Goal: Contribute content: Contribute content

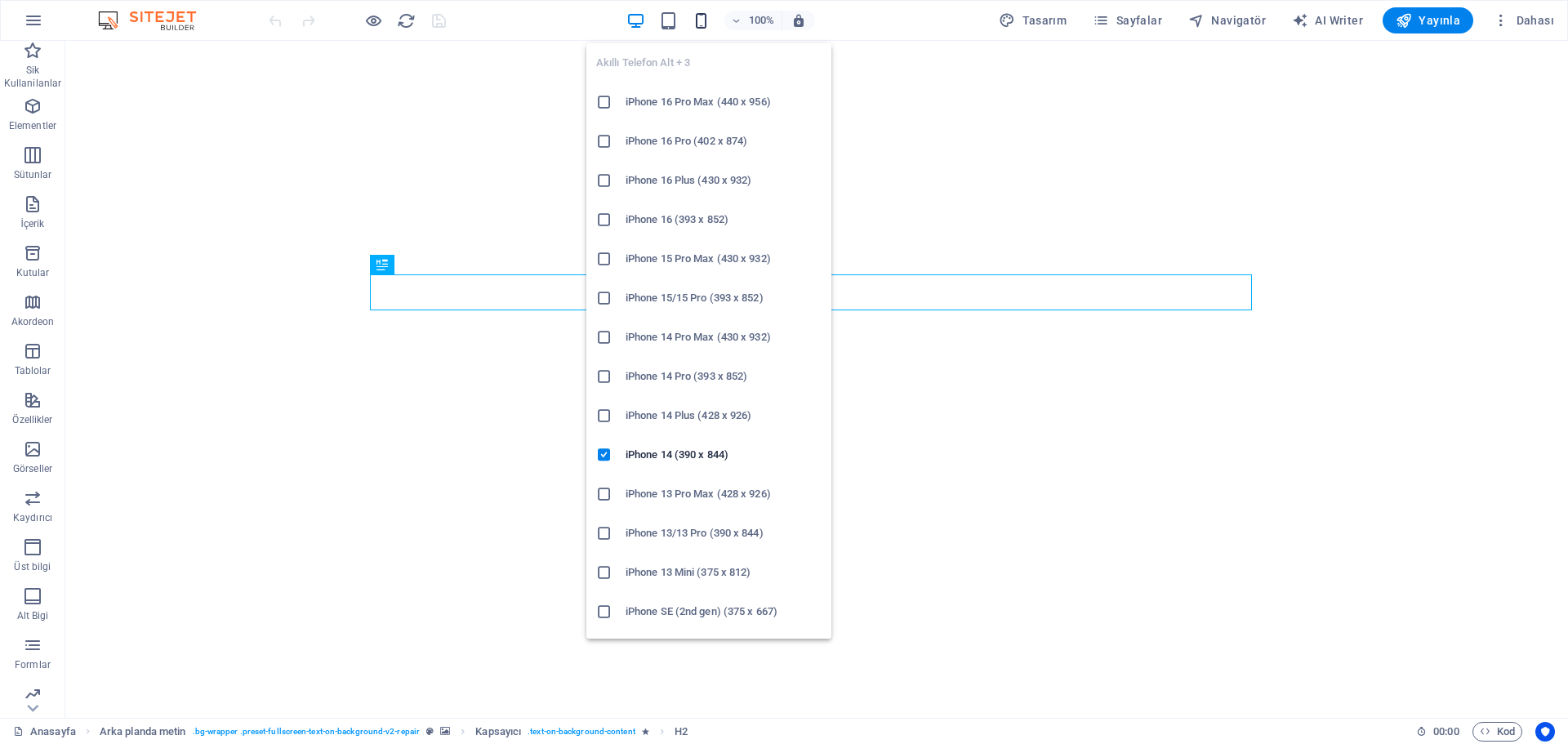
click at [710, 25] on icon "button" at bounding box center [701, 21] width 18 height 18
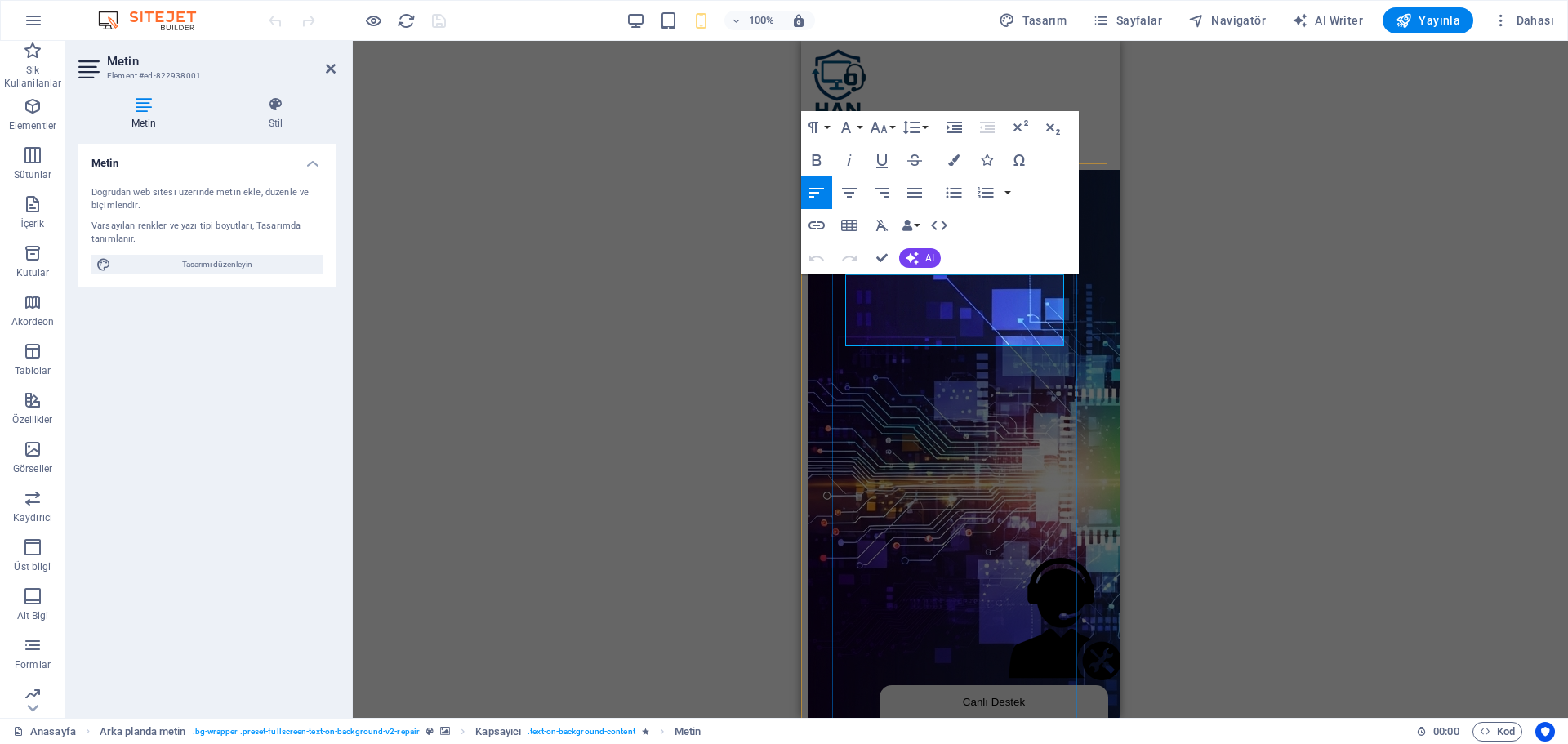
drag, startPoint x: 1044, startPoint y: 334, endPoint x: 875, endPoint y: 305, distance: 171.5
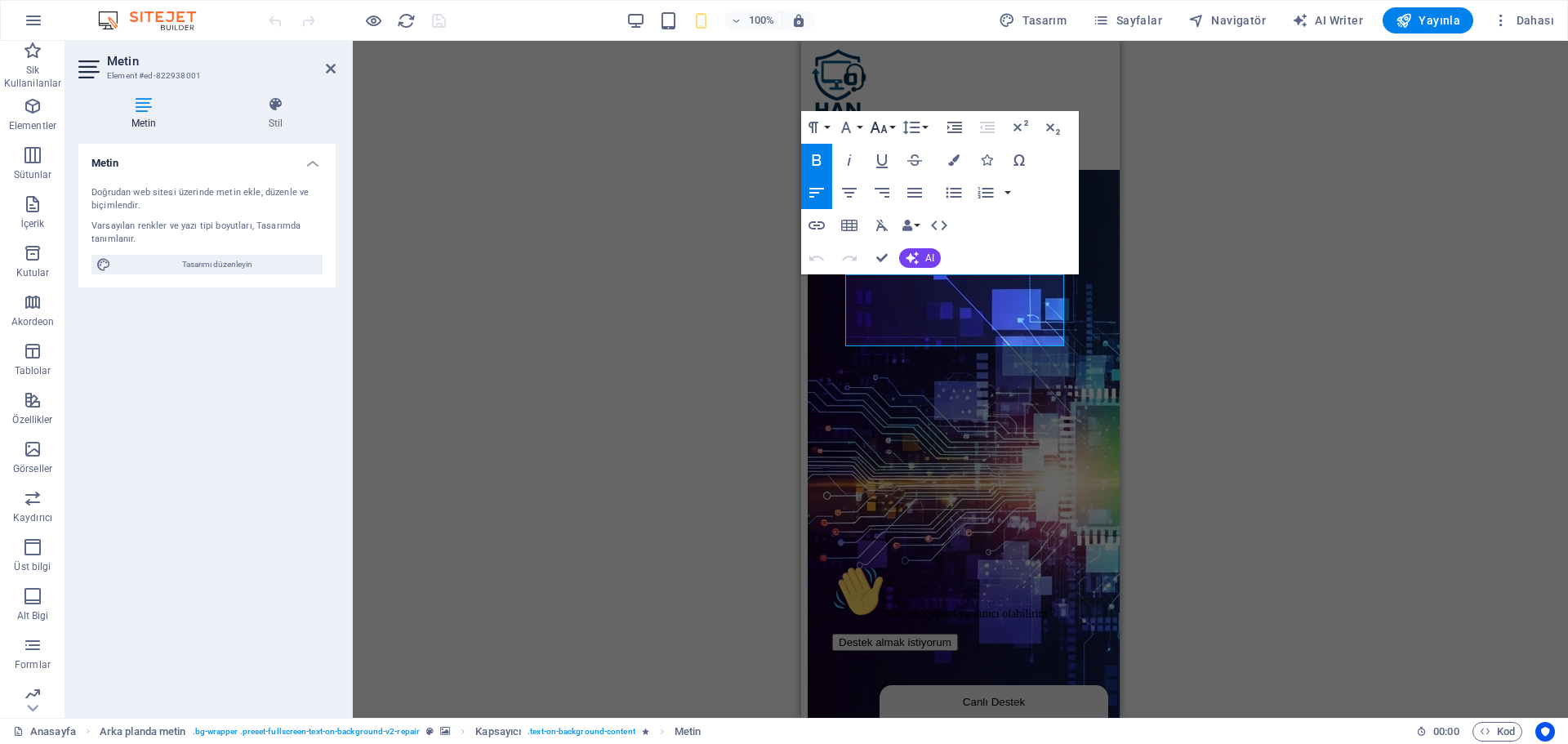
click at [879, 130] on icon "button" at bounding box center [879, 127] width 18 height 12
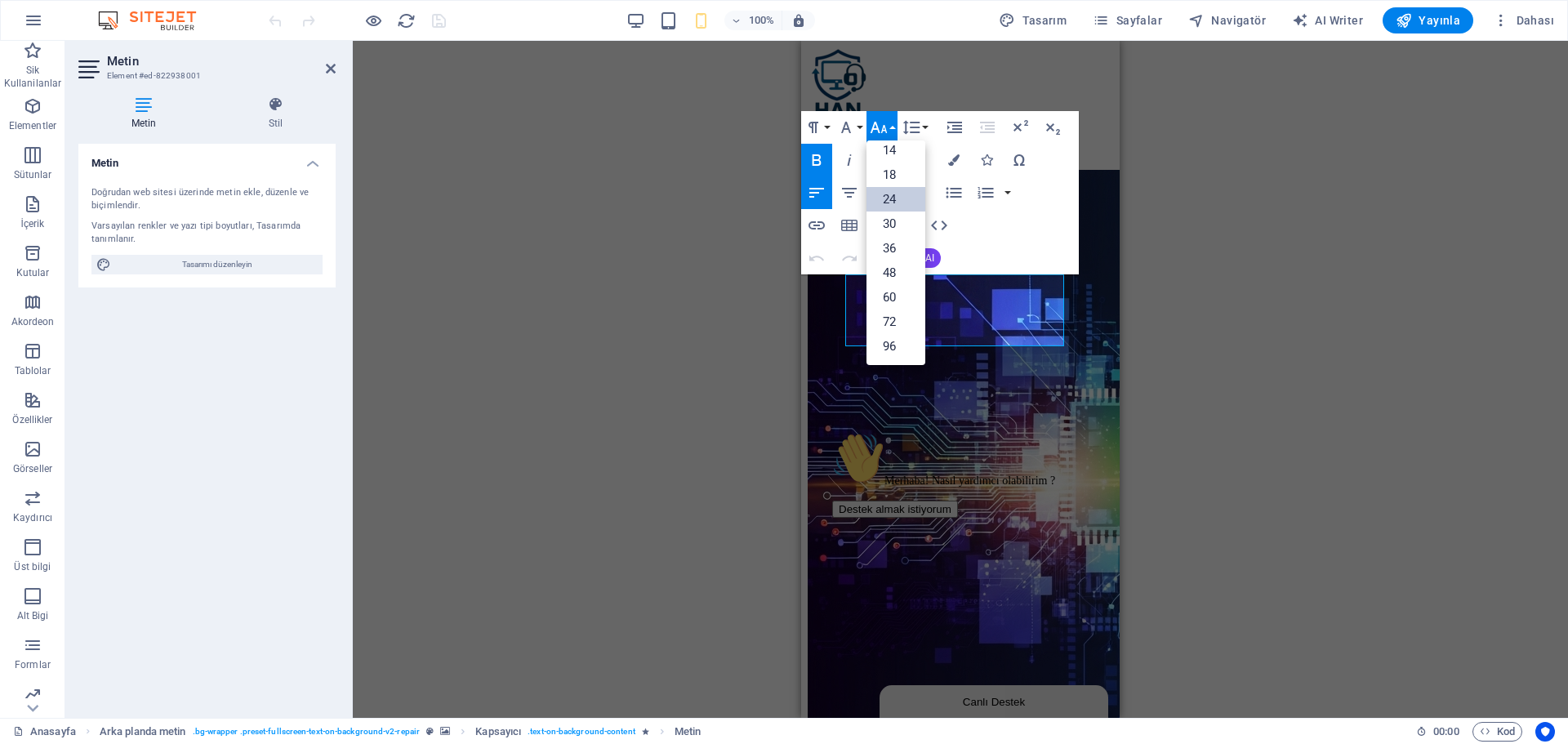
scroll to position [131, 0]
click at [899, 172] on link "18" at bounding box center [896, 174] width 59 height 24
drag, startPoint x: 882, startPoint y: 249, endPoint x: 241, endPoint y: 246, distance: 641.0
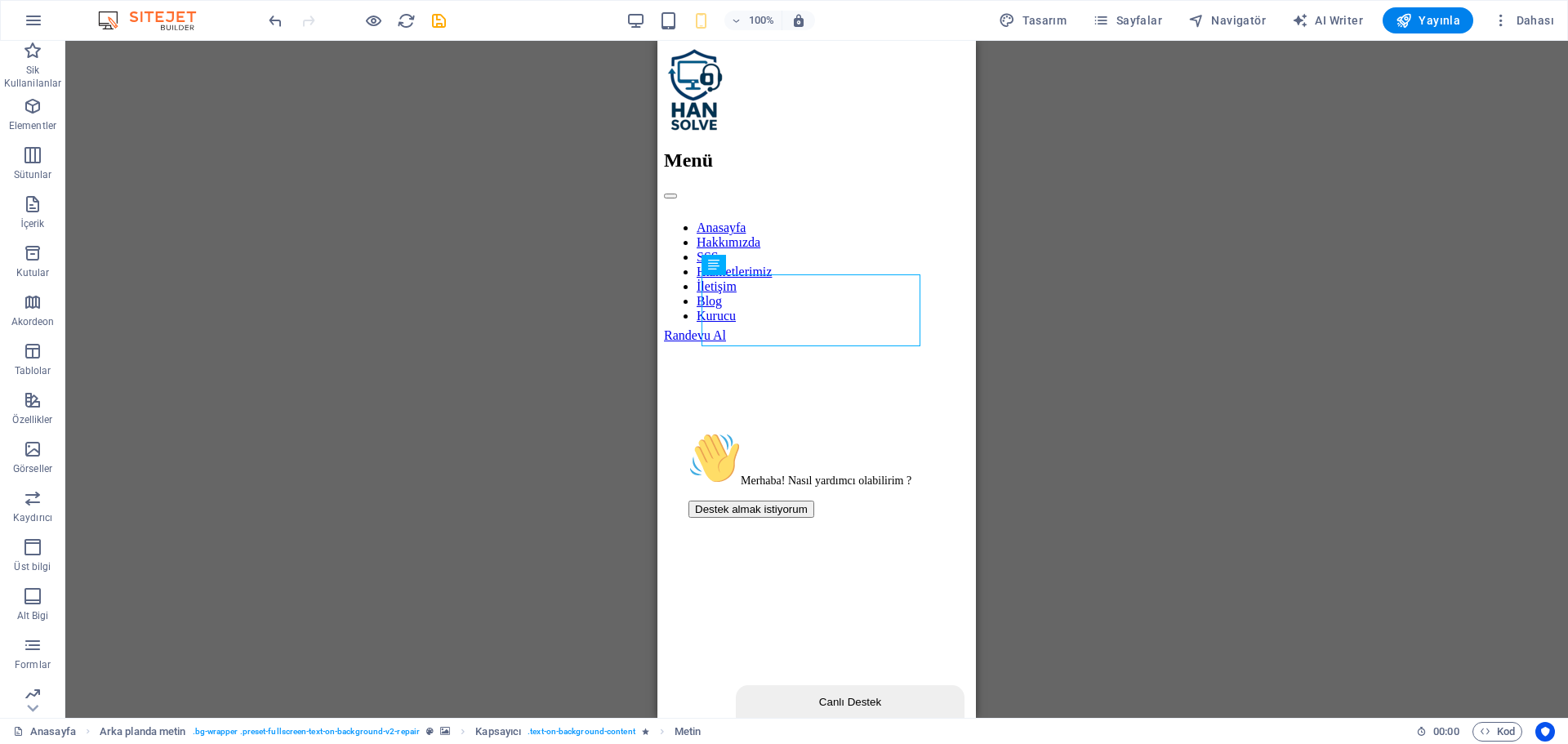
click at [915, 436] on div "Merhaba! Nasıl yardımcı olabilirim ? Destek almak istiyorum" at bounding box center [832, 475] width 286 height 86
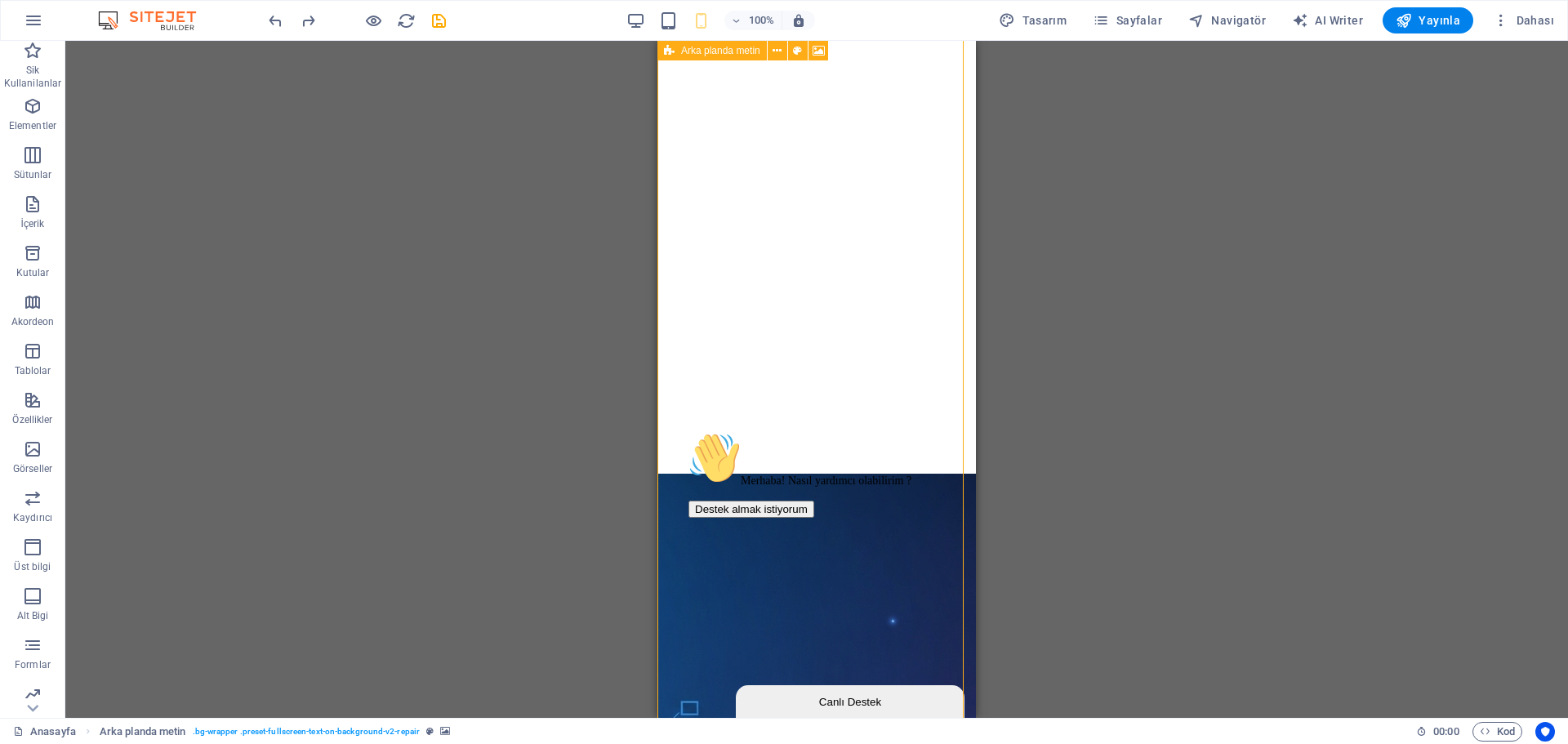
scroll to position [82, 0]
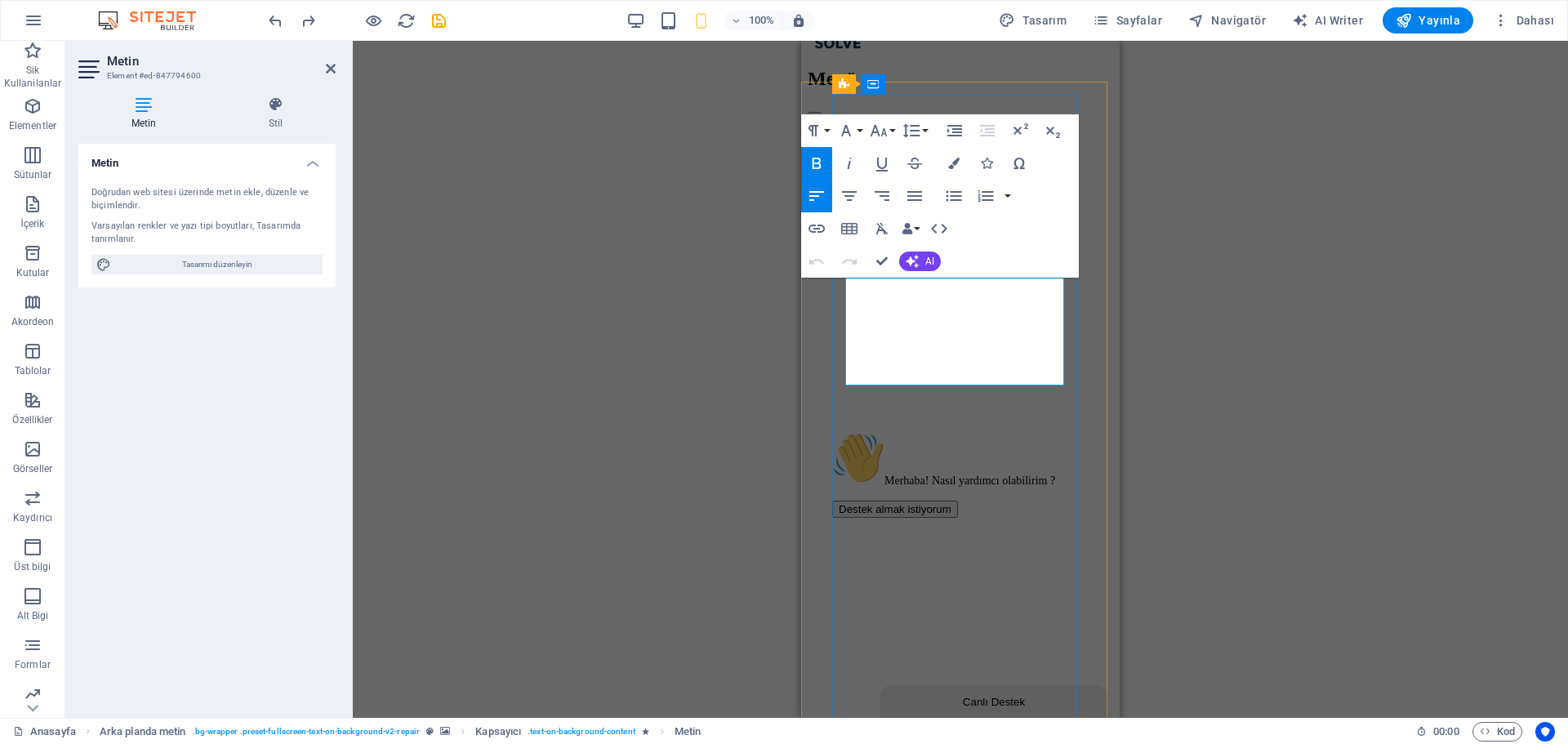
drag, startPoint x: 954, startPoint y: 376, endPoint x: 874, endPoint y: 301, distance: 109.7
click at [879, 134] on icon "button" at bounding box center [879, 130] width 19 height 19
click at [902, 175] on link "18" at bounding box center [896, 177] width 59 height 24
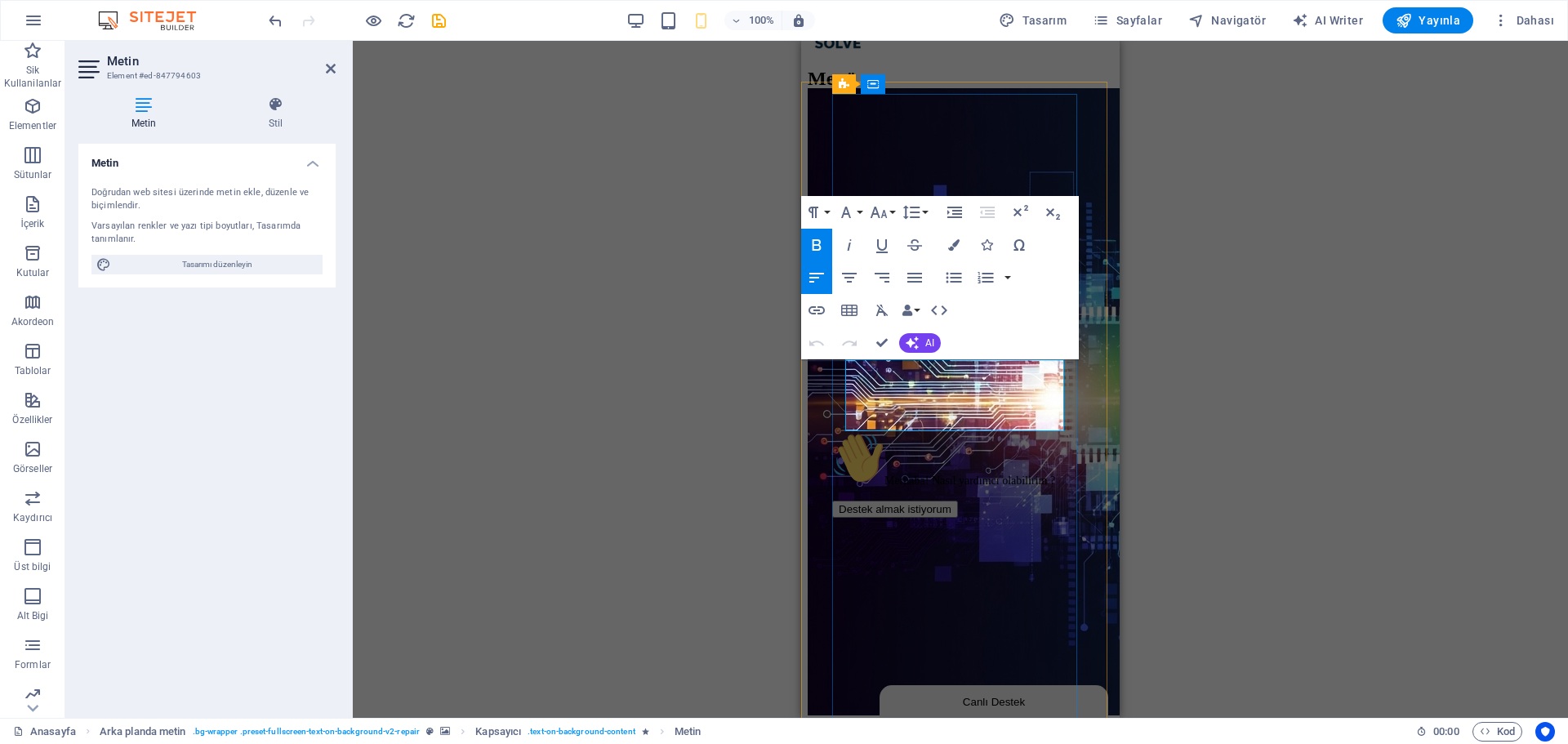
drag, startPoint x: 1038, startPoint y: 412, endPoint x: 873, endPoint y: 365, distance: 171.6
click at [881, 210] on icon "button" at bounding box center [879, 212] width 19 height 19
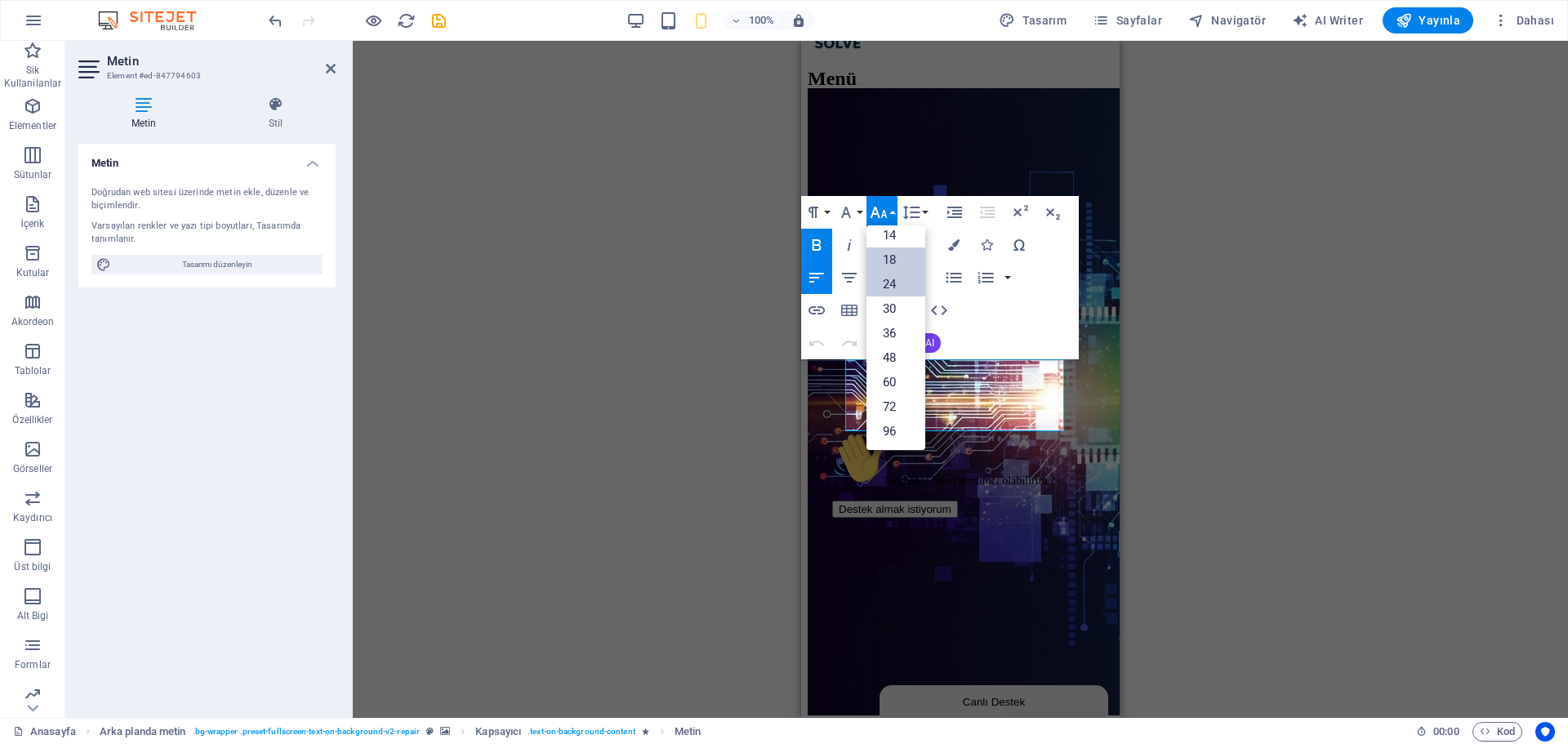
click at [907, 257] on link "18" at bounding box center [896, 259] width 59 height 24
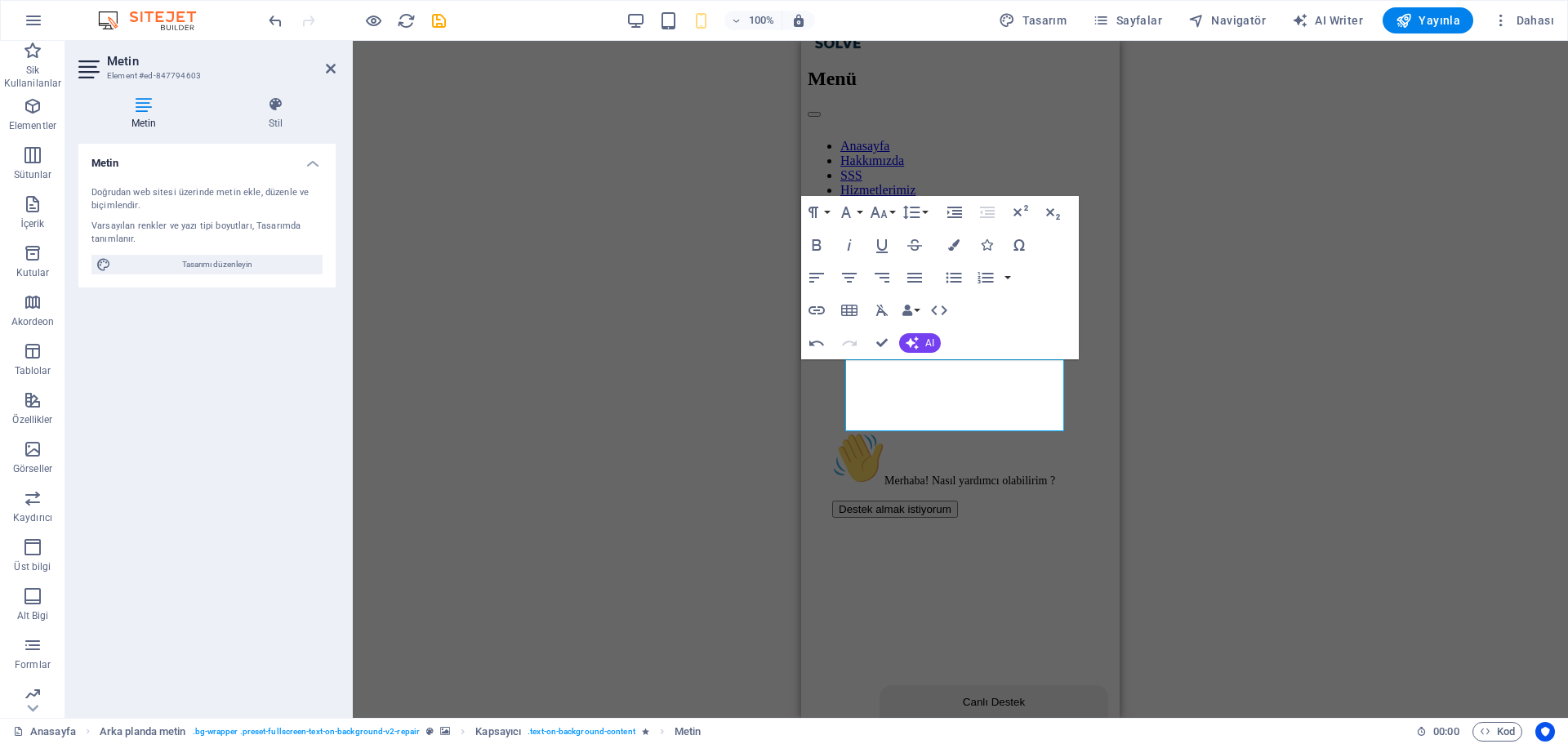
click at [969, 465] on div "Merhaba! Nasıl yardımcı olabilirim ? Destek almak istiyorum" at bounding box center [976, 475] width 286 height 86
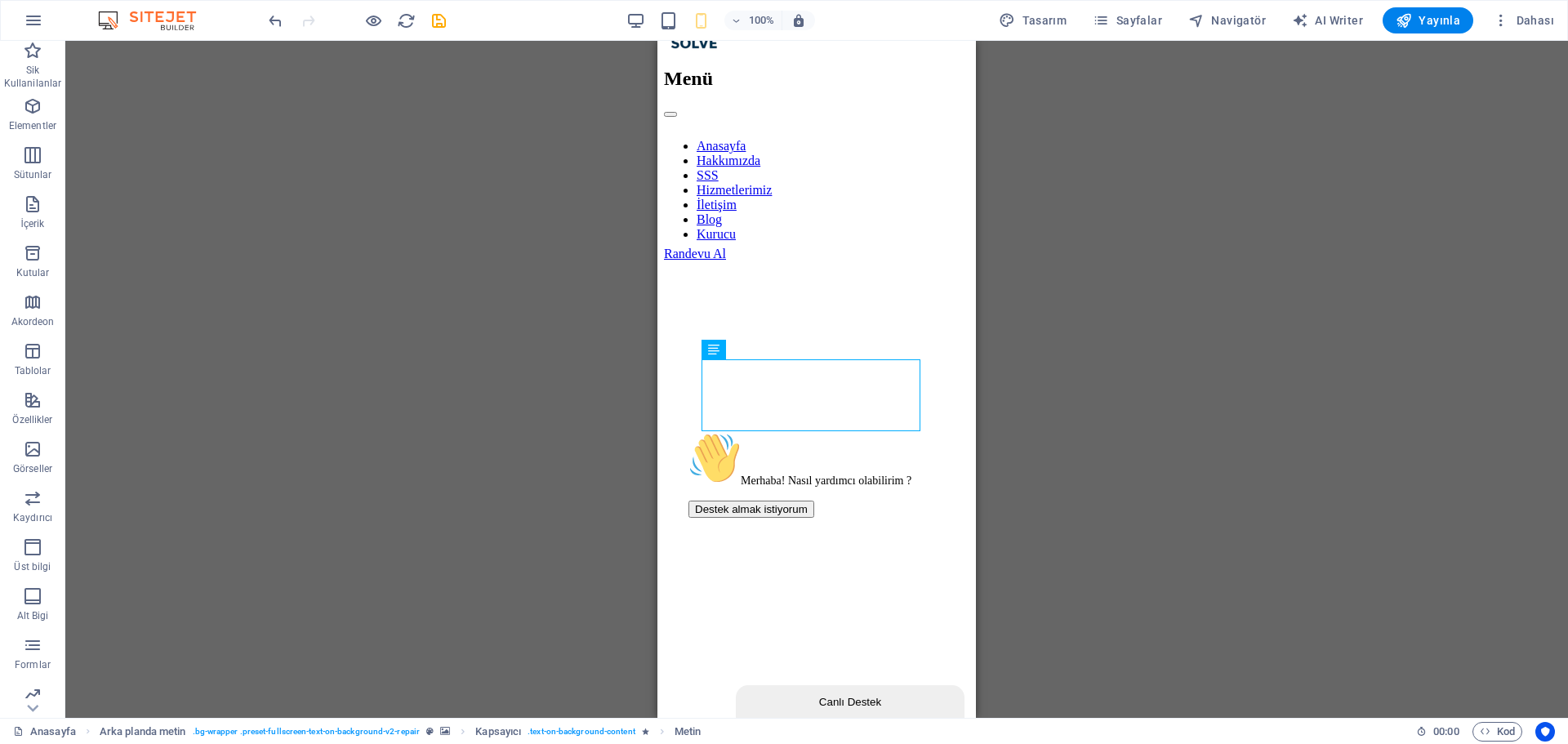
click at [857, 472] on div "Merhaba! Nasıl yardımcı olabilirim ? Destek almak istiyorum" at bounding box center [832, 475] width 286 height 86
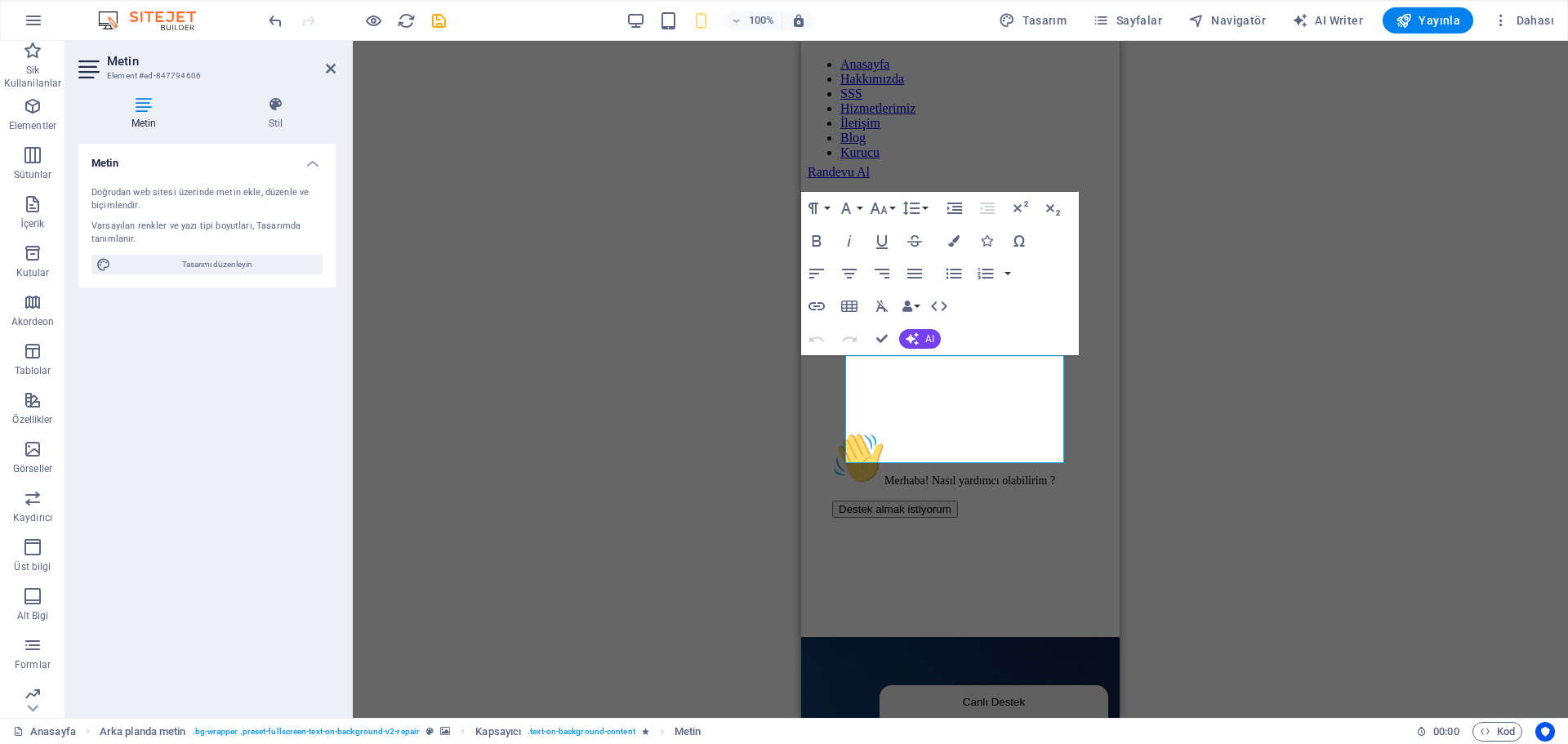
click at [981, 447] on div "Merhaba! Nasıl yardımcı olabilirim ? Destek almak istiyorum" at bounding box center [976, 475] width 286 height 86
click at [951, 450] on div "Merhaba! Nasıl yardımcı olabilirim ? Destek almak istiyorum" at bounding box center [976, 475] width 286 height 86
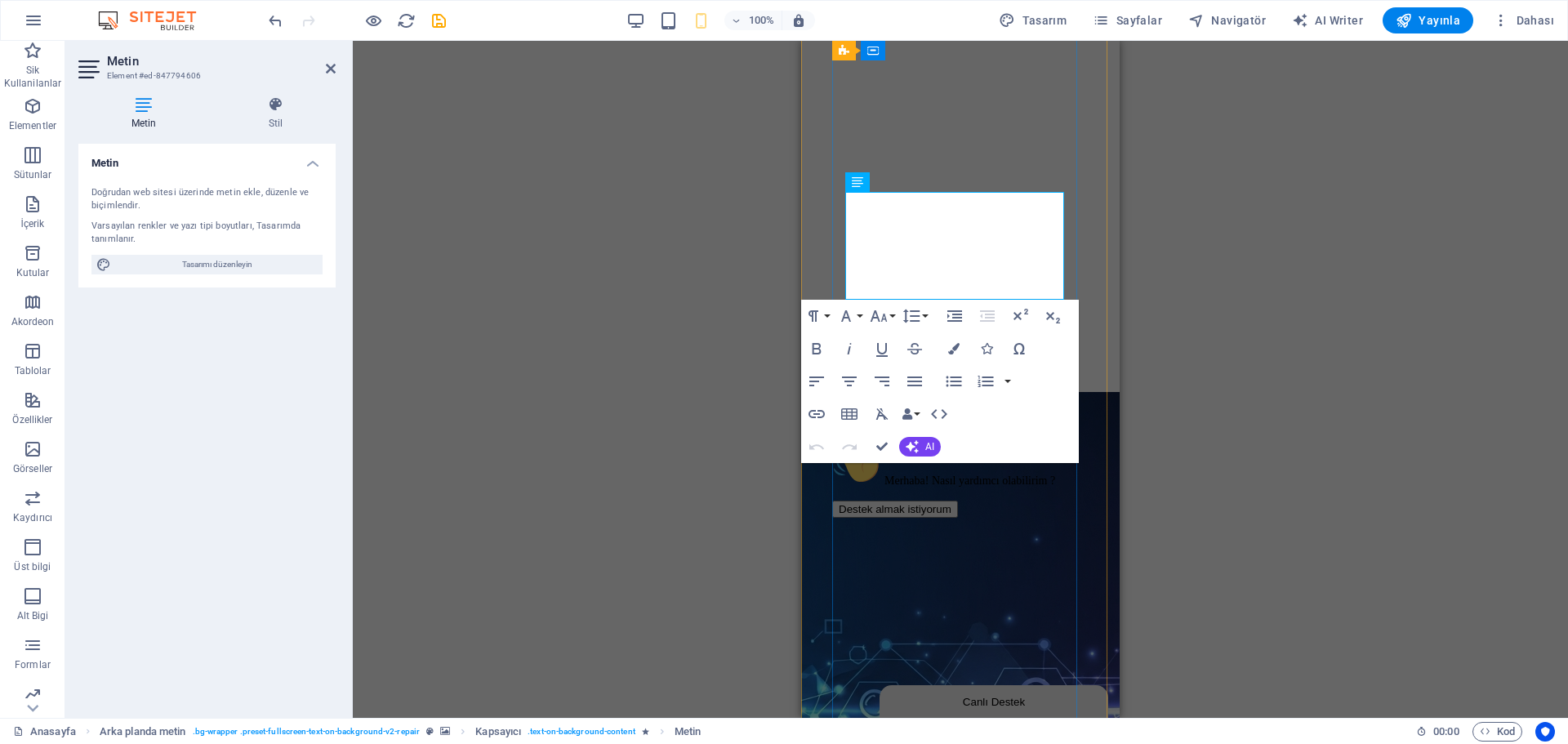
scroll to position [327, 0]
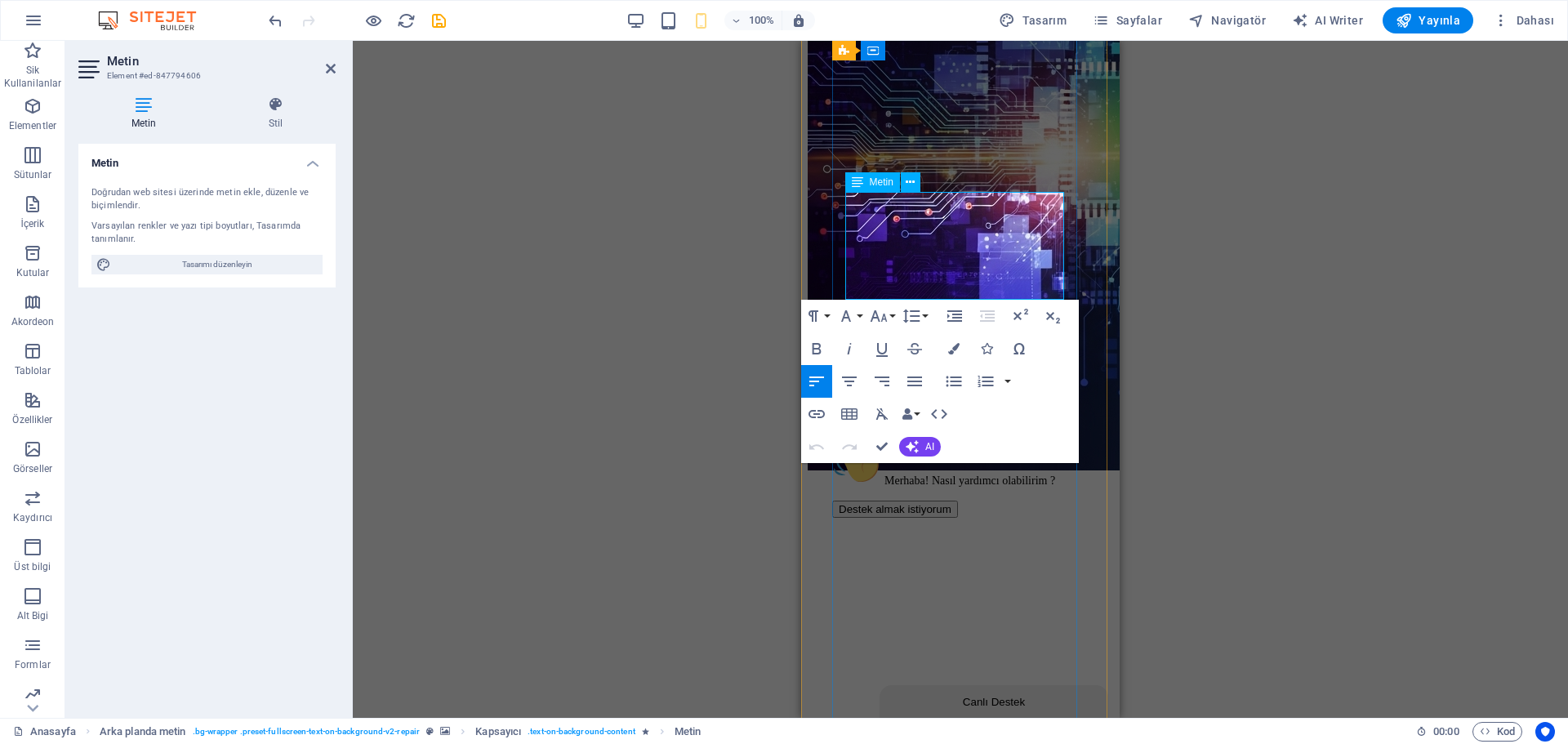
drag, startPoint x: 944, startPoint y: 280, endPoint x: 874, endPoint y: 217, distance: 94.2
click at [890, 323] on button "Font Size" at bounding box center [882, 316] width 31 height 33
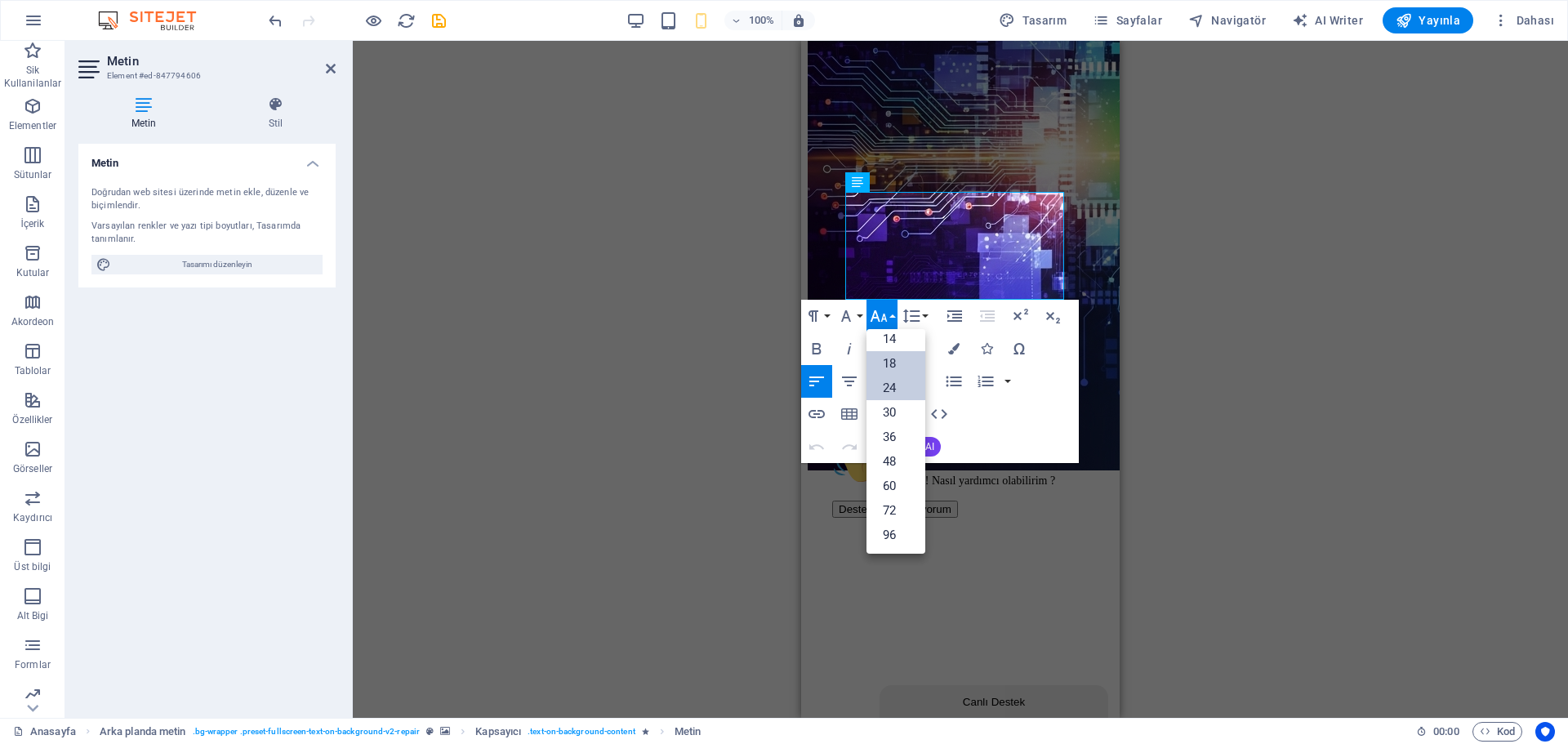
scroll to position [131, 0]
click at [896, 369] on link "18" at bounding box center [896, 363] width 59 height 24
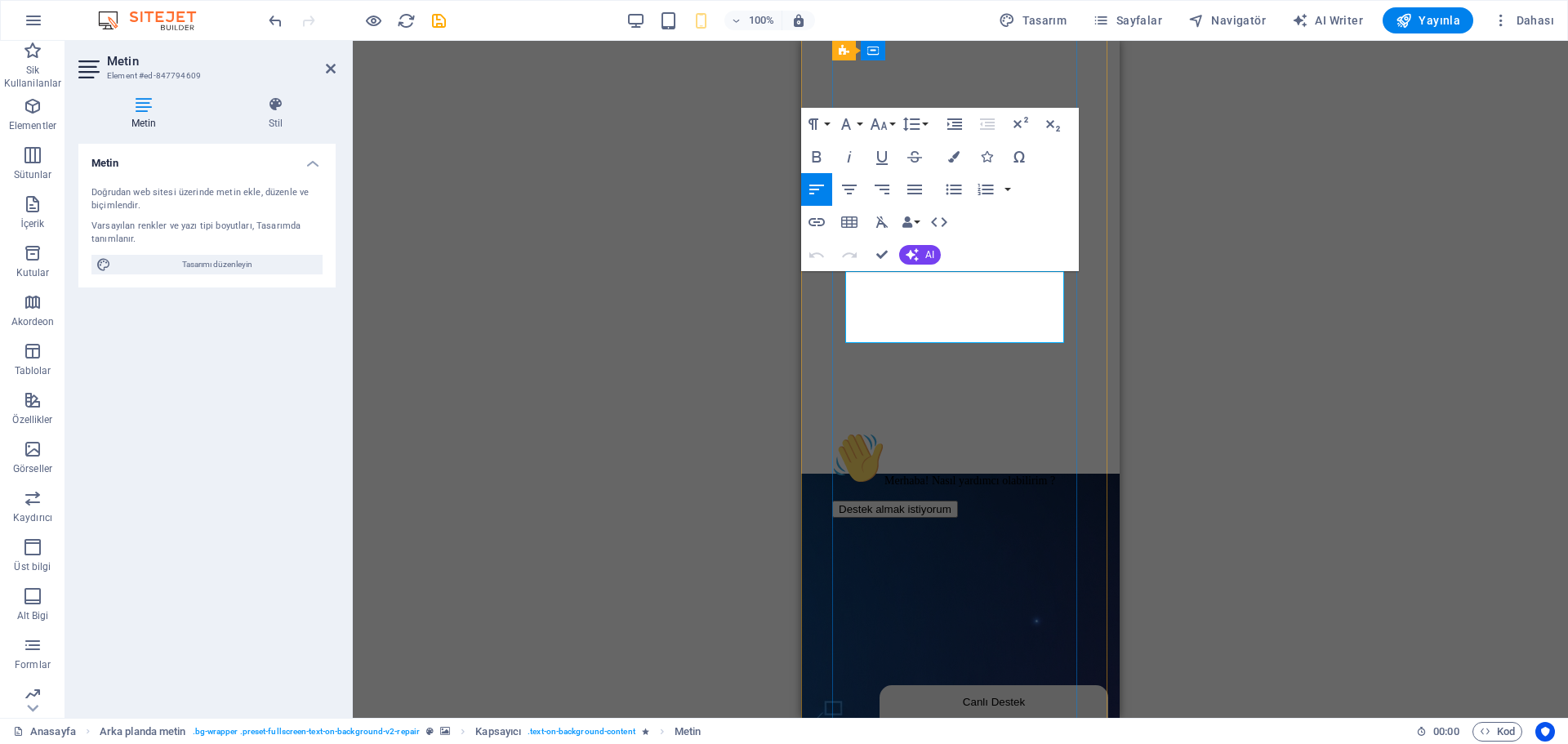
drag, startPoint x: 957, startPoint y: 341, endPoint x: 863, endPoint y: 296, distance: 104.2
click at [874, 121] on icon "button" at bounding box center [879, 124] width 19 height 19
click at [890, 173] on link "18" at bounding box center [896, 171] width 59 height 24
drag, startPoint x: 881, startPoint y: 254, endPoint x: 224, endPoint y: 214, distance: 658.2
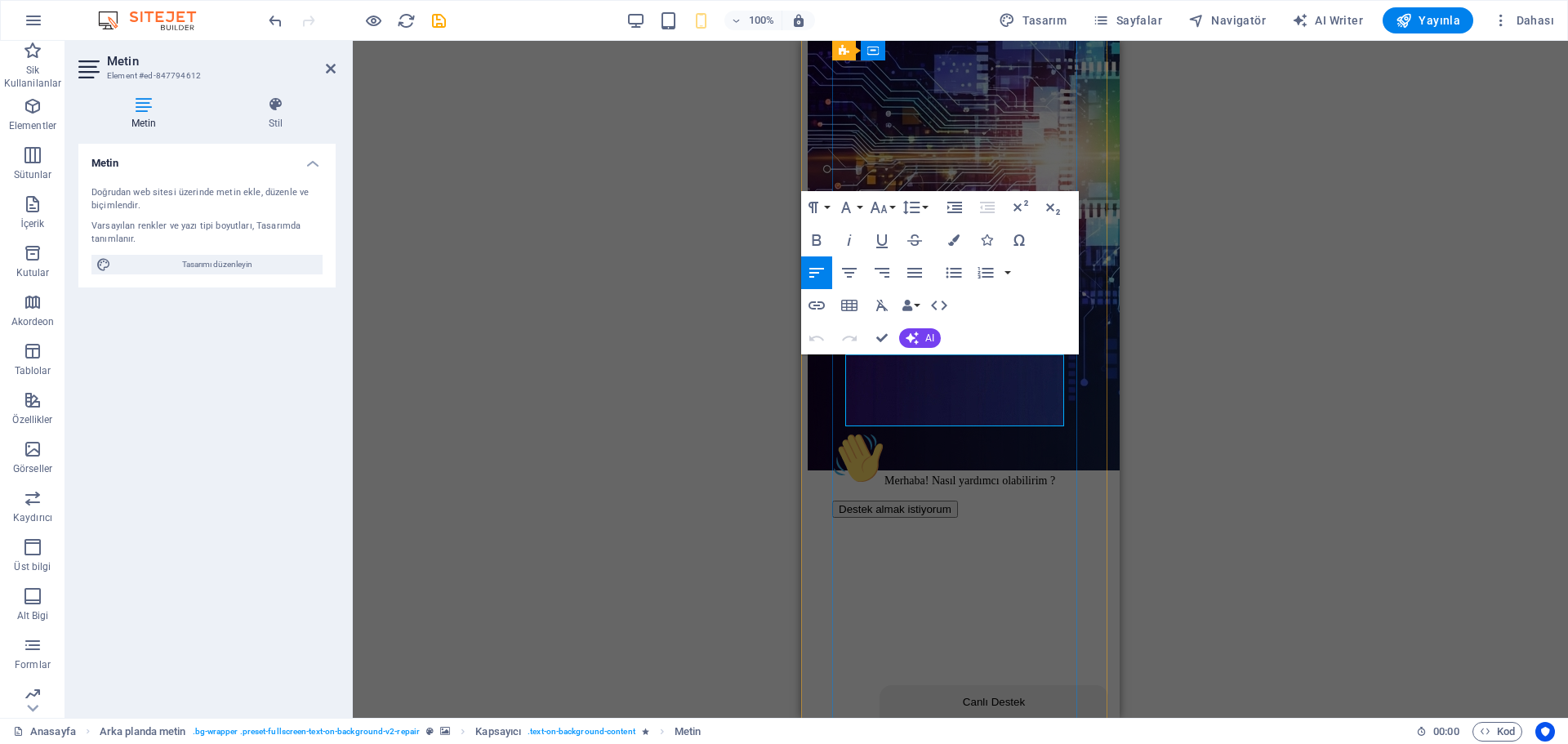
drag, startPoint x: 1059, startPoint y: 410, endPoint x: 876, endPoint y: 377, distance: 186.0
click at [891, 210] on button "Font Size" at bounding box center [882, 207] width 31 height 33
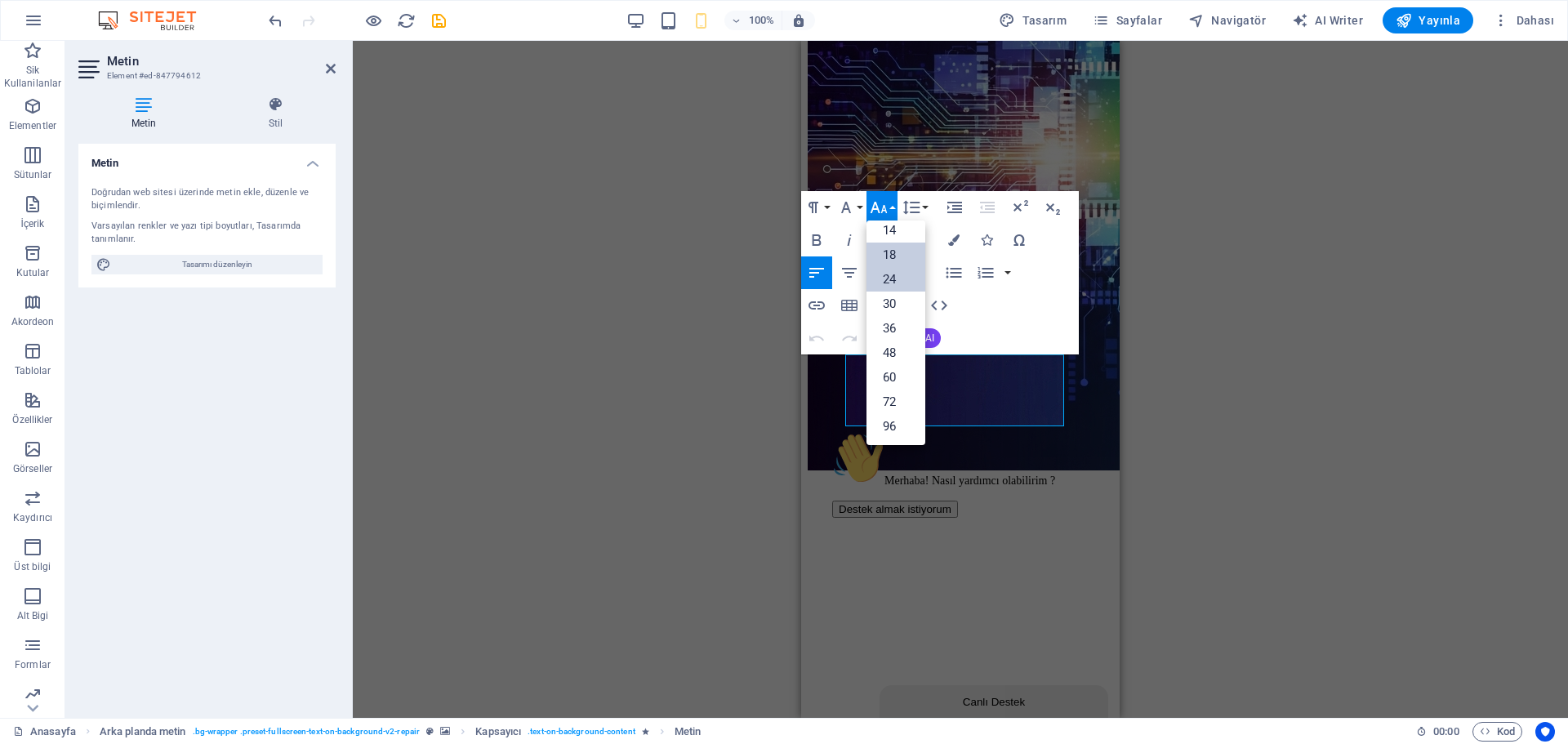
click at [896, 253] on link "18" at bounding box center [896, 254] width 59 height 24
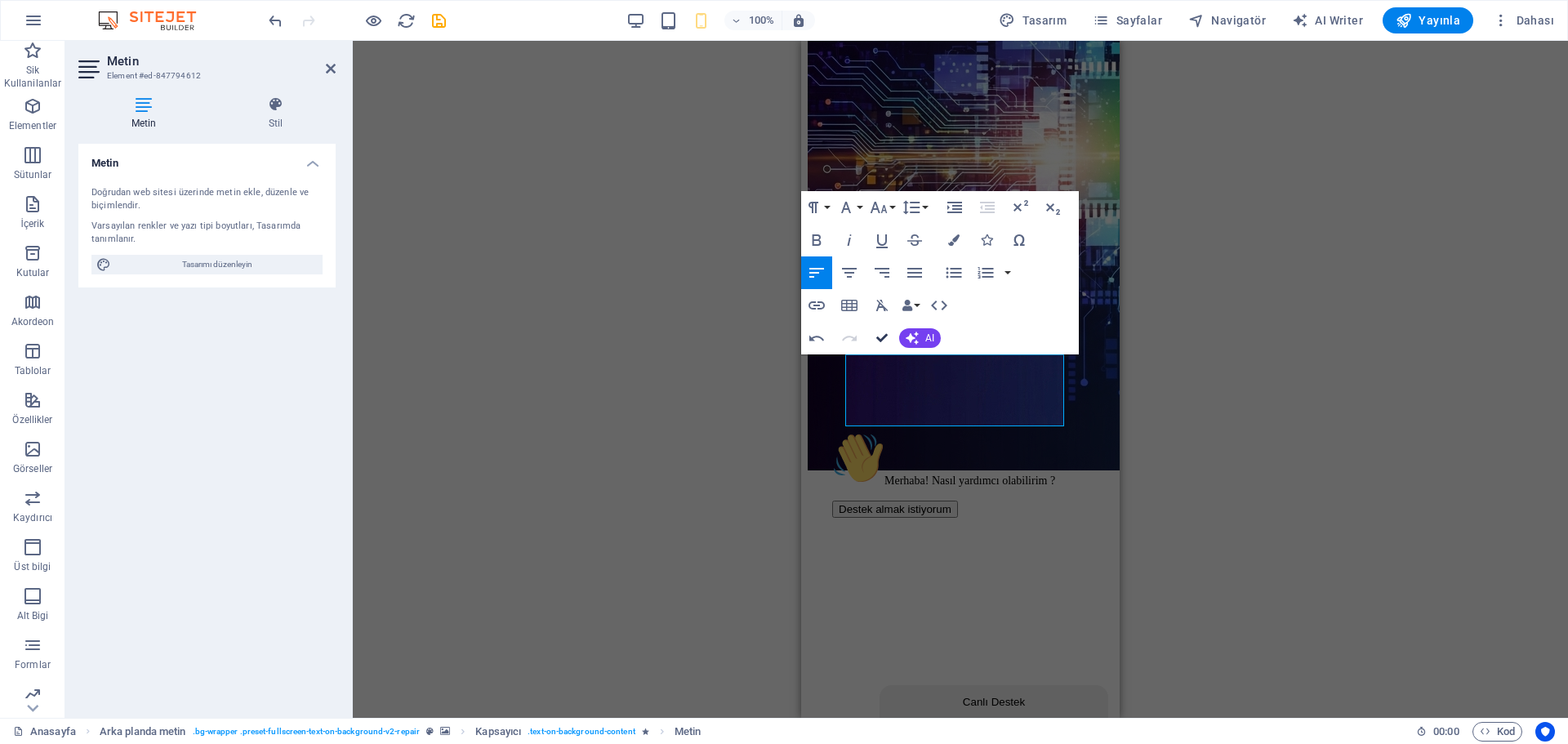
drag, startPoint x: 879, startPoint y: 334, endPoint x: 223, endPoint y: 294, distance: 657.2
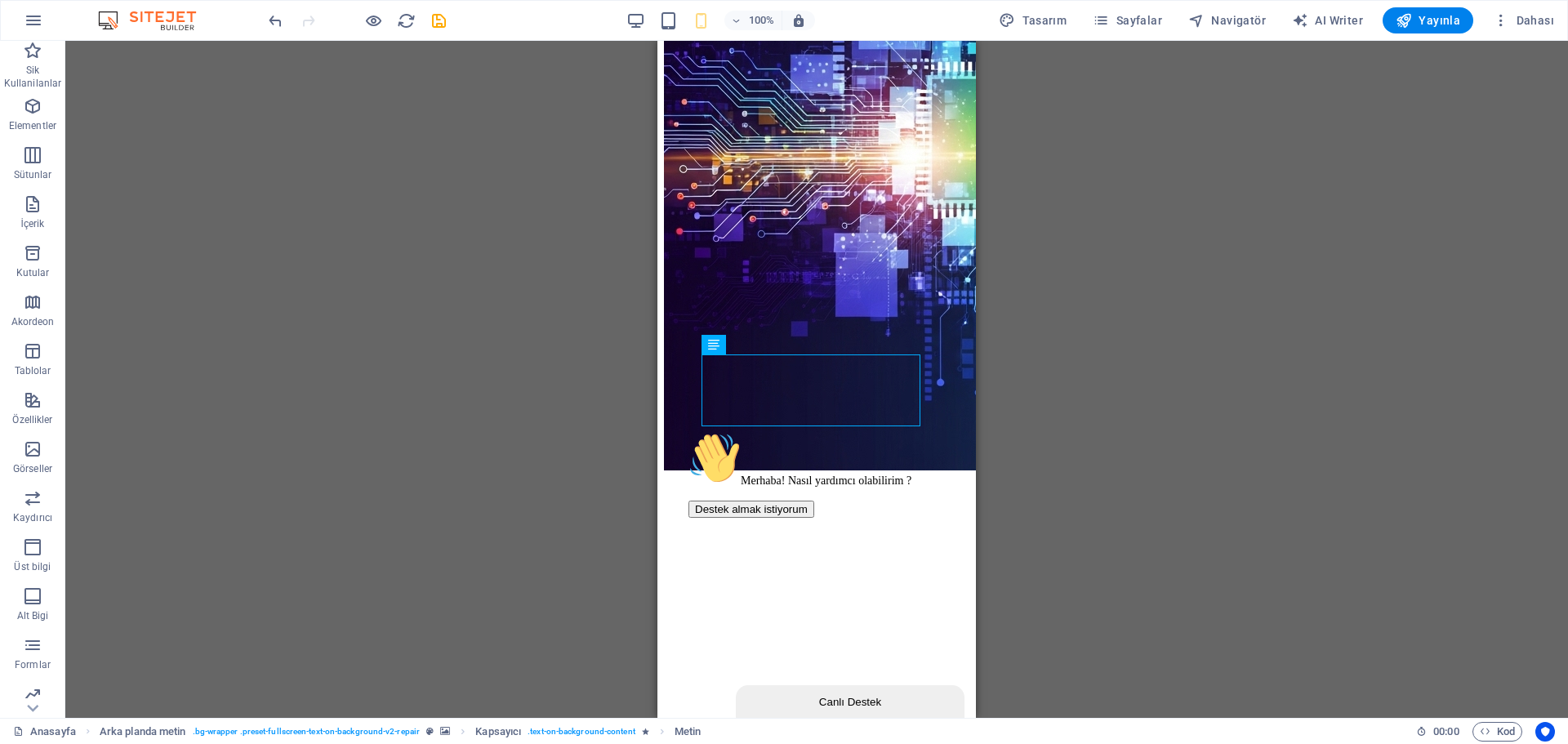
click at [815, 491] on div "Merhaba! Nasıl yardımcı olabilirim ? Destek almak istiyorum" at bounding box center [832, 475] width 286 height 86
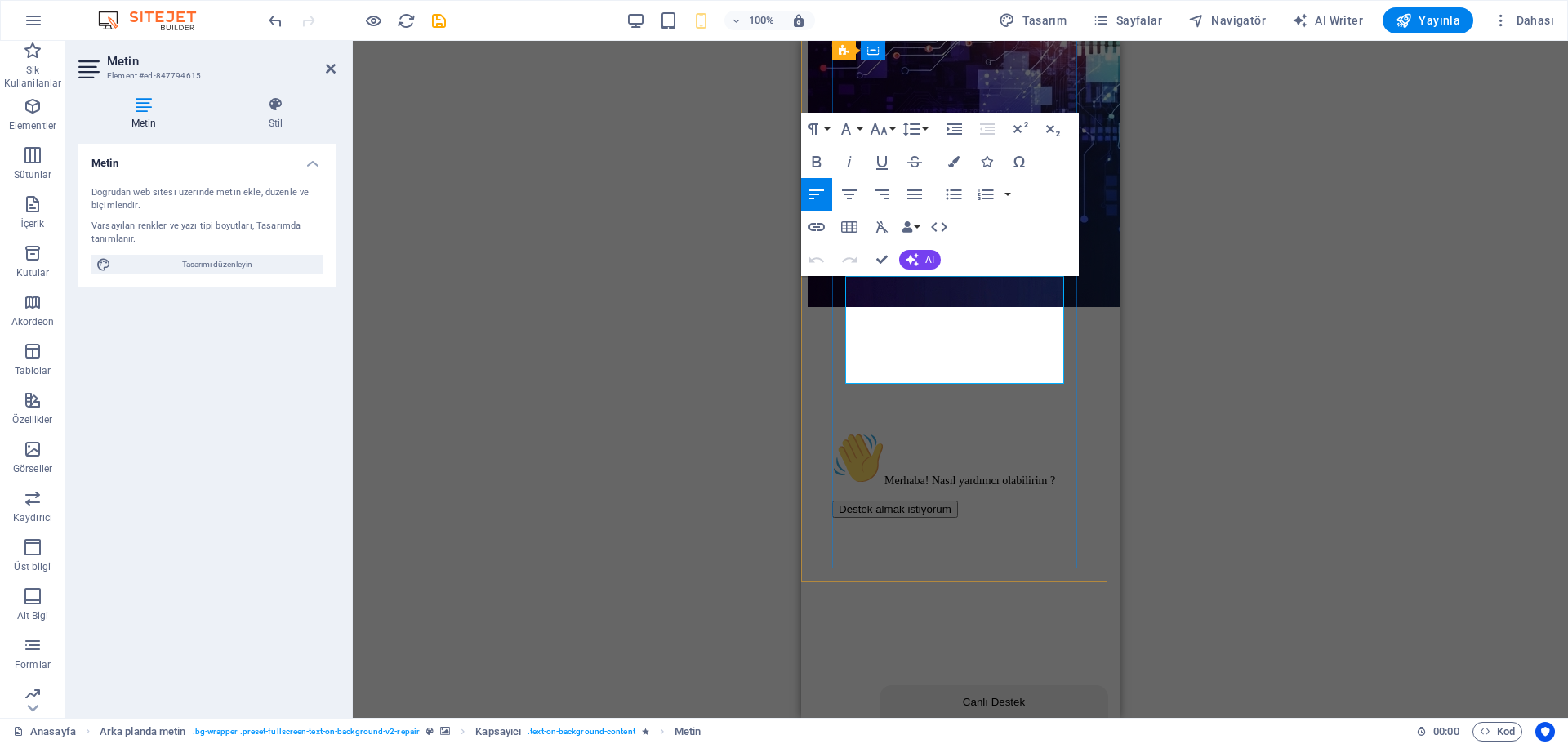
drag, startPoint x: 1053, startPoint y: 374, endPoint x: 876, endPoint y: 305, distance: 190.0
click at [881, 124] on icon "button" at bounding box center [879, 129] width 19 height 19
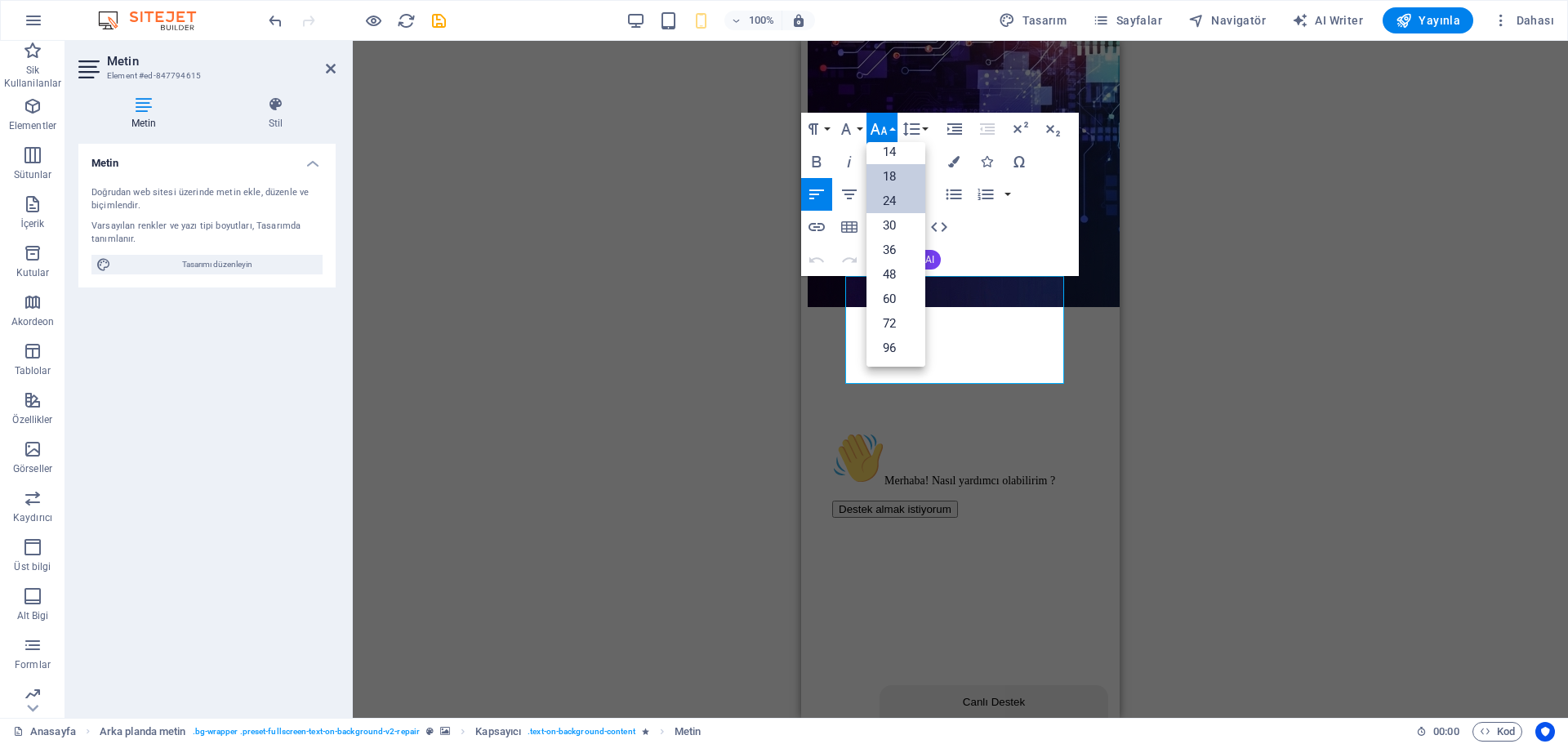
click at [895, 175] on link "18" at bounding box center [896, 176] width 59 height 24
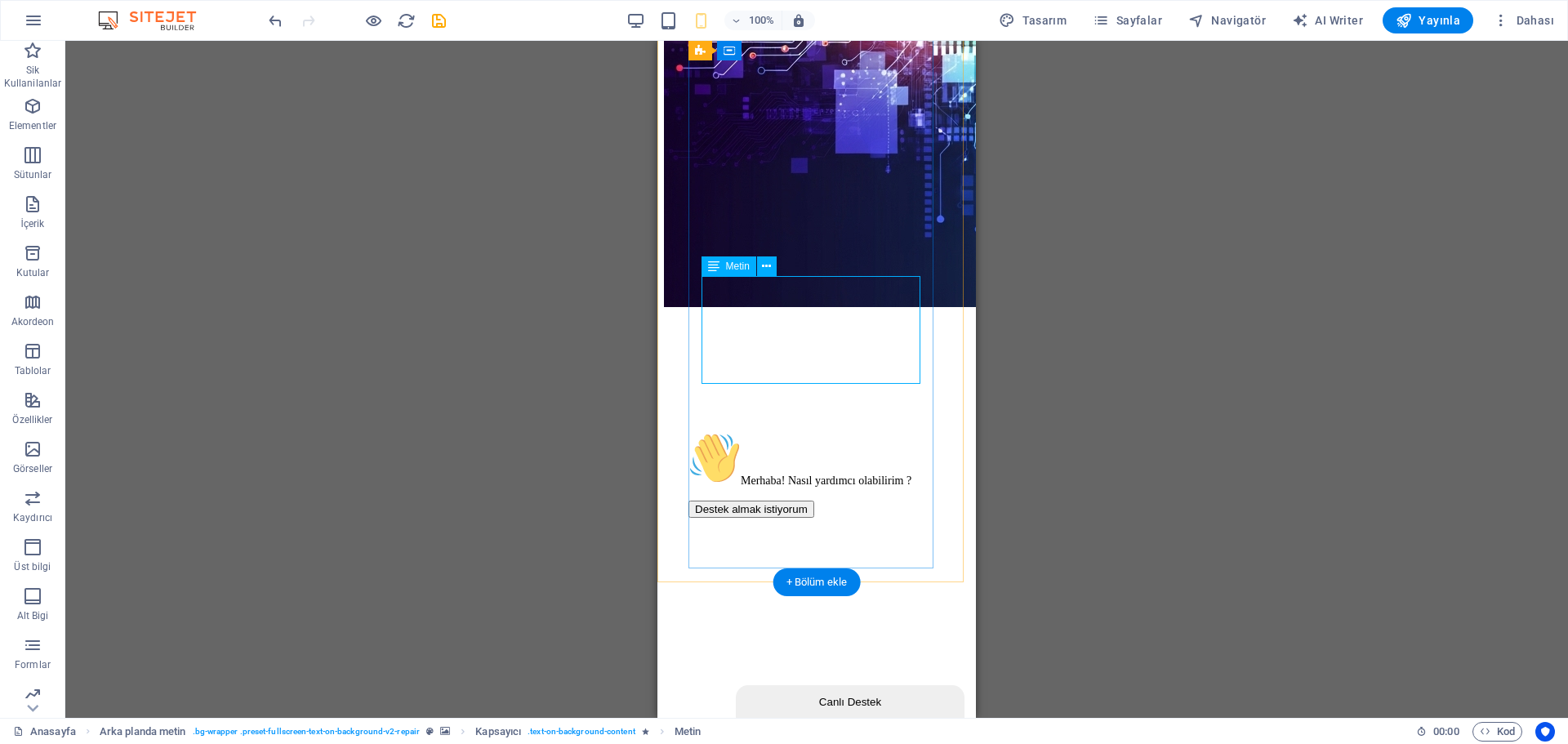
scroll to position [654, 0]
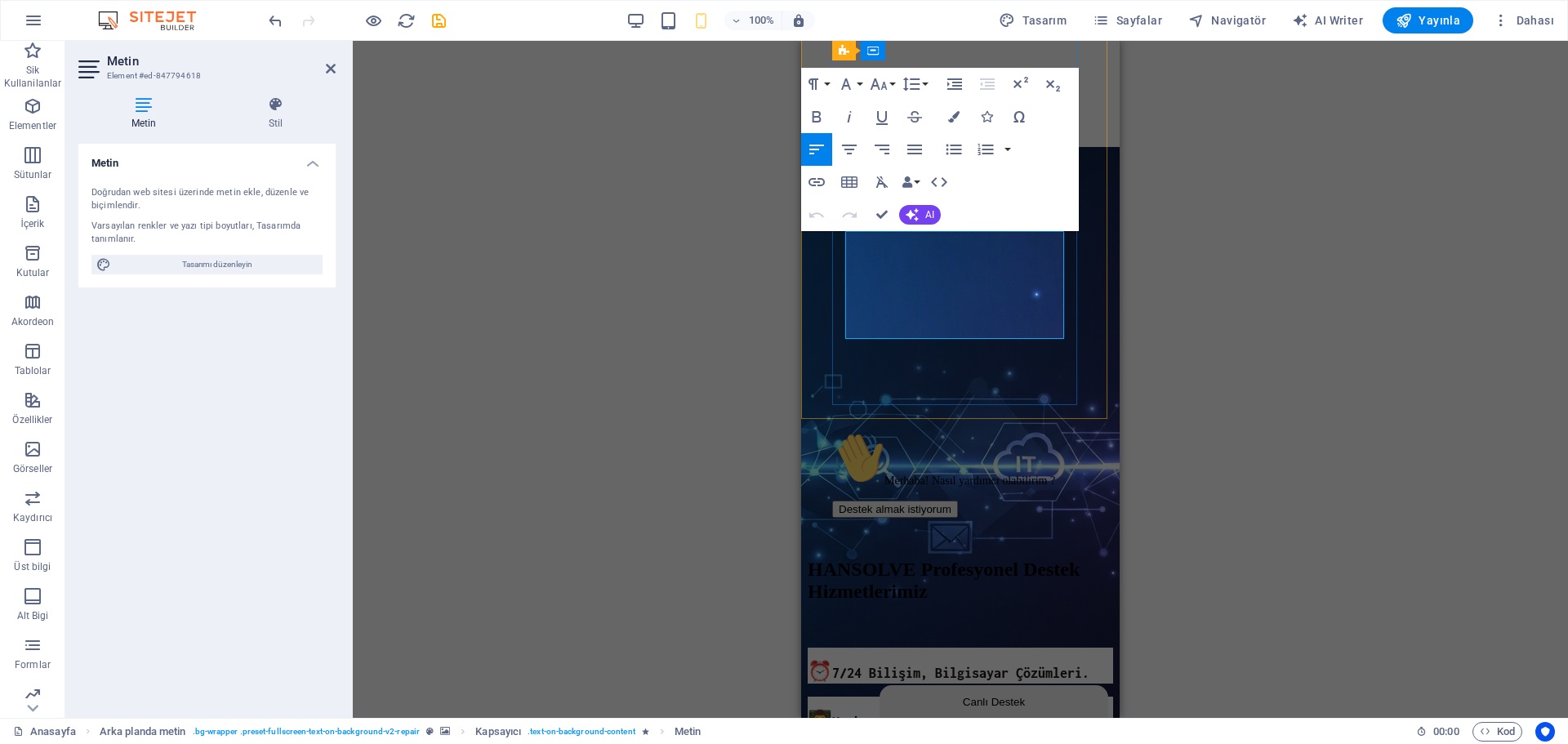
drag, startPoint x: 957, startPoint y: 331, endPoint x: 872, endPoint y: 256, distance: 113.4
click at [883, 87] on icon "button" at bounding box center [879, 85] width 18 height 12
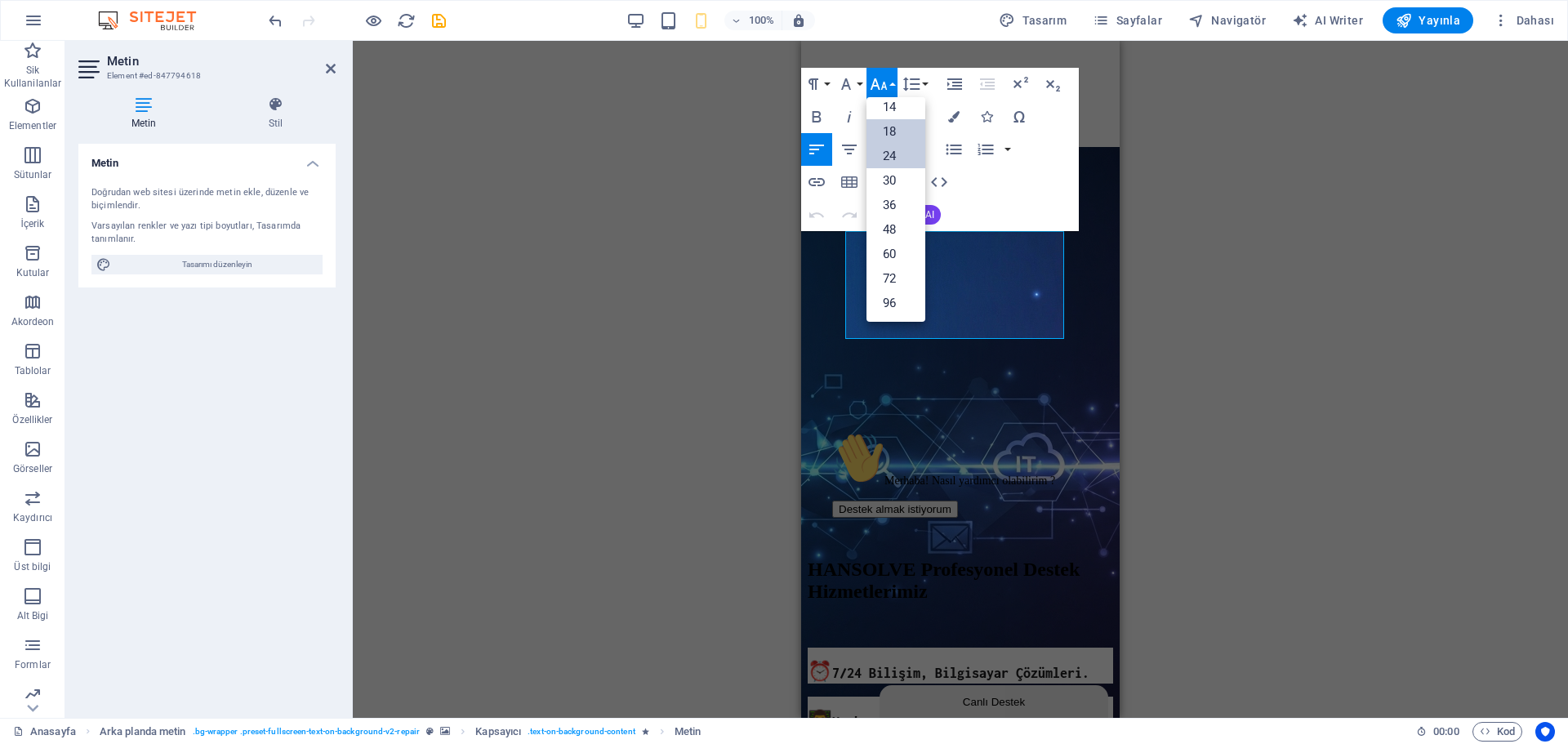
scroll to position [131, 0]
click at [885, 137] on link "18" at bounding box center [896, 131] width 59 height 24
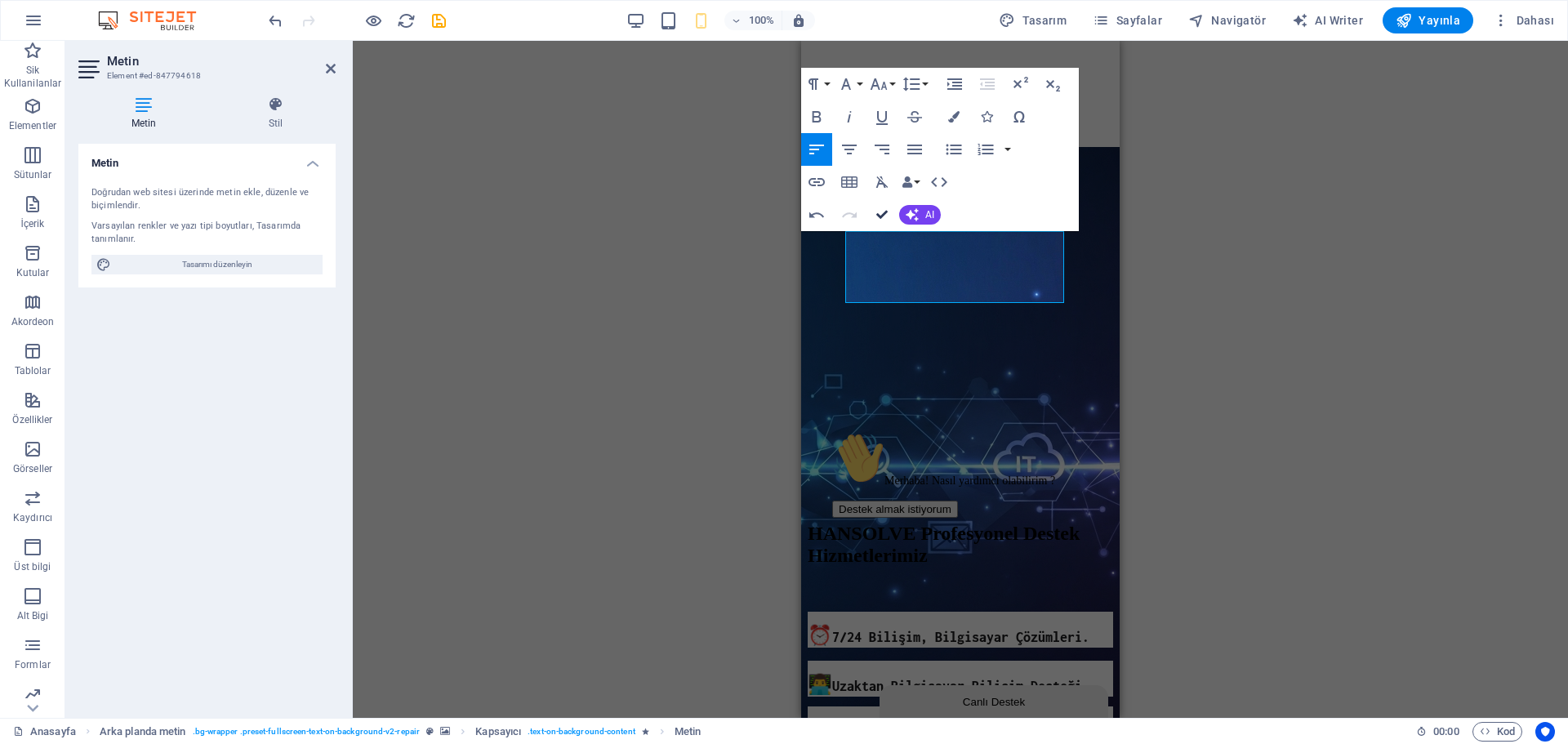
drag, startPoint x: 884, startPoint y: 210, endPoint x: 226, endPoint y: 188, distance: 658.4
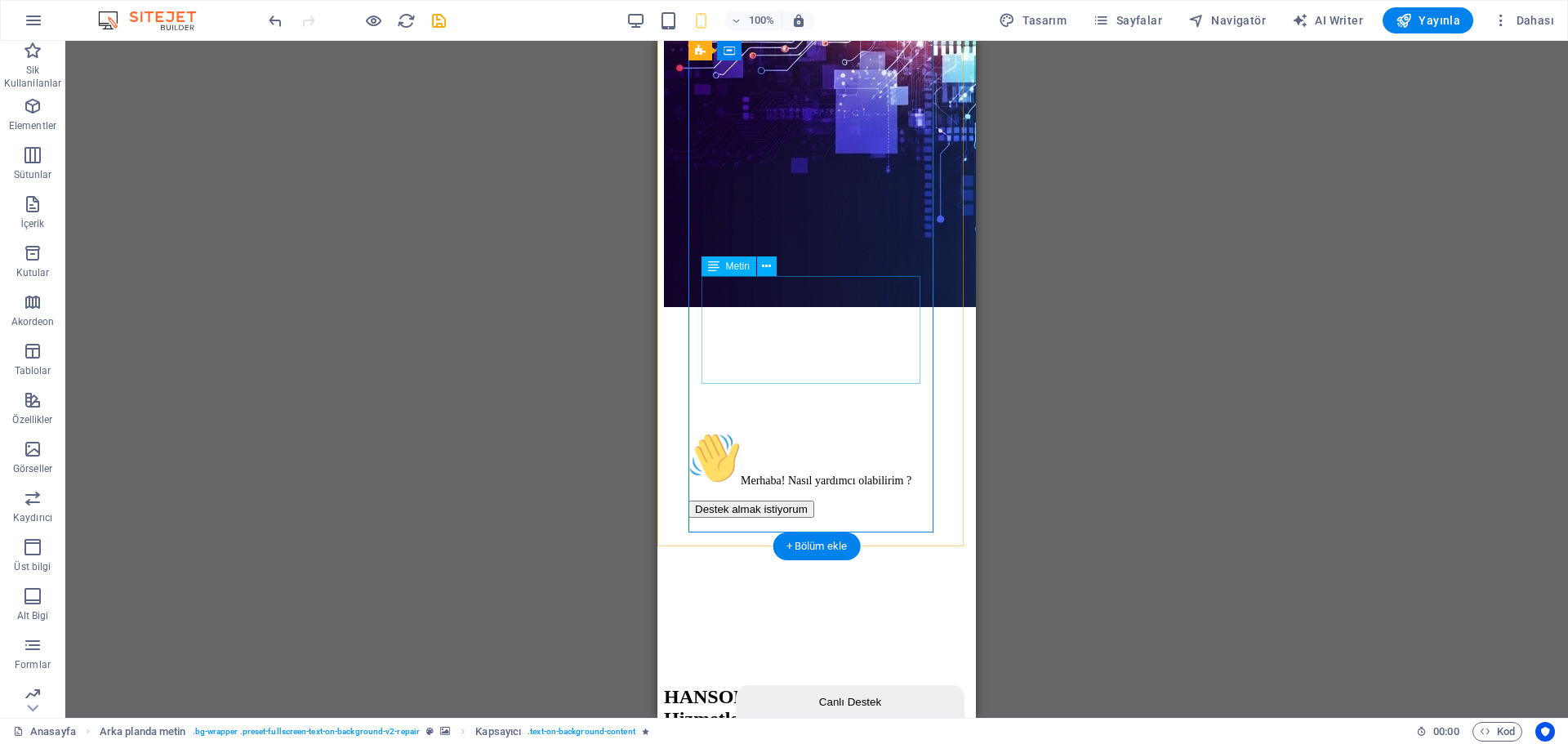
scroll to position [408, 0]
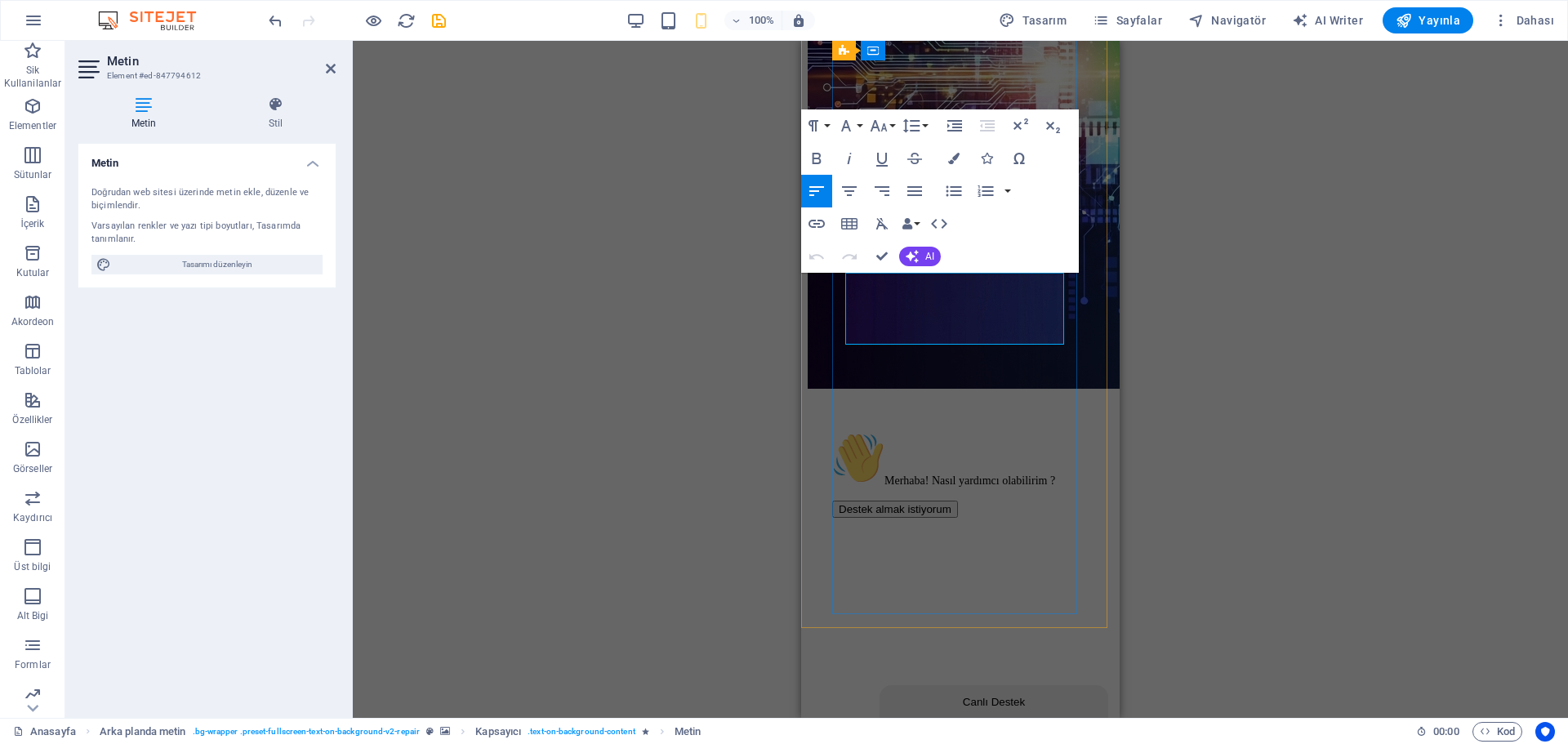
drag, startPoint x: 957, startPoint y: 331, endPoint x: 869, endPoint y: 305, distance: 91.8
click at [877, 114] on button "Font Size" at bounding box center [882, 126] width 31 height 33
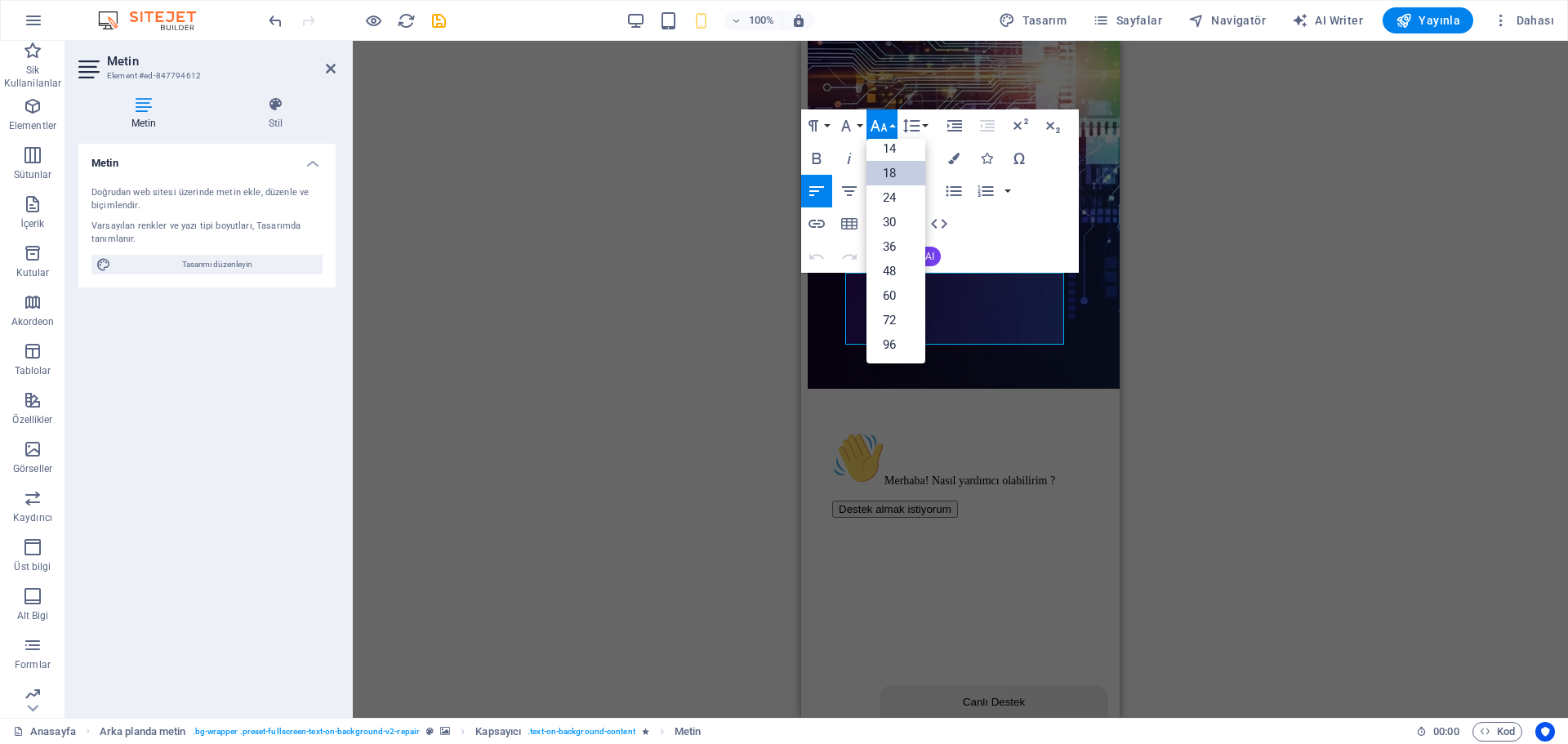
scroll to position [131, 0]
click at [990, 249] on div "Paragraph Format Normal Heading 1 Heading 2 Heading 3 Heading 4 Heading 5 Headi…" at bounding box center [940, 191] width 278 height 163
click at [1009, 251] on div "Paragraph Format Normal Heading 1 Heading 2 Heading 3 Heading 4 Heading 5 Headi…" at bounding box center [940, 191] width 278 height 163
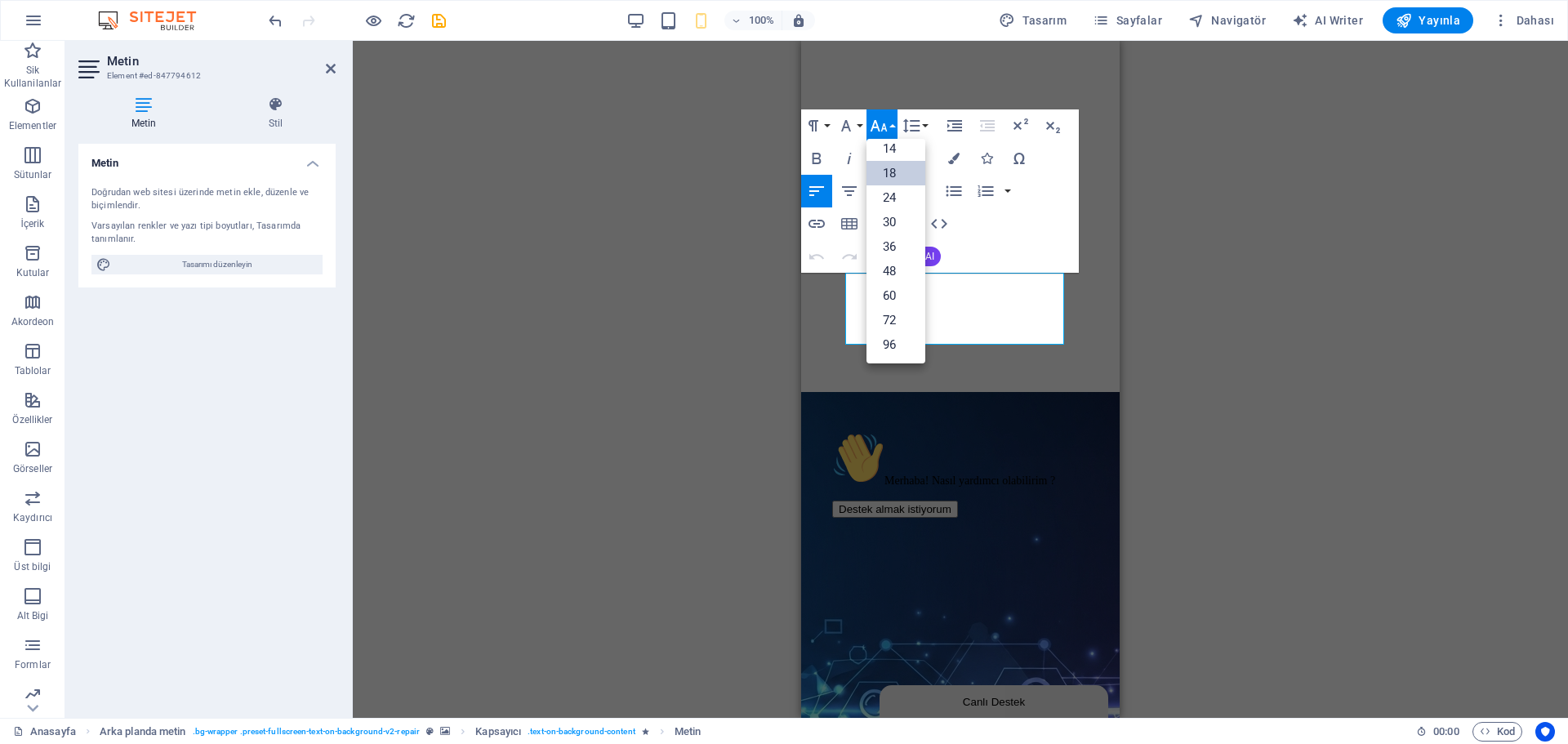
click at [955, 259] on div "Paragraph Format Normal Heading 1 Heading 2 Heading 3 Heading 4 Heading 5 Headi…" at bounding box center [940, 191] width 278 height 163
click at [884, 175] on link "18" at bounding box center [896, 172] width 59 height 24
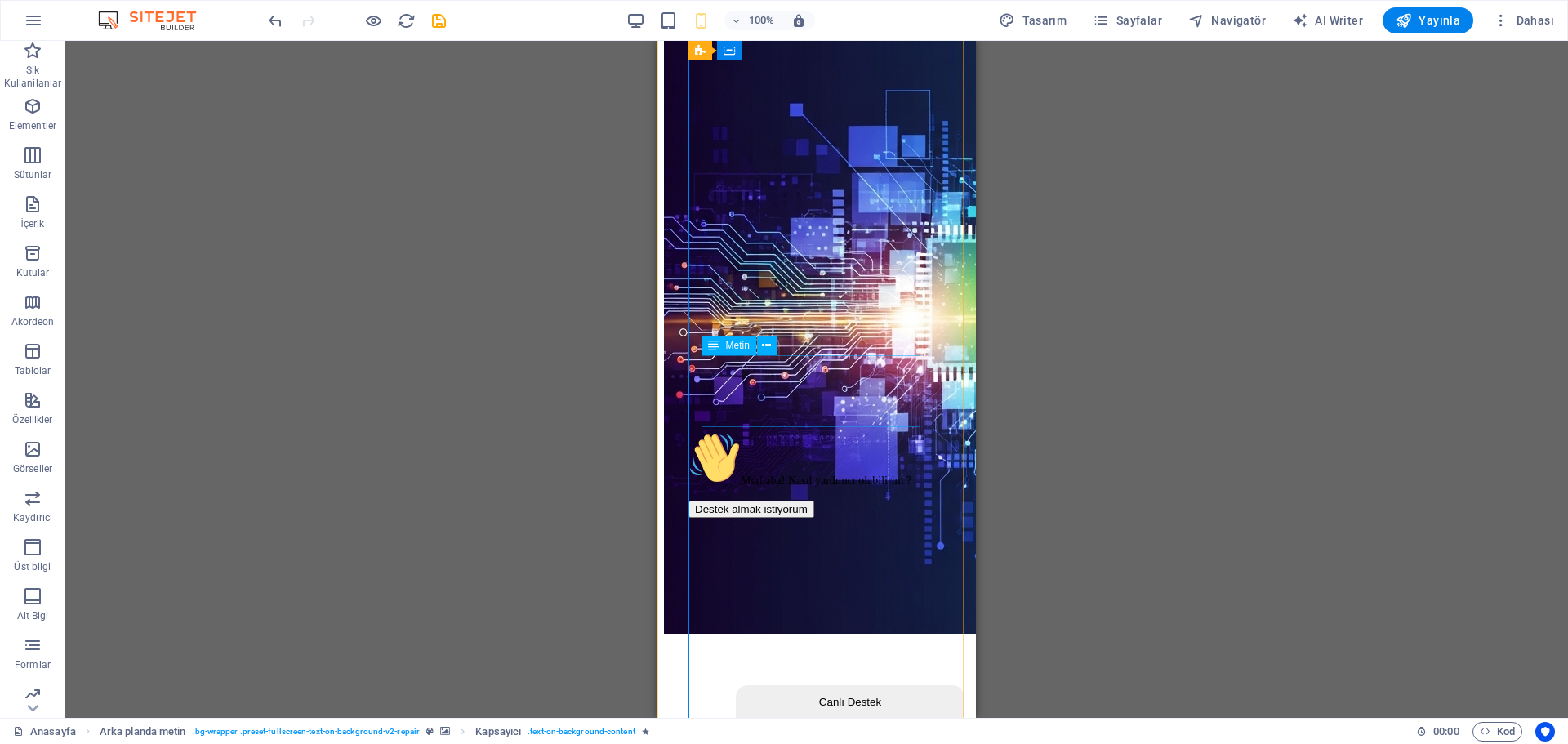
scroll to position [0, 0]
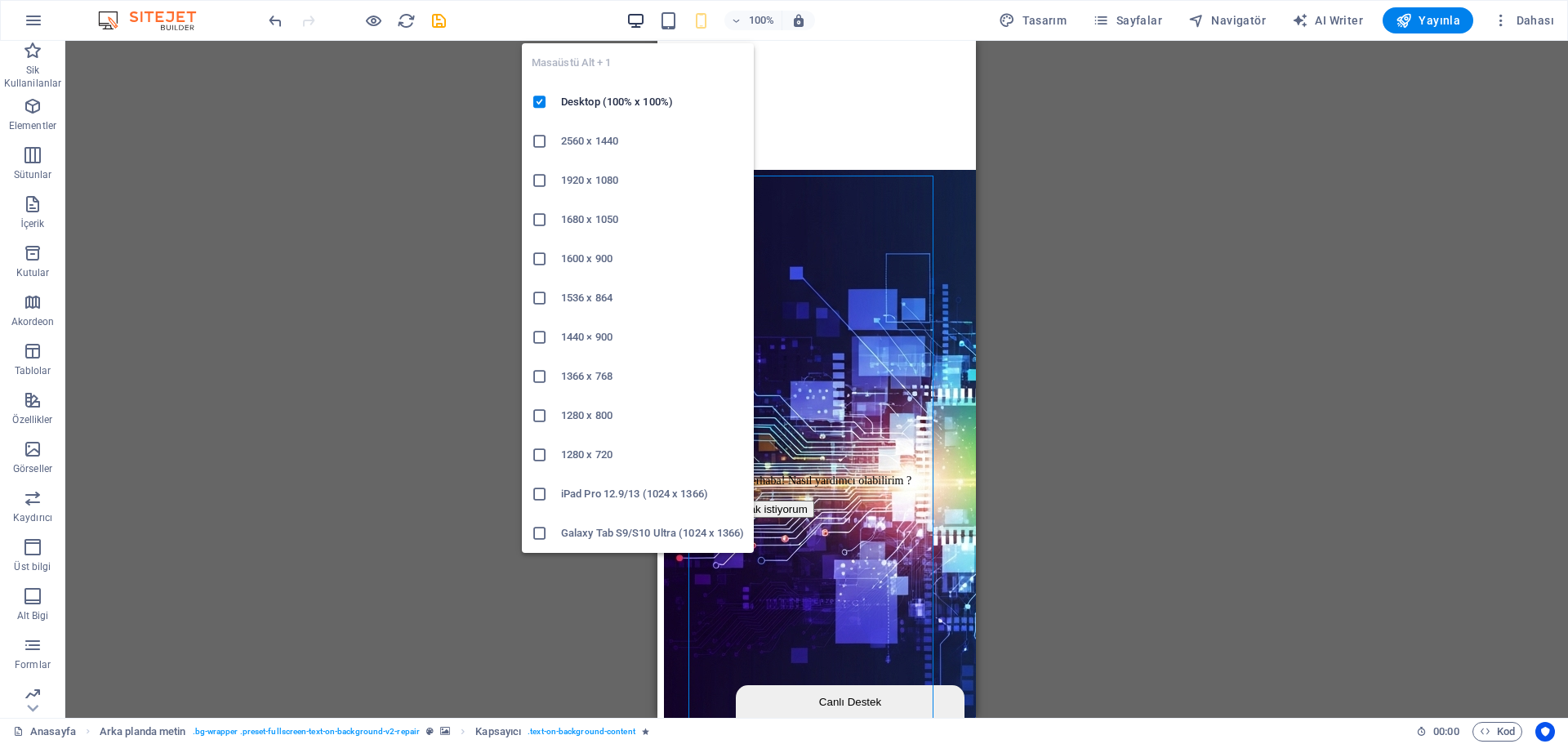
click at [632, 17] on icon "button" at bounding box center [636, 21] width 18 height 18
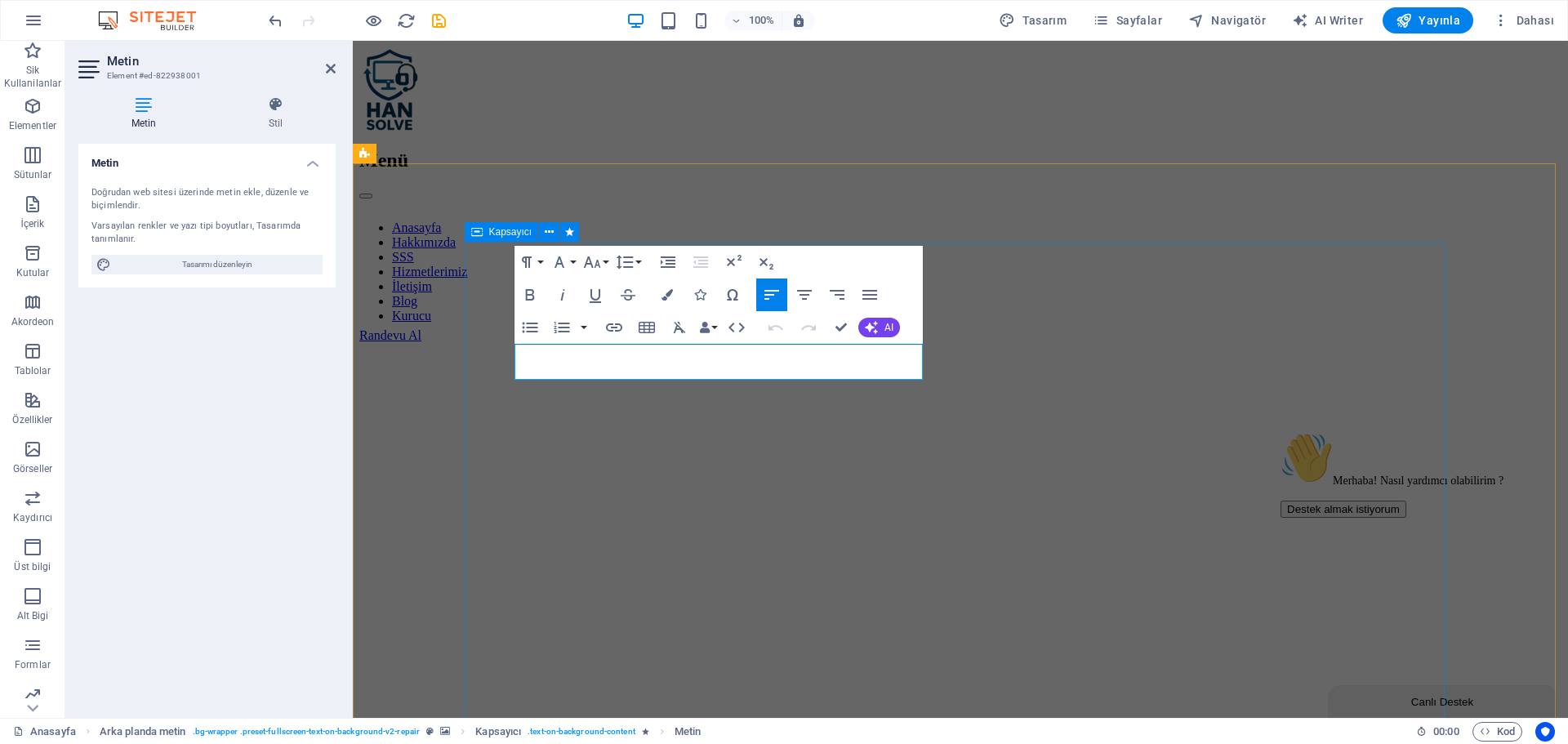
drag, startPoint x: 827, startPoint y: 366, endPoint x: 543, endPoint y: 383, distance: 284.5
click at [601, 254] on icon "button" at bounding box center [592, 262] width 19 height 19
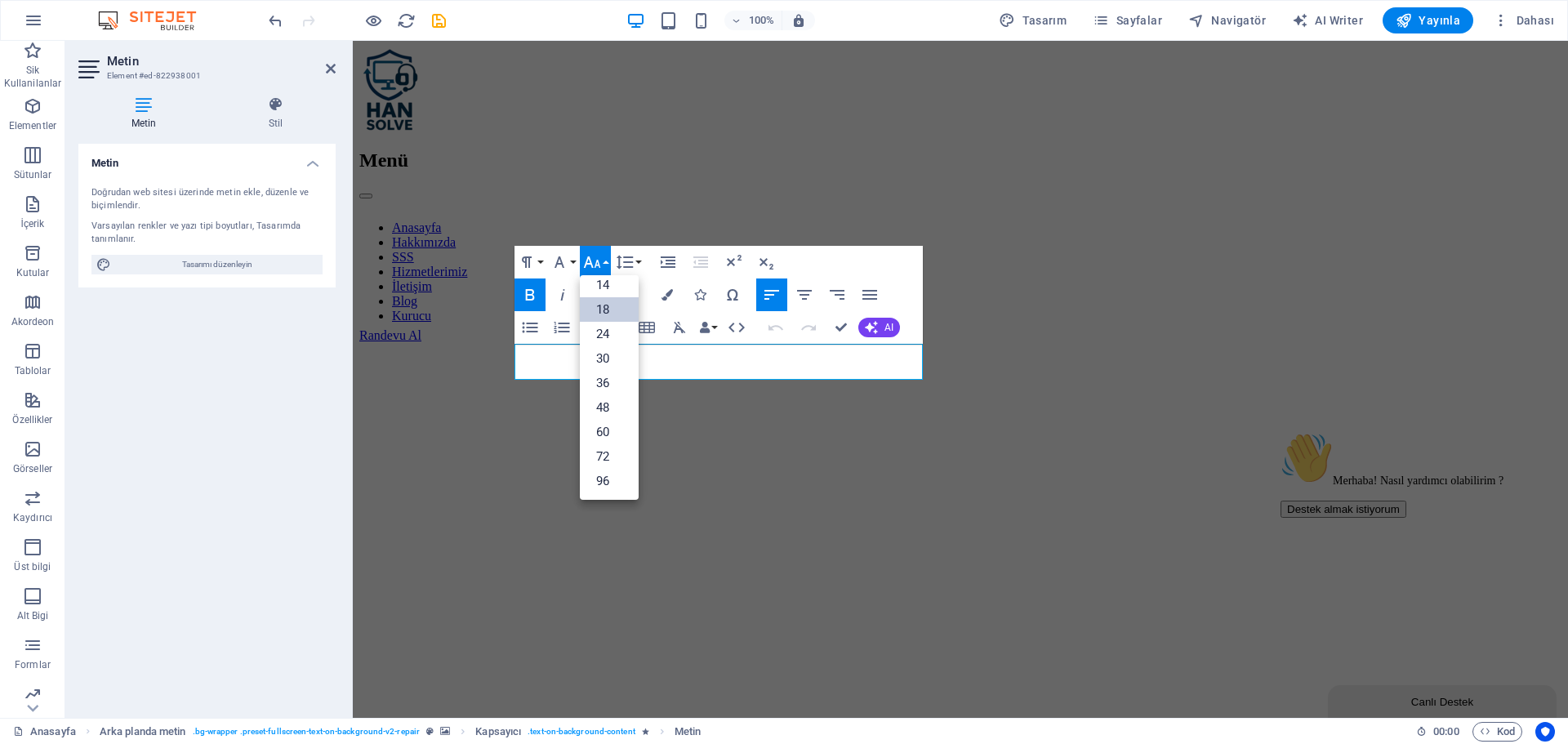
scroll to position [131, 0]
click at [621, 331] on link "24" at bounding box center [609, 334] width 59 height 24
drag, startPoint x: 831, startPoint y: 320, endPoint x: 709, endPoint y: 306, distance: 122.8
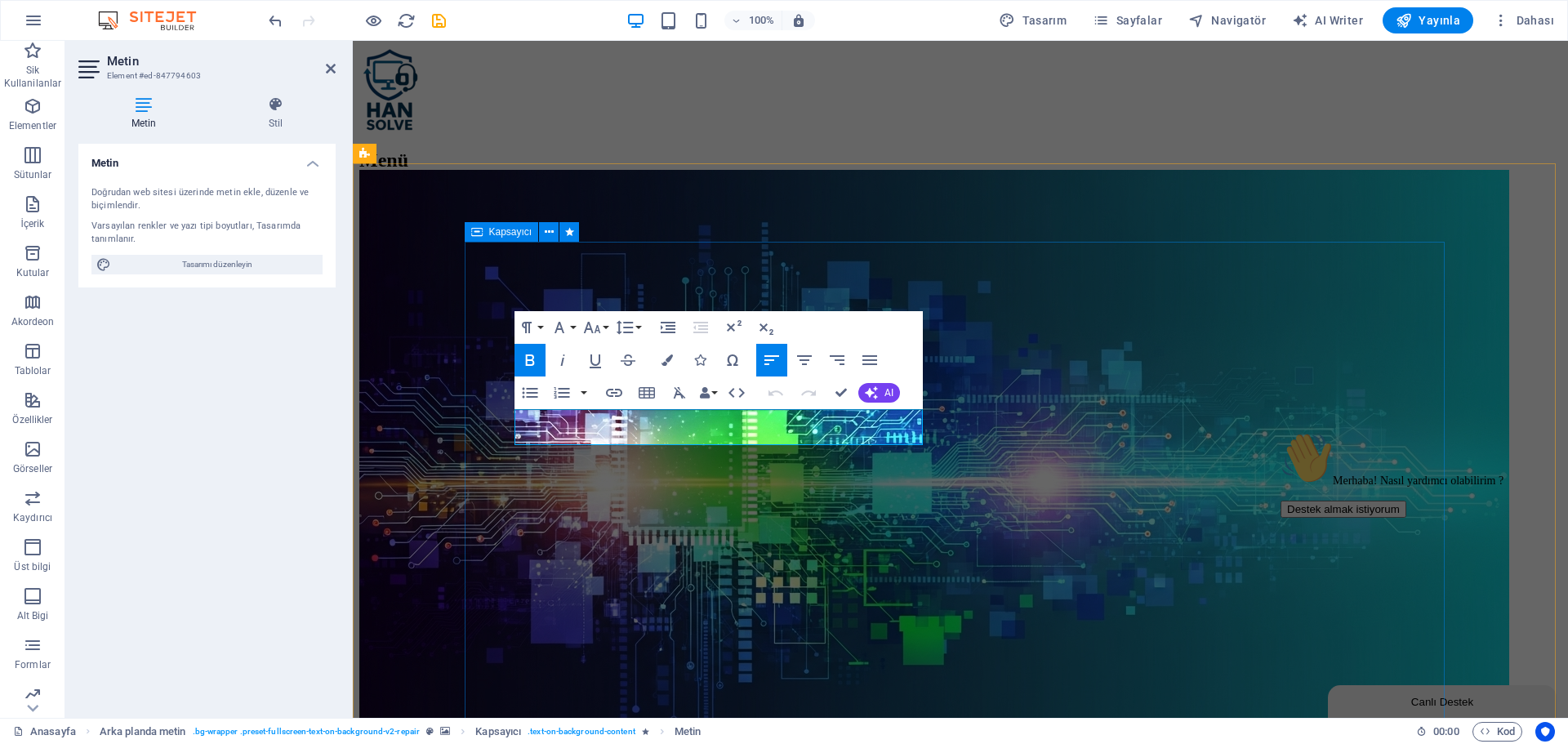
drag, startPoint x: 823, startPoint y: 431, endPoint x: 541, endPoint y: 447, distance: 282.5
click at [598, 323] on icon "button" at bounding box center [592, 327] width 19 height 19
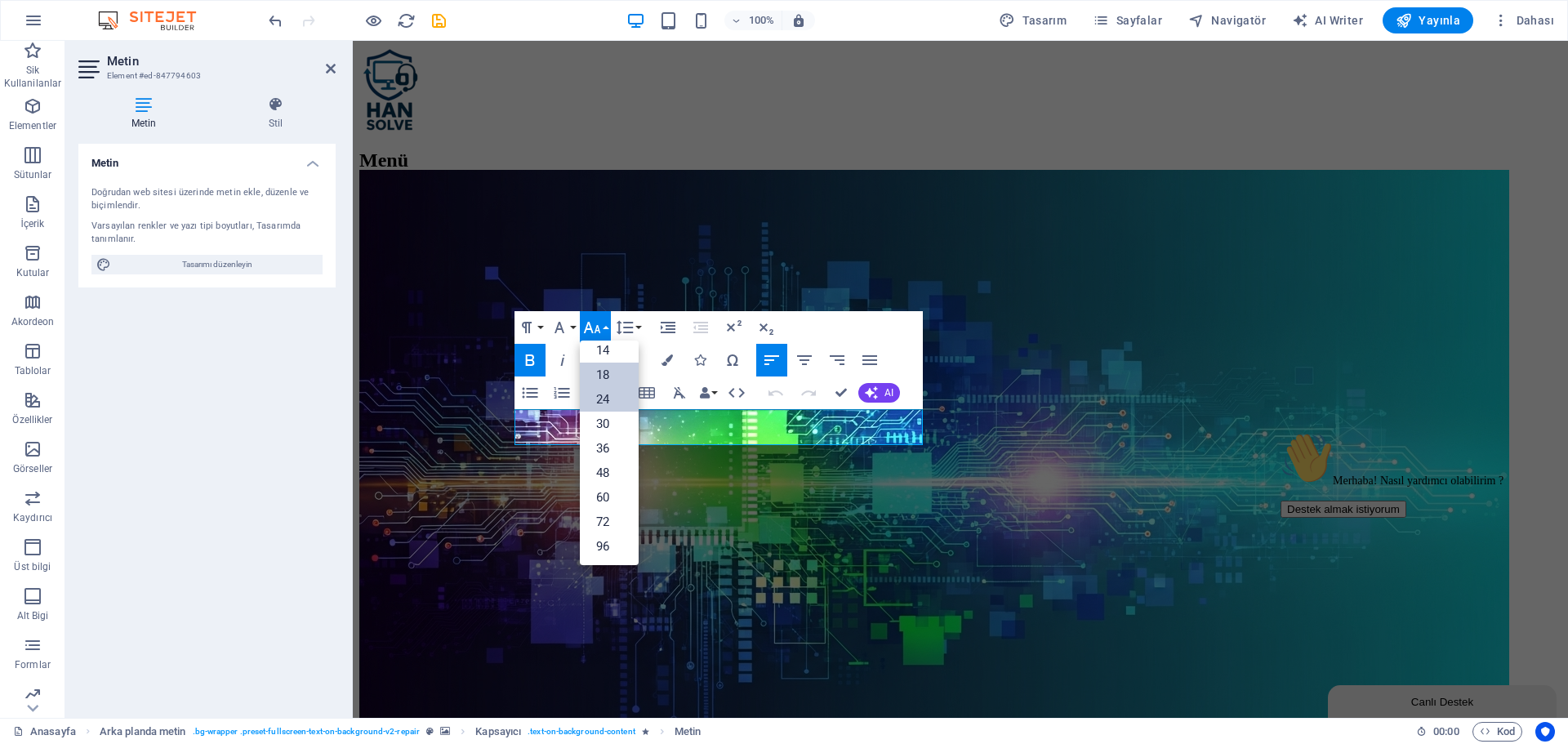
click at [614, 400] on link "24" at bounding box center [609, 399] width 59 height 24
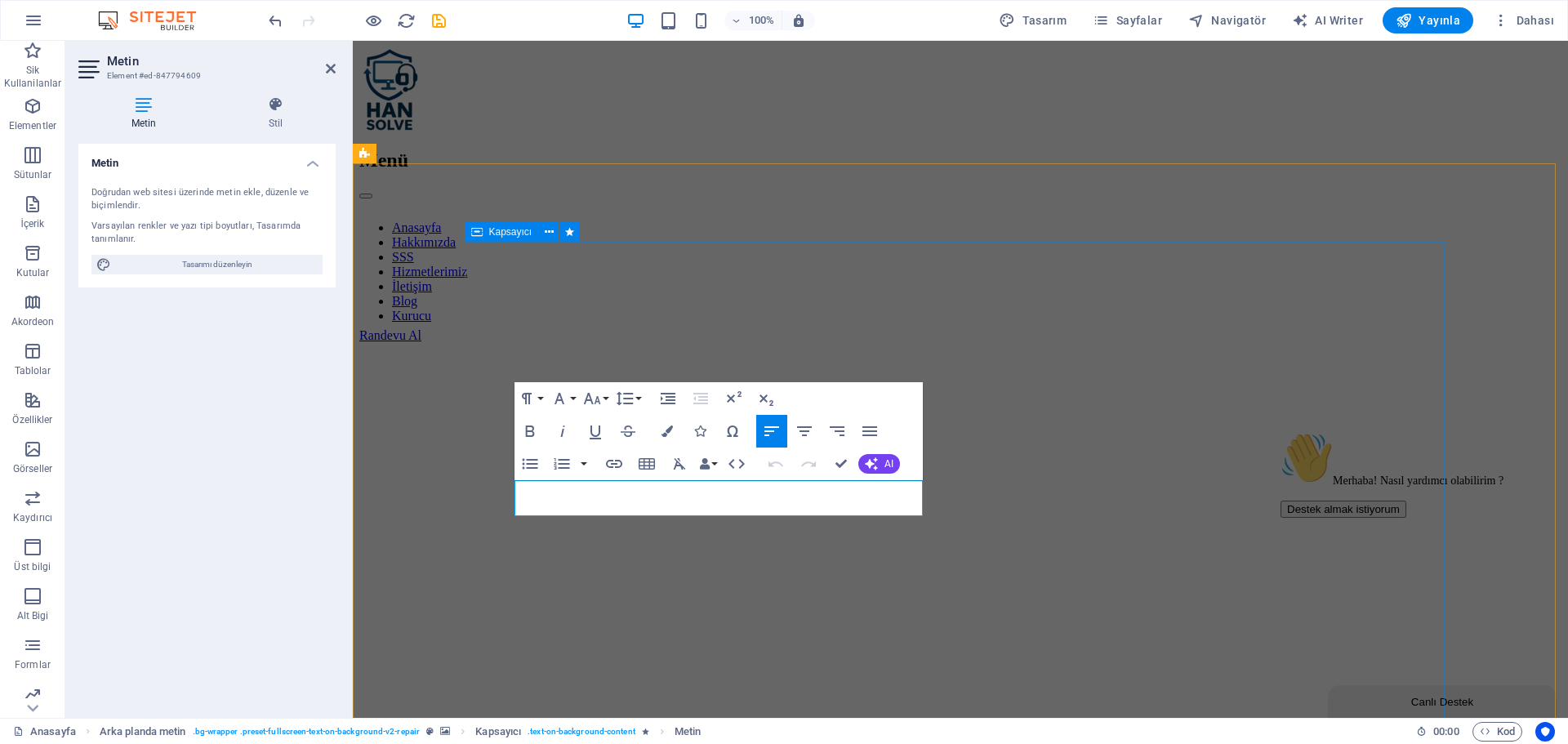
drag, startPoint x: 755, startPoint y: 520, endPoint x: 541, endPoint y: 526, distance: 214.1
click at [608, 396] on button "Font Size" at bounding box center [595, 398] width 31 height 33
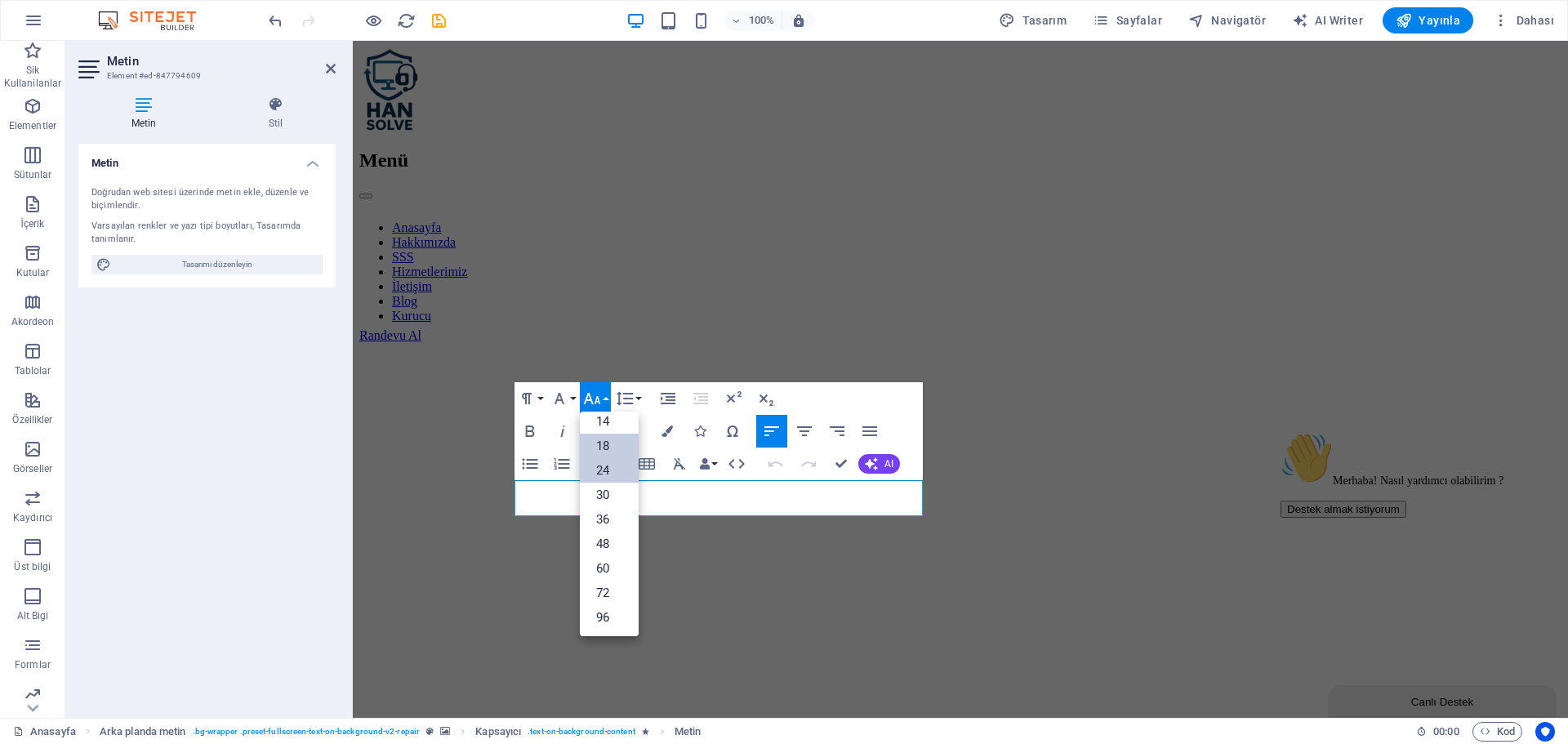
click at [607, 465] on link "24" at bounding box center [609, 470] width 59 height 24
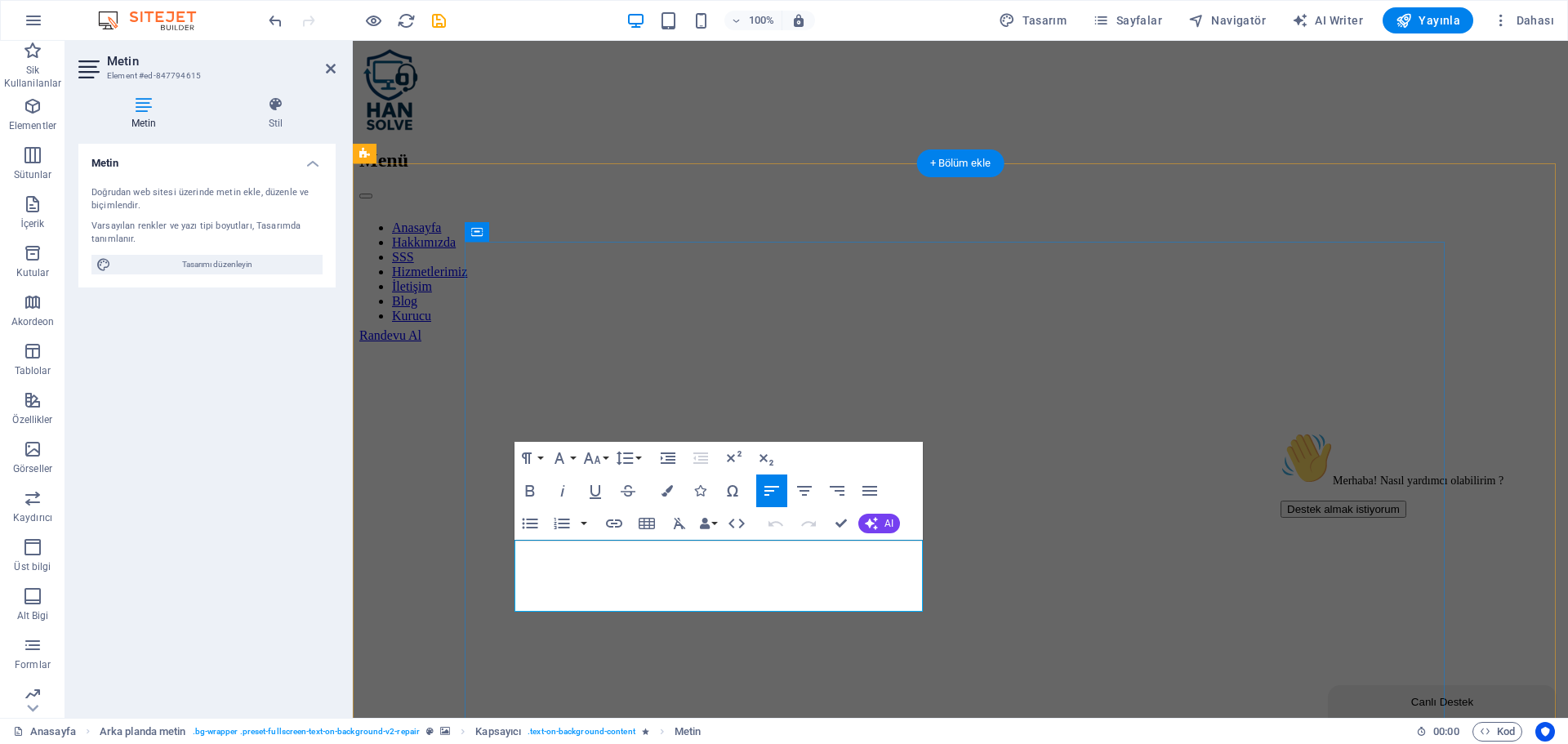
drag, startPoint x: 701, startPoint y: 596, endPoint x: 542, endPoint y: 559, distance: 163.2
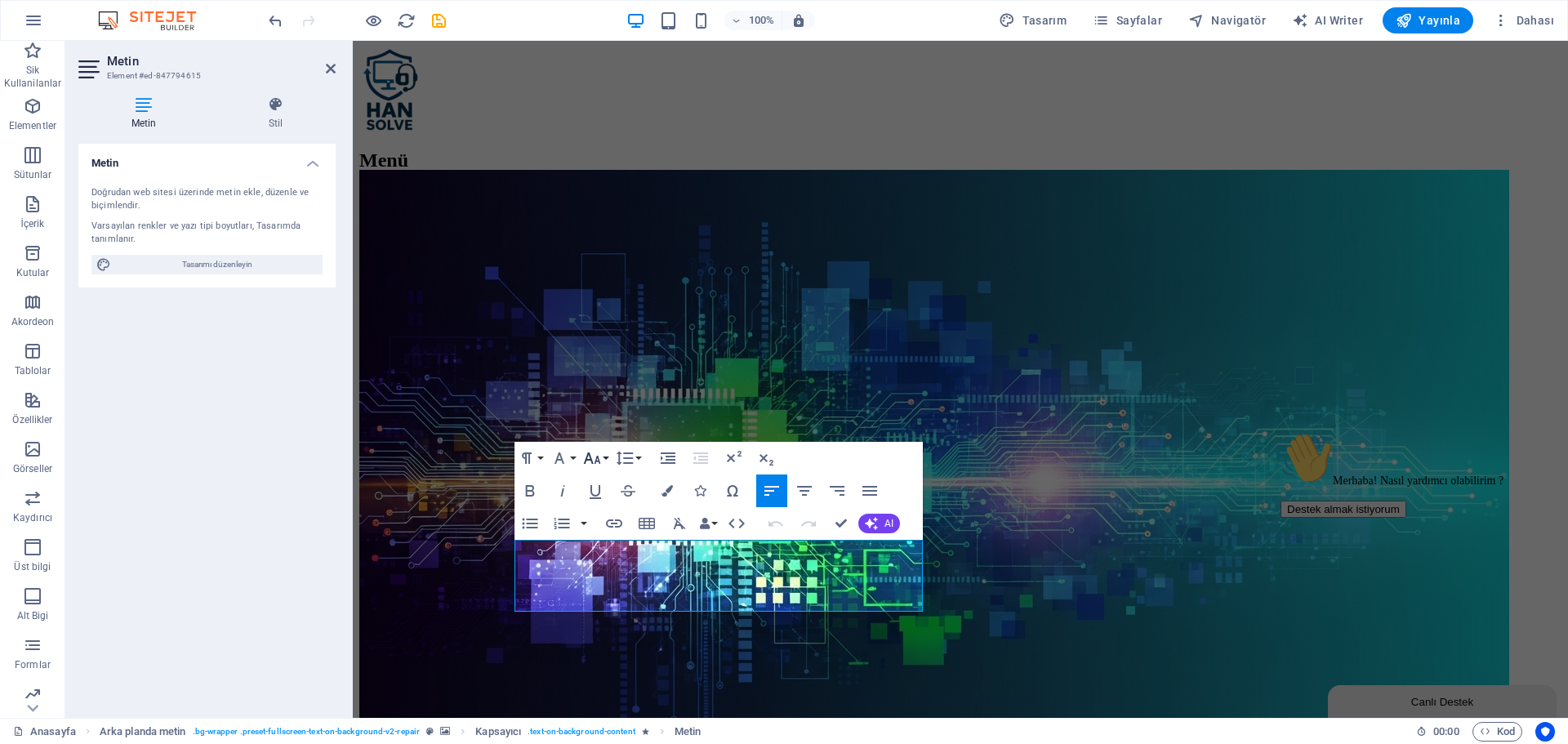
click at [594, 459] on icon "button" at bounding box center [592, 458] width 19 height 19
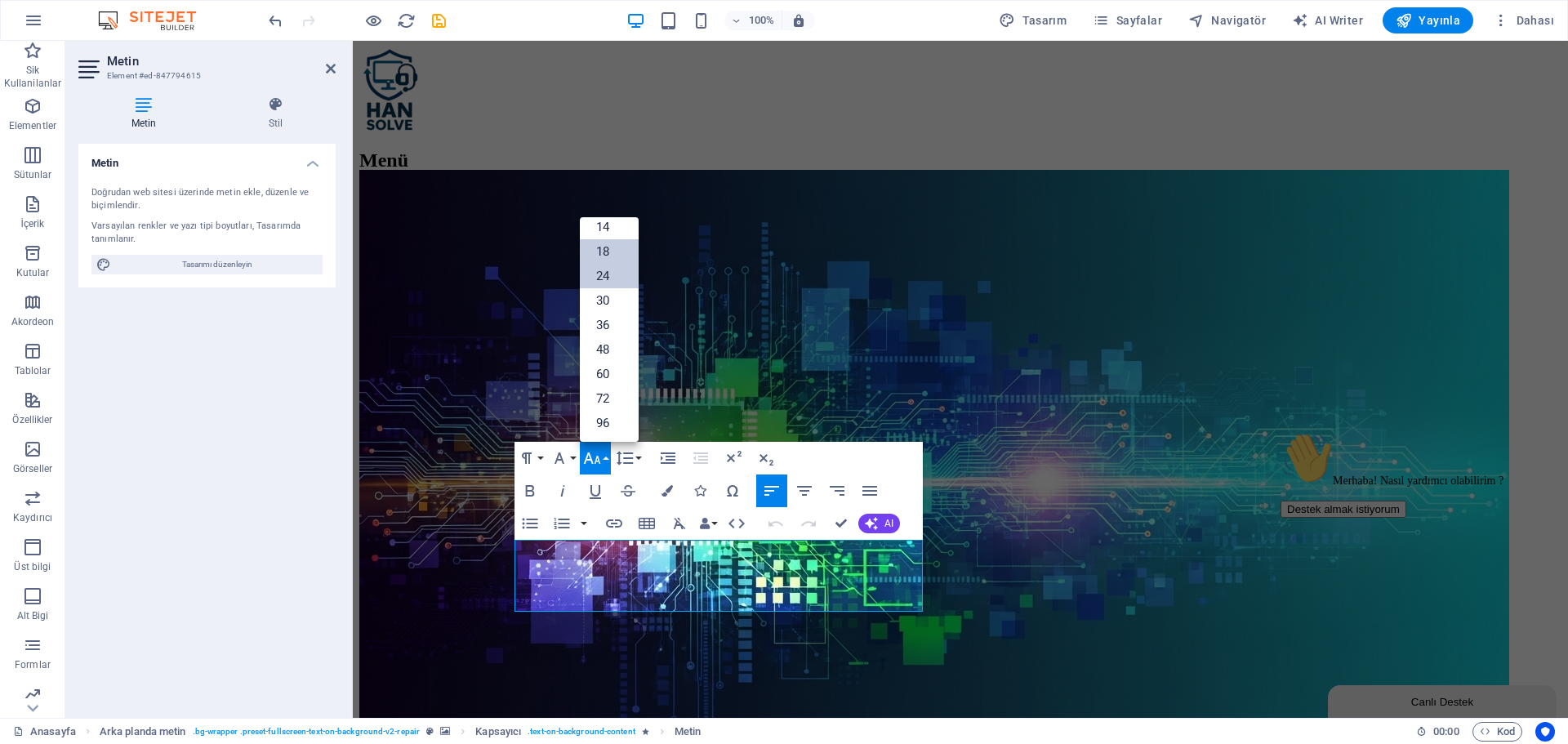
click at [612, 265] on link "24" at bounding box center [609, 275] width 59 height 24
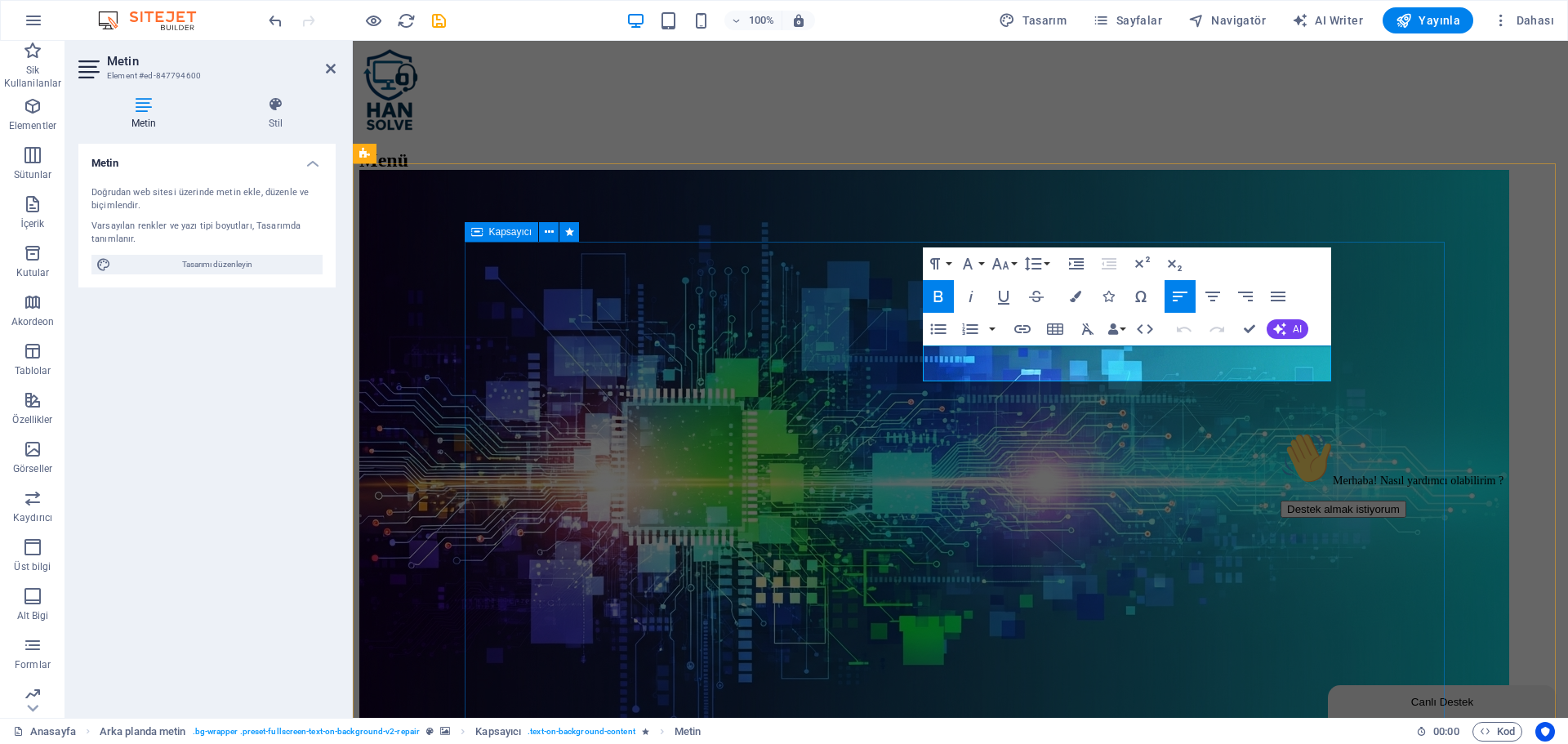
drag, startPoint x: 1228, startPoint y: 372, endPoint x: 945, endPoint y: 402, distance: 284.6
click at [1006, 268] on icon "button" at bounding box center [1000, 264] width 19 height 19
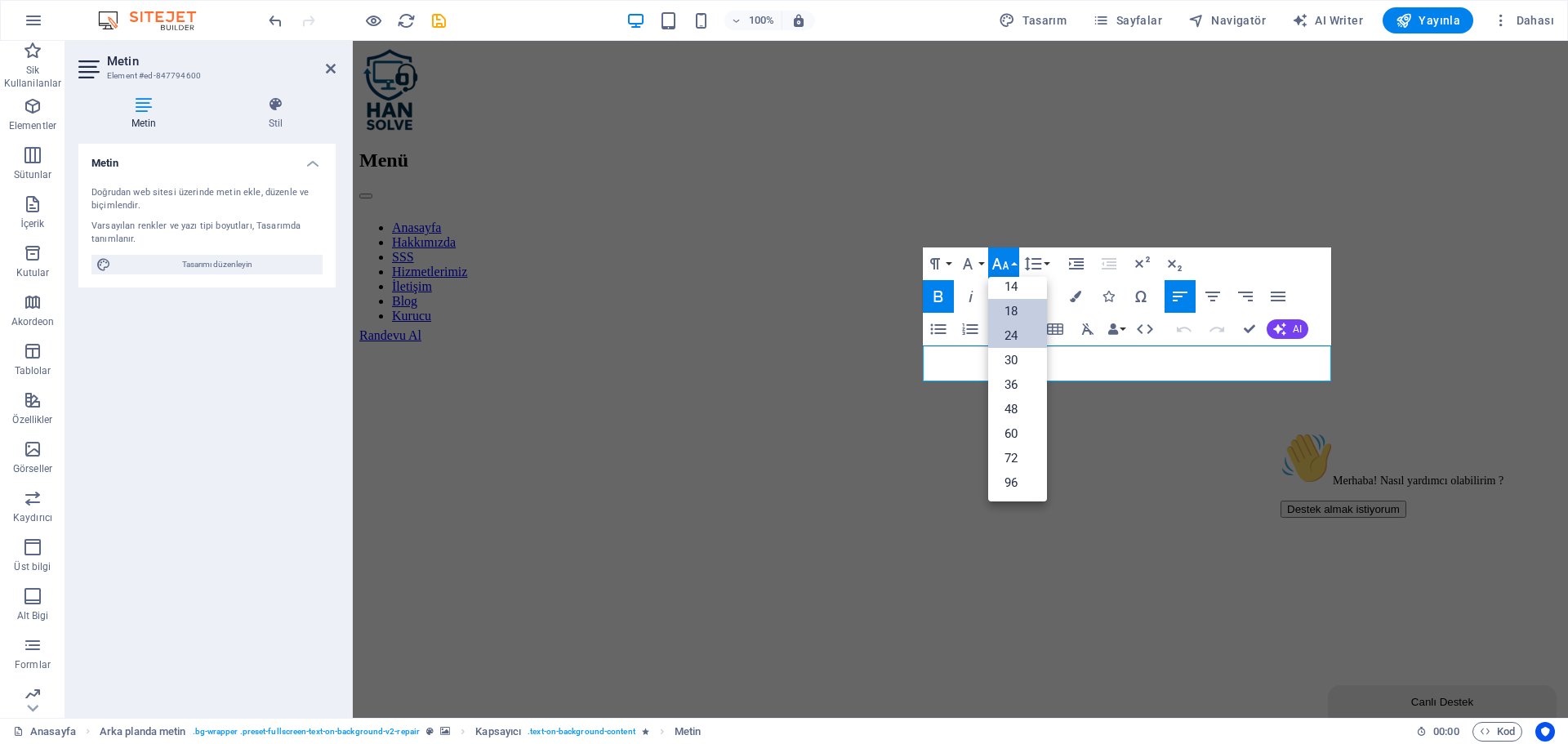
click at [1021, 335] on link "24" at bounding box center [1017, 336] width 59 height 24
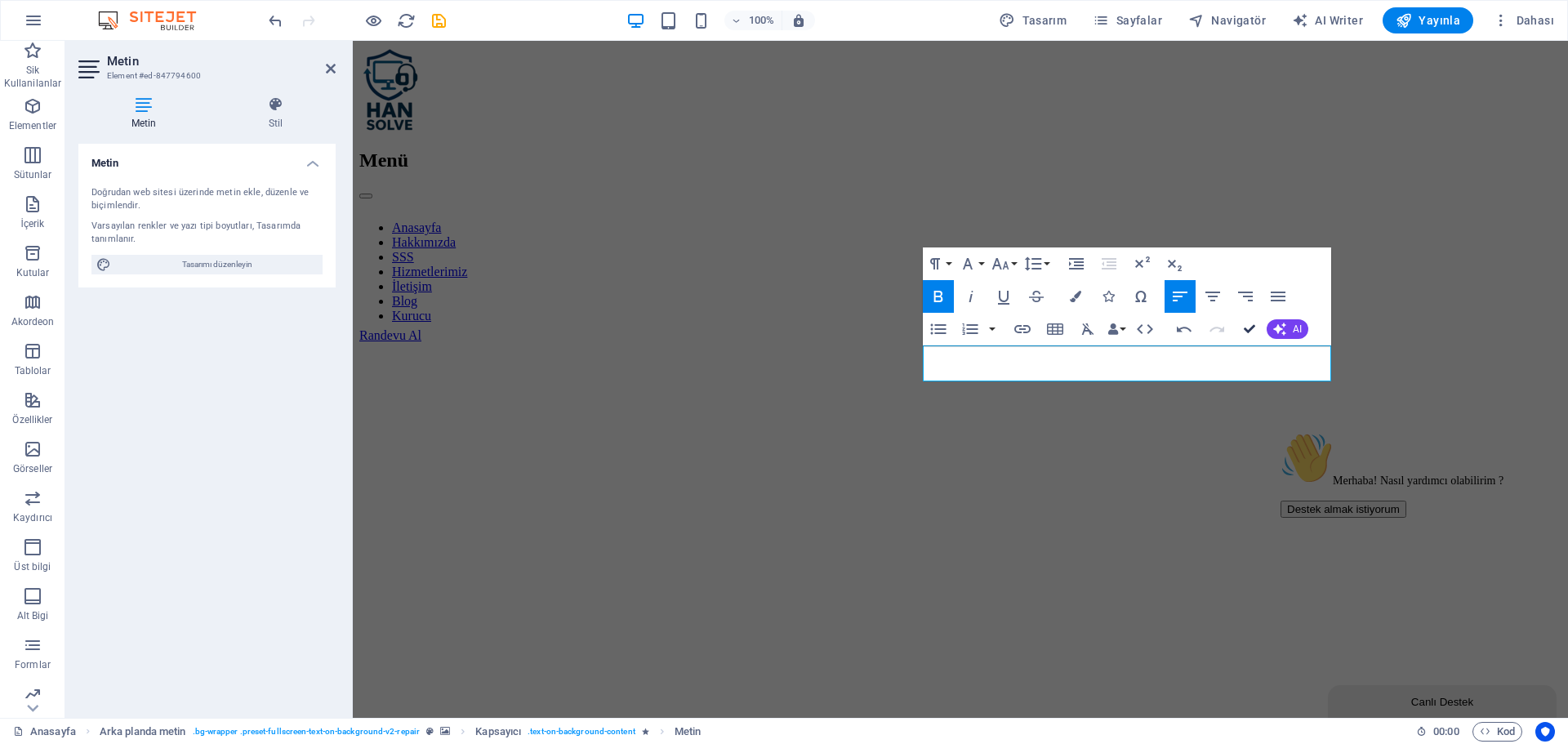
drag, startPoint x: 1247, startPoint y: 329, endPoint x: 1044, endPoint y: 377, distance: 208.6
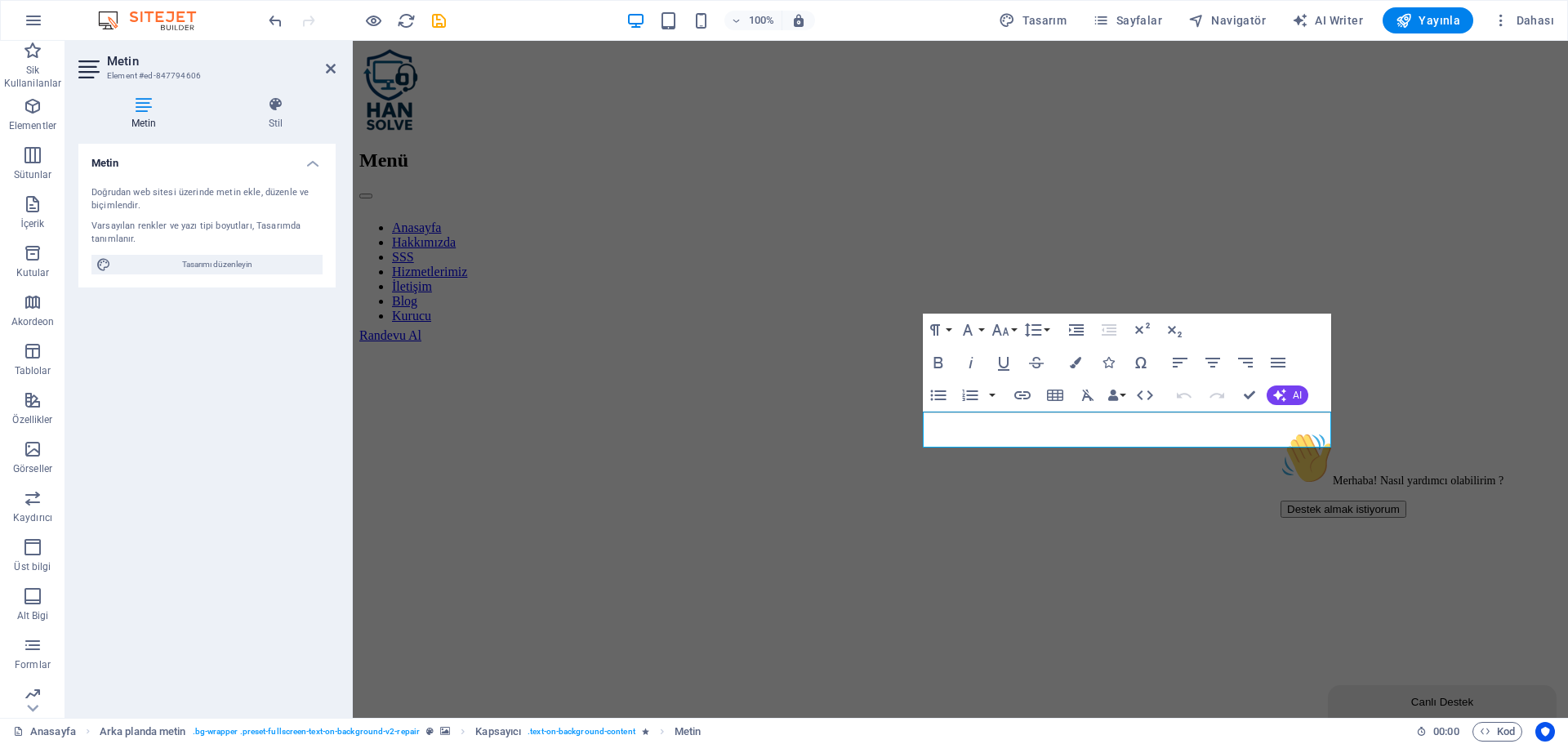
drag, startPoint x: 1281, startPoint y: 459, endPoint x: 1235, endPoint y: 456, distance: 46.1
click at [1274, 456] on html "Merhaba! Nasıl yardımcı olabilirim ? Destek almak istiyorum" at bounding box center [1417, 552] width 286 height 252
drag, startPoint x: 1232, startPoint y: 437, endPoint x: 951, endPoint y: 465, distance: 282.4
click at [1008, 322] on icon "button" at bounding box center [1000, 330] width 19 height 19
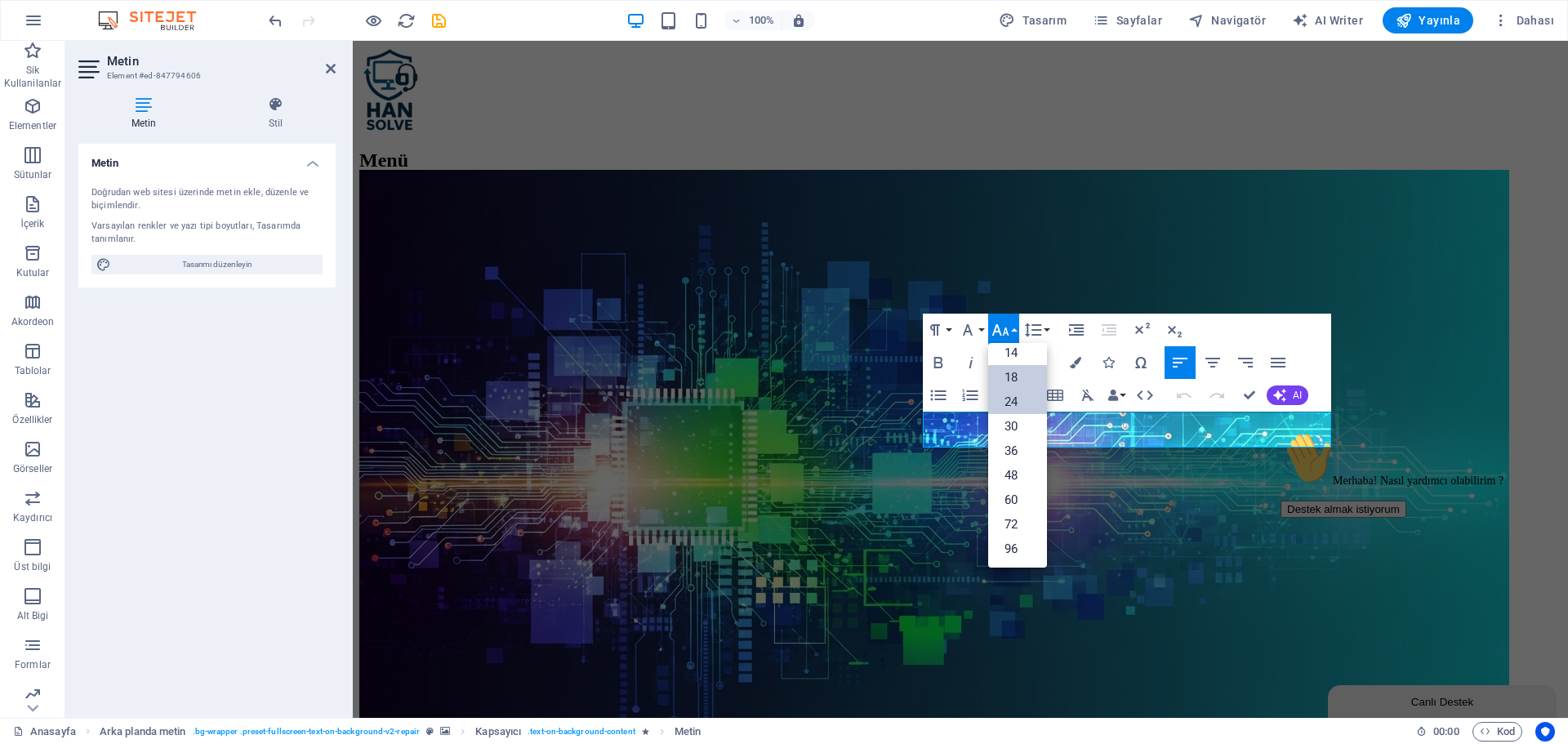
click at [1027, 403] on link "24" at bounding box center [1017, 402] width 59 height 24
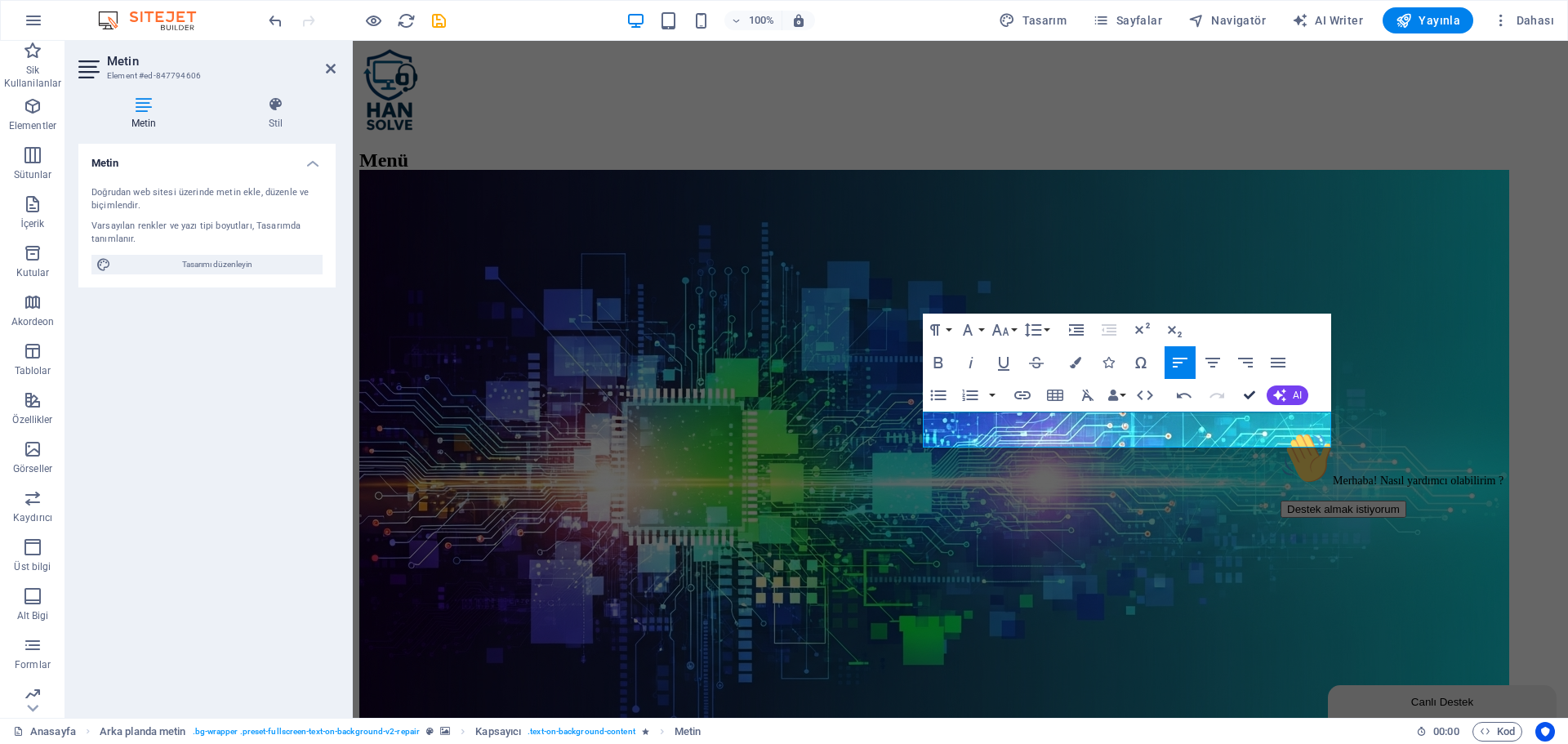
drag, startPoint x: 1254, startPoint y: 398, endPoint x: 1032, endPoint y: 418, distance: 222.9
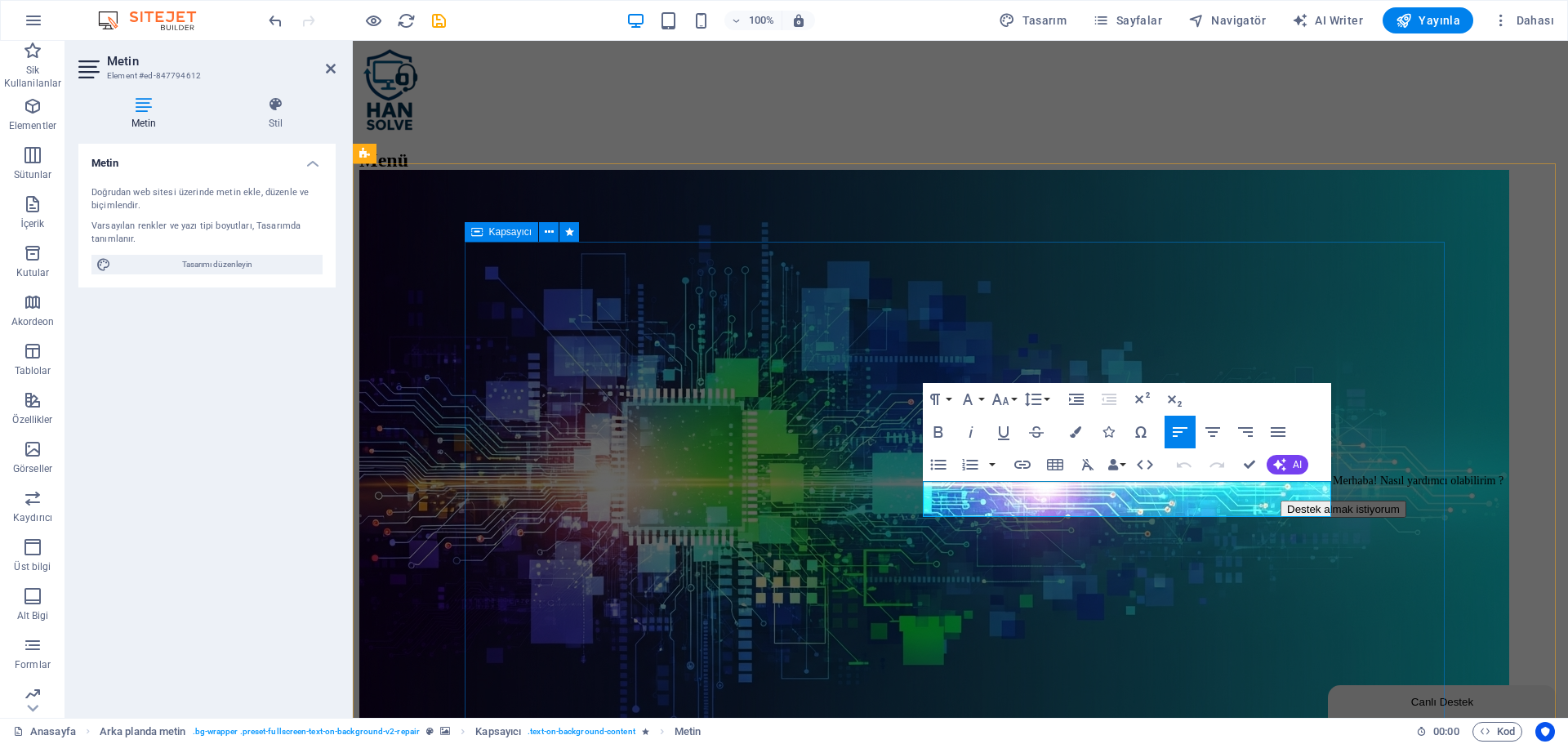
drag, startPoint x: 1228, startPoint y: 505, endPoint x: 945, endPoint y: 533, distance: 284.4
click at [1005, 393] on icon "button" at bounding box center [1000, 399] width 19 height 19
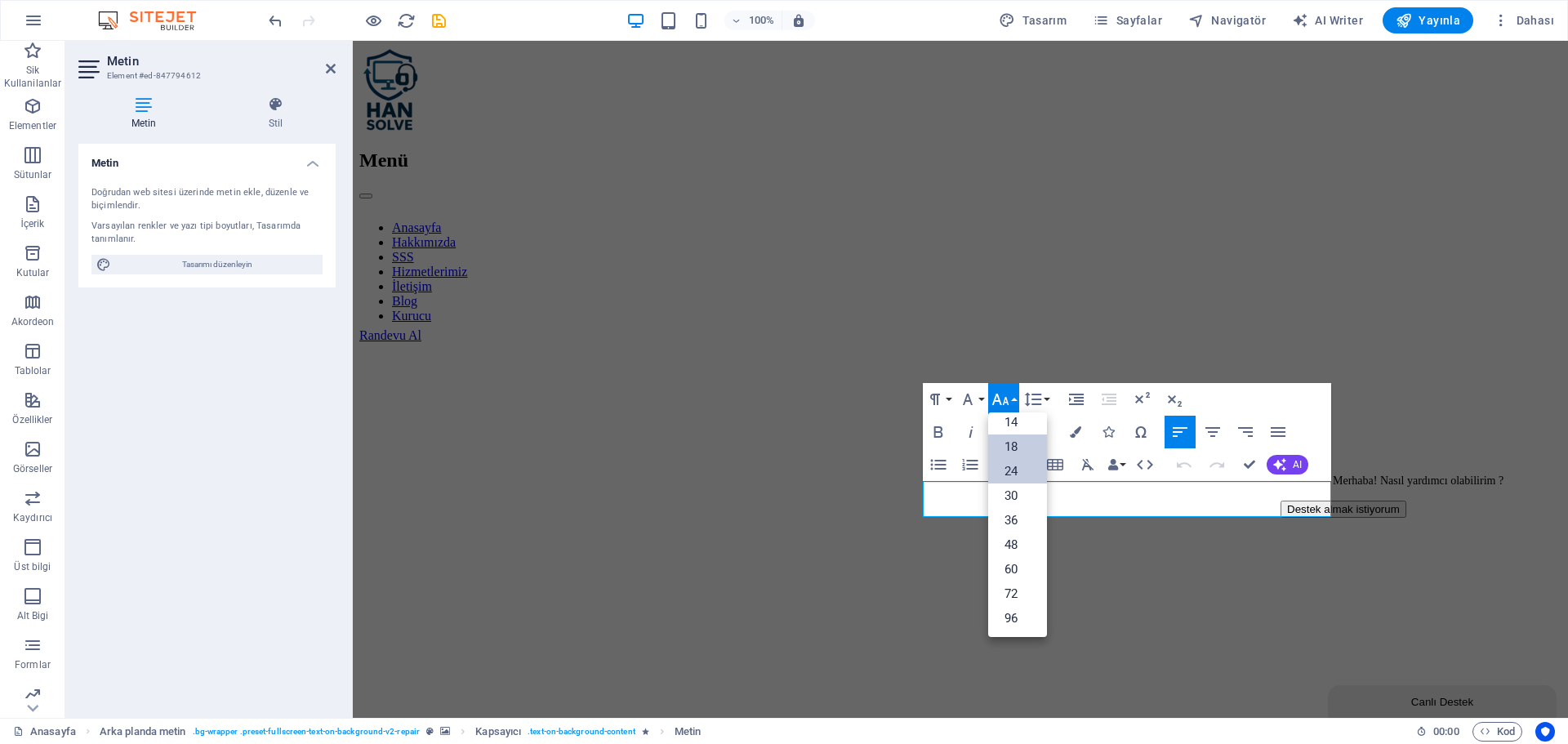
click at [1025, 479] on link "24" at bounding box center [1017, 471] width 59 height 24
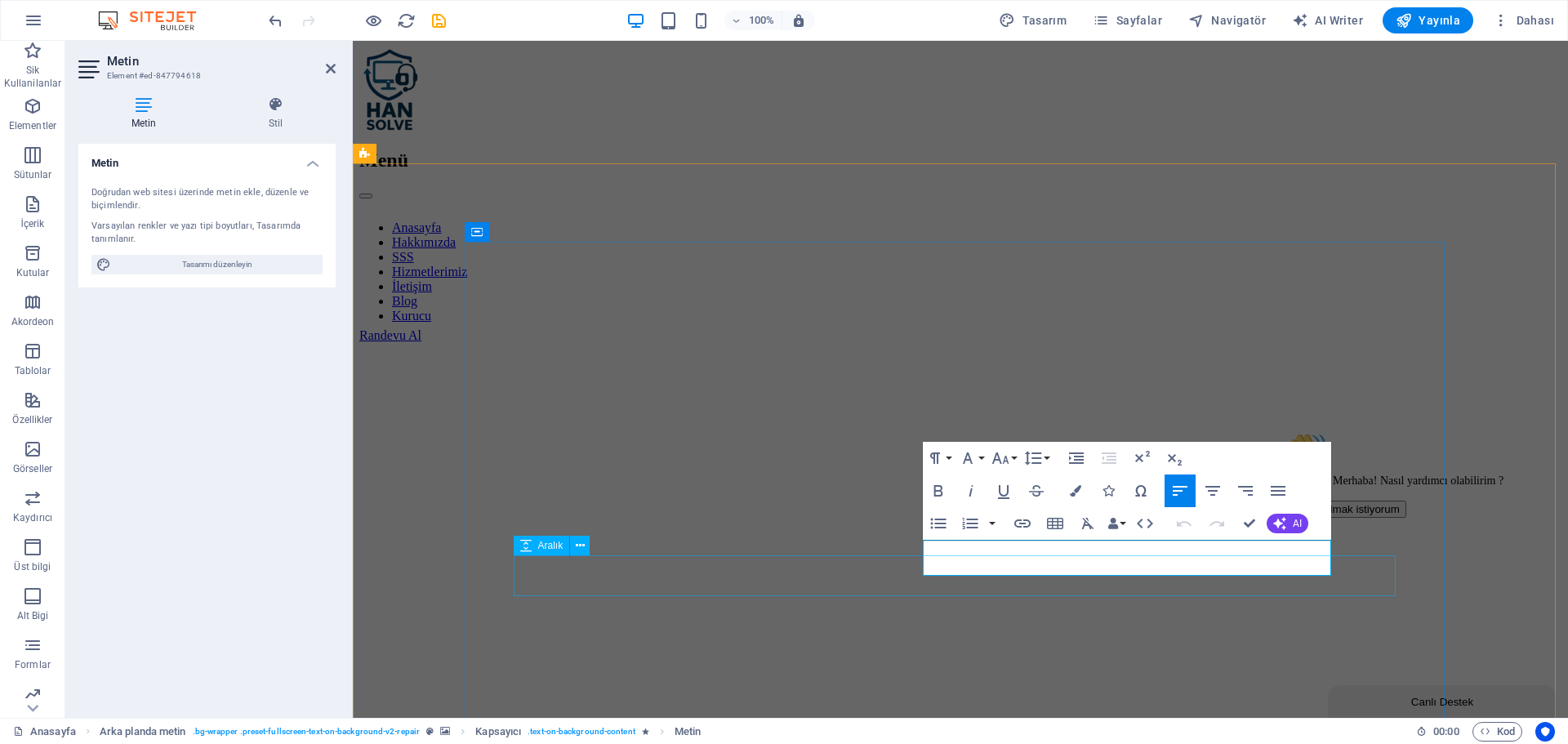
drag, startPoint x: 1234, startPoint y: 565, endPoint x: 951, endPoint y: 596, distance: 284.7
click at [1001, 461] on icon "button" at bounding box center [1000, 458] width 19 height 19
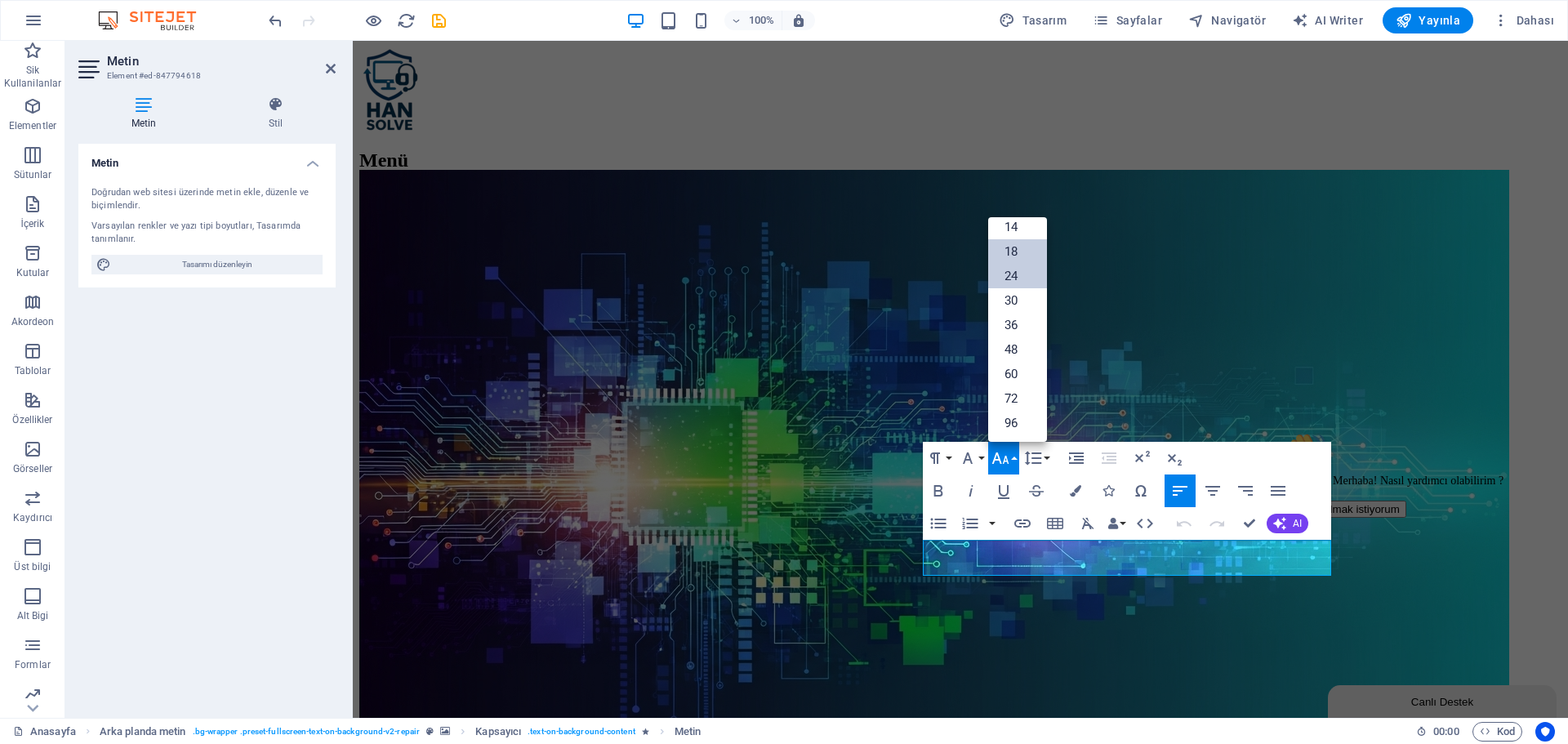
drag, startPoint x: 1029, startPoint y: 274, endPoint x: 813, endPoint y: 391, distance: 245.7
click at [1029, 274] on link "24" at bounding box center [1017, 275] width 59 height 24
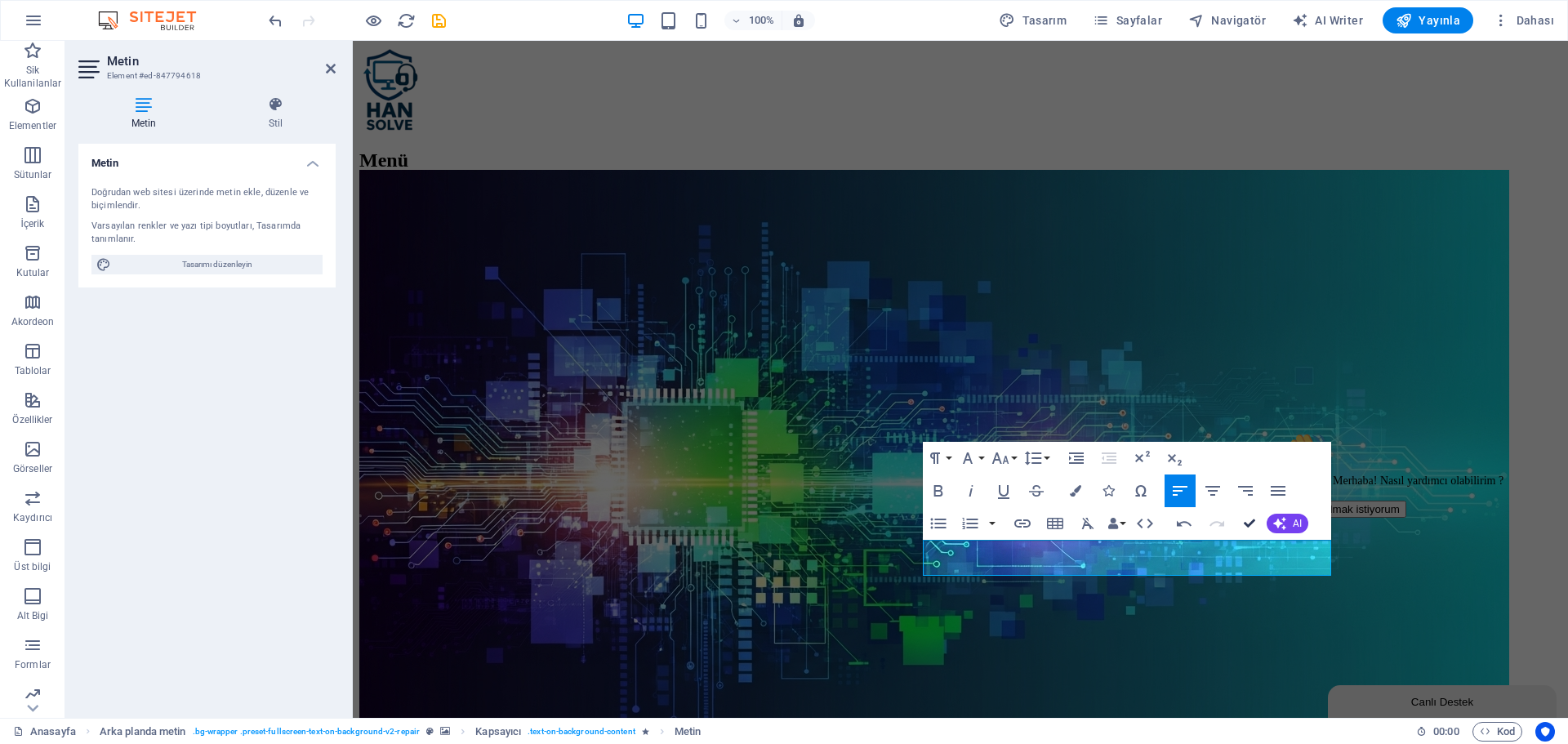
drag, startPoint x: 1175, startPoint y: 491, endPoint x: 1254, endPoint y: 526, distance: 86.4
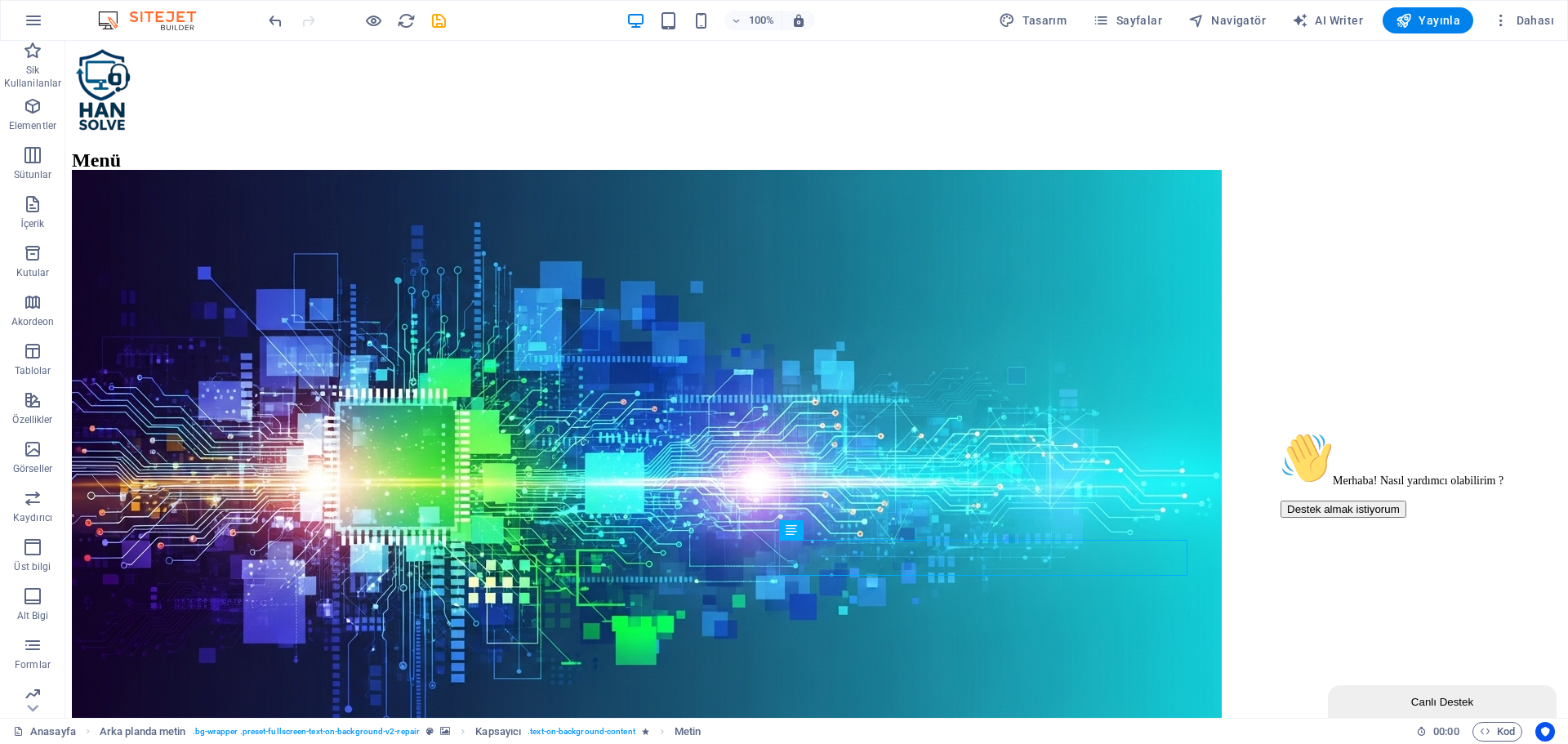
click at [699, 9] on div "100%" at bounding box center [721, 20] width 189 height 26
click at [710, 18] on icon "button" at bounding box center [701, 21] width 18 height 18
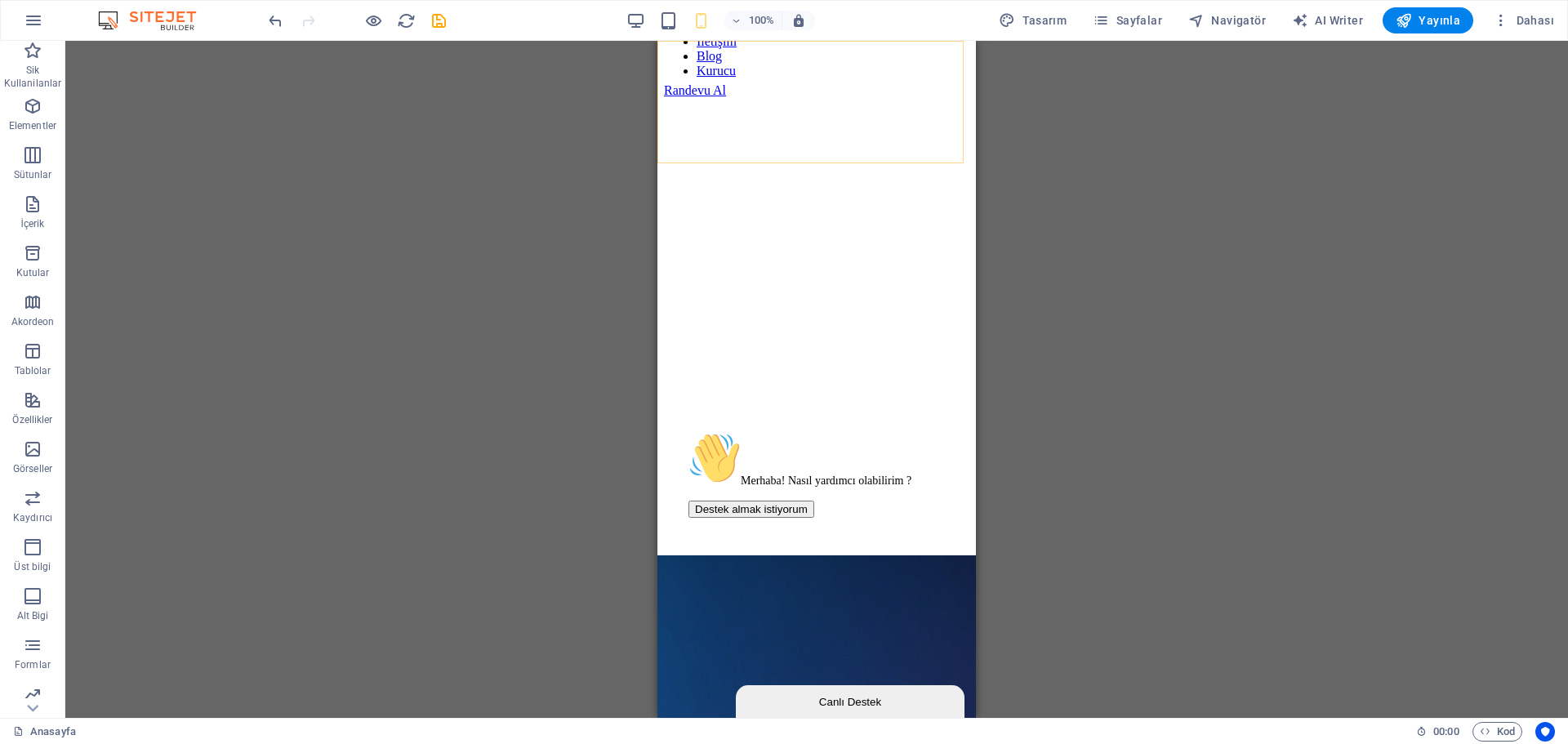
scroll to position [0, 0]
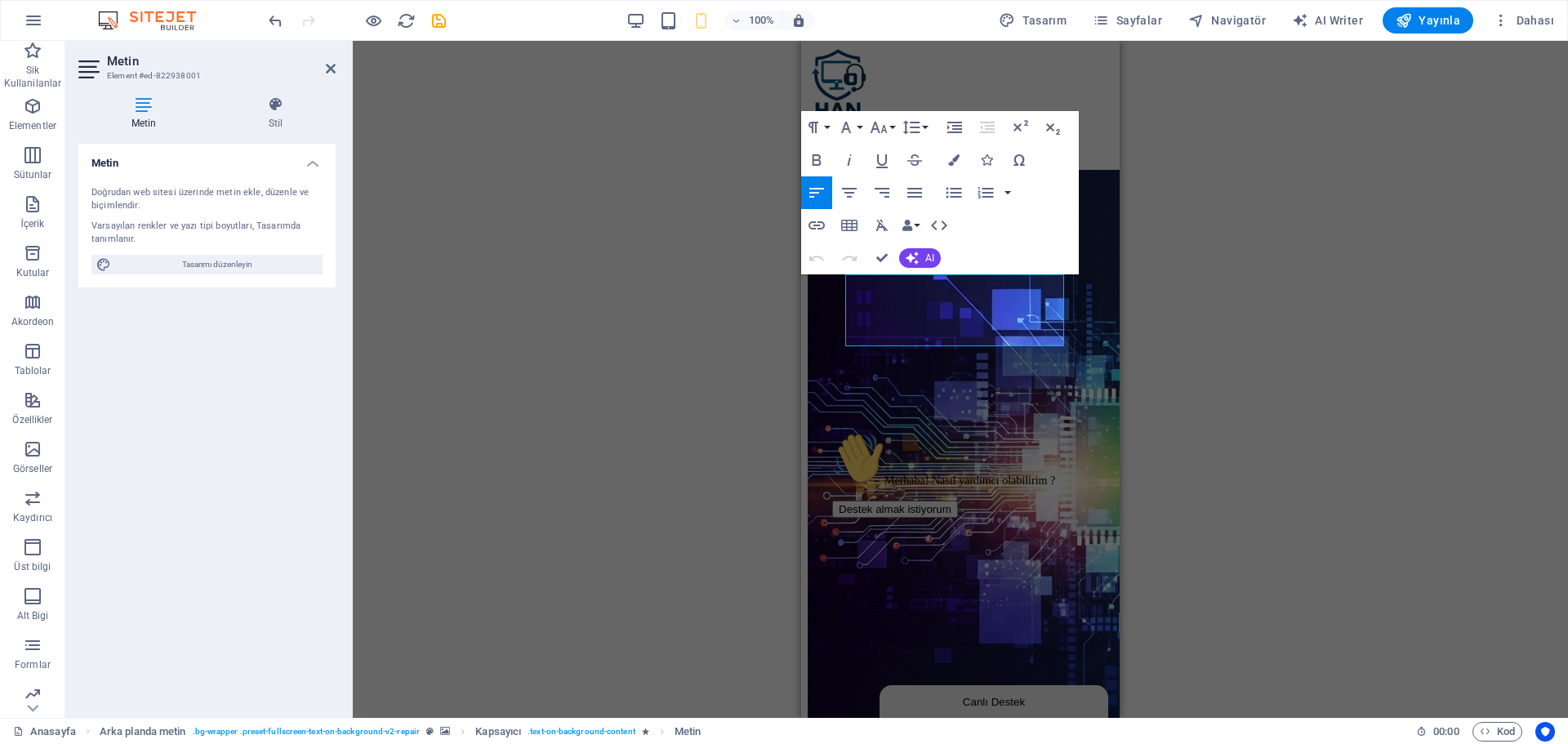
click at [915, 460] on div "Merhaba! Nasıl yardımcı olabilirim ? Destek almak istiyorum" at bounding box center [976, 475] width 286 height 86
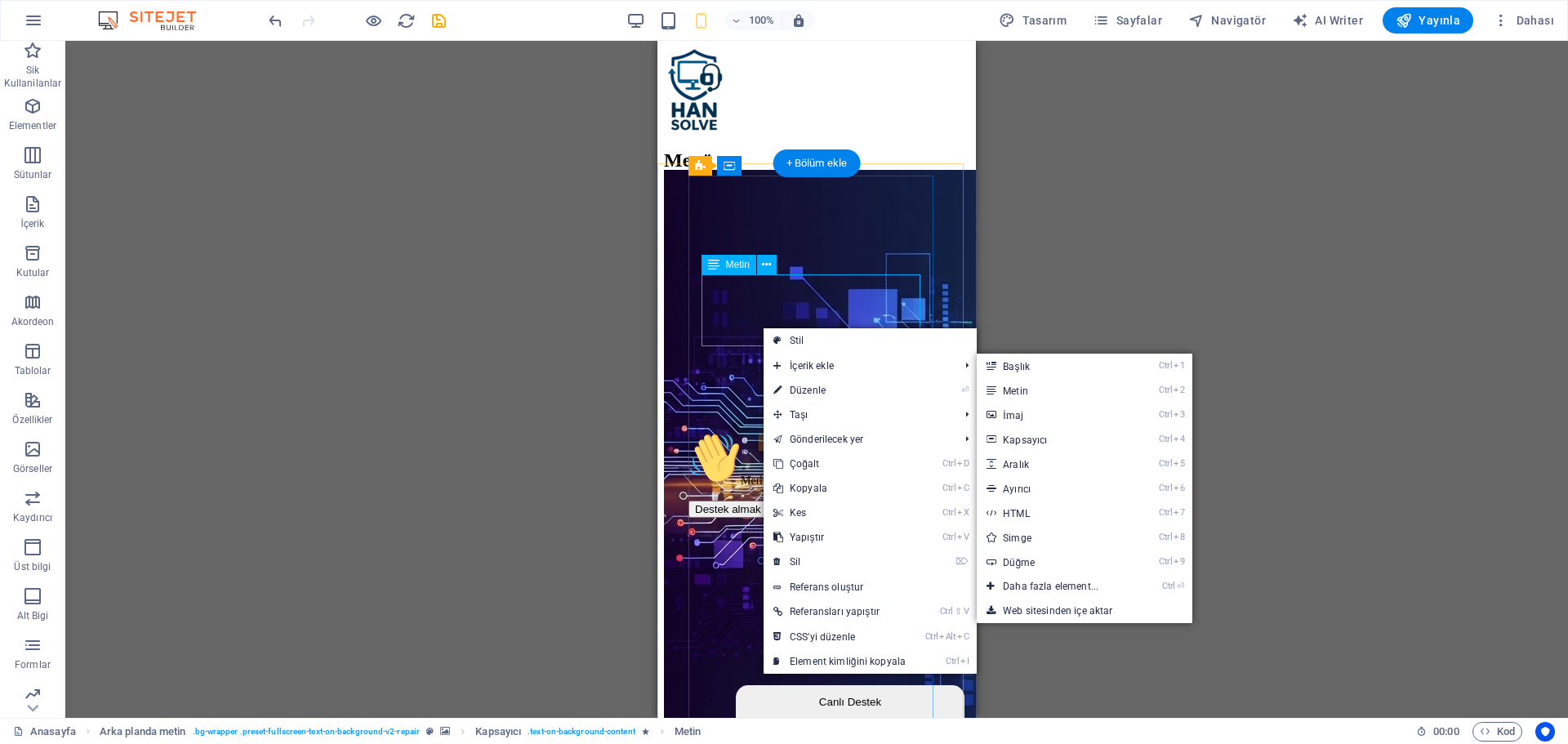
drag, startPoint x: 1431, startPoint y: 371, endPoint x: 759, endPoint y: 310, distance: 674.8
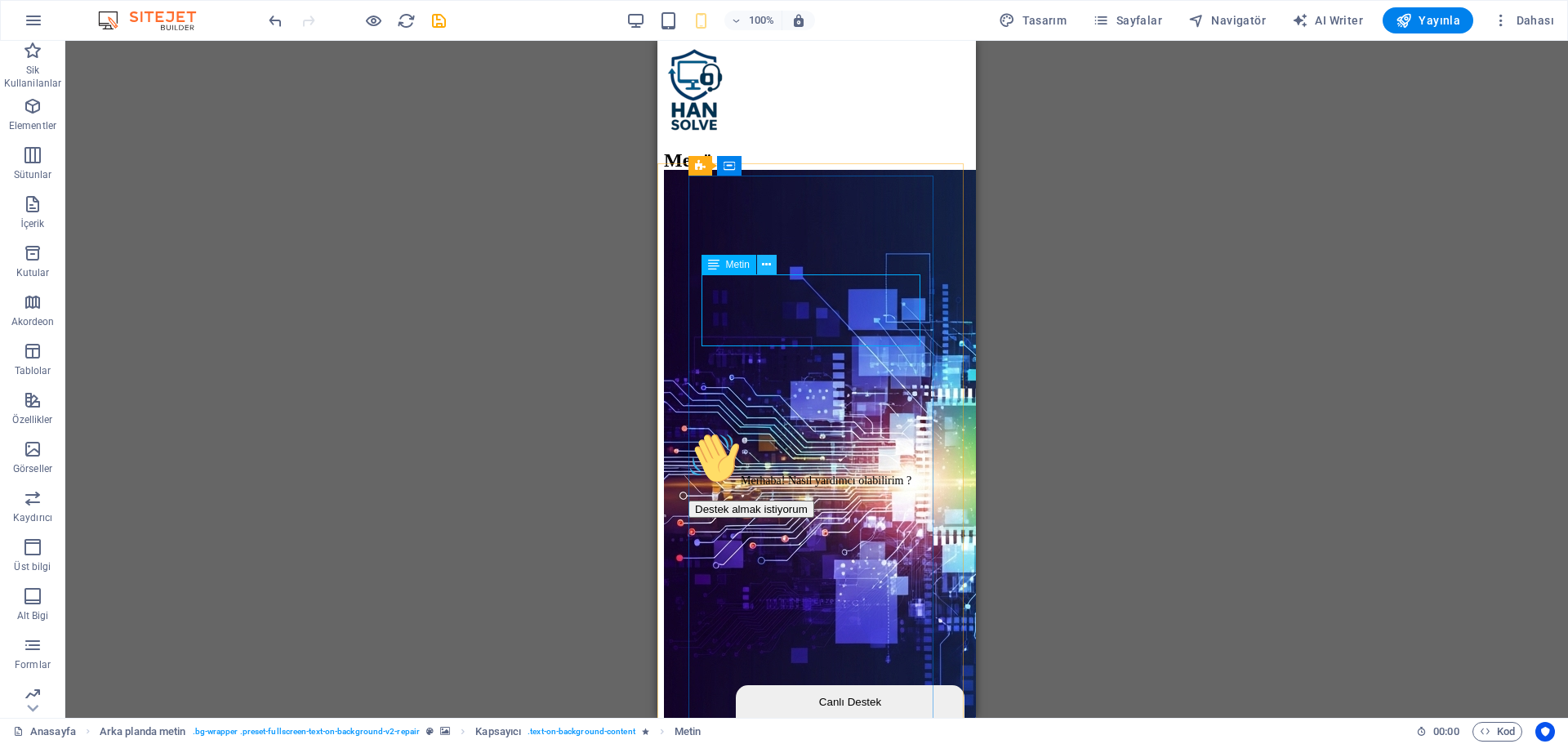
click at [764, 267] on icon at bounding box center [766, 265] width 9 height 18
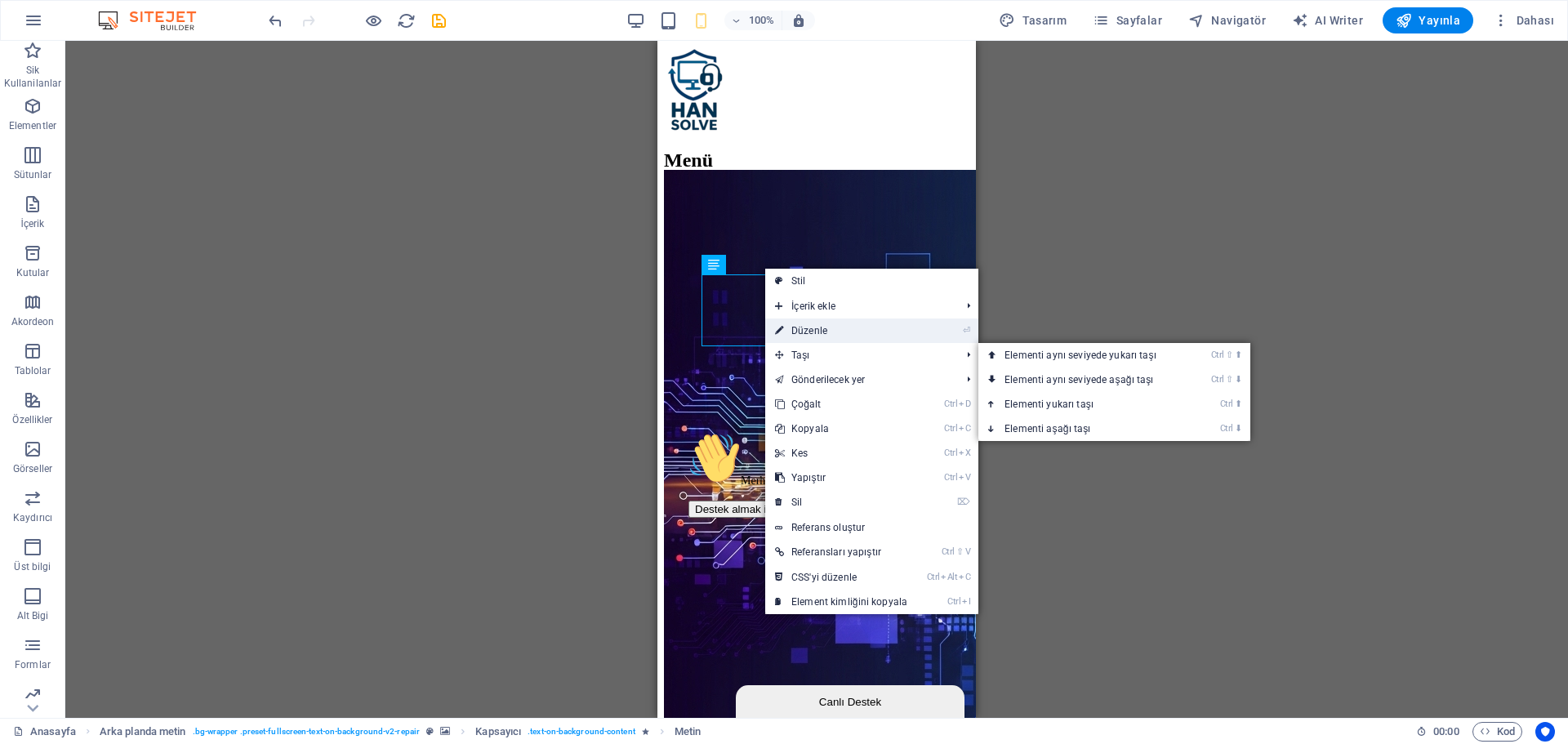
drag, startPoint x: 814, startPoint y: 336, endPoint x: 0, endPoint y: 282, distance: 815.8
click at [814, 336] on link "⏎ Düzenle" at bounding box center [842, 331] width 152 height 24
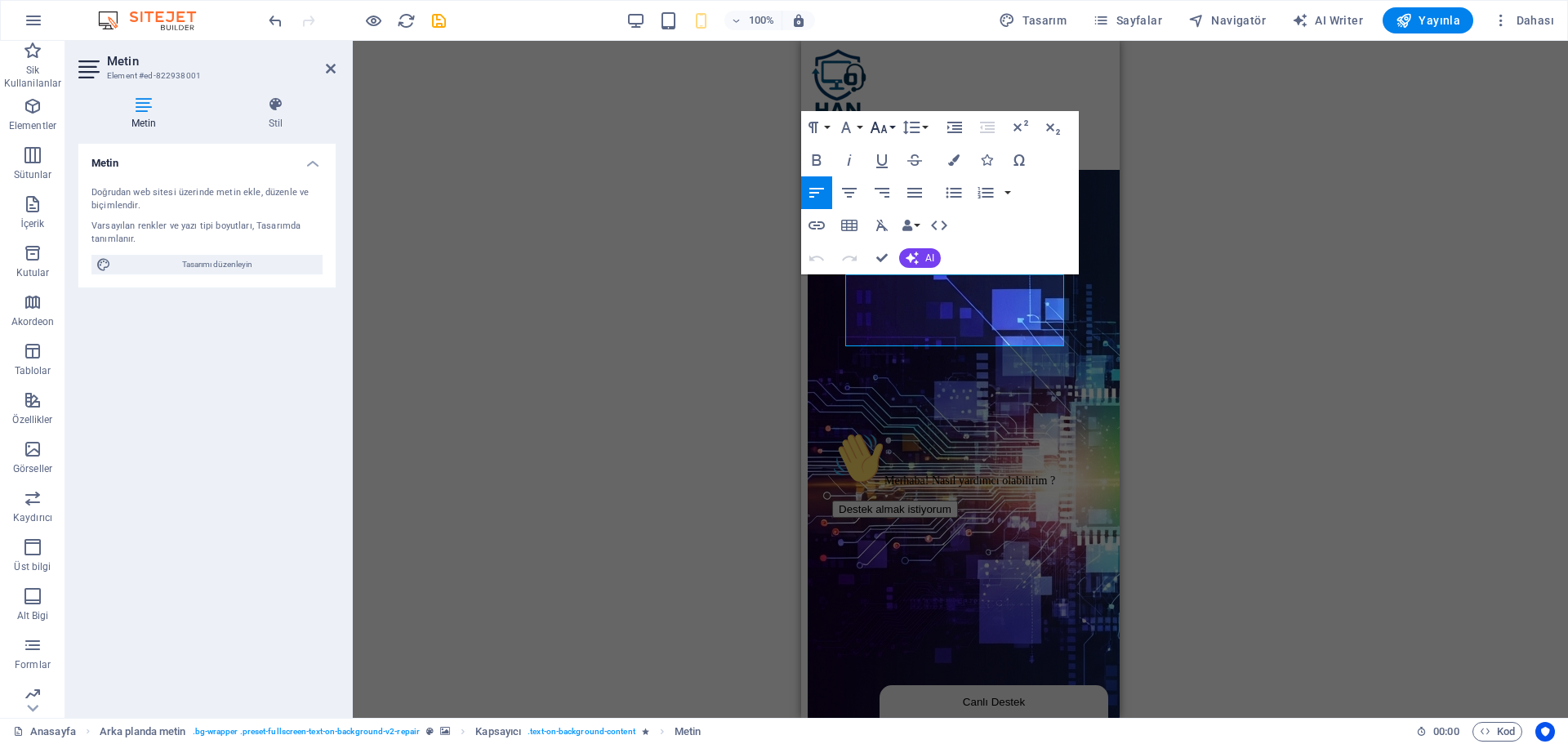
click at [886, 130] on icon "button" at bounding box center [879, 127] width 18 height 12
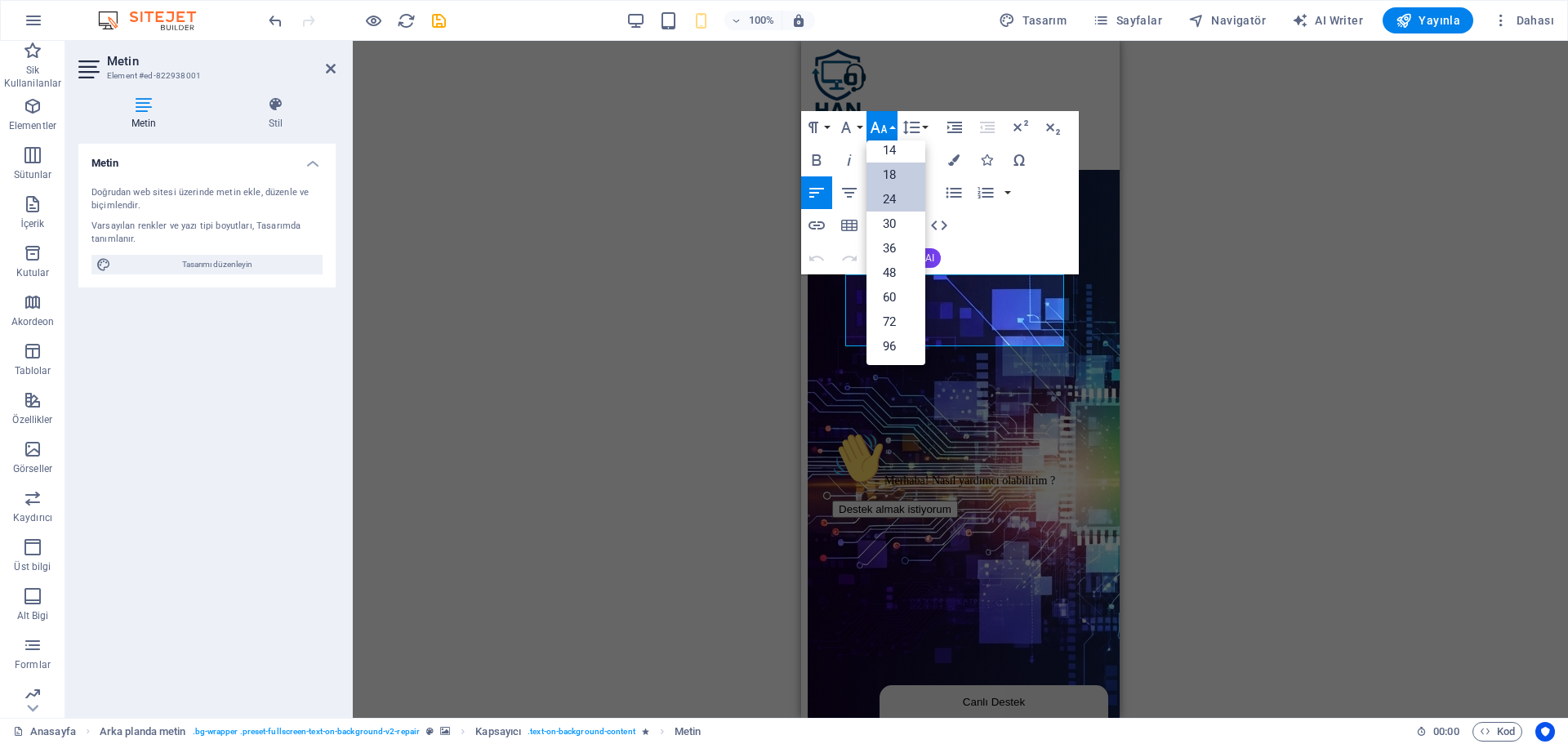
scroll to position [131, 0]
click at [903, 180] on link "18" at bounding box center [896, 174] width 59 height 24
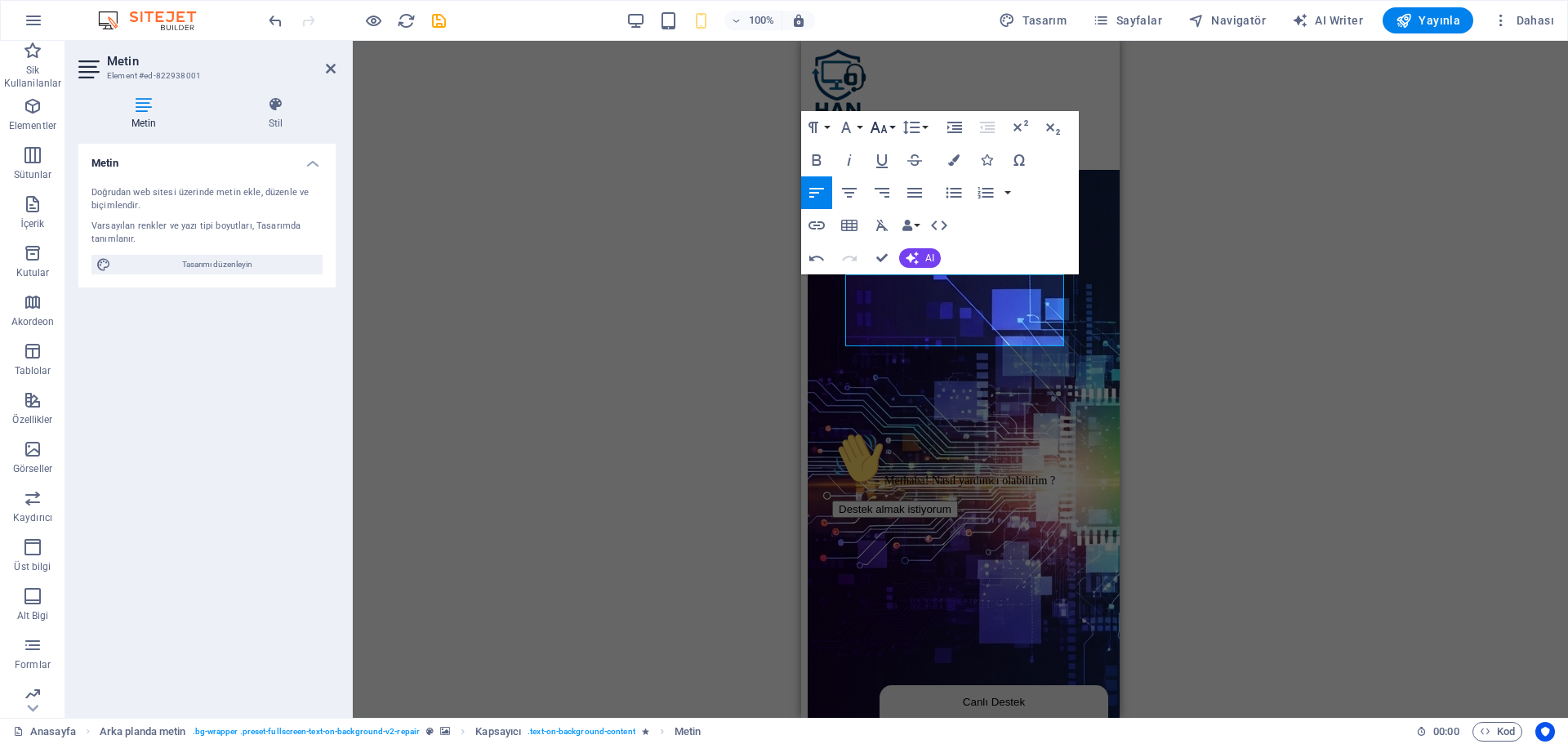
click at [884, 125] on icon "button" at bounding box center [879, 127] width 18 height 12
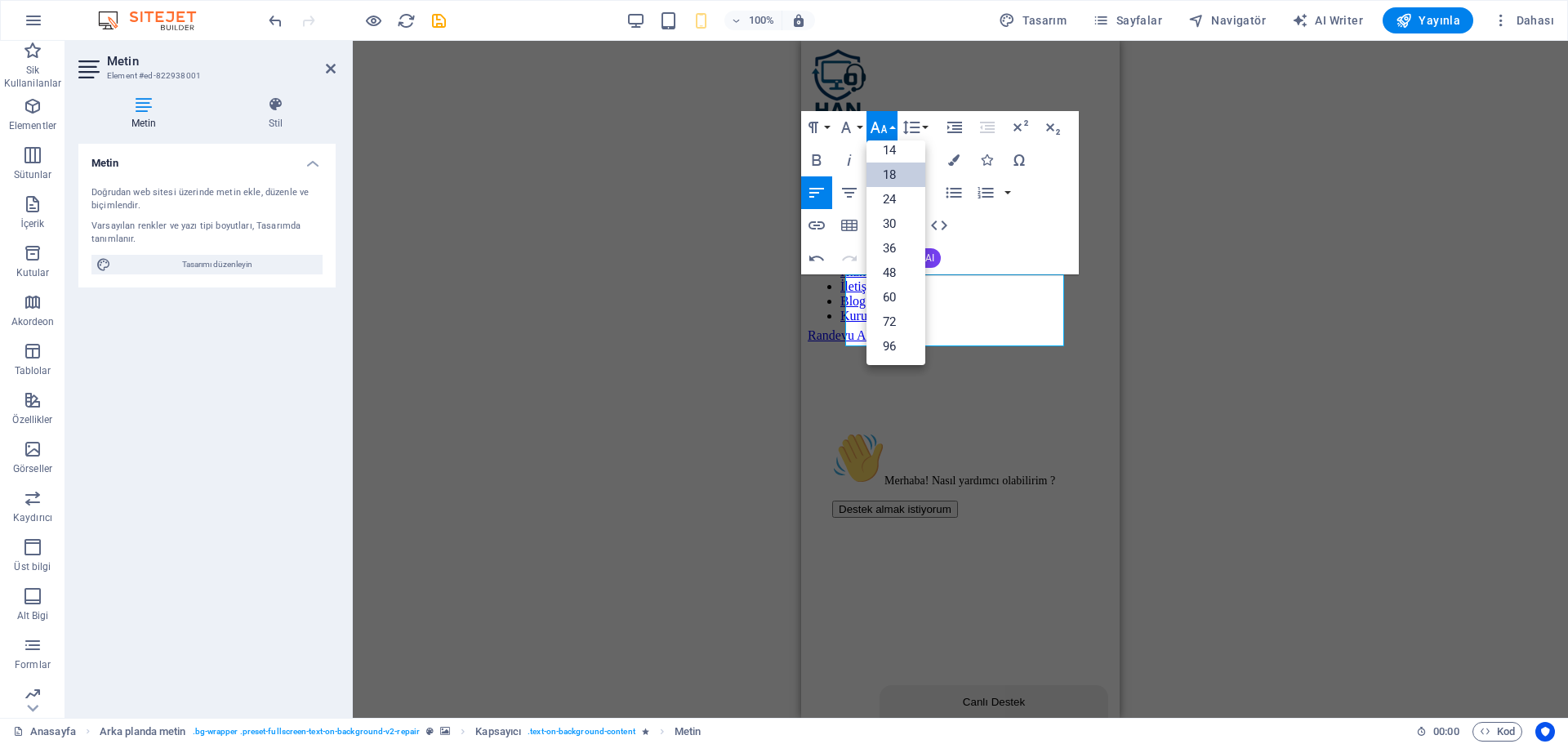
click at [899, 174] on link "18" at bounding box center [896, 174] width 59 height 24
drag, startPoint x: 884, startPoint y: 257, endPoint x: 231, endPoint y: 239, distance: 653.2
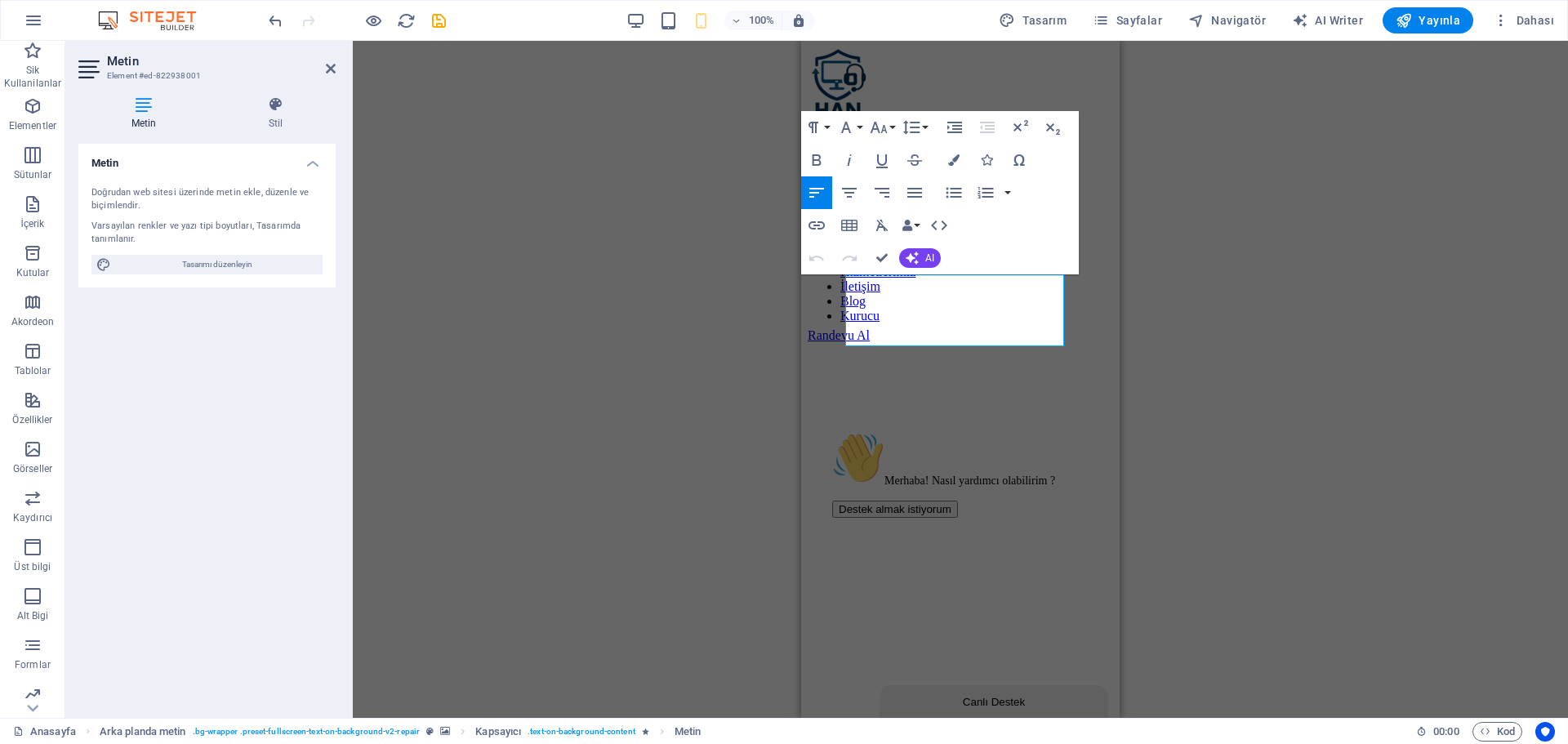
drag, startPoint x: 1054, startPoint y: 331, endPoint x: 753, endPoint y: 255, distance: 310.4
click at [874, 132] on icon "button" at bounding box center [879, 127] width 19 height 19
click at [899, 174] on link "18" at bounding box center [896, 174] width 59 height 24
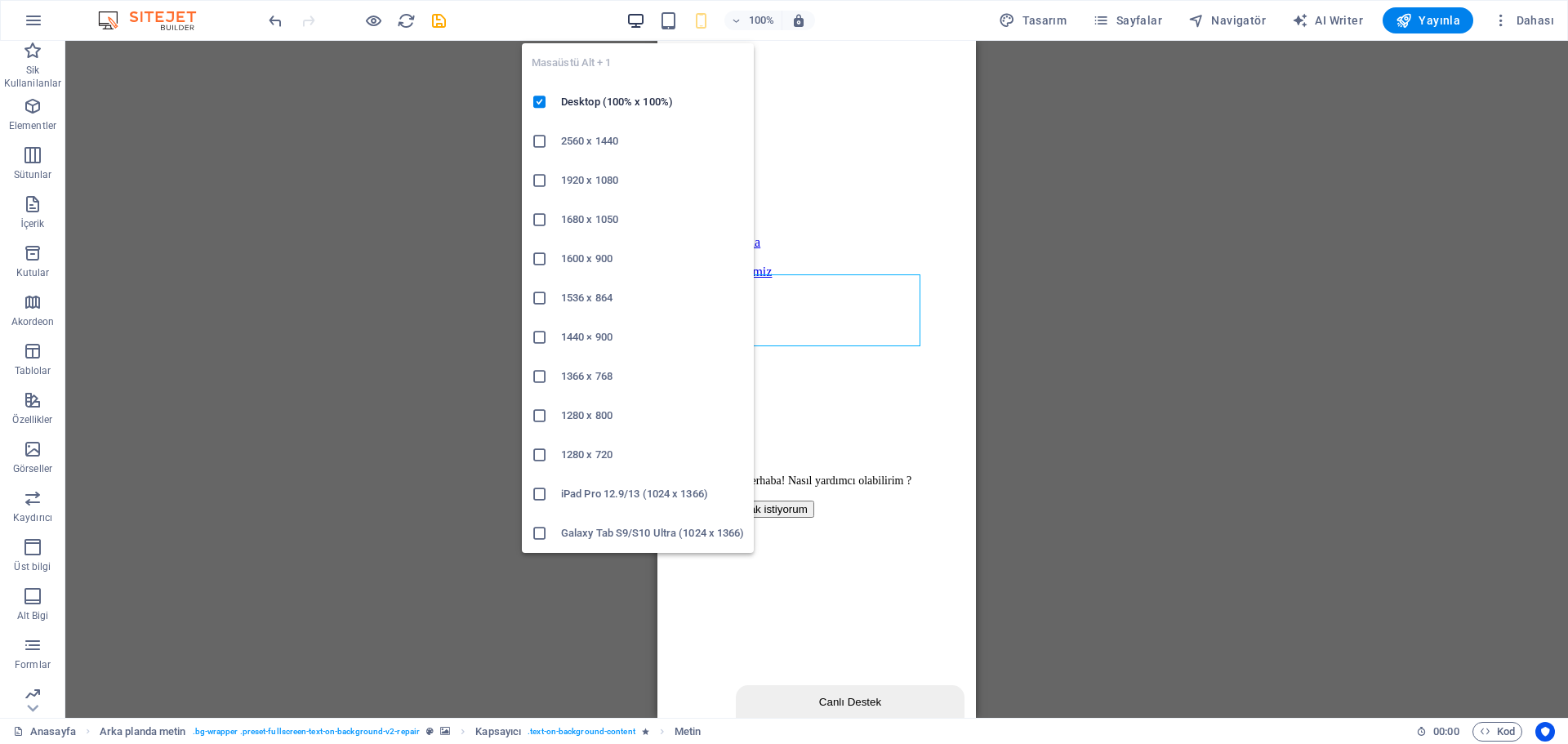
click at [643, 18] on icon "button" at bounding box center [636, 21] width 18 height 18
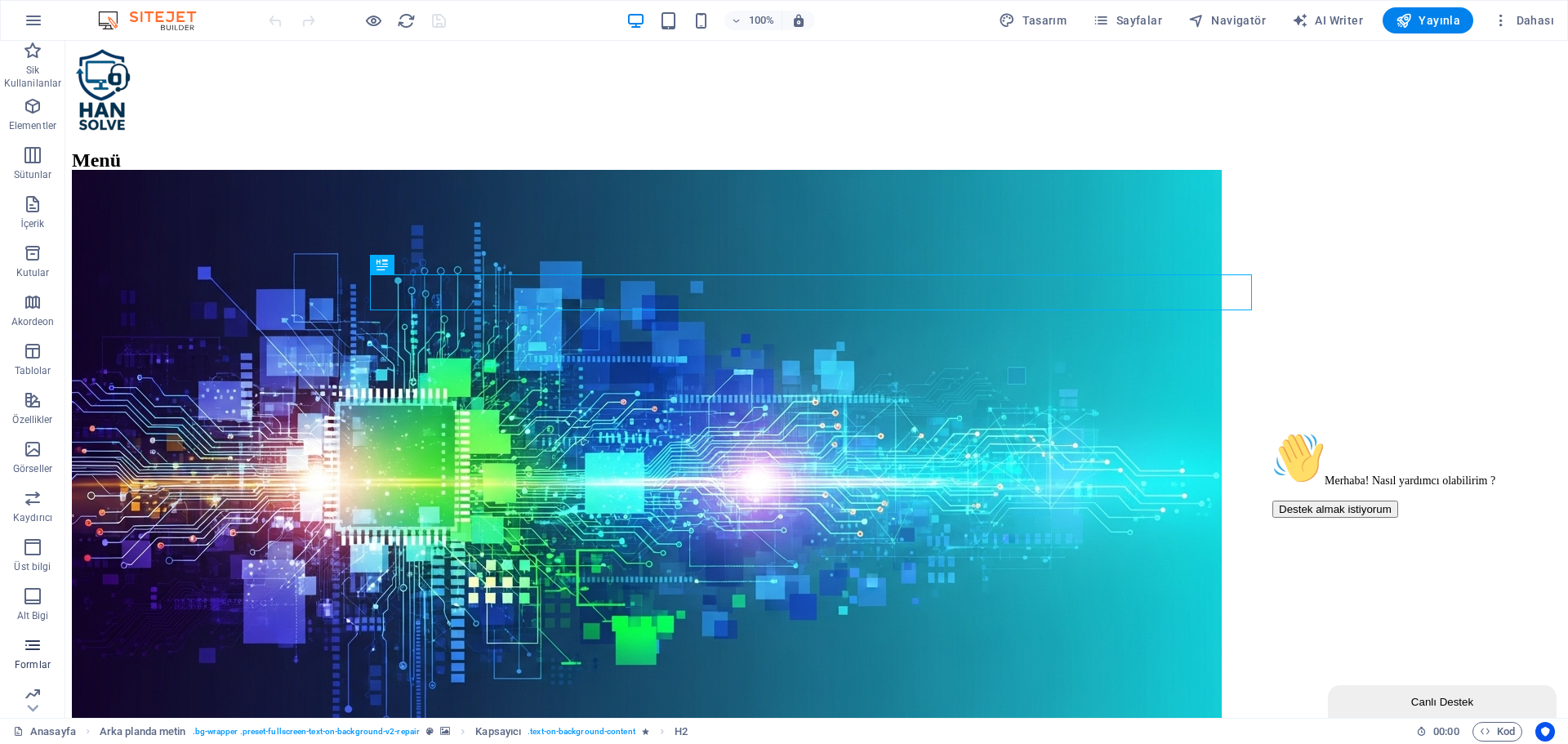
click at [45, 639] on span "Formlar" at bounding box center [33, 655] width 65 height 39
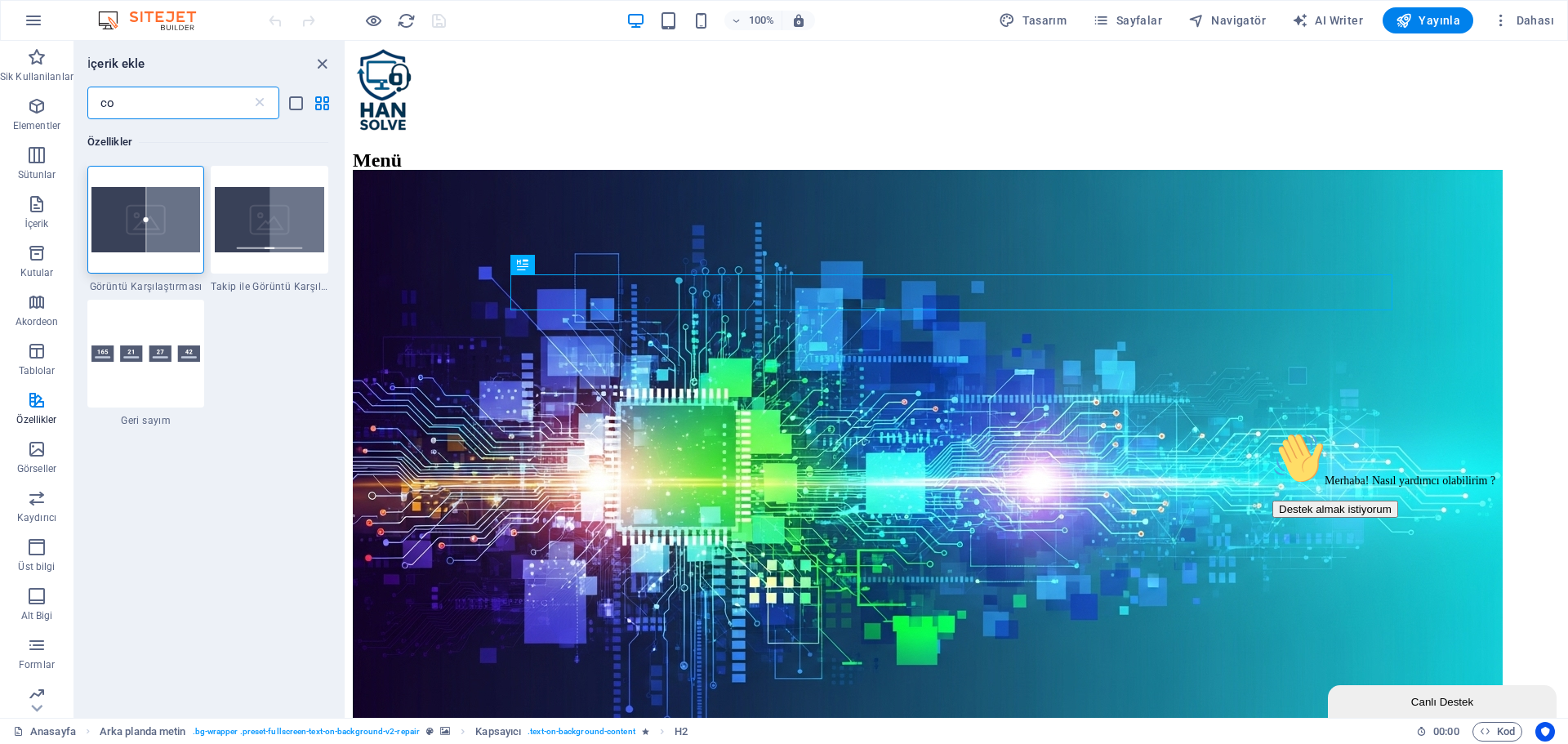
type input "c"
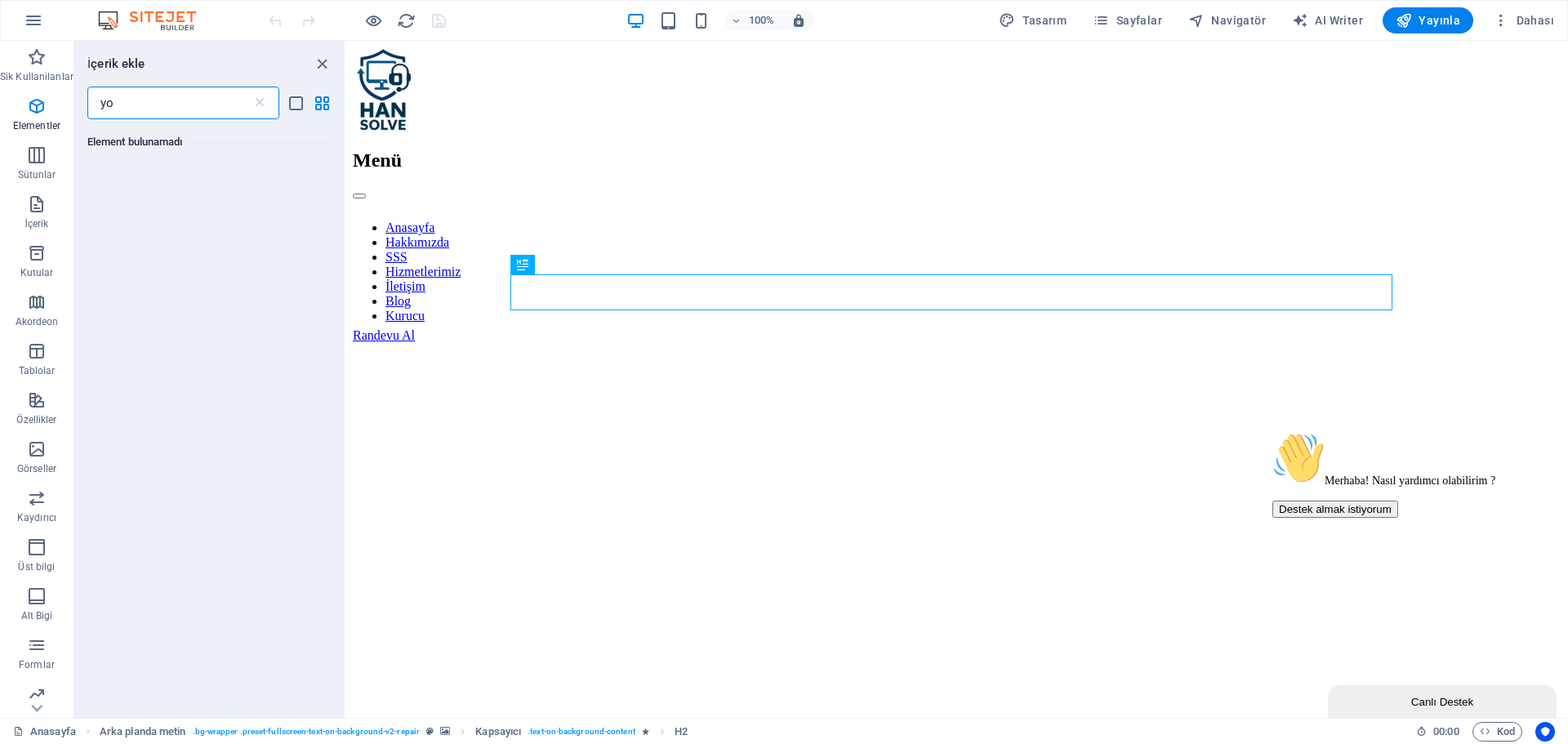
type input "y"
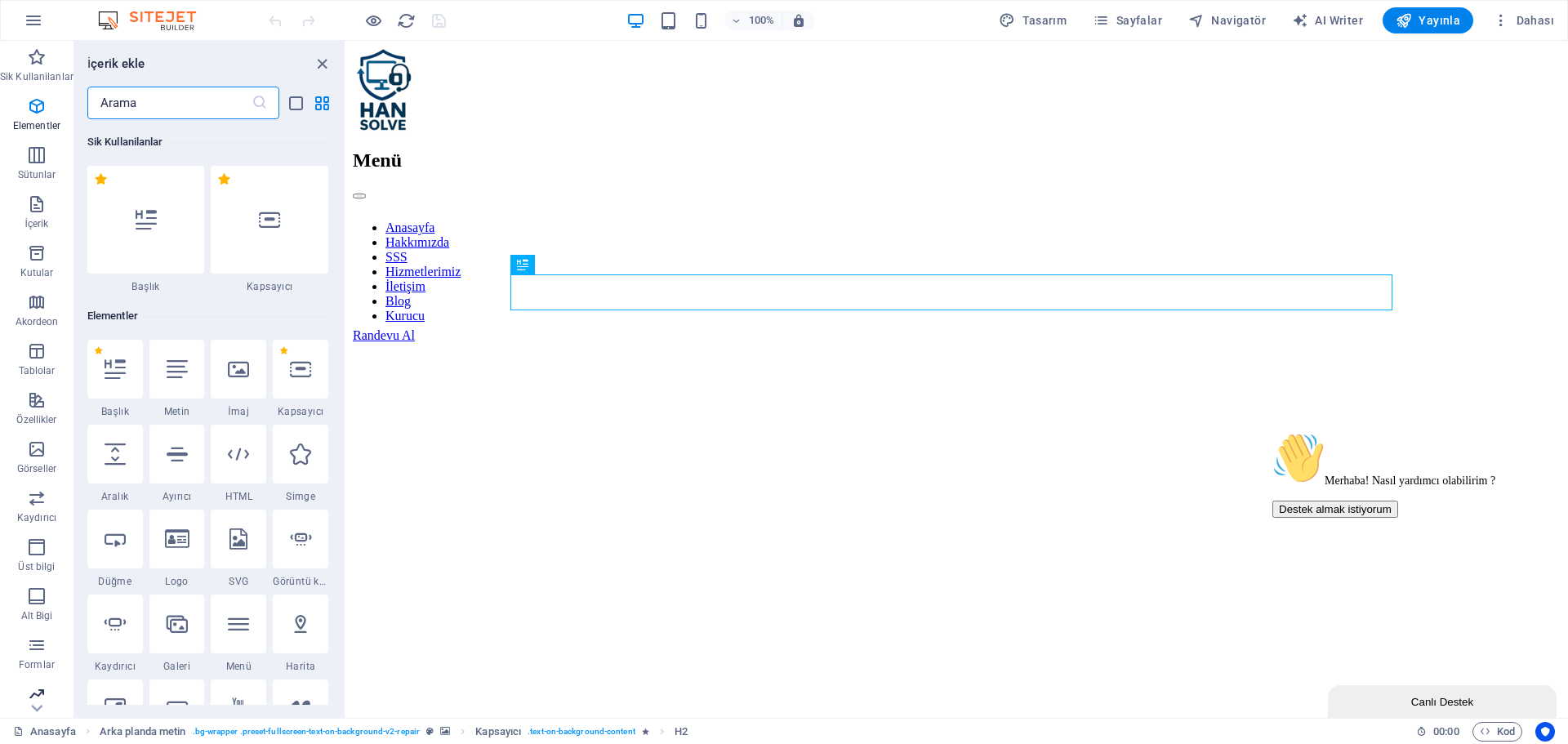
scroll to position [58, 0]
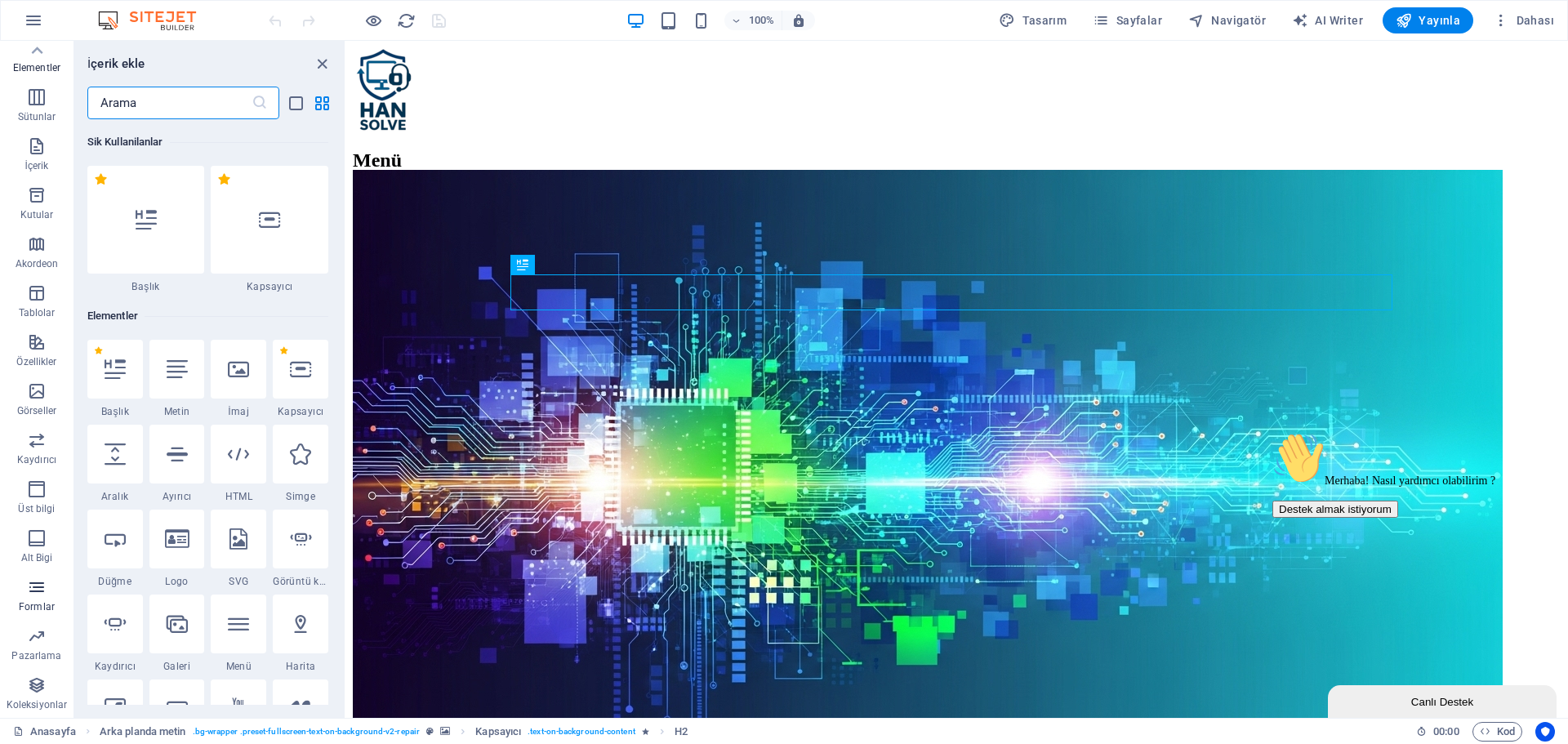
click at [39, 601] on p "Formlar" at bounding box center [36, 608] width 36 height 13
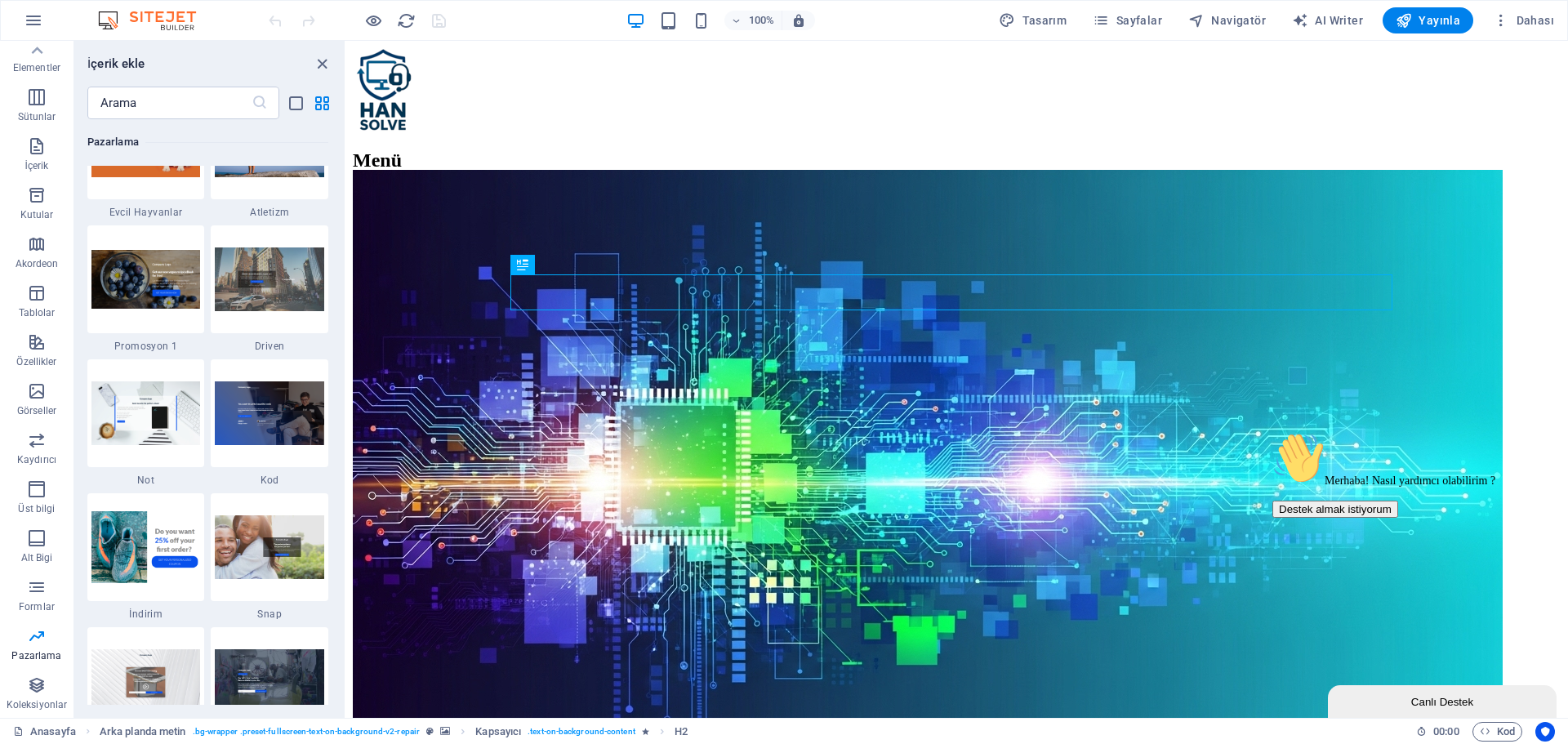
scroll to position [13971, 0]
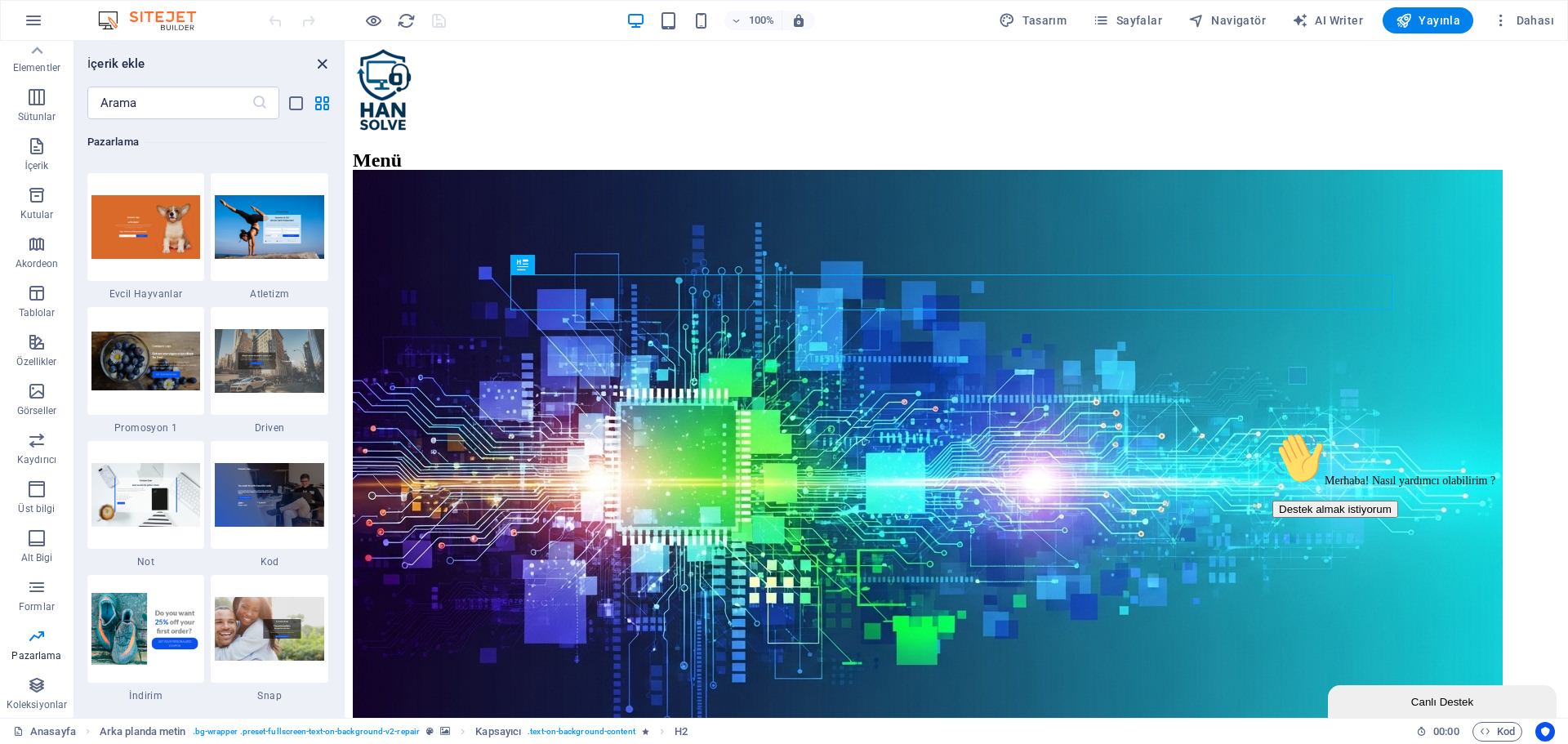
click at [325, 69] on icon "close panel" at bounding box center [322, 64] width 18 height 18
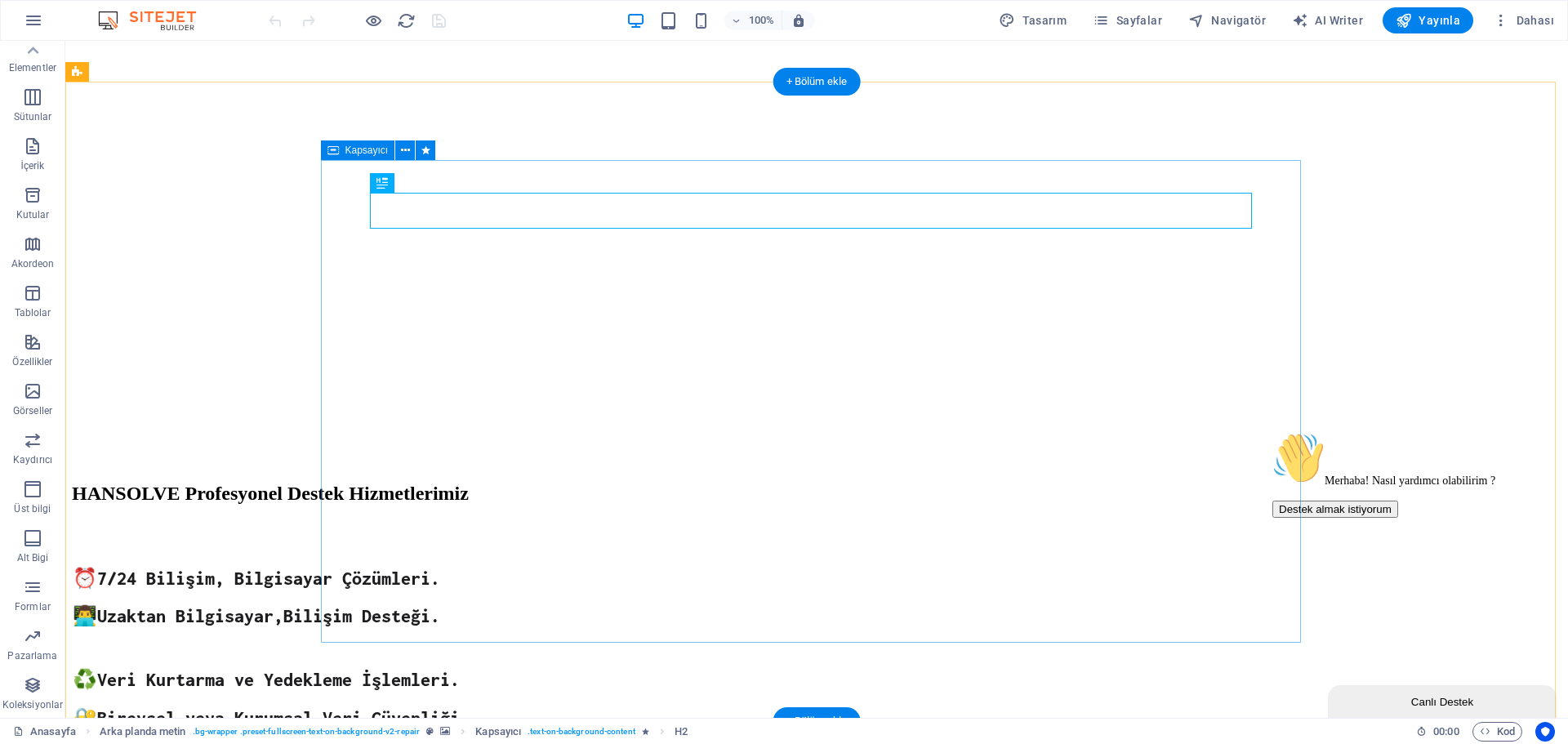
scroll to position [572, 0]
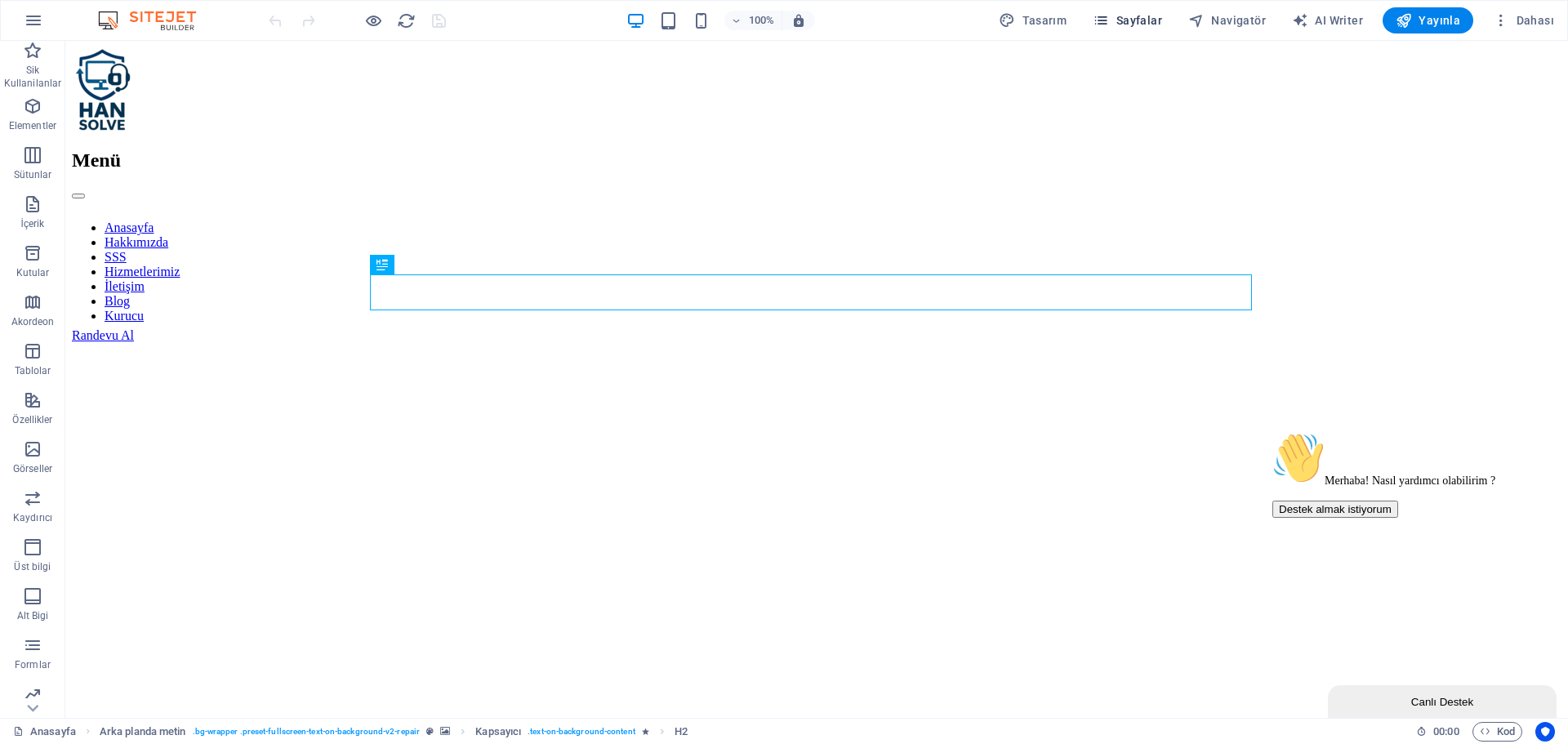
click at [1148, 22] on span "Sayfalar" at bounding box center [1127, 21] width 69 height 17
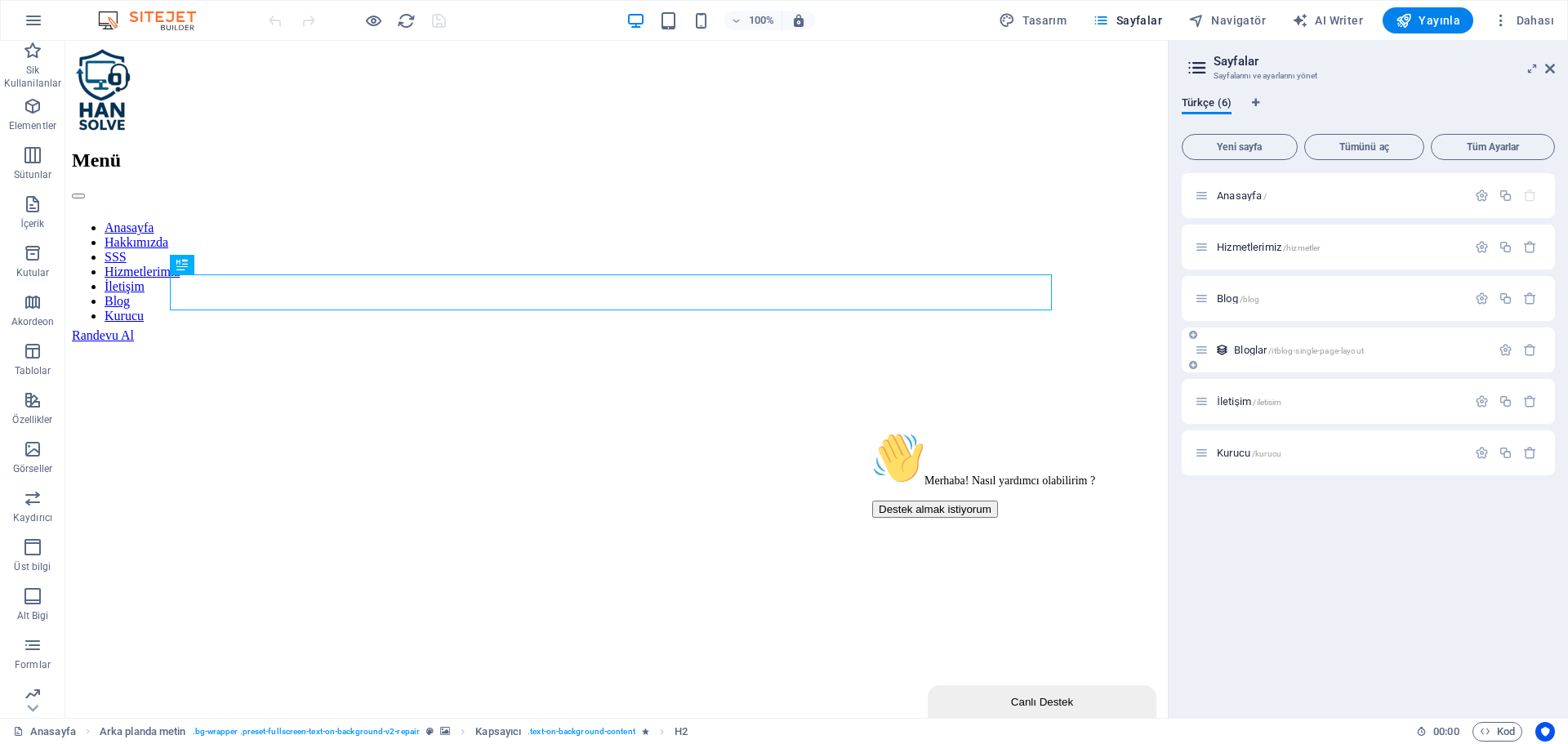
click at [1259, 358] on div "Bloglar /itblog-single-page-layout" at bounding box center [1342, 350] width 295 height 18
click at [1258, 349] on span "Bloglar /itblog-single-page-layout" at bounding box center [1299, 350] width 130 height 13
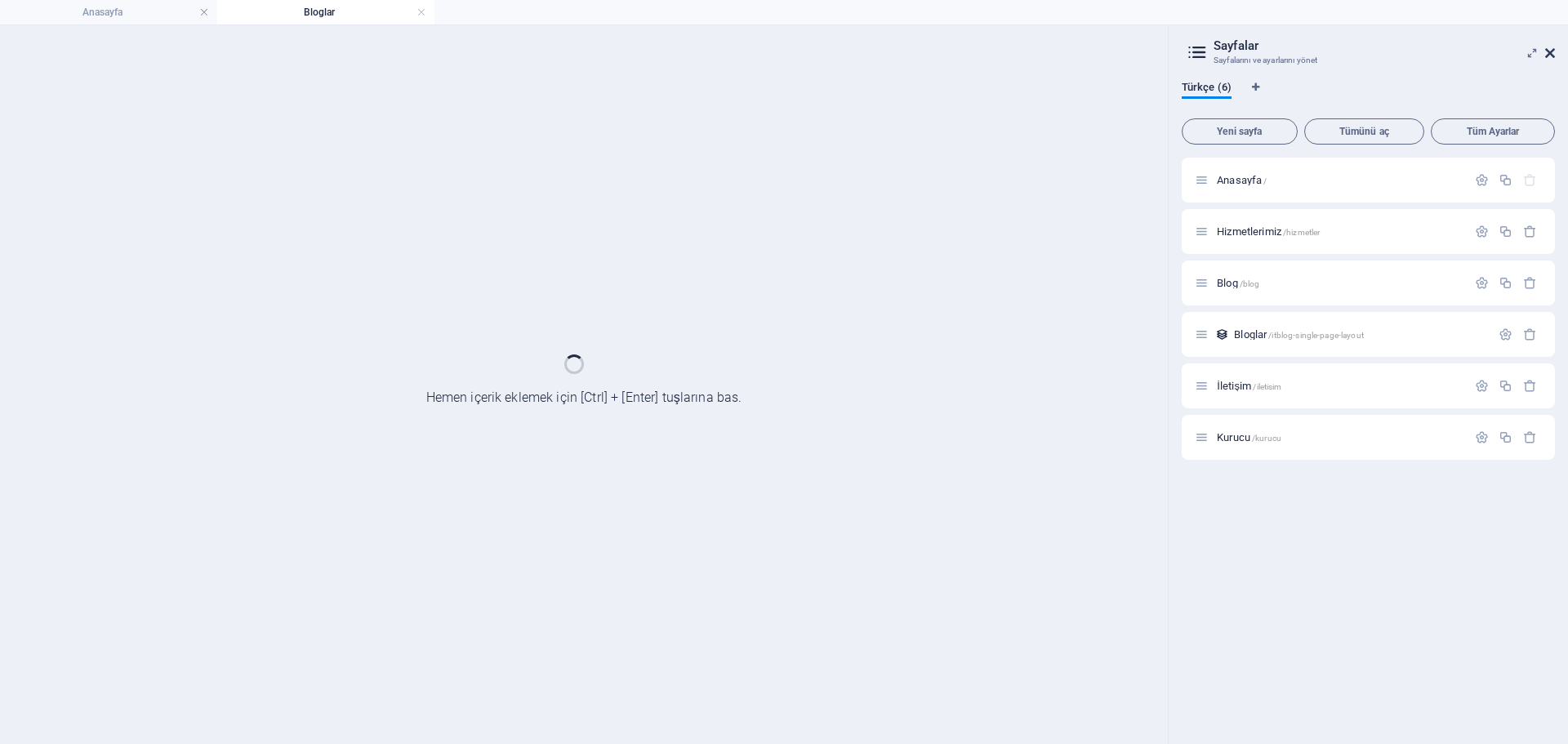
click at [1550, 53] on icon at bounding box center [1550, 54] width 10 height 13
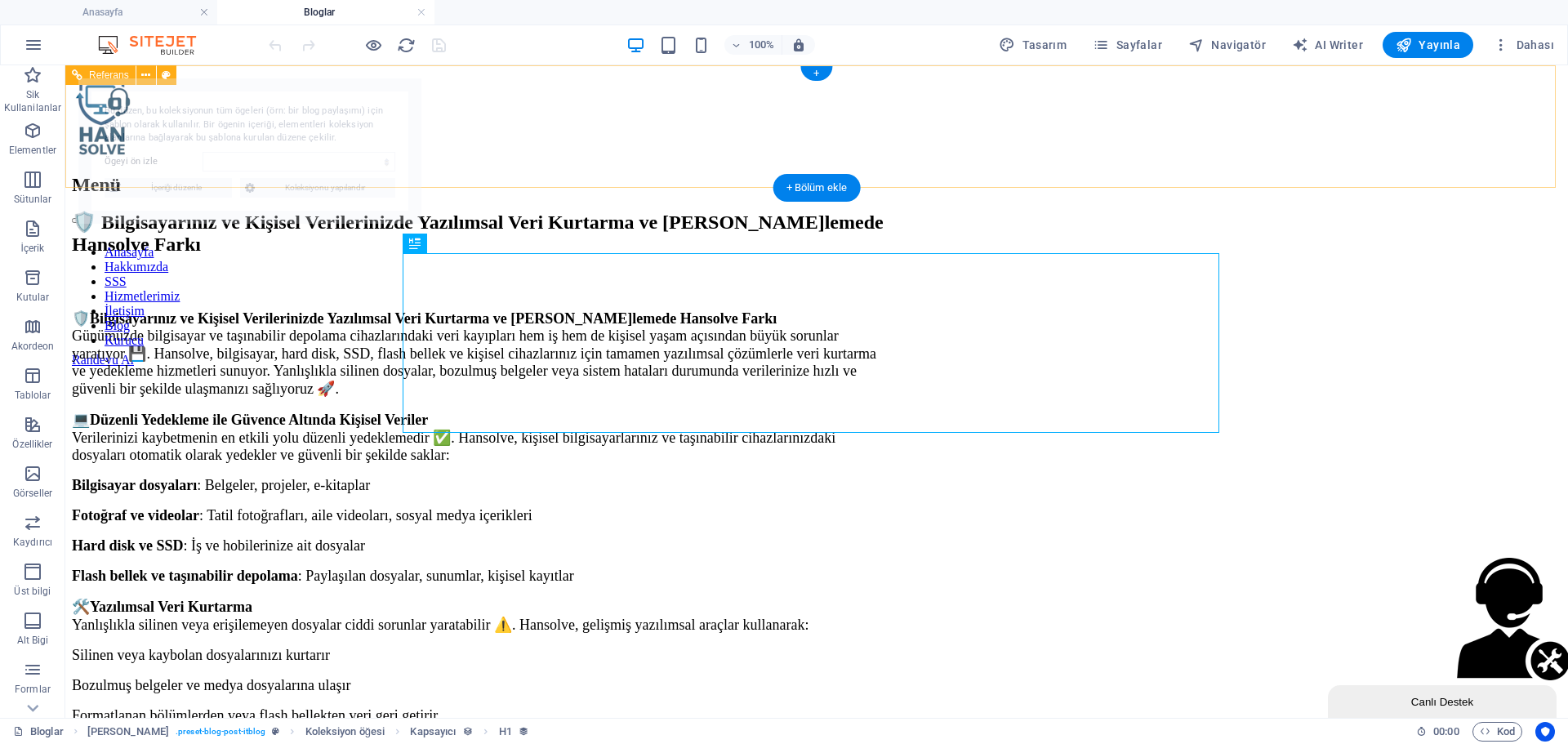
select select "68b616a8c02a7c390d04bf3c"
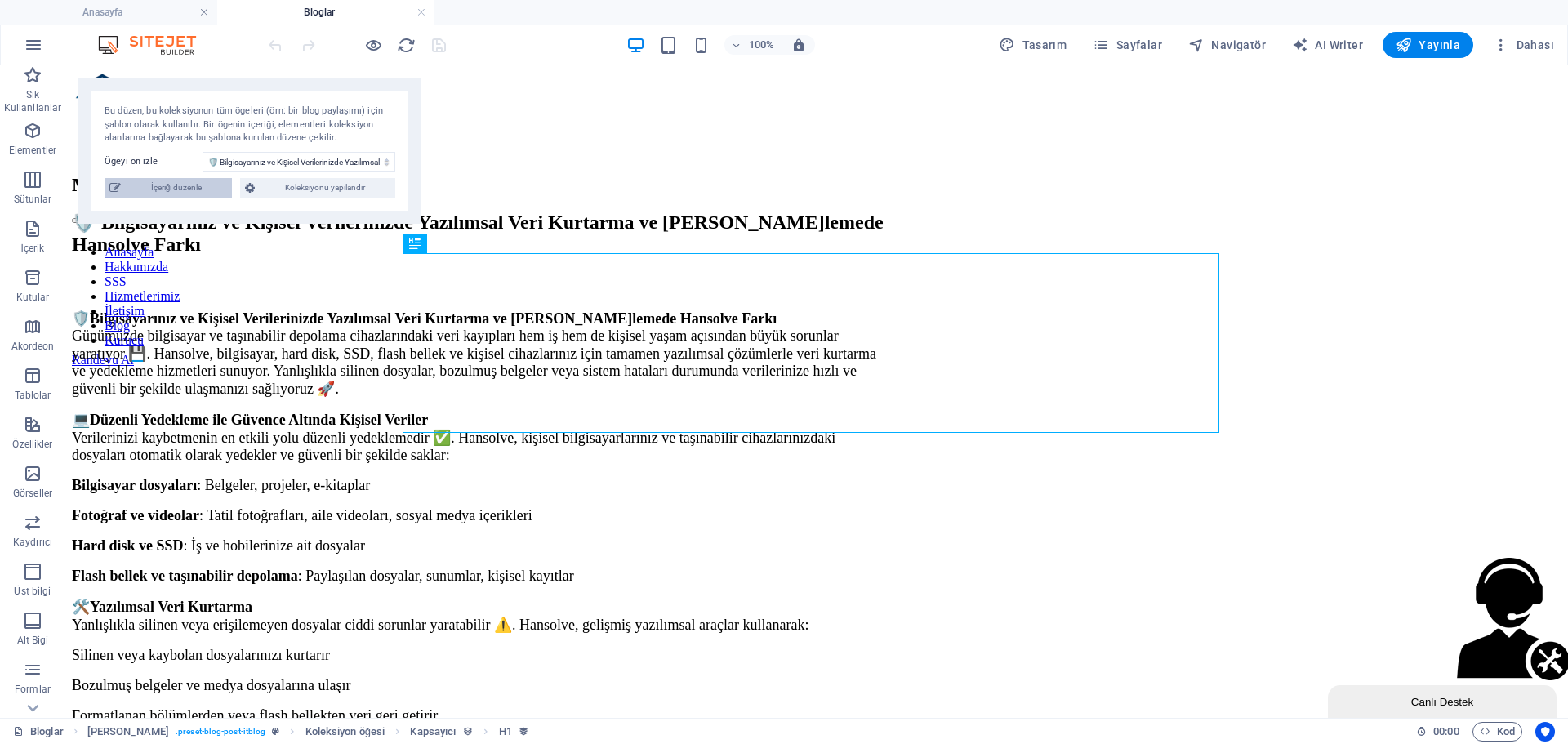
click at [192, 191] on span "İçeriği düzenle" at bounding box center [176, 187] width 101 height 19
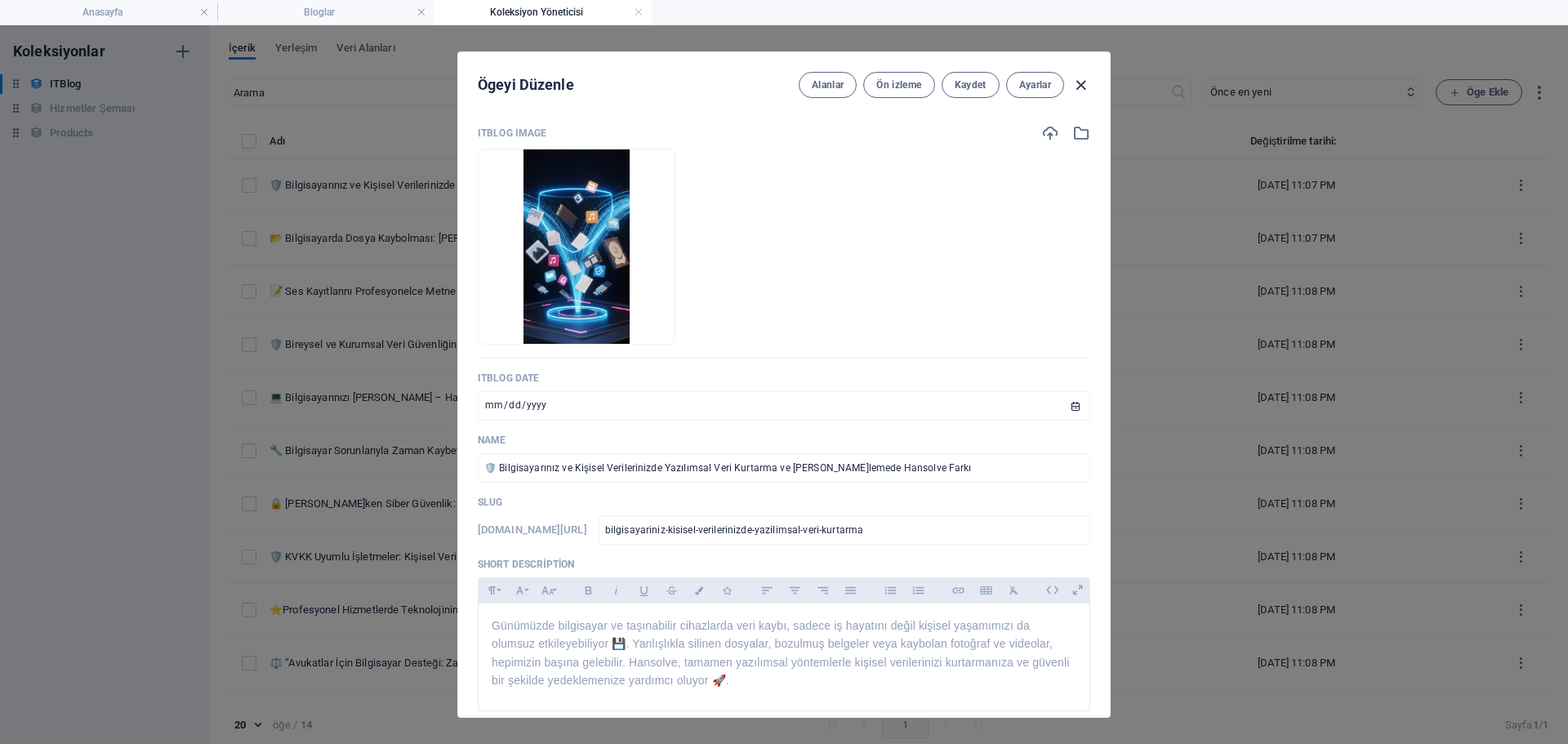
click at [1074, 85] on icon "button" at bounding box center [1081, 85] width 18 height 18
type input "bilgisayariniz-kisisel-verilerinizde-yazilimsal-veri-kurtarma"
type input "[DATE]"
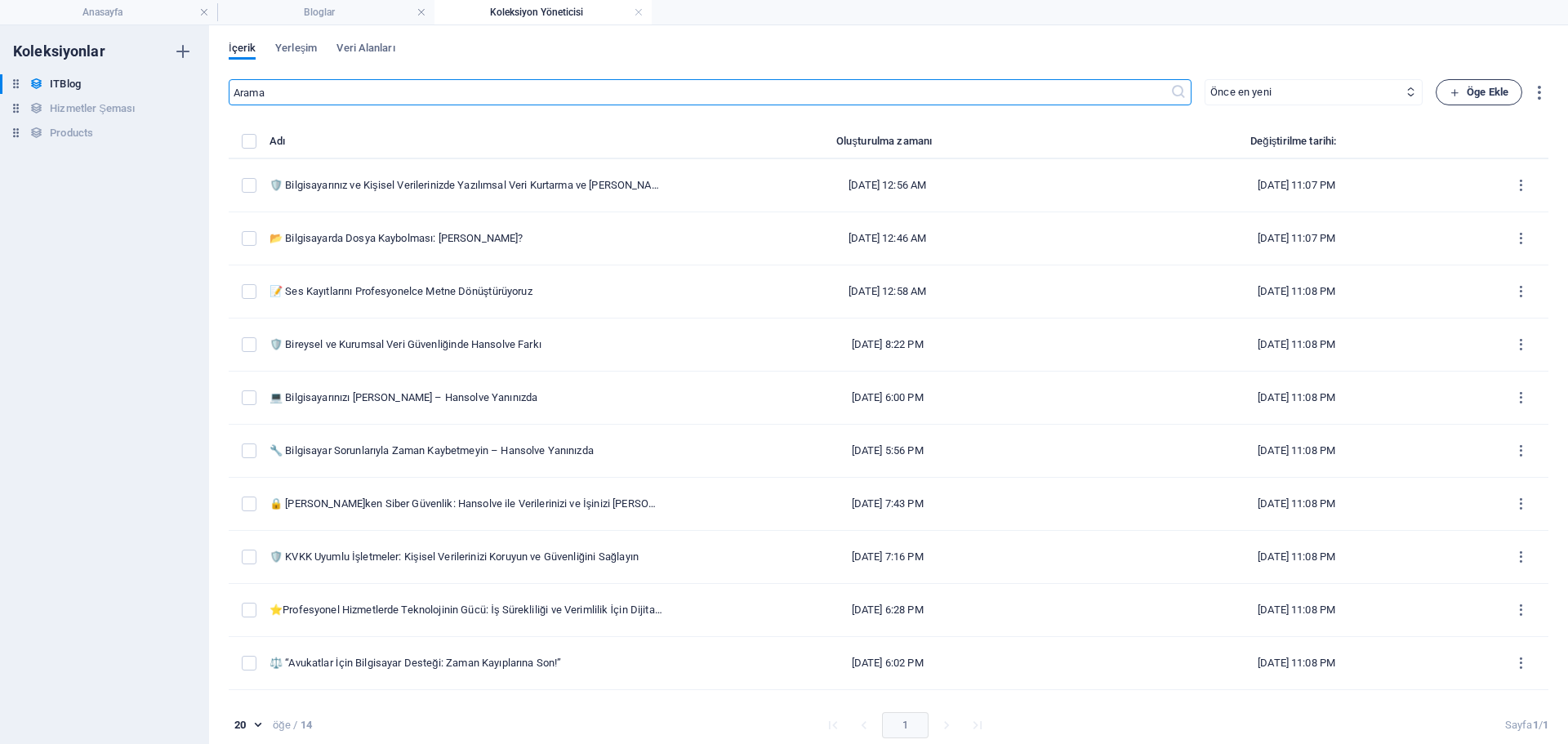
click at [1487, 89] on span "Öge Ekle" at bounding box center [1479, 92] width 59 height 19
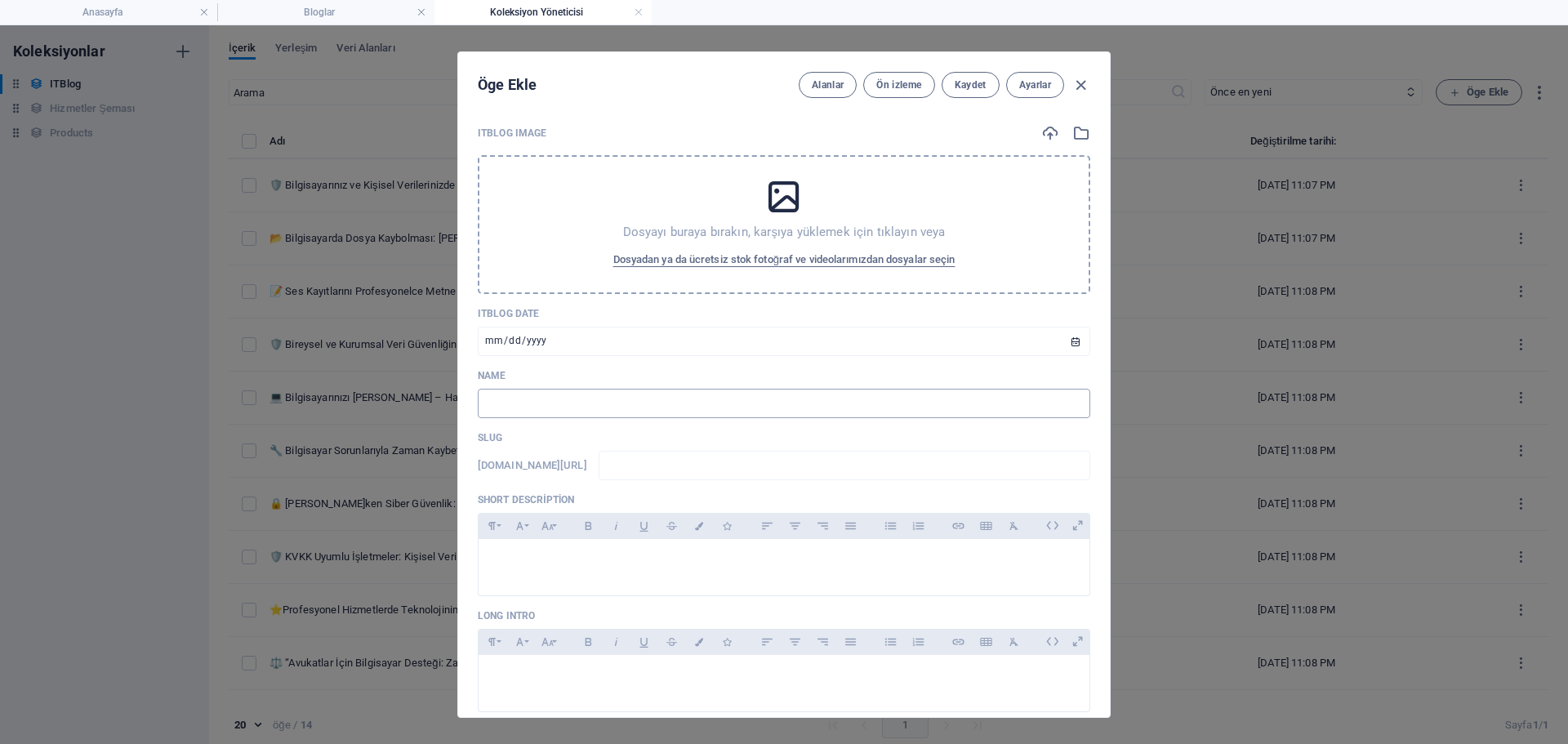
click at [643, 417] on input "text" at bounding box center [784, 403] width 612 height 29
paste input "📱 Sosyal Medya Danışmanlığı ile İşletmenizi Büyütün 🚀"
type input "📱 Sosyal Medya Danışmanlığı ile İşletmenizi Büyütün 🚀"
type input "sosyal-medya-dan-smanl-g-ile-[GEOGRAPHIC_DATA]-[GEOGRAPHIC_DATA]"
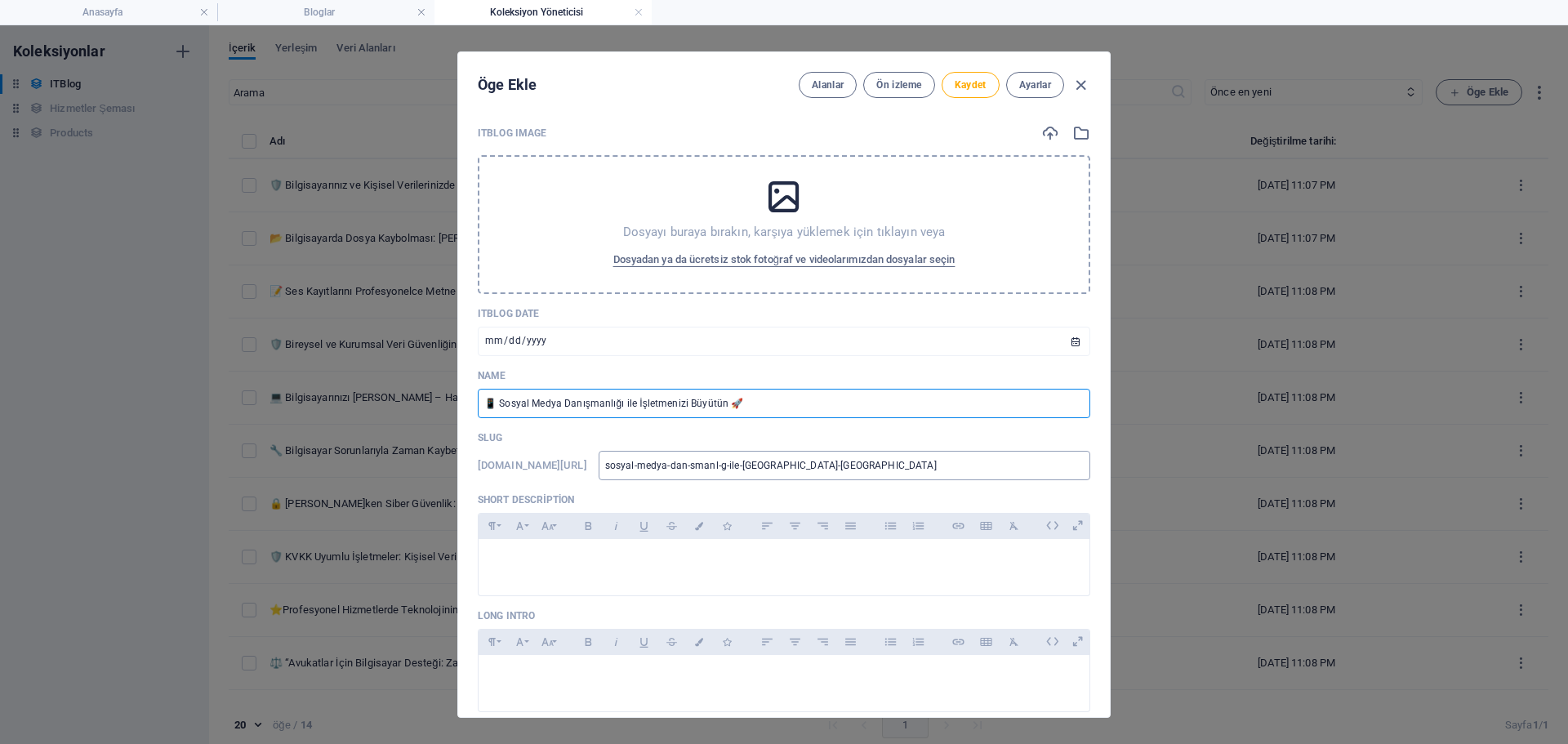
type input "📱 Sosyal Medya Danışmanlığı ile İşletmenizi Büyütün 🚀"
drag, startPoint x: 968, startPoint y: 462, endPoint x: 411, endPoint y: 472, distance: 557.1
click at [411, 472] on div "Öge Ekle Alanlar Ön izleme Kaydet Ayarlar ITBlog Image Dosyayı buraya bırakın, …" at bounding box center [784, 384] width 1568 height 719
type input "s"
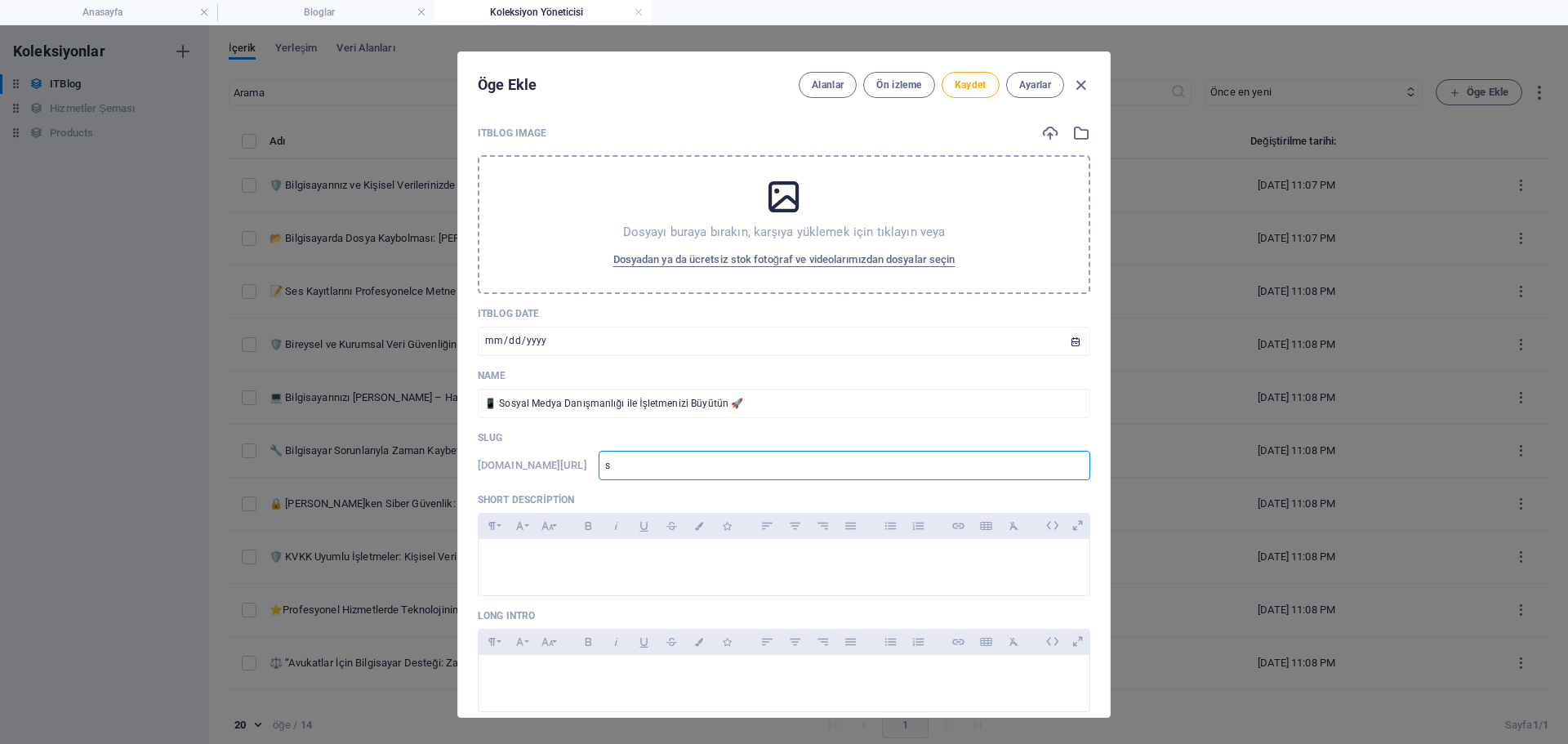
type input "so"
type input "sos"
type input "sosy"
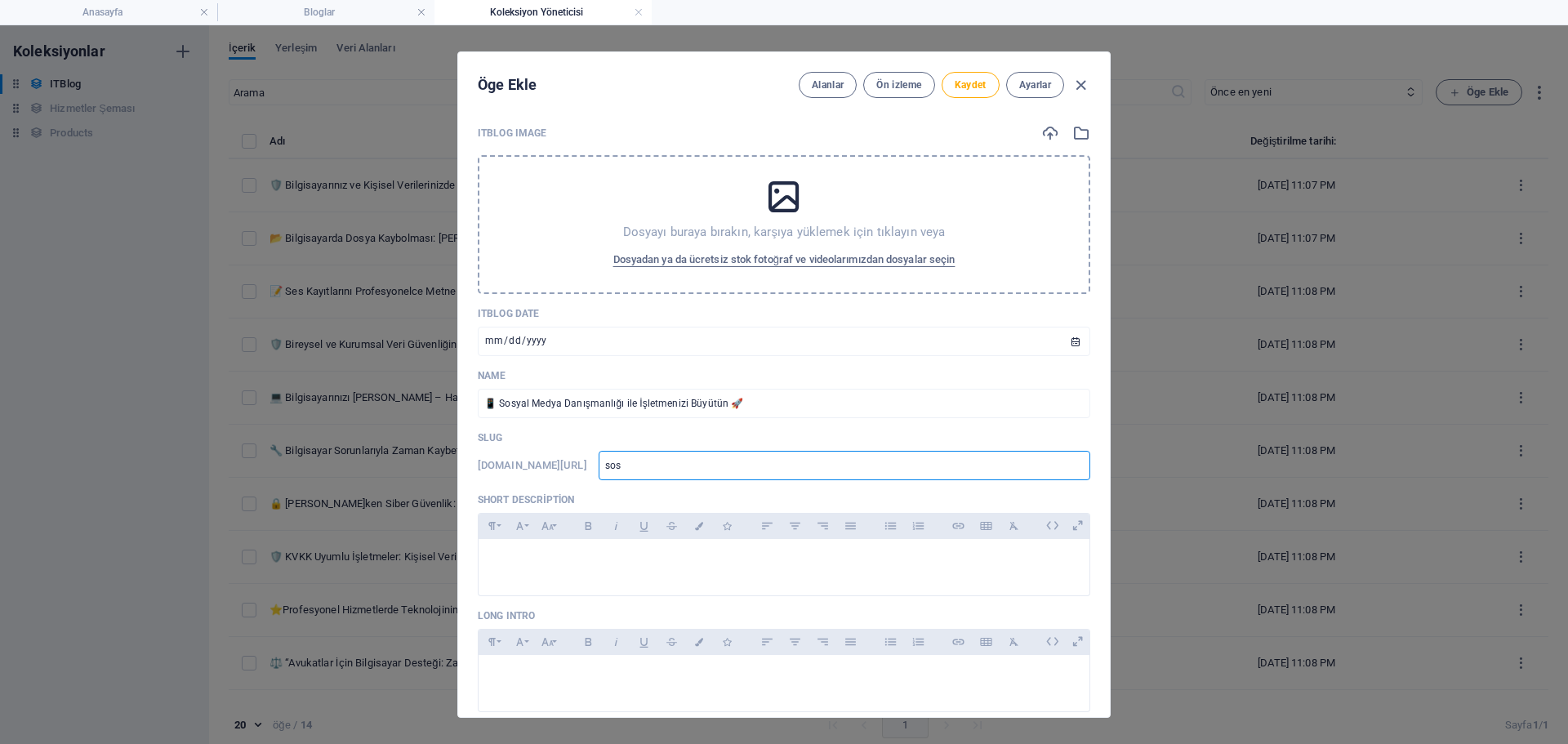
type input "sosy"
type input "sosya"
type input "sosyal"
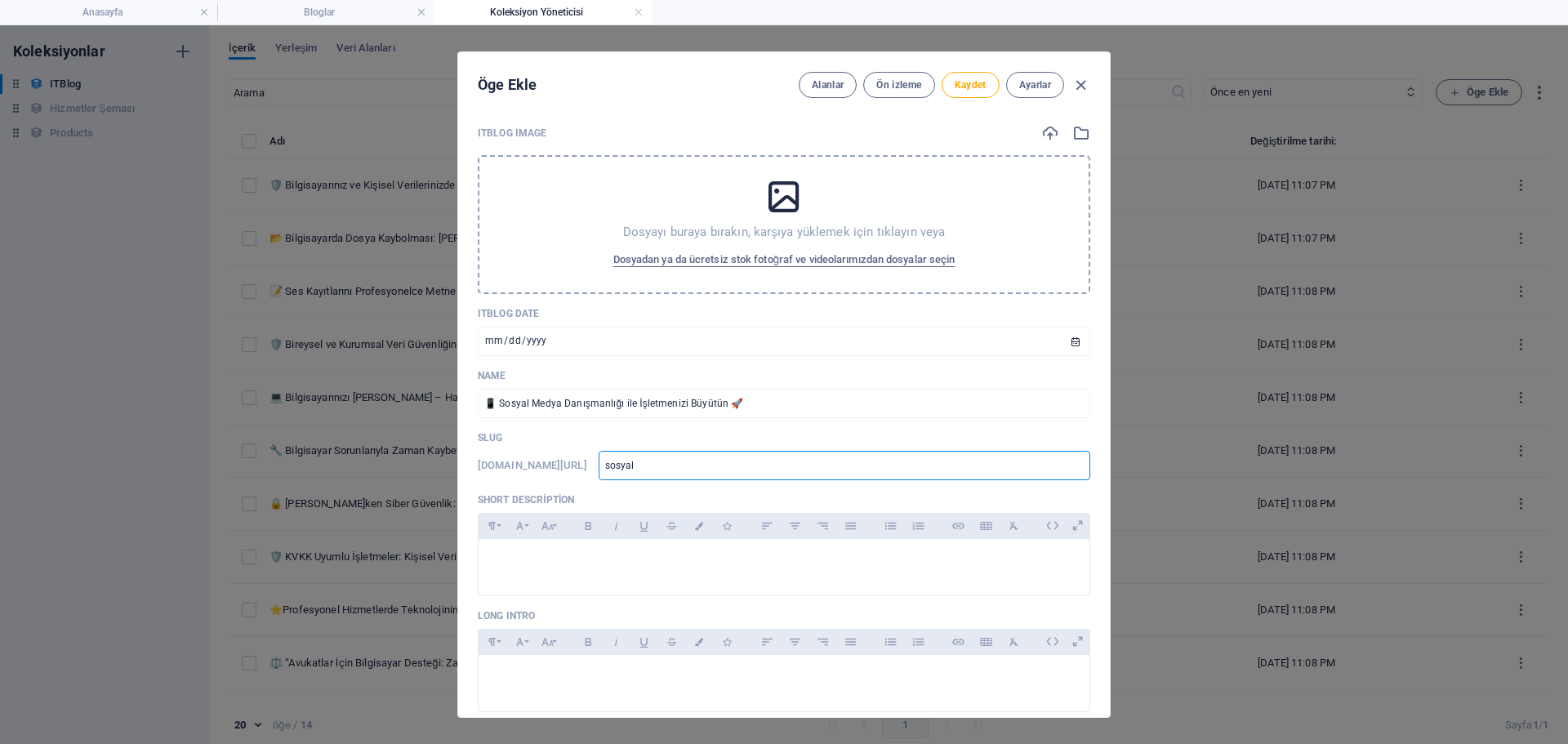
type input "sosyal-"
type input "sosyal-m"
type input "sosyal-me"
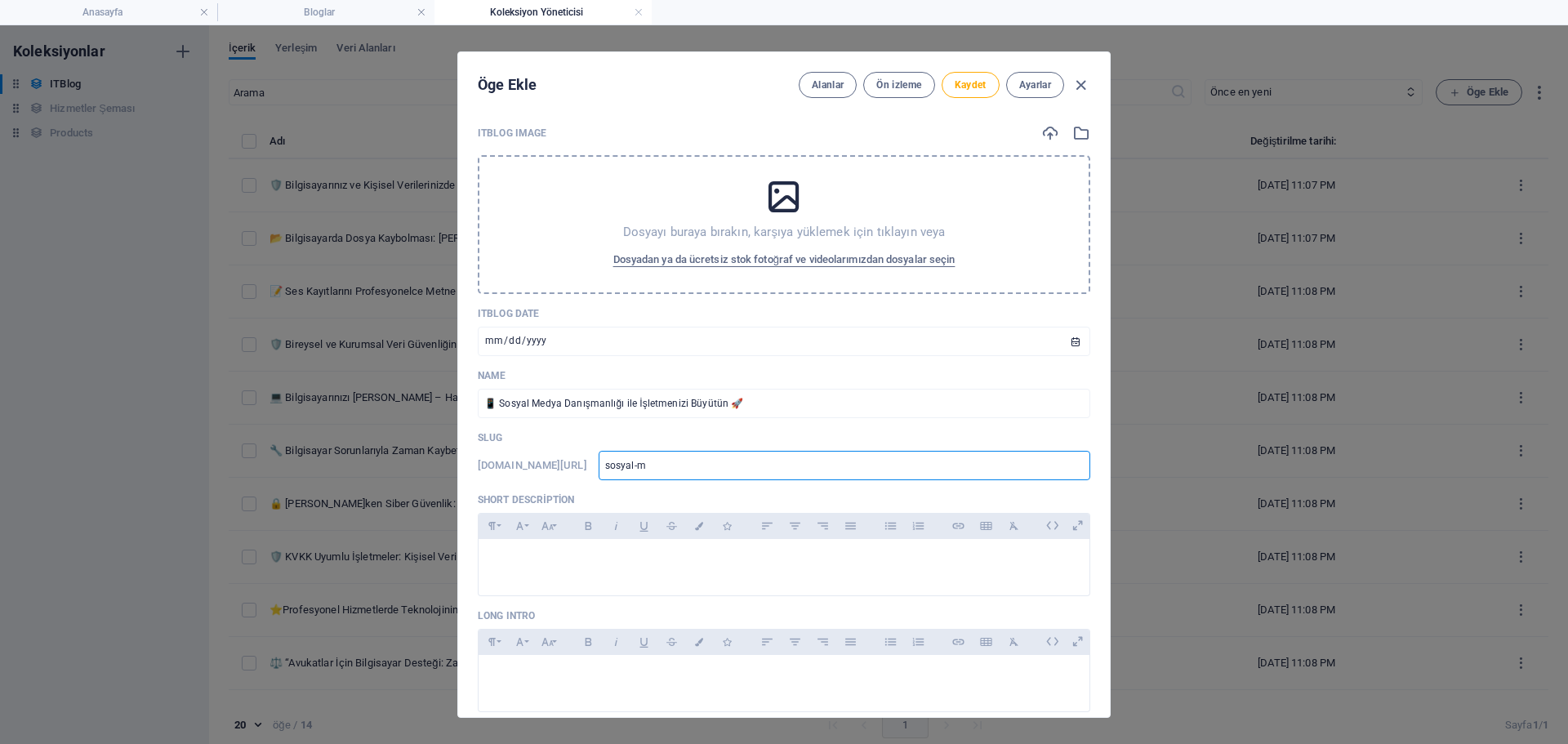
type input "sosyal-me"
type input "sosyal-med"
type input "sosyal-medy"
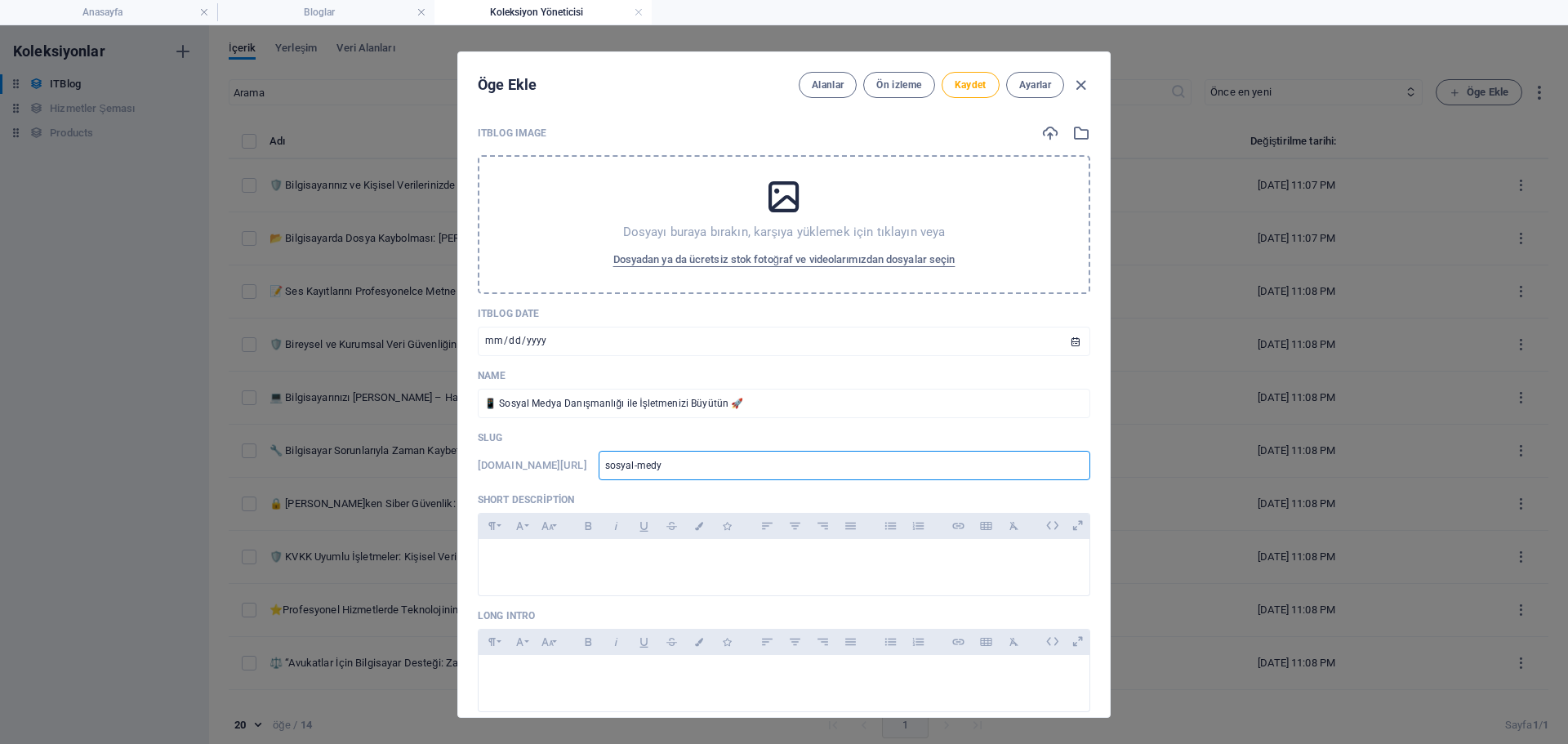
type input "sosyal-medya"
type input "sosyal-medya-"
type input "sosyal-medya-d"
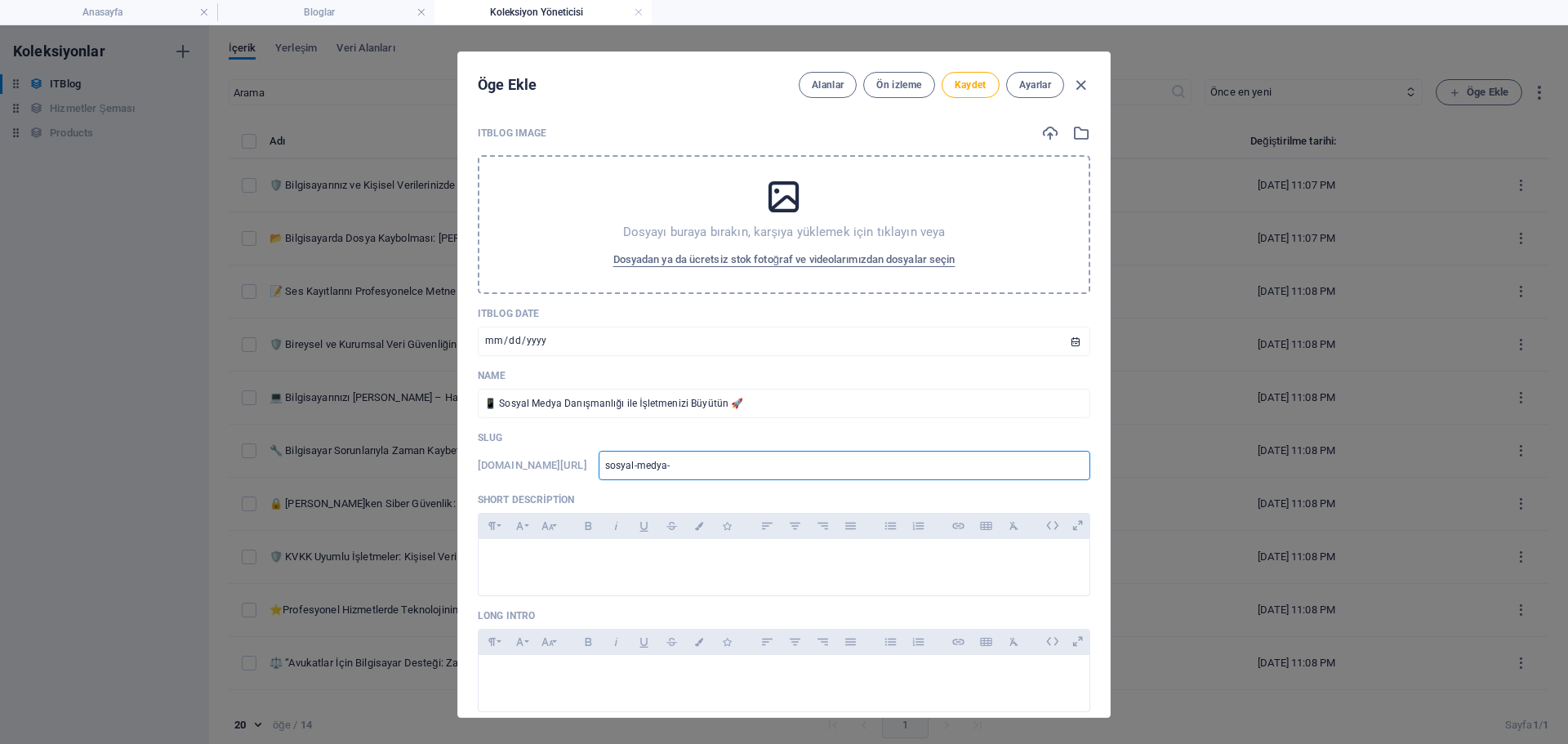
type input "sosyal-medya-d"
type input "sosyal-medya-da"
type input "sosyal-medya-dan"
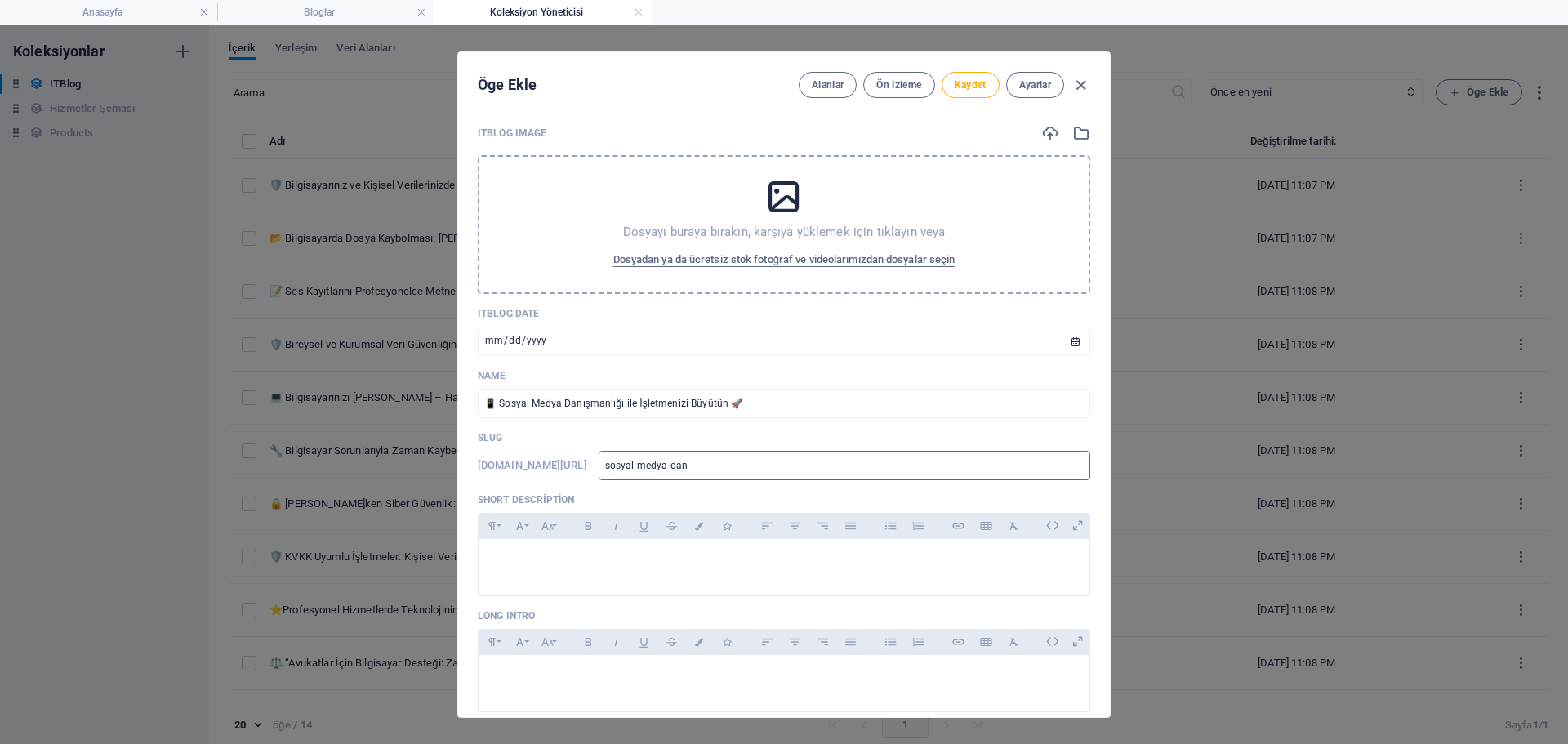
type input "sosyal-medya-dani"
type input "sosyal-medya-danis"
type input "sosyal-medya-danism"
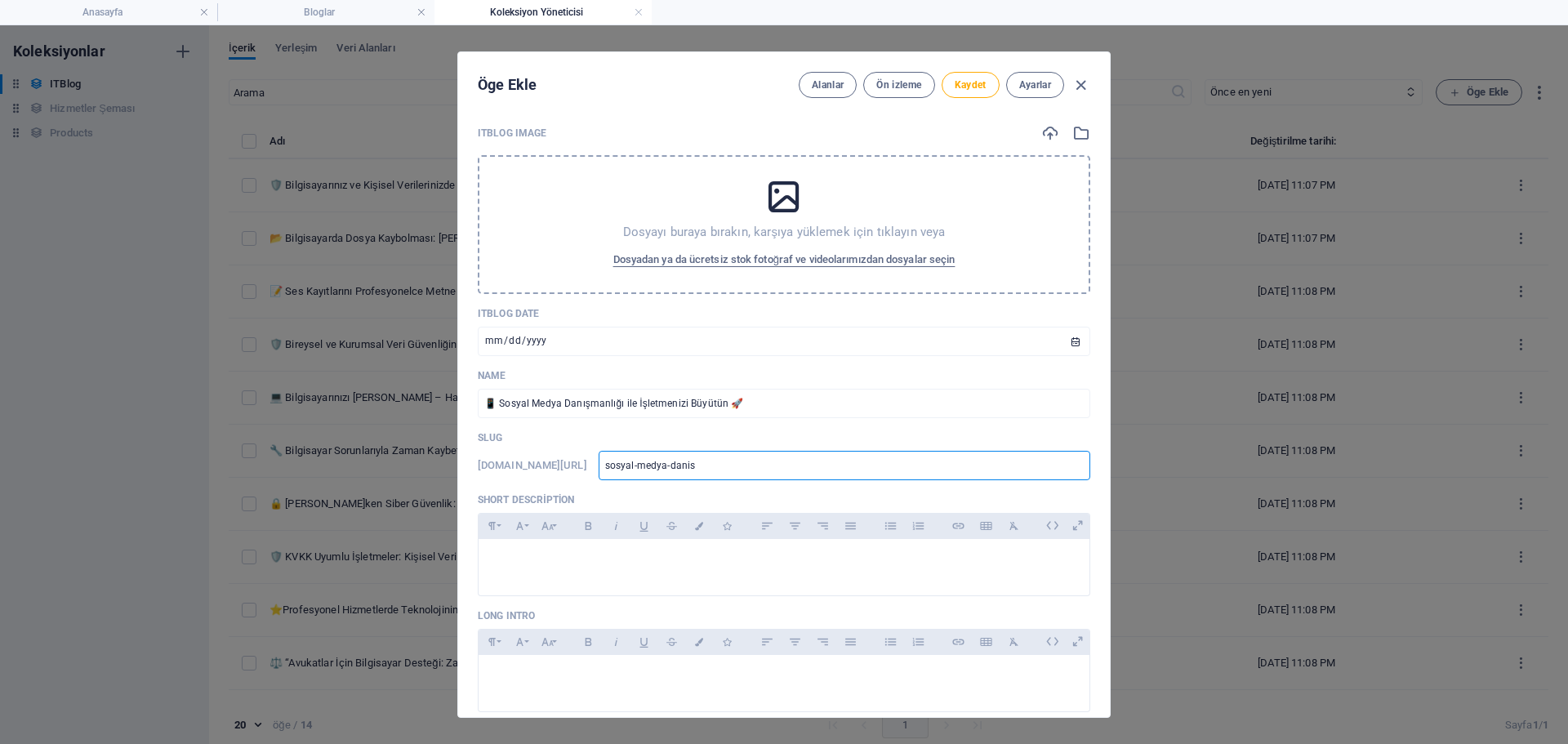
type input "sosyal-medya-danism"
type input "sosyal-medya-danisma"
type input "sosyal-[PERSON_NAME]"
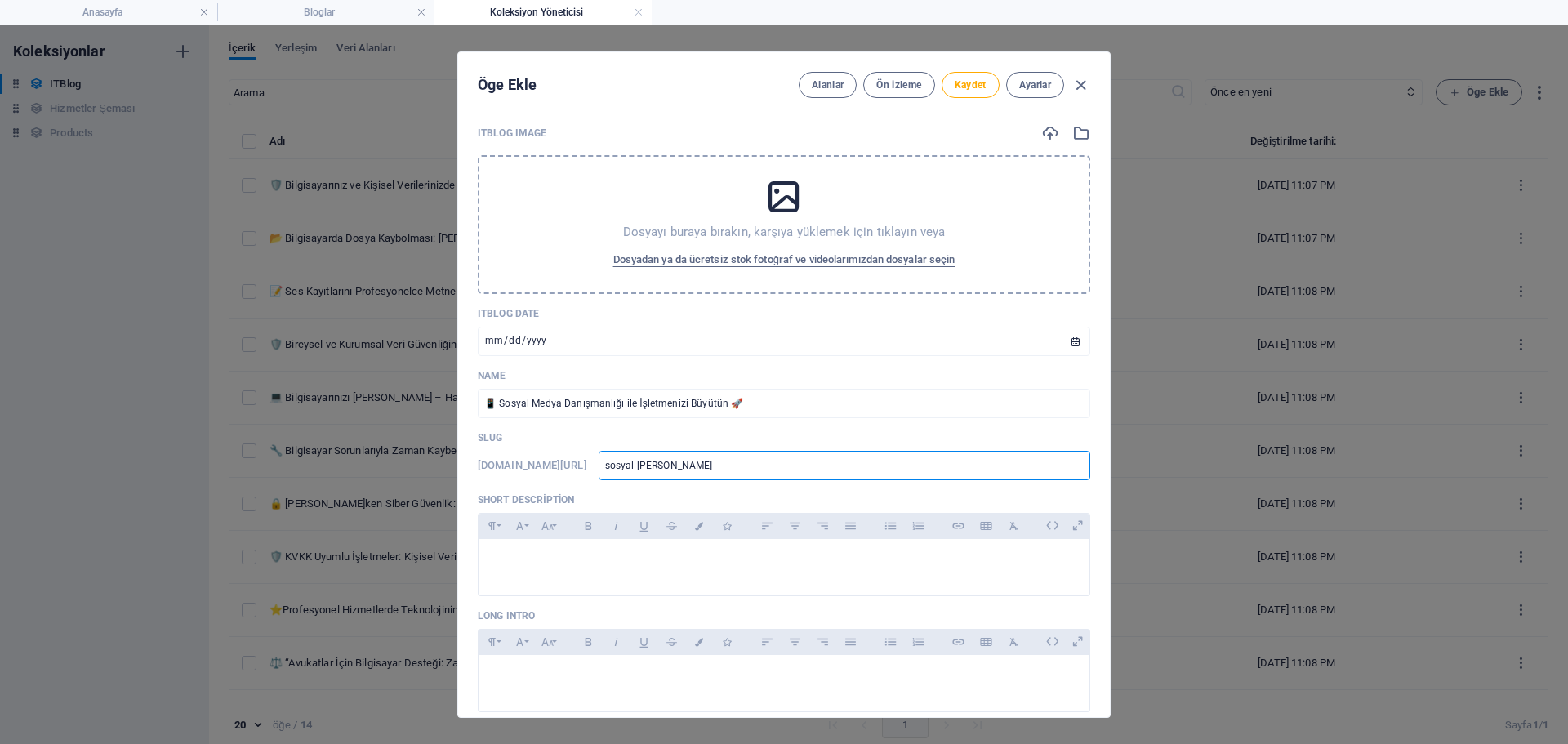
type input "sosyal-medya-danismanl"
type input "sosyal-[PERSON_NAME]"
type input "sosyal-medya-danismanlig"
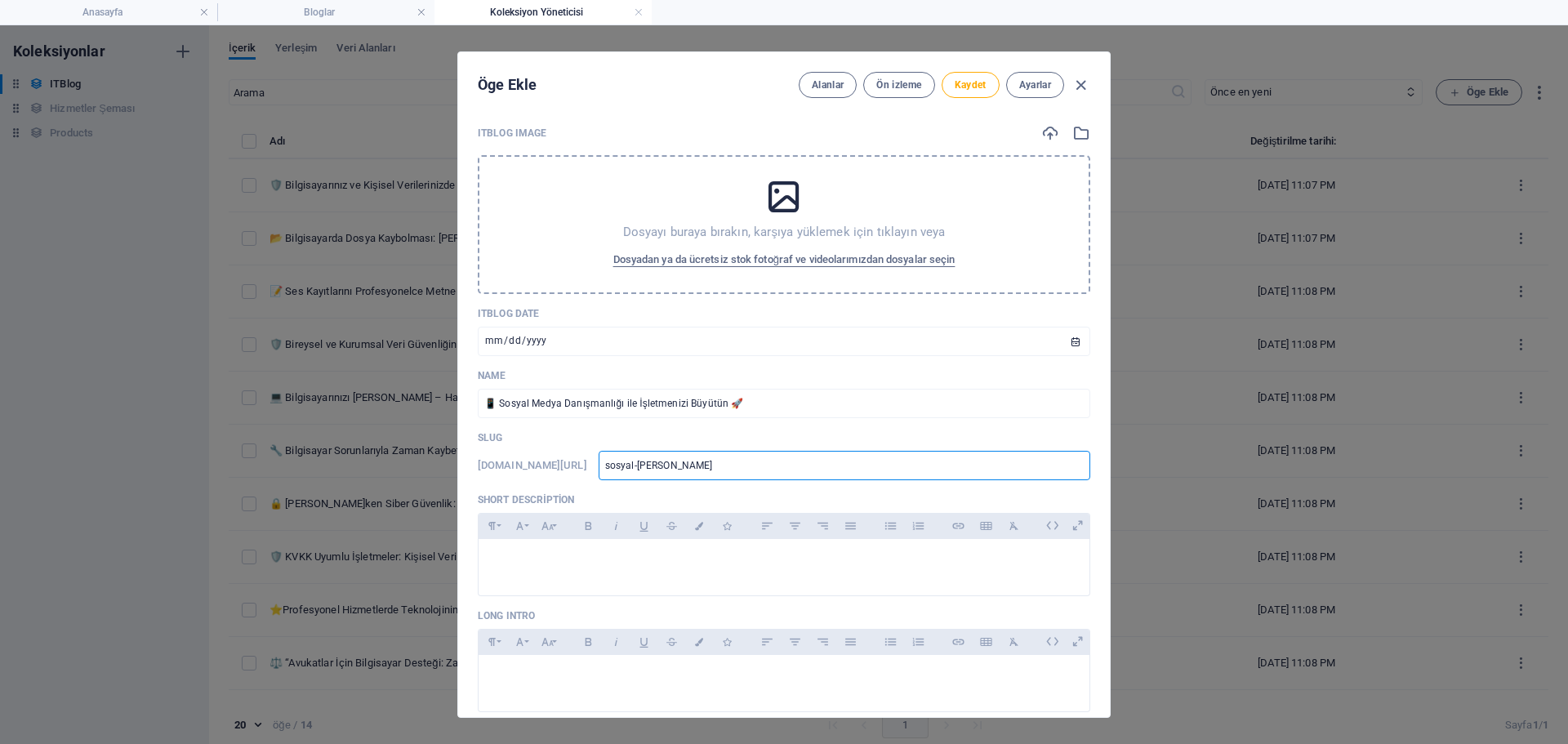
type input "sosyal-medya-danismanlig"
type input "sosyal-medya-danismanligi"
type input "sosyal-medya-[PERSON_NAME]-"
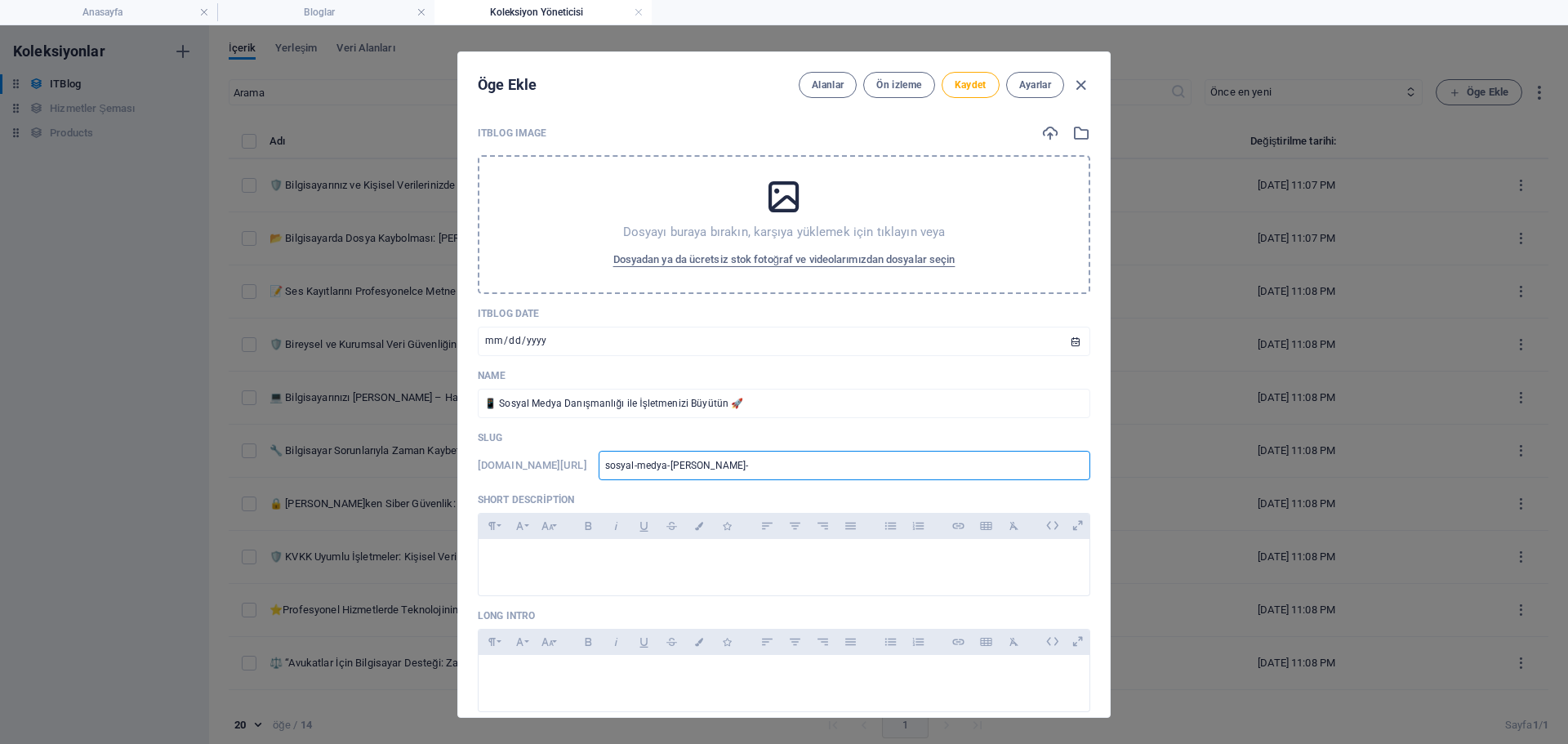
type input "sosyal-medya-danismanligi-i"
type input "sosyal-medya-danismanligi-il"
type input "sosyal-medya-danismanligi-ile"
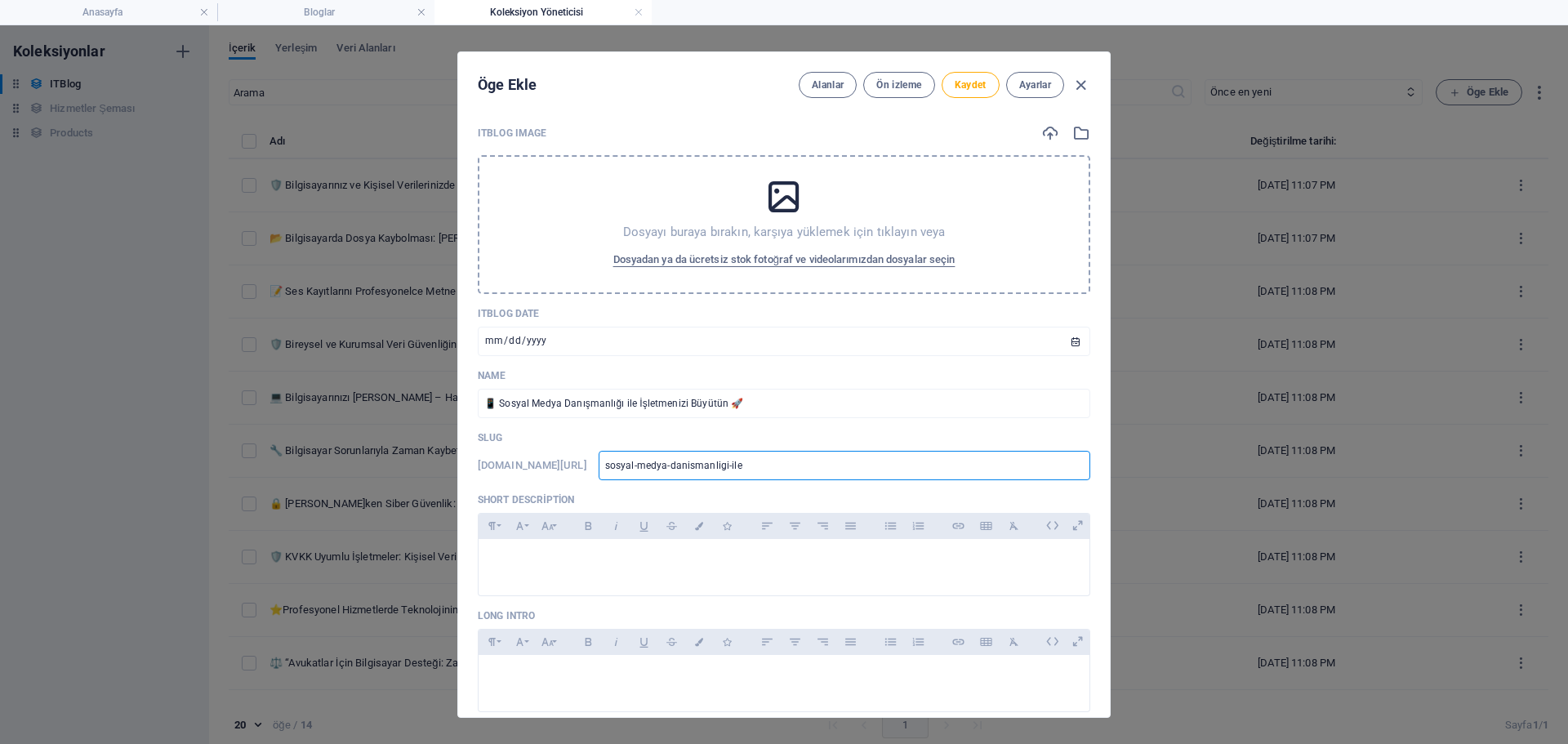
type input "sosyal-medya-danismanligi-ile"
type input "sosyal-medya-danismanligi-ile-"
type input "sosyal-medya-danismanligi-ile-i"
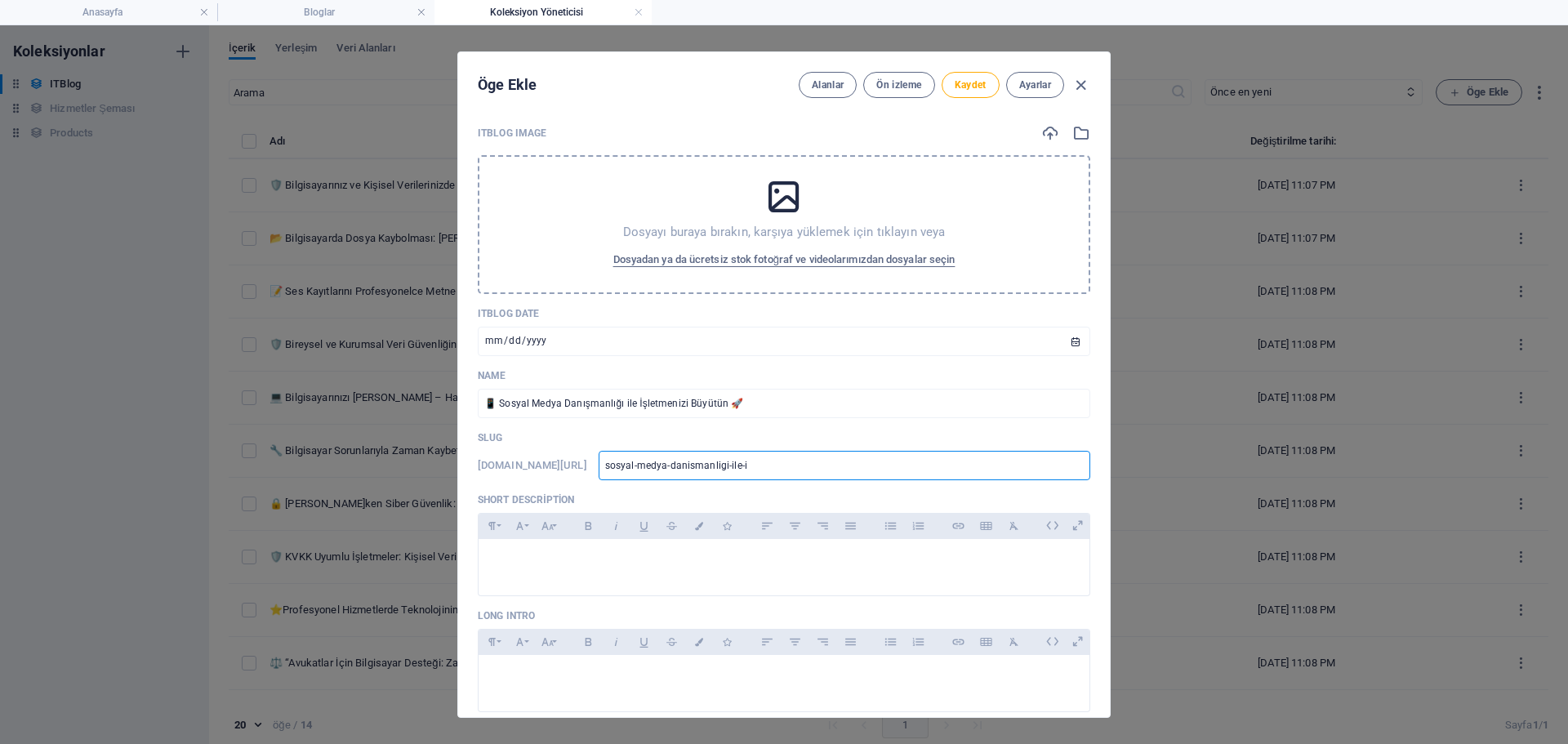
type input "sosyal-medya-danismanligi-ile-is"
type input "sosyal-medya-danismanligi-ile-ist"
type input "sosyal-medya-danismanligi-ile-iste"
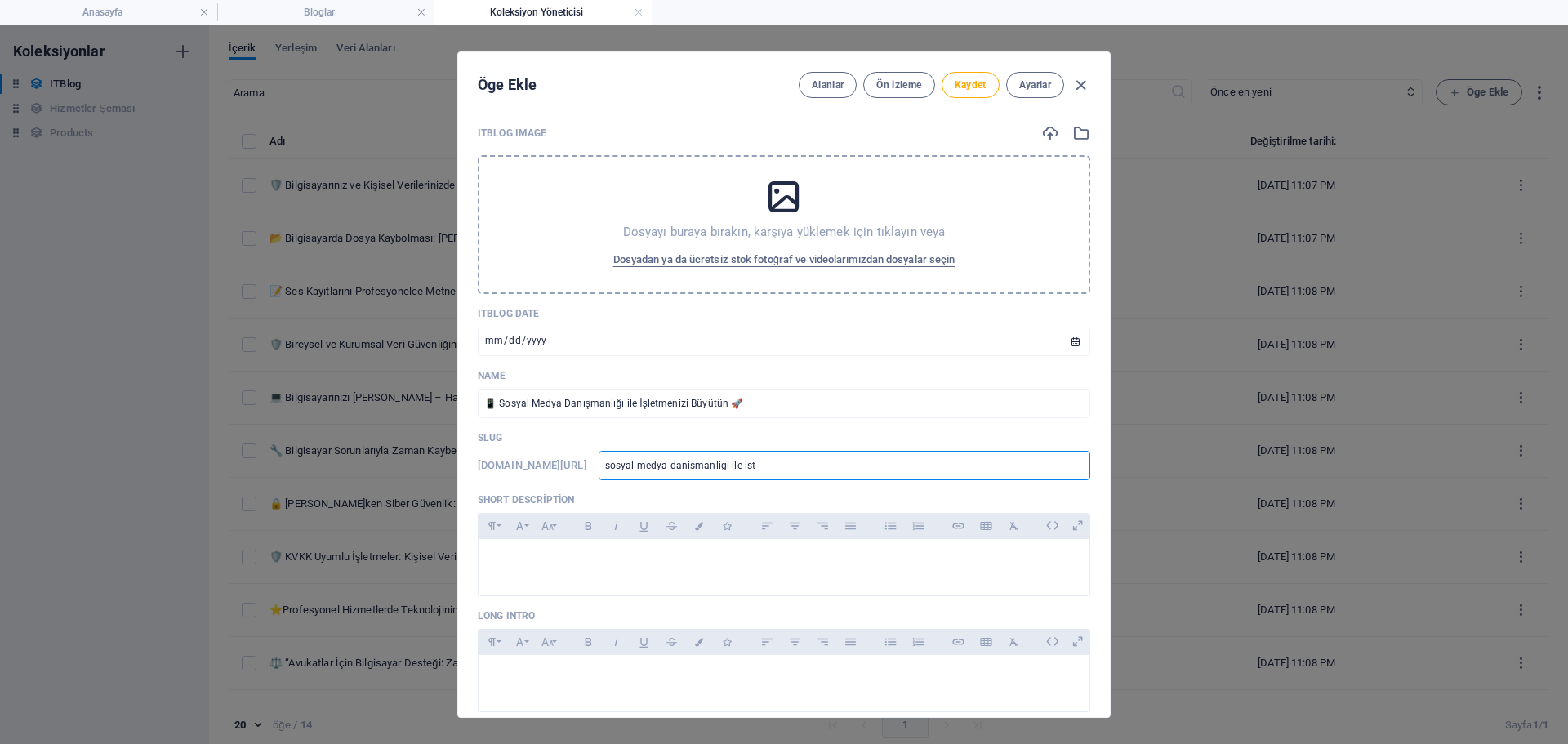
type input "sosyal-medya-danismanligi-ile-iste"
type input "sosyal-medya-[PERSON_NAME]-ile-istel"
type input "sosyal-medya-danismanligi-ile-iste"
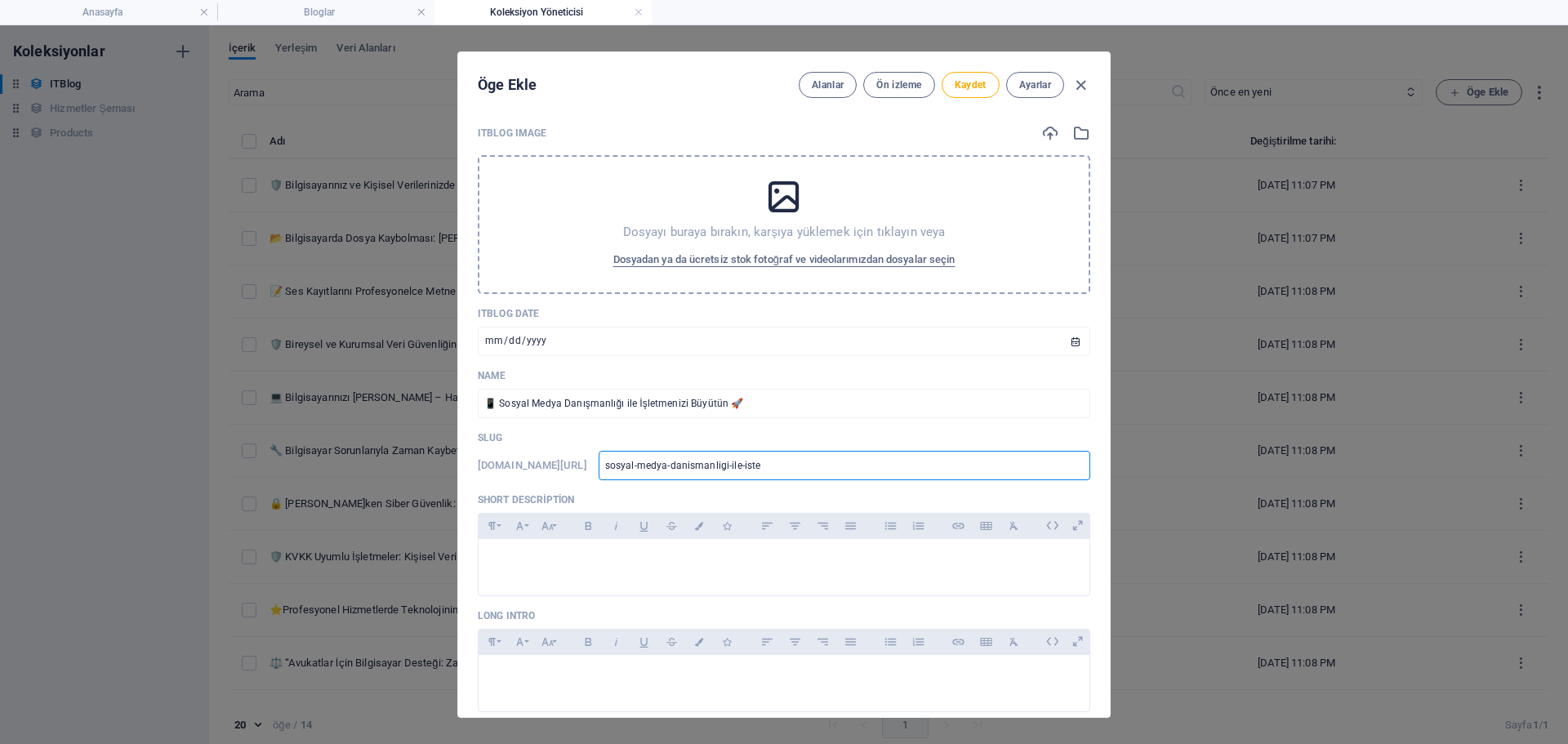
type input "sosyal-medya-danismanligi-ile-ist"
type input "sosyal-medya-danismanligi-ile-is"
type input "sosyal-medya-danismanligi-ile-isl"
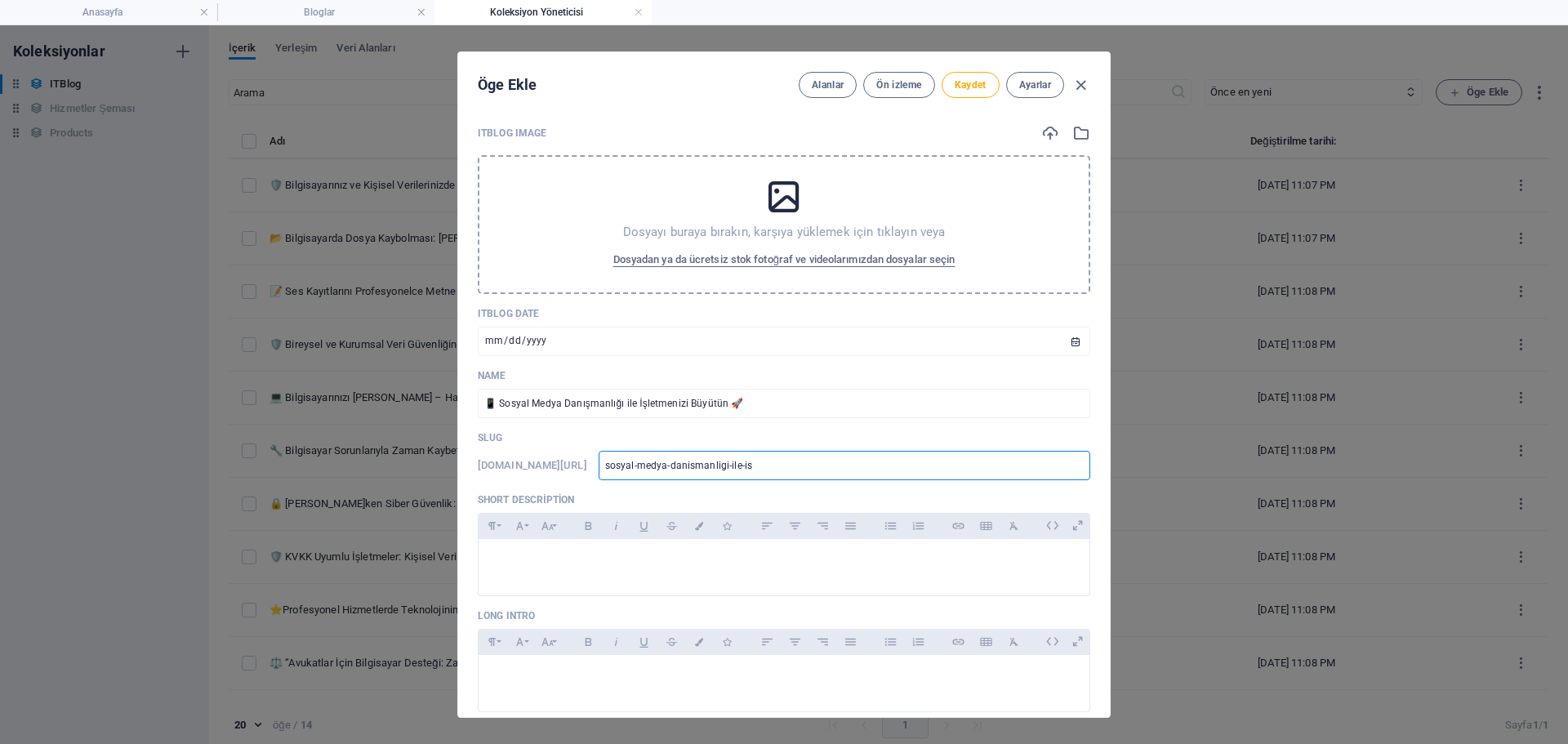
type input "sosyal-medya-danismanligi-ile-isl"
type input "sosyal-medya-danismanligi-ile-isle"
type input "sosyal-medya-danismanligi-ile-islet"
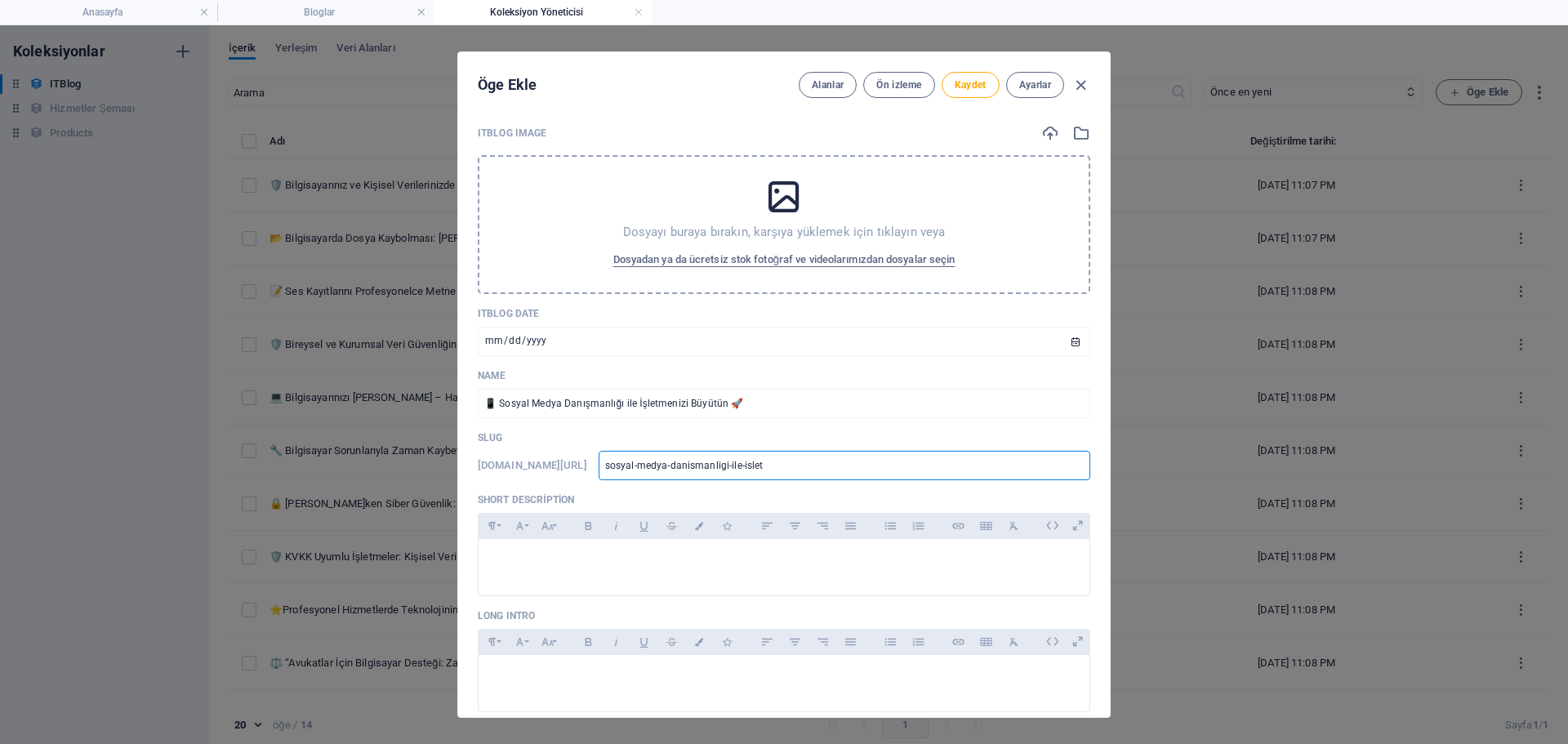
type input "sosyal-medya-danismanligi-ile-isletm"
type input "sosyal-medya-danismanligi-ile-isletme"
type input "sosyal-medya-danismanligi-ile-isletmen"
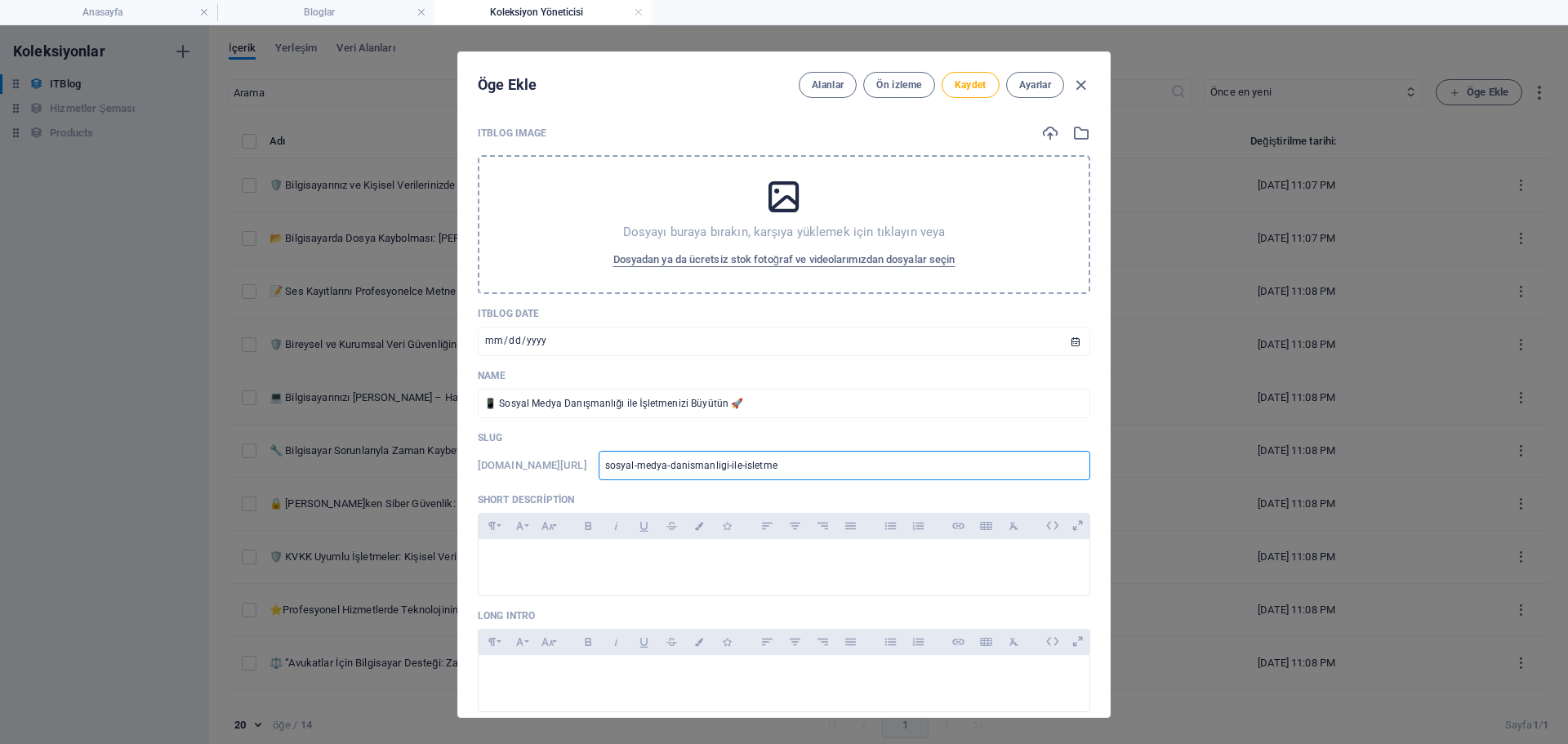
type input "sosyal-medya-danismanligi-ile-isletmen"
type input "sosyal-medya-danismanligi-ile-isletmeni"
type input "sosyal-medya-danismanligi-ile-isletmeniz"
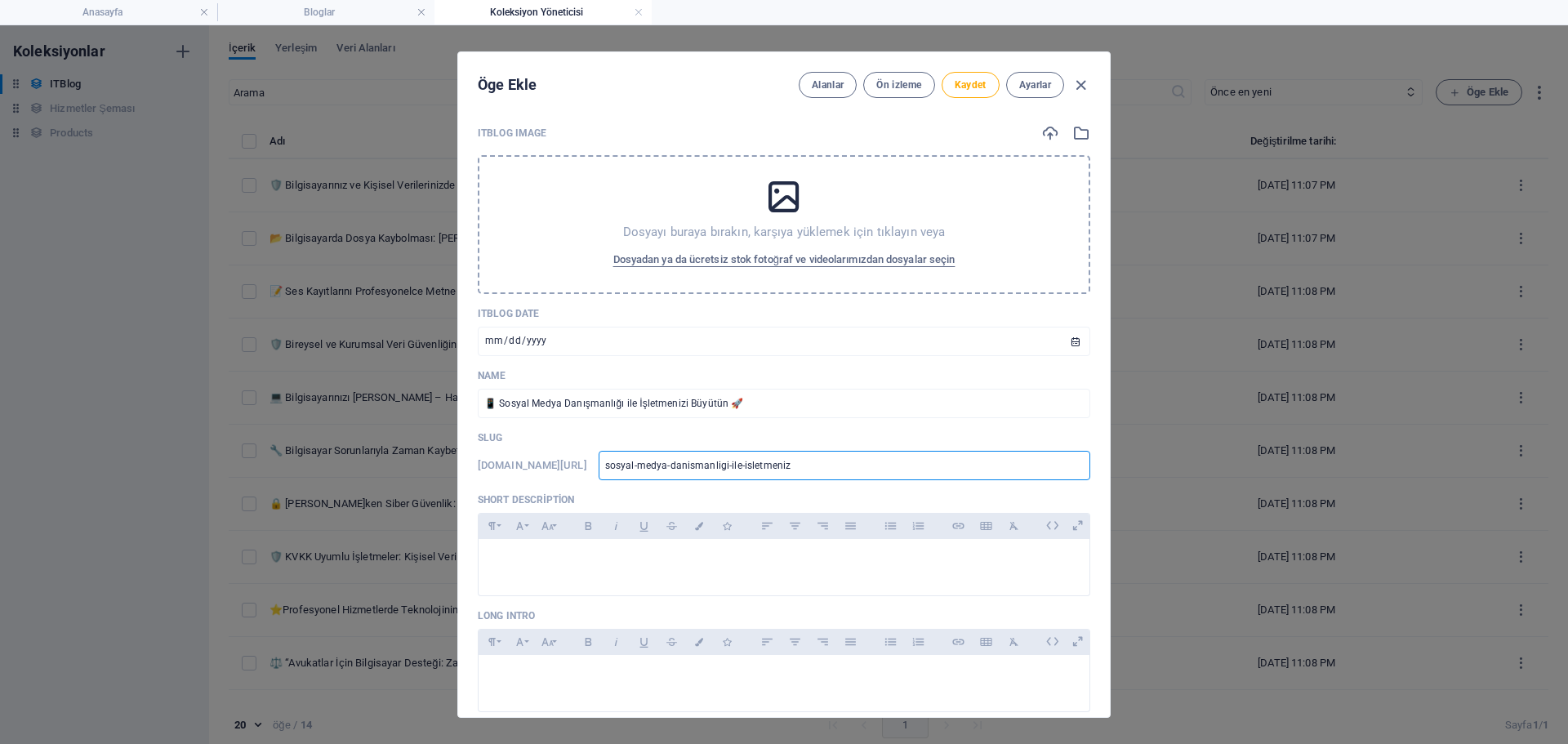
type input "sosyal-medya-danismanligi-ile-isletmenizi"
type input "sosyal-medya-danismanligi-ile-isletmenizi-"
type input "sosyal-medya-danismanligi-ile-isletmenizi-b"
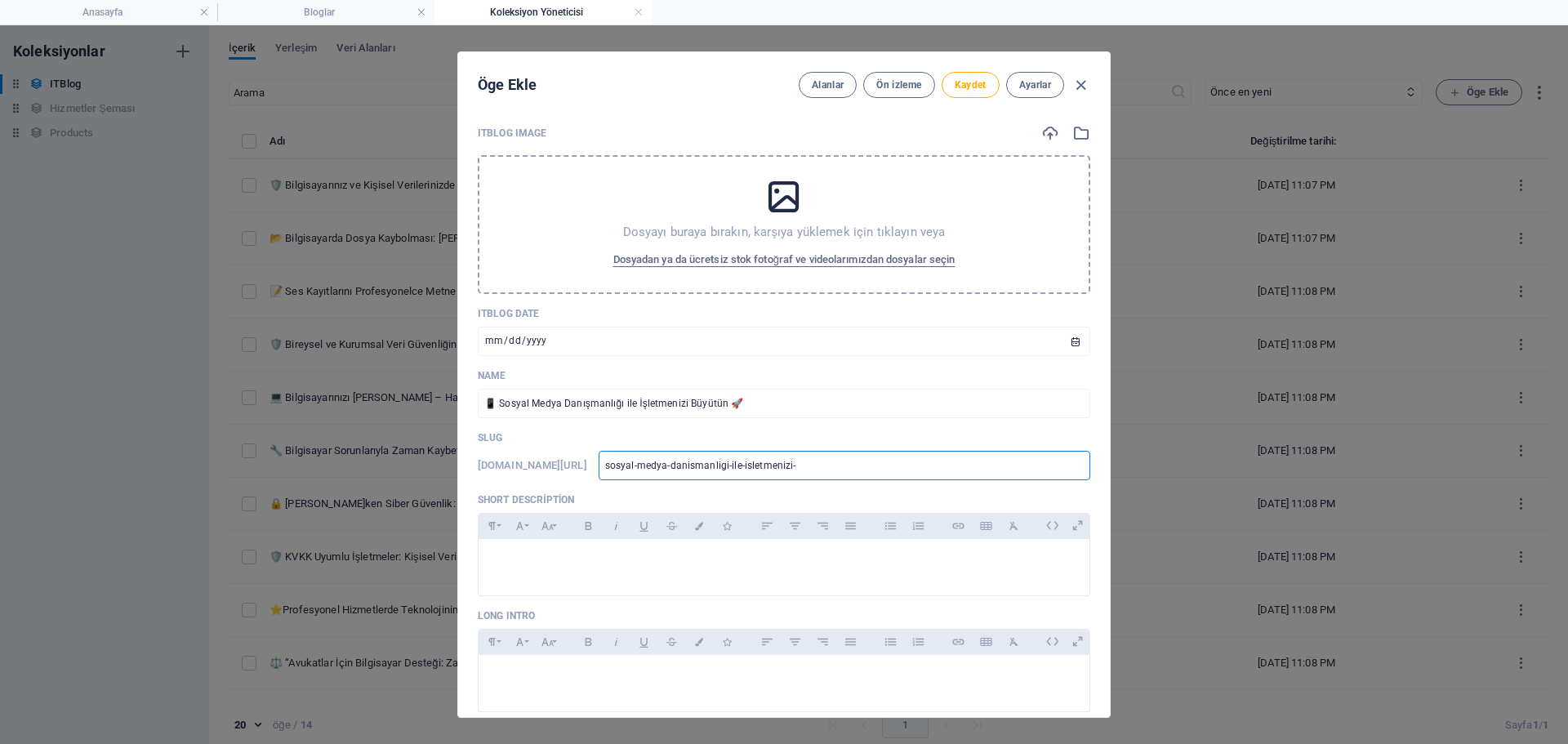
type input "sosyal-medya-danismanligi-ile-isletmenizi-b"
type input "sosyal-medya-danismanligi-ile-isletmenizi-bu"
type input "sosyal-medya-danismanligi-ile-isletmenizi-buy"
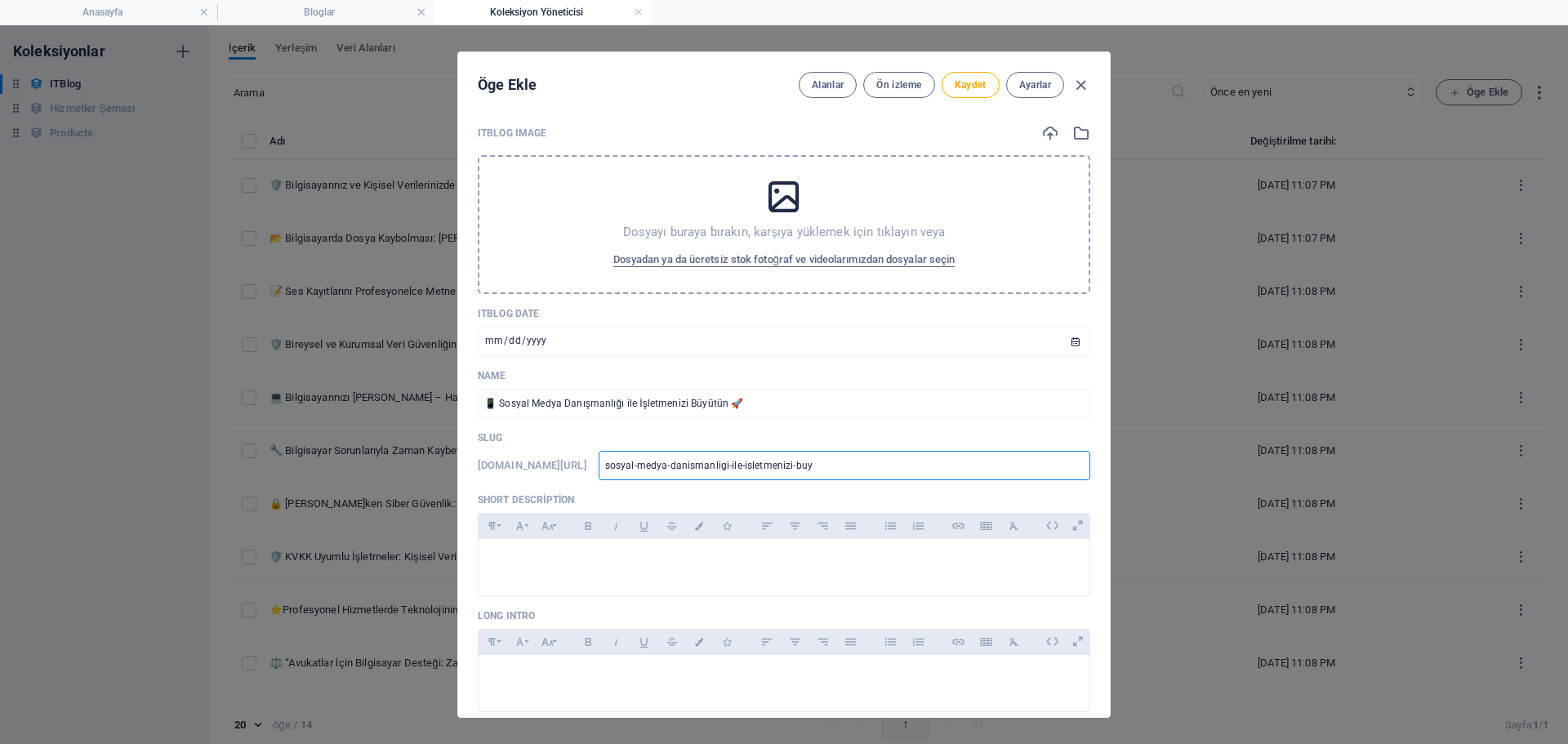
type input "sosyal-medya-danismanligi-ile-isletmenizi-buyu"
type input "sosyal-medya-danismanligi-ile-isletmenizi-buyut"
type input "sosyal-medya-danismanligi-ile-isletmenizi-buyutu"
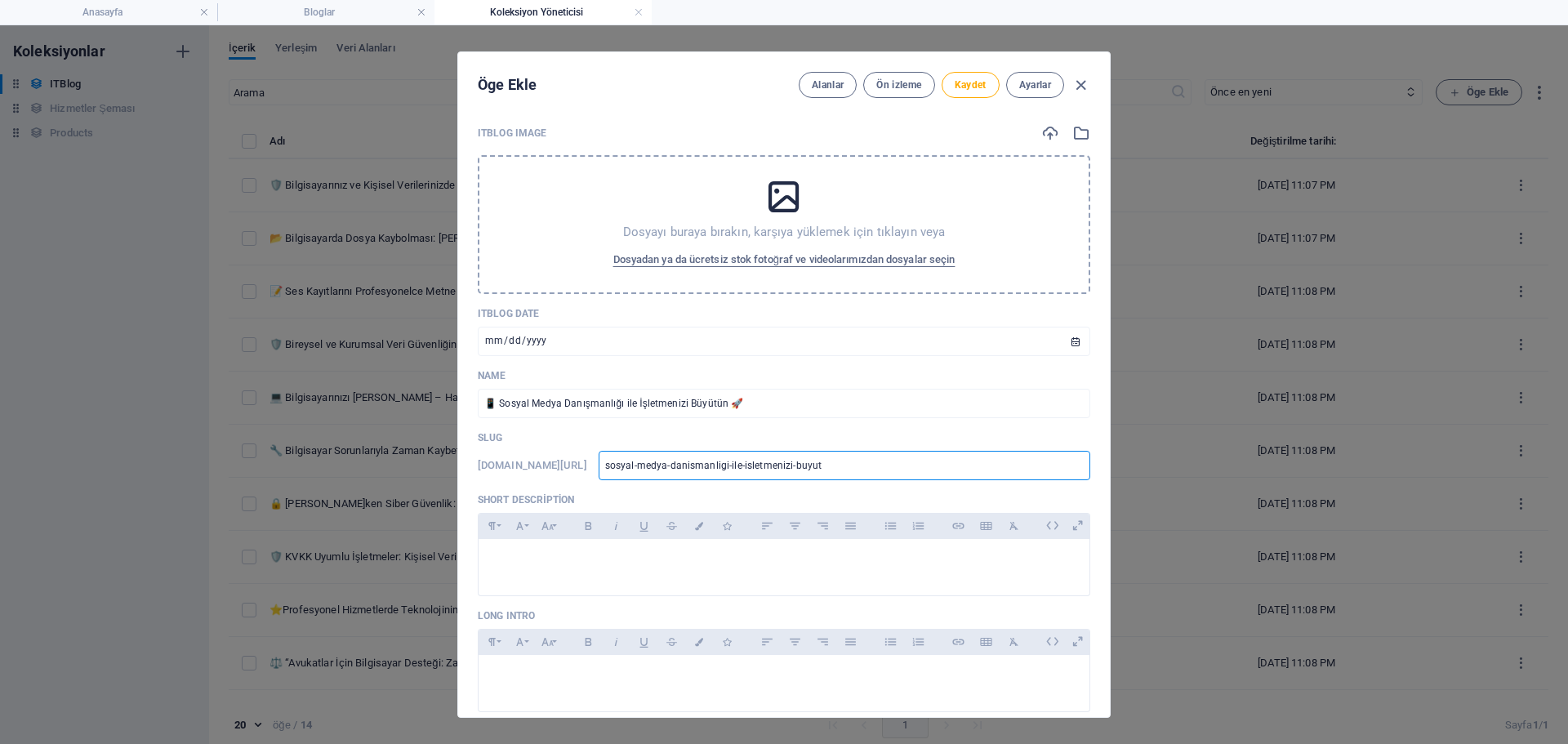
type input "sosyal-medya-danismanligi-ile-isletmenizi-buyutu"
type input "sosyal-medya-danismanligi-ile-isletmenizi-buyutun"
click at [568, 567] on p at bounding box center [784, 560] width 585 height 16
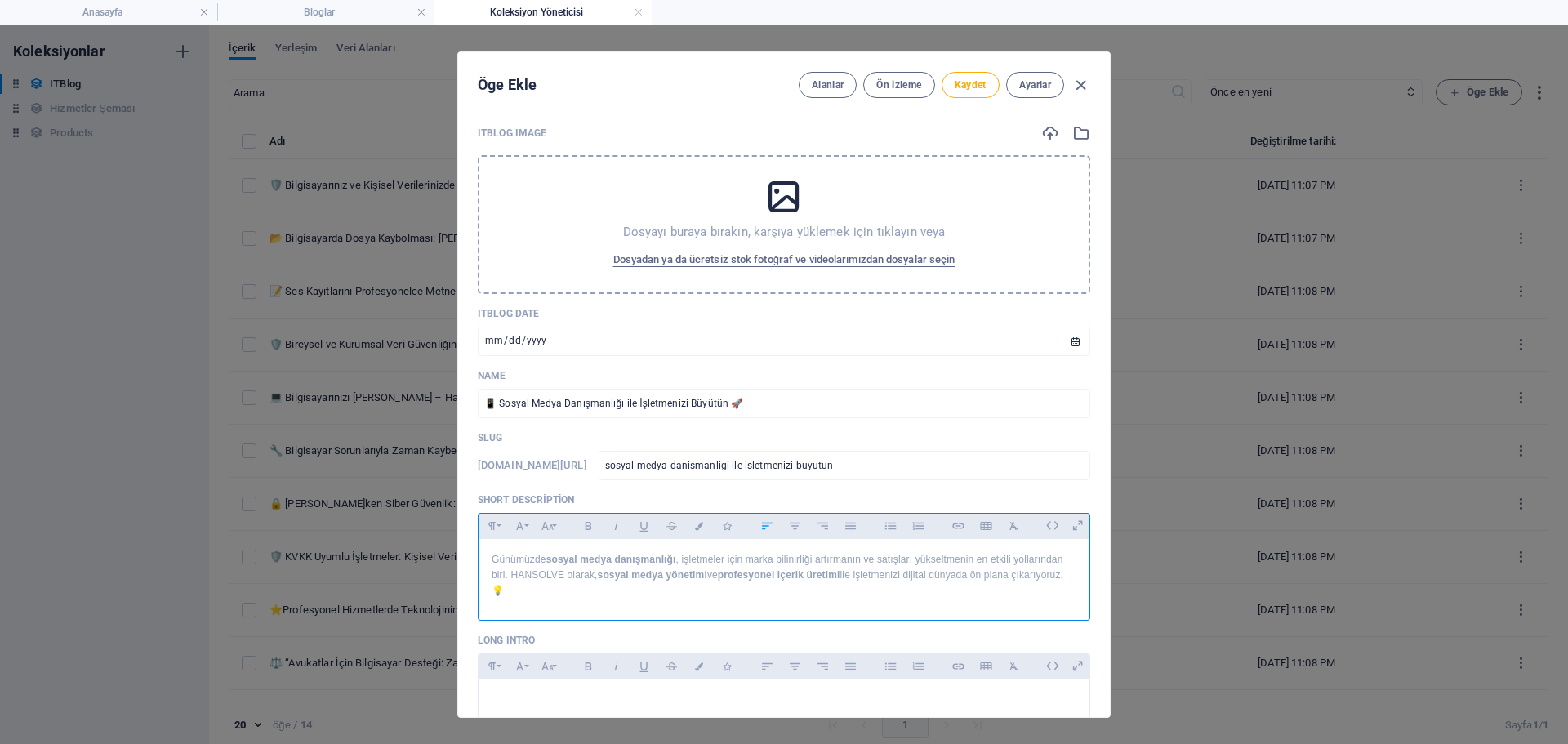
click at [601, 586] on p "Günümüzde sosyal medya danışmanlığı , işletmeler için marka bilinirliği artırma…" at bounding box center [784, 576] width 585 height 48
click at [551, 531] on icon "button" at bounding box center [547, 526] width 14 height 19
click at [562, 309] on link "14" at bounding box center [564, 314] width 59 height 24
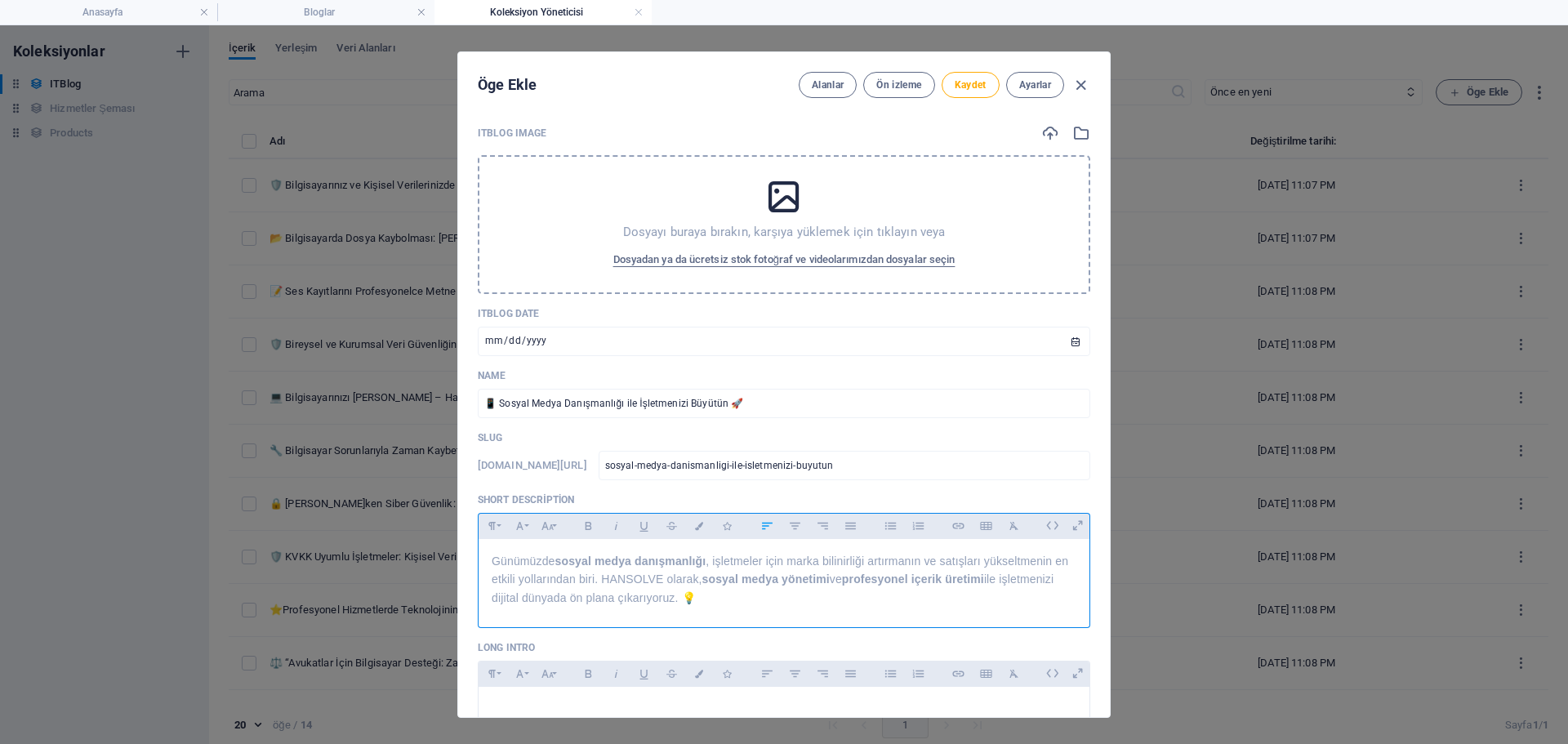
scroll to position [82, 0]
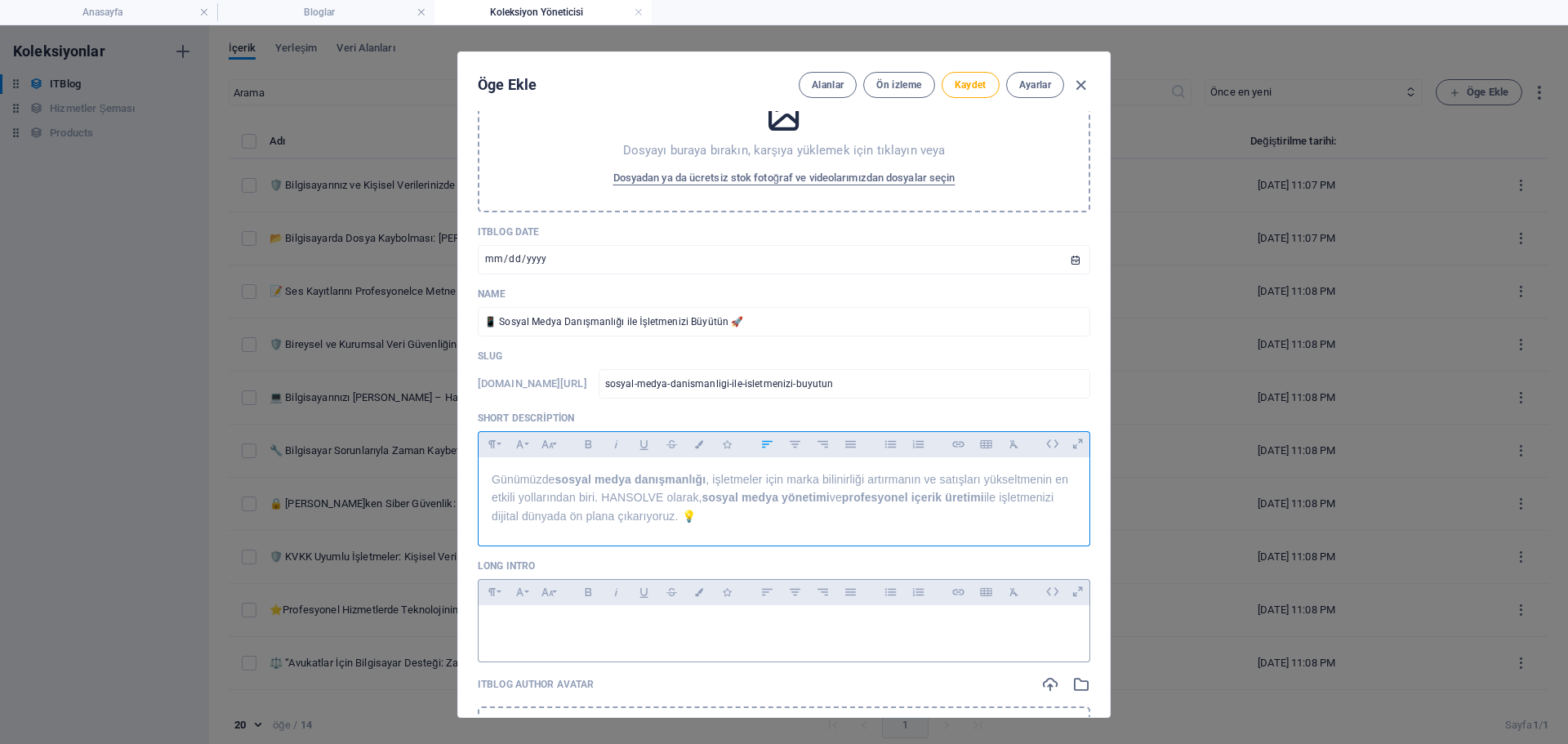
click at [674, 617] on div at bounding box center [784, 629] width 611 height 49
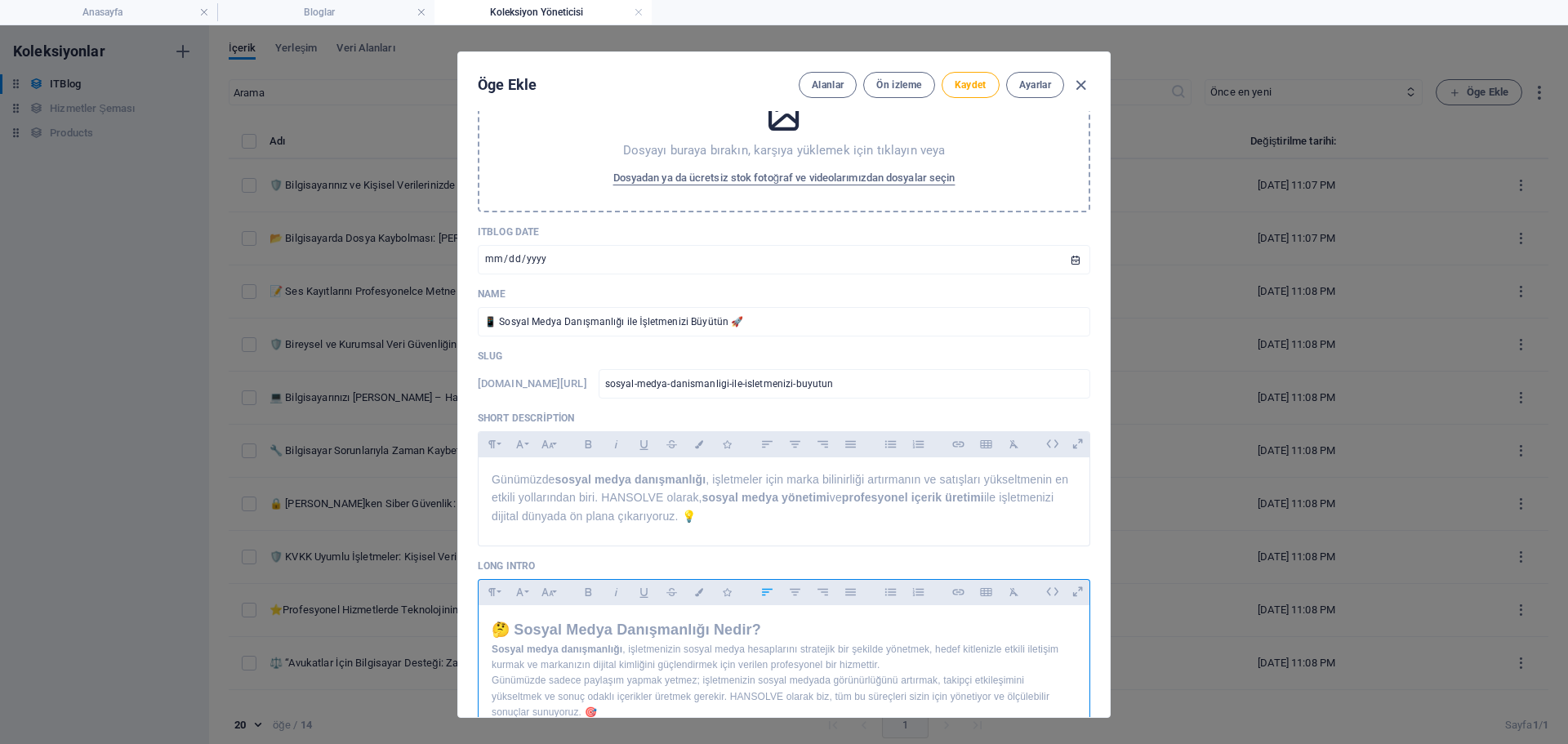
scroll to position [566, 0]
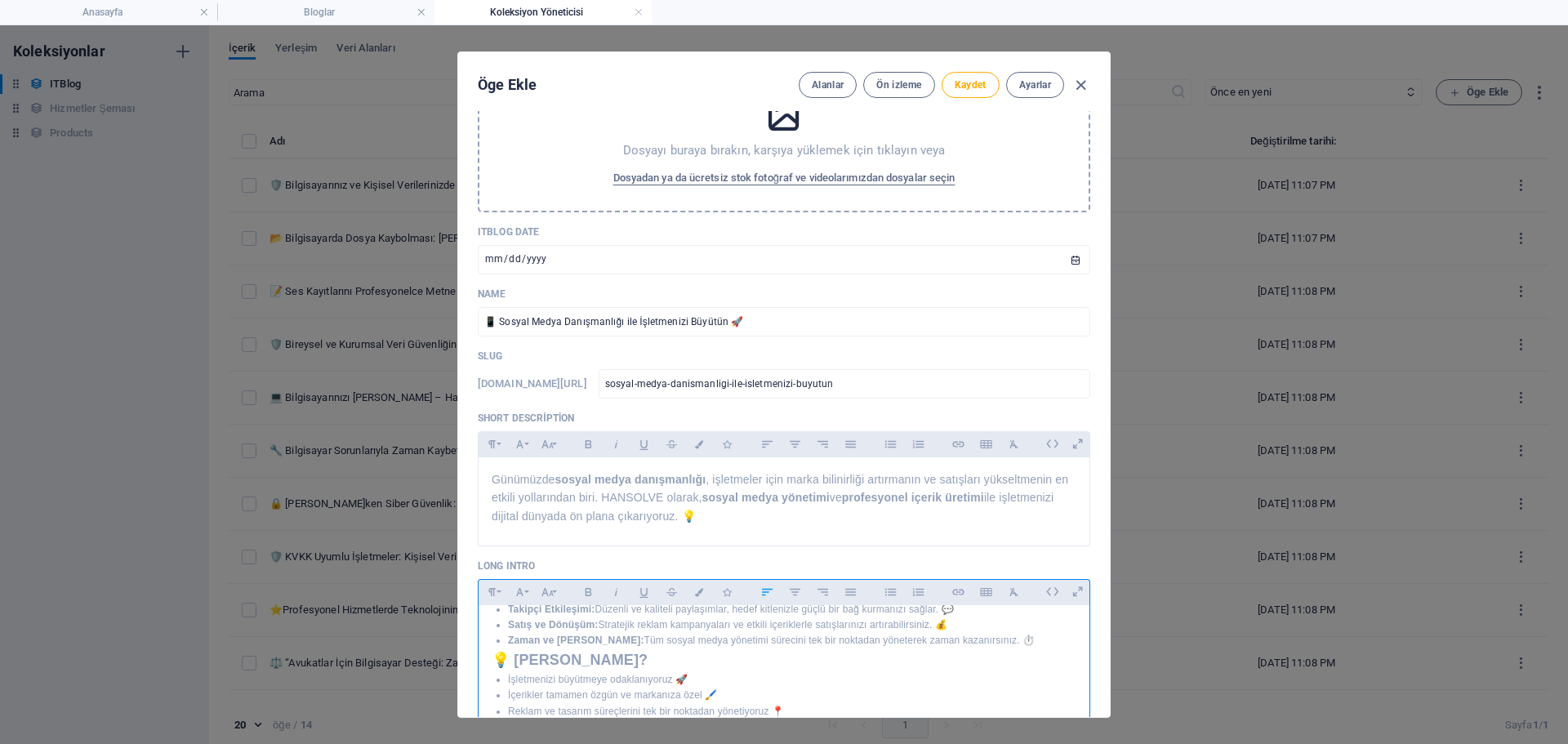
click at [663, 626] on p "Satış ve Dönüşüm: Stratejik reklam kampanyaları ve etkili içeriklerle satışları…" at bounding box center [792, 625] width 568 height 16
click at [893, 599] on icon "button" at bounding box center [890, 592] width 14 height 19
click at [541, 587] on icon "button" at bounding box center [547, 592] width 14 height 19
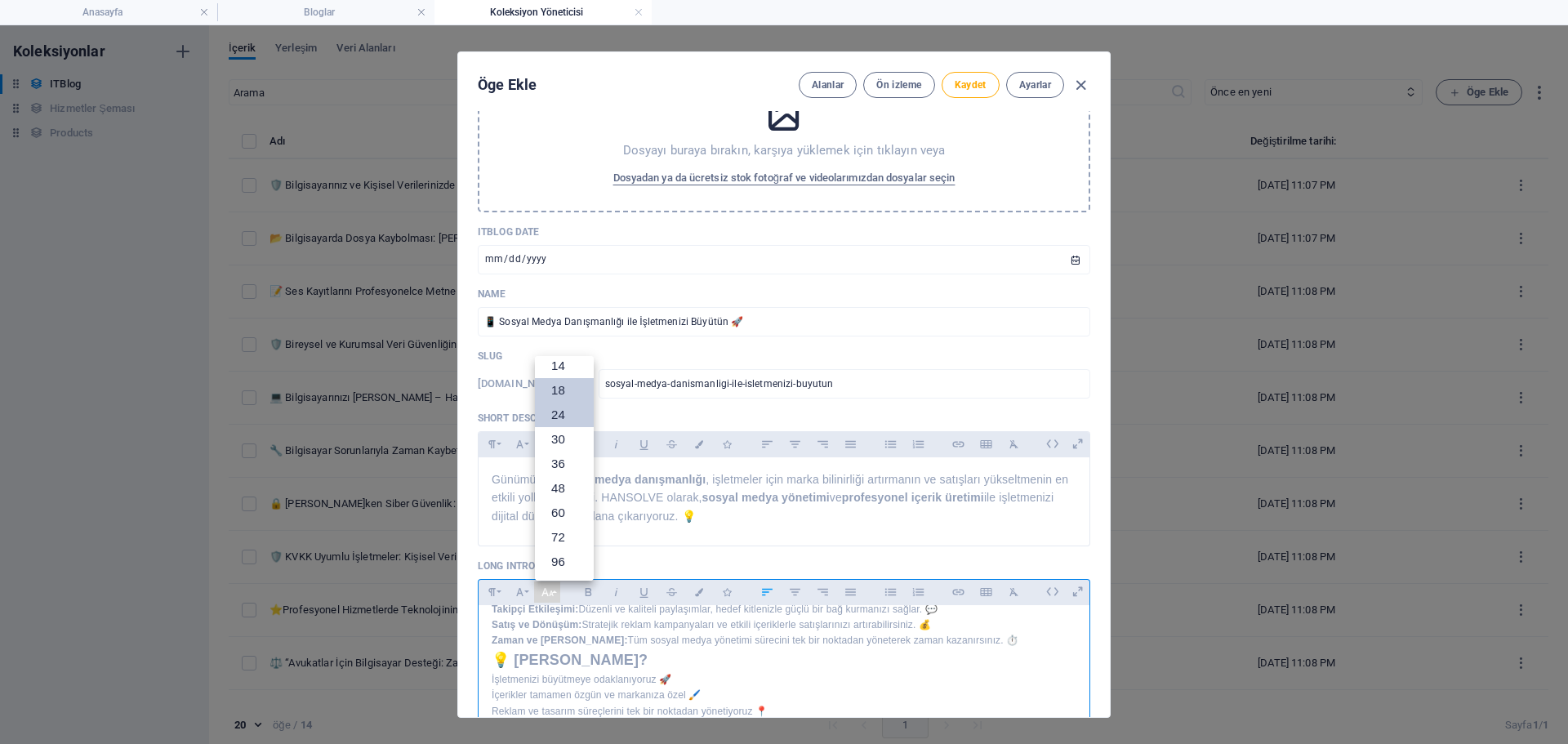
click at [561, 418] on link "24" at bounding box center [564, 414] width 59 height 24
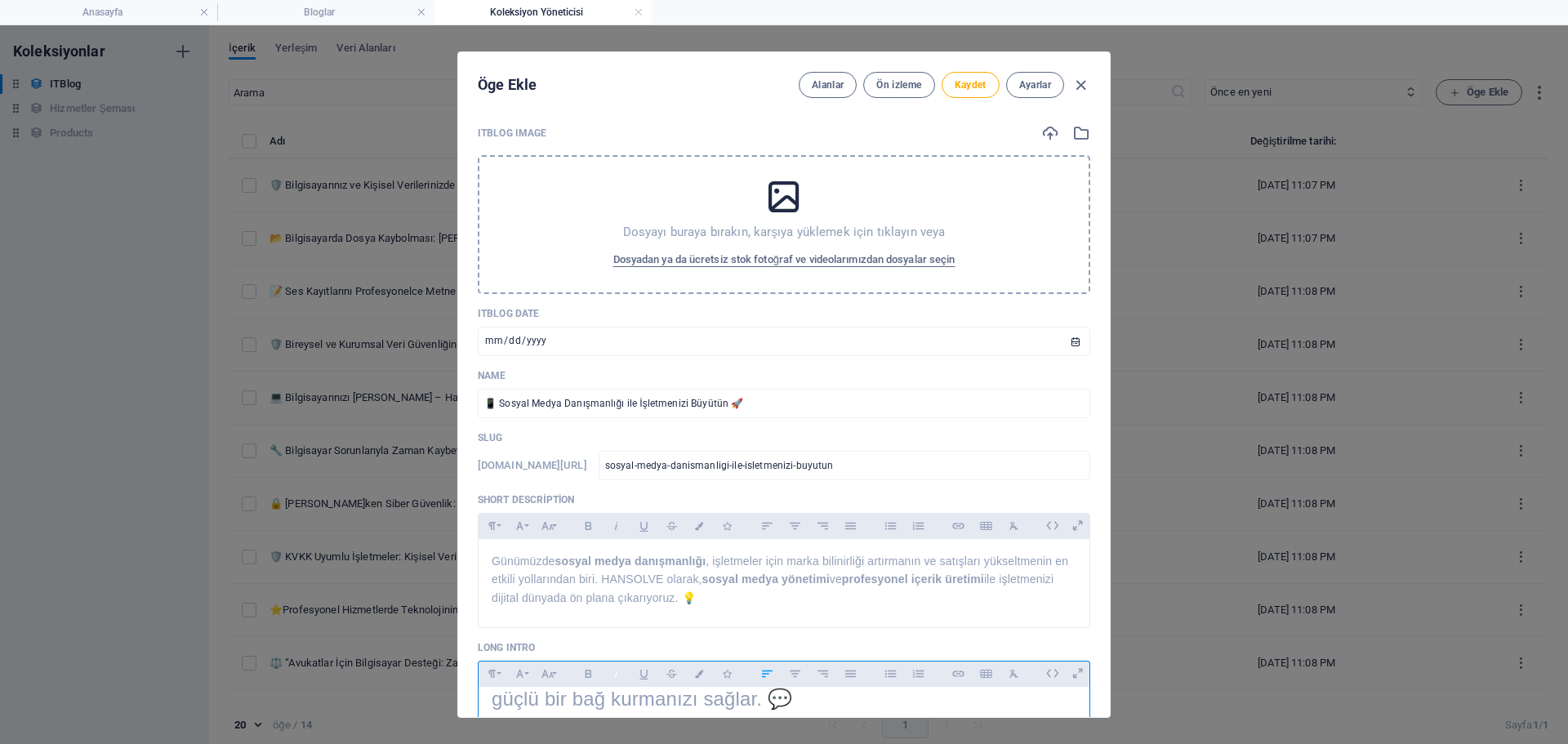
scroll to position [245, 0]
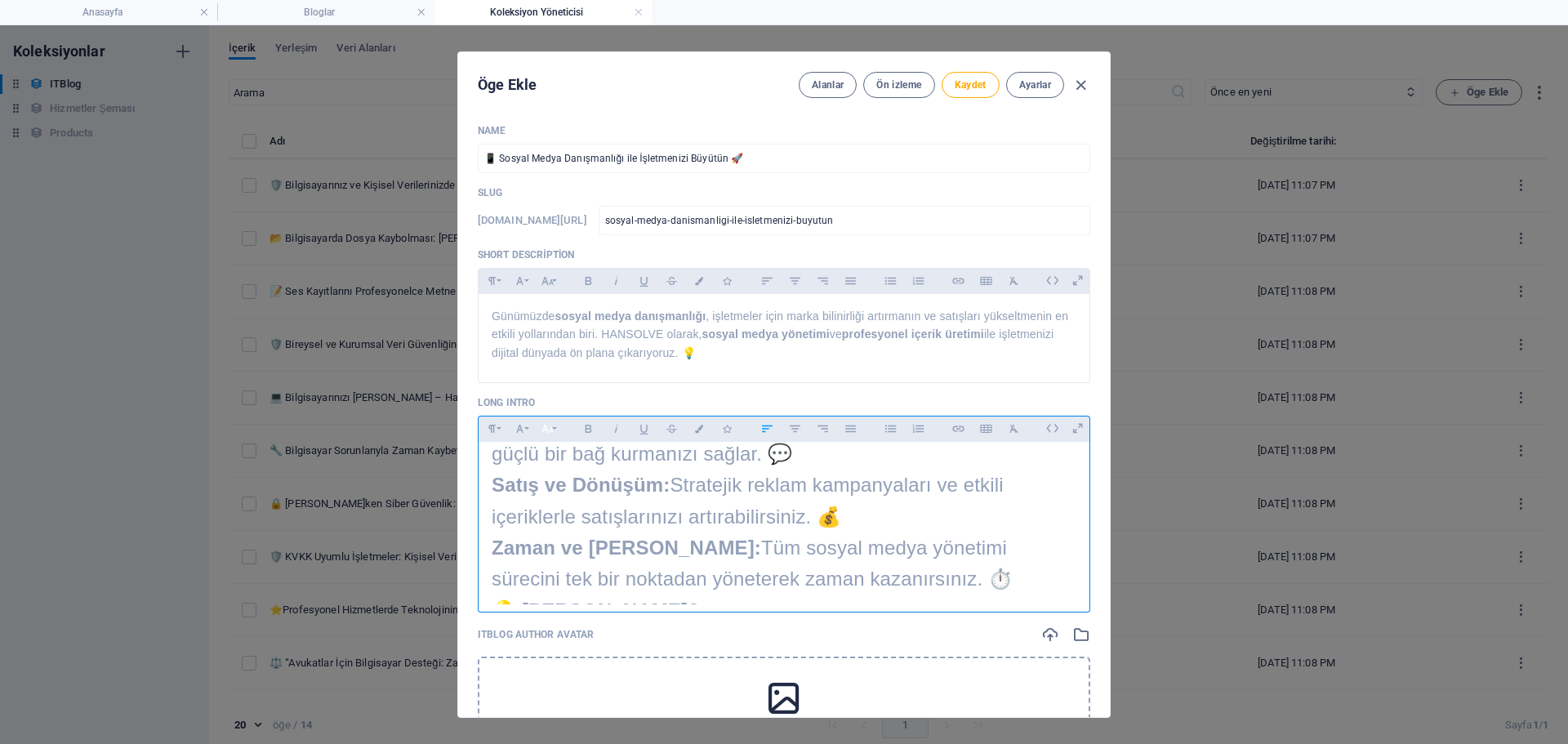
click at [557, 428] on button "Font Size" at bounding box center [546, 428] width 26 height 21
click at [566, 469] on link "18" at bounding box center [564, 472] width 59 height 24
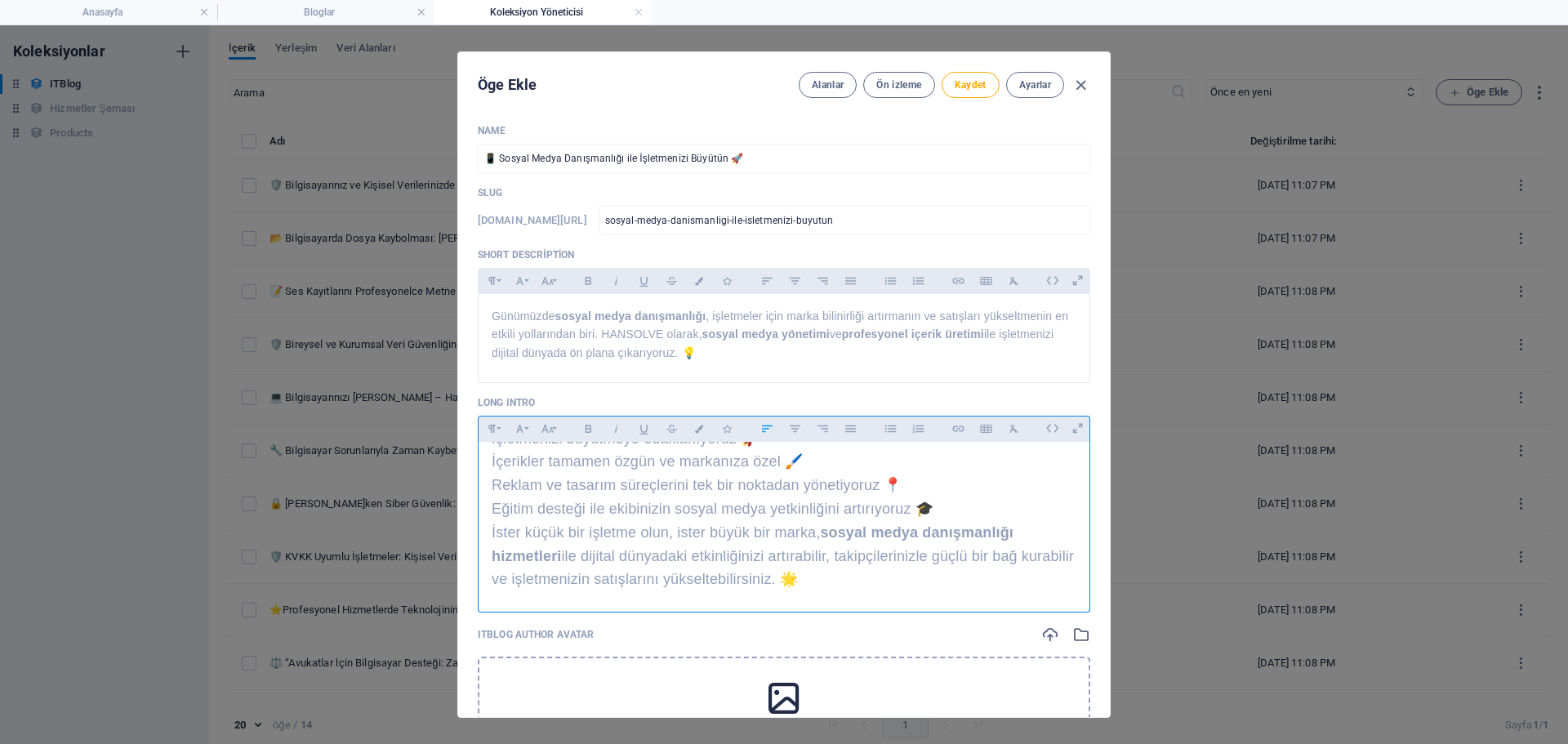
scroll to position [331, 0]
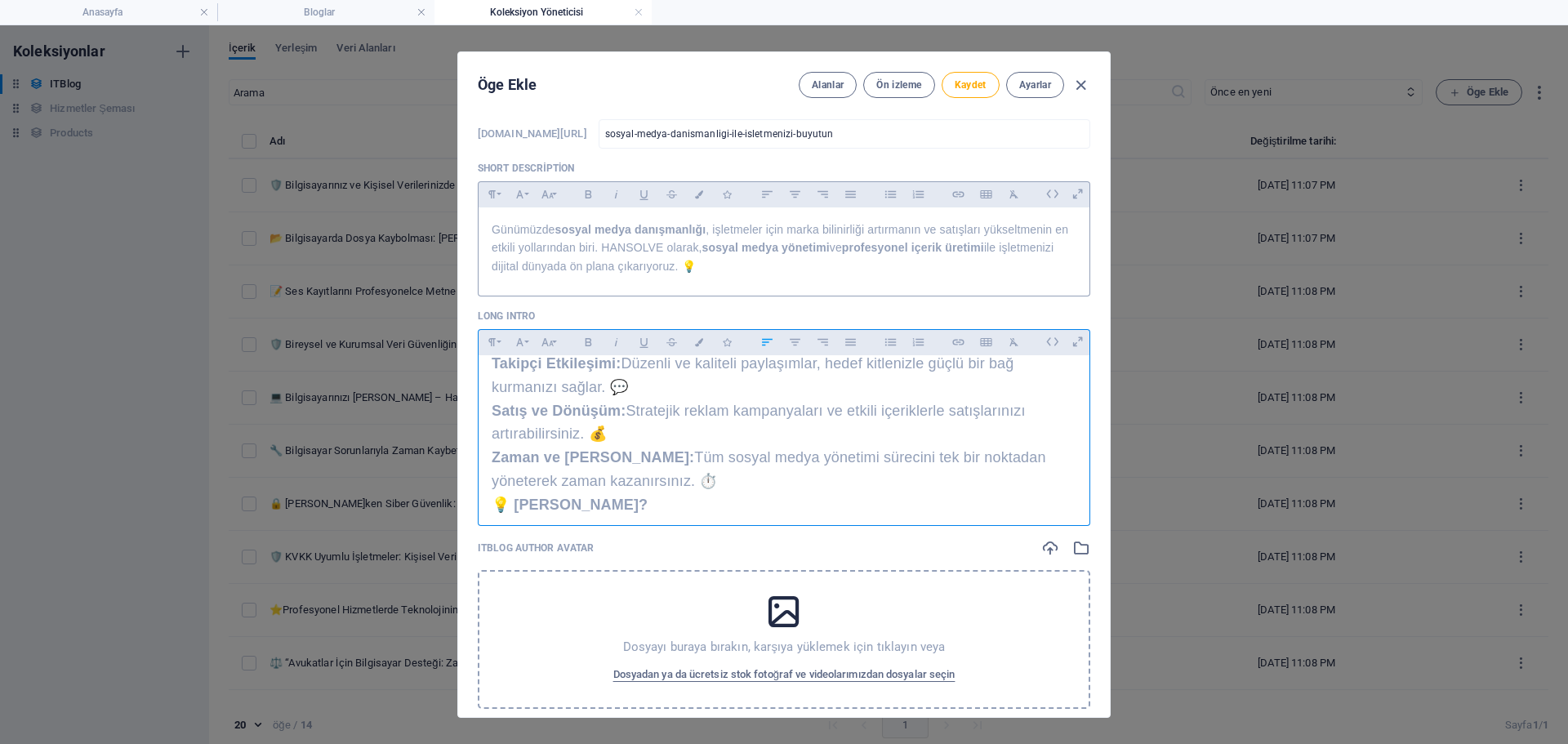
click at [626, 265] on span "Günümüzde sosyal medya danışmanlığı , işletmeler için marka bilinirliği artırma…" at bounding box center [780, 249] width 576 height 50
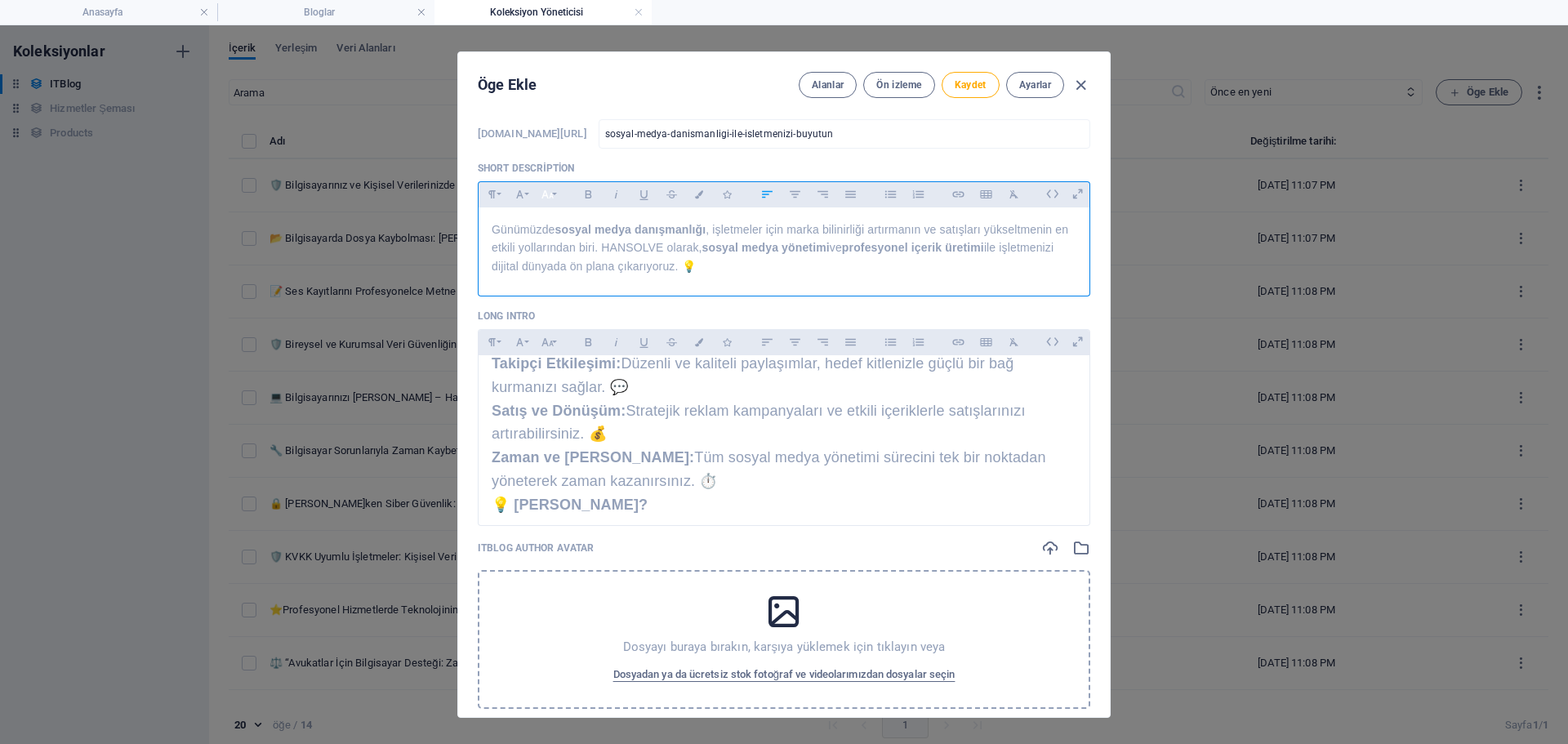
click at [544, 192] on icon "button" at bounding box center [547, 194] width 13 height 8
click at [687, 277] on div "Günümüzde sosyal medya danışmanlığı , işletmeler için marka bilinirliği artırma…" at bounding box center [784, 248] width 611 height 81
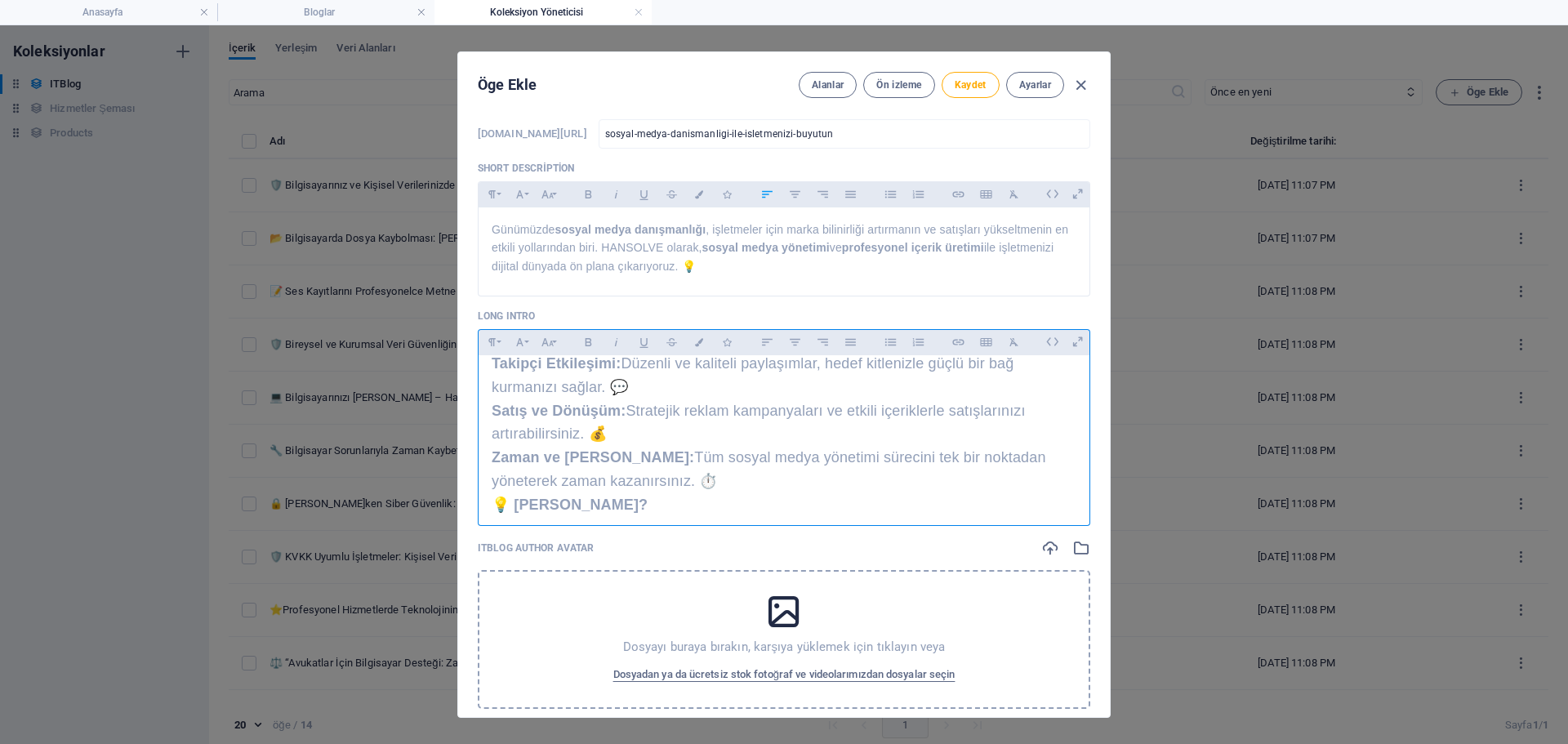
click at [699, 463] on span "Zaman ve [PERSON_NAME]: Tüm sosyal medya yönetimi sürecini tek bir noktadan yön…" at bounding box center [769, 469] width 555 height 40
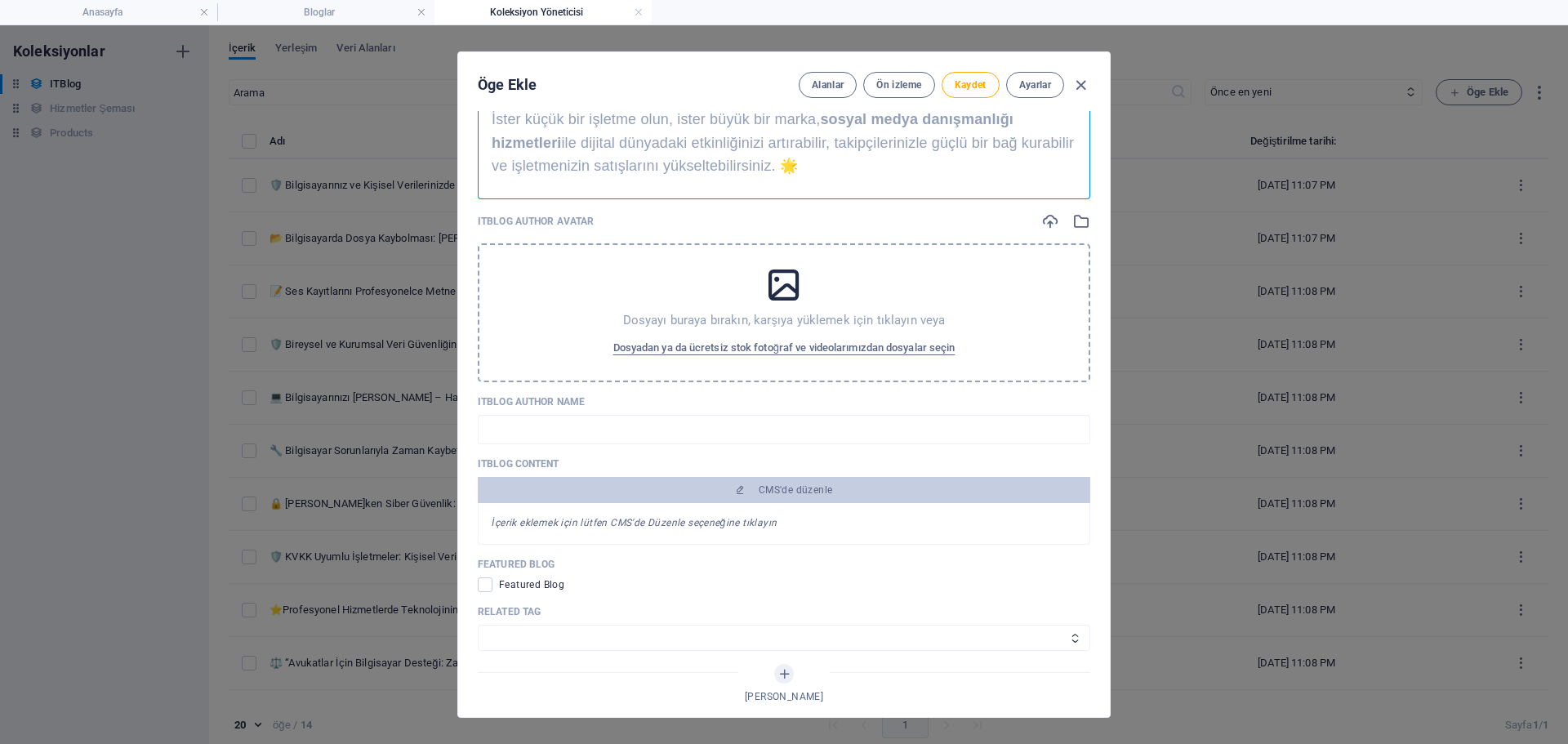
scroll to position [741, 0]
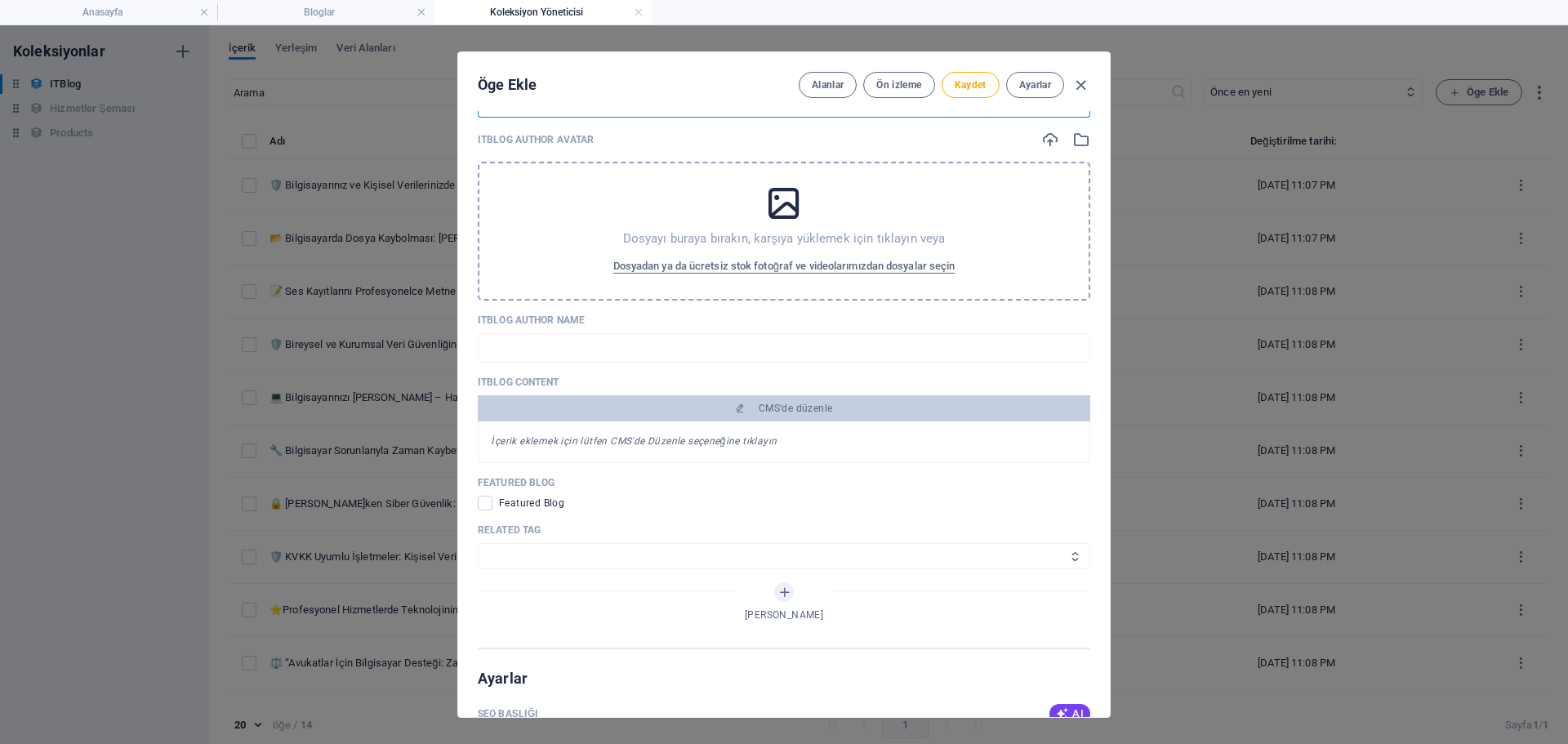
click at [566, 318] on p "ITBlog Author Name" at bounding box center [784, 321] width 612 height 13
copy p "ITBlog Author Name"
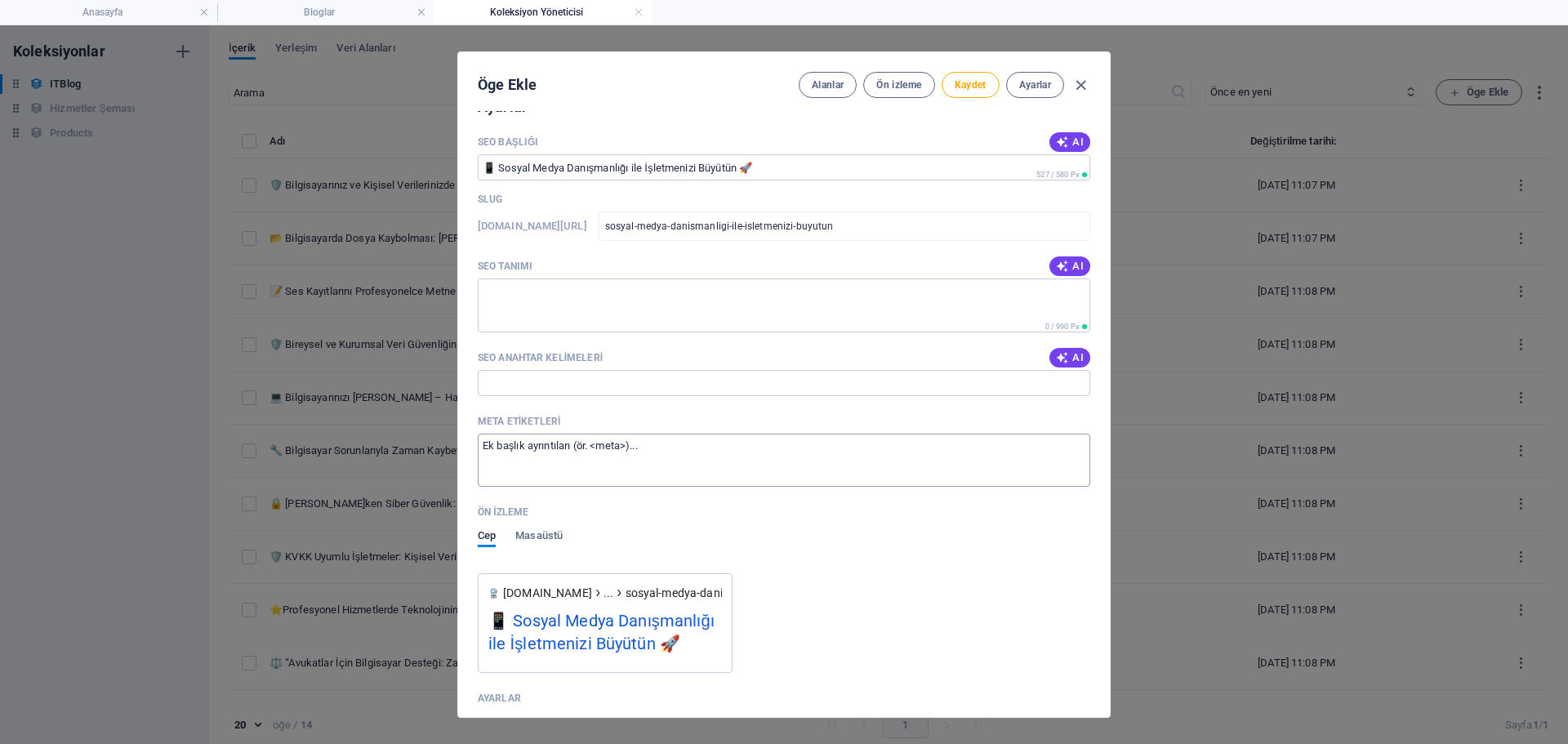
scroll to position [1394, 0]
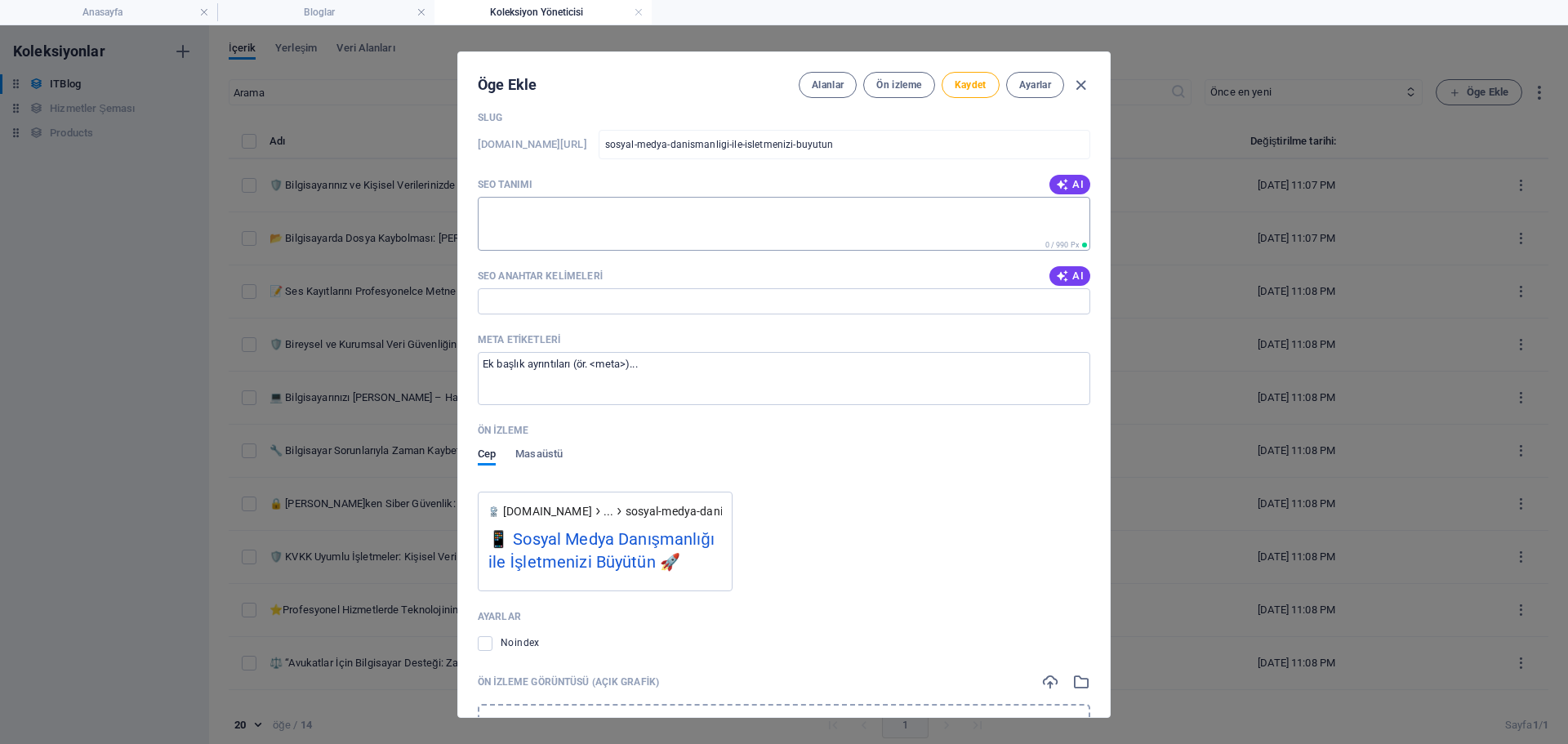
click at [597, 222] on textarea "SEO Tanımı" at bounding box center [784, 223] width 612 height 53
paste textarea "“Sosyal medya danışmanlığı ile işletmenizin dijital dünyadaki görünürlüğünü art…"
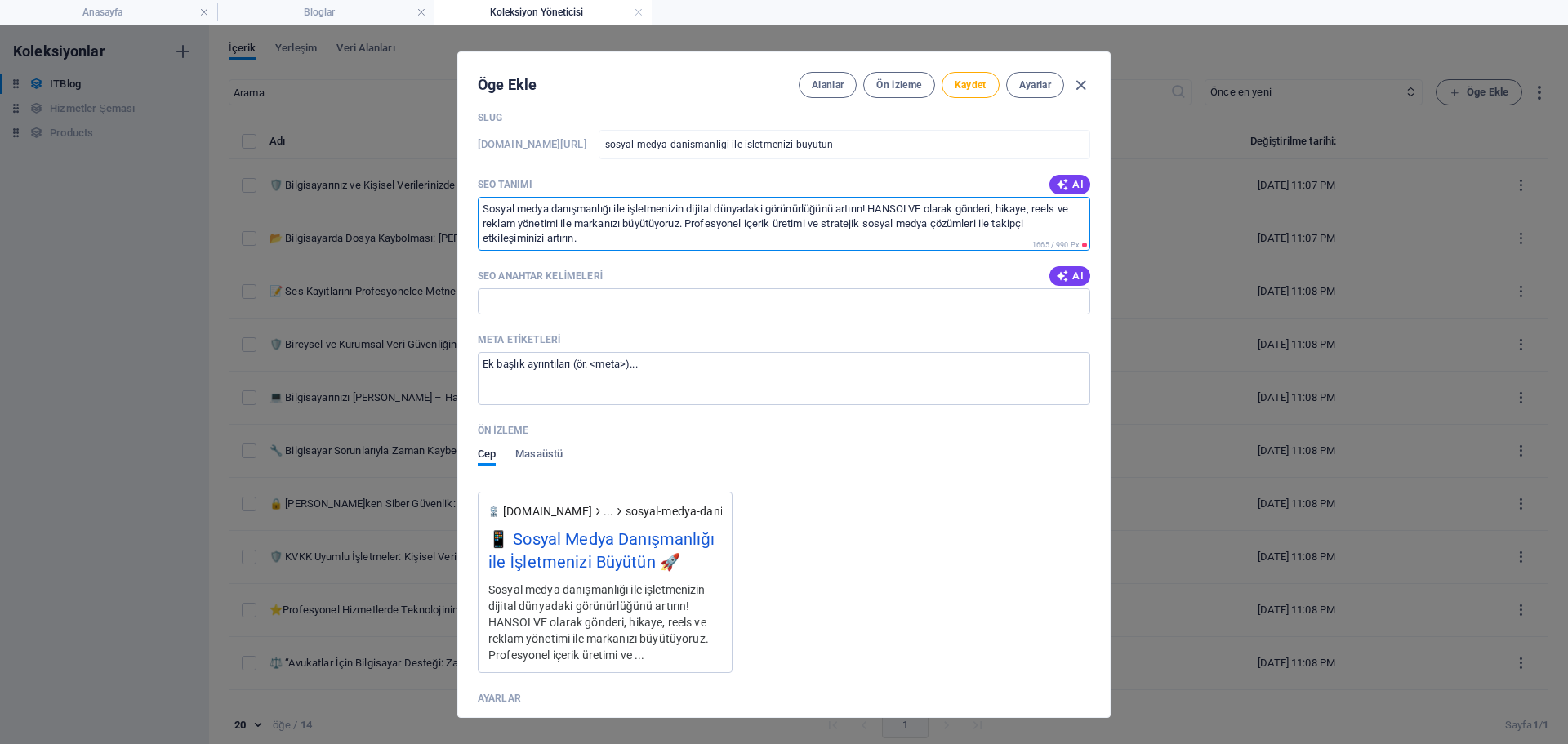
type textarea "Sosyal medya danışmanlığı ile işletmenizin dijital dünyadaki görünürlüğünü artı…"
drag, startPoint x: 583, startPoint y: 267, endPoint x: 582, endPoint y: 295, distance: 28.0
click at [582, 269] on div "SEO Anahtar Kelimeleri AI" at bounding box center [784, 275] width 612 height 24
click at [582, 299] on input "SEO Anahtar Kelimeleri" at bounding box center [784, 301] width 612 height 26
paste input "Sosyal medya danışmanlığı Sosyal medya yönetimi İşletme büyütme Sosyal medya hi…"
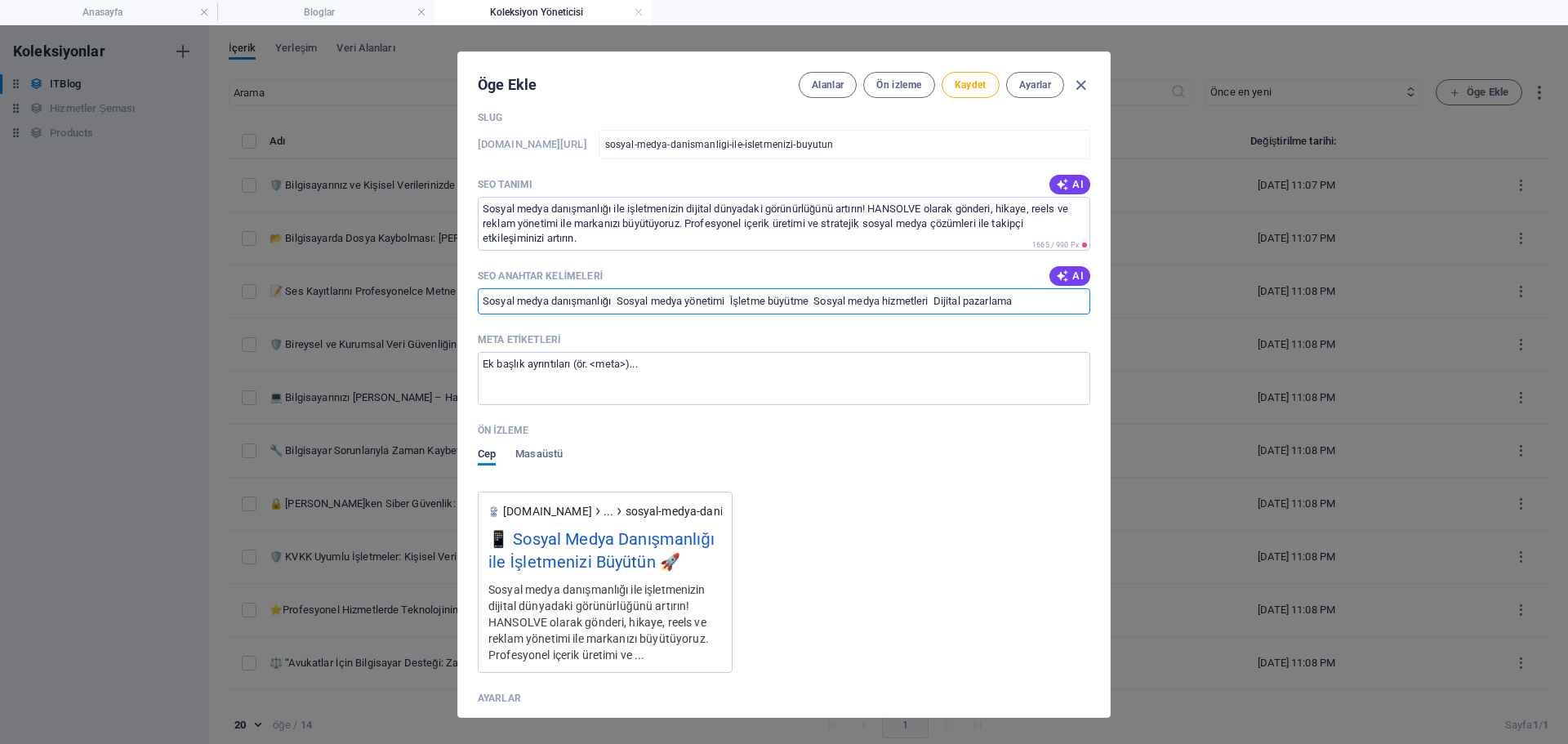
click at [756, 318] on div "SEO Başlığı AI ​ 527 / 580 Px Slug [DOMAIN_NAME][URL] sosyal-medya-danismanligi…" at bounding box center [784, 493] width 612 height 890
click at [762, 300] on input "Sosyal medya danışmanlığı Sosyal medya yönetimi İşletme büyütme Sosyal medya hi…" at bounding box center [784, 301] width 612 height 26
paste input "sosyal medya danışmanlığı sosyal medya yönetimi işletme büyütme sosyal medya hi…"
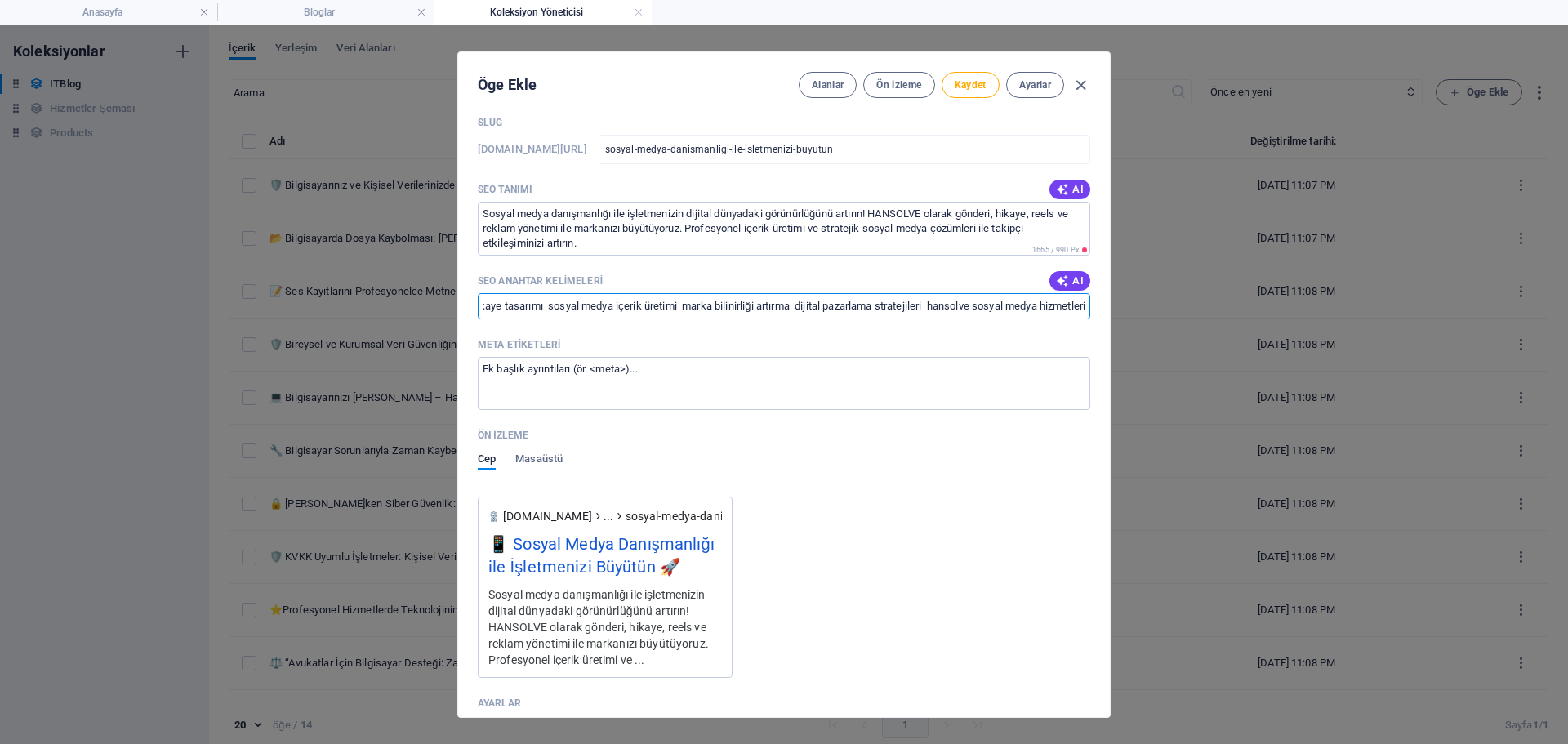
scroll to position [0, 0]
drag, startPoint x: 641, startPoint y: 295, endPoint x: 266, endPoint y: 311, distance: 375.3
click at [266, 311] on div "Öge Ekle Alanlar Ön izleme Kaydet Ayarlar ITBlog Image Dosyayı buraya bırakın, …" at bounding box center [784, 384] width 1568 height 719
click at [904, 301] on input "sosyal medya danışmanlığı sosyal medya yönetimi işletme büyütme sosyal medya hi…" at bounding box center [784, 305] width 612 height 26
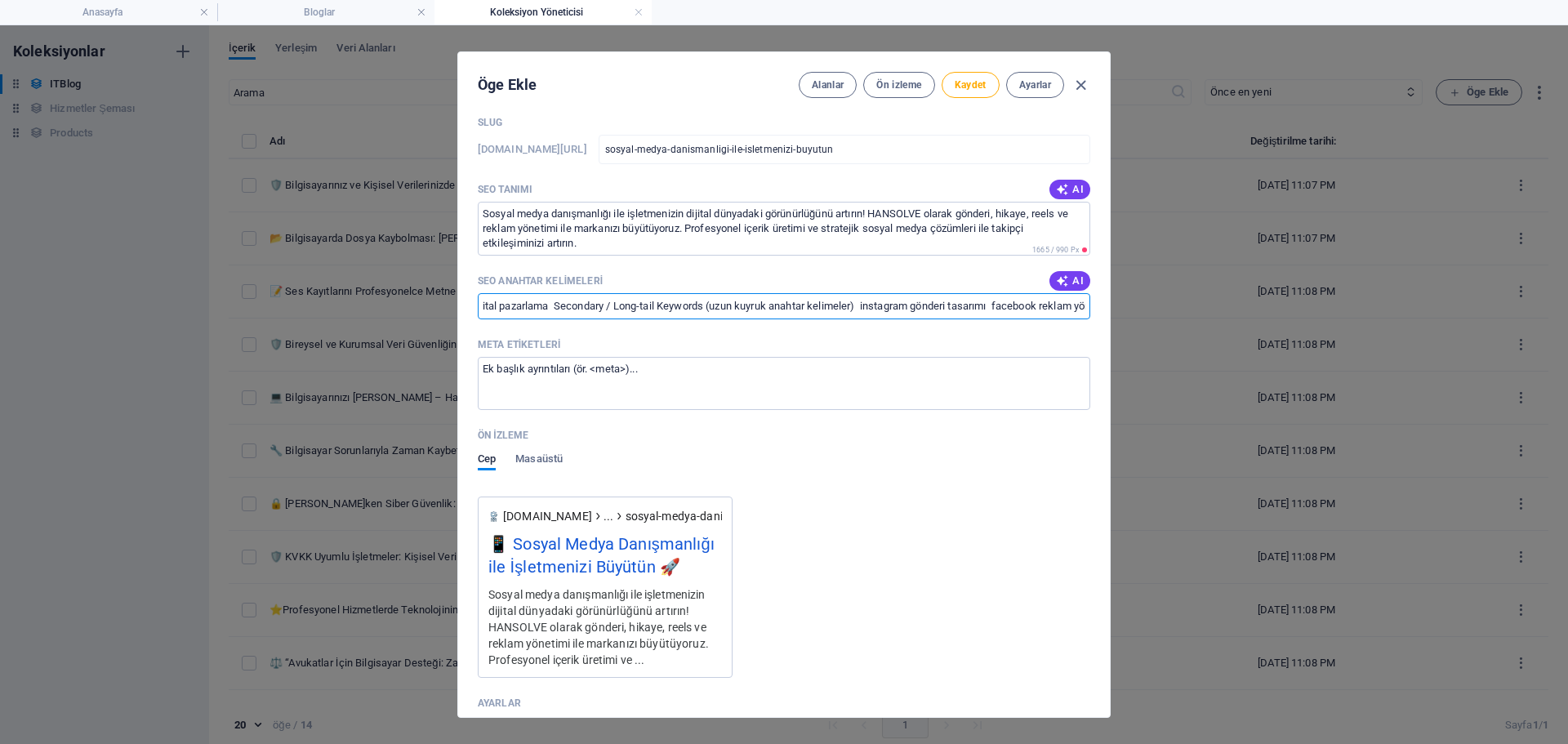
drag, startPoint x: 1027, startPoint y: 307, endPoint x: 880, endPoint y: 314, distance: 147.2
click at [880, 314] on input "sosyal medya danışmanlığı sosyal medya yönetimi işletme büyütme sosyal medya hi…" at bounding box center [784, 305] width 612 height 26
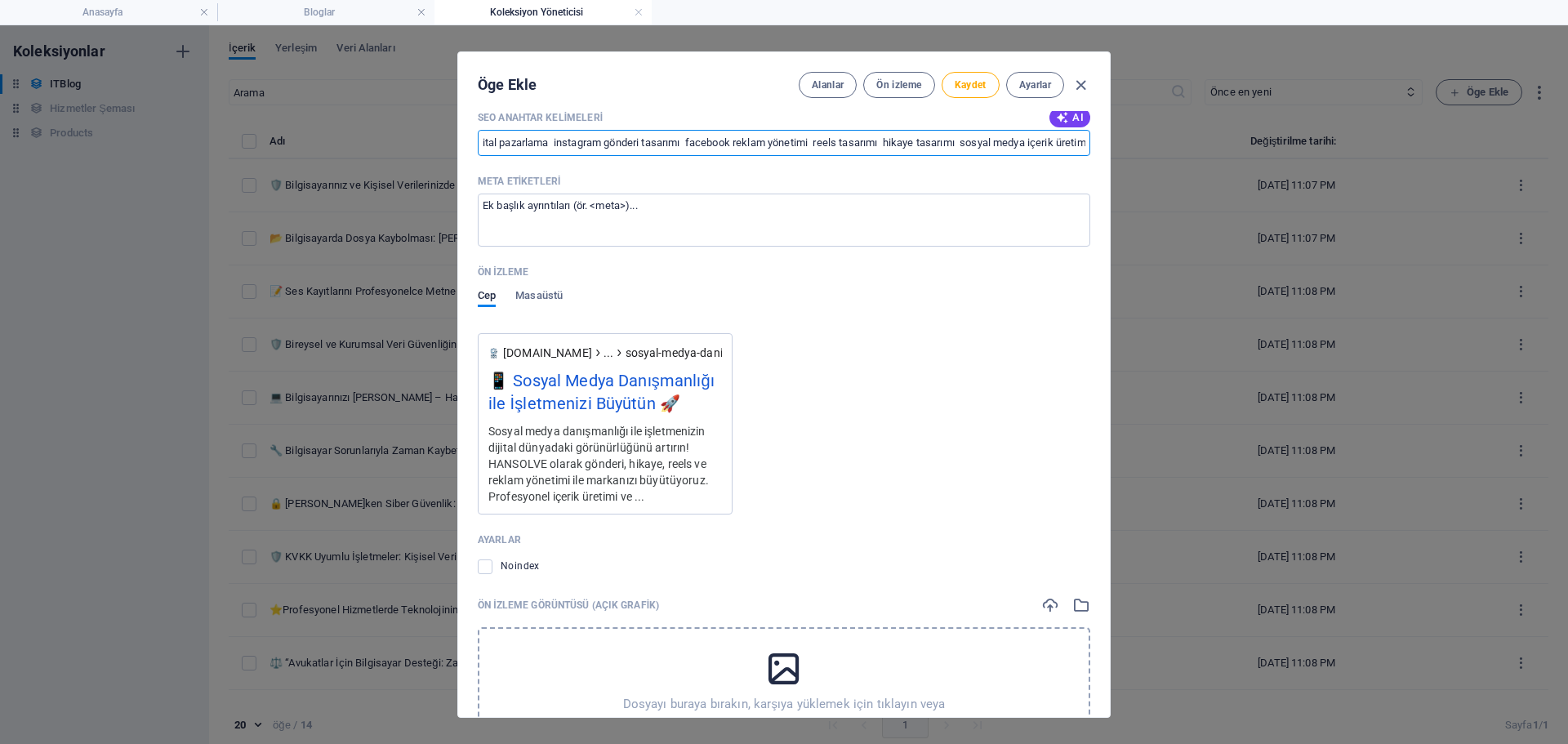
scroll to position [1634, 0]
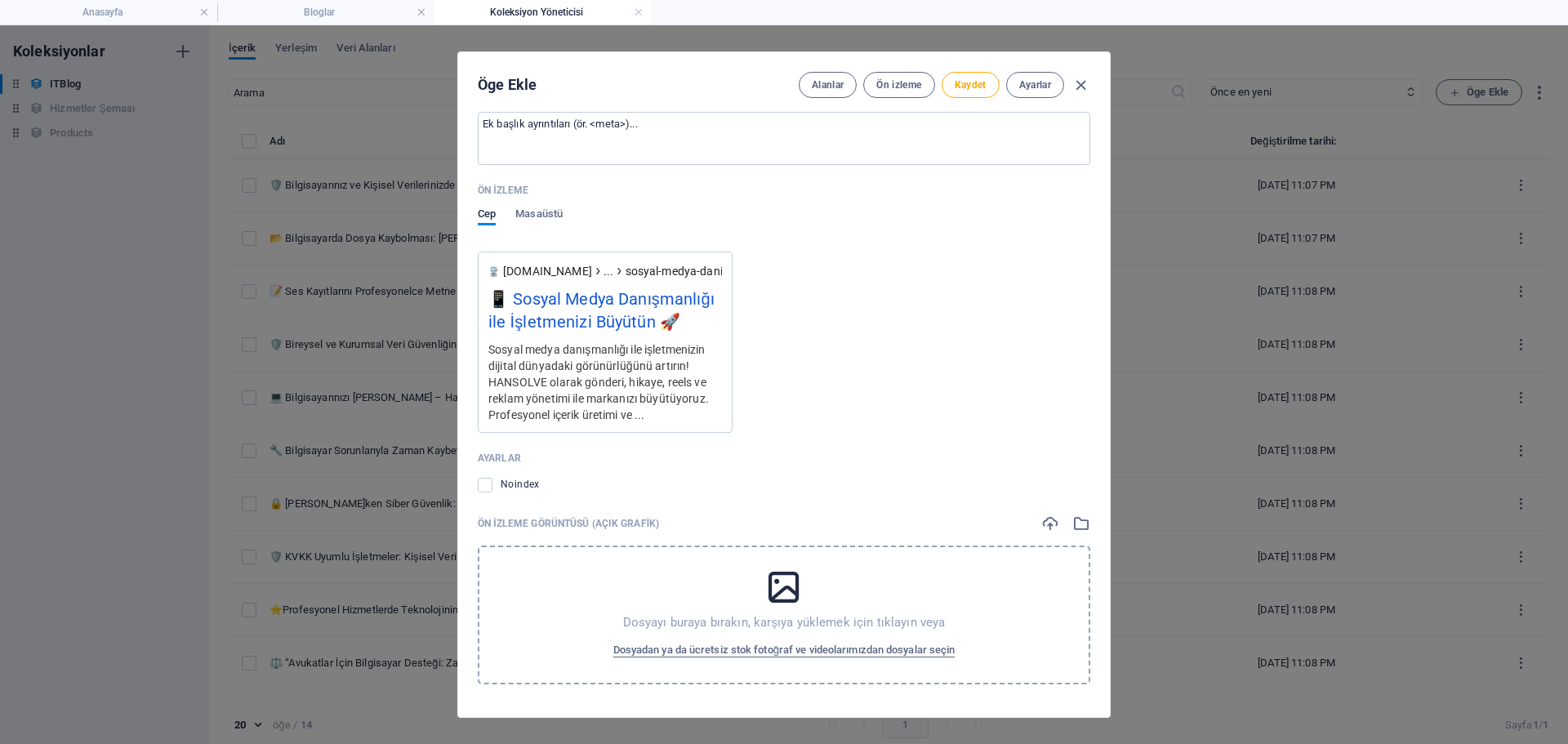
type input "sosyal medya danışmanlığı sosyal medya yönetimi işletme büyütme sosyal medya hi…"
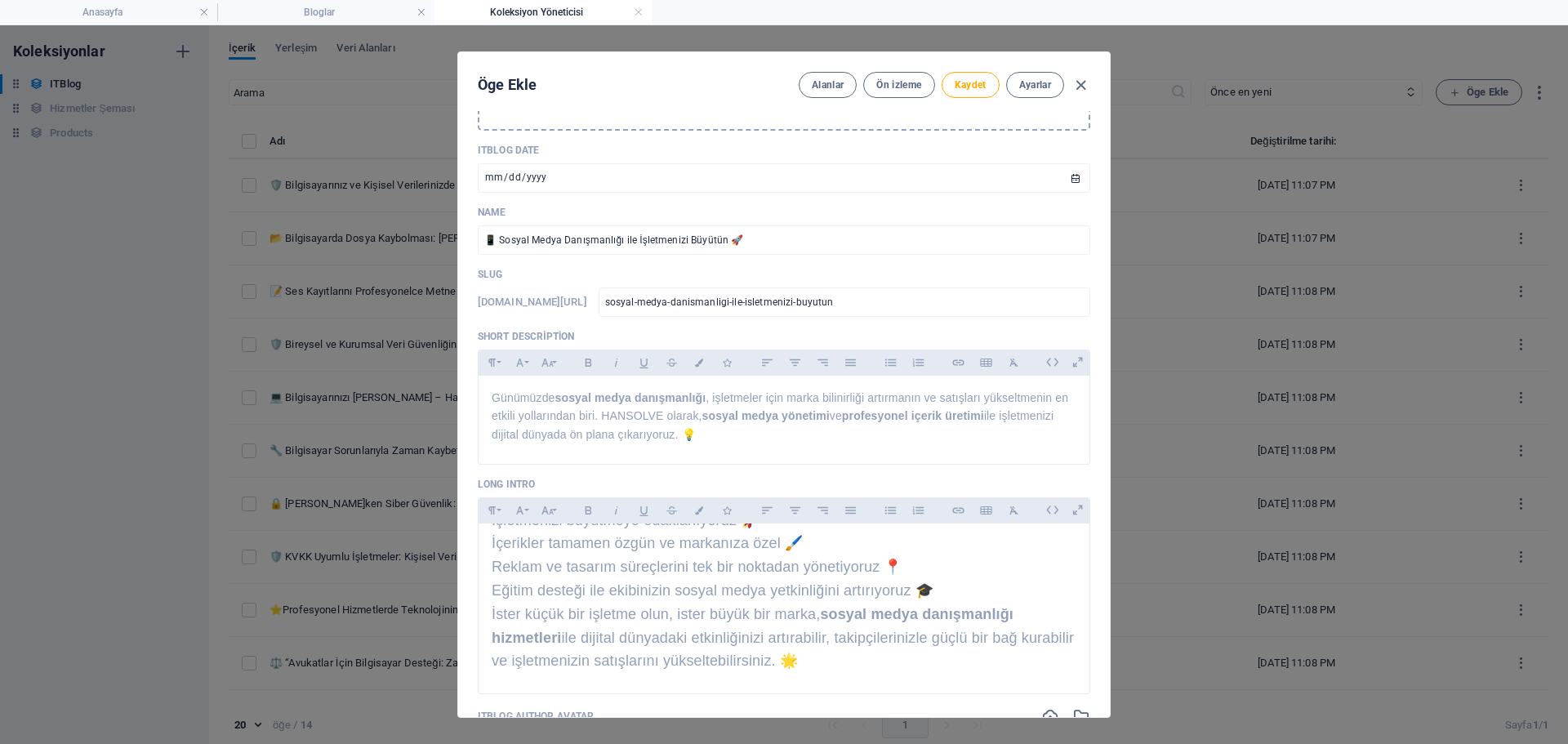
scroll to position [0, 0]
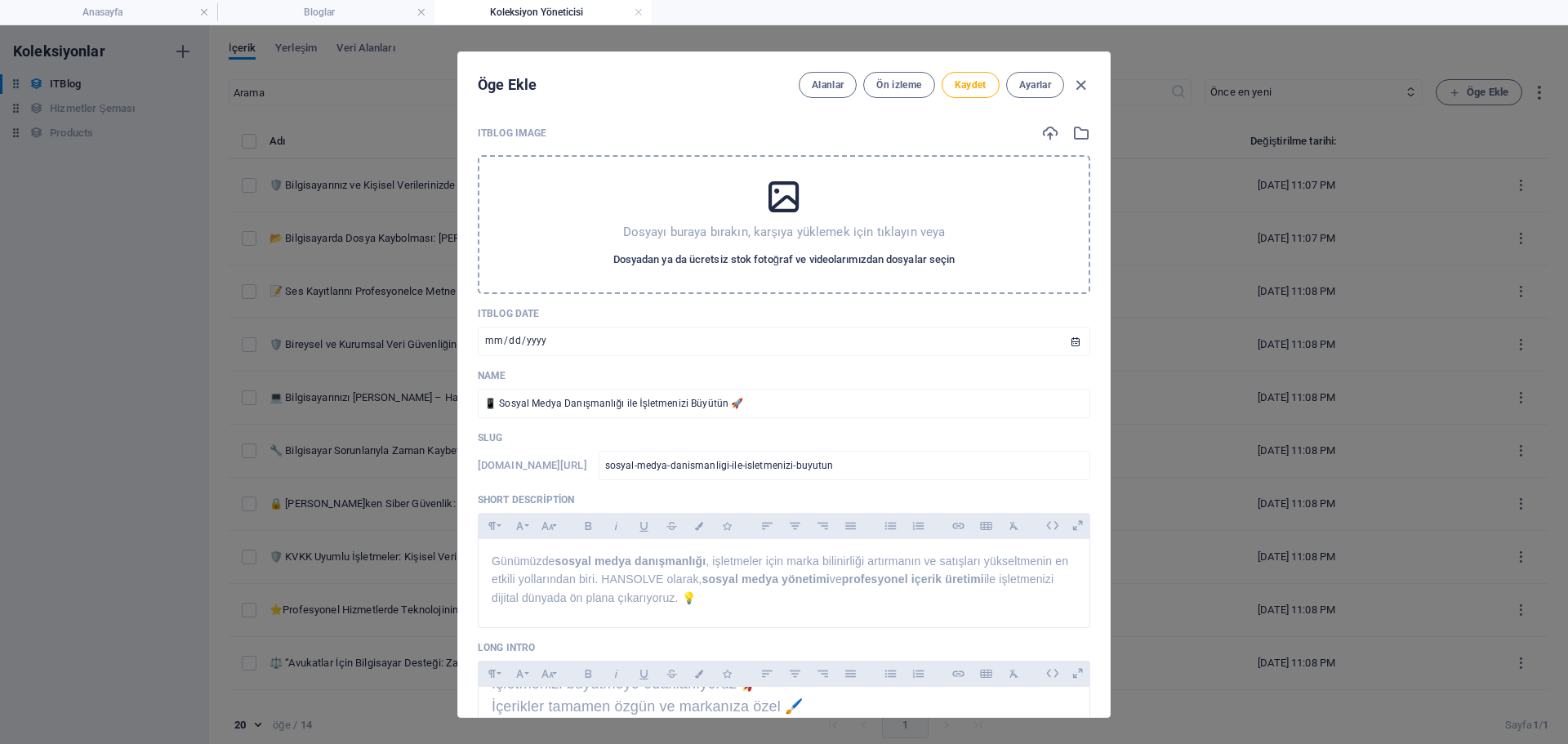
click at [800, 251] on span "Dosyadan ya da ücretsiz stok fotoğraf ve videolarımızdan dosyalar seçin" at bounding box center [784, 259] width 342 height 19
click at [785, 180] on icon at bounding box center [784, 197] width 41 height 41
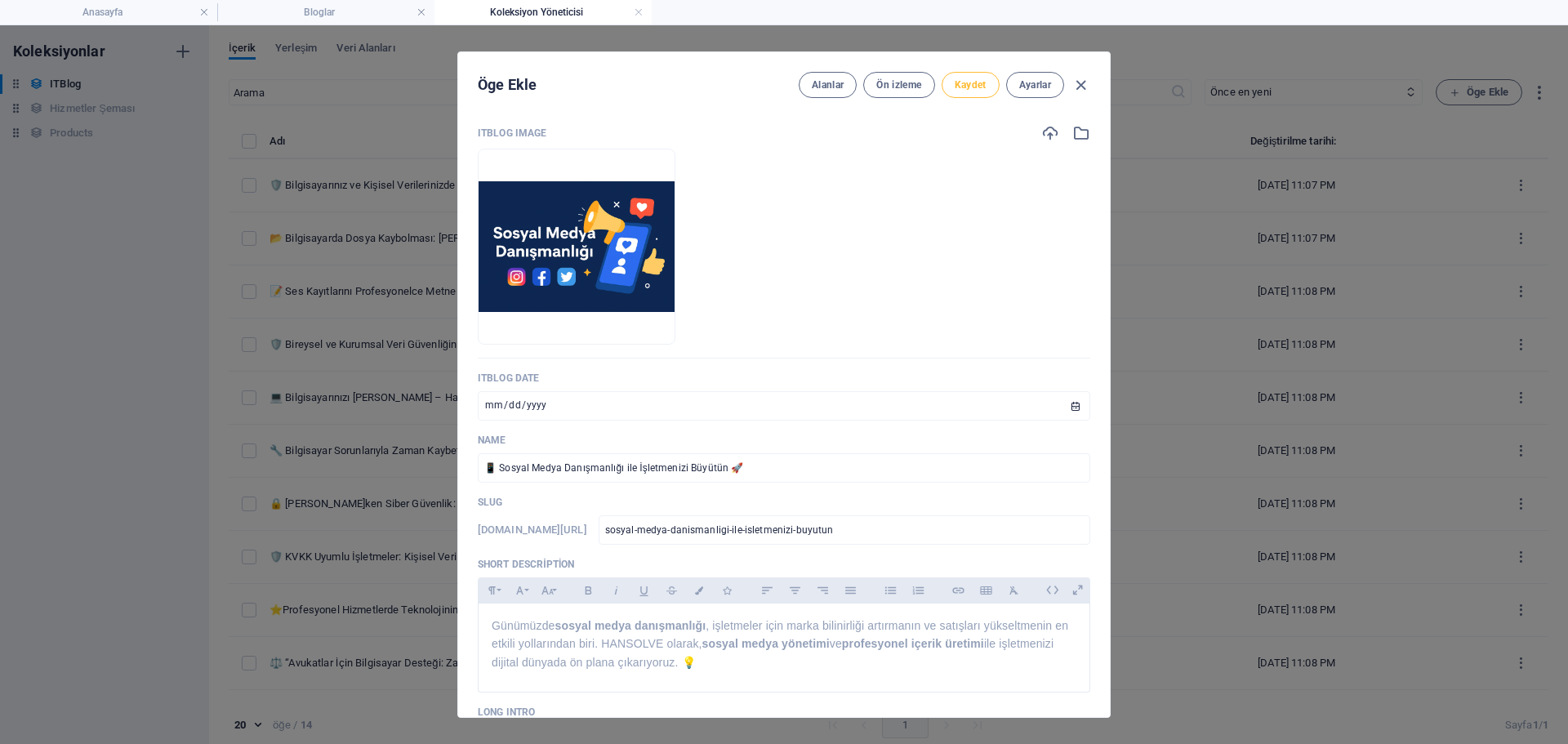
click at [976, 88] on span "Kaydet" at bounding box center [971, 85] width 32 height 13
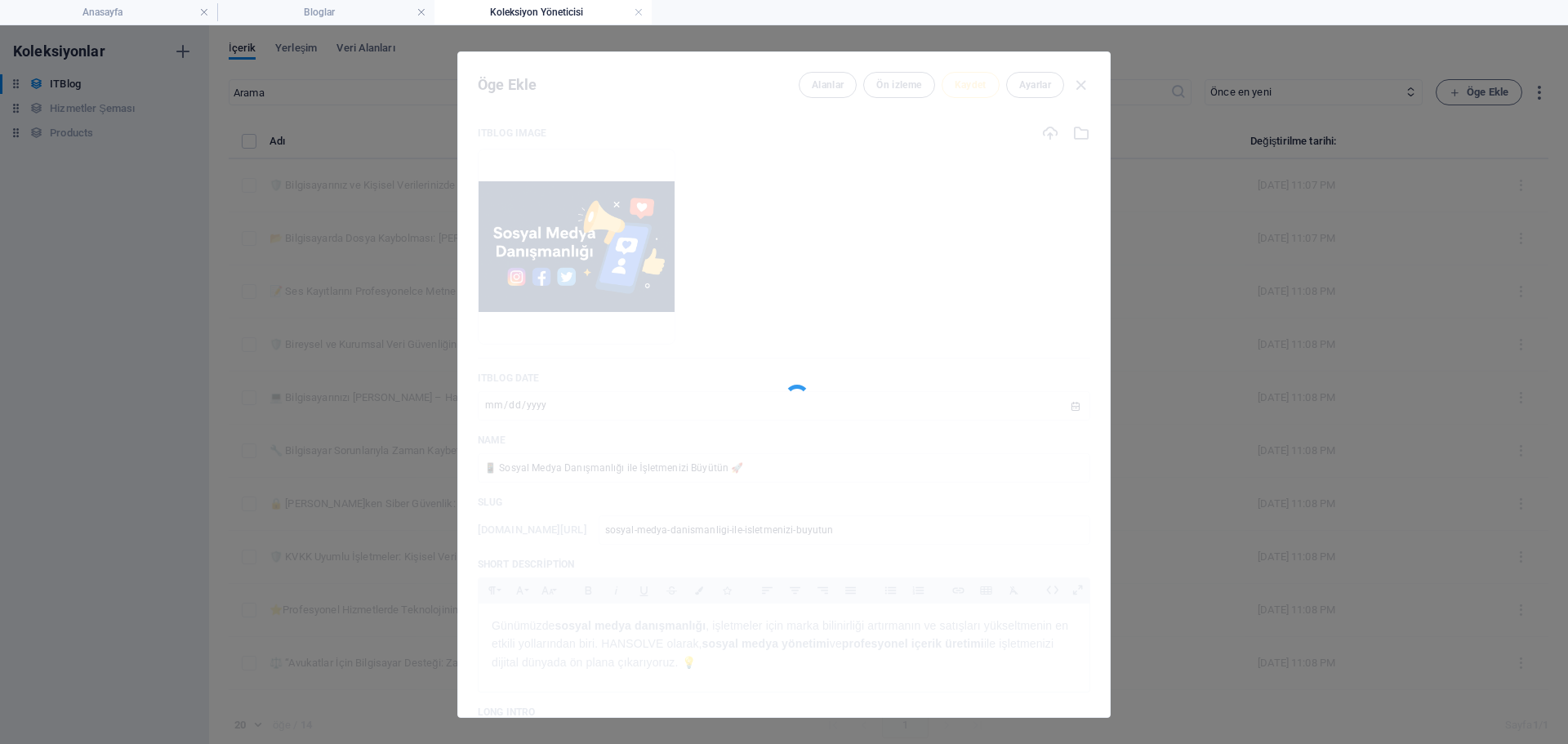
type input "sosyal-medya-danismanligi-ile-isletmenizi-buyutun"
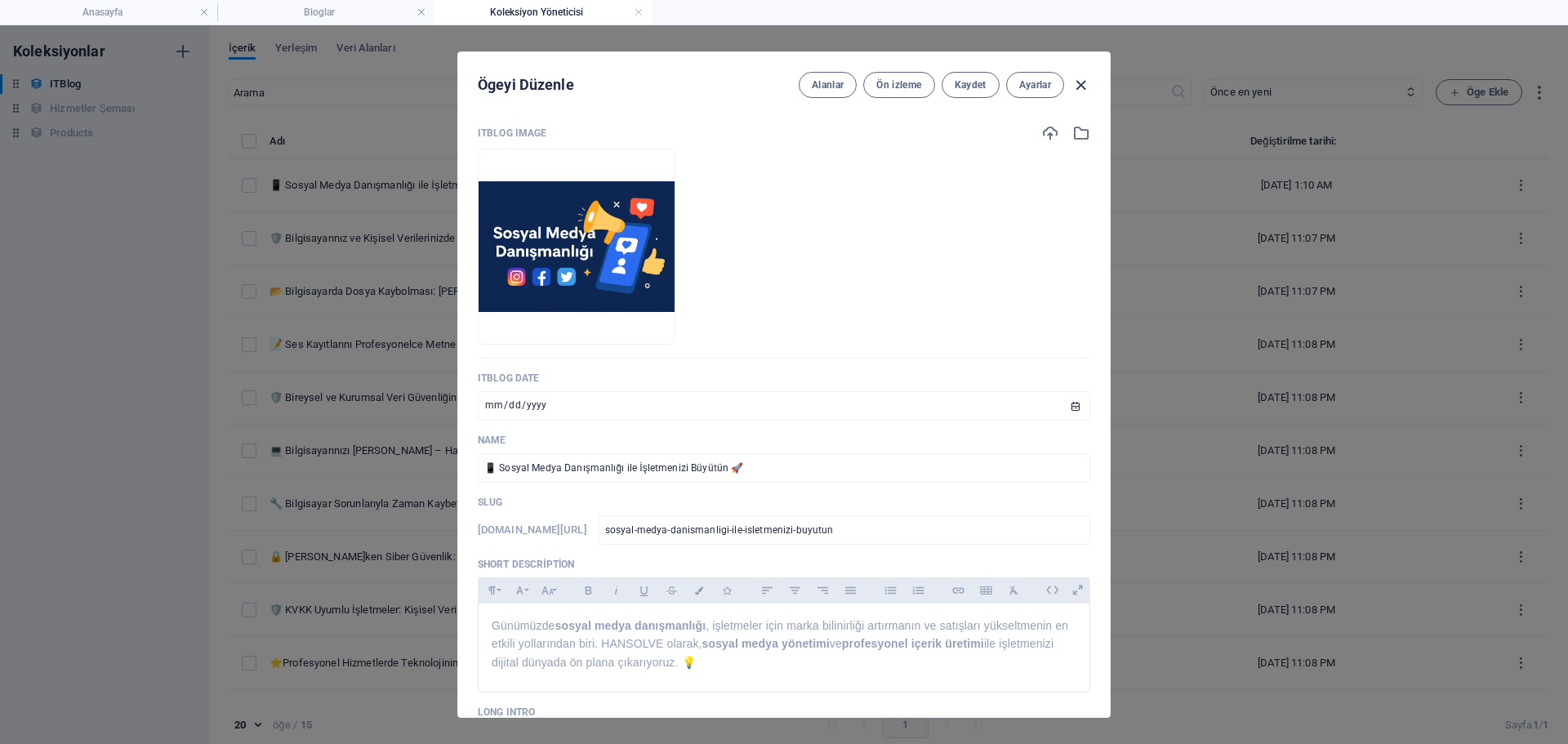
click at [1083, 85] on icon "button" at bounding box center [1081, 85] width 18 height 18
type input "sosyal-medya-dan-smanl-g-ile-[GEOGRAPHIC_DATA]-[GEOGRAPHIC_DATA]"
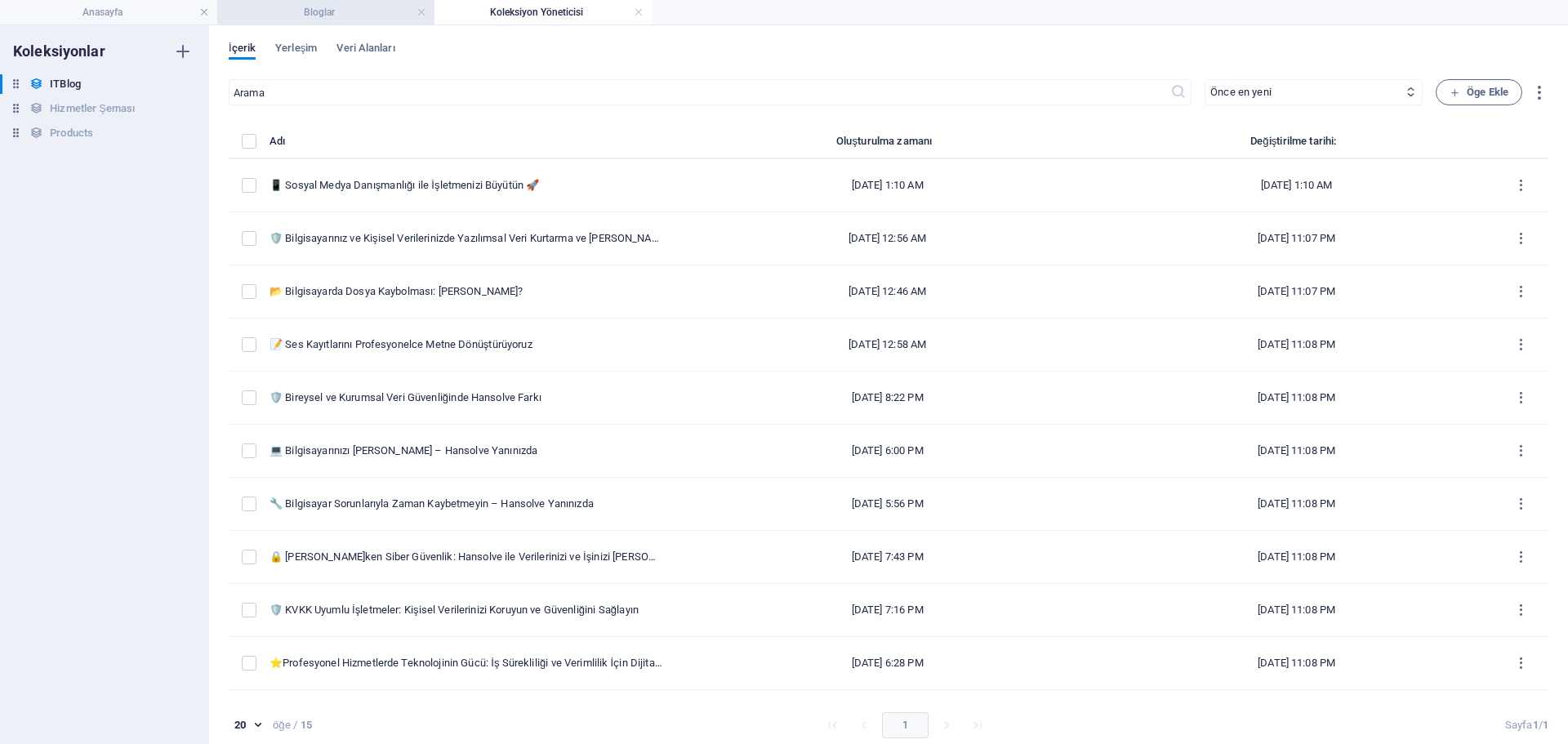
click at [377, 9] on h4 "Bloglar" at bounding box center [326, 12] width 218 height 18
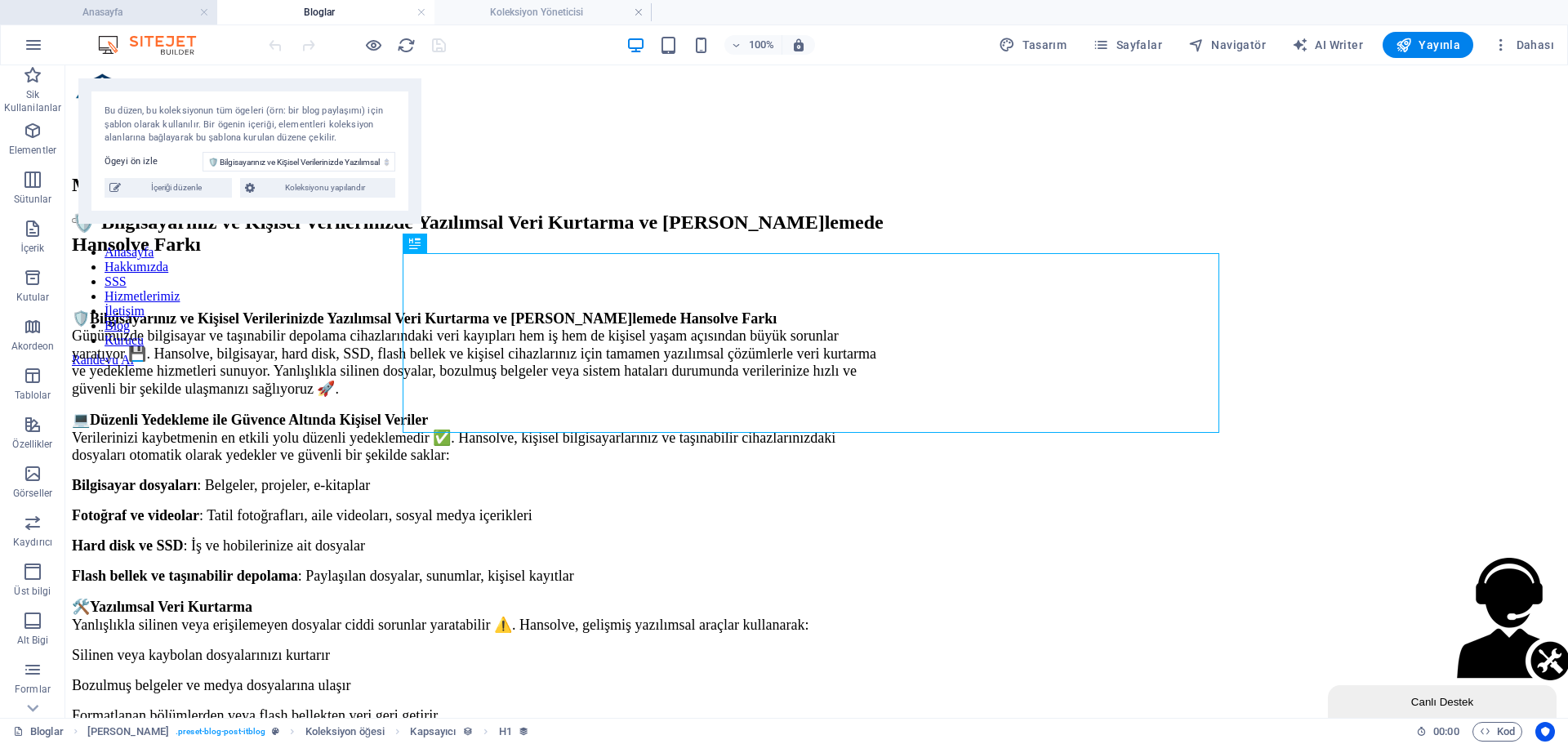
click at [122, 9] on h4 "Anasayfa" at bounding box center [109, 12] width 218 height 18
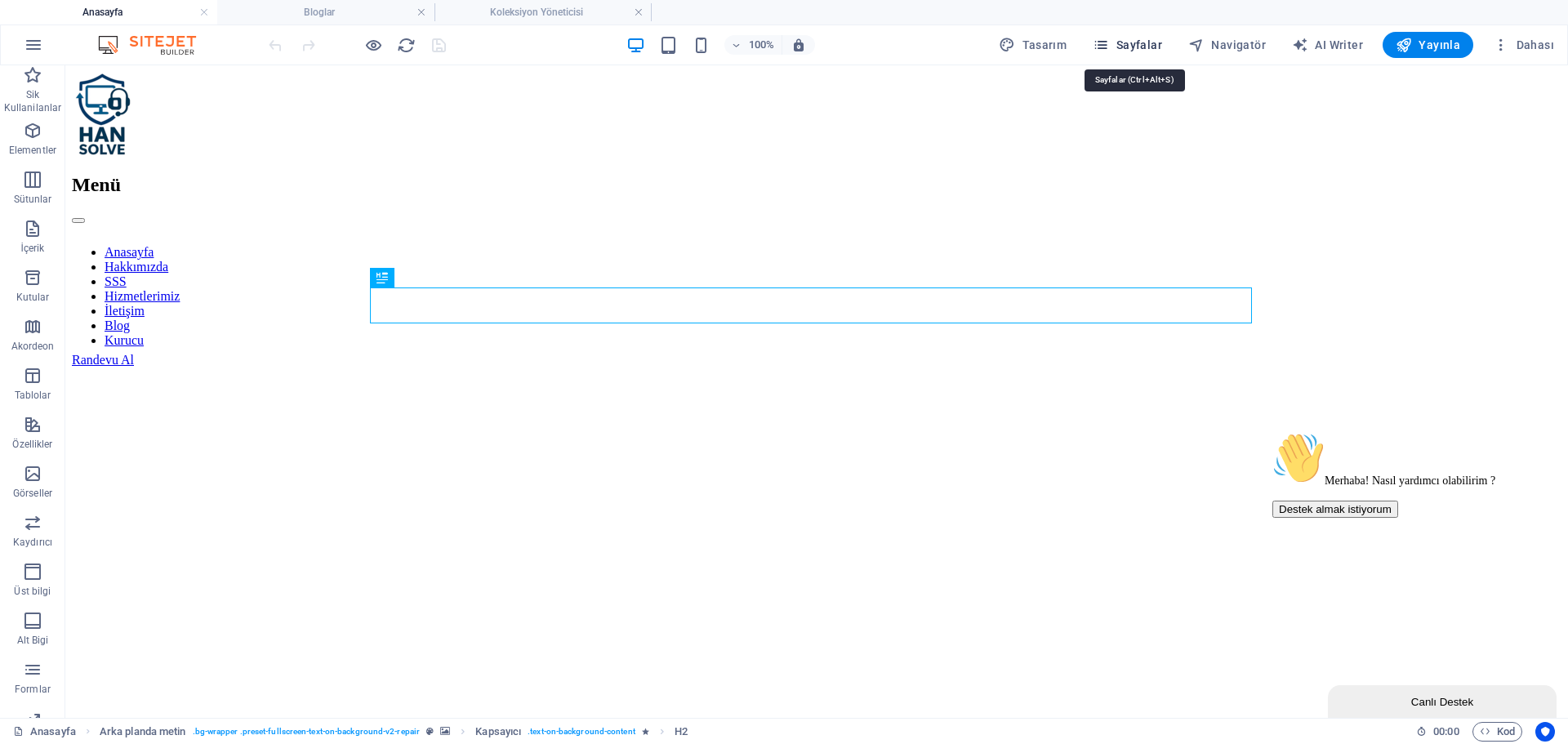
drag, startPoint x: 1150, startPoint y: 52, endPoint x: 1096, endPoint y: 0, distance: 75.0
click at [1150, 52] on span "Sayfalar" at bounding box center [1127, 45] width 69 height 17
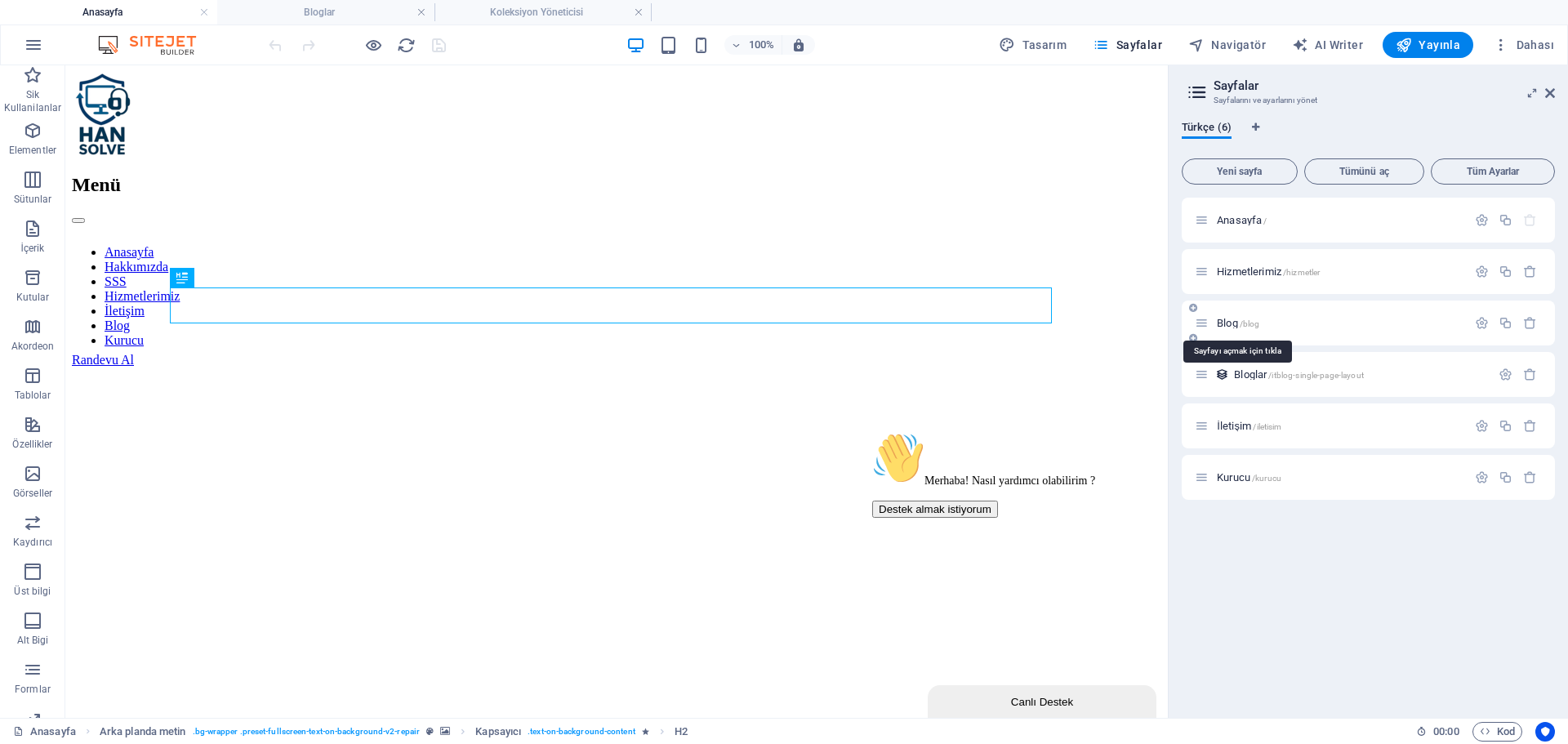
click at [1230, 321] on span "Blog /blog" at bounding box center [1238, 323] width 43 height 13
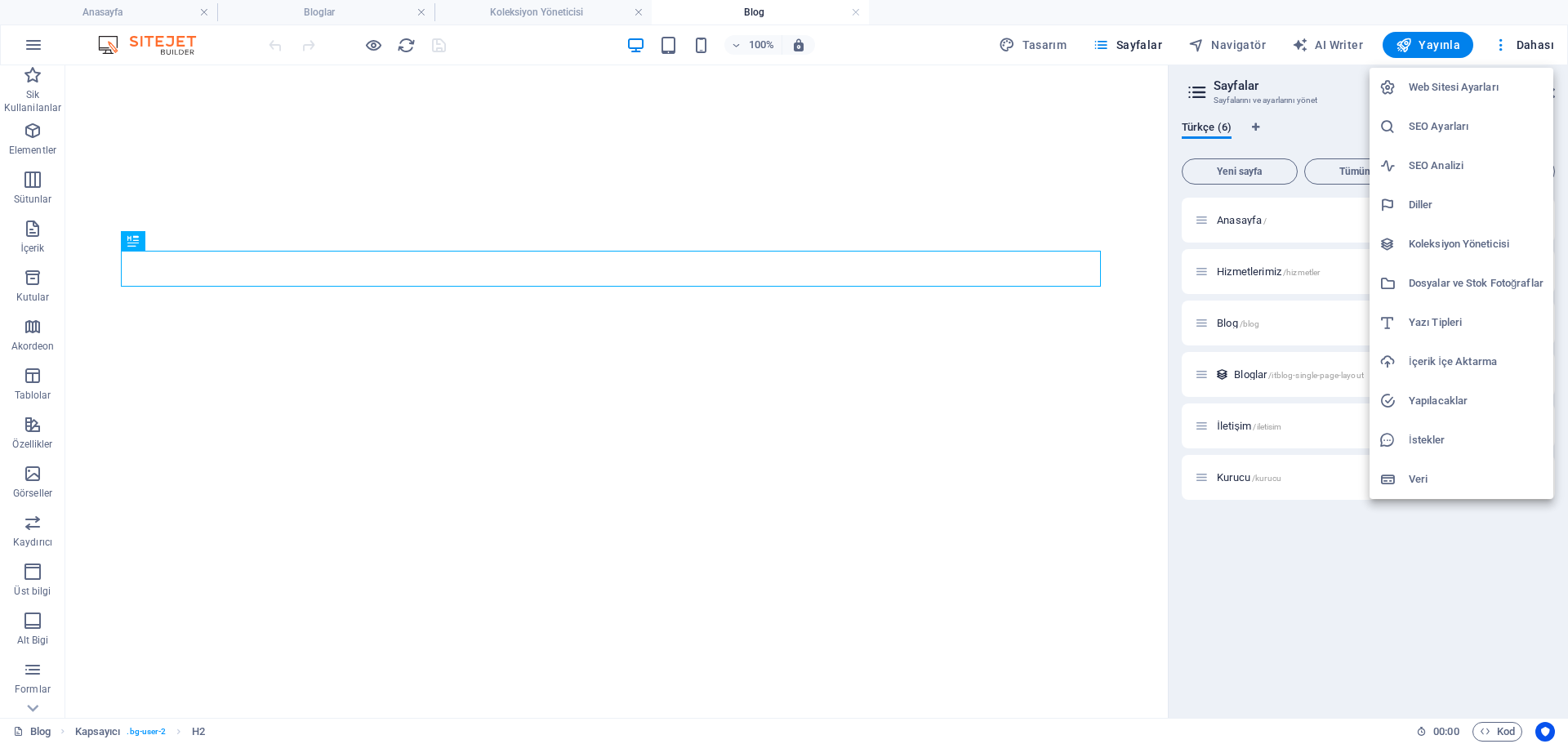
click at [1308, 105] on div at bounding box center [784, 372] width 1568 height 744
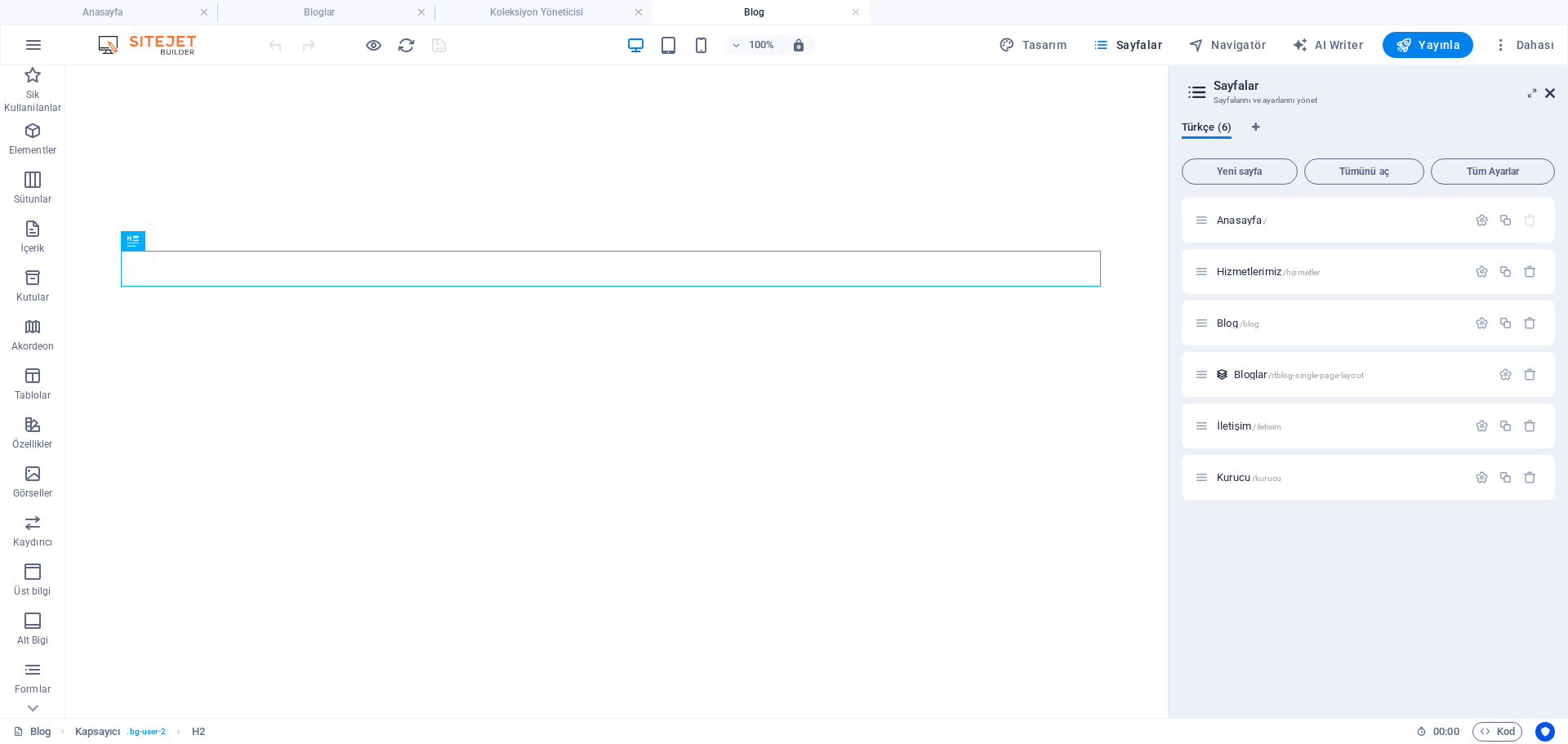
click at [1546, 90] on icon at bounding box center [1550, 93] width 10 height 13
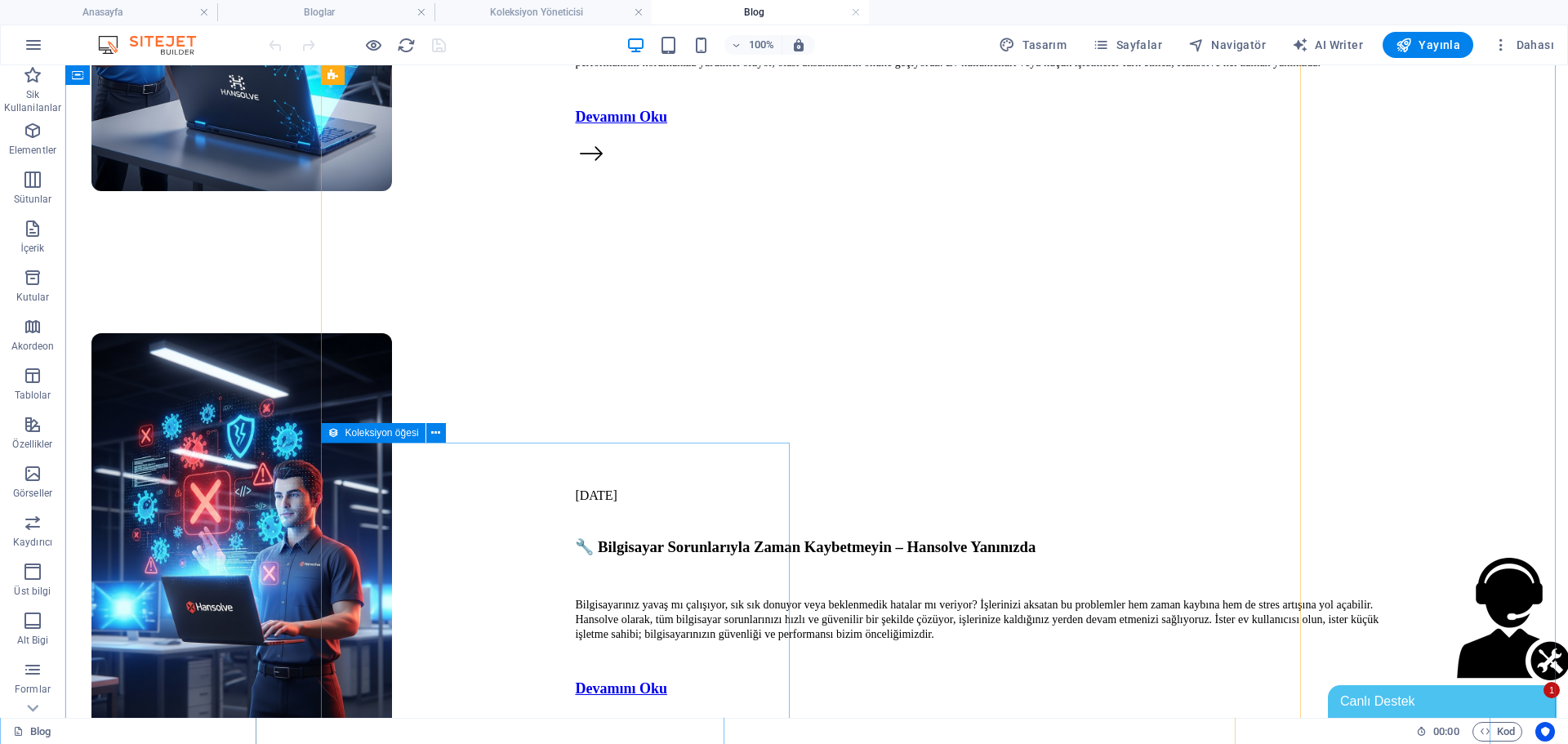
scroll to position [4785, 0]
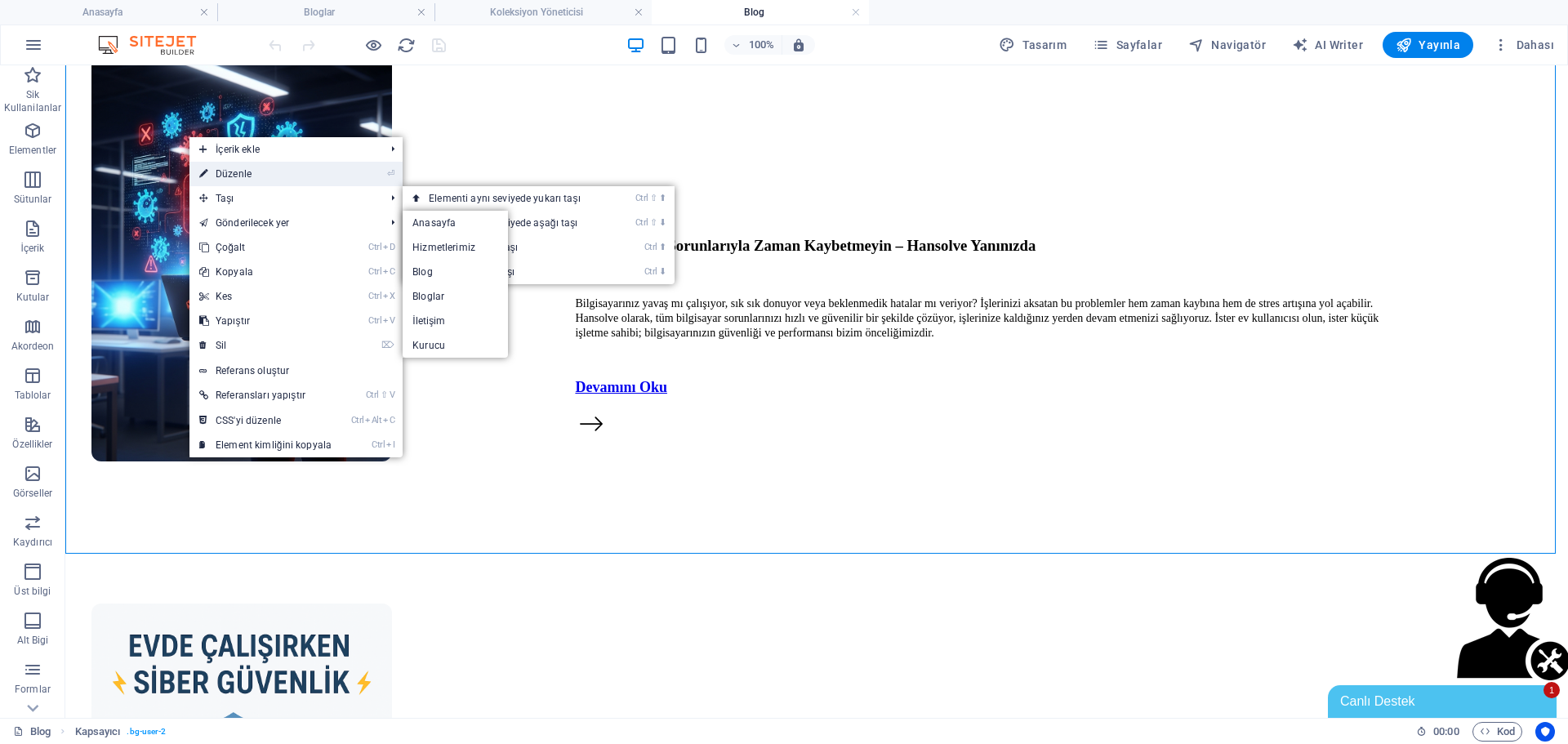
click at [243, 172] on link "⏎ Düzenle" at bounding box center [265, 173] width 152 height 24
select select "px"
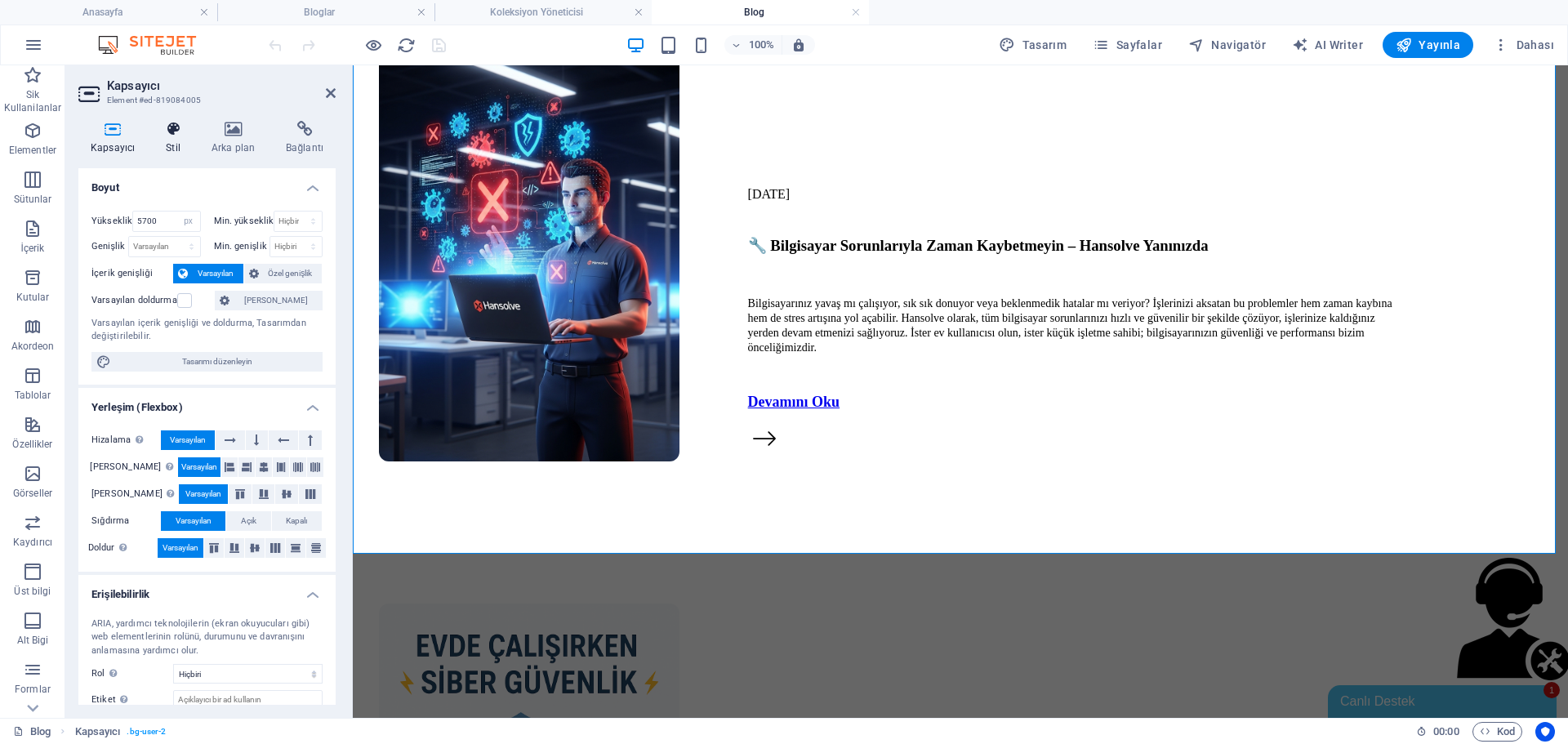
click at [169, 146] on h4 "Stil" at bounding box center [177, 137] width 46 height 34
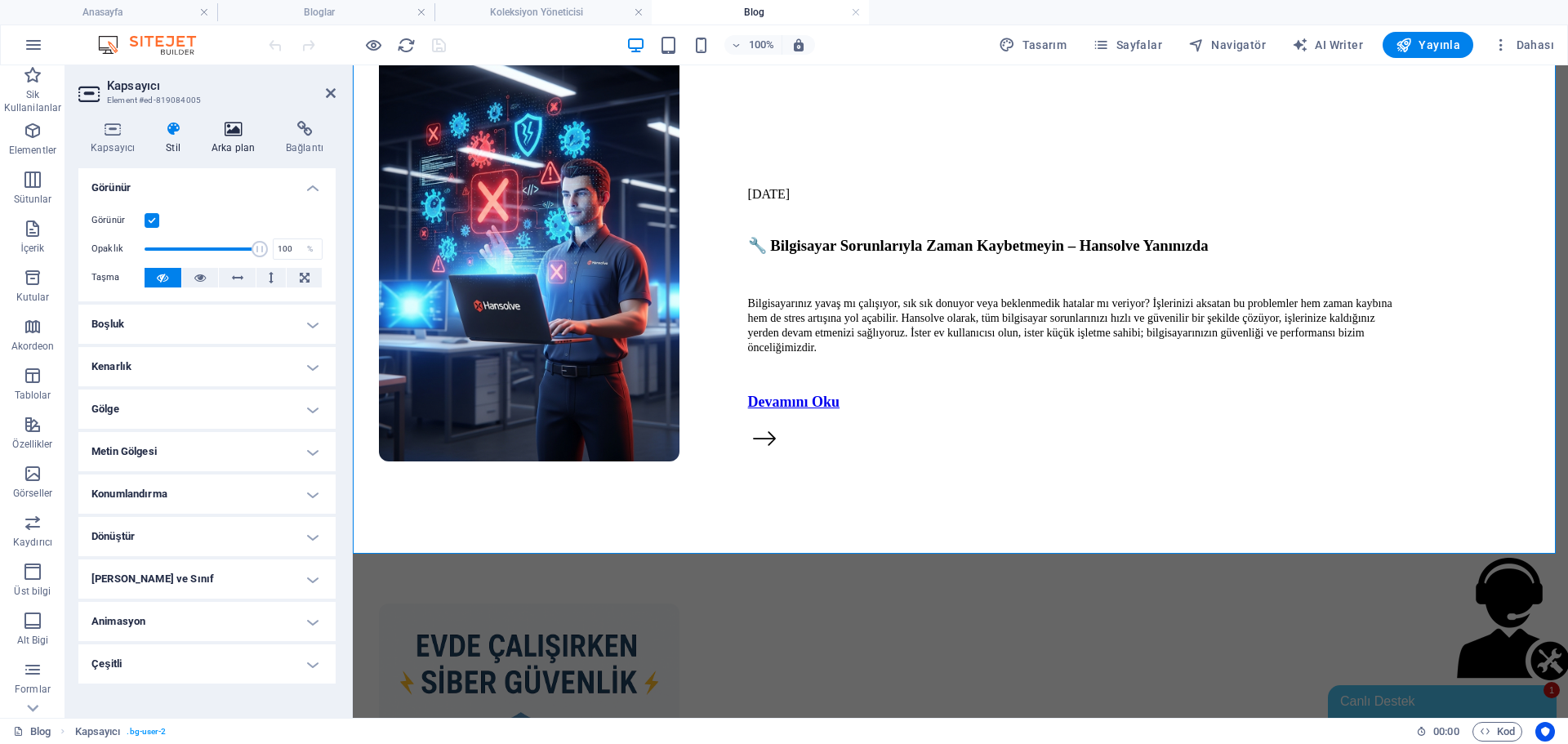
click at [221, 138] on h4 "Arka plan" at bounding box center [236, 137] width 74 height 34
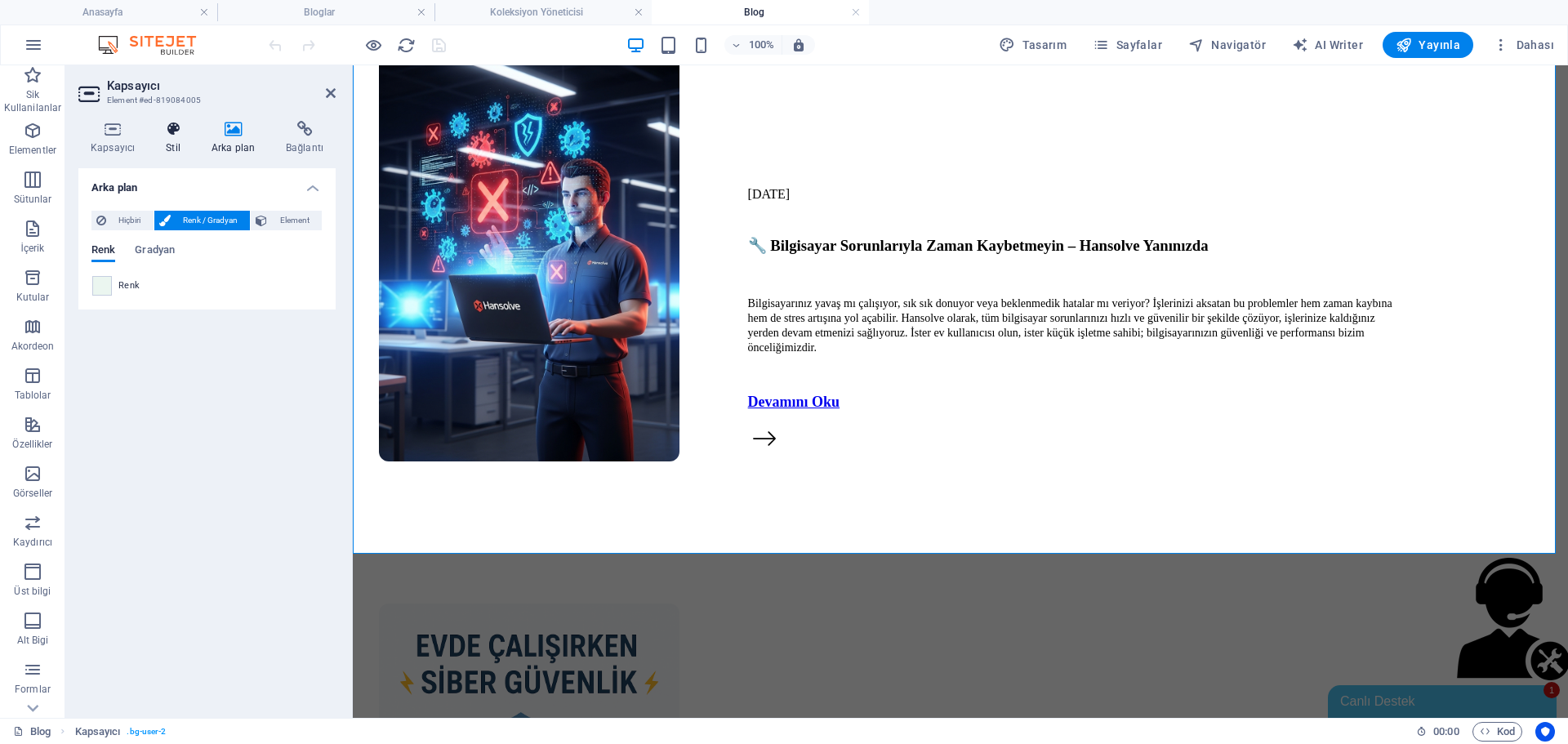
click at [182, 125] on icon at bounding box center [173, 129] width 39 height 17
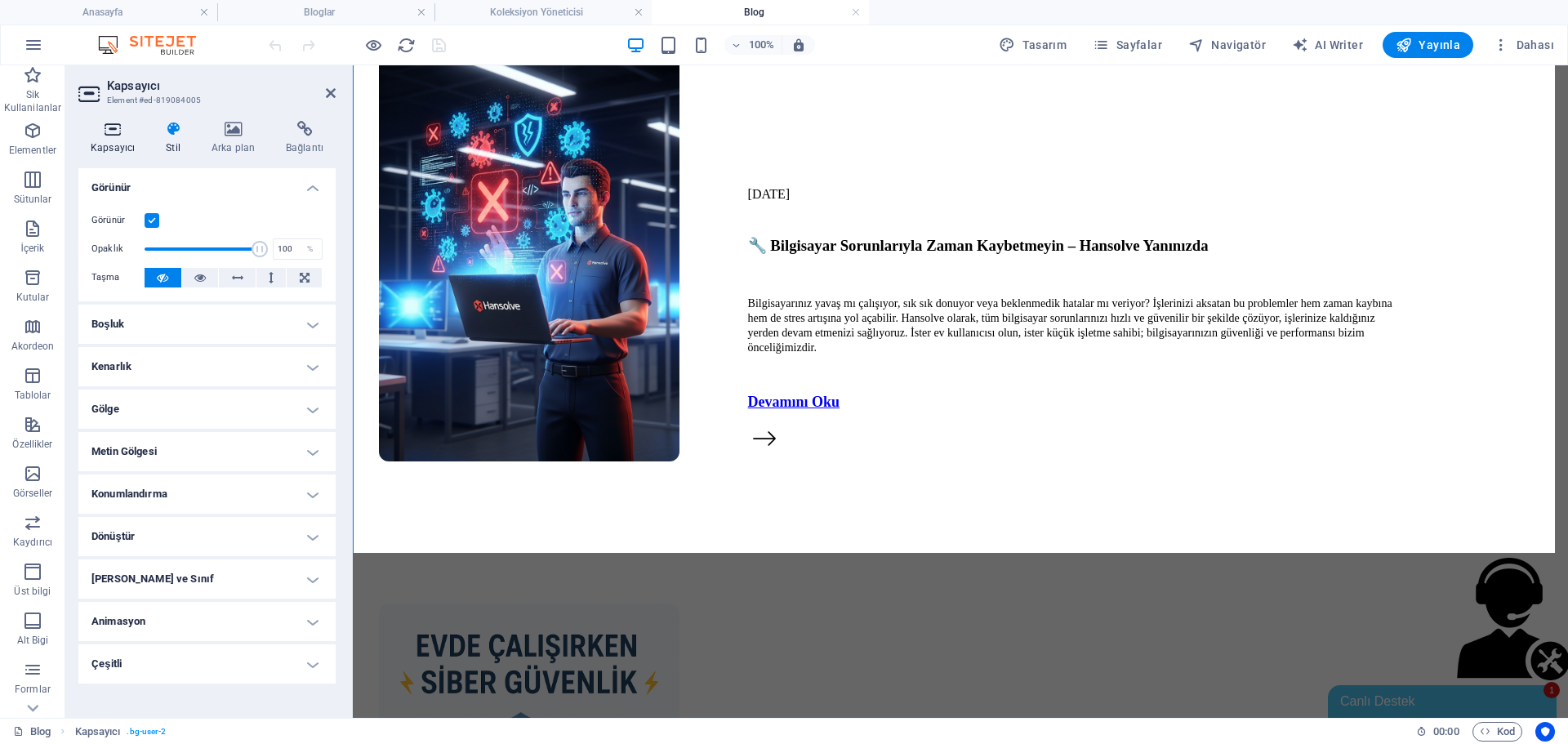
click at [95, 136] on icon at bounding box center [113, 129] width 69 height 17
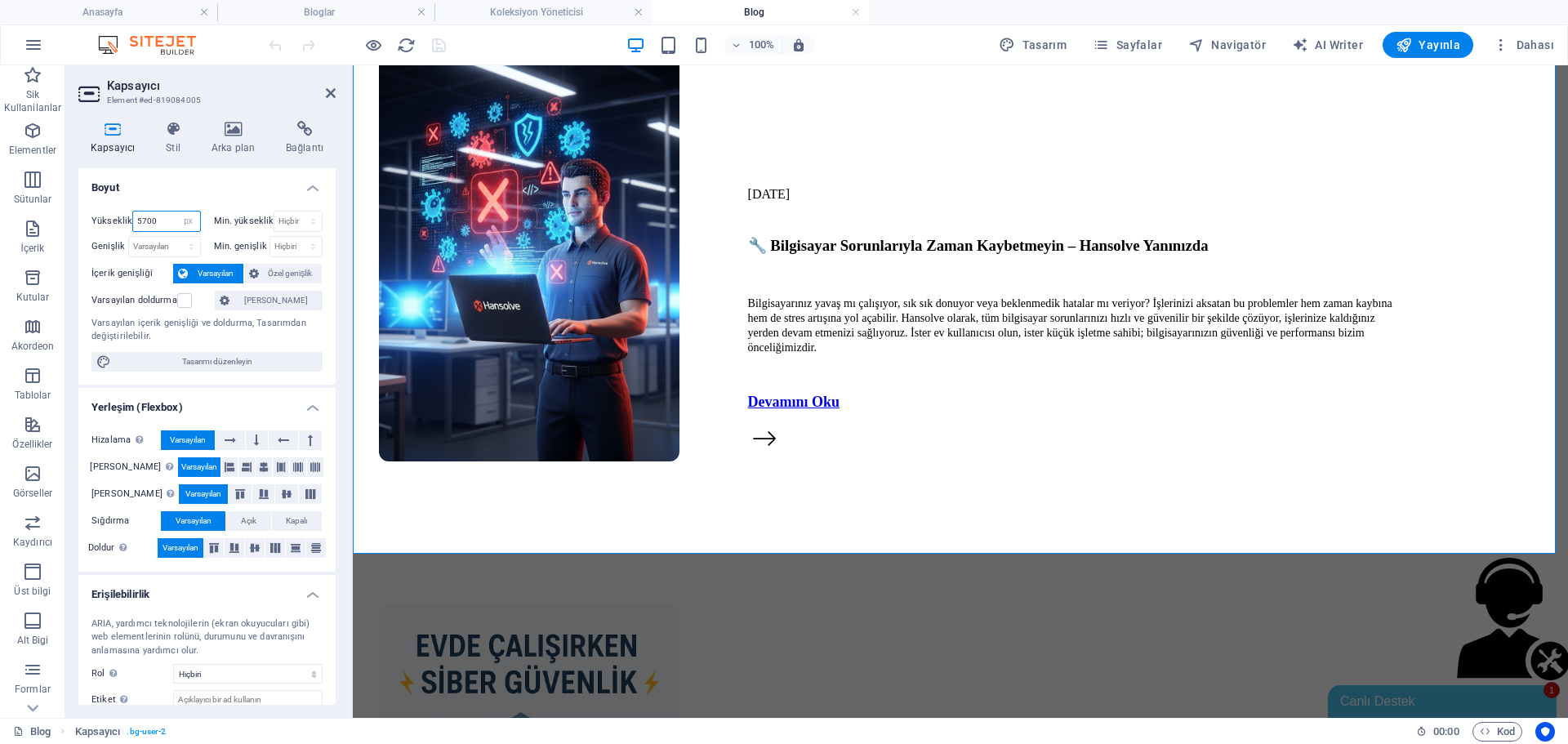
drag, startPoint x: 156, startPoint y: 215, endPoint x: 114, endPoint y: 229, distance: 44.3
click at [114, 229] on div "Yükseklik 5700 Varsayılan px rem % vh vw" at bounding box center [146, 221] width 110 height 21
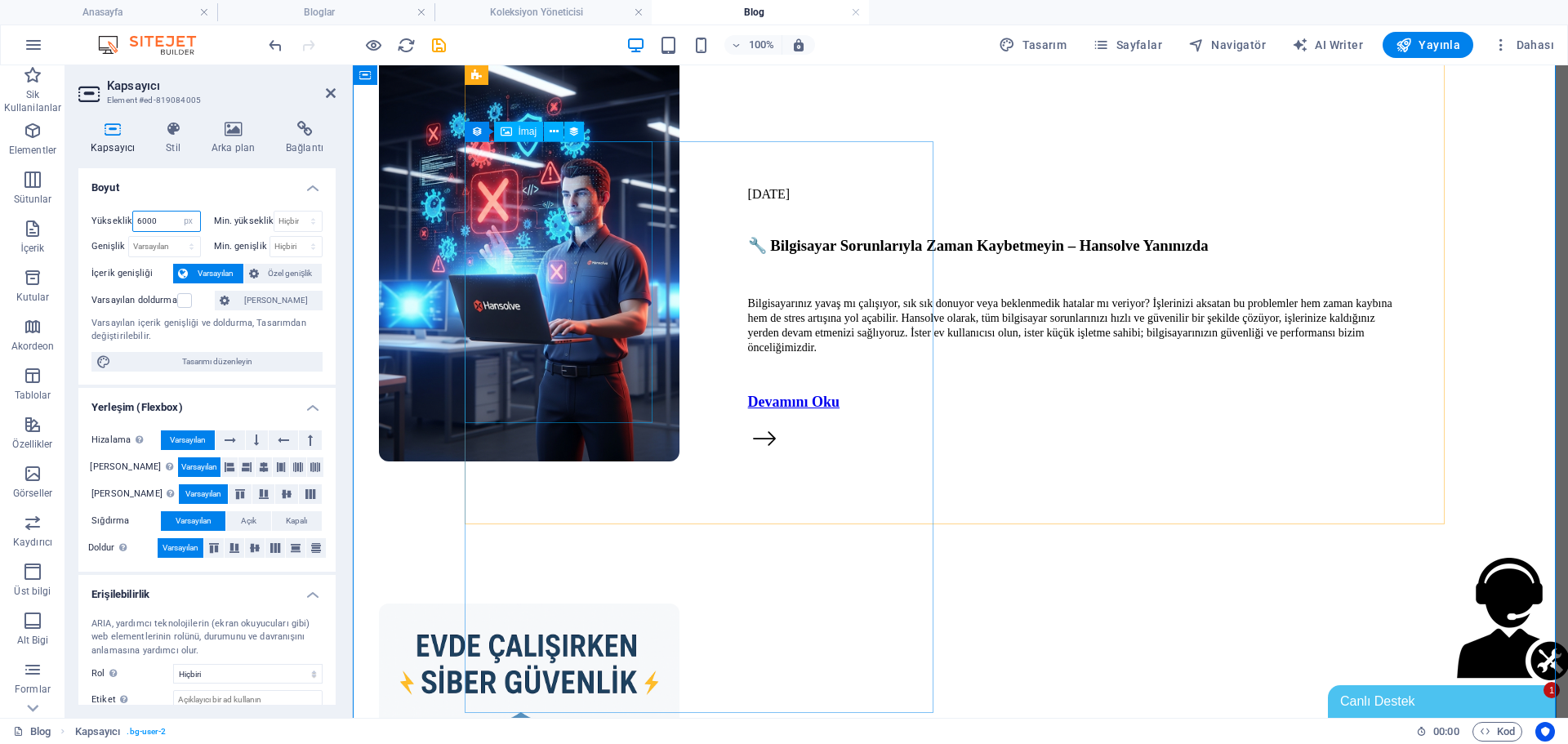
type input "6000"
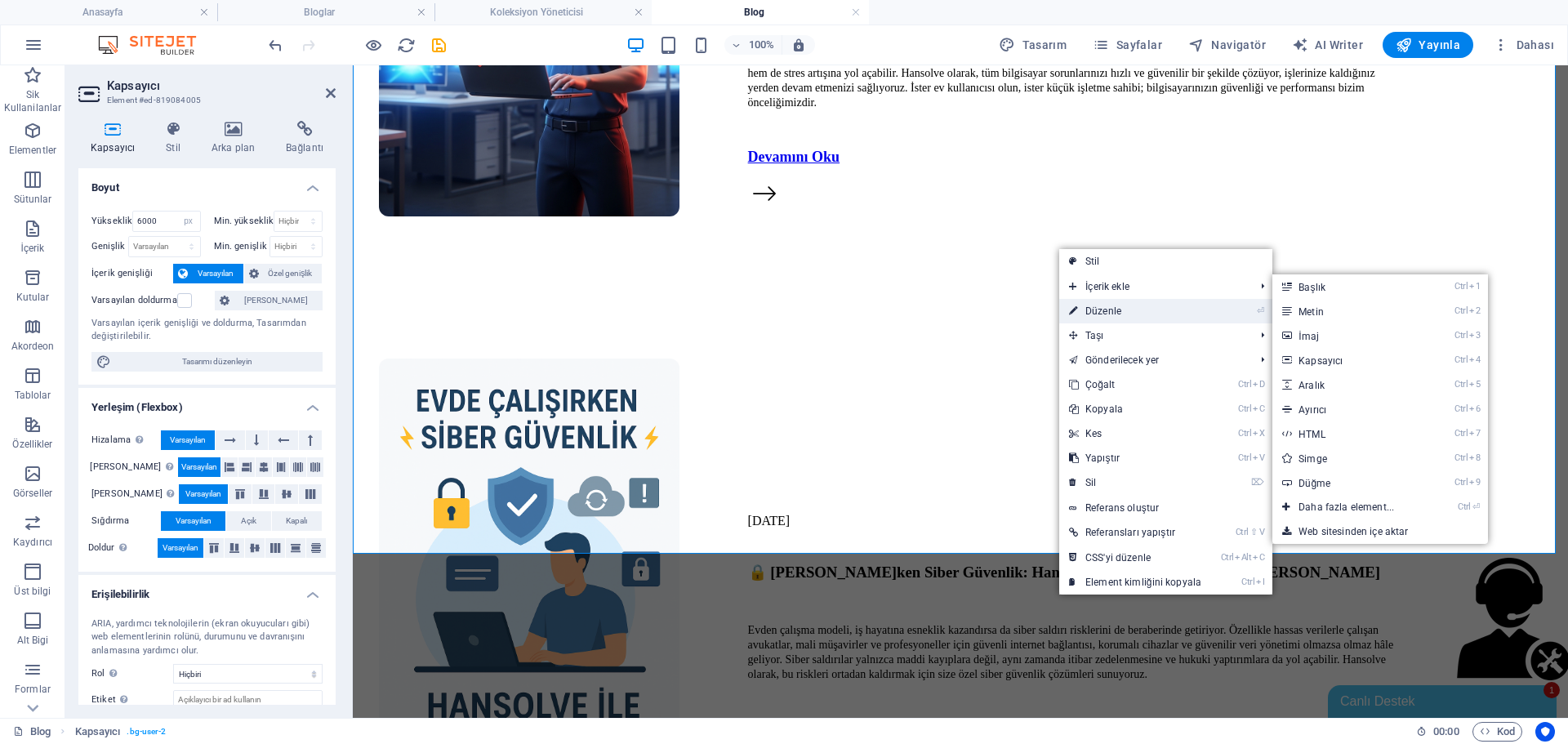
click at [1126, 304] on link "⏎ Düzenle" at bounding box center [1135, 310] width 152 height 24
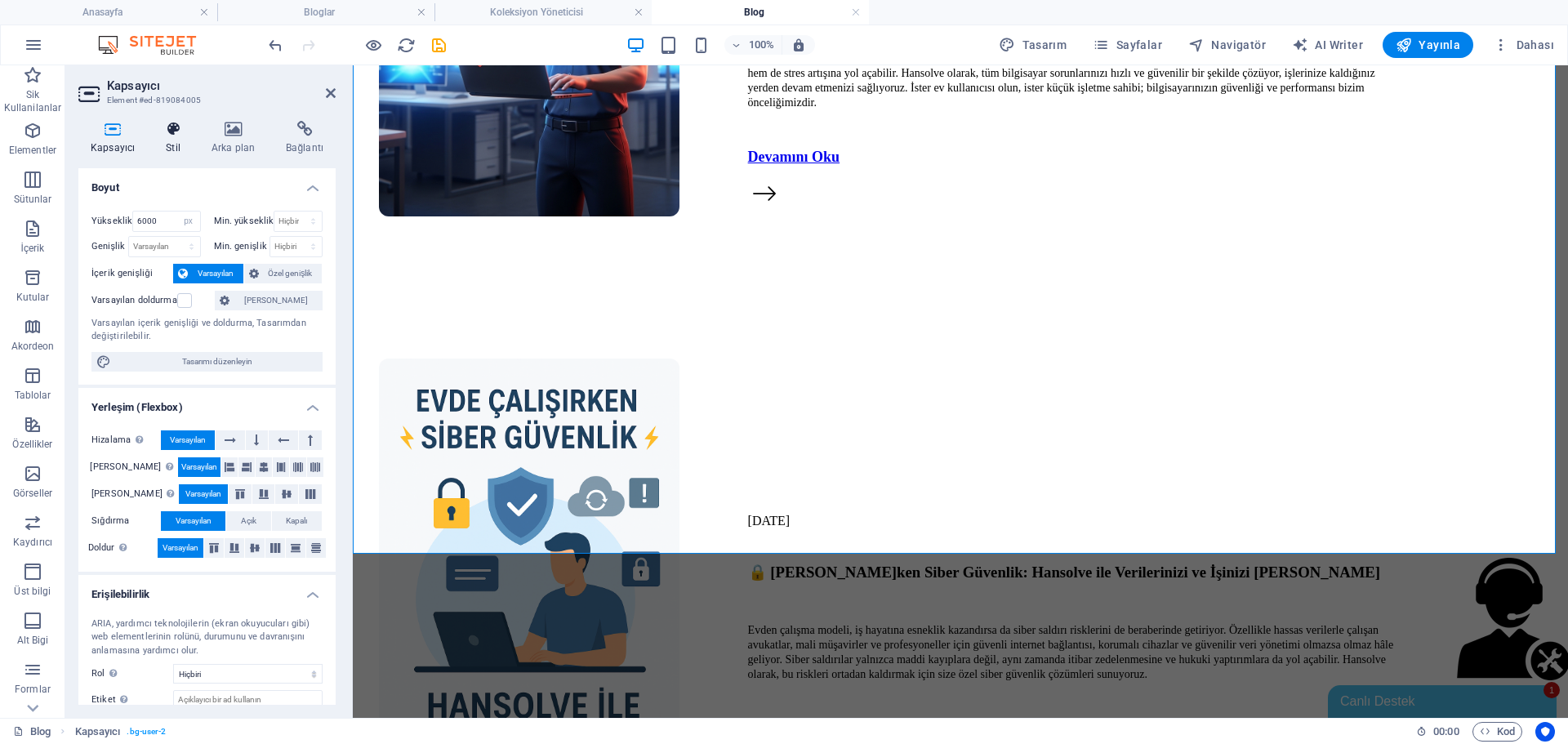
click at [165, 125] on icon at bounding box center [173, 129] width 39 height 17
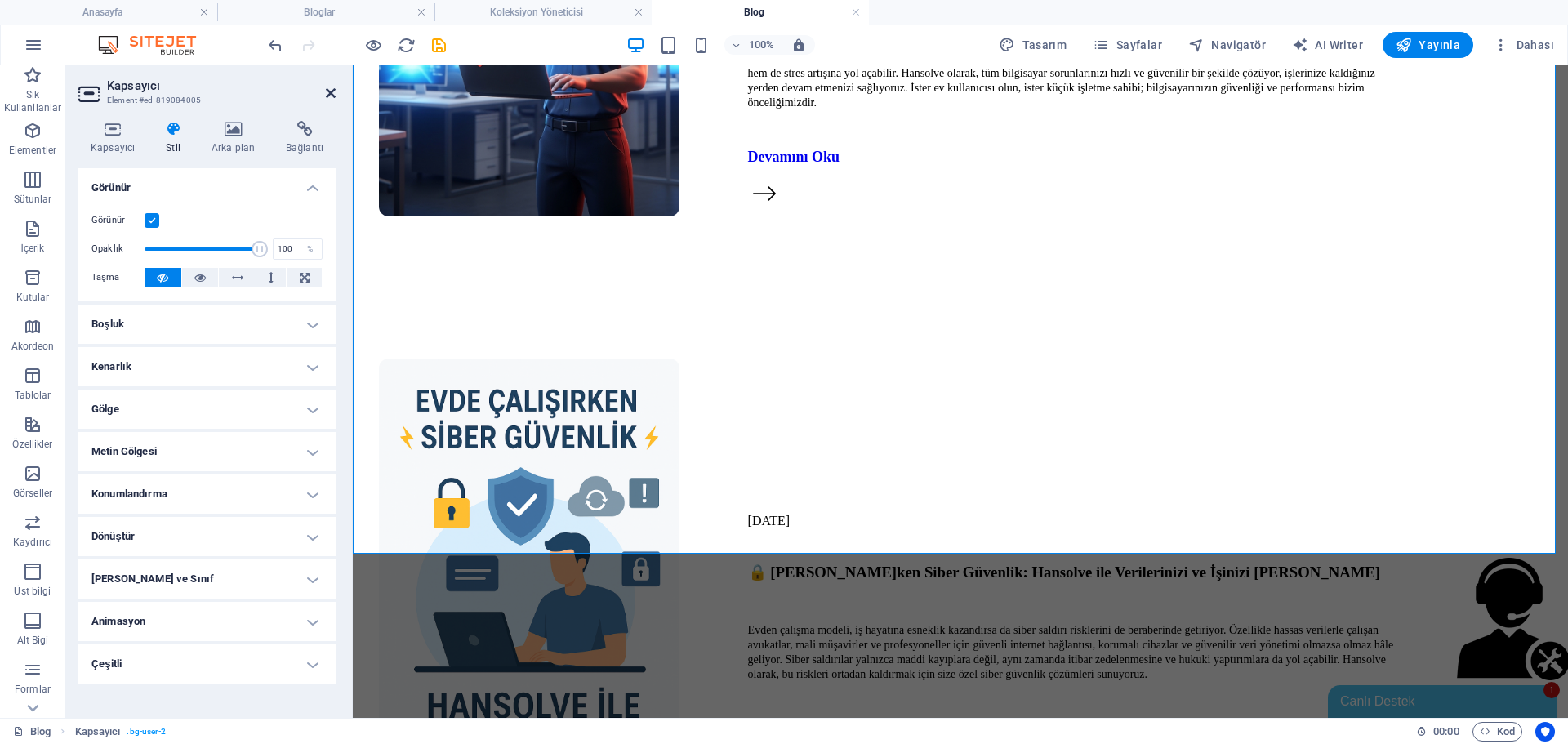
drag, startPoint x: 329, startPoint y: 90, endPoint x: 271, endPoint y: 28, distance: 84.9
click at [329, 90] on icon at bounding box center [331, 93] width 10 height 13
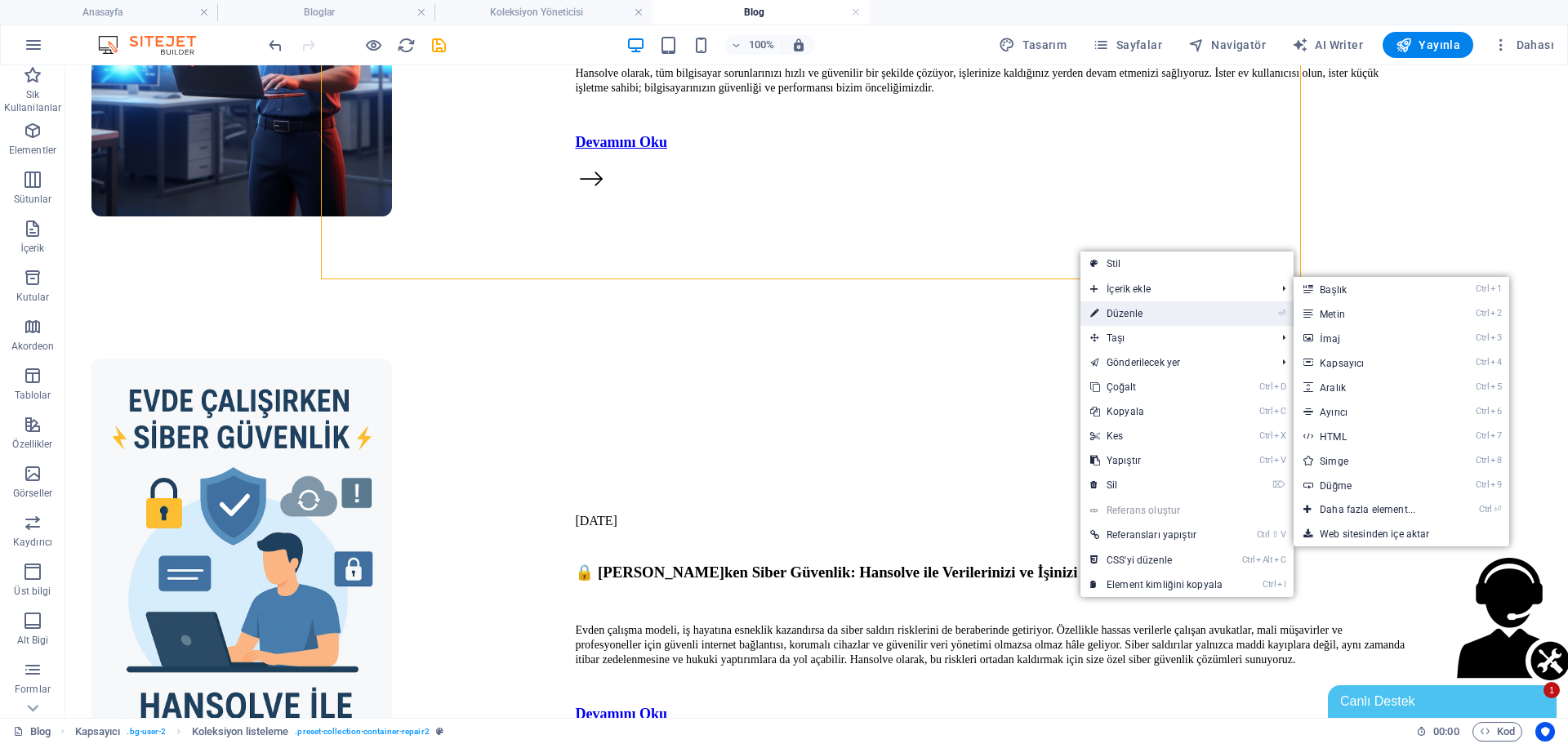
click at [1148, 315] on link "⏎ Düzenle" at bounding box center [1157, 313] width 152 height 24
select select "688a37bbbb93ac5f1b022de4"
select select "createdAt_DESC"
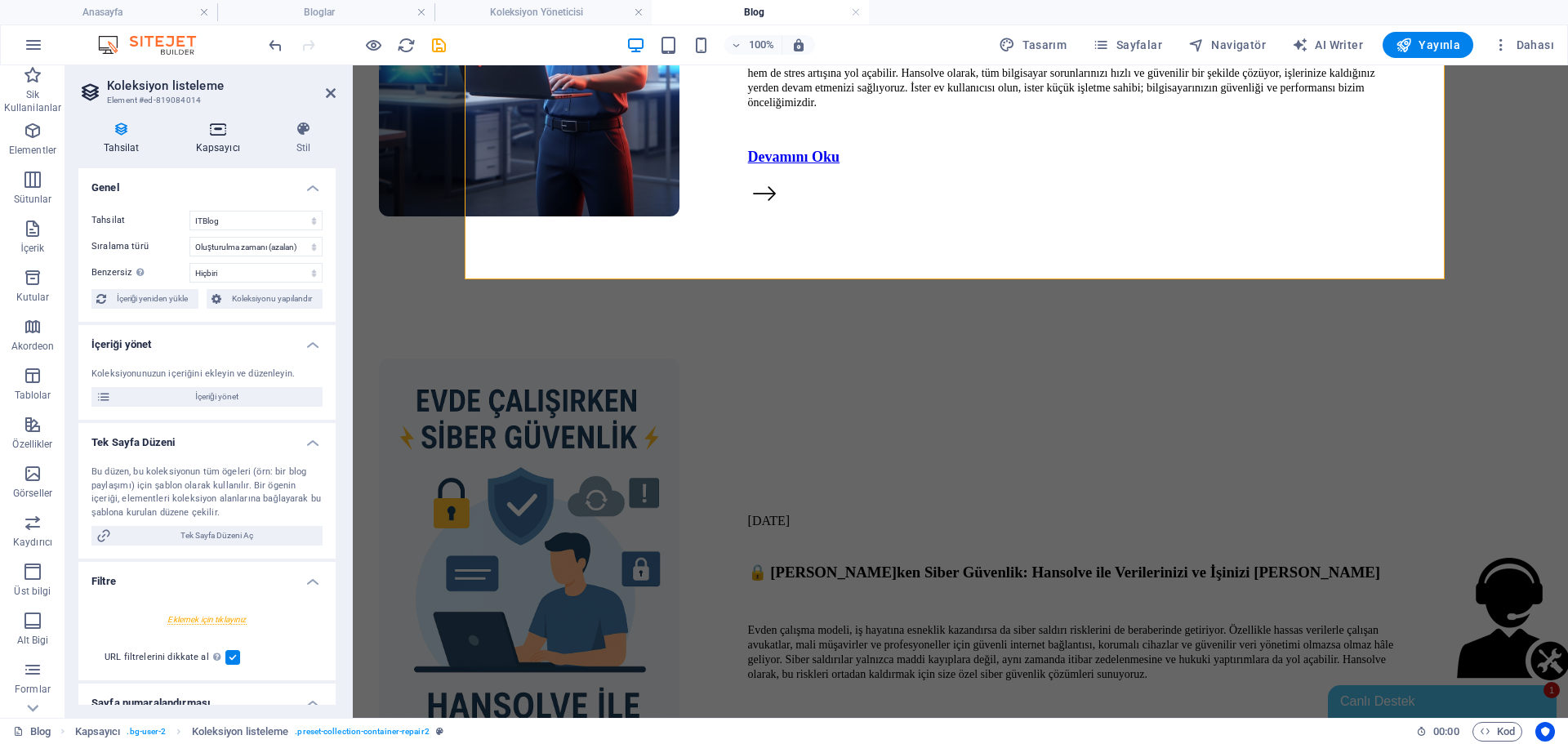
click at [203, 136] on icon at bounding box center [218, 129] width 94 height 17
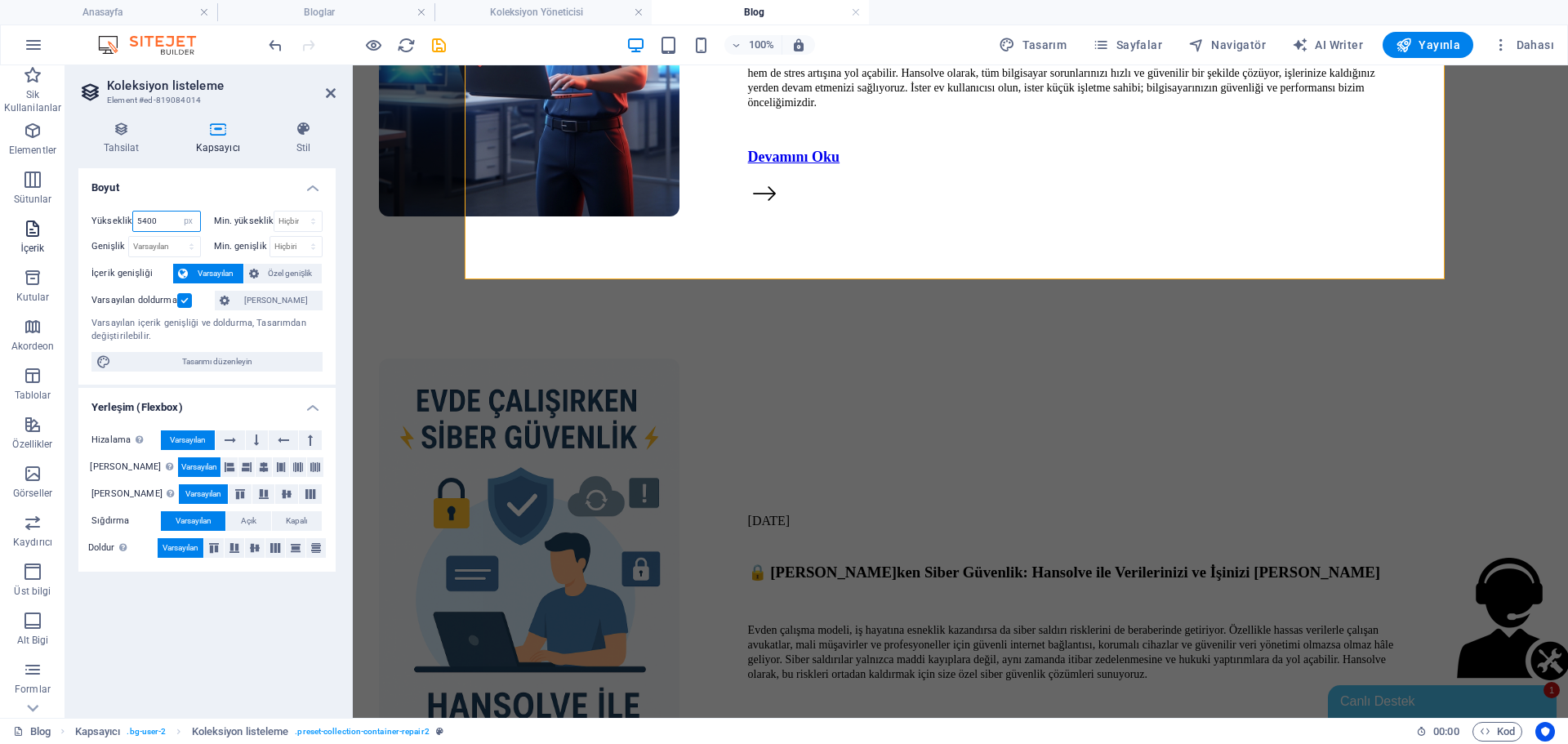
drag, startPoint x: 163, startPoint y: 220, endPoint x: 0, endPoint y: 249, distance: 165.6
click at [0, 248] on section "Sik Kullanilanlar Elementler Sütunlar İçerik Kutular Akordeon Tablolar Özellikl…" at bounding box center [784, 392] width 1568 height 653
type input "6000"
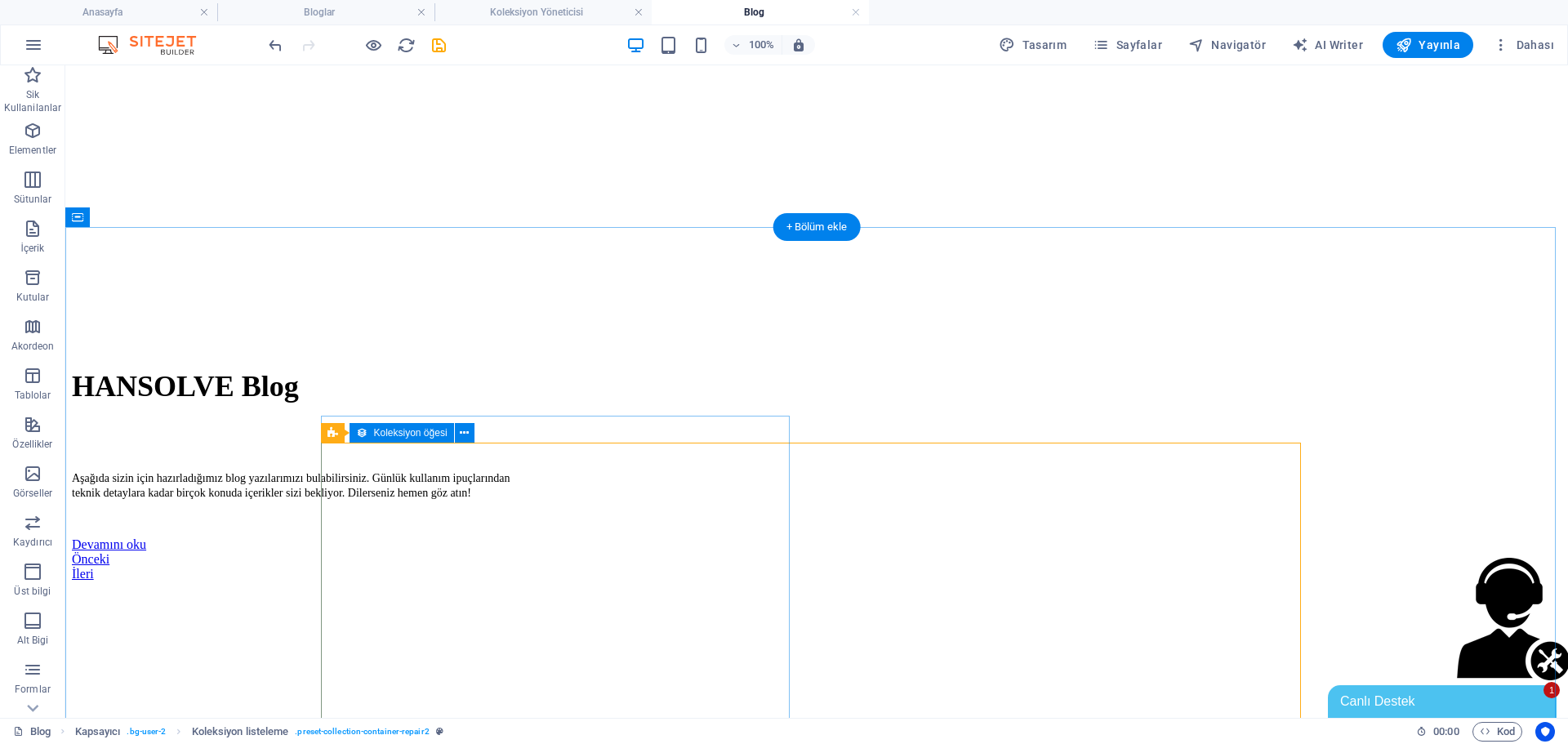
scroll to position [536, 0]
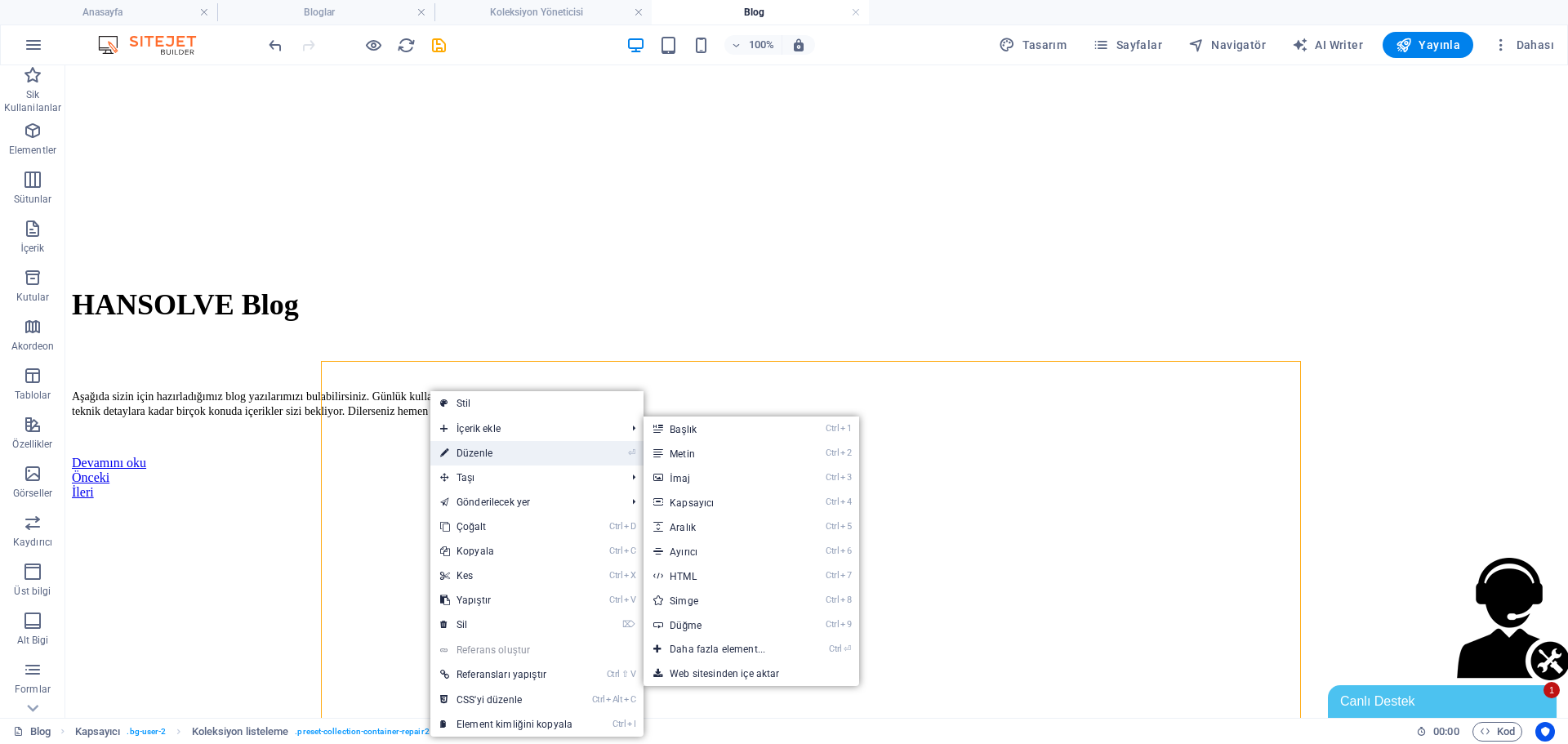
click at [485, 459] on link "⏎ Düzenle" at bounding box center [507, 453] width 152 height 24
select select "px"
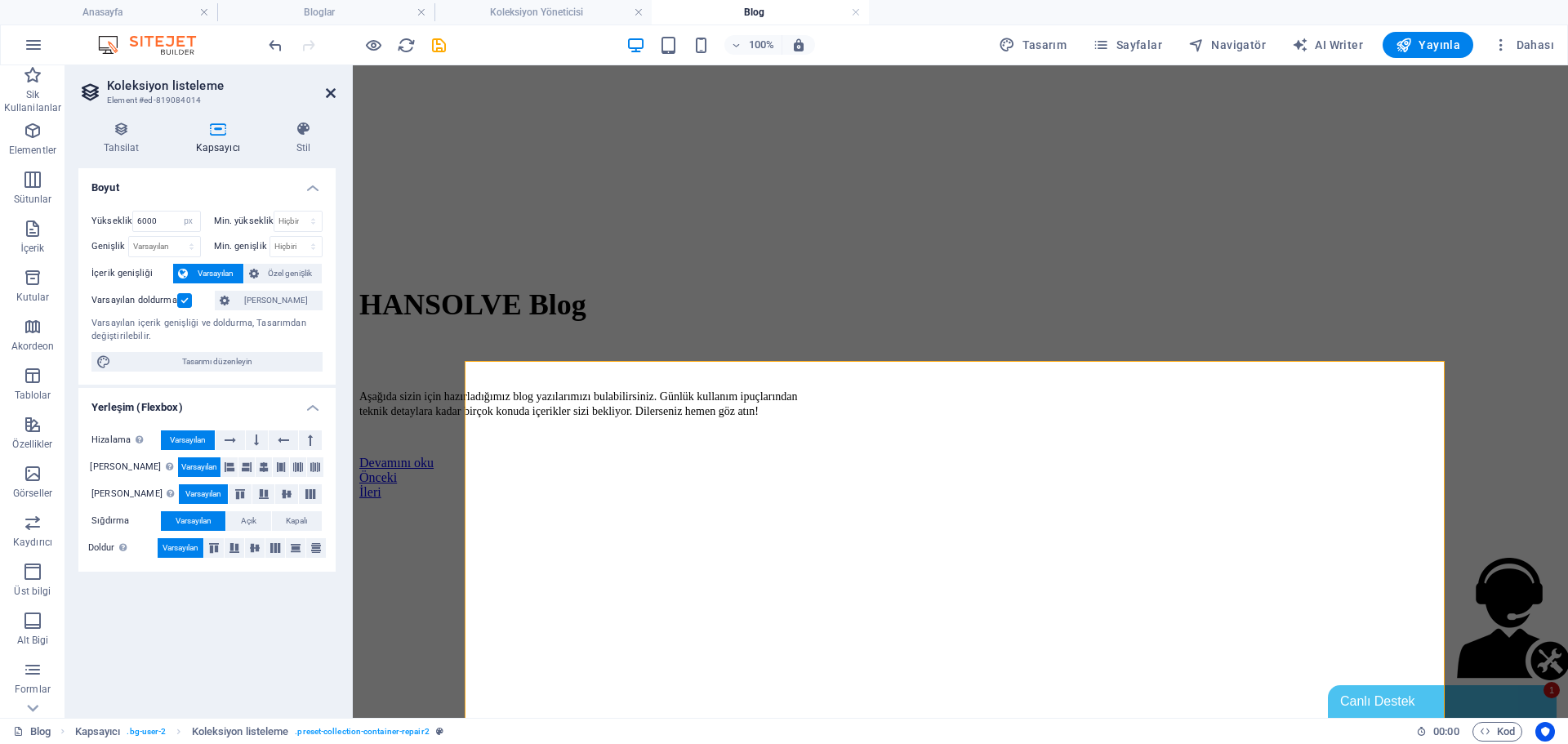
click at [334, 95] on icon at bounding box center [331, 93] width 10 height 13
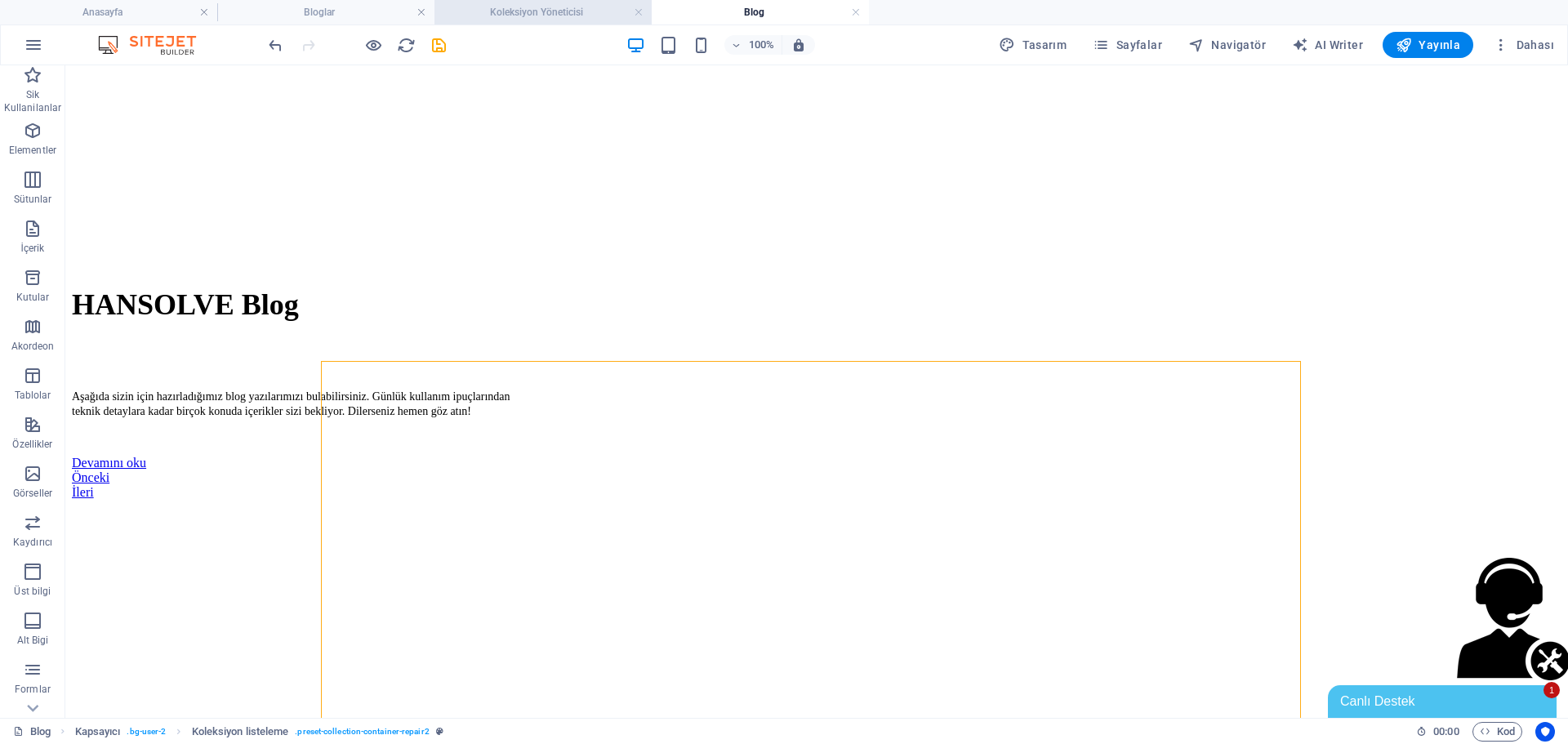
click at [563, 13] on h4 "Koleksiyon Yöneticisi" at bounding box center [543, 12] width 218 height 18
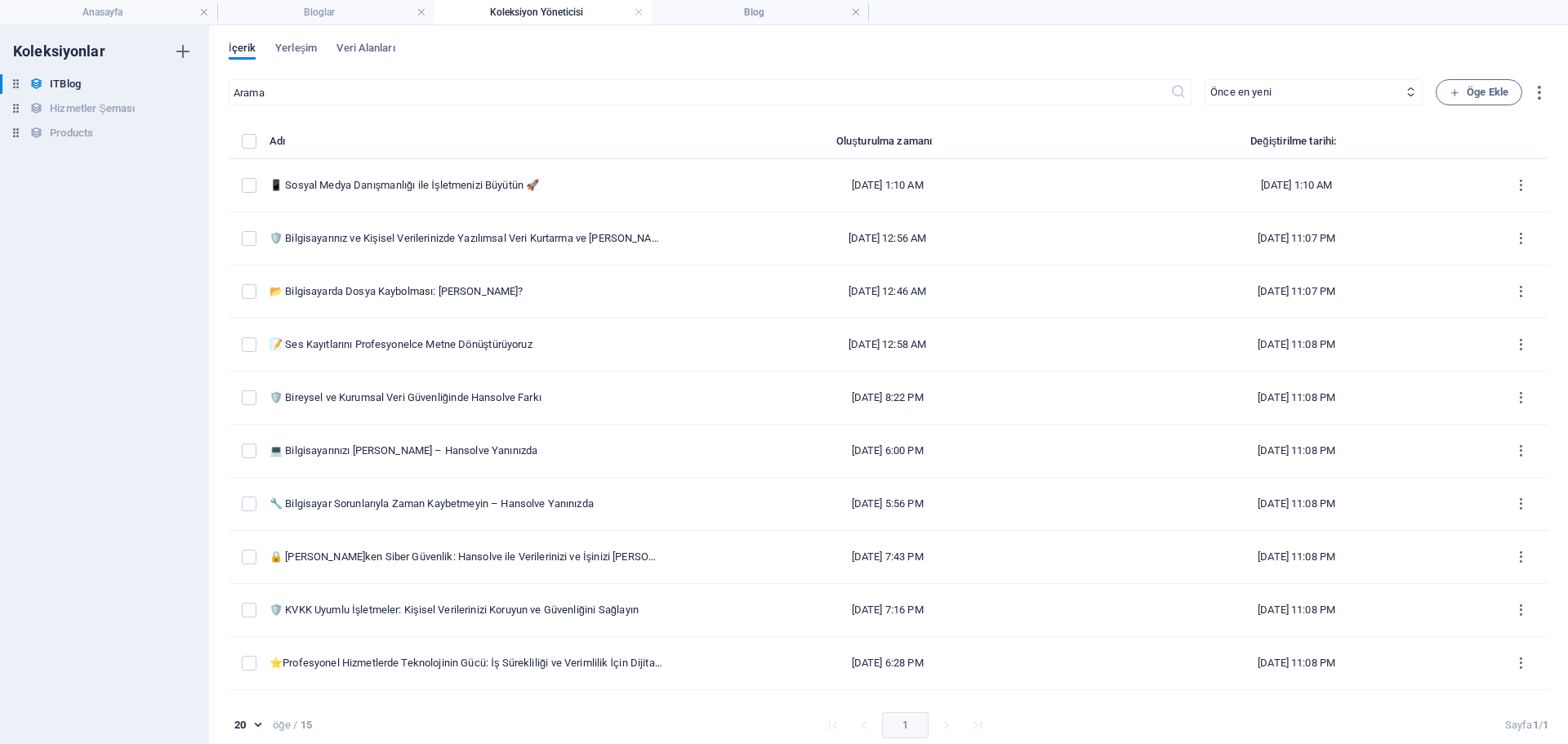
scroll to position [0, 0]
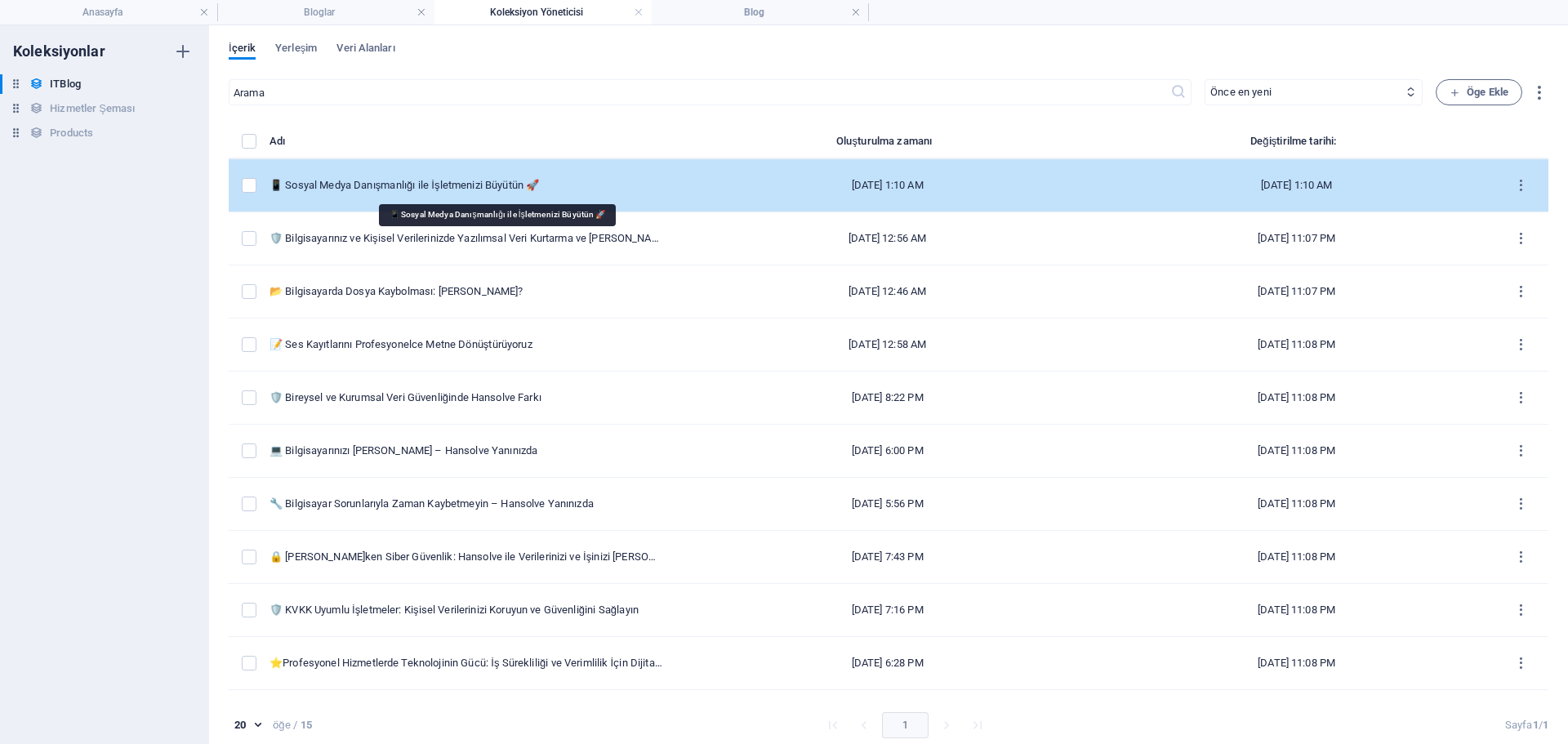
click at [477, 186] on div "📱 Sosyal Medya Danışmanlığı ile İşletmenizi Büyütün 🚀" at bounding box center [466, 186] width 393 height 15
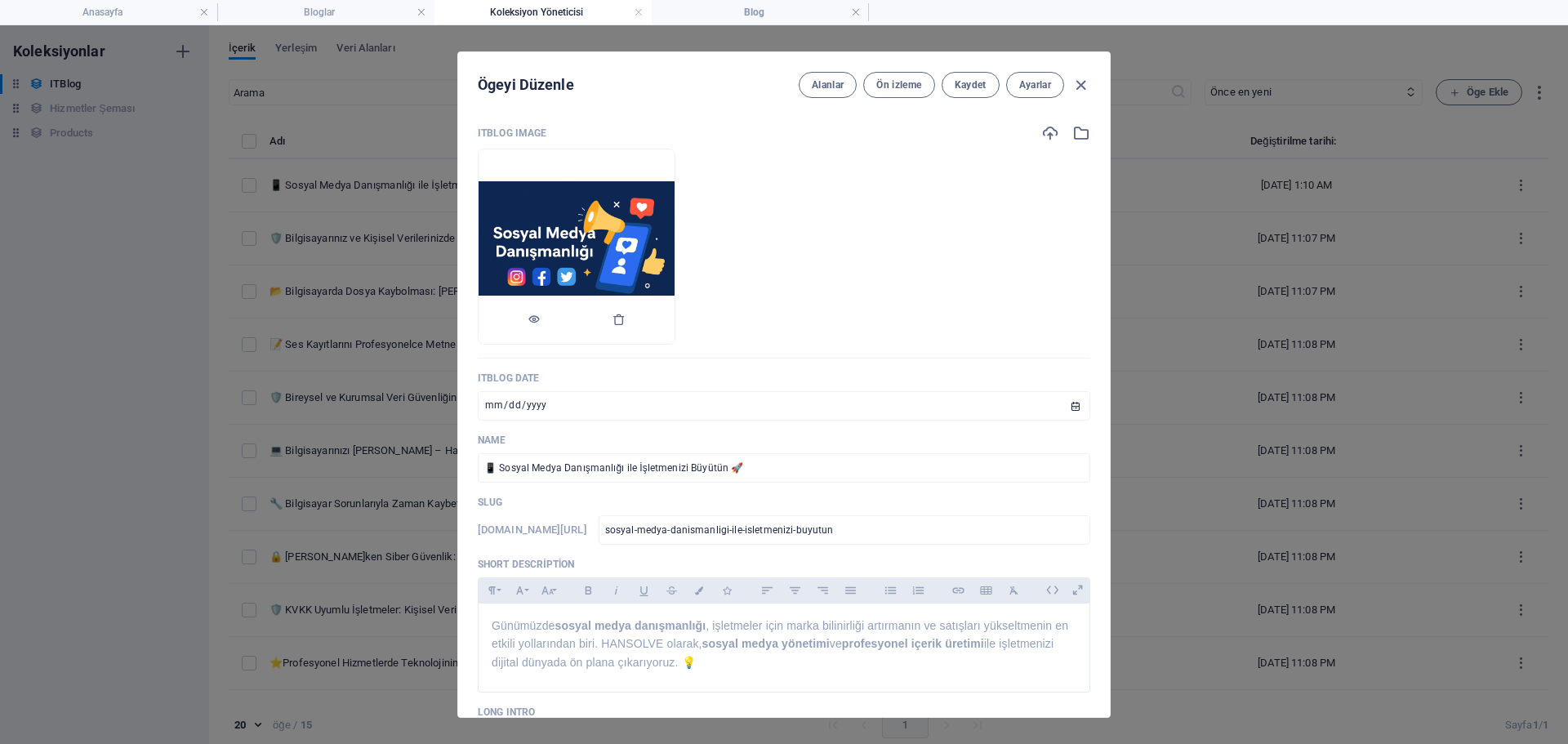
click at [674, 321] on div at bounding box center [576, 320] width 196 height 49
click at [626, 320] on icon "button" at bounding box center [619, 320] width 13 height 13
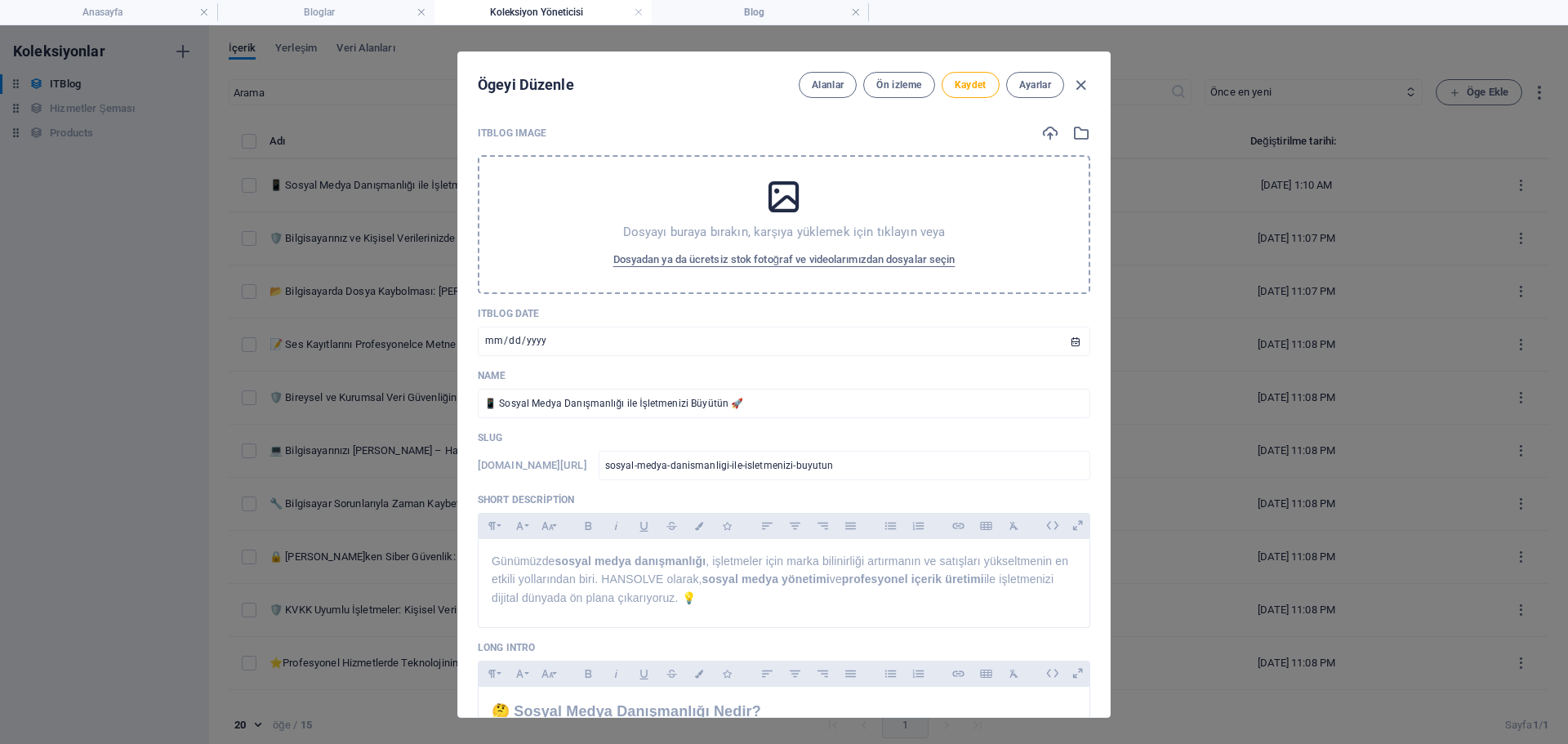
click at [695, 188] on div "Dosyayı buraya bırakın, karşıya yüklemek için tıklayın veya Dosyadan ya da ücre…" at bounding box center [784, 224] width 612 height 139
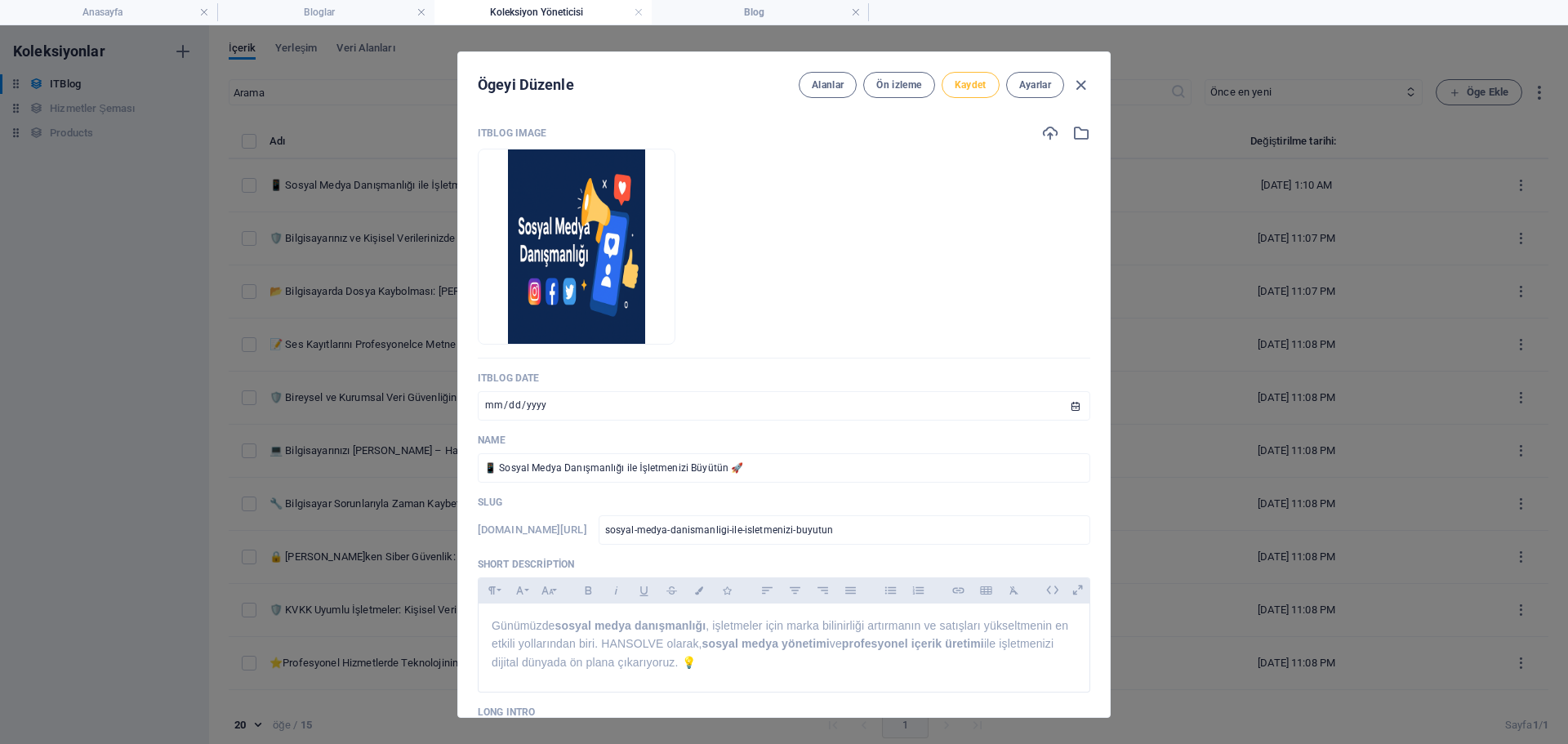
click at [972, 80] on span "Kaydet" at bounding box center [971, 85] width 32 height 13
click at [1085, 86] on icon "button" at bounding box center [1081, 85] width 18 height 18
type input "sosyal-medya-dan-smanl-g-ile-[GEOGRAPHIC_DATA]-[GEOGRAPHIC_DATA]"
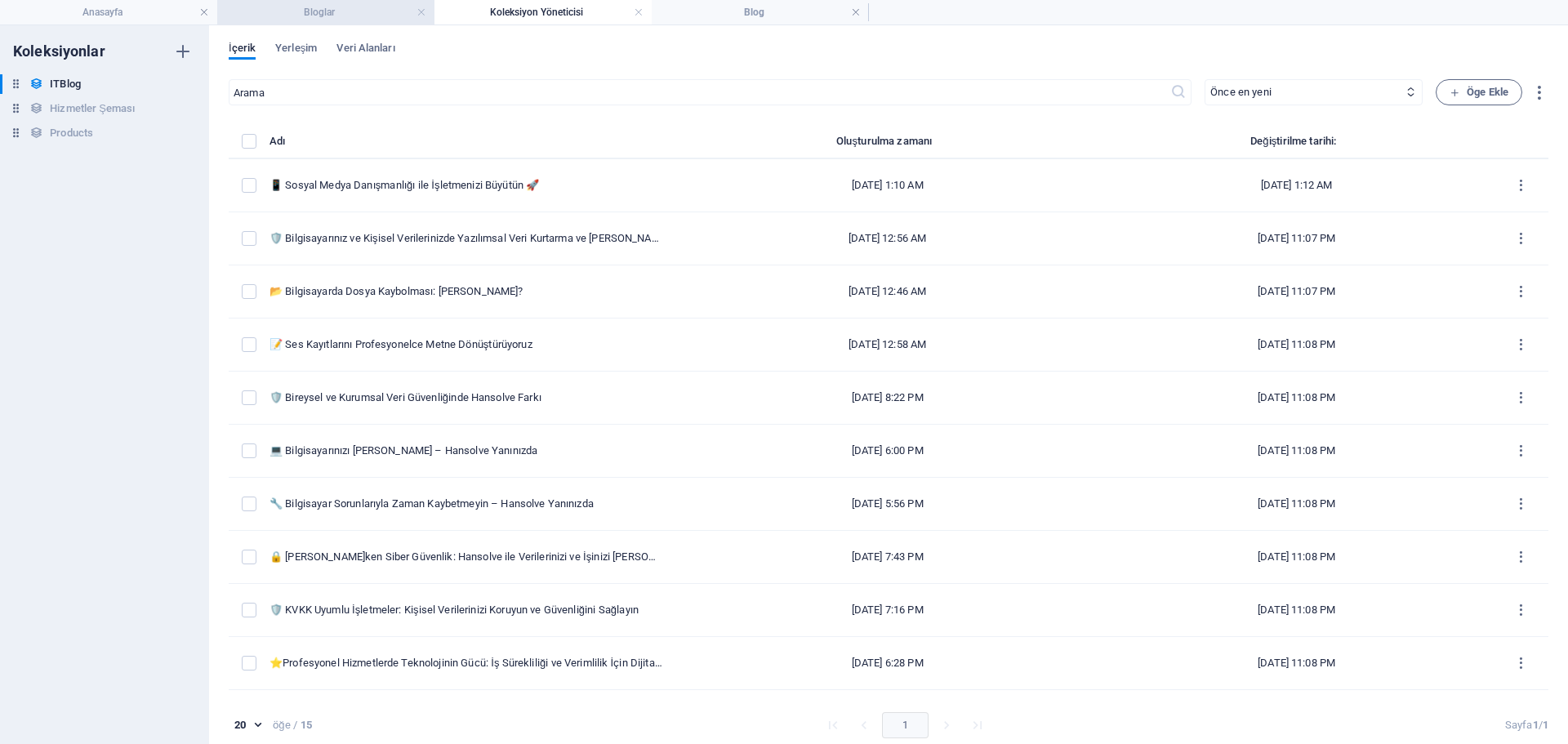
click at [361, 18] on h4 "Bloglar" at bounding box center [326, 12] width 218 height 18
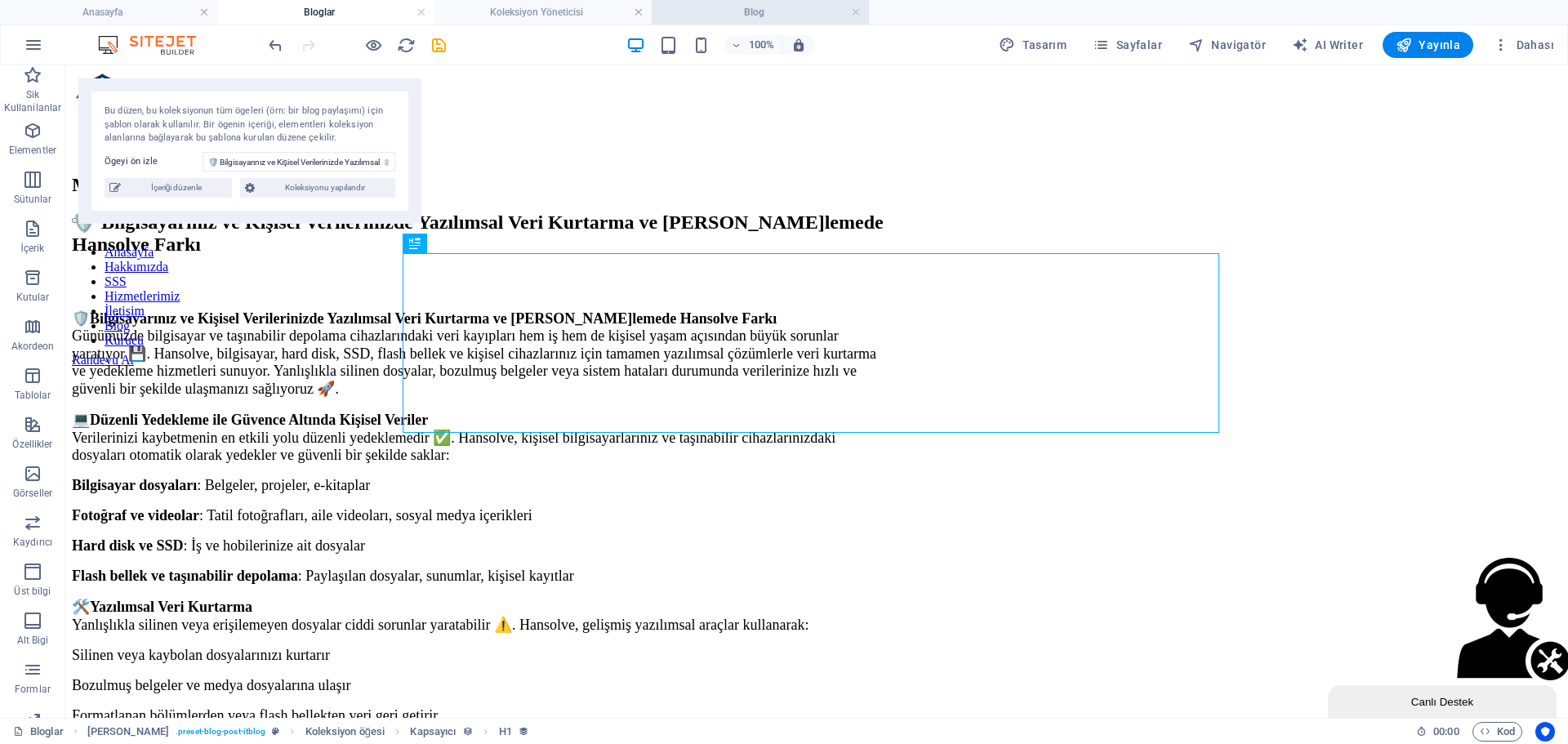
click at [758, 6] on h4 "Blog" at bounding box center [761, 12] width 218 height 18
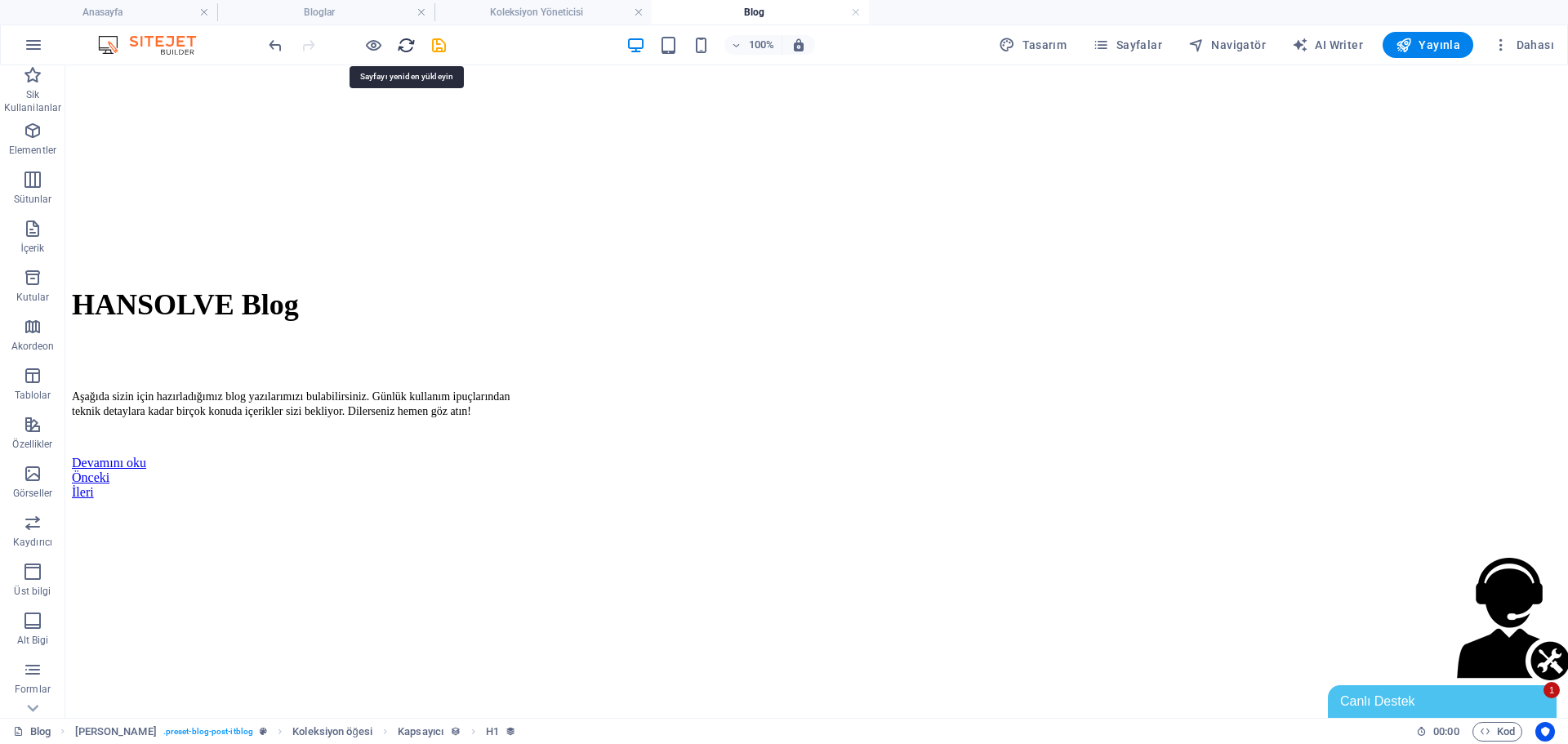
click at [403, 41] on icon "reload" at bounding box center [406, 45] width 18 height 18
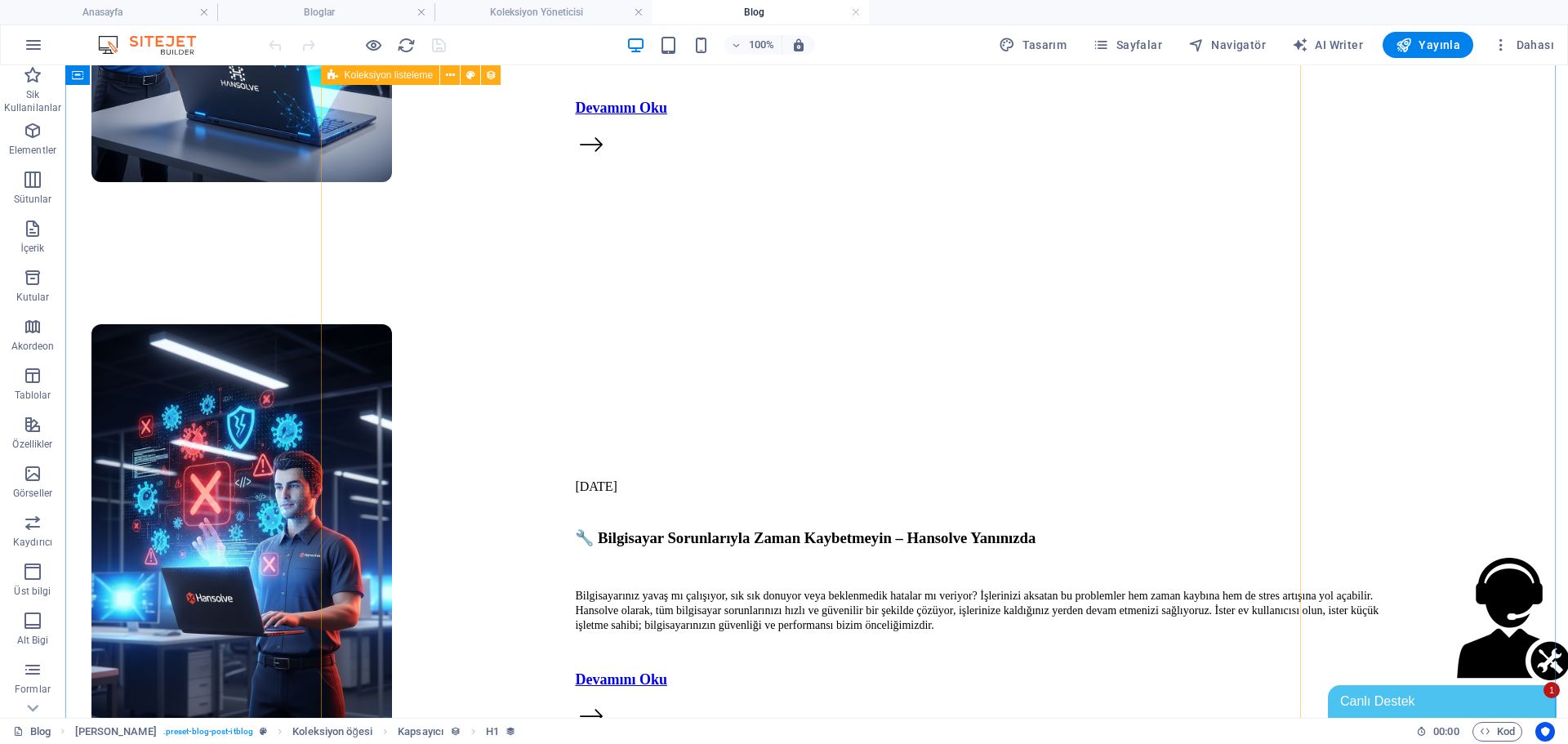
scroll to position [4785, 0]
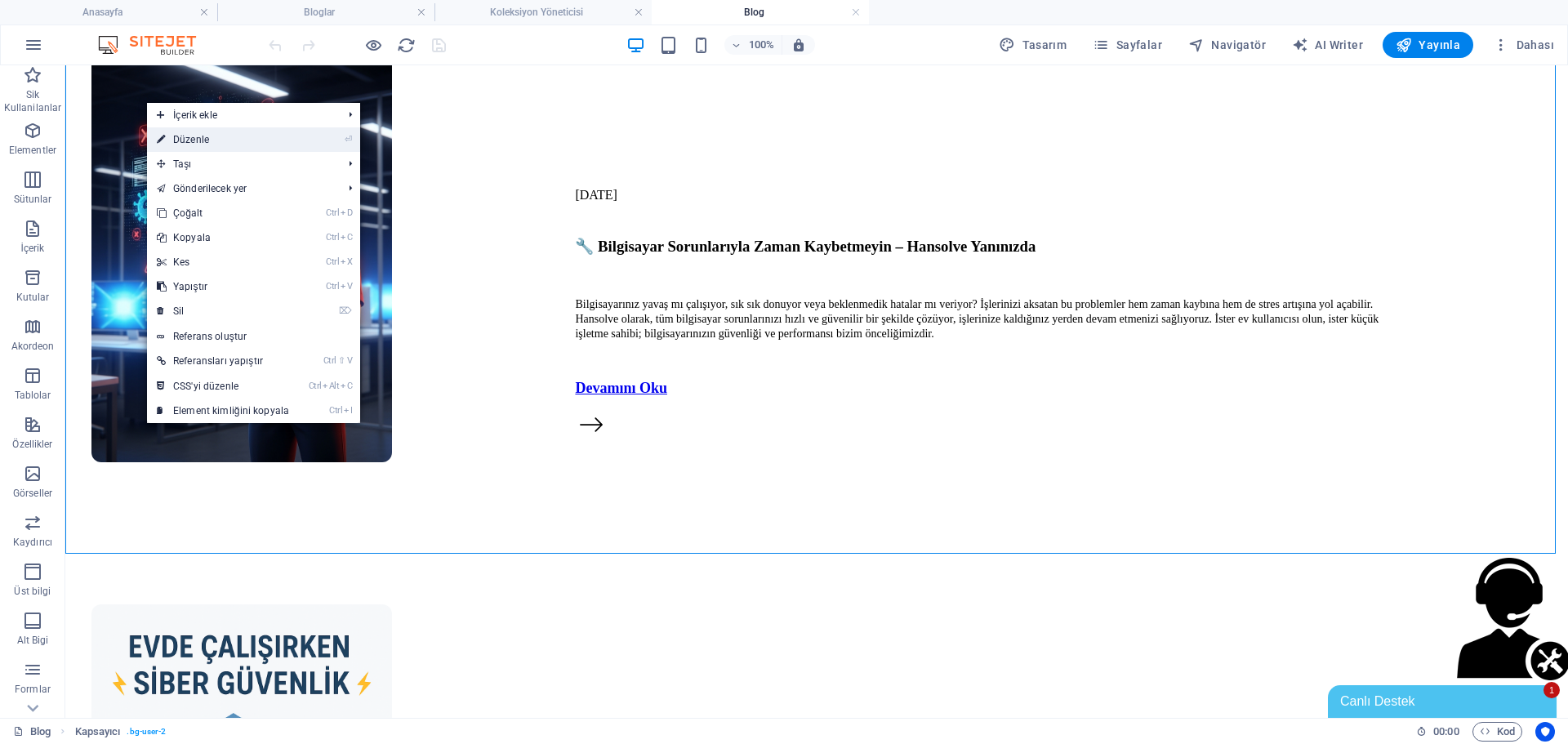
click at [218, 147] on link "⏎ Düzenle" at bounding box center [223, 139] width 152 height 24
select select "px"
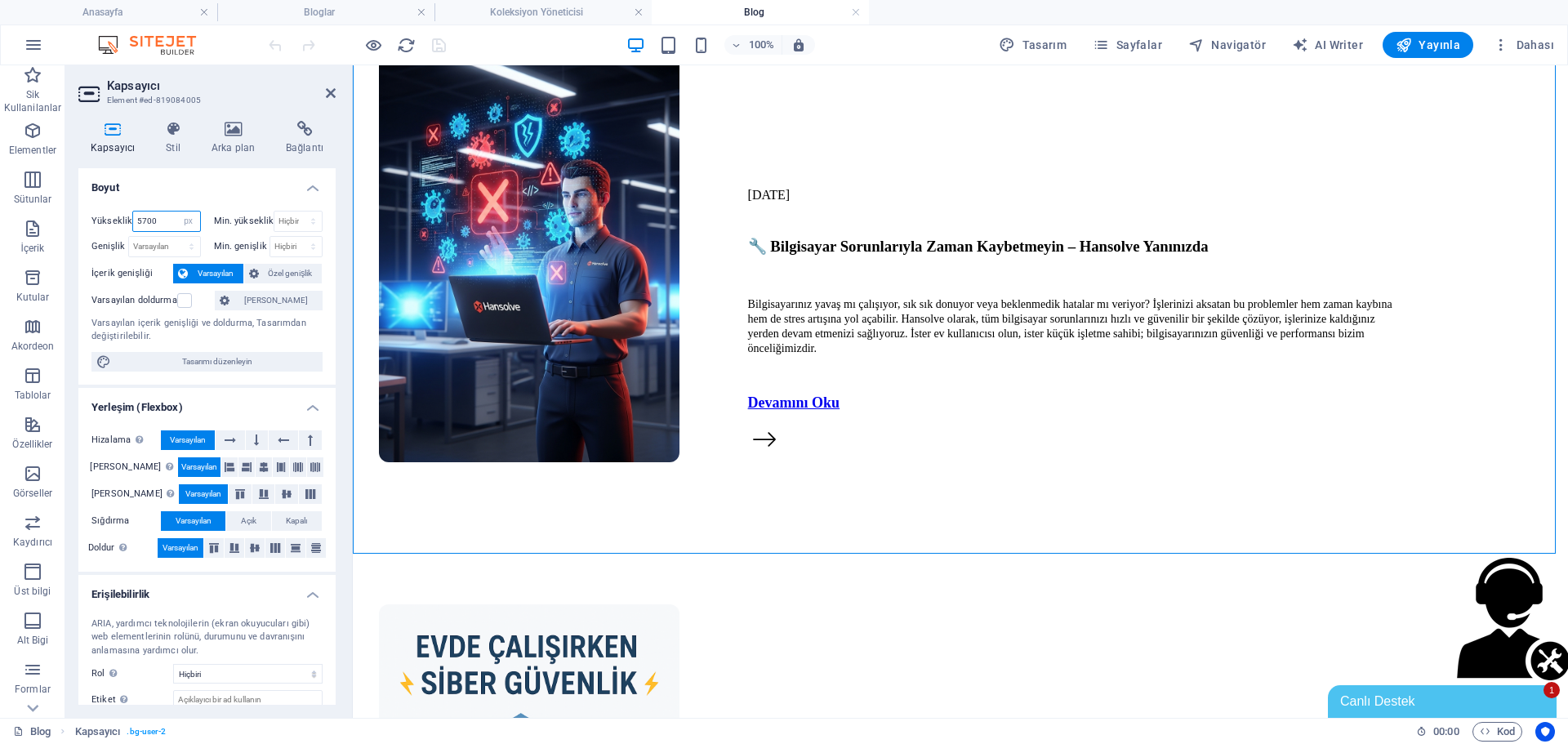
drag, startPoint x: 149, startPoint y: 223, endPoint x: 121, endPoint y: 237, distance: 31.3
click at [121, 237] on div "Yükseklik 5700 Varsayılan px rem % vh vw Min. yükseklik Hiçbiri px rem % vh vw …" at bounding box center [207, 234] width 231 height 47
type input "6000"
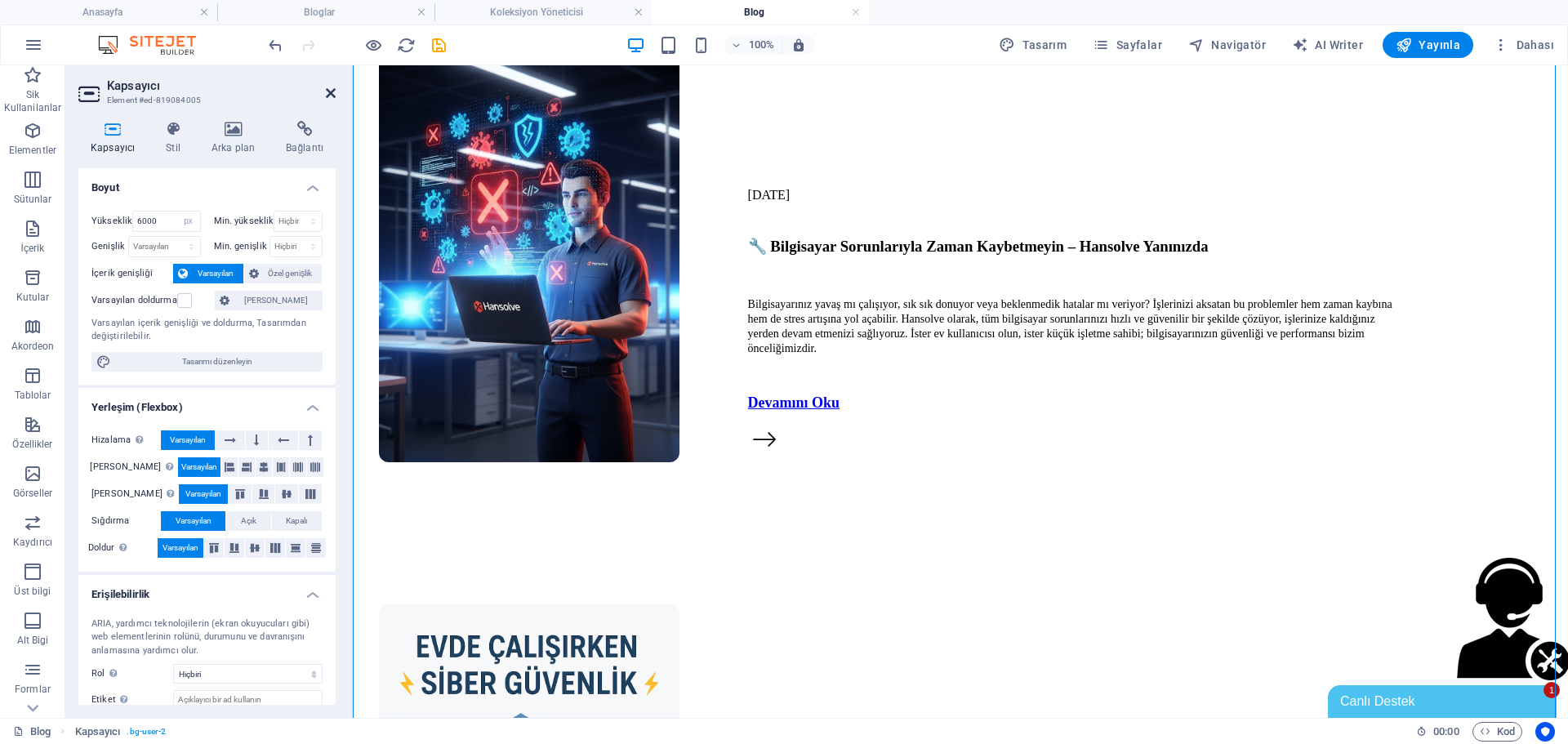
click at [329, 97] on icon at bounding box center [331, 93] width 10 height 13
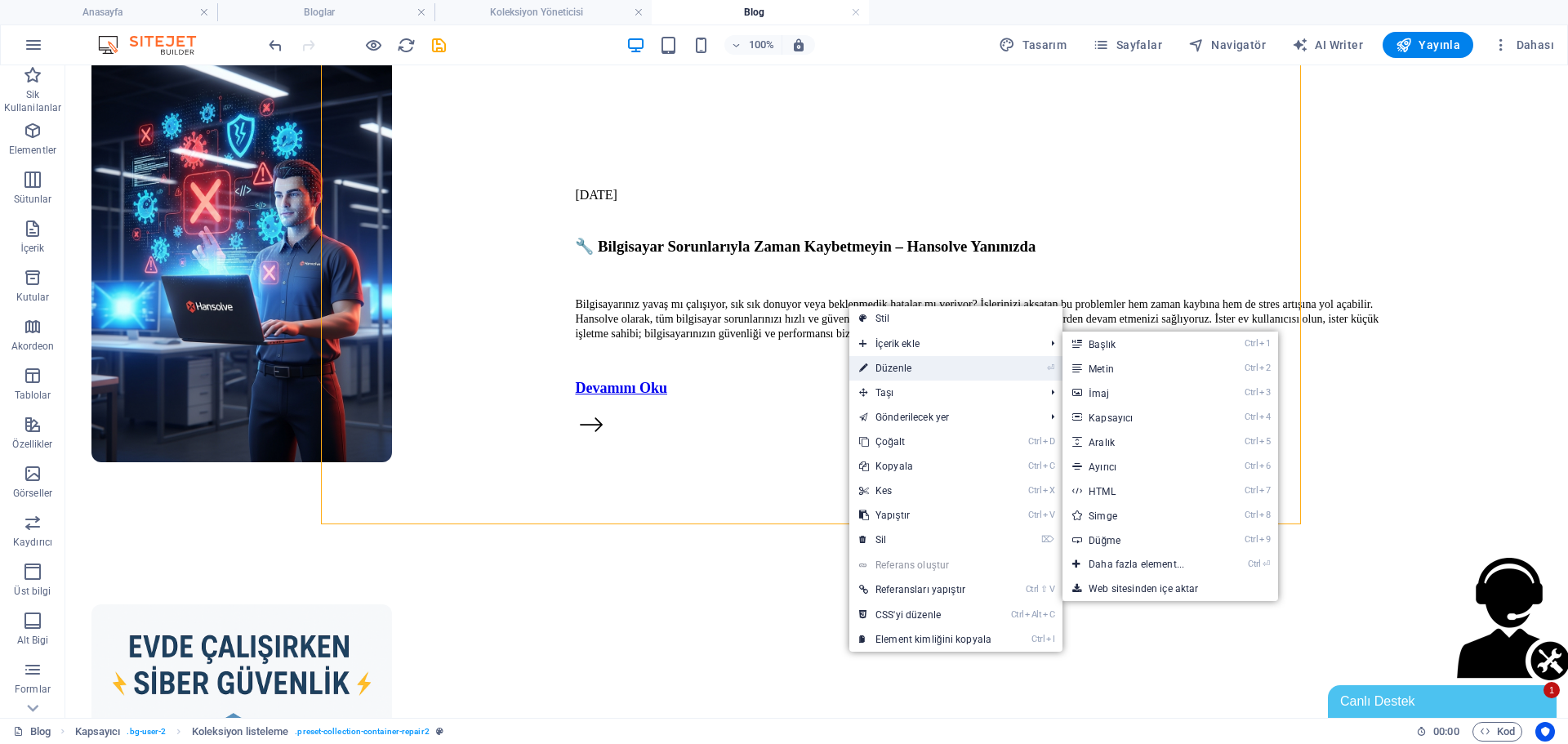
click at [889, 363] on link "⏎ Düzenle" at bounding box center [925, 368] width 152 height 24
select select "688a37bbbb93ac5f1b022de4"
select select "createdAt_DESC"
select select "px"
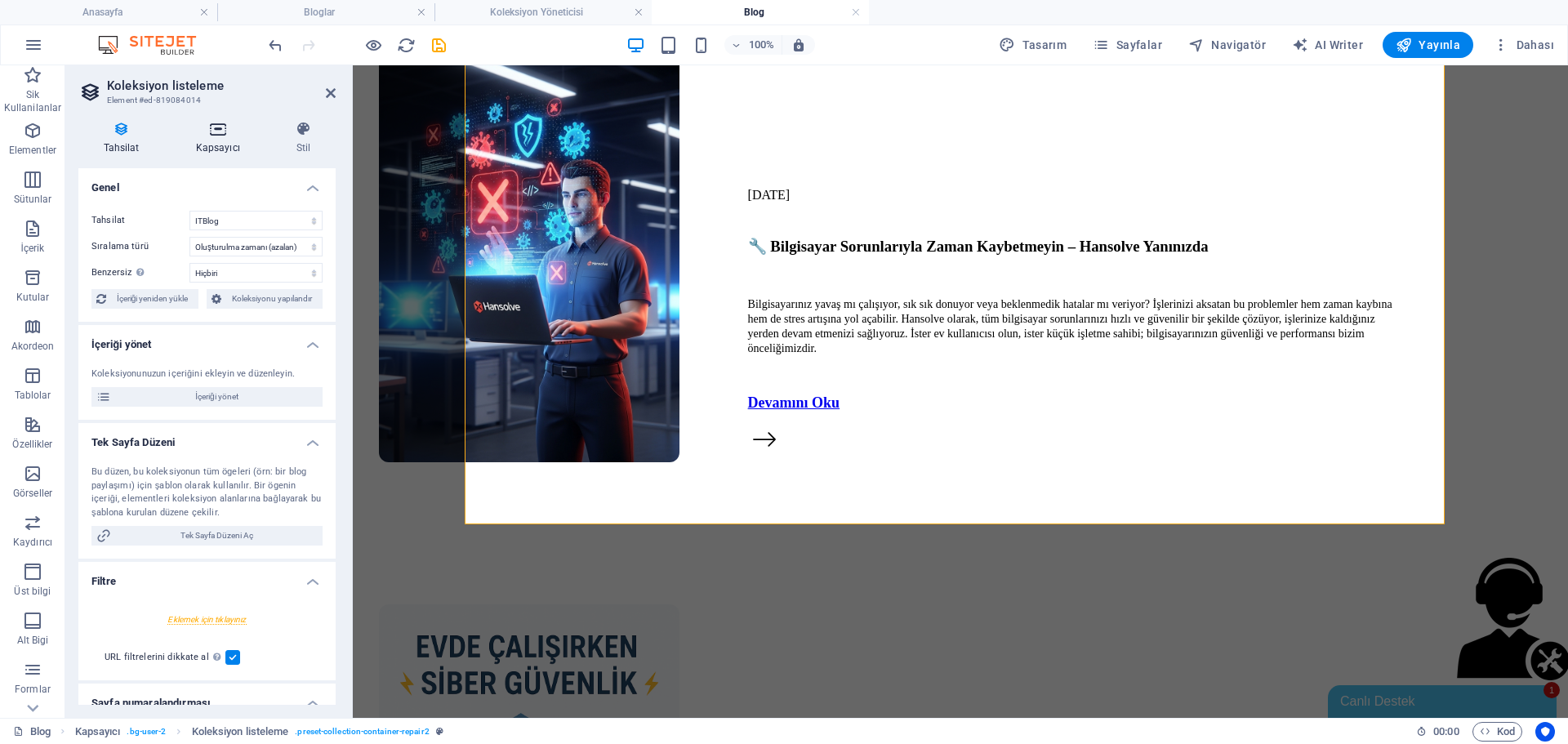
click at [214, 154] on h4 "Kapsayıcı" at bounding box center [221, 137] width 100 height 34
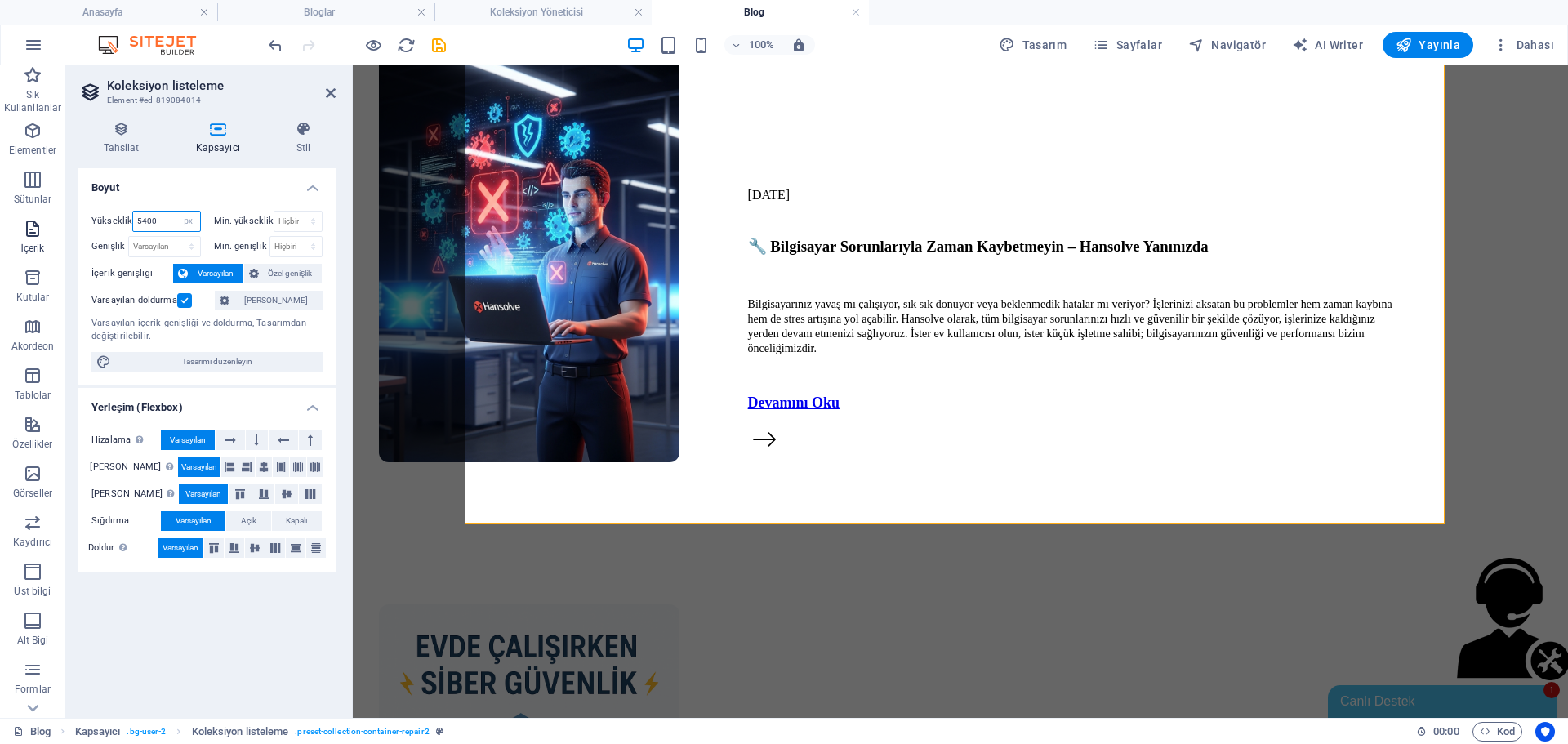
drag, startPoint x: 158, startPoint y: 221, endPoint x: 12, endPoint y: 222, distance: 146.0
click at [12, 222] on section "Sik Kullanilanlar Elementler Sütunlar İçerik Kutular Akordeon Tablolar Özellikl…" at bounding box center [784, 392] width 1568 height 653
type input "6000"
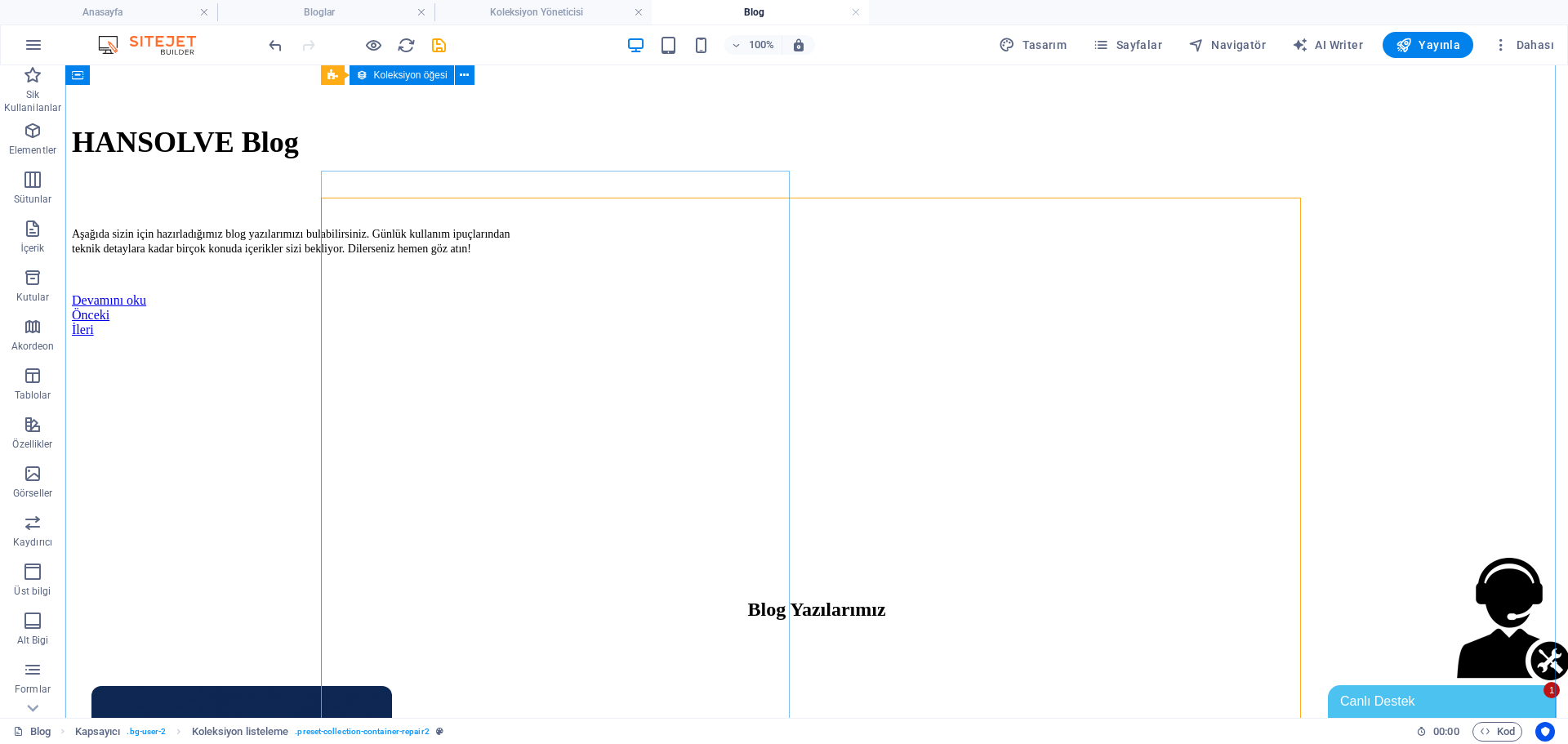
scroll to position [618, 0]
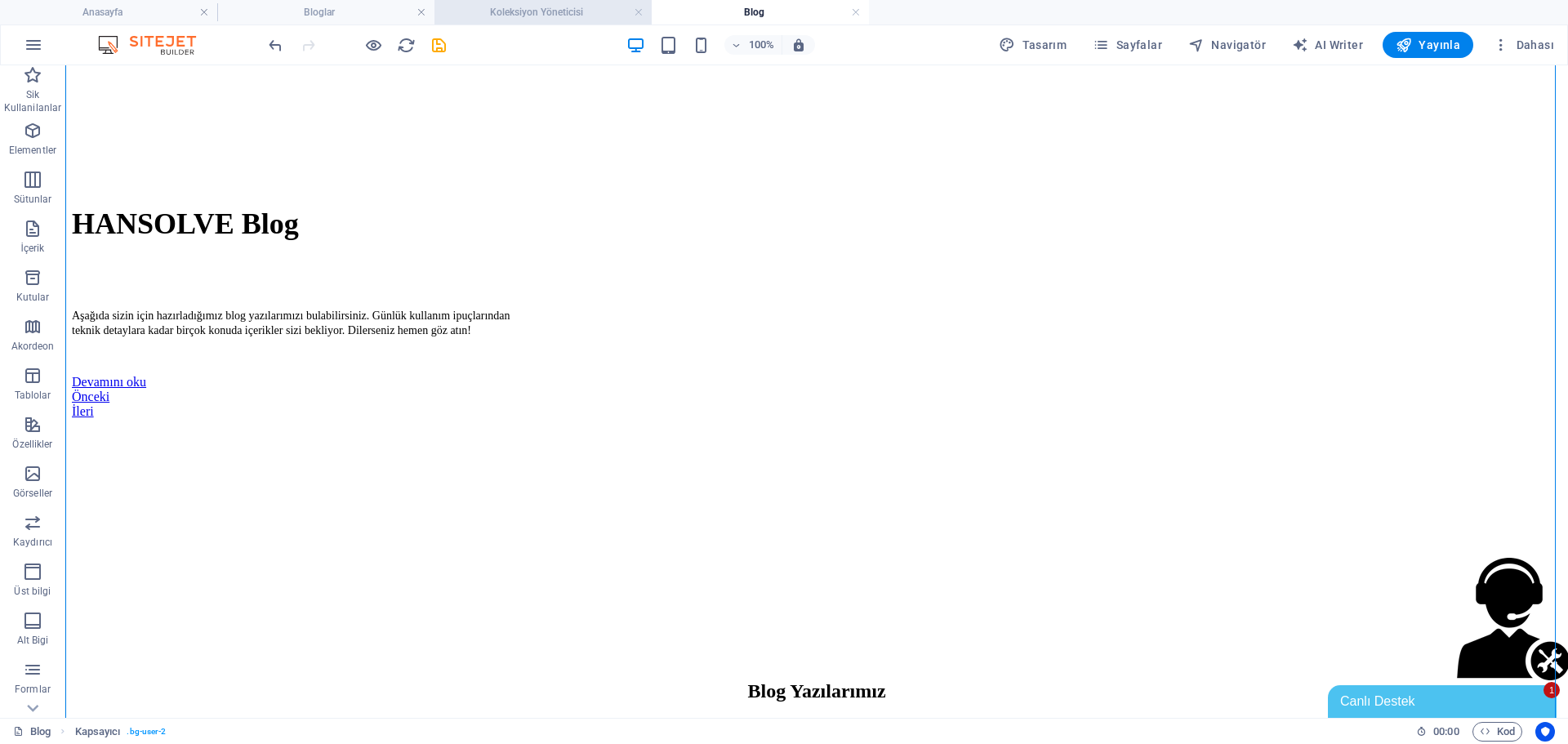
click at [499, 22] on li "Koleksiyon Yöneticisi" at bounding box center [543, 12] width 218 height 24
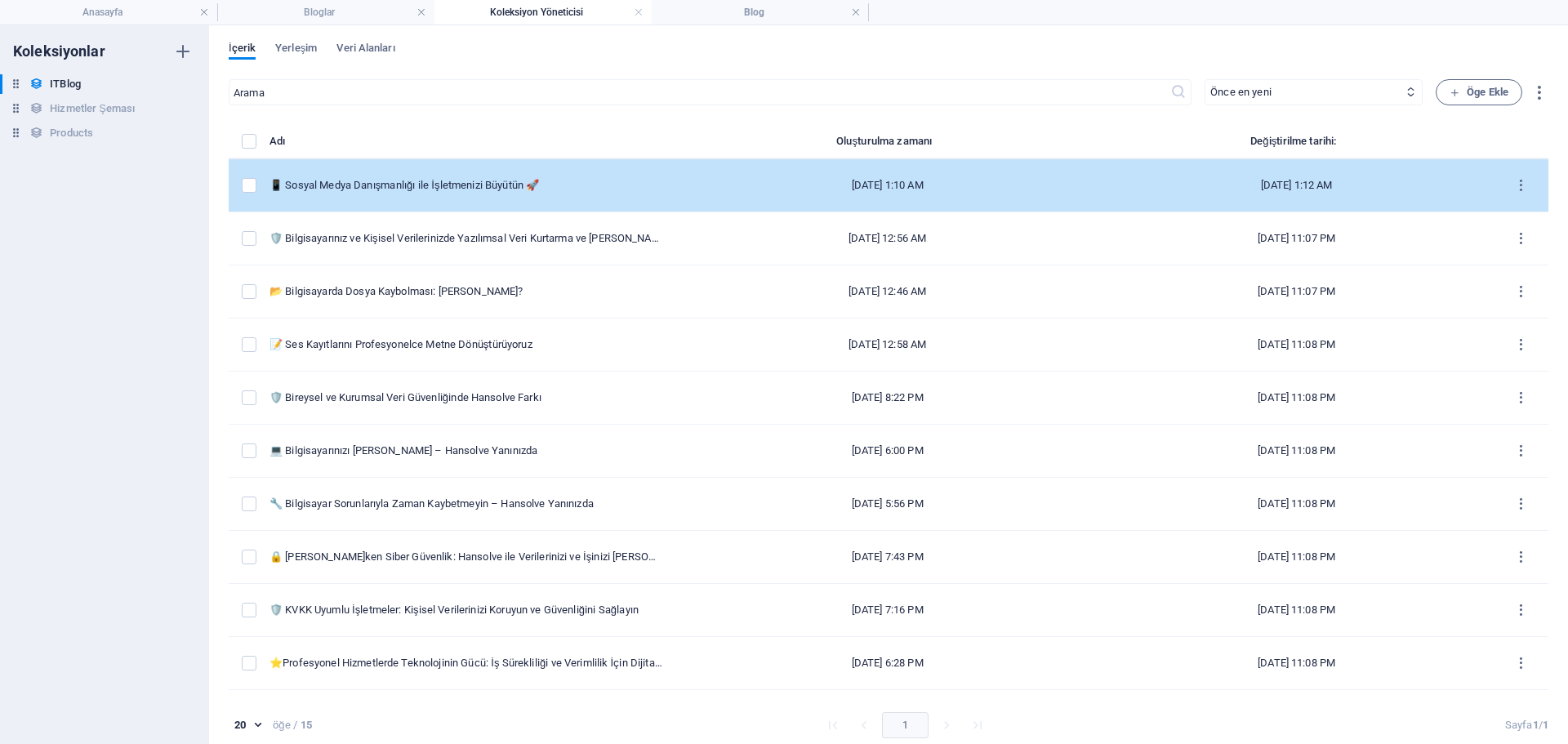
click at [458, 169] on td "📱 Sosyal Medya Danışmanlığı ile İşletmenizi Büyütün 🚀" at bounding box center [472, 185] width 406 height 53
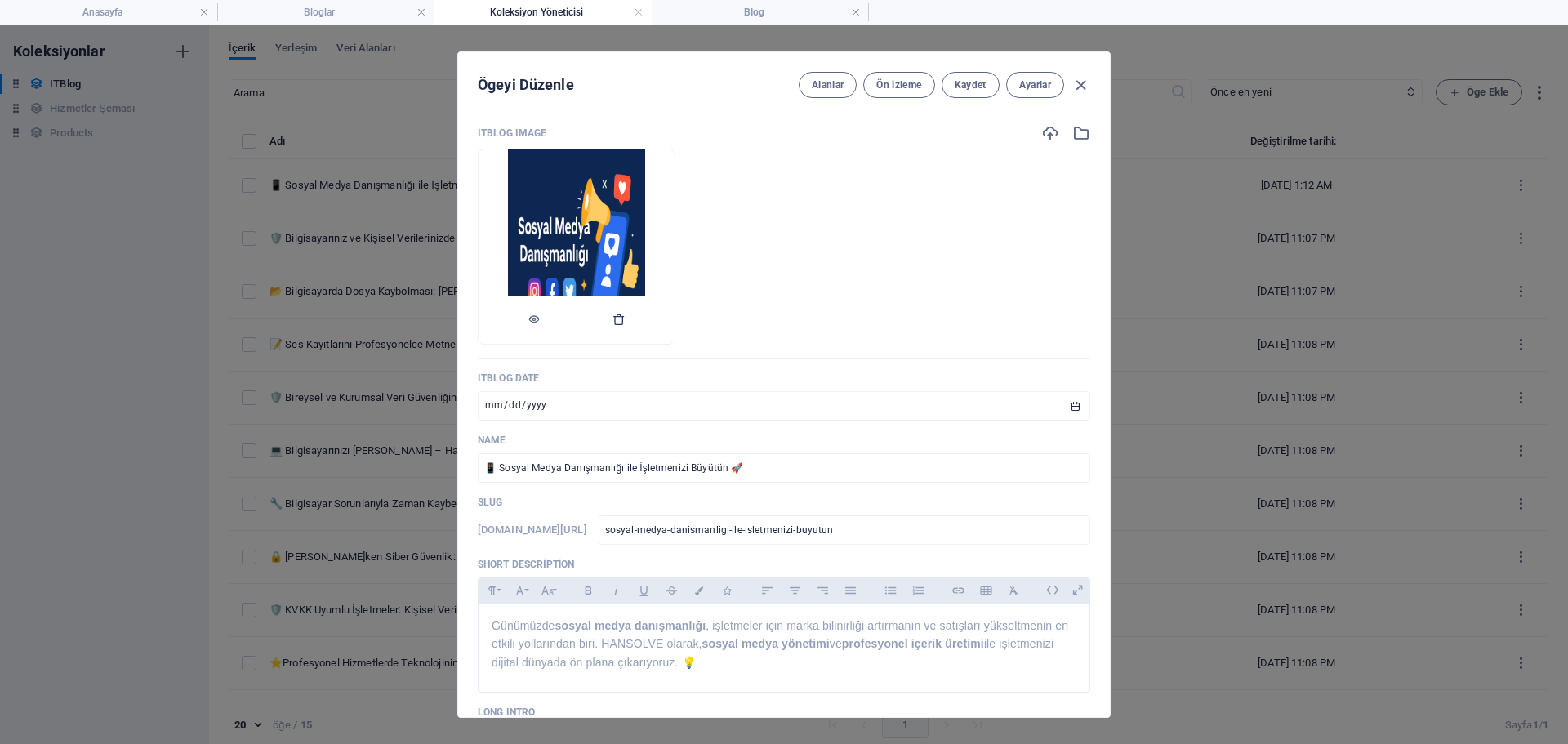
click at [626, 312] on button "button" at bounding box center [619, 320] width 13 height 49
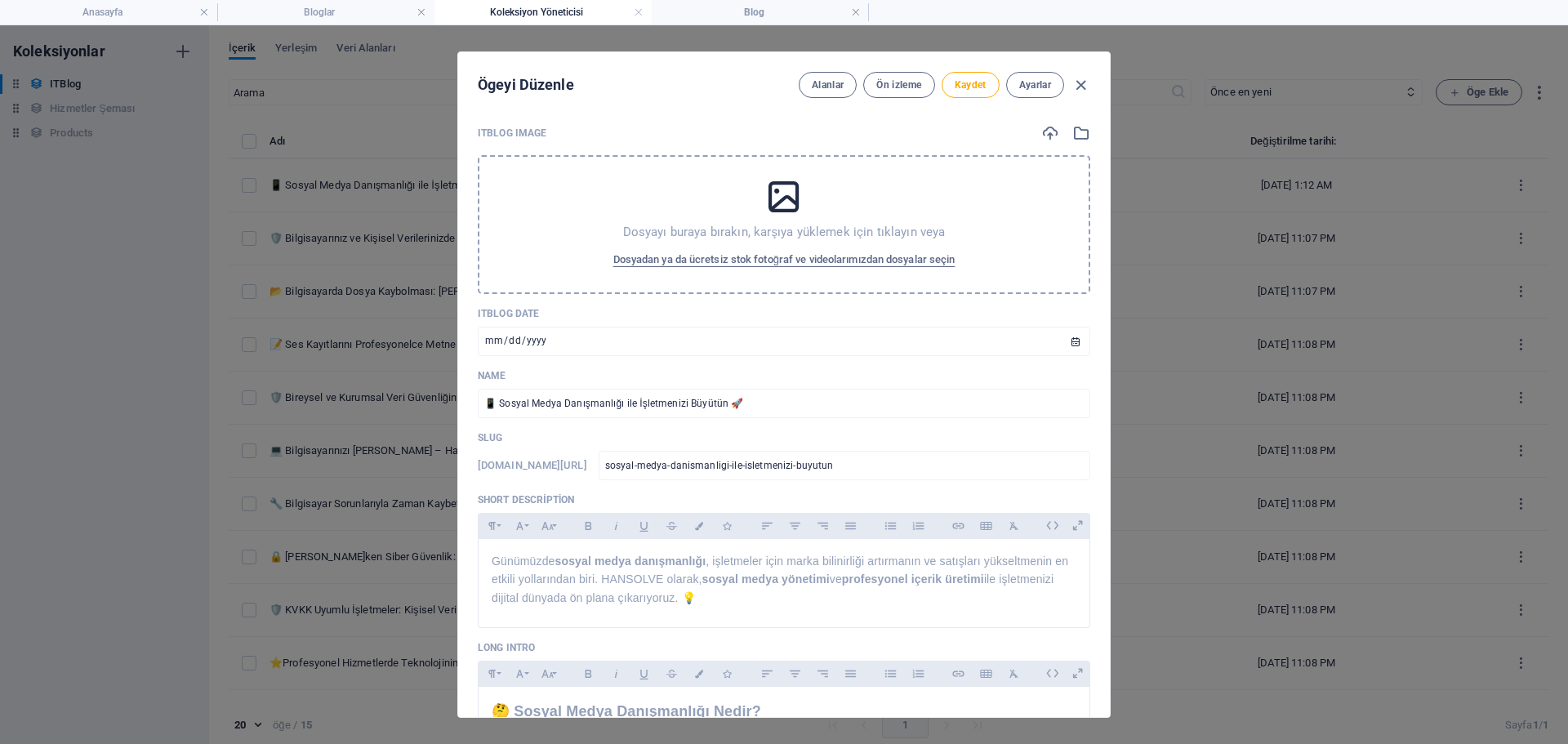
click at [633, 189] on div "Dosyayı buraya bırakın, karşıya yüklemek için tıklayın veya Dosyadan ya da ücre…" at bounding box center [784, 224] width 612 height 139
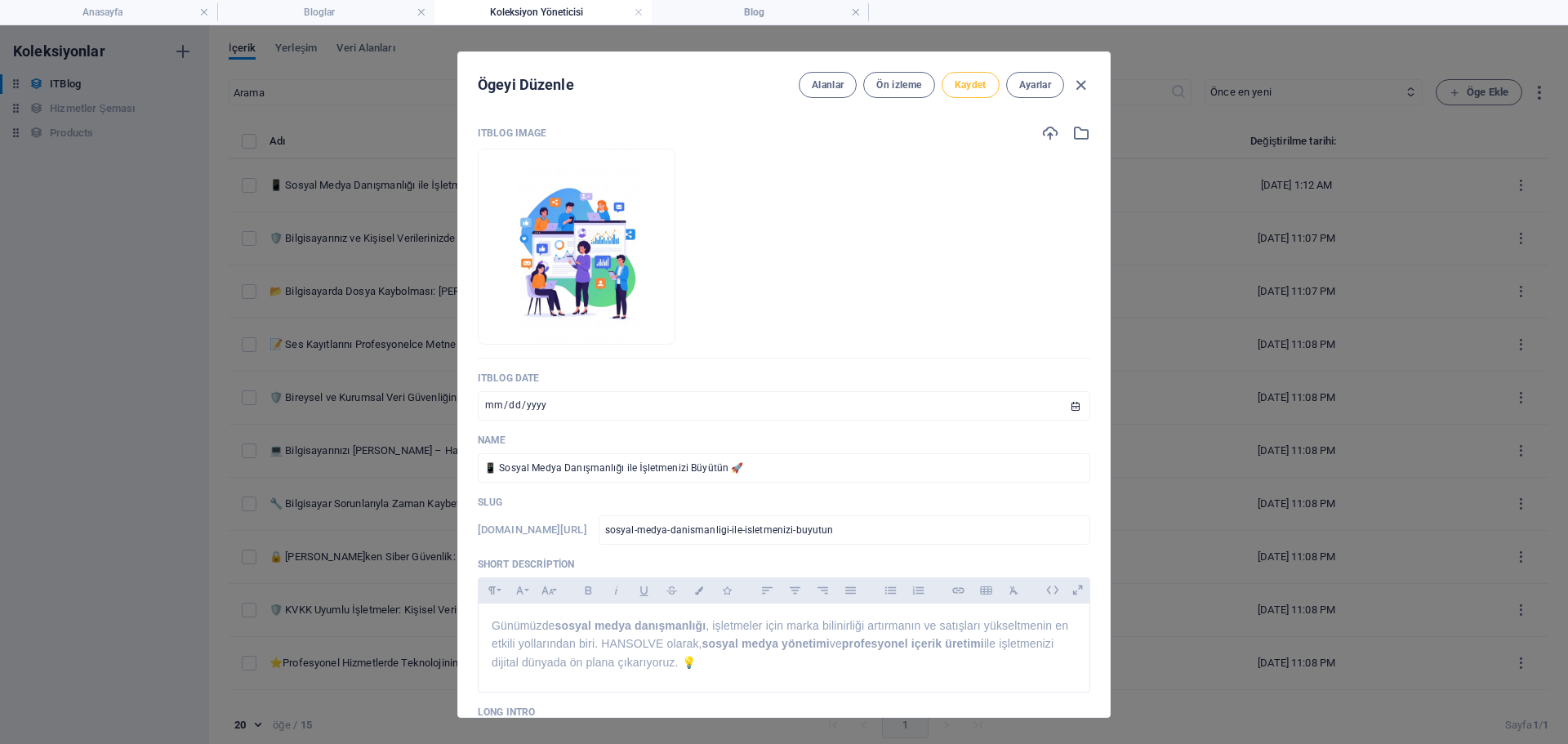
click at [961, 85] on span "Kaydet" at bounding box center [971, 85] width 32 height 13
click at [1084, 86] on icon "button" at bounding box center [1081, 85] width 18 height 18
type input "sosyal-medya-dan-smanl-g-ile-[GEOGRAPHIC_DATA]-[GEOGRAPHIC_DATA]"
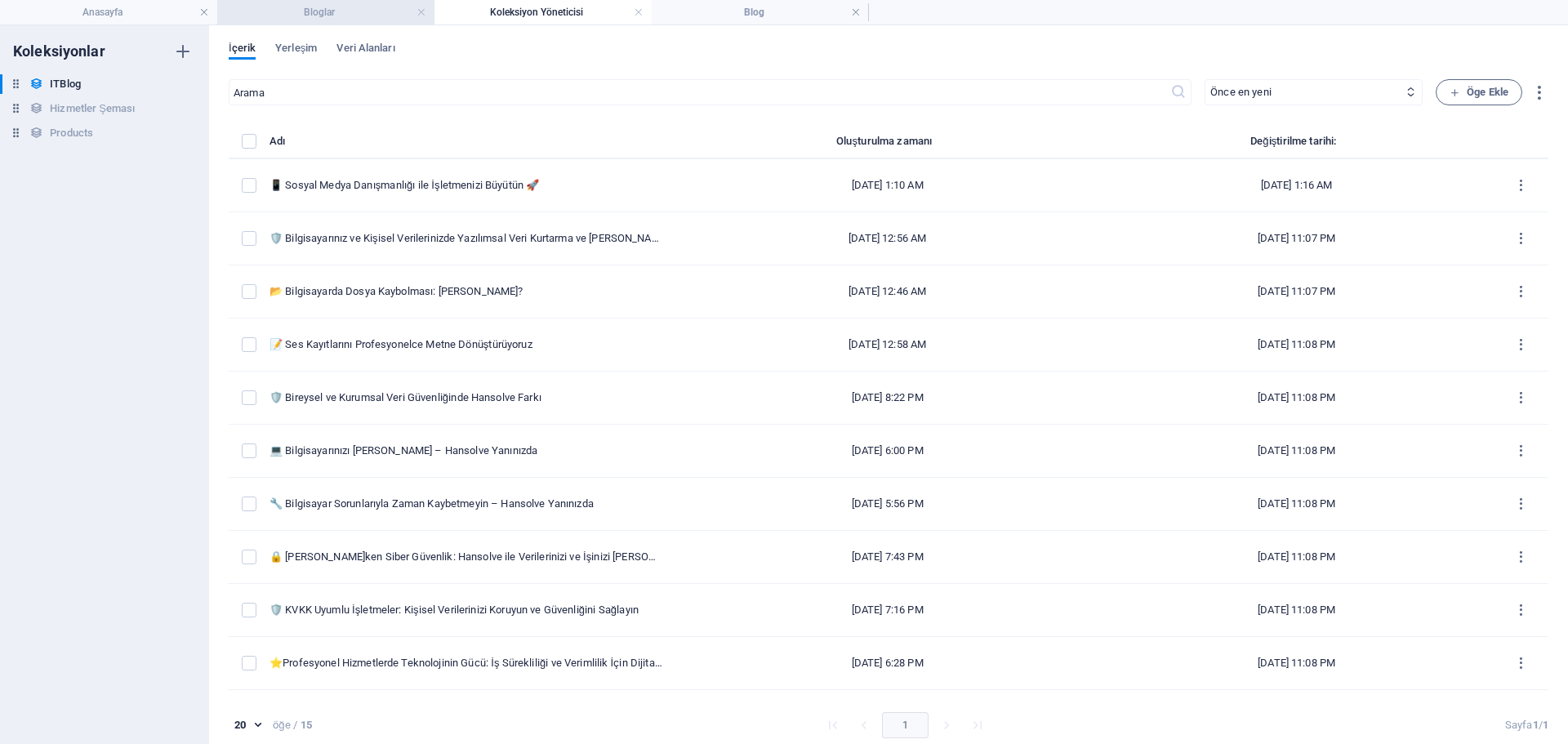
click at [349, 13] on h4 "Bloglar" at bounding box center [326, 12] width 218 height 18
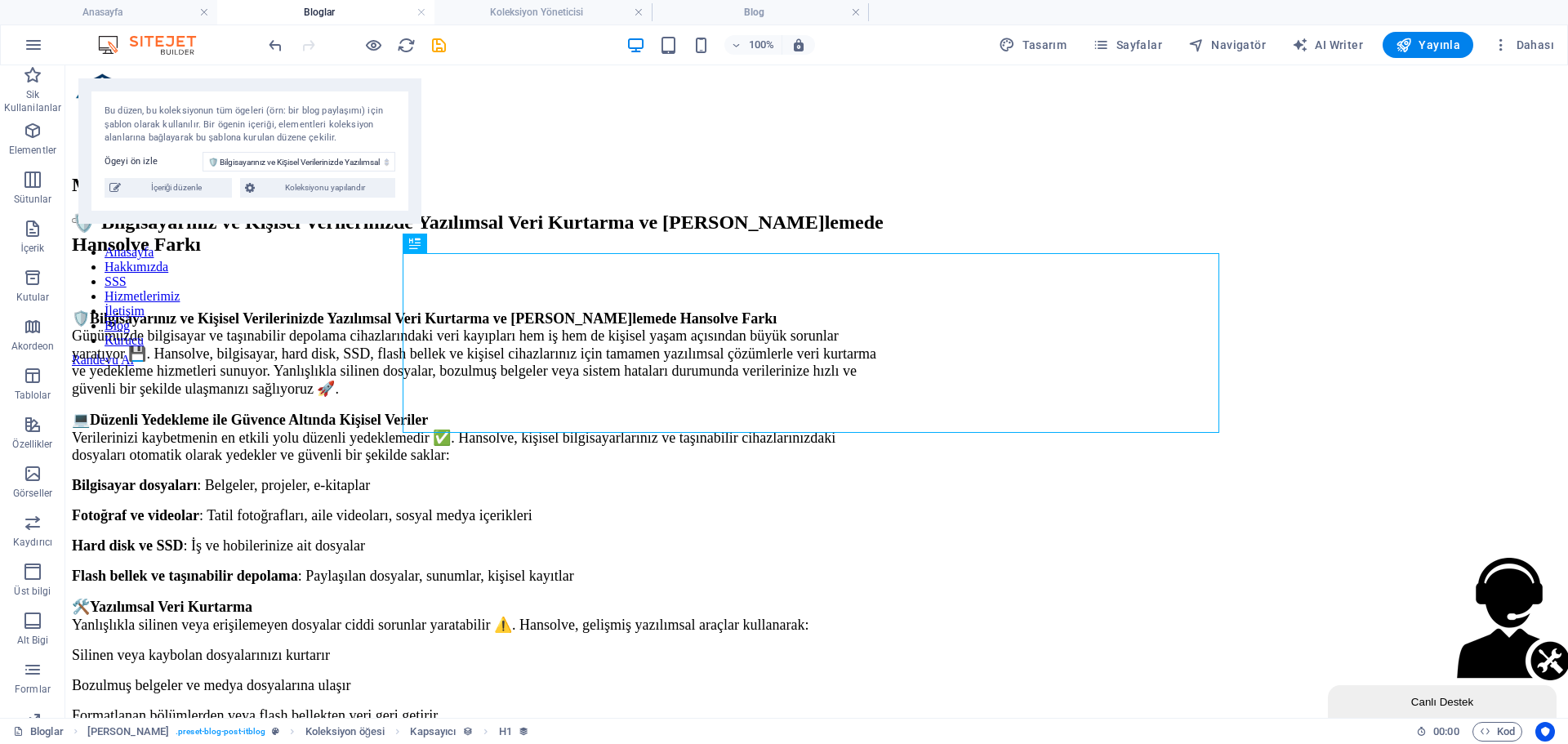
drag, startPoint x: 434, startPoint y: 44, endPoint x: 457, endPoint y: 32, distance: 25.9
click at [455, 33] on div "100% Tasarım [PERSON_NAME] AI Writer Yayınla Dahası" at bounding box center [913, 44] width 1295 height 26
click at [703, 17] on h4 "Blog" at bounding box center [761, 12] width 218 height 18
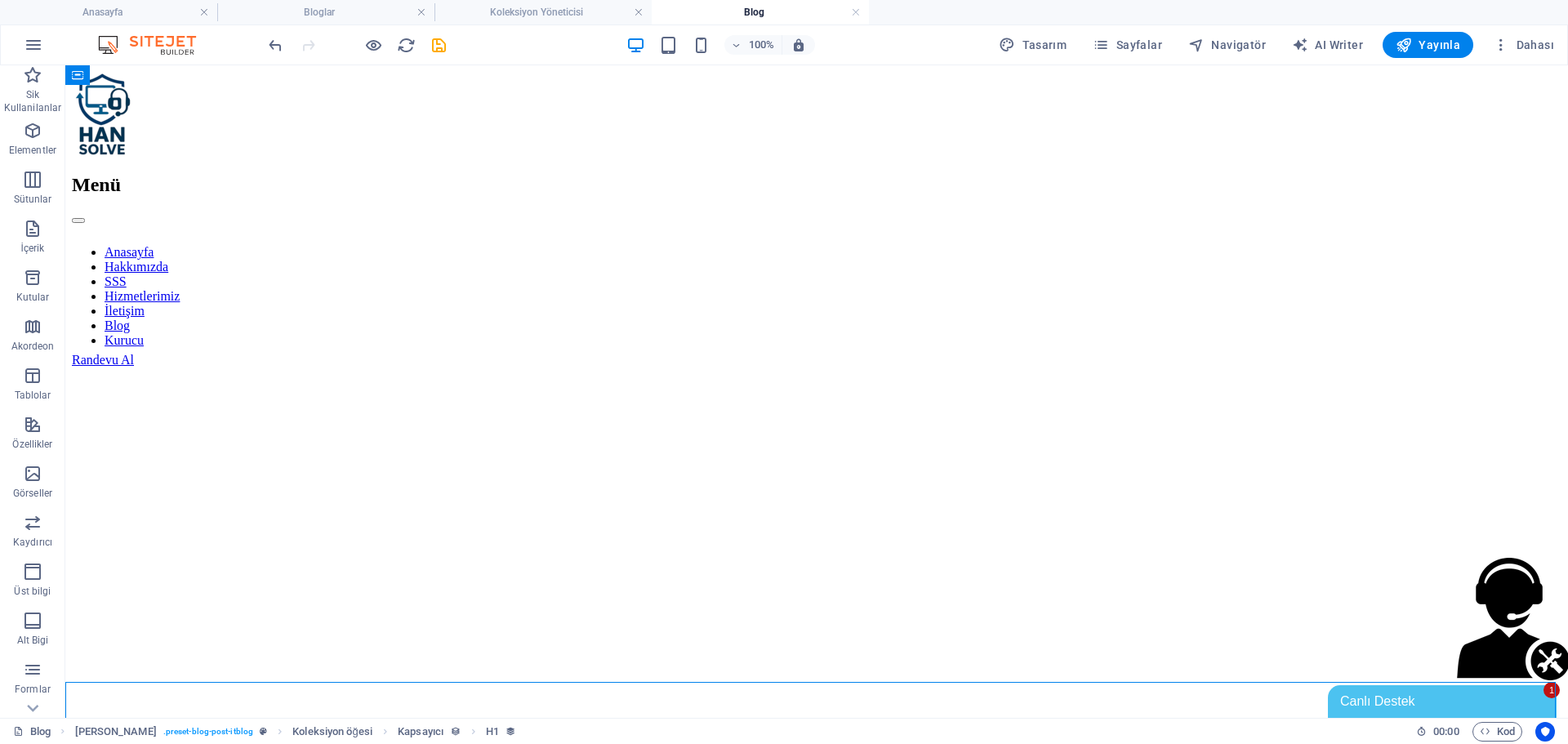
scroll to position [618, 0]
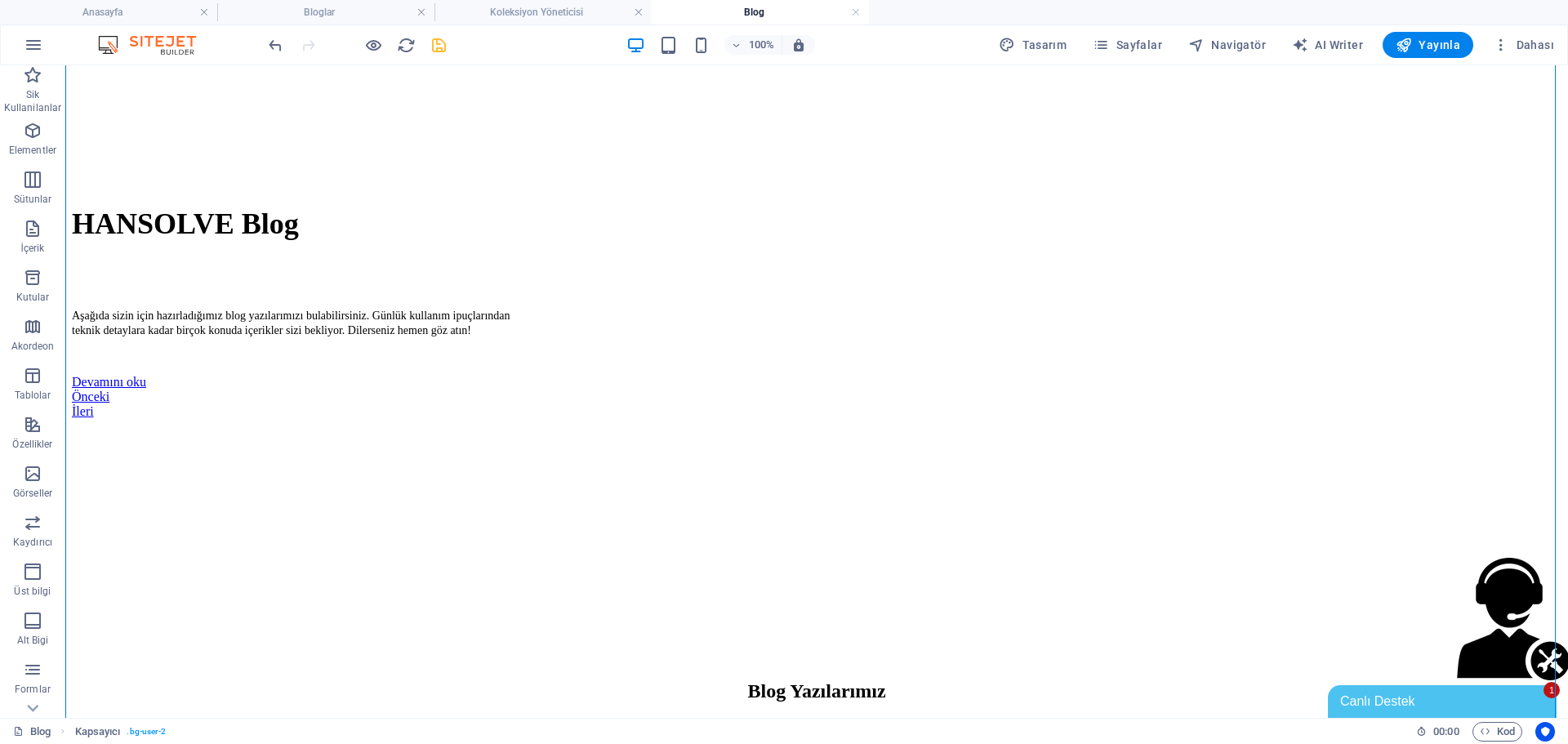
click at [435, 49] on icon "save" at bounding box center [439, 45] width 18 height 18
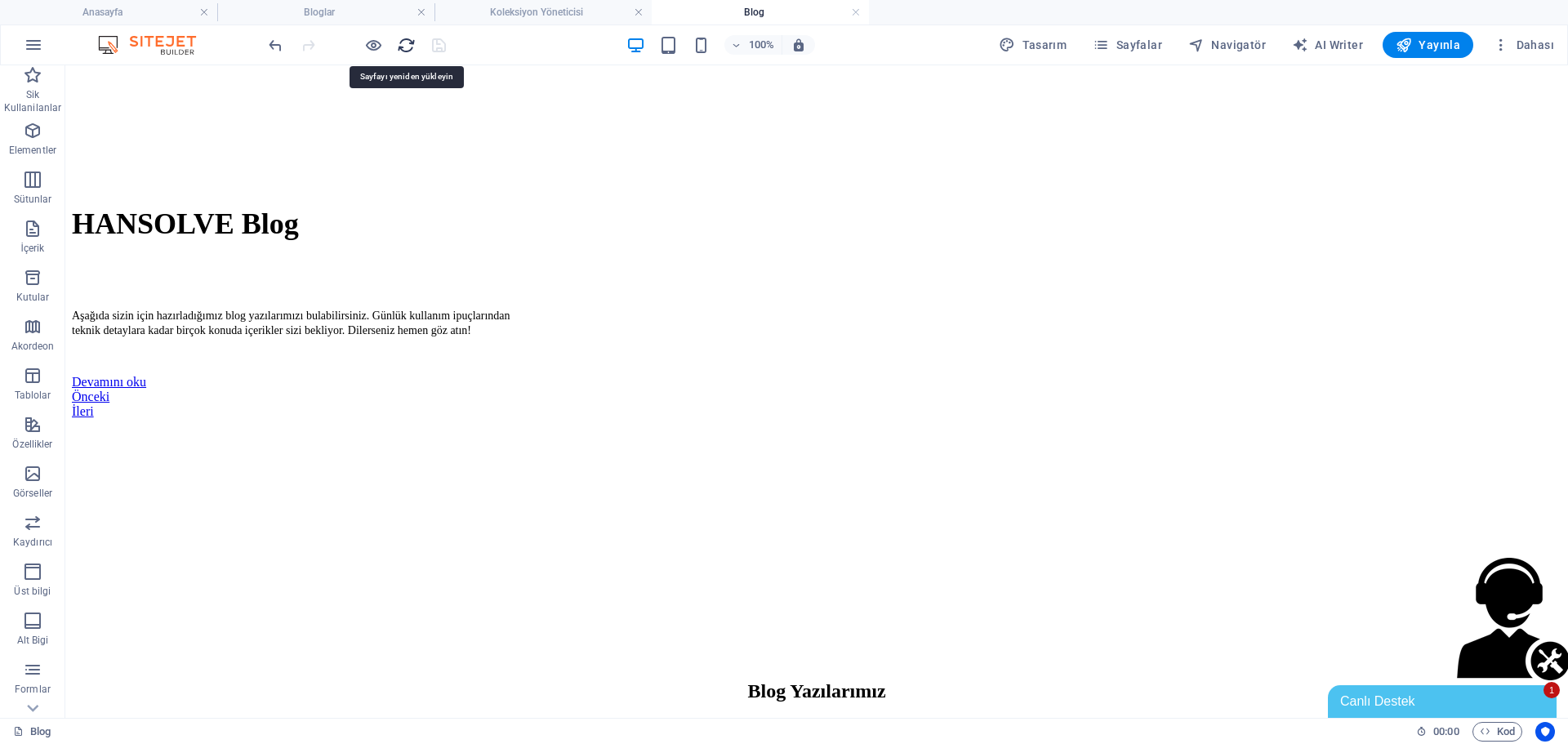
click at [407, 44] on icon "reload" at bounding box center [406, 45] width 18 height 18
click at [400, 36] on icon "reload" at bounding box center [406, 45] width 18 height 18
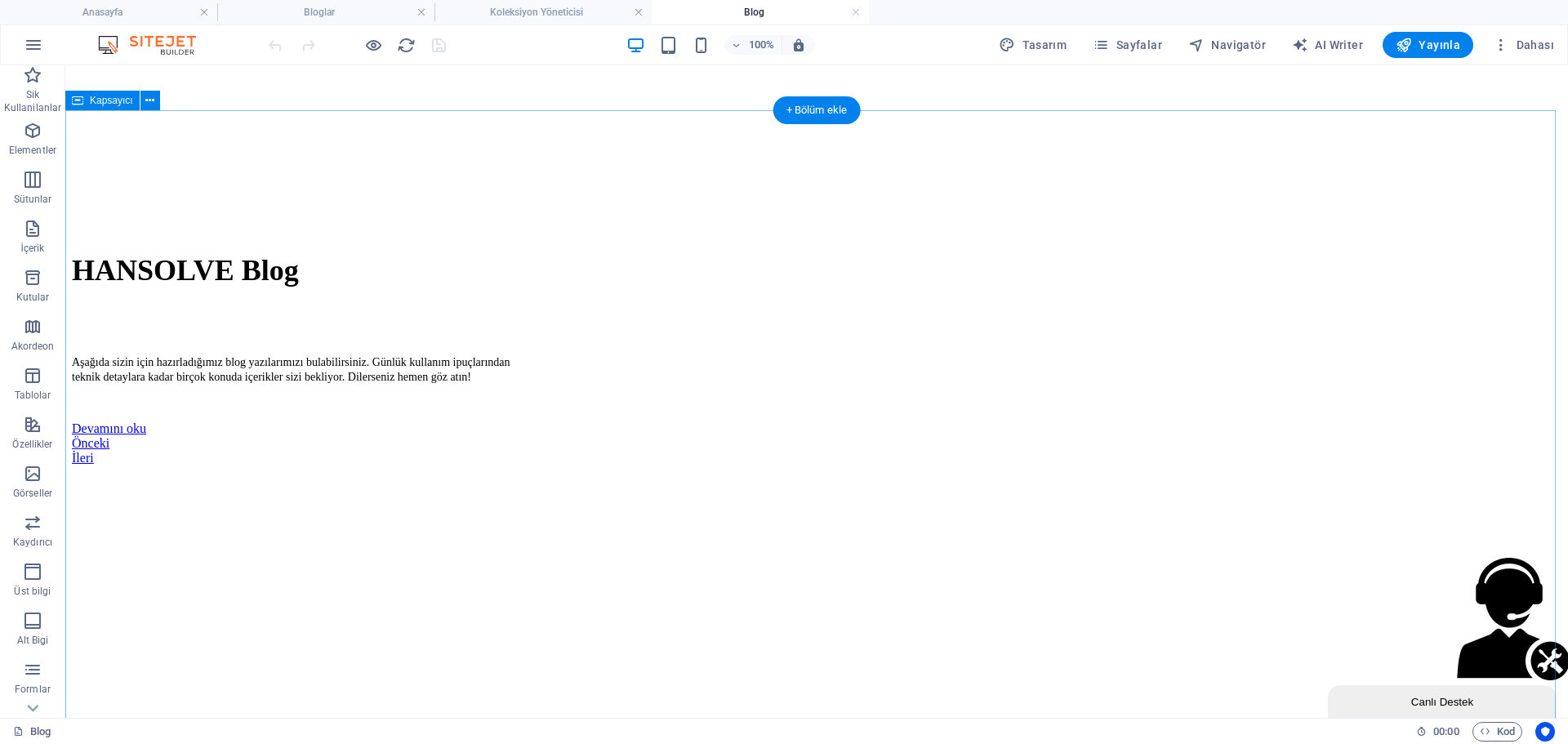
scroll to position [654, 0]
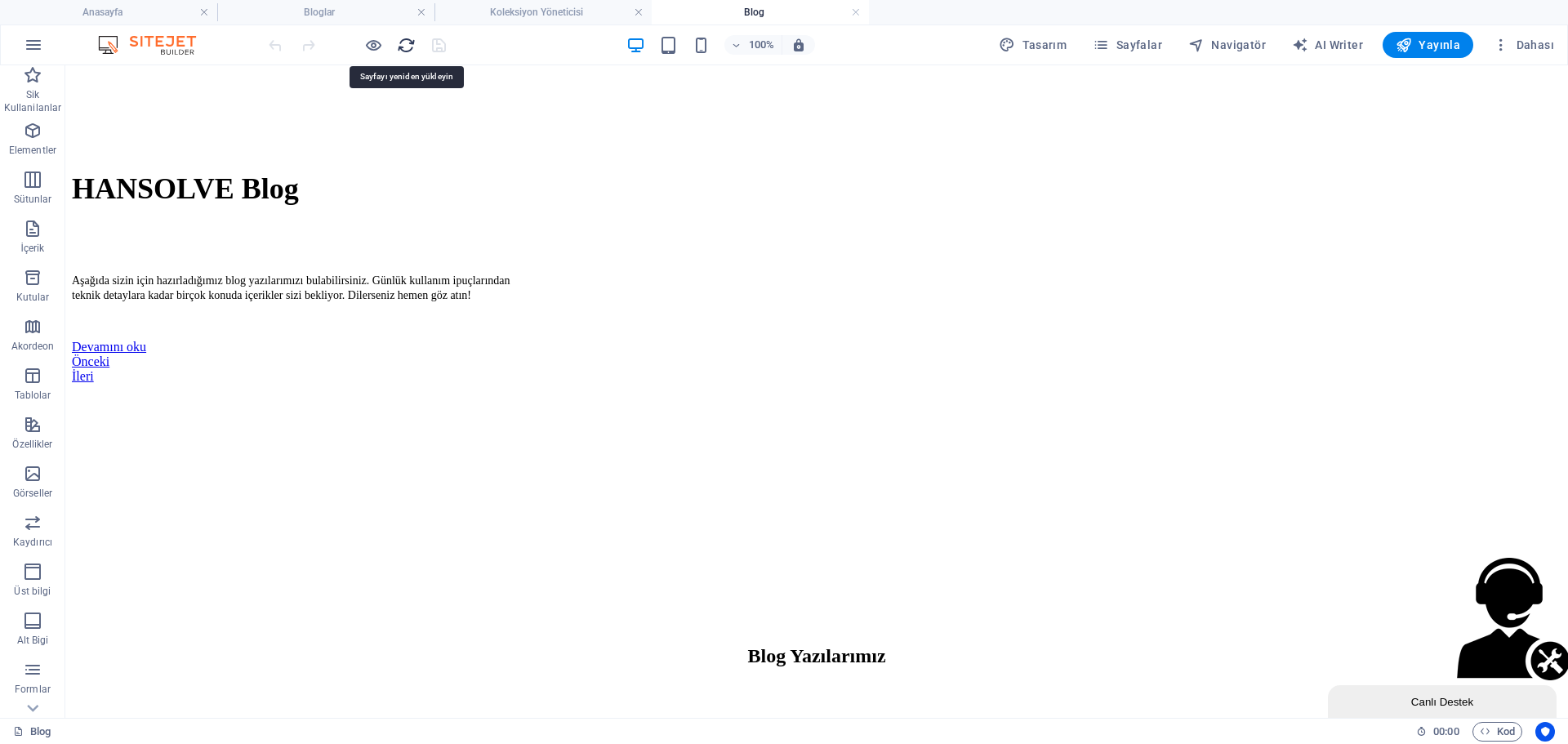
click at [407, 51] on icon "reload" at bounding box center [406, 45] width 18 height 18
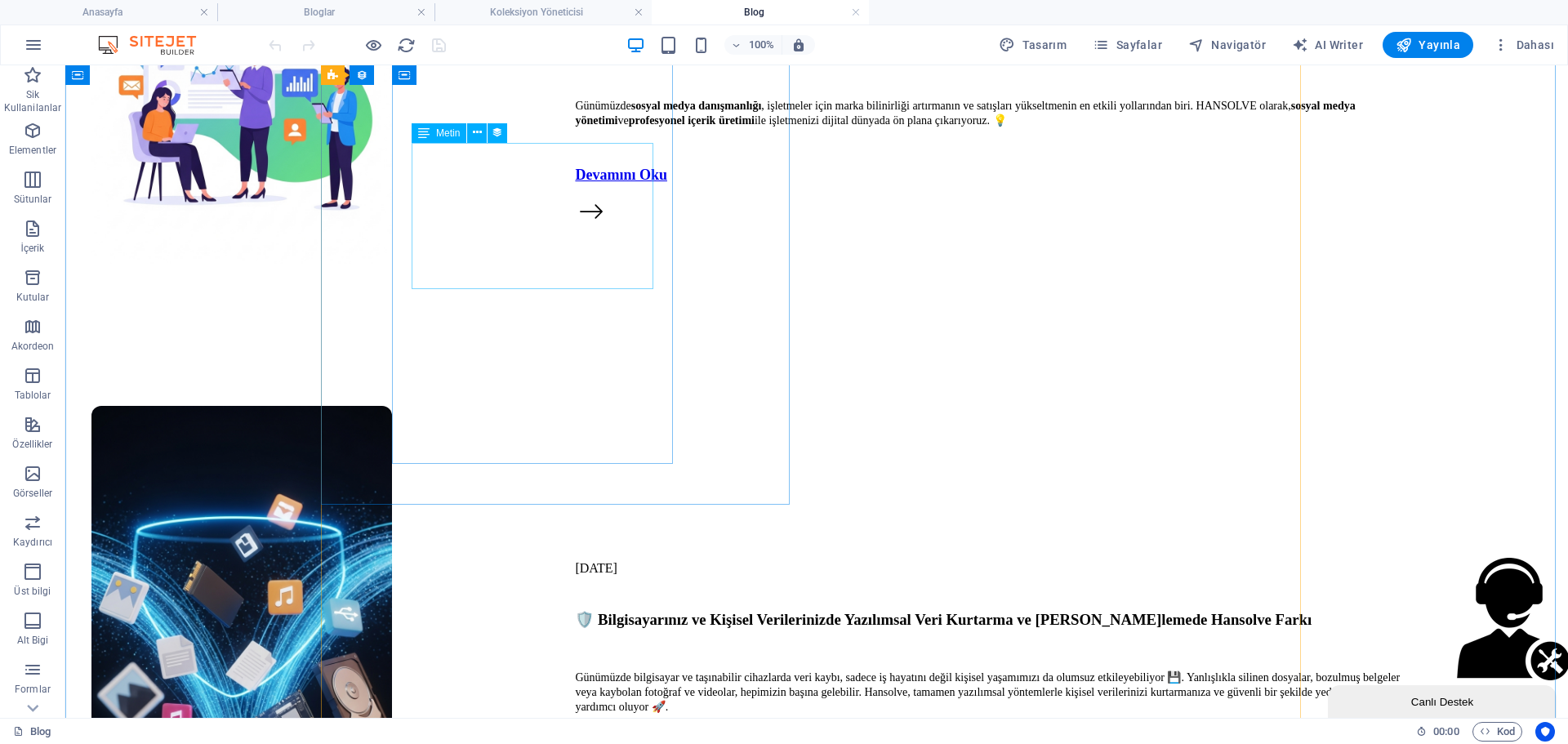
scroll to position [1307, 0]
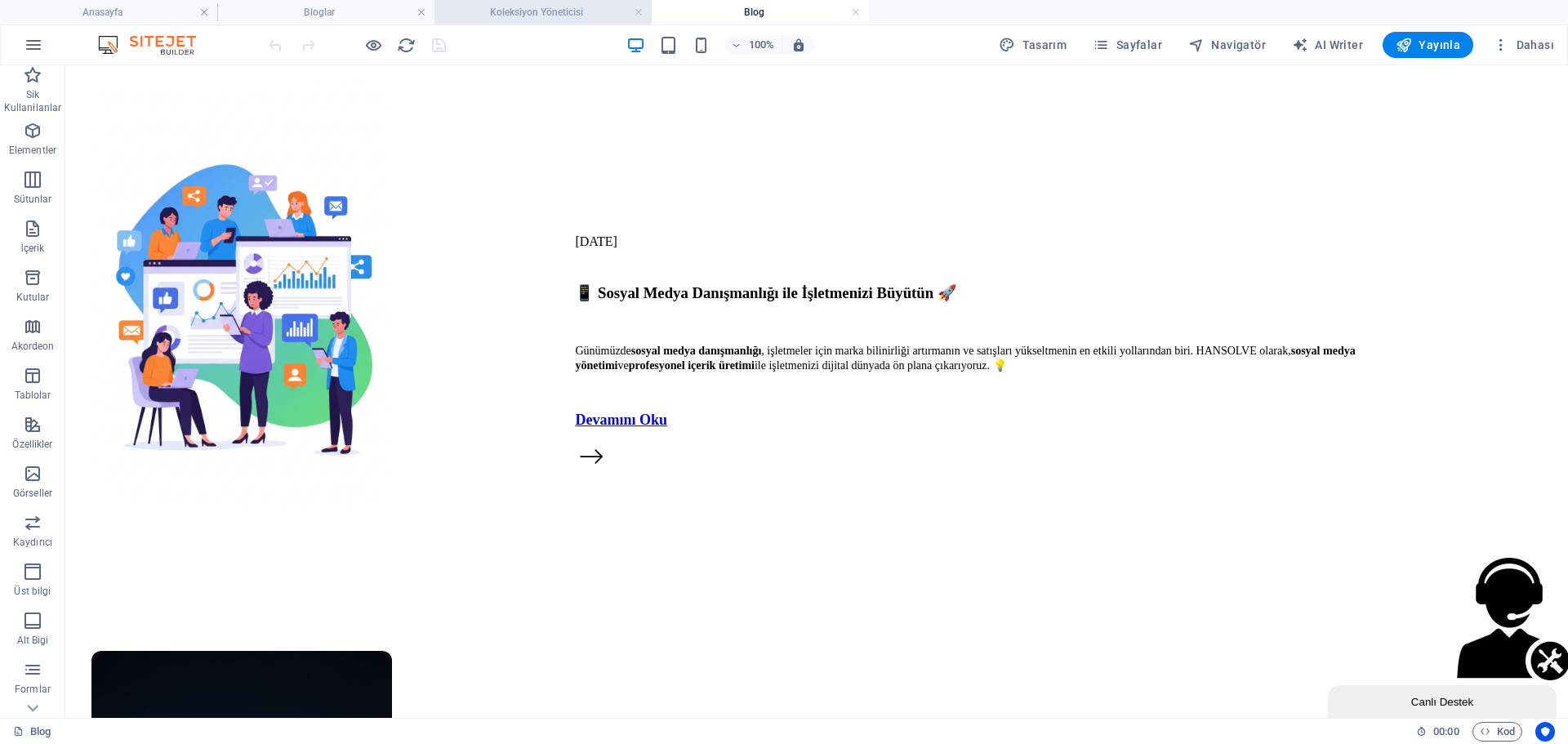
click at [531, 8] on h4 "Koleksiyon Yöneticisi" at bounding box center [543, 12] width 218 height 18
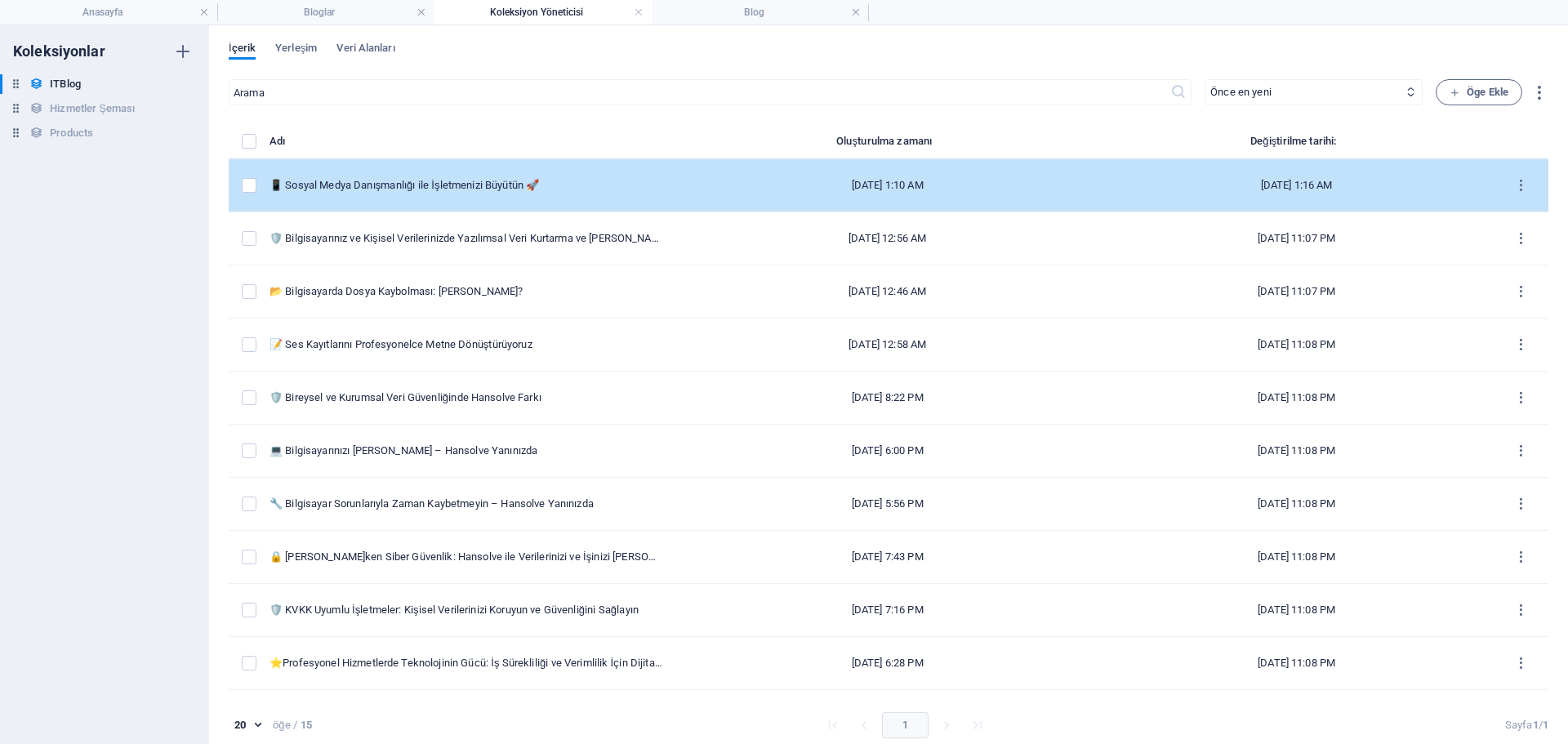
click at [484, 186] on div "📱 Sosyal Medya Danışmanlığı ile İşletmenizi Büyütün 🚀" at bounding box center [466, 186] width 393 height 15
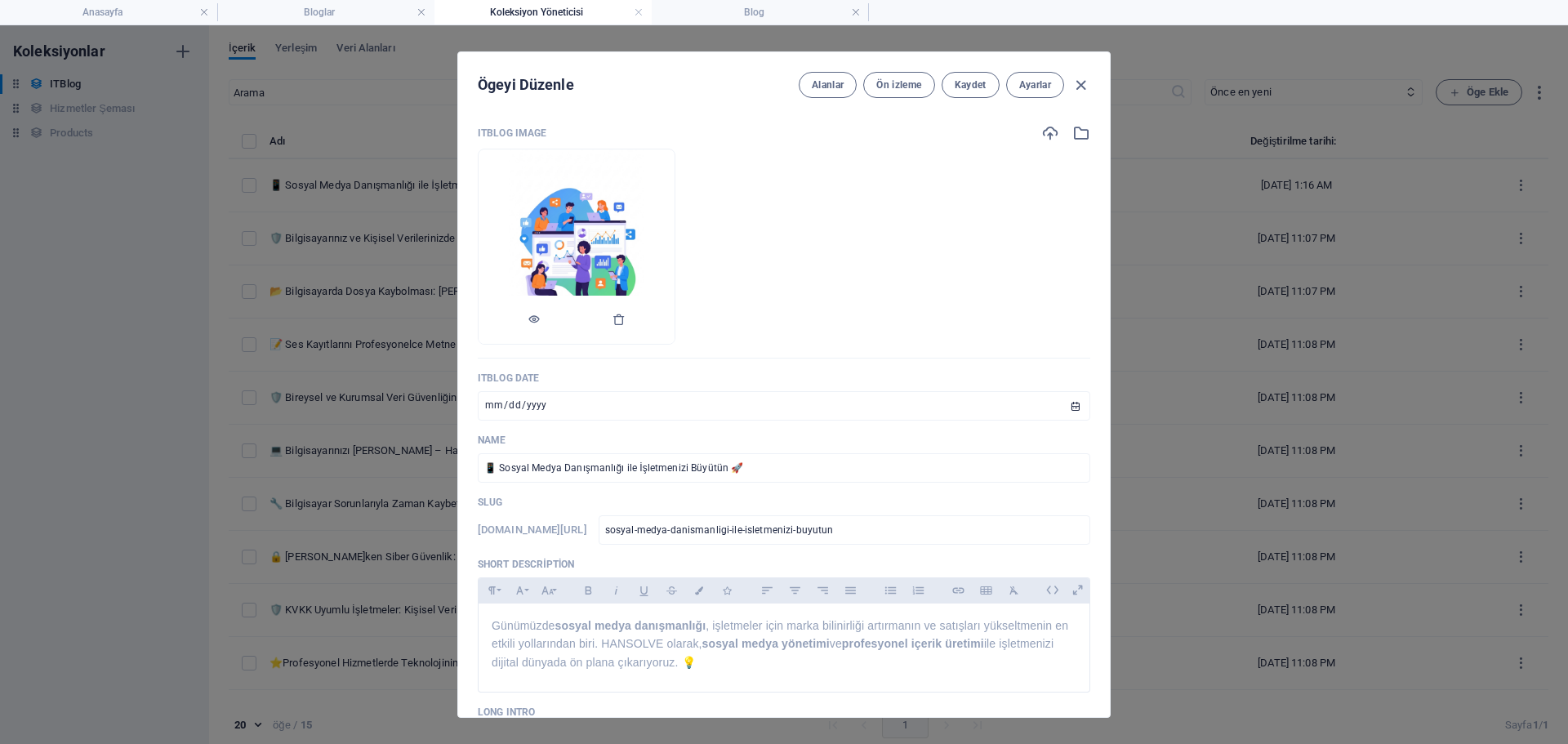
click at [674, 315] on div at bounding box center [576, 320] width 196 height 49
click at [626, 320] on icon "button" at bounding box center [619, 320] width 13 height 13
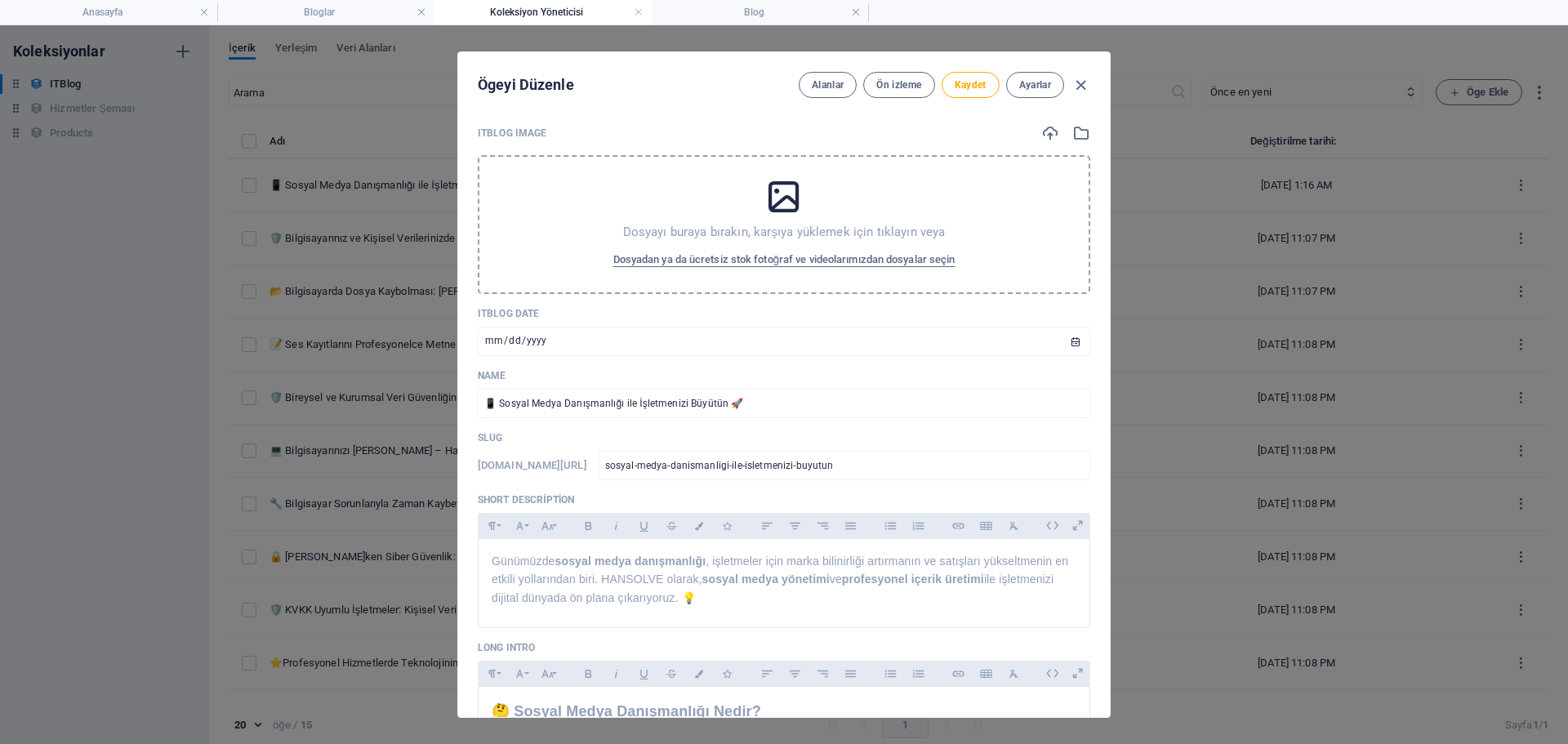
click at [719, 234] on p "Dosyayı buraya bırakın, karşıya yüklemek için tıklayın veya" at bounding box center [785, 233] width 323 height 17
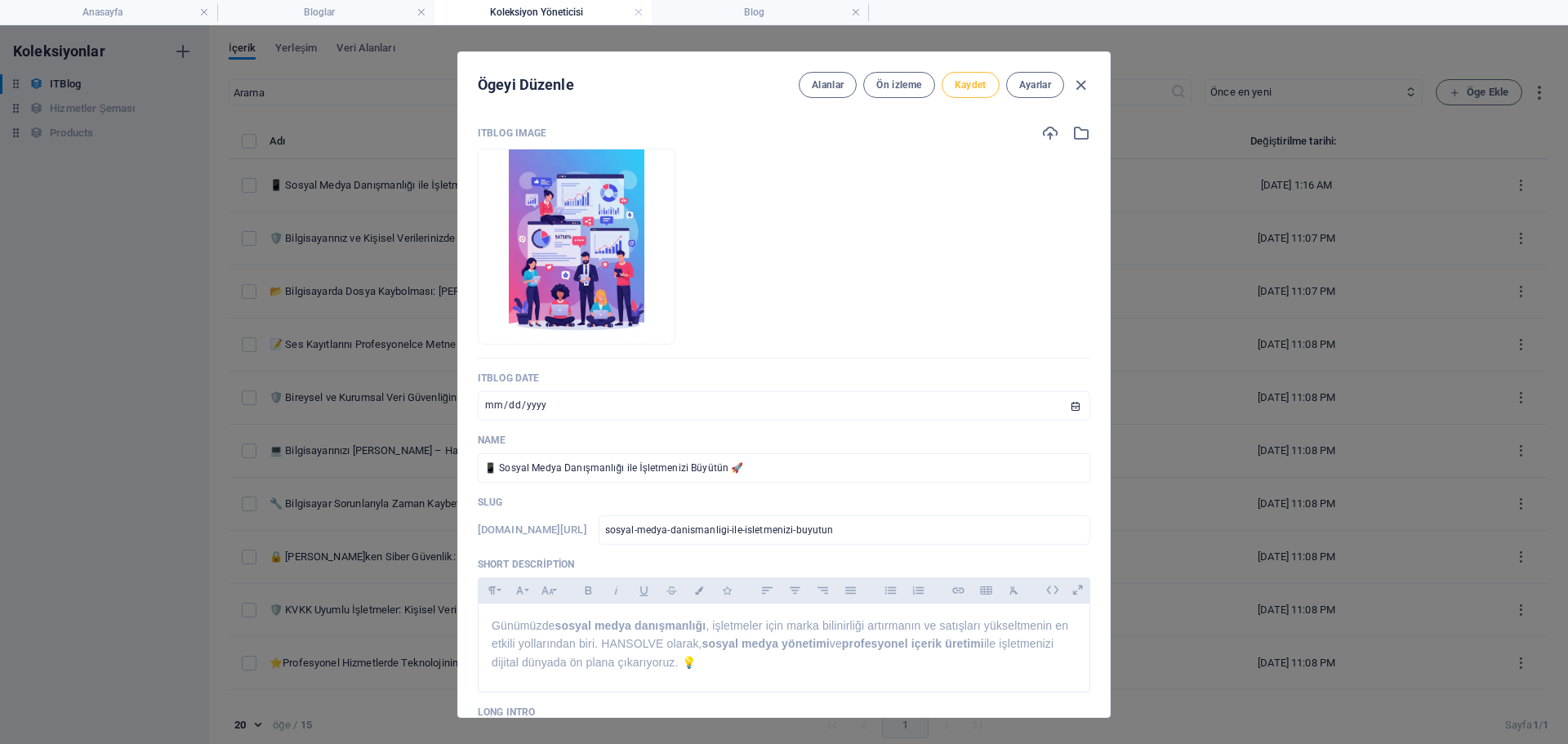
click at [965, 82] on span "Kaydet" at bounding box center [971, 85] width 32 height 13
click at [1078, 78] on icon "button" at bounding box center [1081, 85] width 18 height 18
type input "sosyal-medya-dan-smanl-g-ile-[GEOGRAPHIC_DATA]-[GEOGRAPHIC_DATA]"
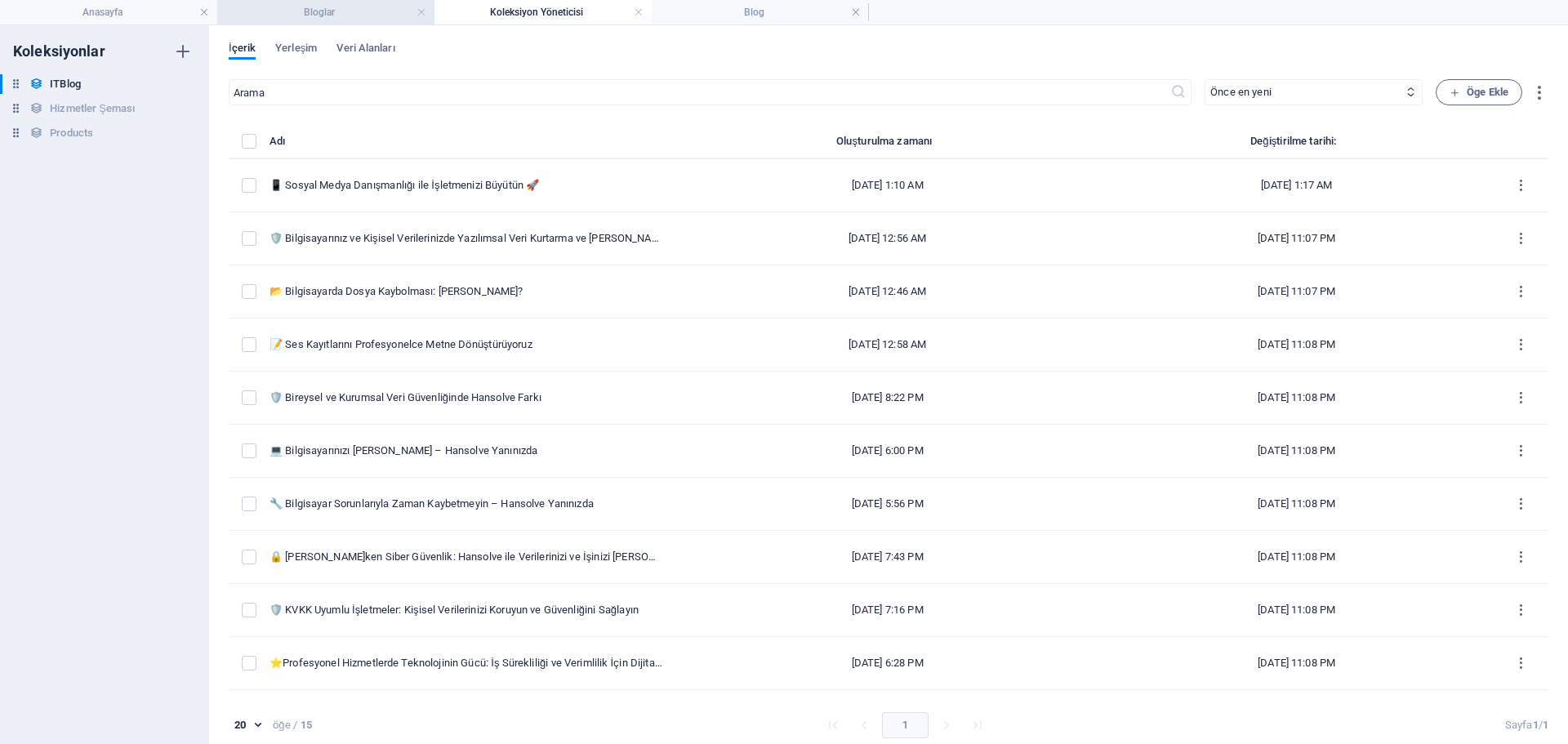
click at [340, 19] on h4 "Bloglar" at bounding box center [326, 12] width 218 height 18
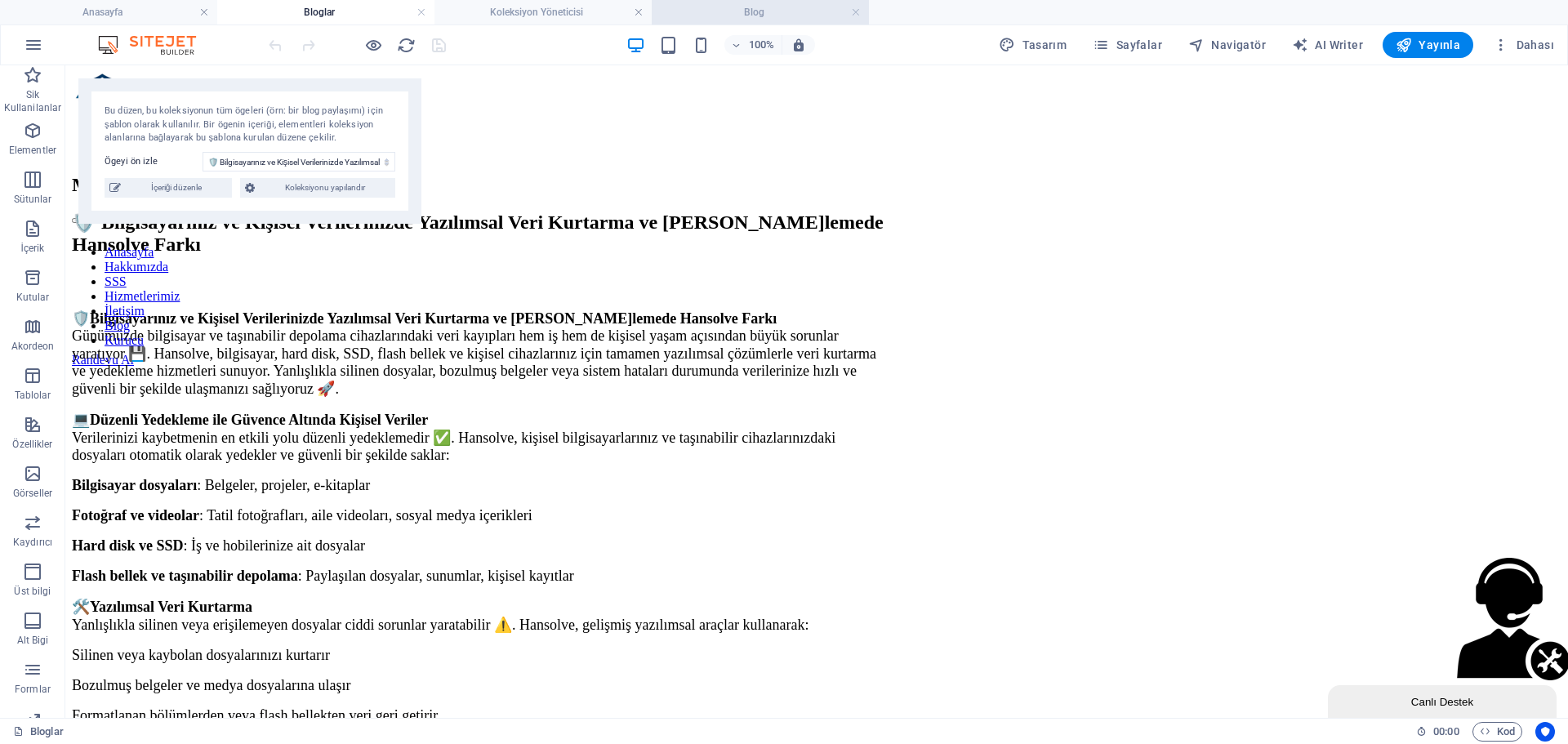
click at [732, 13] on h4 "Blog" at bounding box center [761, 12] width 218 height 18
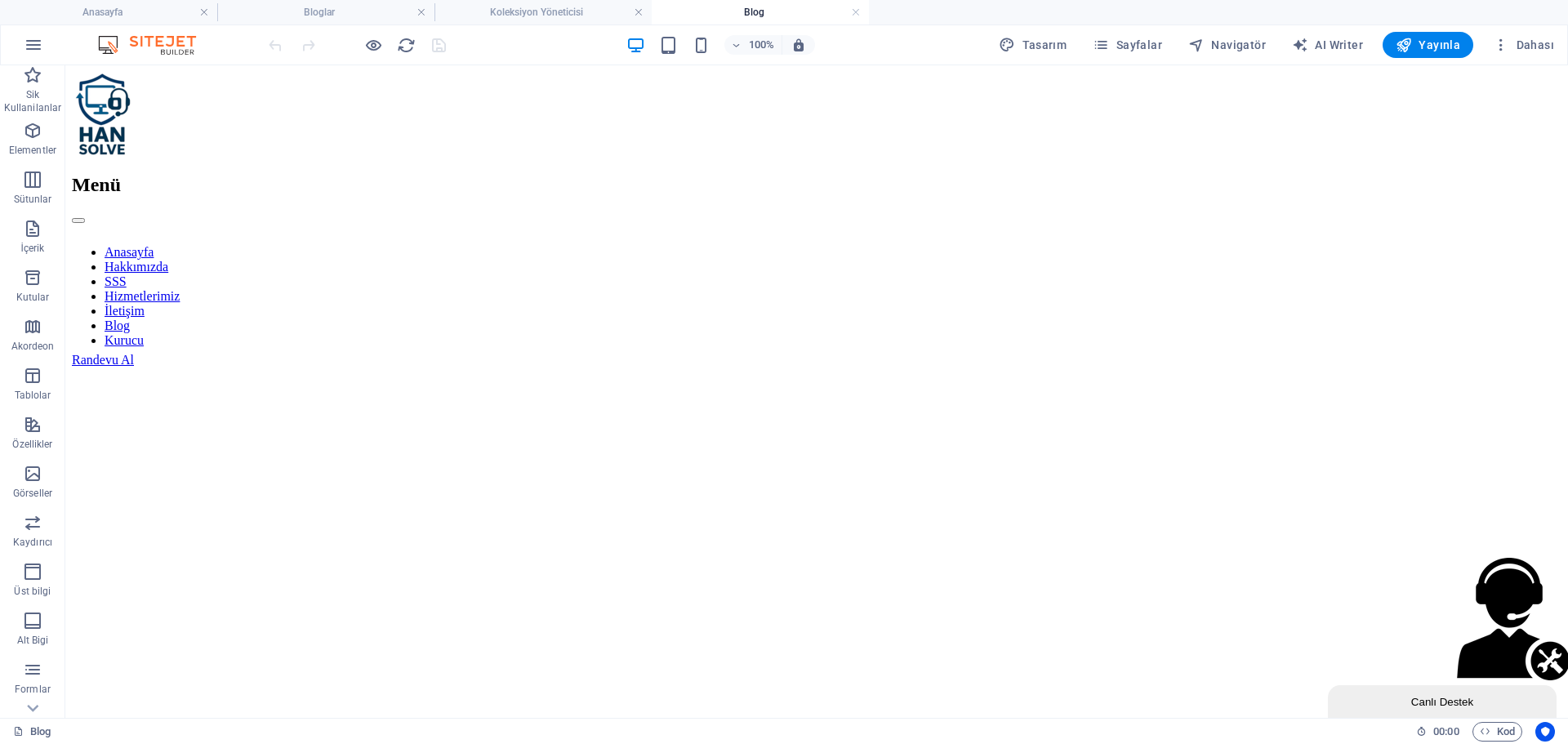
scroll to position [1307, 0]
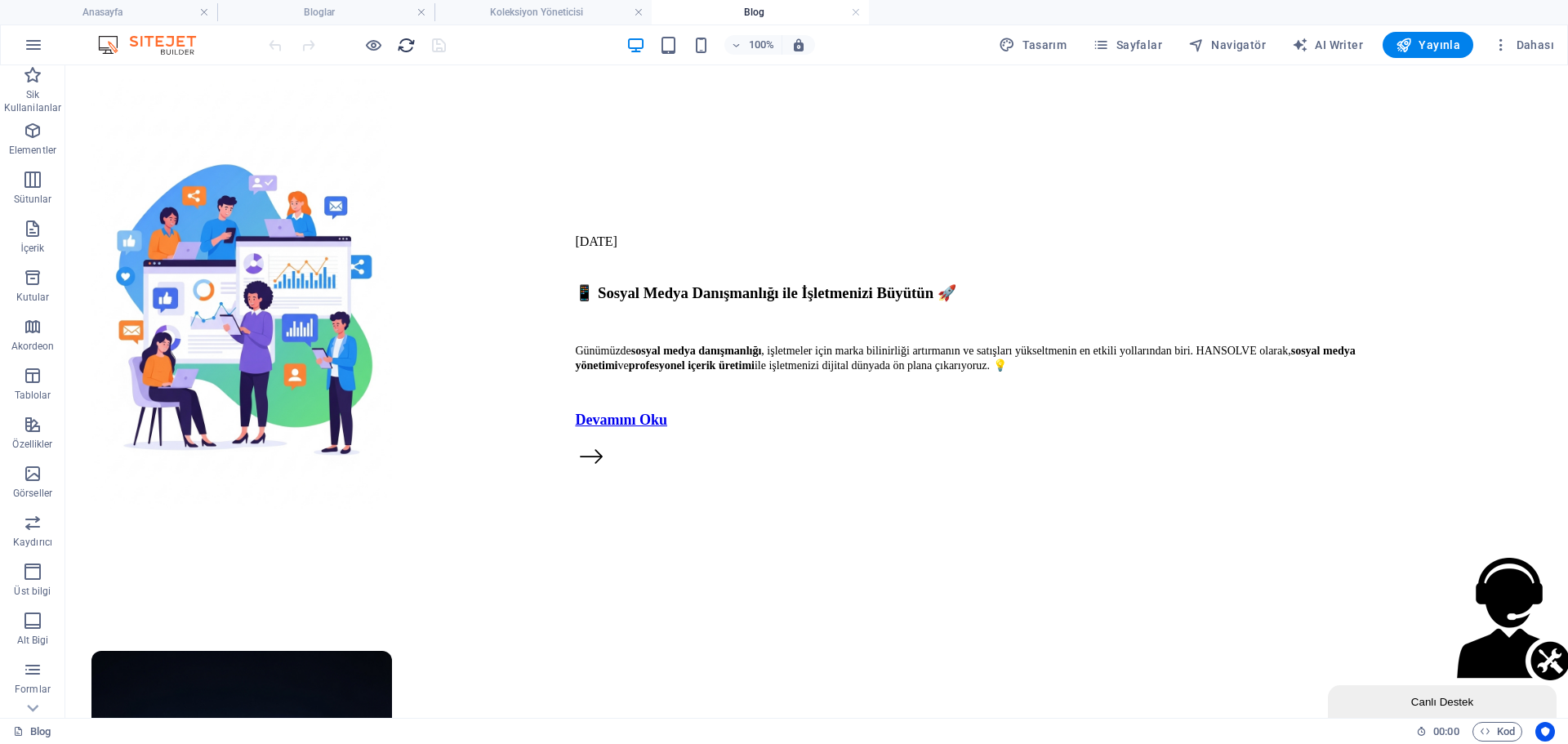
click at [410, 46] on icon "reload" at bounding box center [406, 45] width 18 height 18
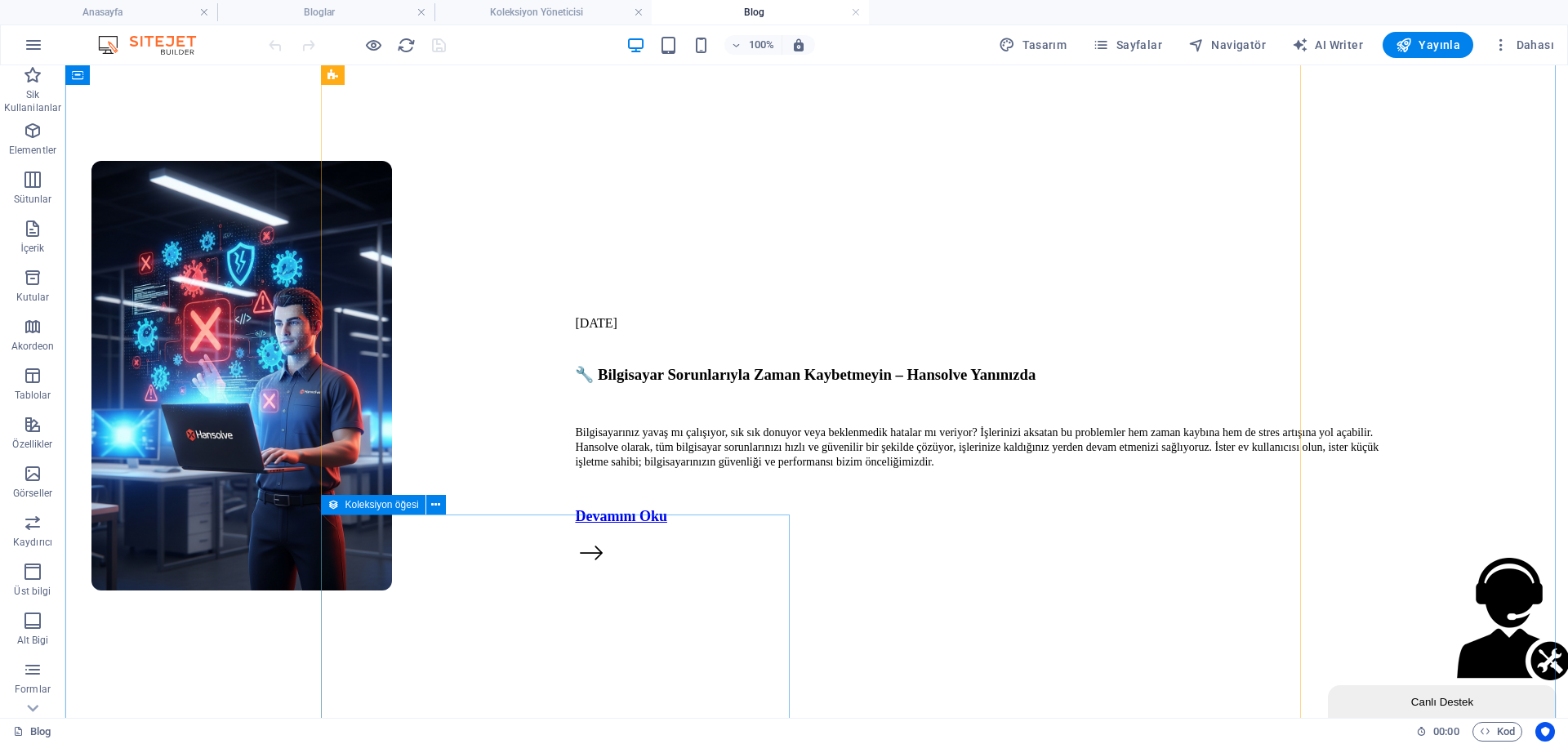
scroll to position [5031, 0]
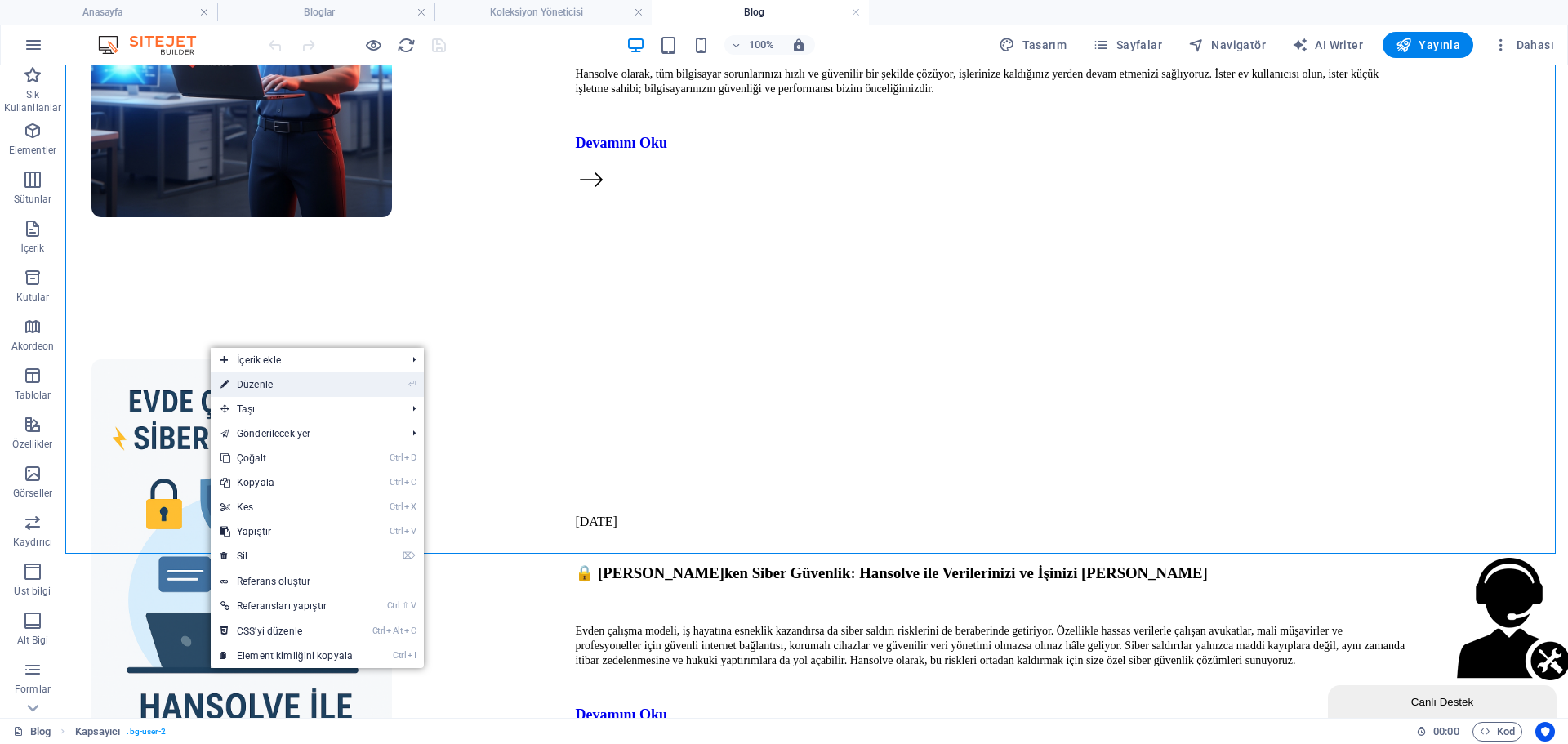
click at [279, 390] on link "⏎ Düzenle" at bounding box center [287, 384] width 152 height 24
select select "px"
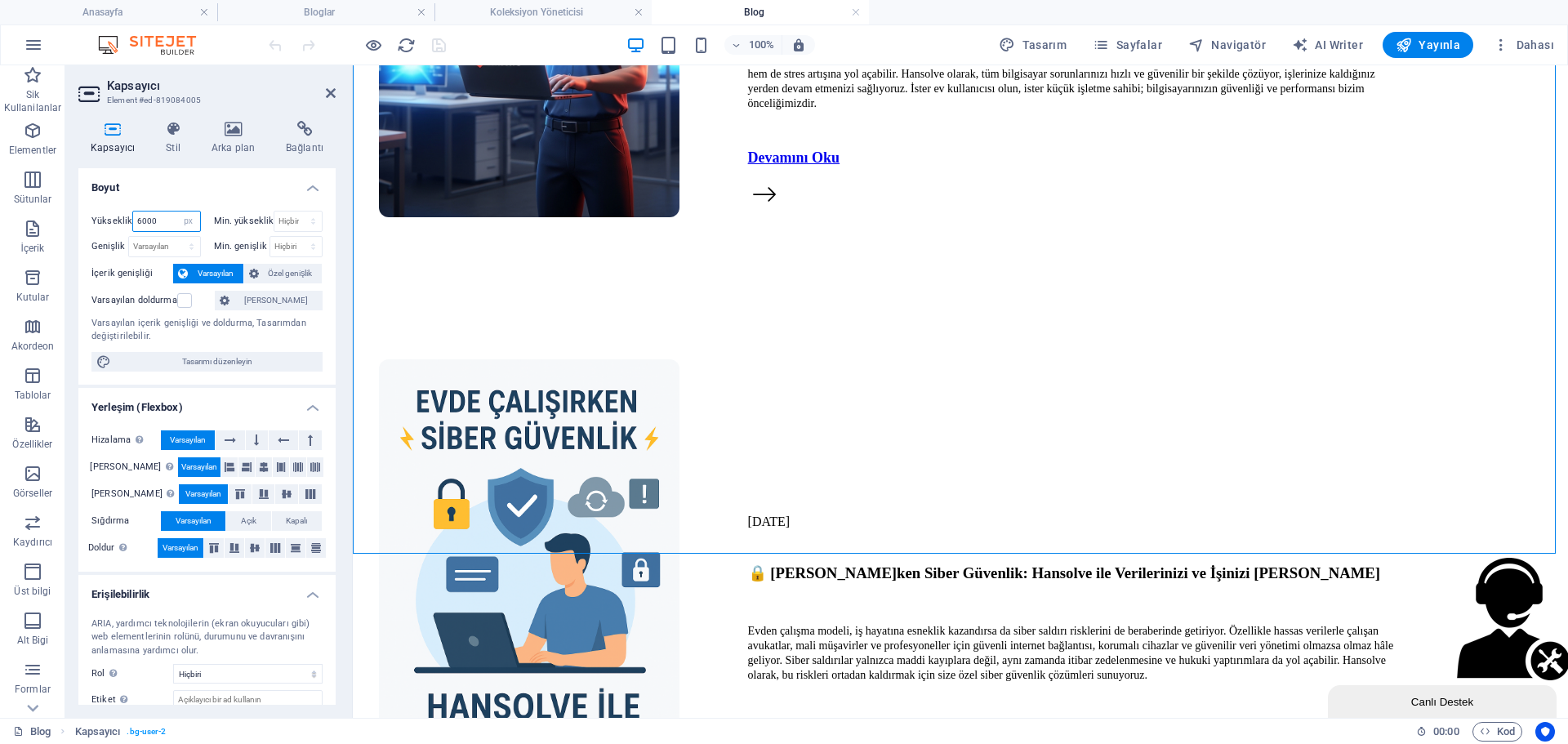
drag, startPoint x: 161, startPoint y: 218, endPoint x: 109, endPoint y: 220, distance: 52.0
click at [109, 220] on div "Yükseklik 6000 Varsayılan px rem % vh vw" at bounding box center [146, 221] width 110 height 21
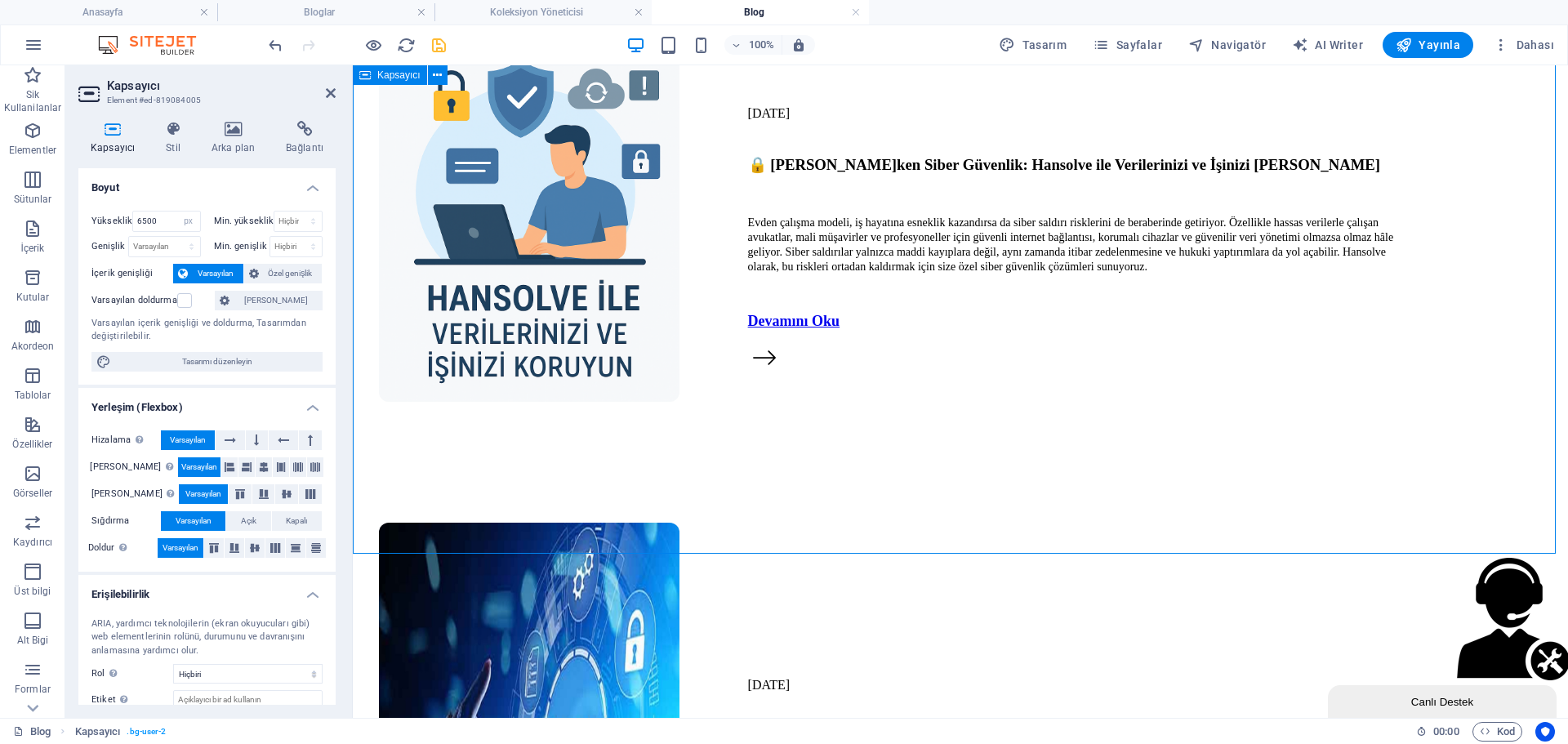
scroll to position [5357, 0]
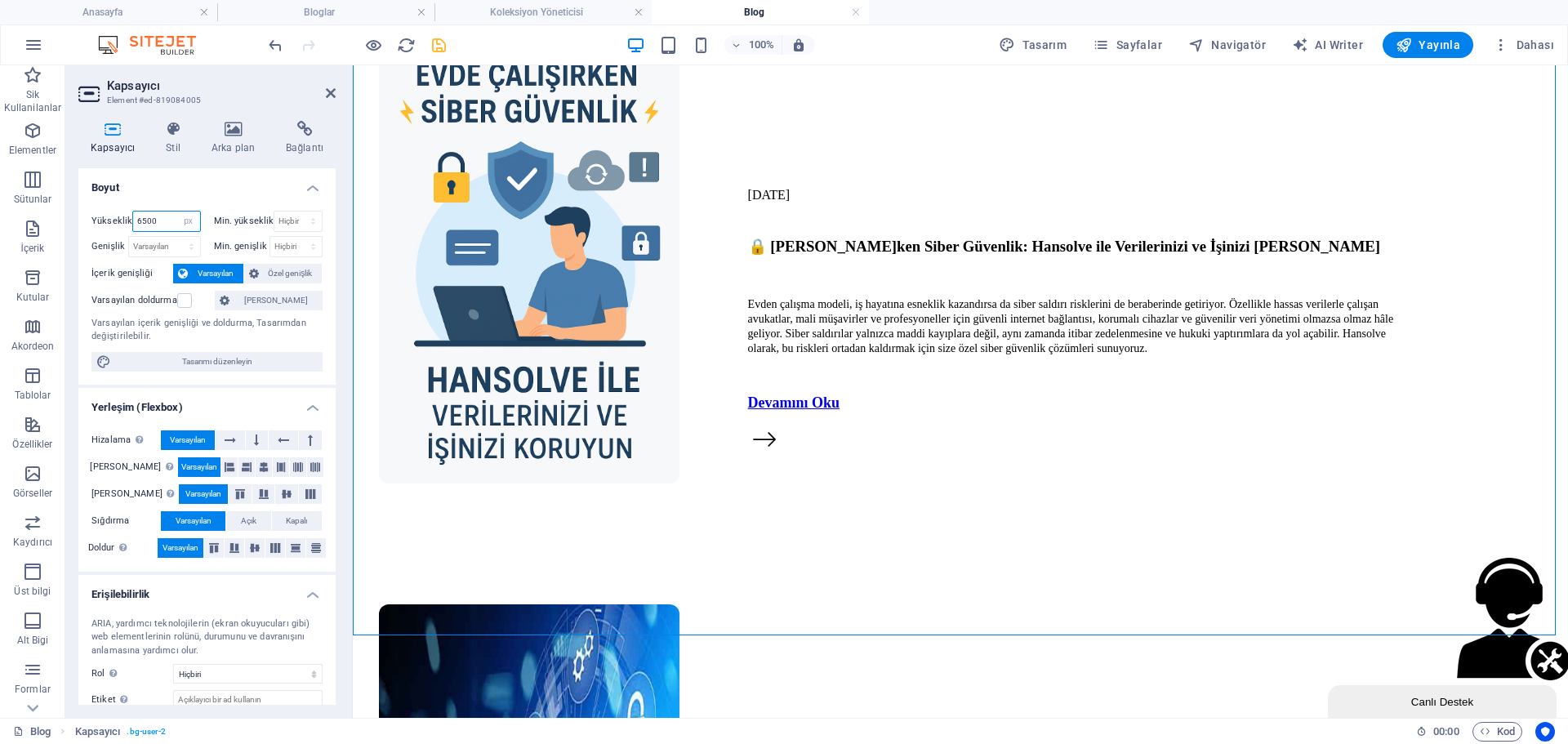
drag, startPoint x: 167, startPoint y: 221, endPoint x: 154, endPoint y: 225, distance: 13.6
click at [154, 225] on input "6500" at bounding box center [166, 221] width 66 height 19
type input "6400"
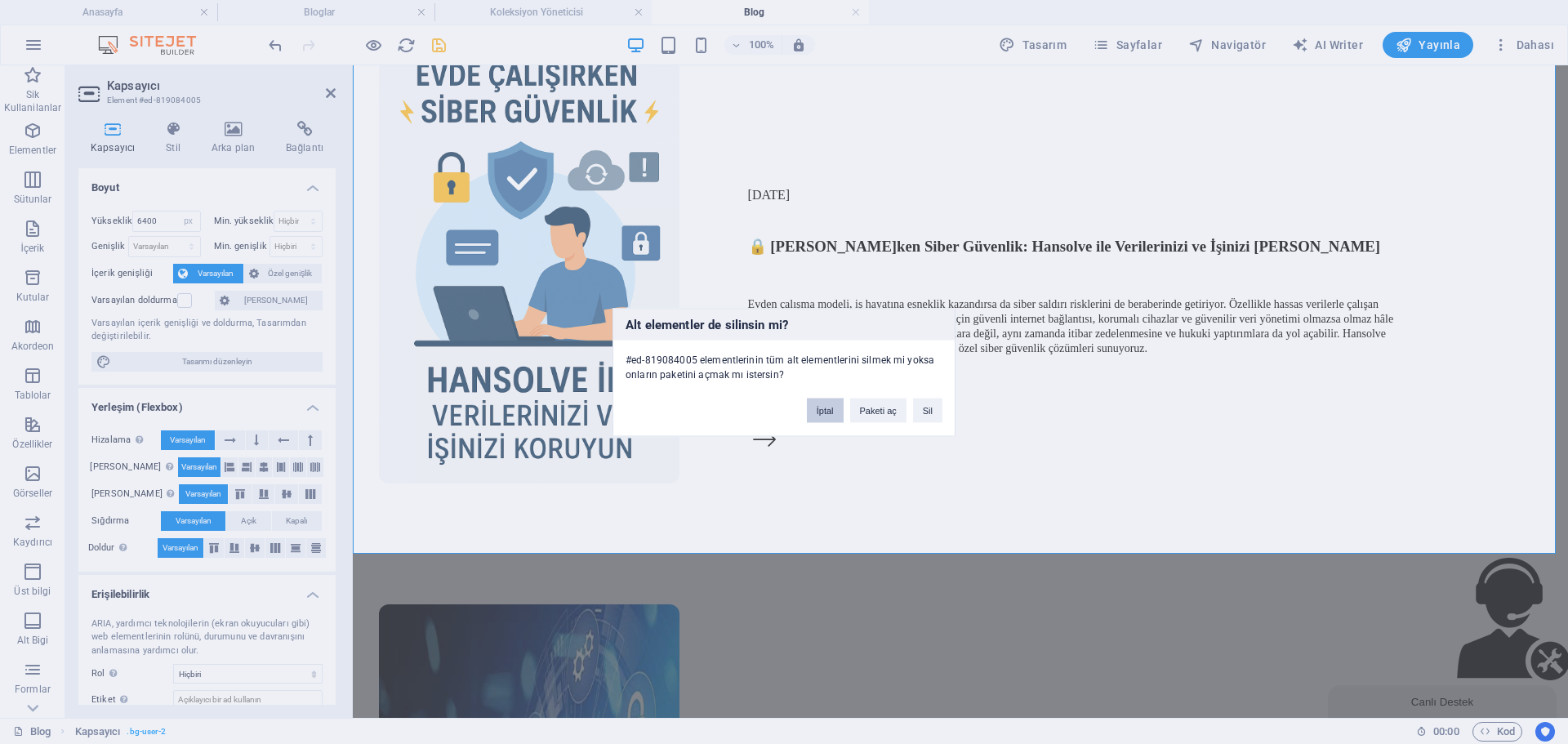
click at [817, 411] on button "İptal" at bounding box center [826, 409] width 37 height 24
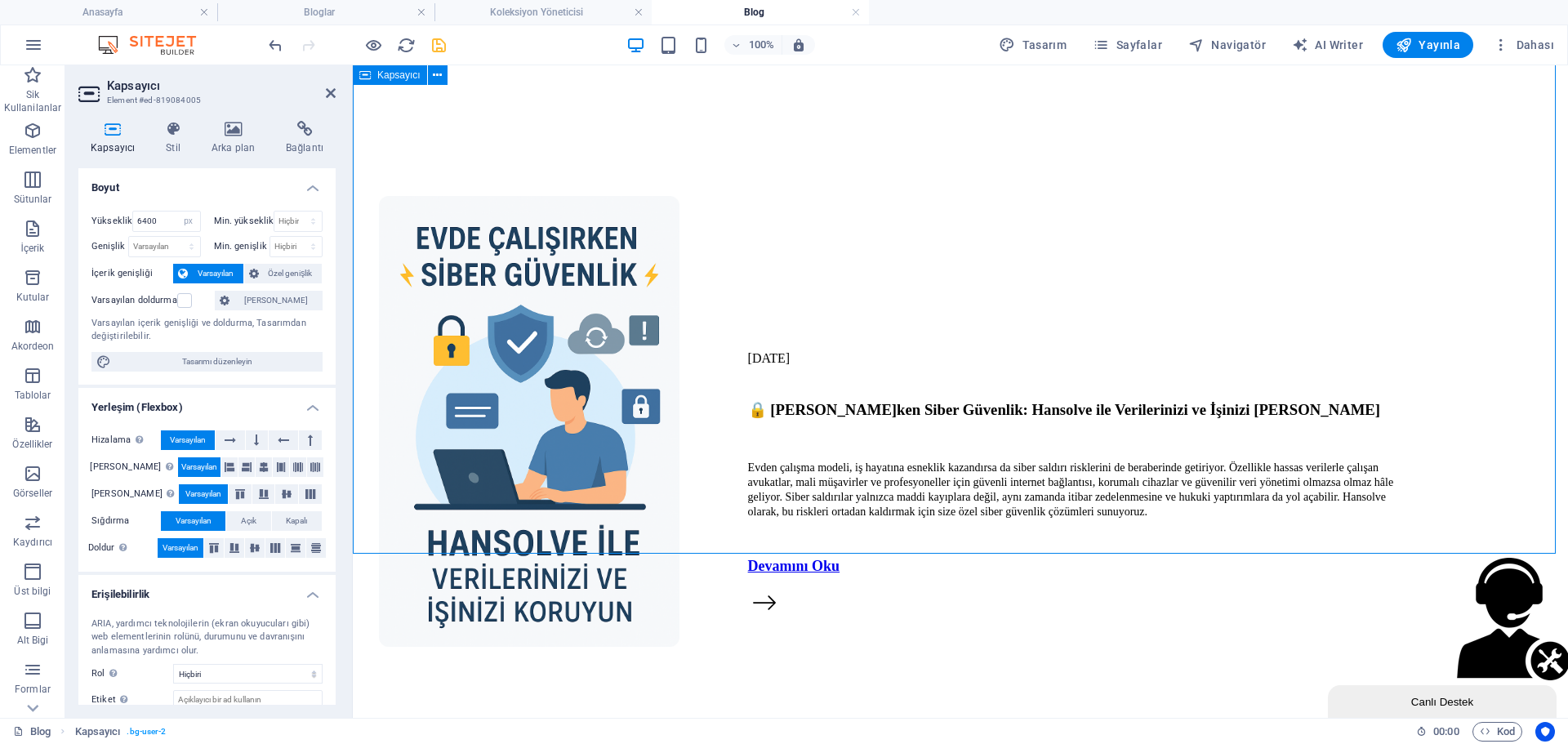
scroll to position [5113, 0]
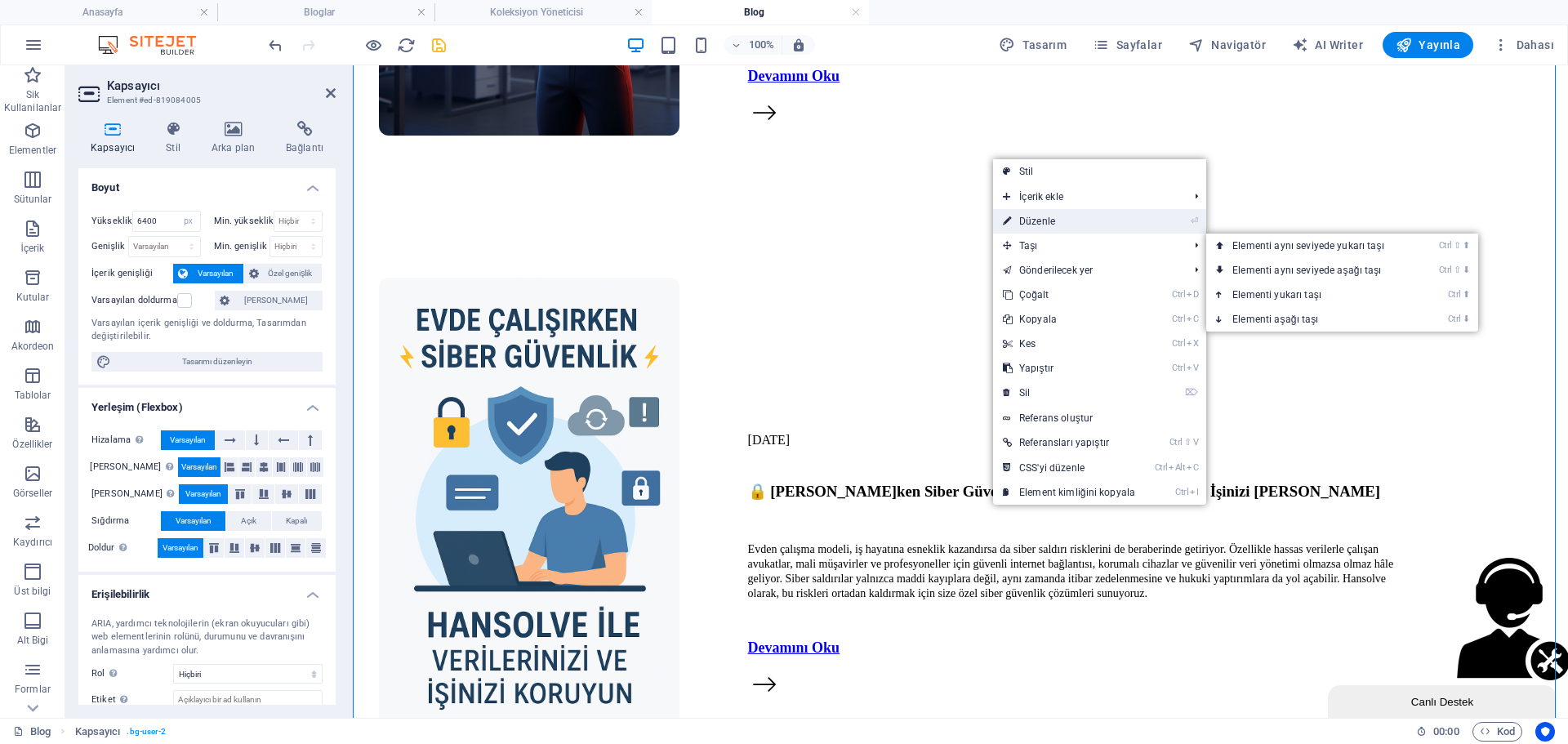
click at [1048, 223] on link "⏎ Düzenle" at bounding box center [1069, 221] width 152 height 24
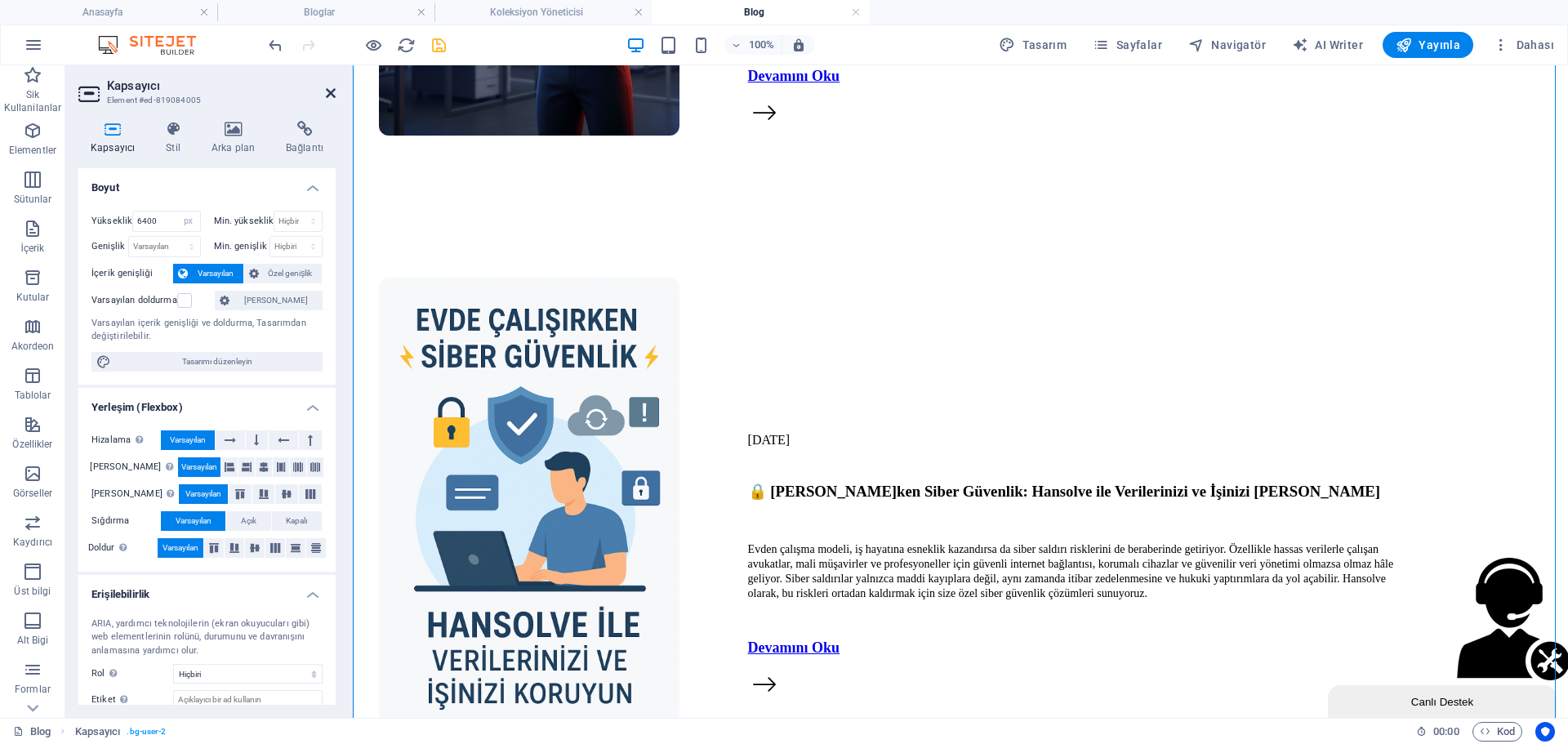
drag, startPoint x: 333, startPoint y: 95, endPoint x: 672, endPoint y: 295, distance: 393.6
click at [333, 95] on icon at bounding box center [331, 93] width 10 height 13
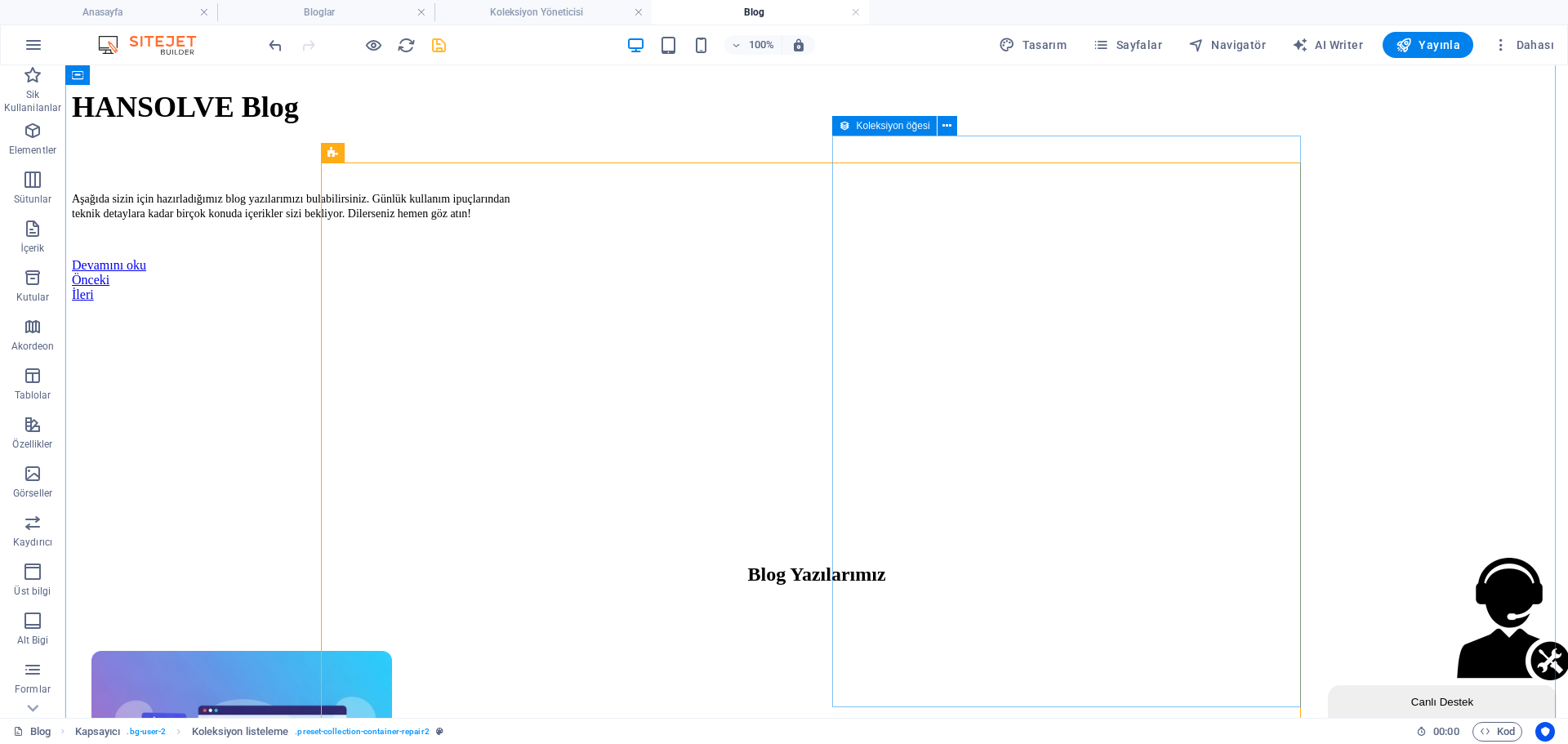
scroll to position [654, 0]
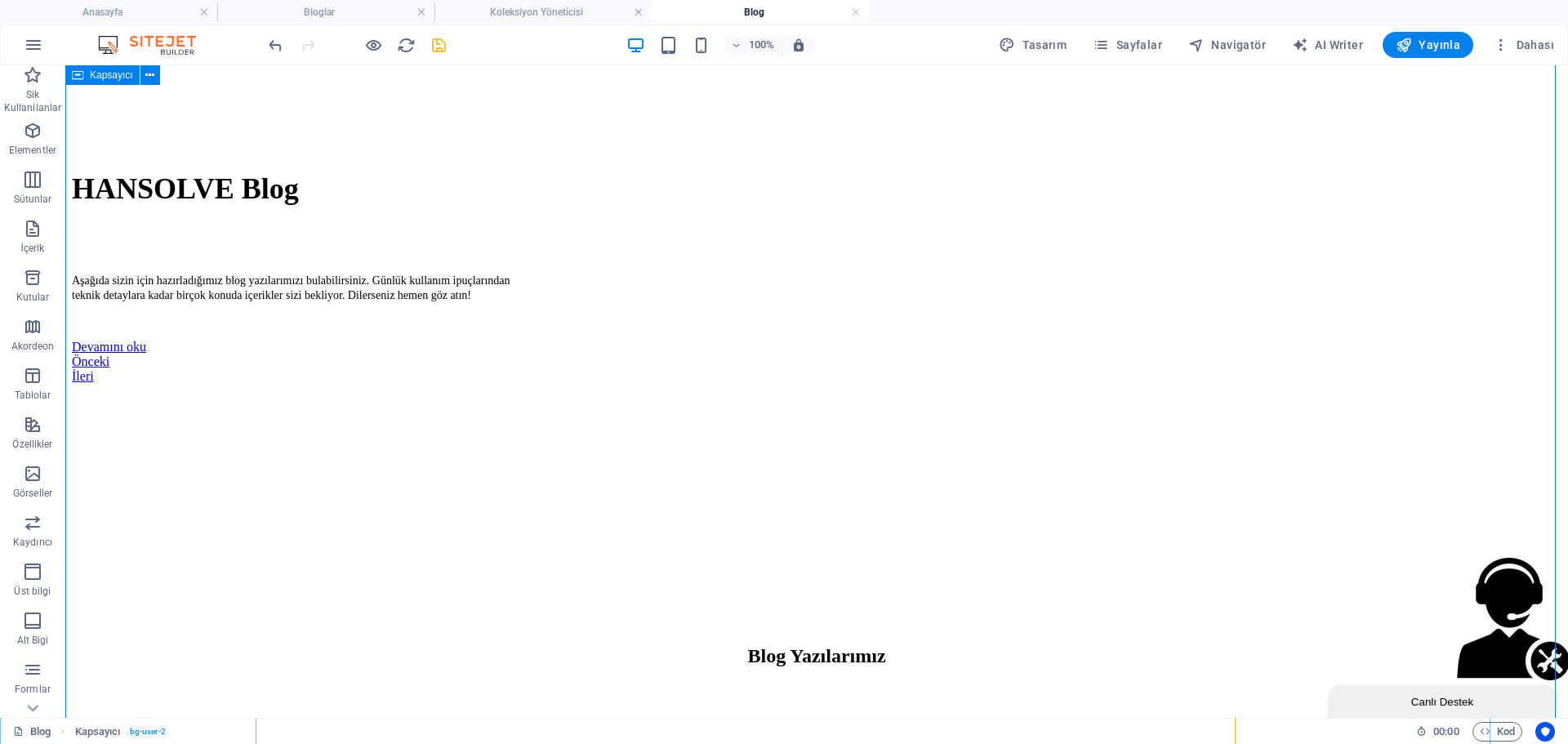
scroll to position [817, 0]
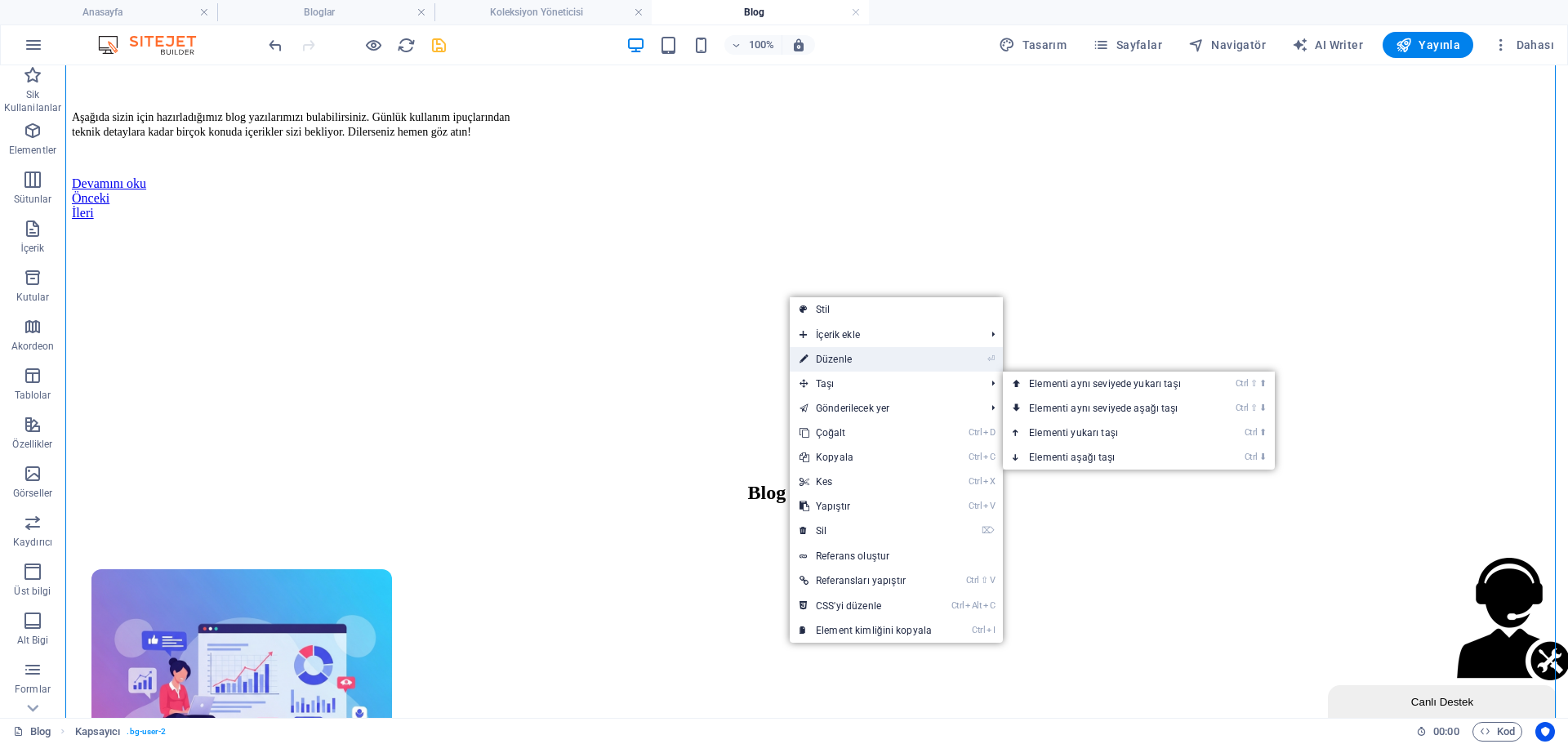
drag, startPoint x: 835, startPoint y: 366, endPoint x: 465, endPoint y: 300, distance: 375.8
click at [835, 366] on link "⏎ Düzenle" at bounding box center [866, 359] width 152 height 24
select select "px"
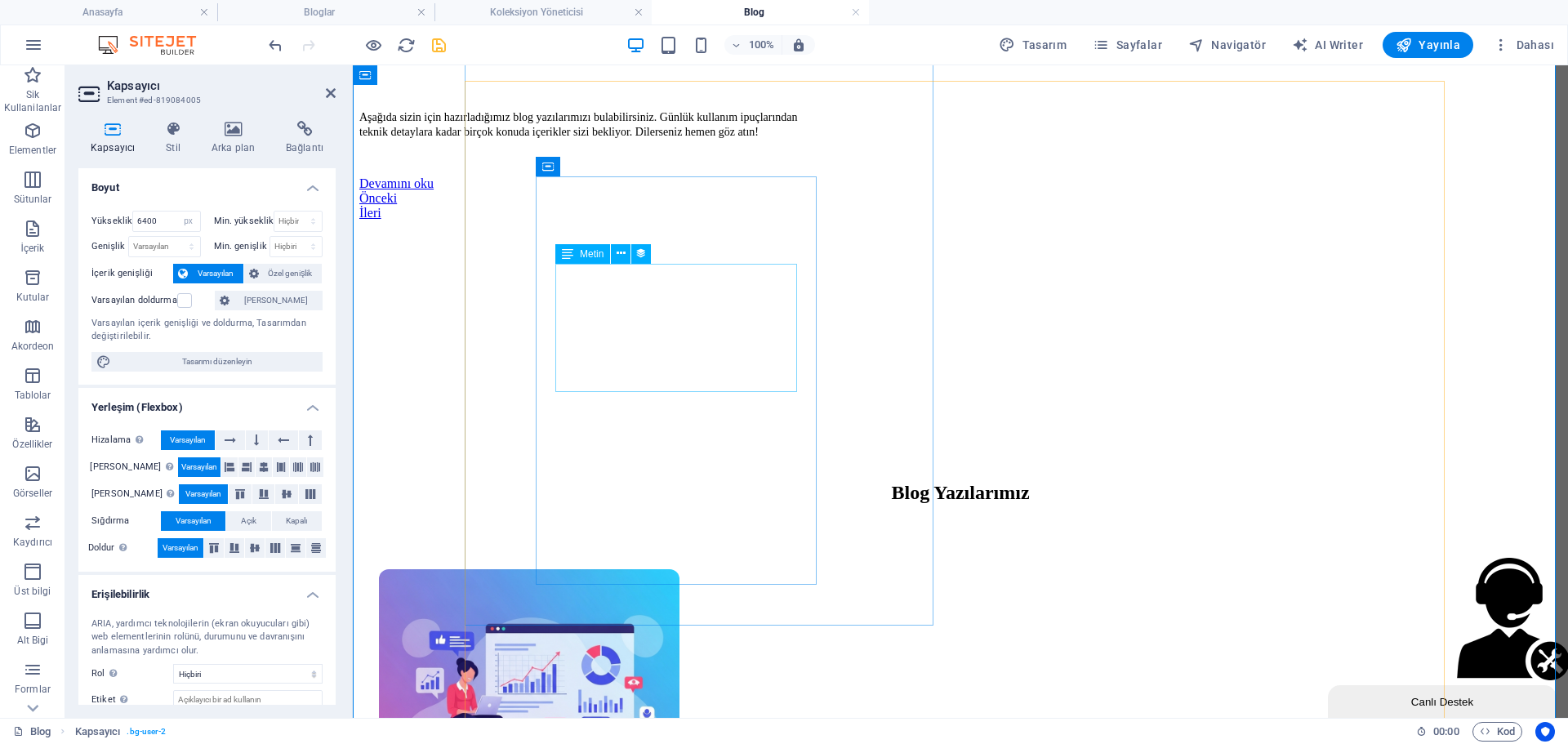
scroll to position [654, 0]
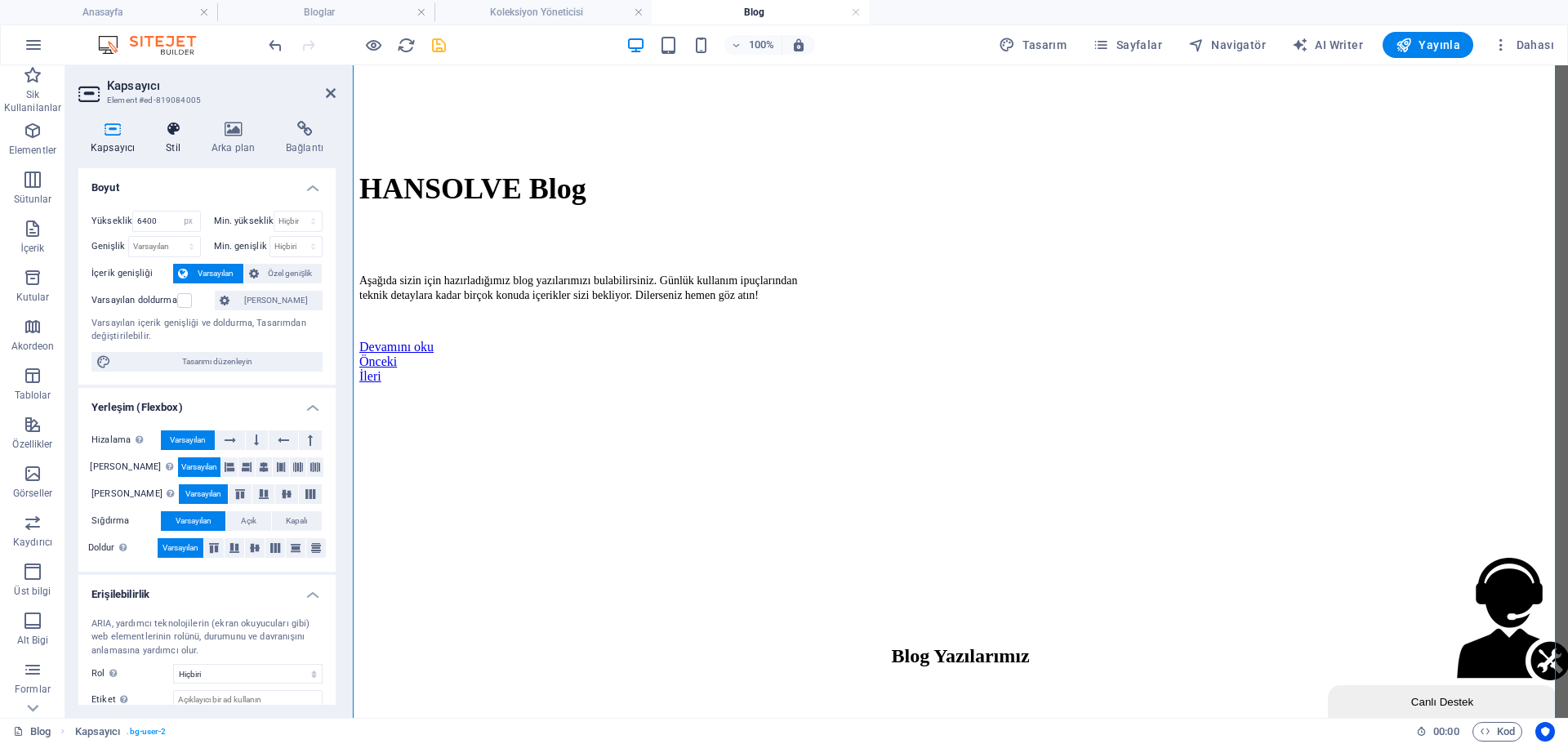
click at [186, 140] on h4 "Stil" at bounding box center [177, 137] width 46 height 34
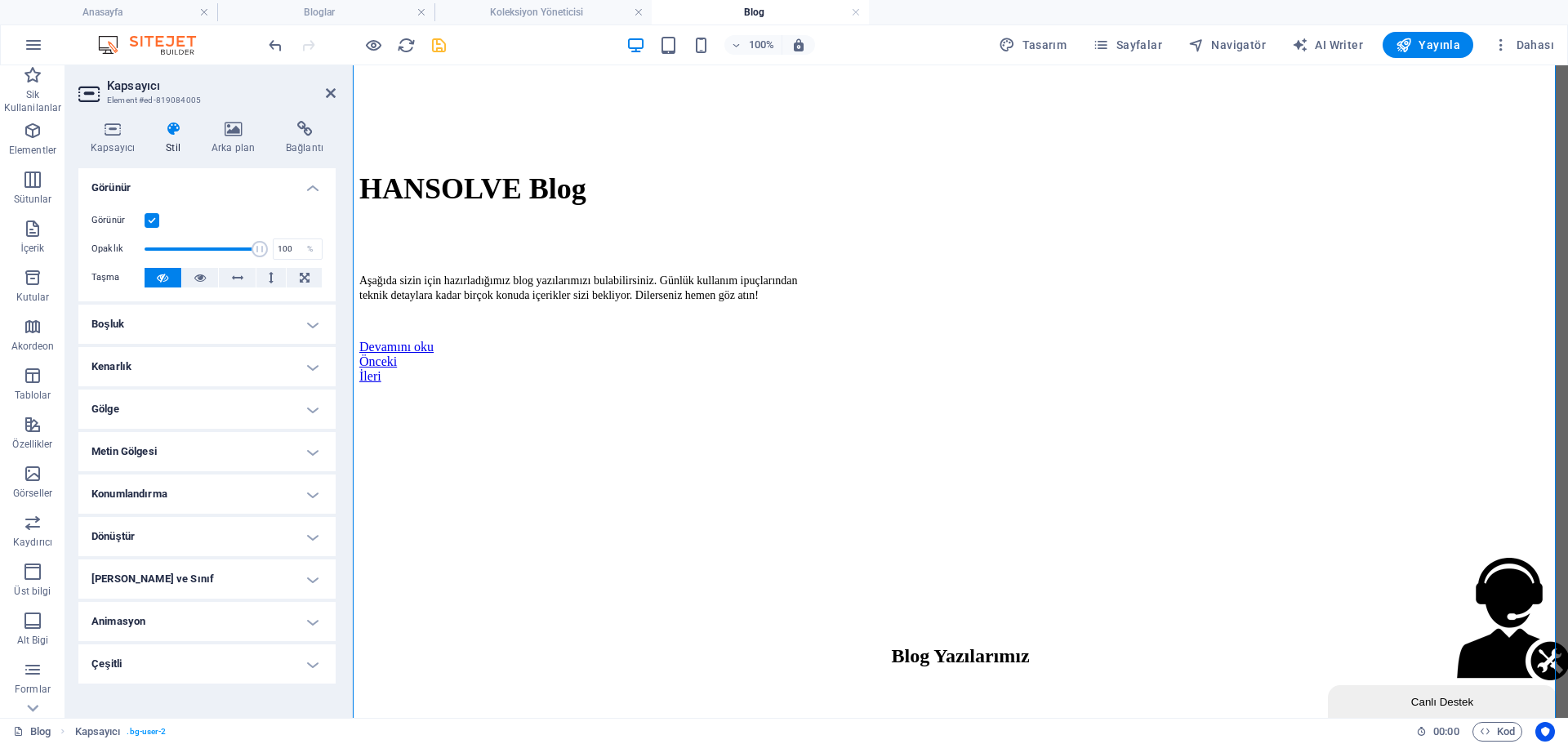
click at [330, 84] on h2 "Kapsayıcı" at bounding box center [221, 86] width 228 height 15
click at [331, 95] on icon at bounding box center [331, 93] width 10 height 13
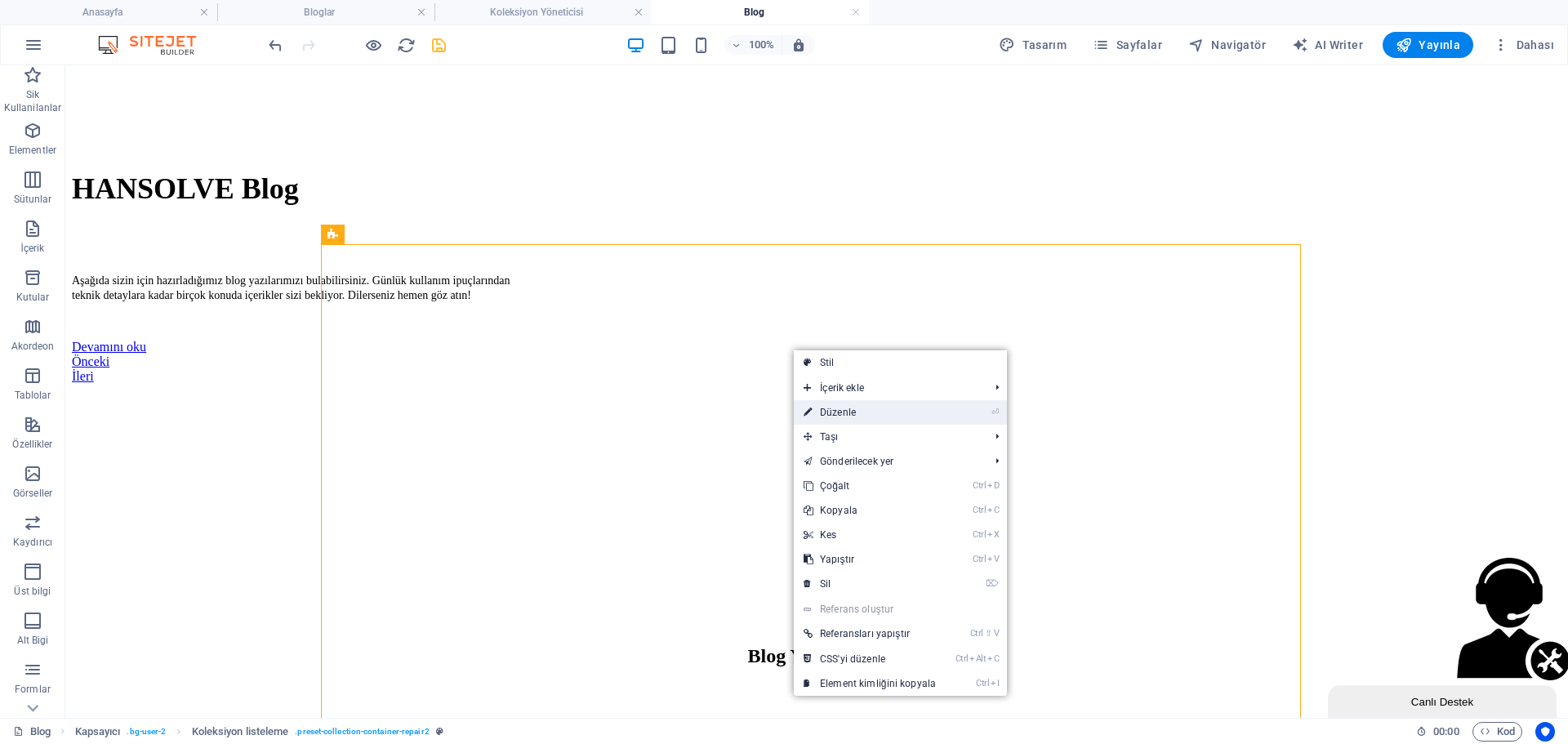
drag, startPoint x: 839, startPoint y: 408, endPoint x: 49, endPoint y: 166, distance: 826.2
click at [839, 408] on link "⏎ Düzenle" at bounding box center [870, 412] width 152 height 24
select select "688a37bbbb93ac5f1b022de4"
select select "createdAt_DESC"
select select "px"
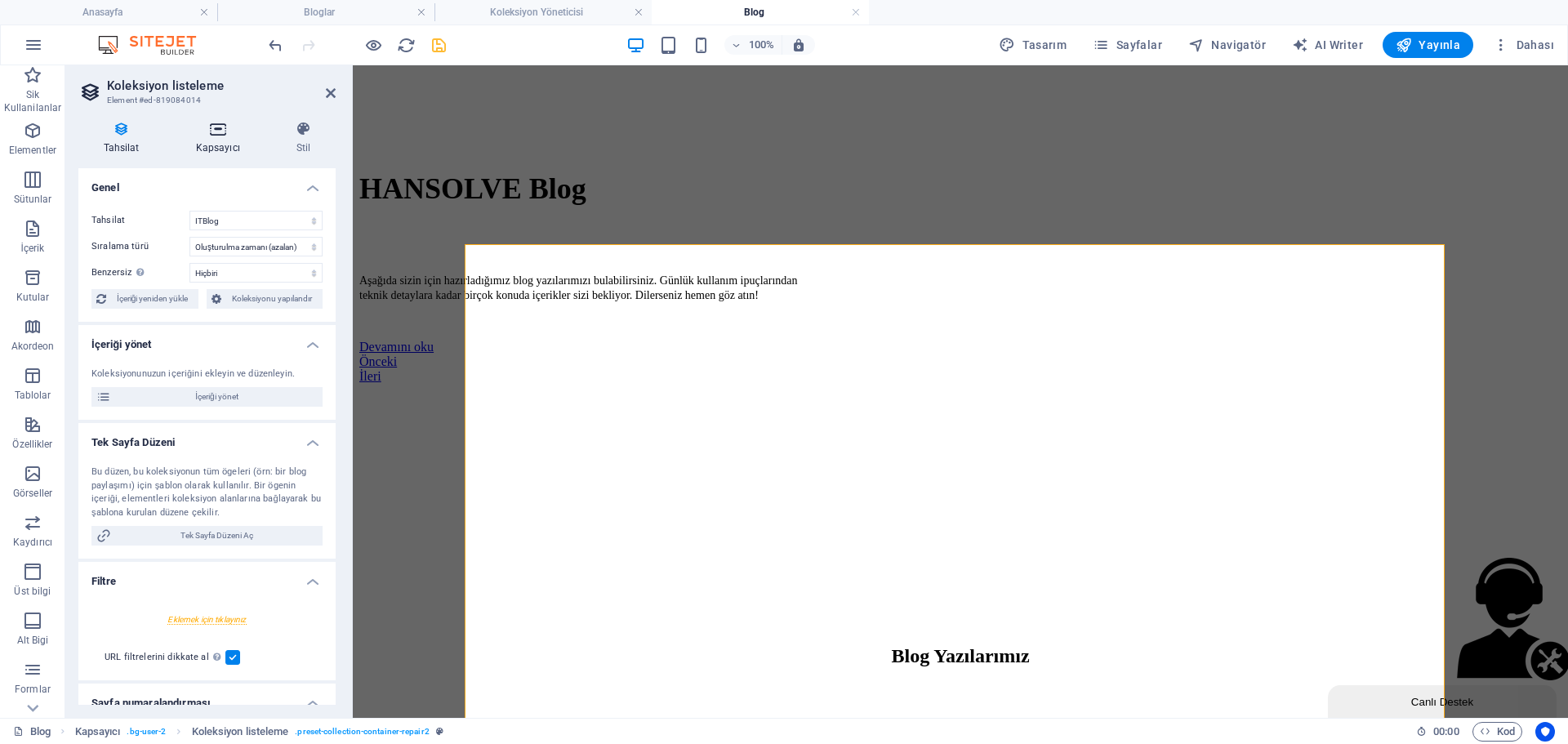
click at [243, 129] on icon at bounding box center [218, 129] width 94 height 17
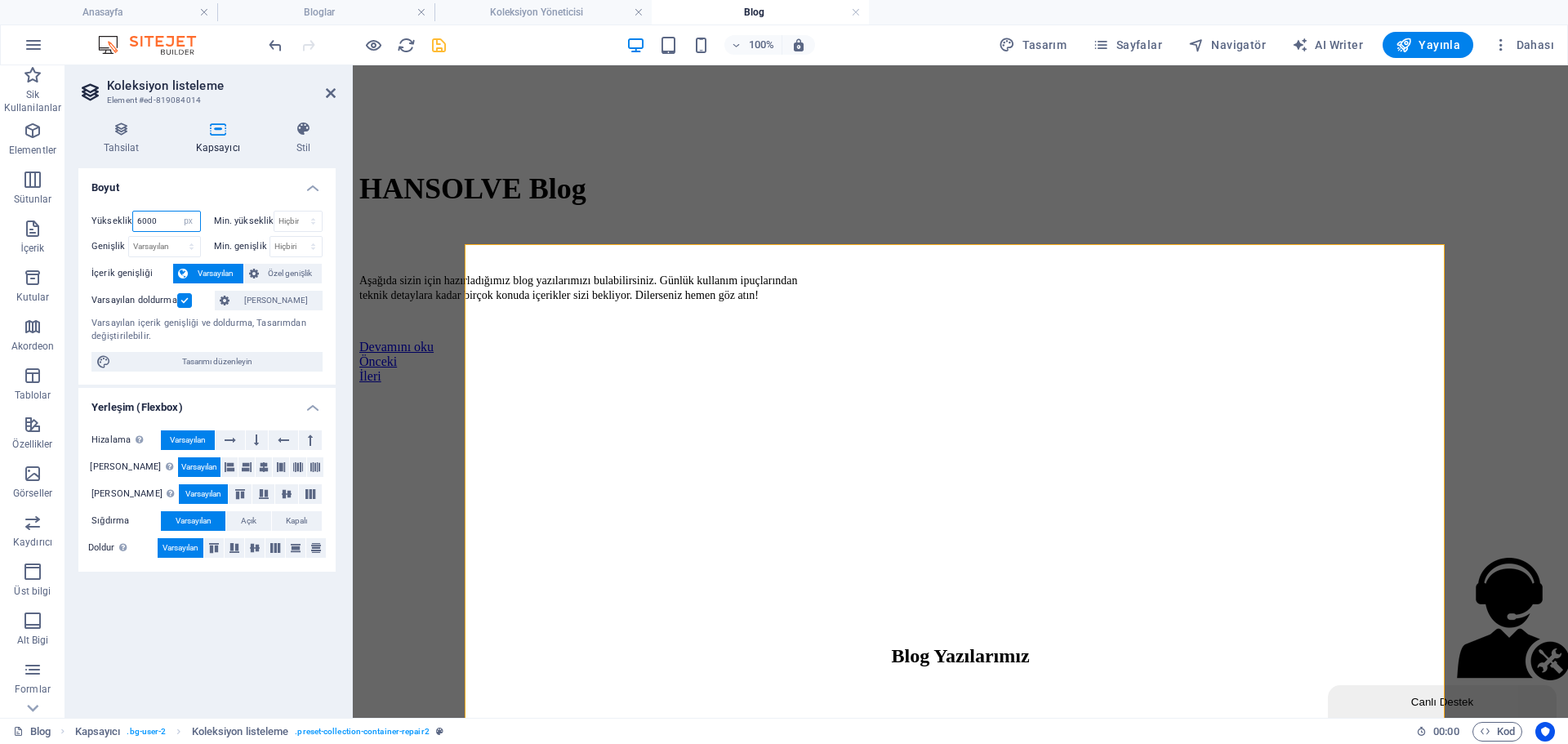
click at [159, 225] on input "6000" at bounding box center [166, 221] width 66 height 19
type input "6100"
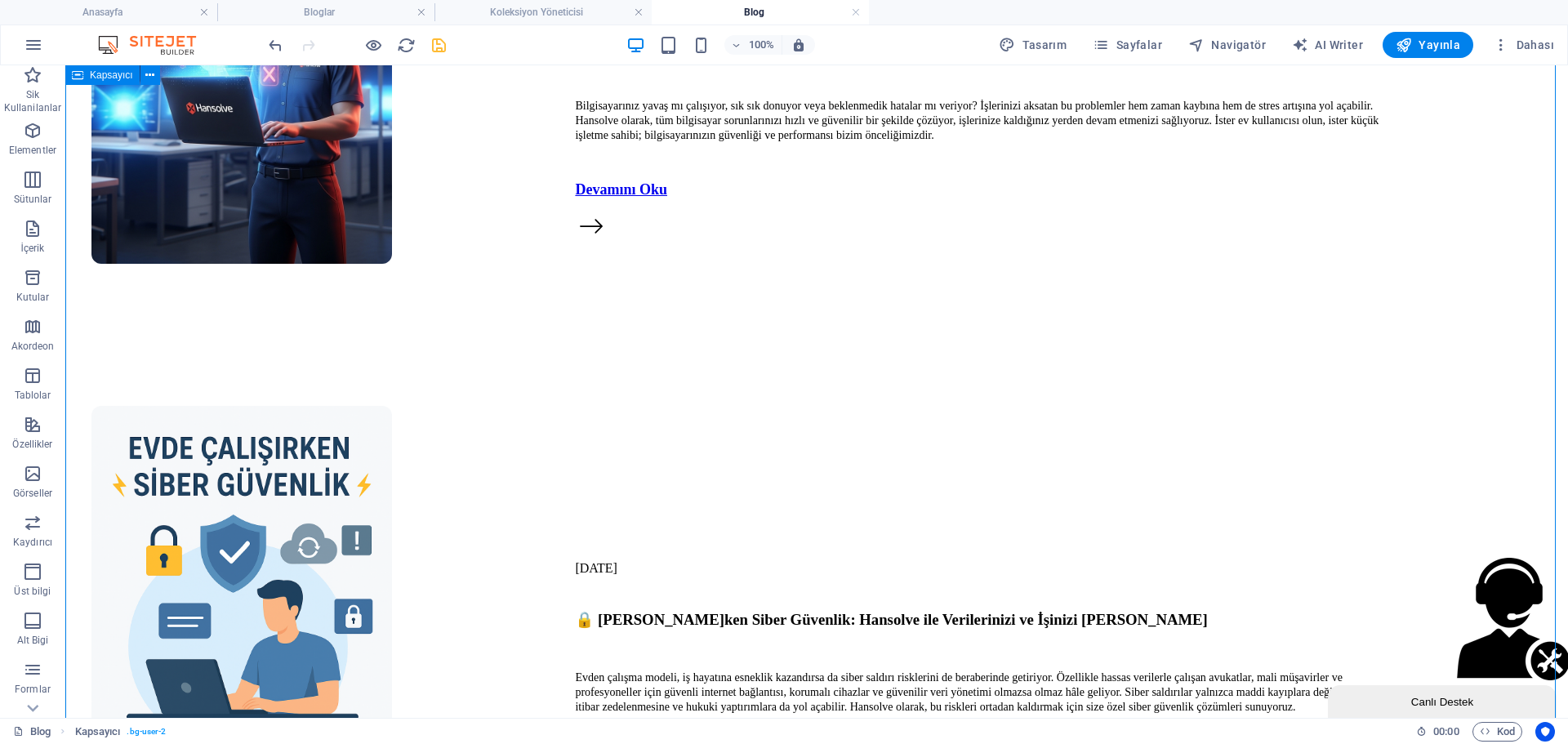
scroll to position [5229, 0]
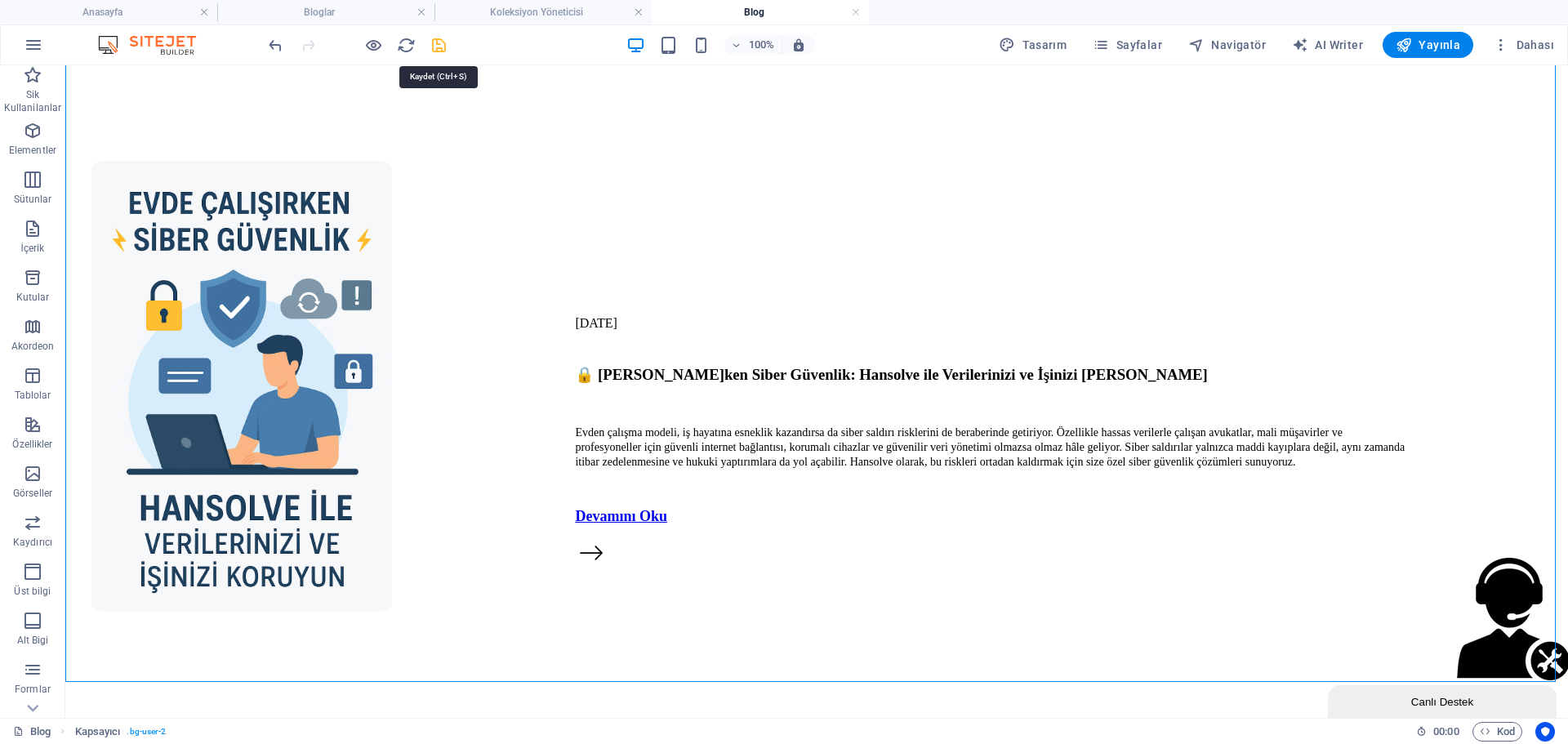
click at [437, 44] on icon "save" at bounding box center [439, 45] width 18 height 18
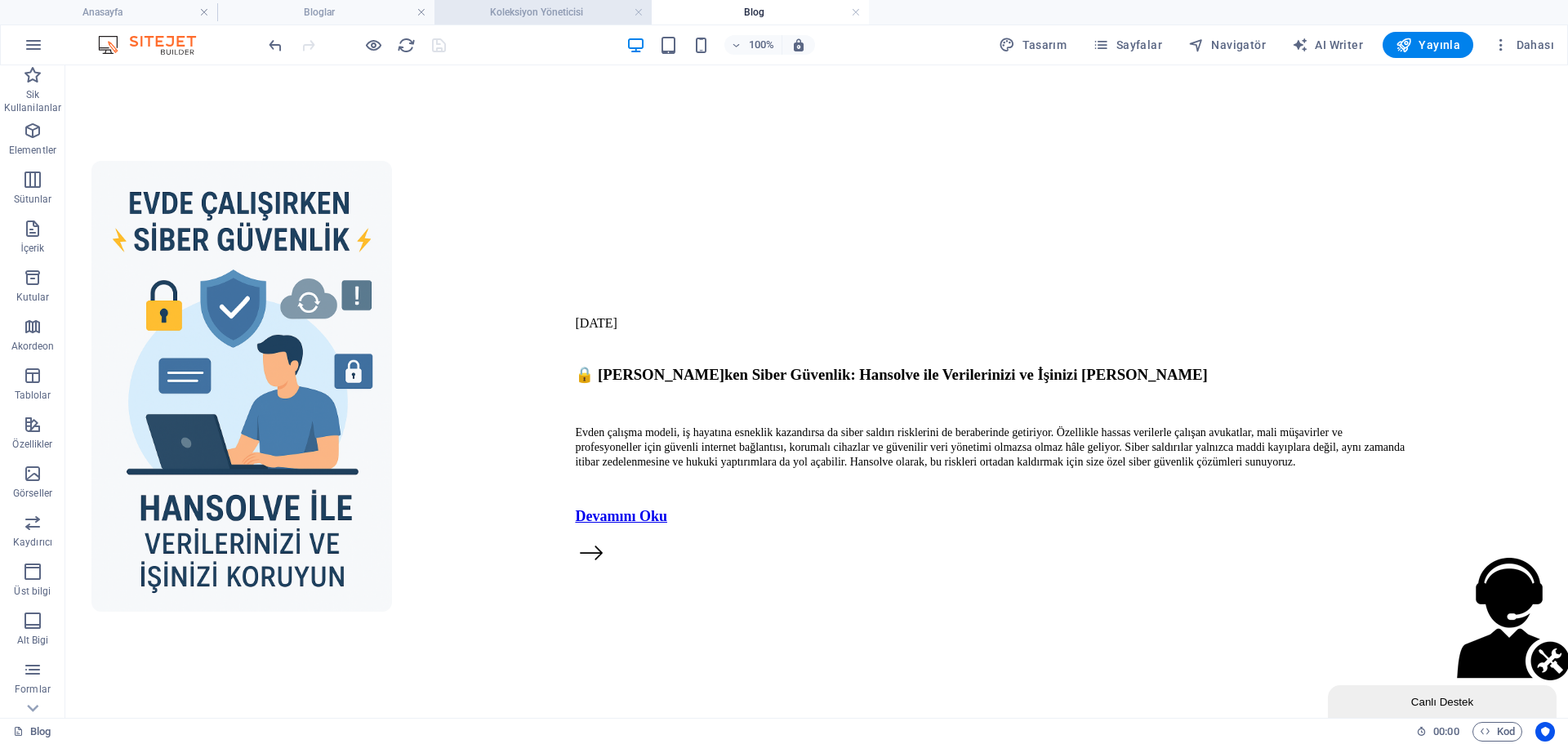
click at [480, 15] on h4 "Koleksiyon Yöneticisi" at bounding box center [543, 12] width 218 height 18
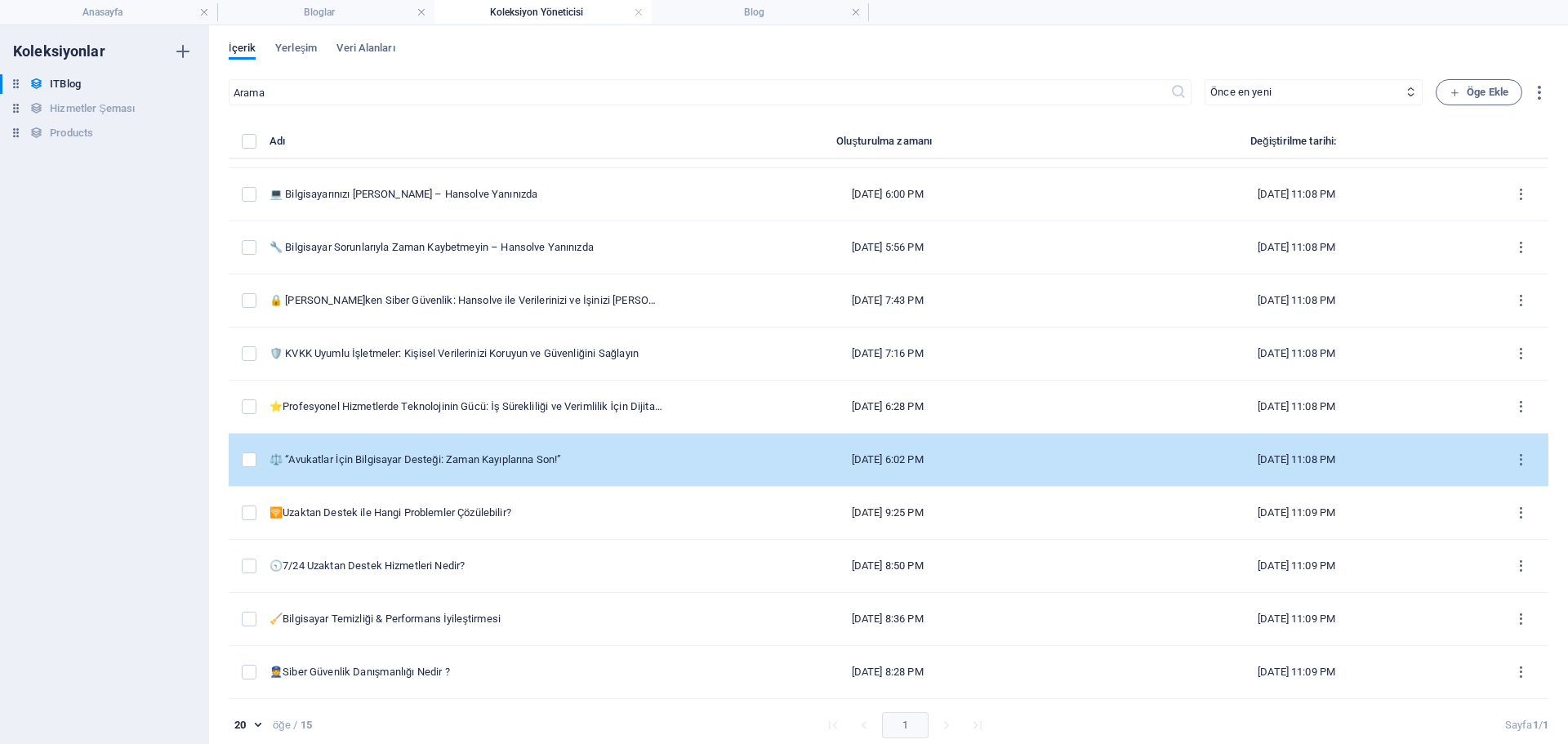
scroll to position [8, 0]
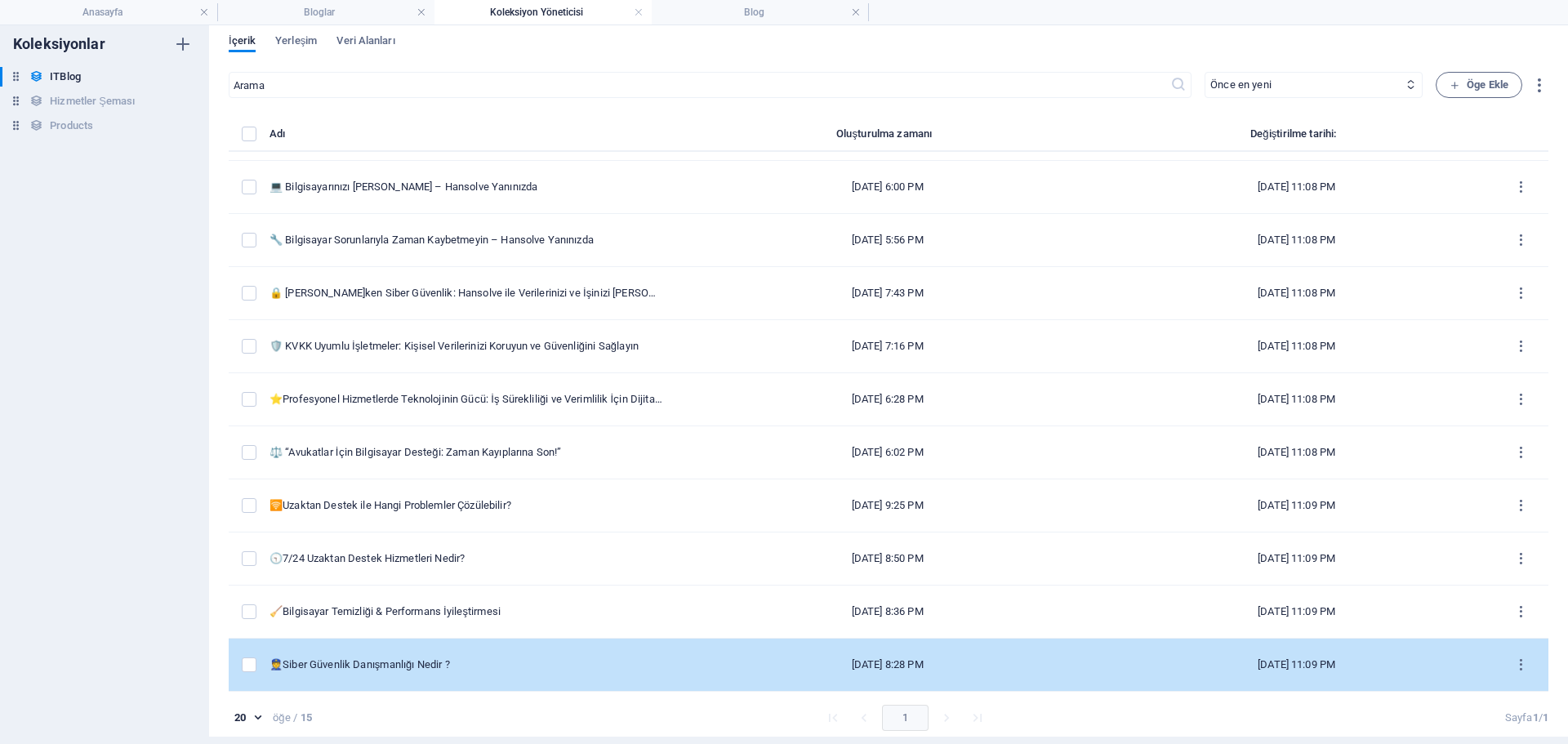
drag, startPoint x: 325, startPoint y: 230, endPoint x: 596, endPoint y: 681, distance: 526.2
click at [596, 681] on tbody "📱 Sosyal Medya Danışmanlığı ile İşletmenizi Büyütün 🚀 [DATE] 1:10 AM [DATE] 1:1…" at bounding box center [889, 294] width 1320 height 797
copy tbody "🛡️ Loremipsumdolo si Ametcon Adipiscingeli Seddoeiusm Temp Incididu ut Laboreet…"
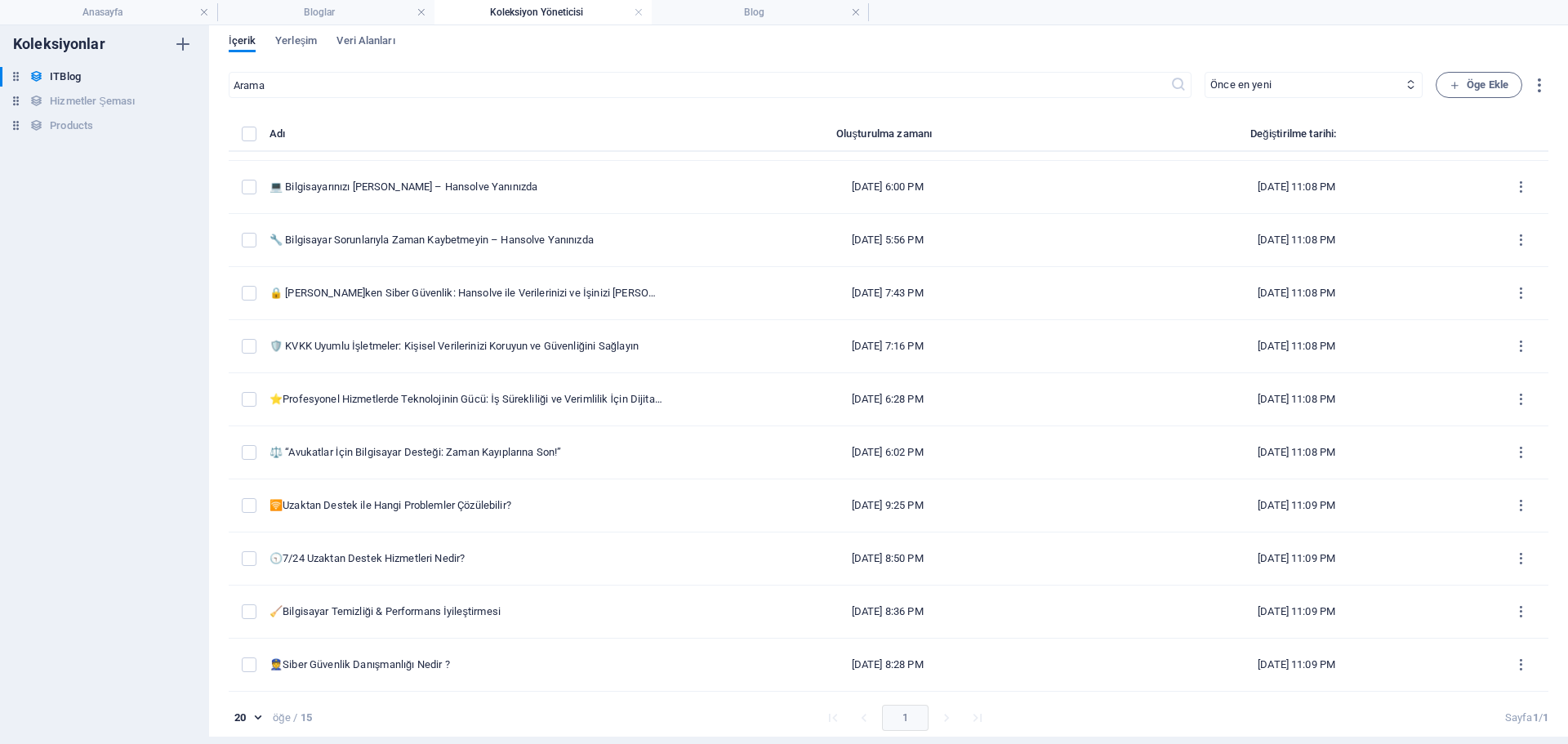
click at [0, 403] on div "Koleksiyonlar ITBlog ITBlog Hizmetler Şeması Hizmetler Şeması Products Products" at bounding box center [105, 377] width 209 height 719
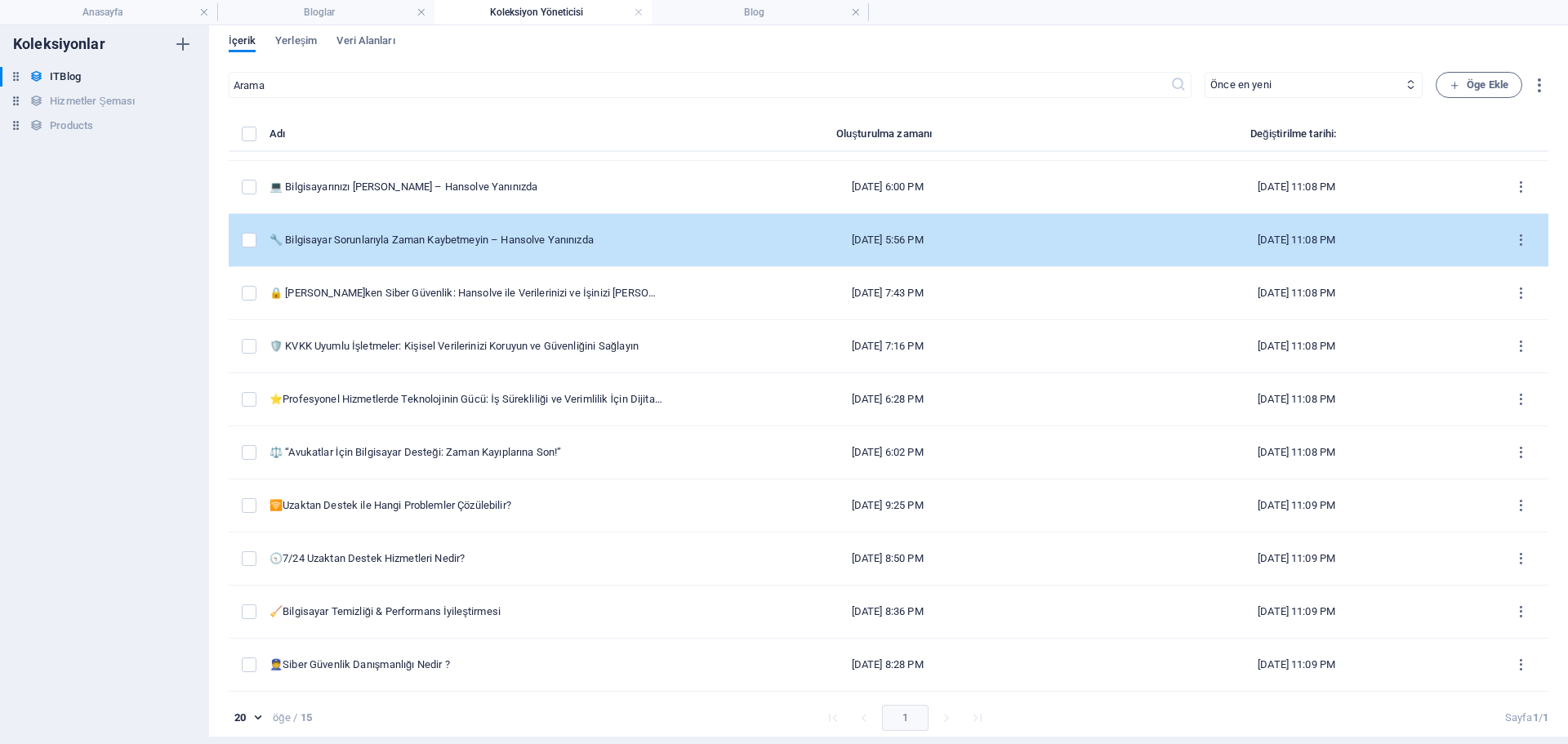
click at [483, 241] on div "🔧 Bilgisayar Sorunlarıyla Zaman Kaybetmeyin – Hansolve Yanınızda" at bounding box center [466, 240] width 393 height 15
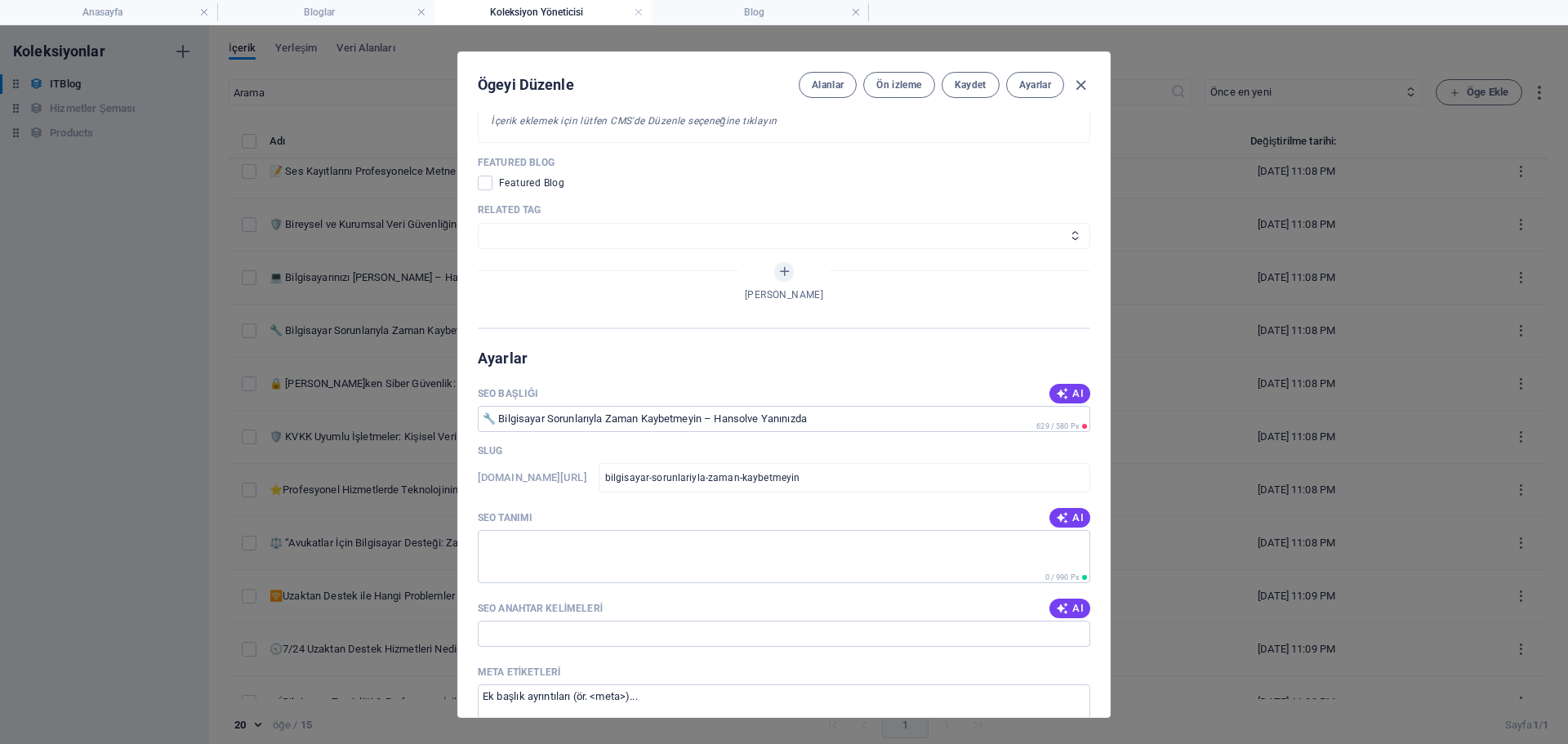
scroll to position [1307, 0]
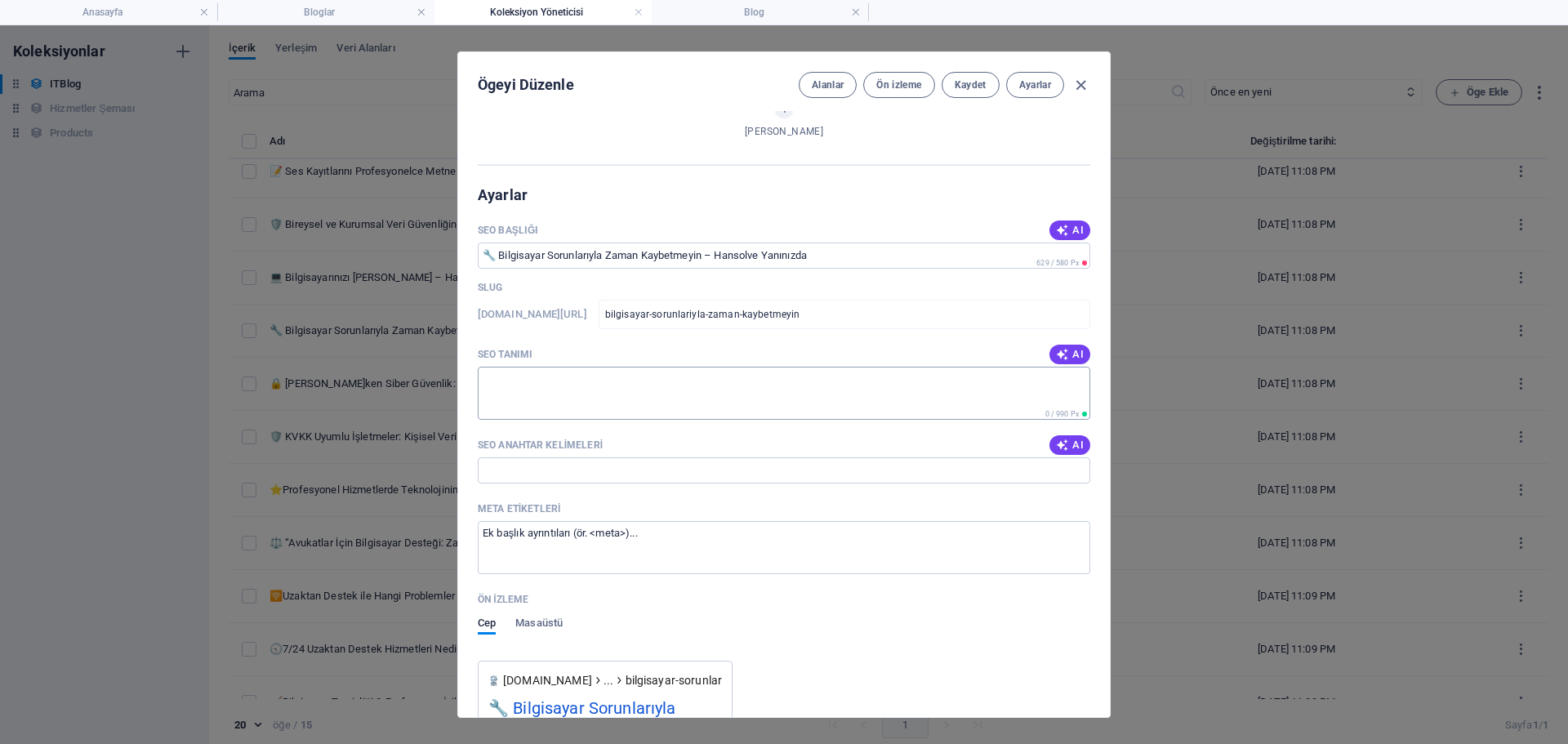
click at [565, 374] on textarea "SEO Tanımı" at bounding box center [784, 393] width 612 height 53
paste textarea "Bilgisayar sorunlarıyla uğraşmak yerine uzmanlardan yardım alın. Hansolve ile y…"
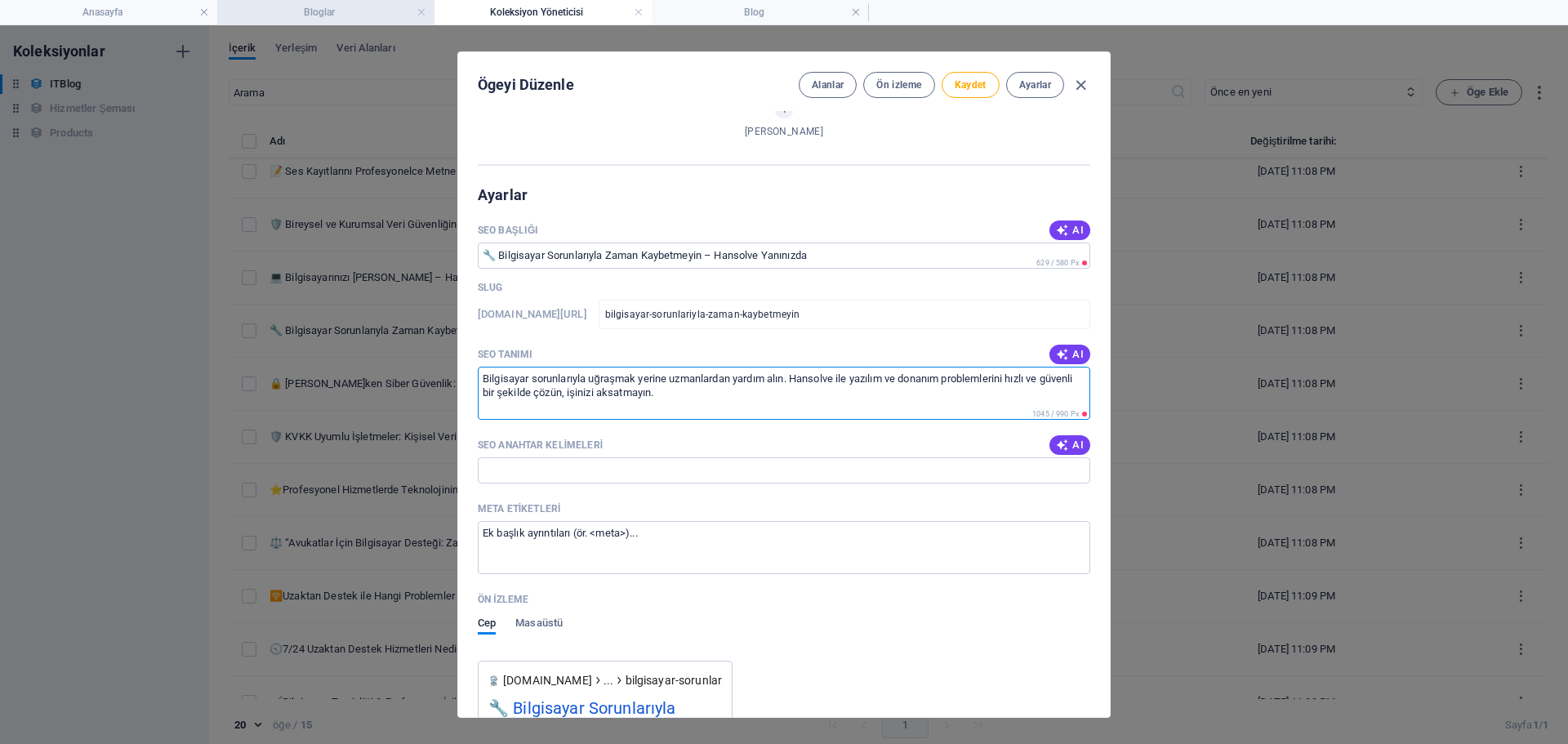
type textarea "Bilgisayar sorunlarıyla uğraşmak yerine uzmanlardan yardım alın. Hansolve ile y…"
click at [586, 472] on input "SEO Anahtar Kelimeleri" at bounding box center [784, 470] width 612 height 26
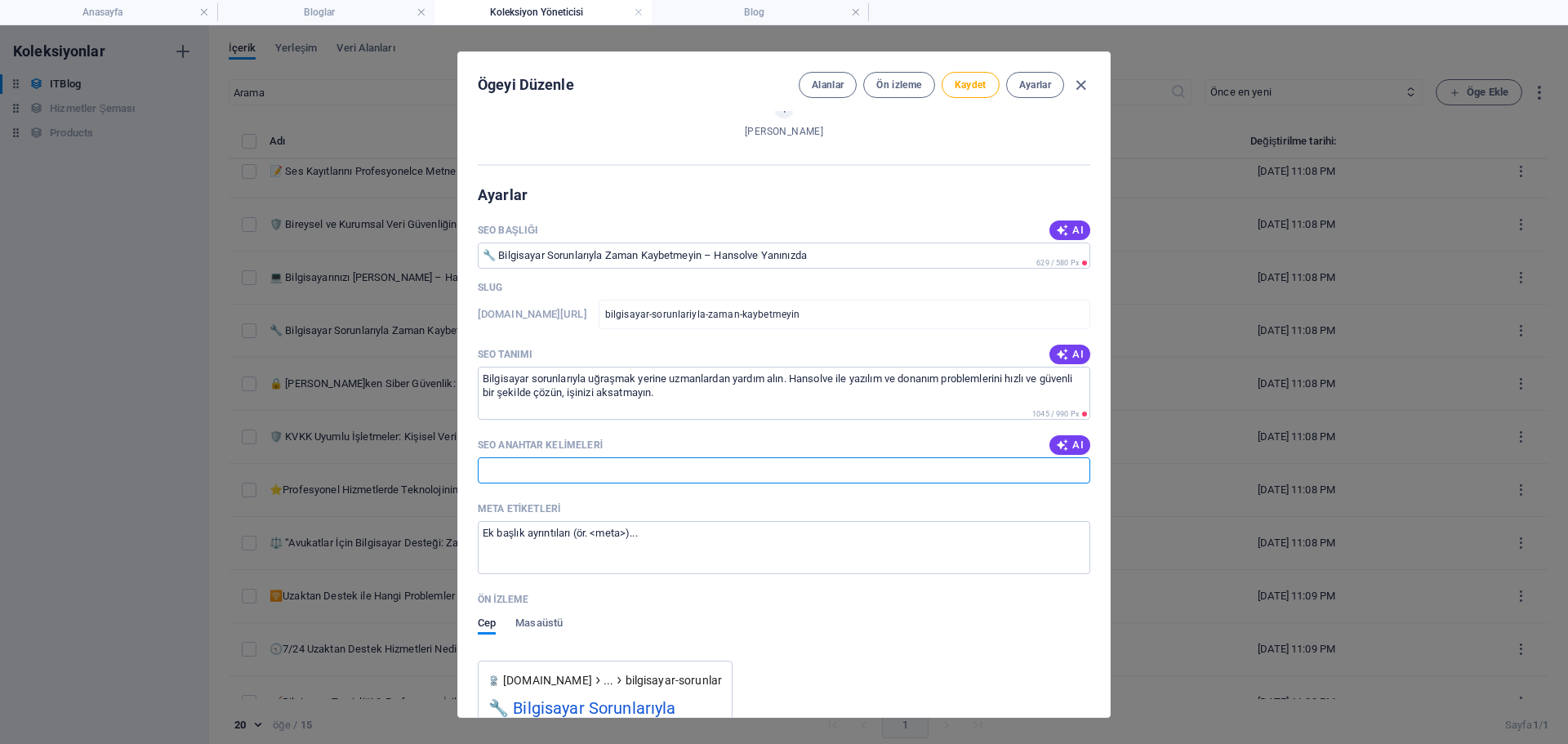
paste input "bilgisayar sorunları, teknik destek, bilgisayar problemi çözümü, hansolve deste…"
type input "bilgisayar sorunları, teknik destek, bilgisayar problemi çözümü, hansolve deste…"
click at [961, 92] on button "Kaydet" at bounding box center [971, 85] width 58 height 26
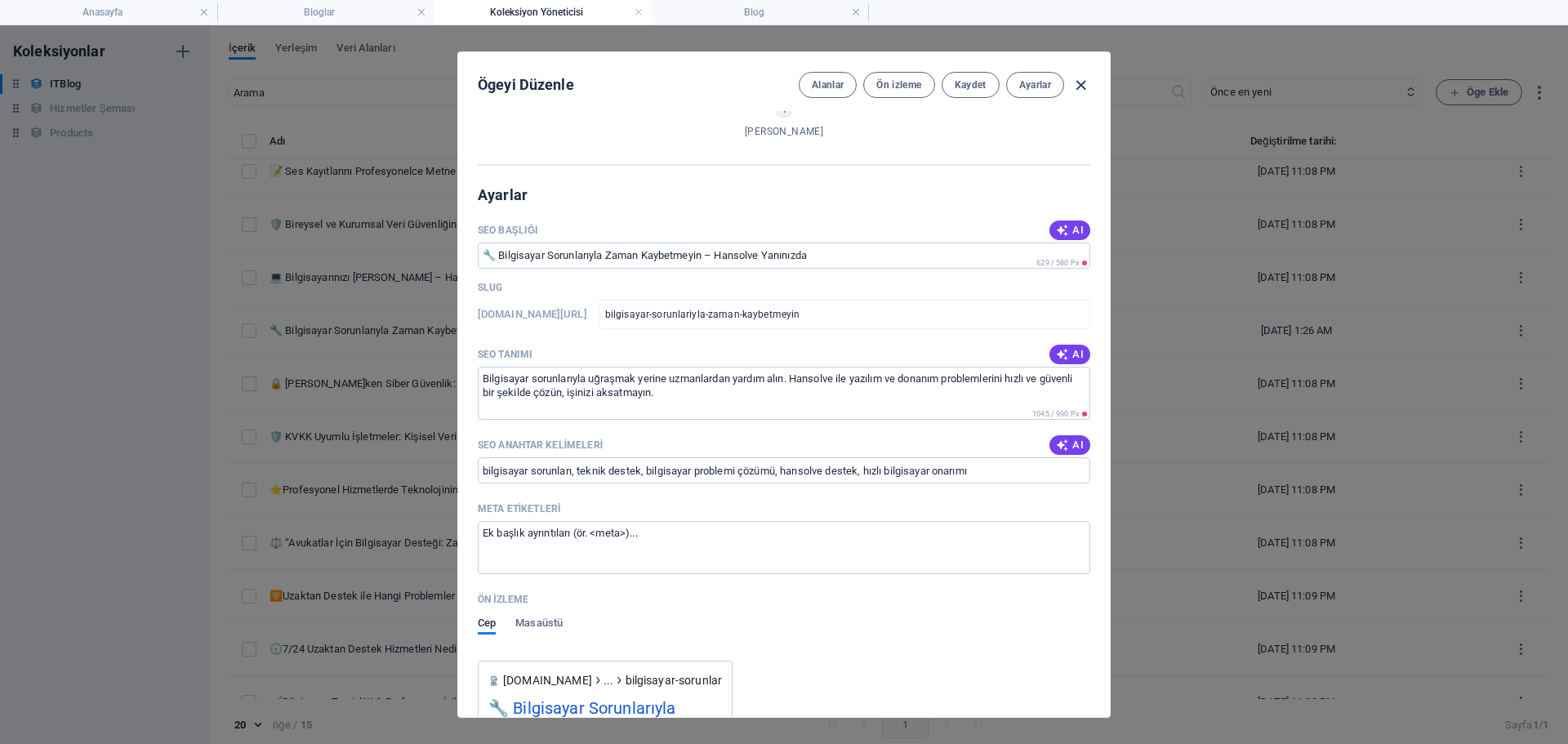
click at [1079, 86] on icon "button" at bounding box center [1081, 85] width 18 height 18
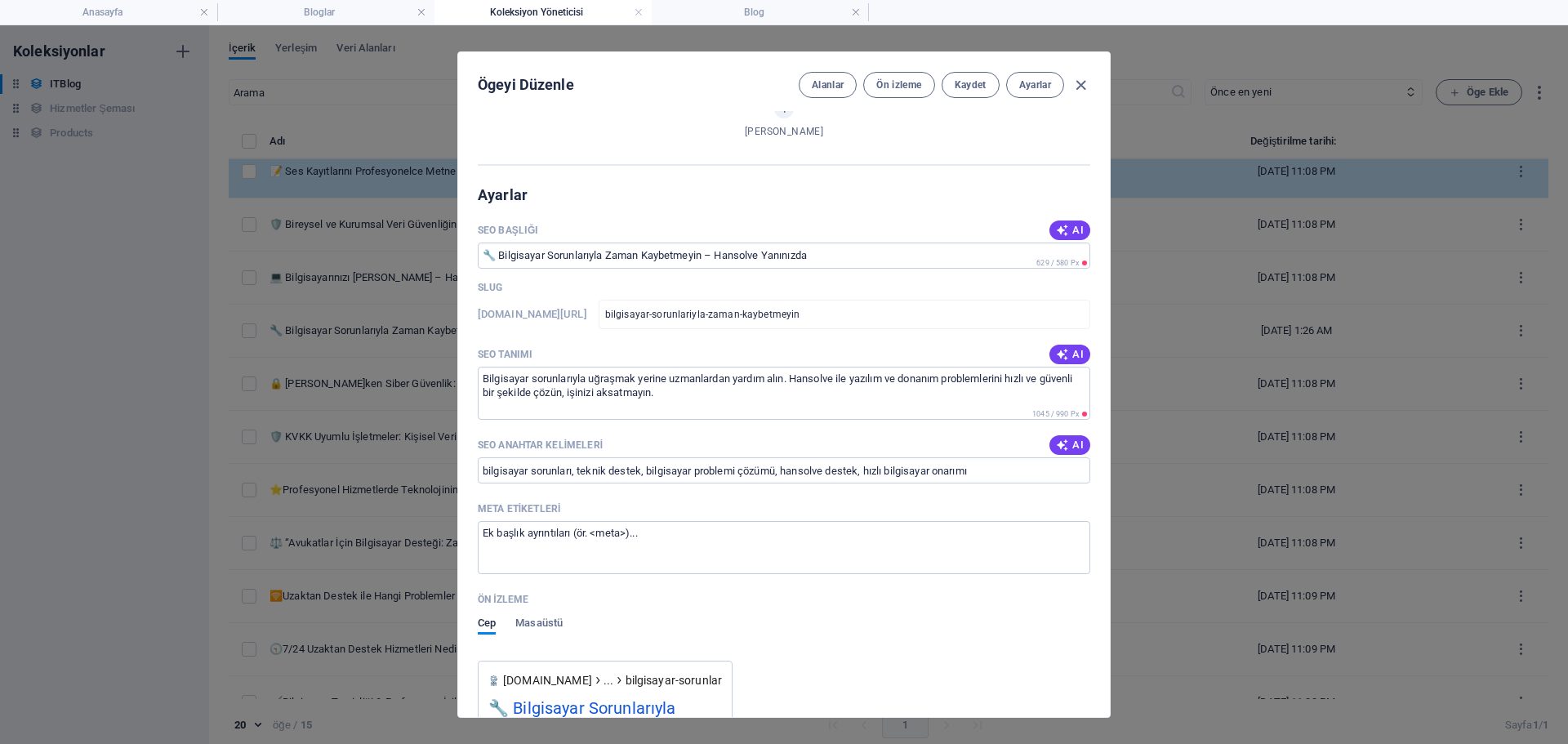
type input "[DATE]"
type input "bilgisayar-sorunlar-yla-zaman-kaybetmeyin-hansolve-yan-n-zda"
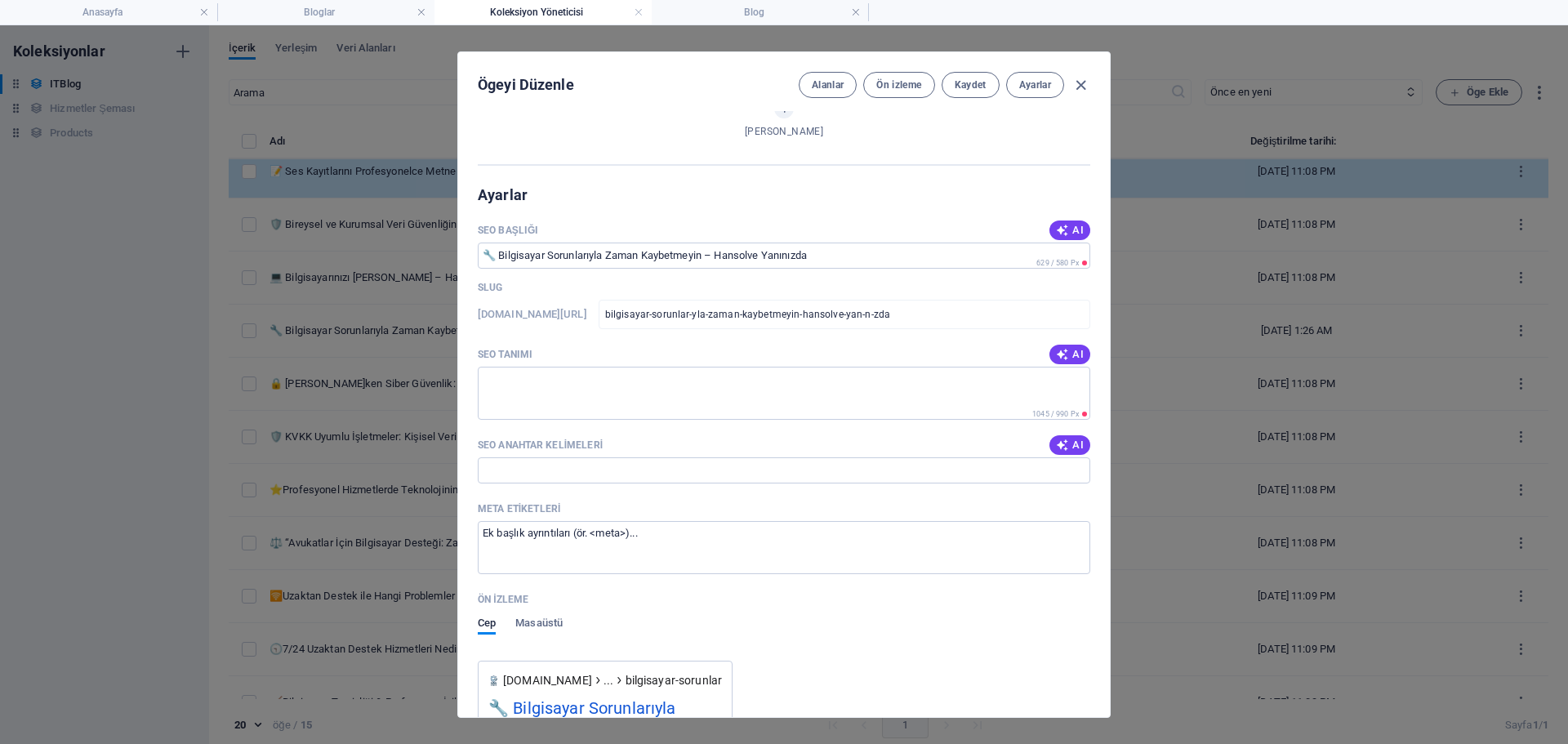
scroll to position [1243, 0]
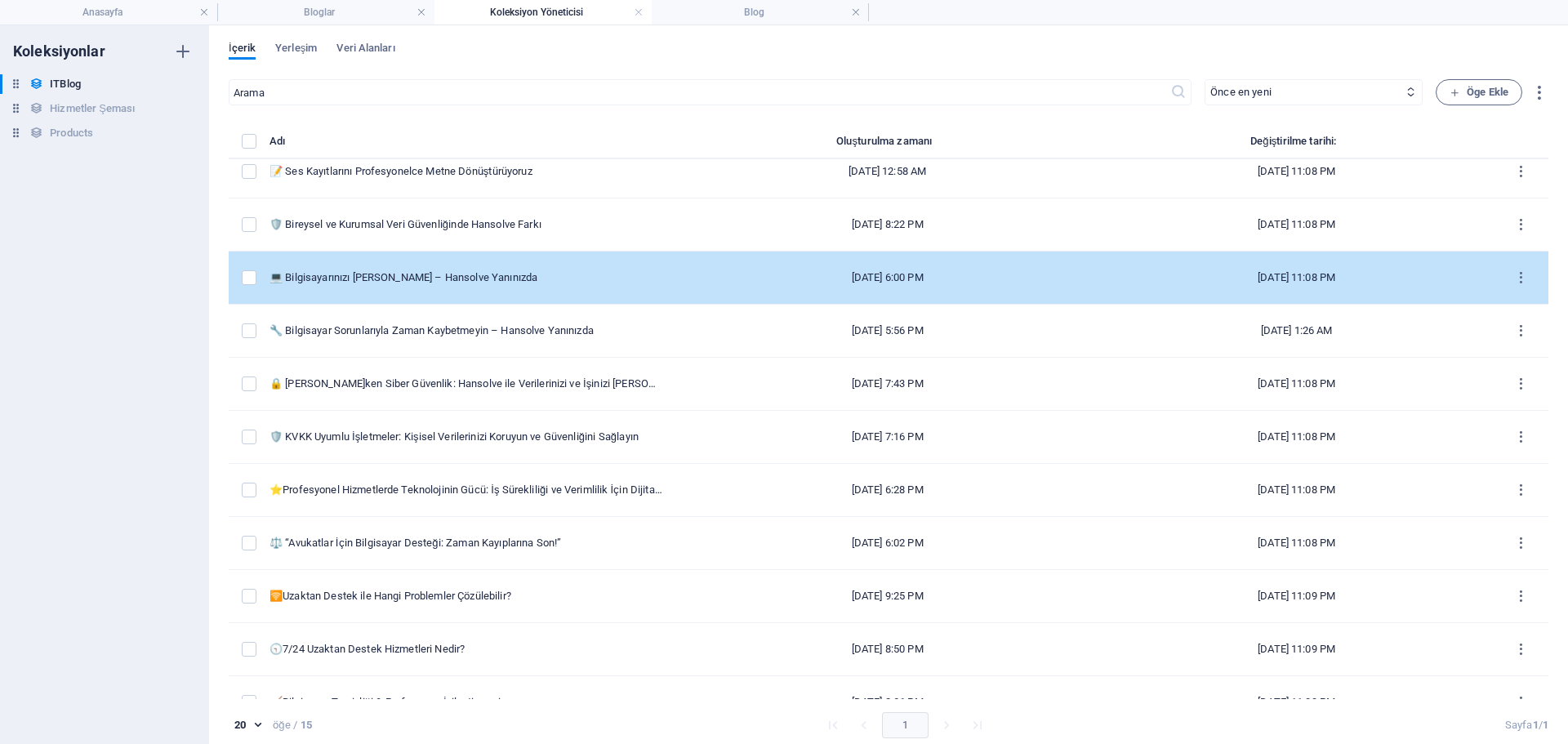
click at [491, 272] on div "💻 Bilgisayarınızı [PERSON_NAME] – Hansolve Yanınızda" at bounding box center [466, 278] width 393 height 15
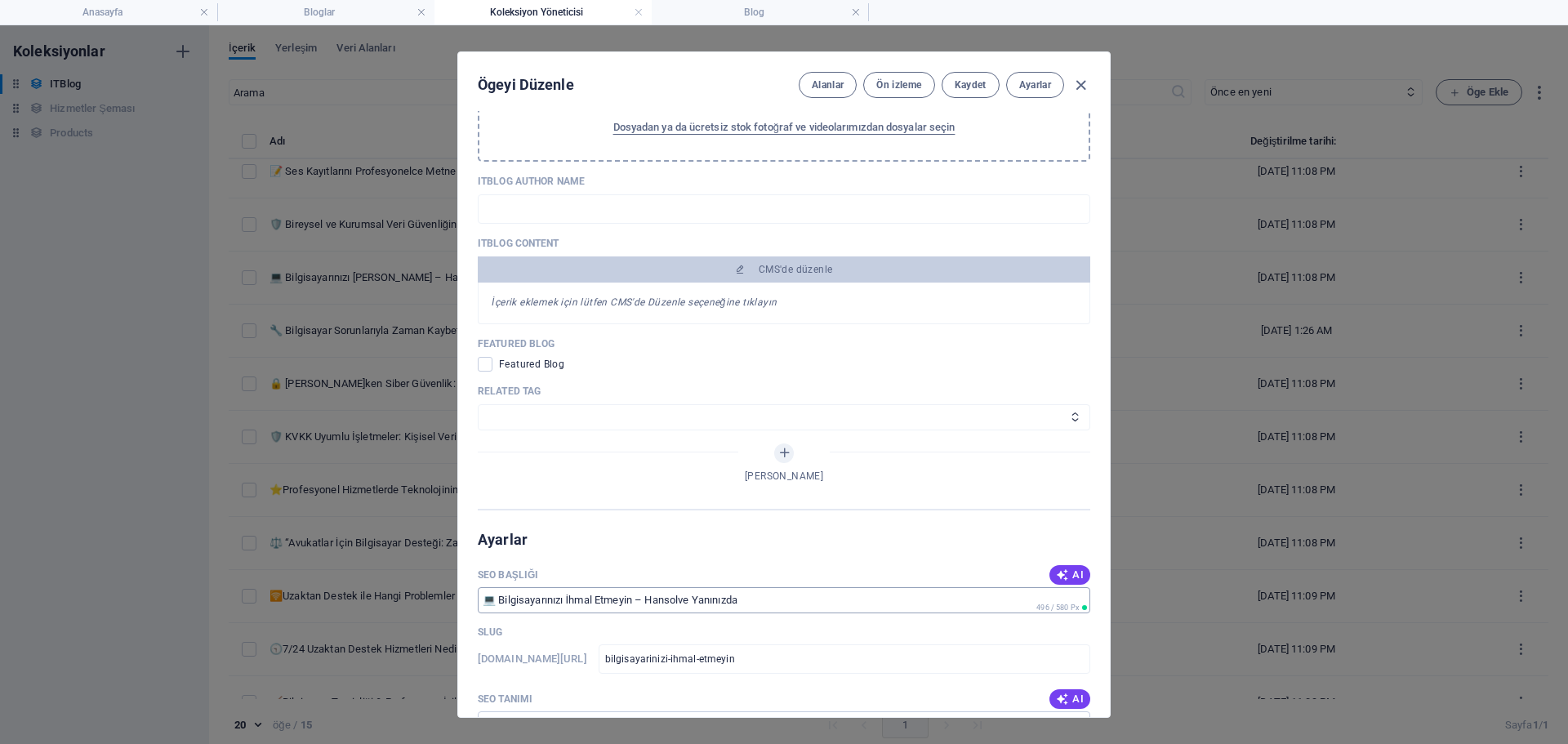
scroll to position [1144, 0]
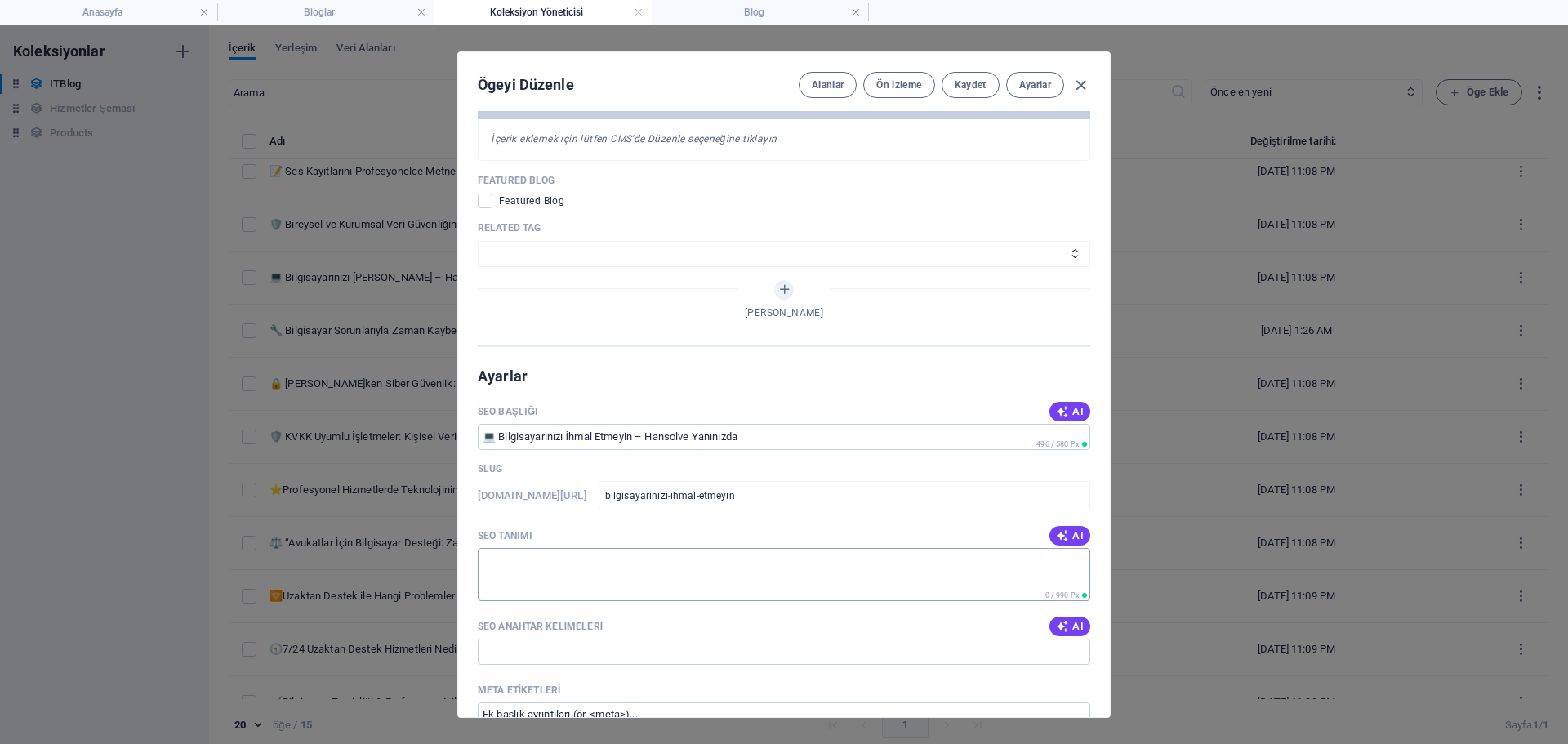
click at [607, 586] on textarea "SEO Tanımı" at bounding box center [784, 574] width 612 height 53
paste textarea "Bilgisayar bakımı ve performans iyileştirmeyi ihmal etmeyin. Hansolve uzman eki…"
type textarea "Bilgisayar bakımı ve performans iyileştirmeyi ihmal etmeyin. Hansolve uzman eki…"
click at [656, 664] on input "SEO Anahtar Kelimeleri" at bounding box center [784, 651] width 612 height 26
paste input "bilgisayar bakımı, bilgisayar performans iyileştirme, hansolve bilgisayar hizme…"
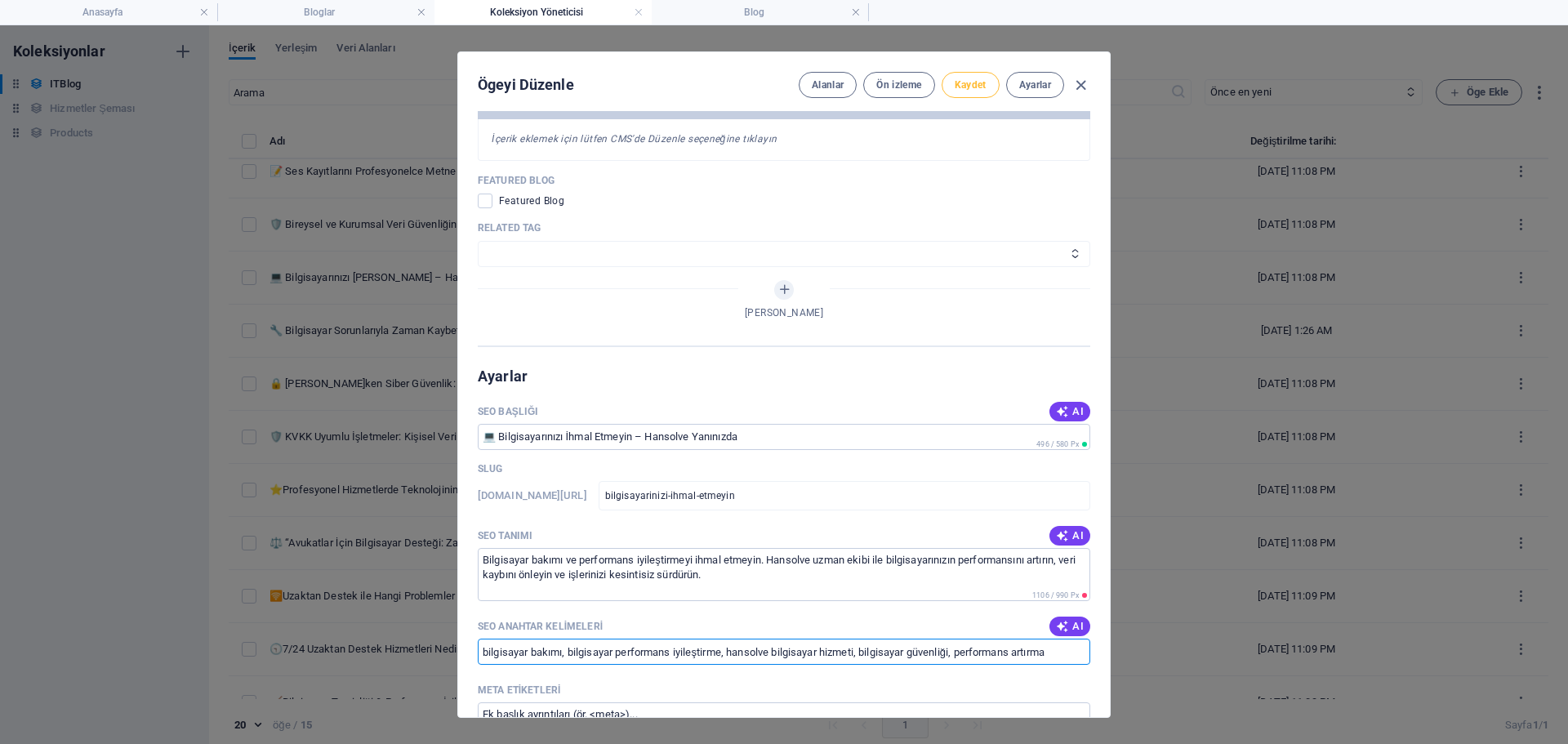
type input "bilgisayar bakımı, bilgisayar performans iyileştirme, hansolve bilgisayar hizme…"
click at [963, 85] on span "Kaydet" at bounding box center [971, 85] width 32 height 13
click at [1079, 88] on icon "button" at bounding box center [1081, 85] width 18 height 18
type input "[DATE]"
type input "bilgisayar-n-z-ihmal-etmeyin-hansolve-yan-n-zda"
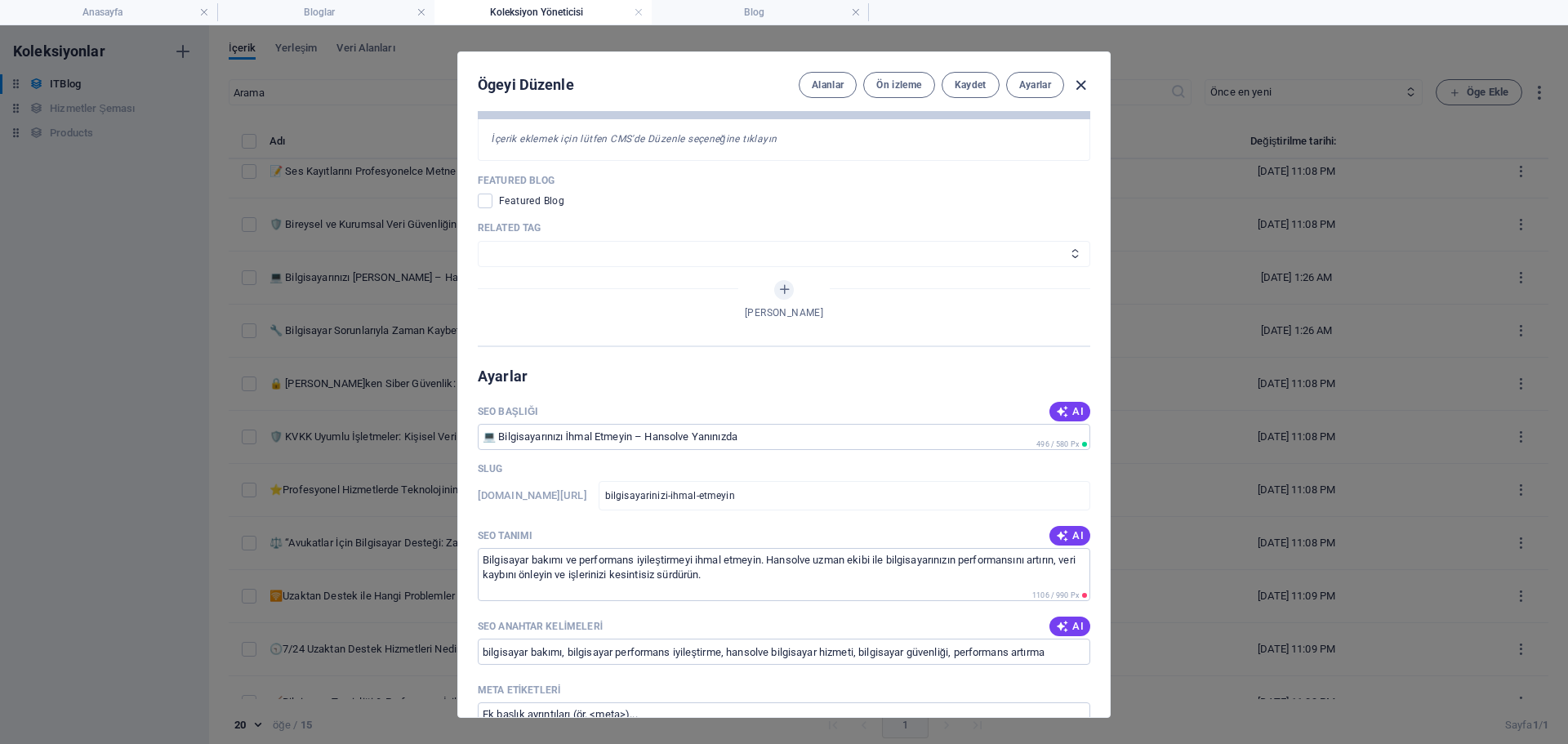
type input "bilgisayar-n-z-ihmal-etmeyin-hansolve-yan-n-zda"
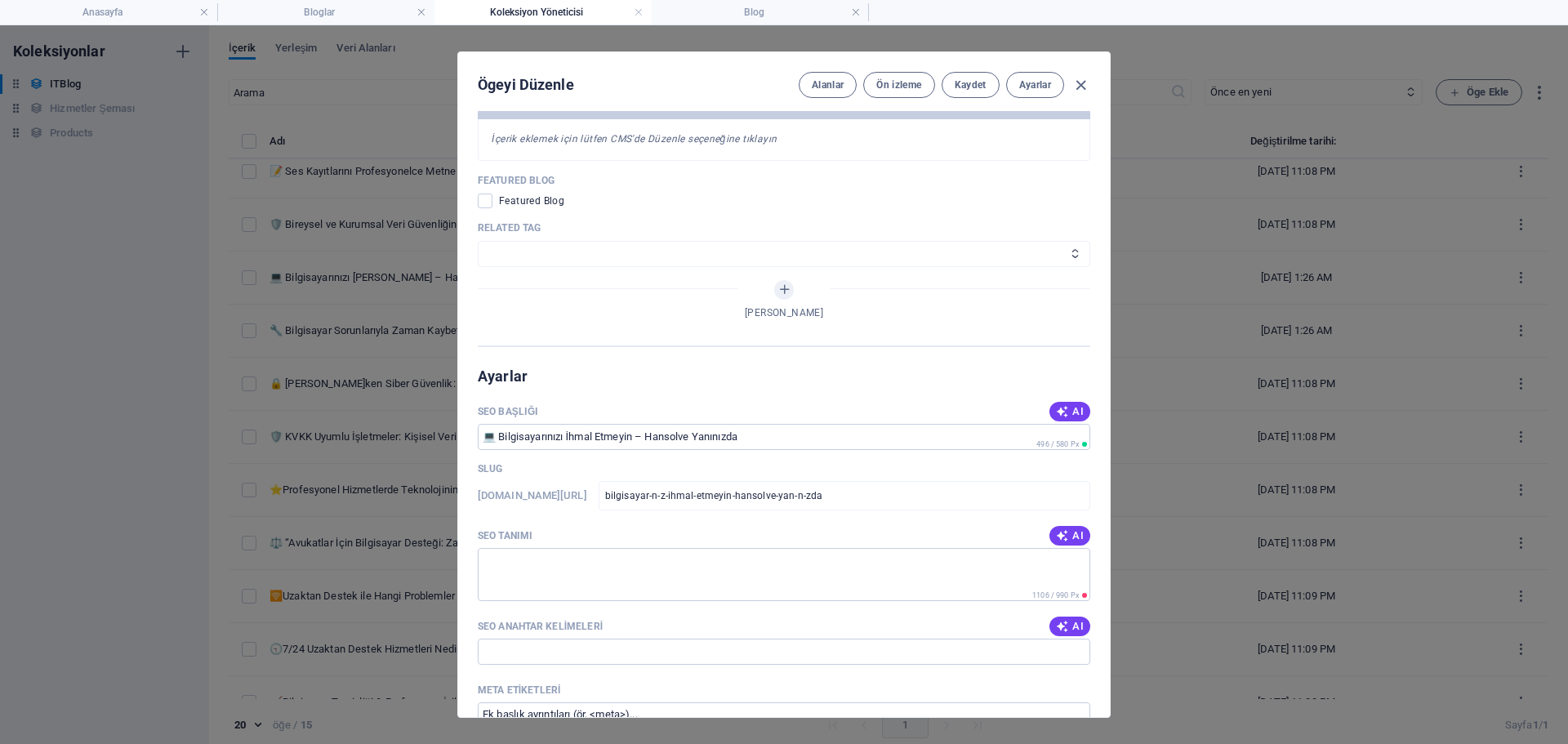
scroll to position [1080, 0]
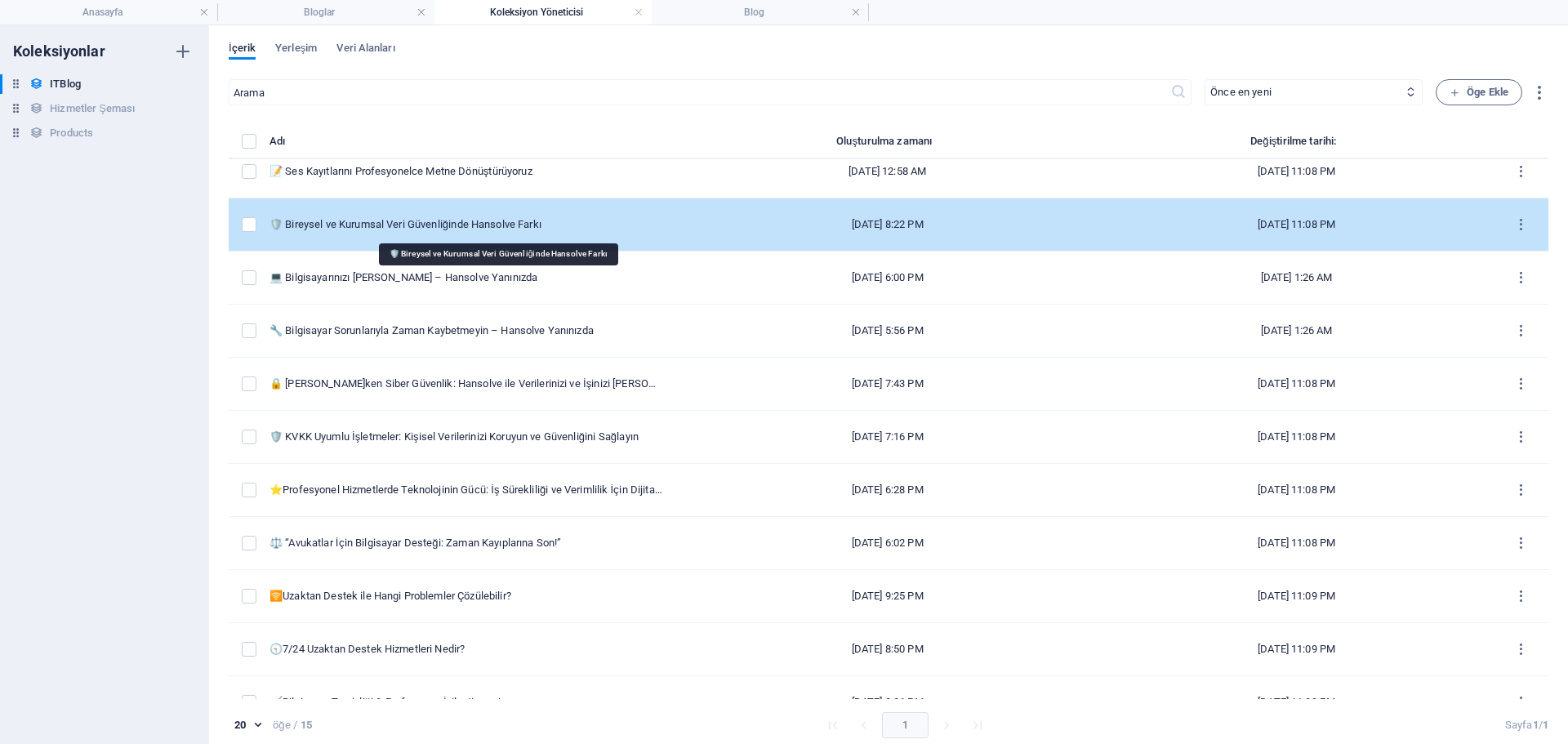
click at [505, 224] on div "🛡️ Bireysel ve Kurumsal Veri Güvenliğinde Hansolve Farkı" at bounding box center [466, 225] width 393 height 15
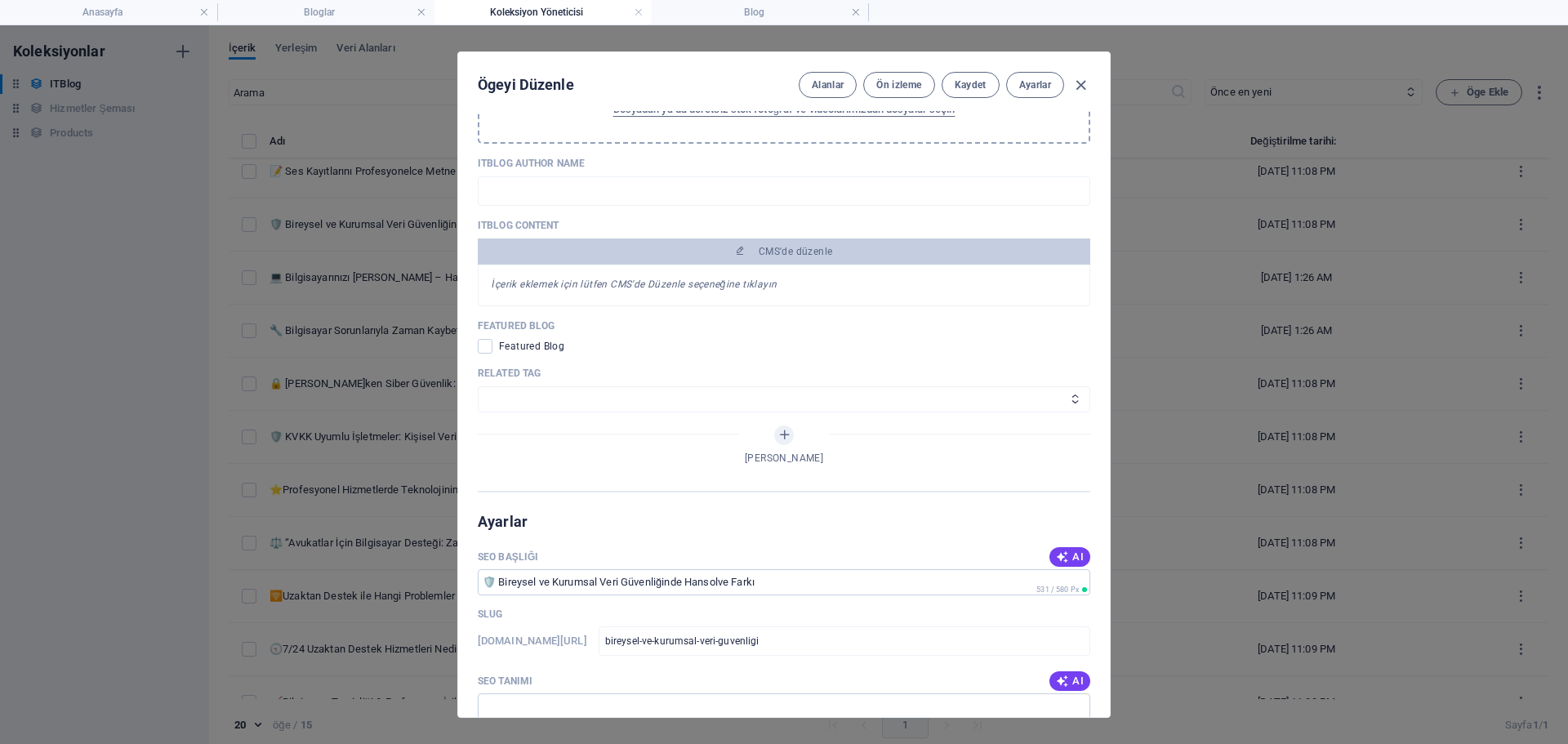
scroll to position [1225, 0]
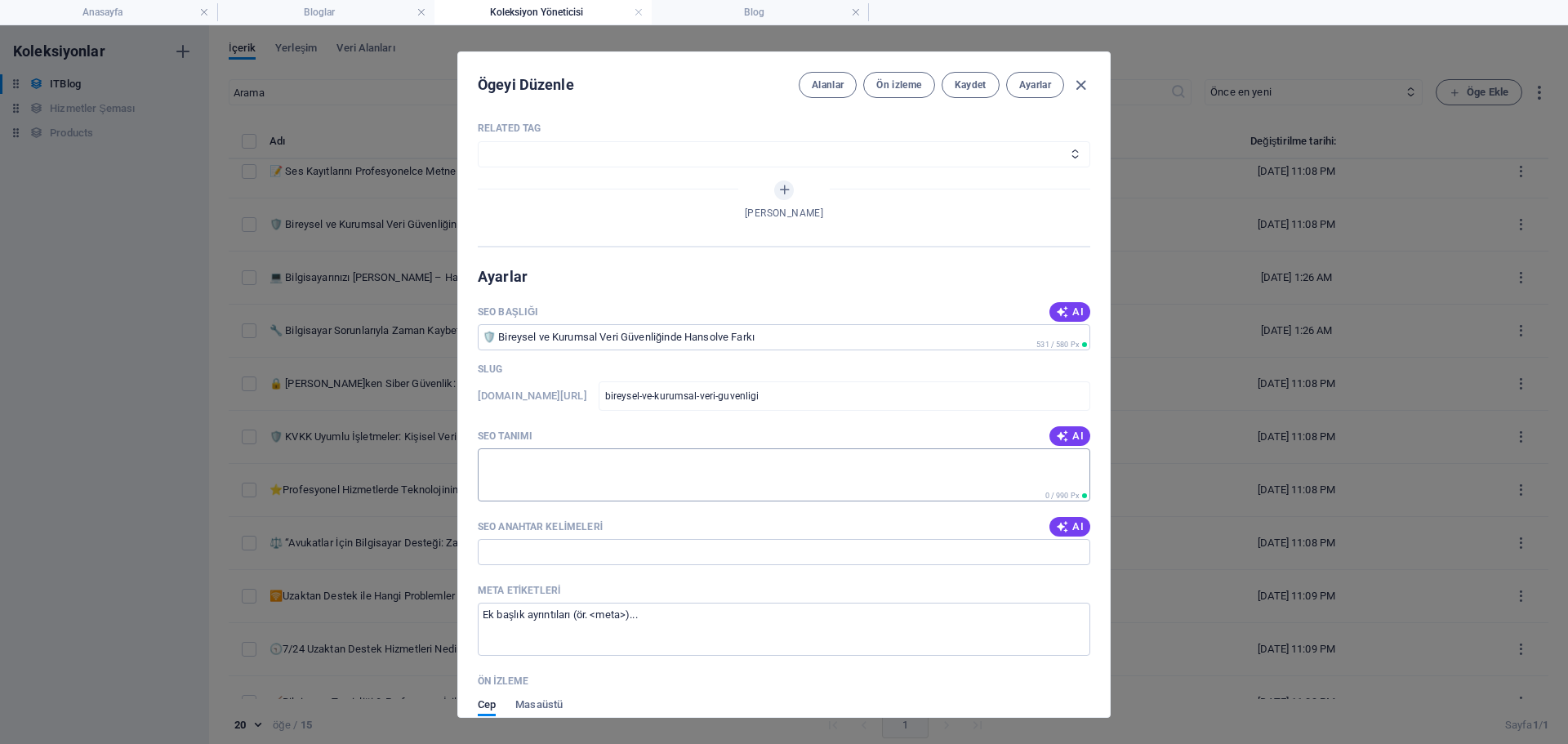
click at [614, 498] on textarea "SEO Tanımı" at bounding box center [784, 475] width 612 height 53
paste textarea "Bireysel ya da kurumsal verilerinizi korumak artık çok kolay. Hansolve ile sibe…"
type textarea "Bireysel ya da kurumsal verilerinizi korumak artık çok kolay. Hansolve ile sibe…"
click at [600, 566] on input "SEO Anahtar Kelimeleri" at bounding box center [784, 552] width 612 height 26
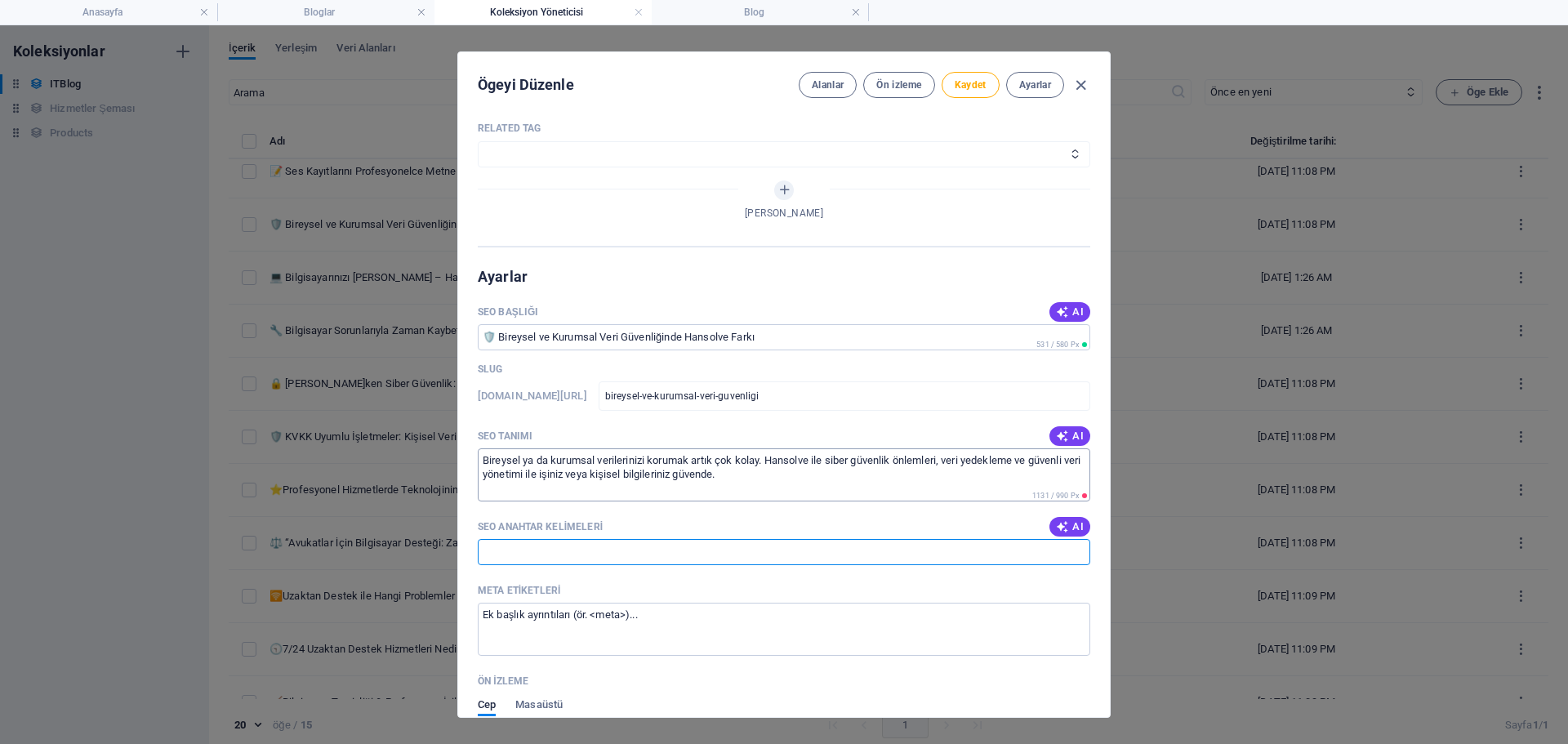
paste input "veri güvenliği, siber güvenlik, kurumsal veri koruma, bireysel veri güvenliği, …"
type input "veri güvenliği, siber güvenlik, kurumsal veri koruma, bireysel veri güvenliği, …"
click at [955, 82] on span "Kaydet" at bounding box center [971, 85] width 32 height 13
click at [1073, 85] on icon "button" at bounding box center [1081, 85] width 18 height 18
type input "[DATE]"
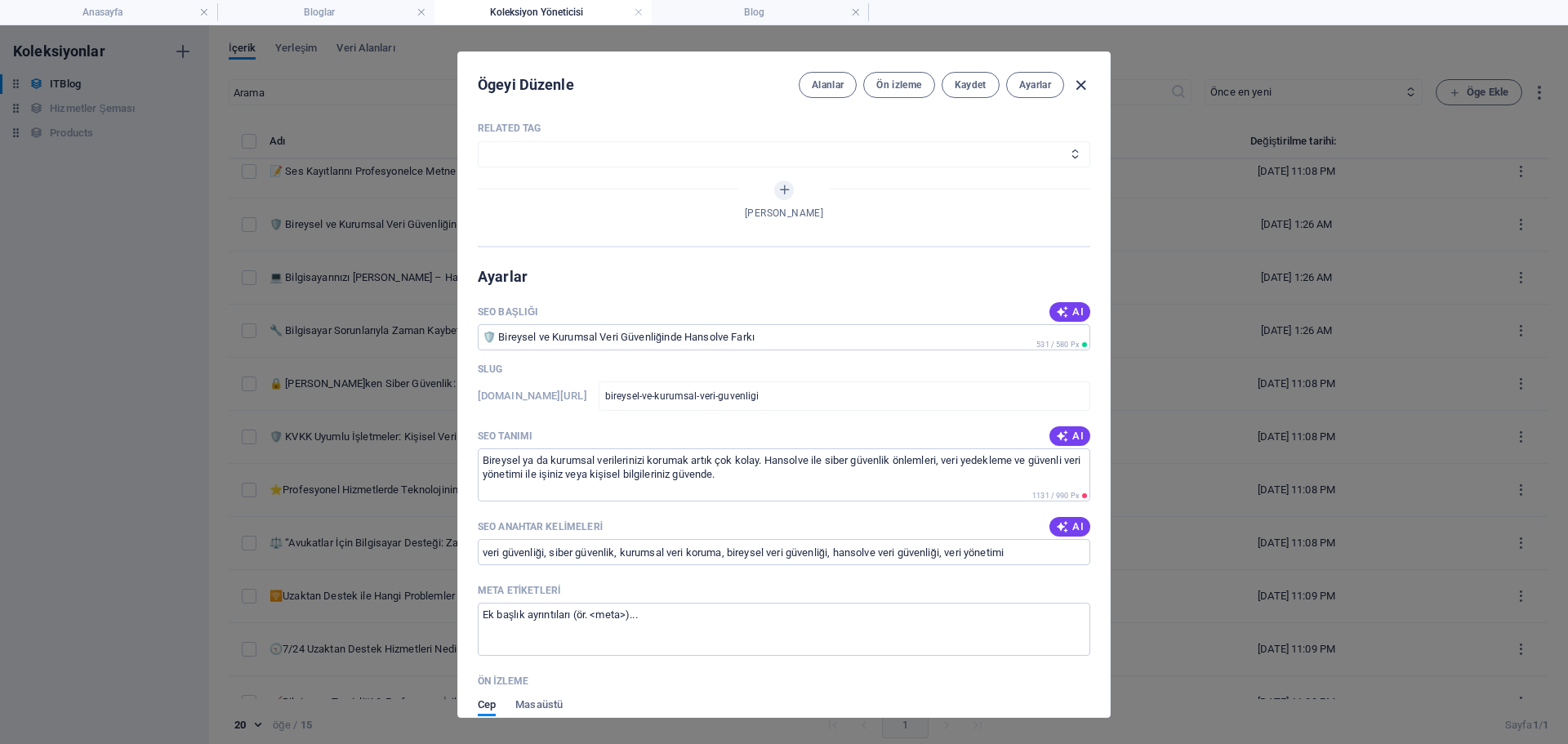
type input "bireysel-ve-kurumsal-veri-guevenliginde-hansolve-fark"
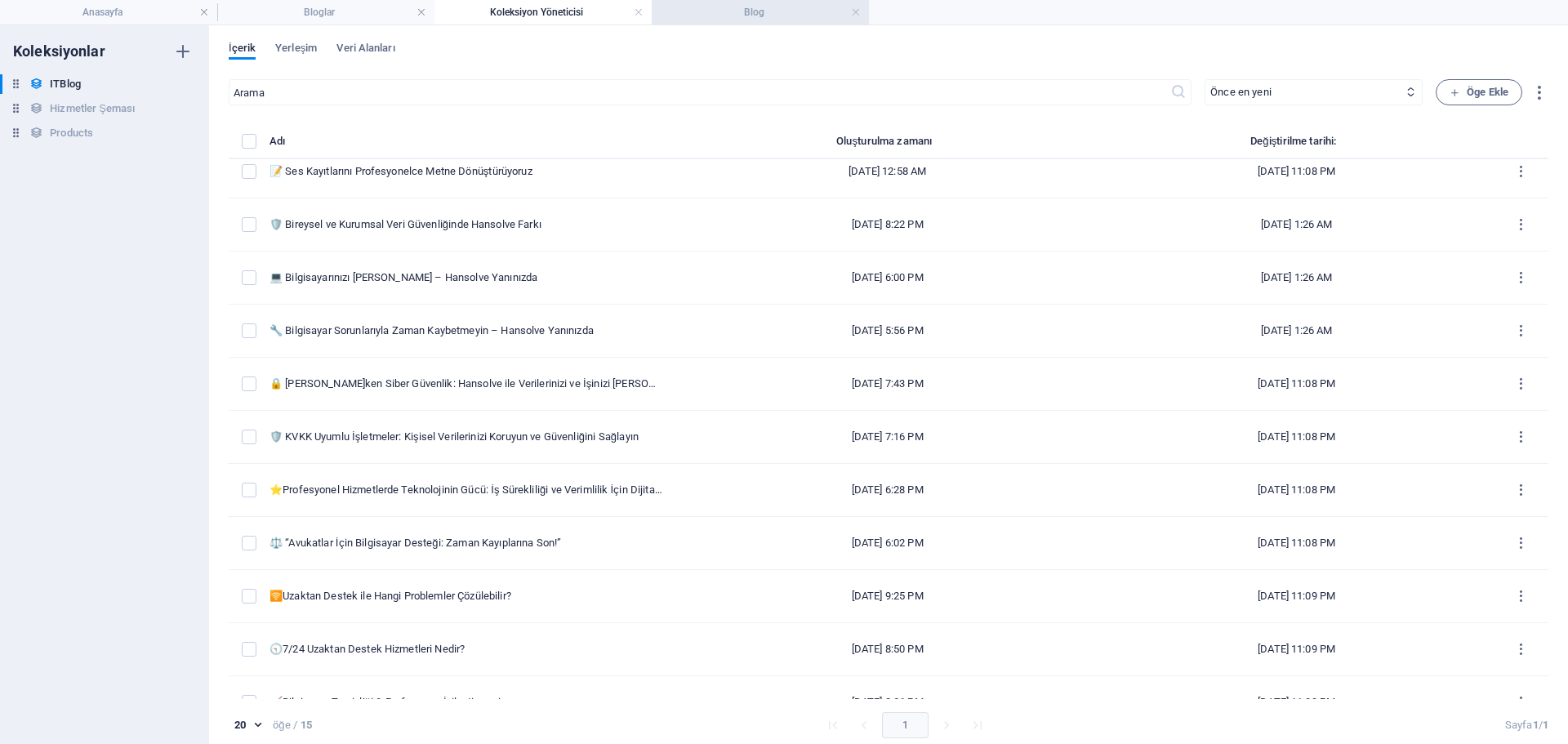
scroll to position [1161, 0]
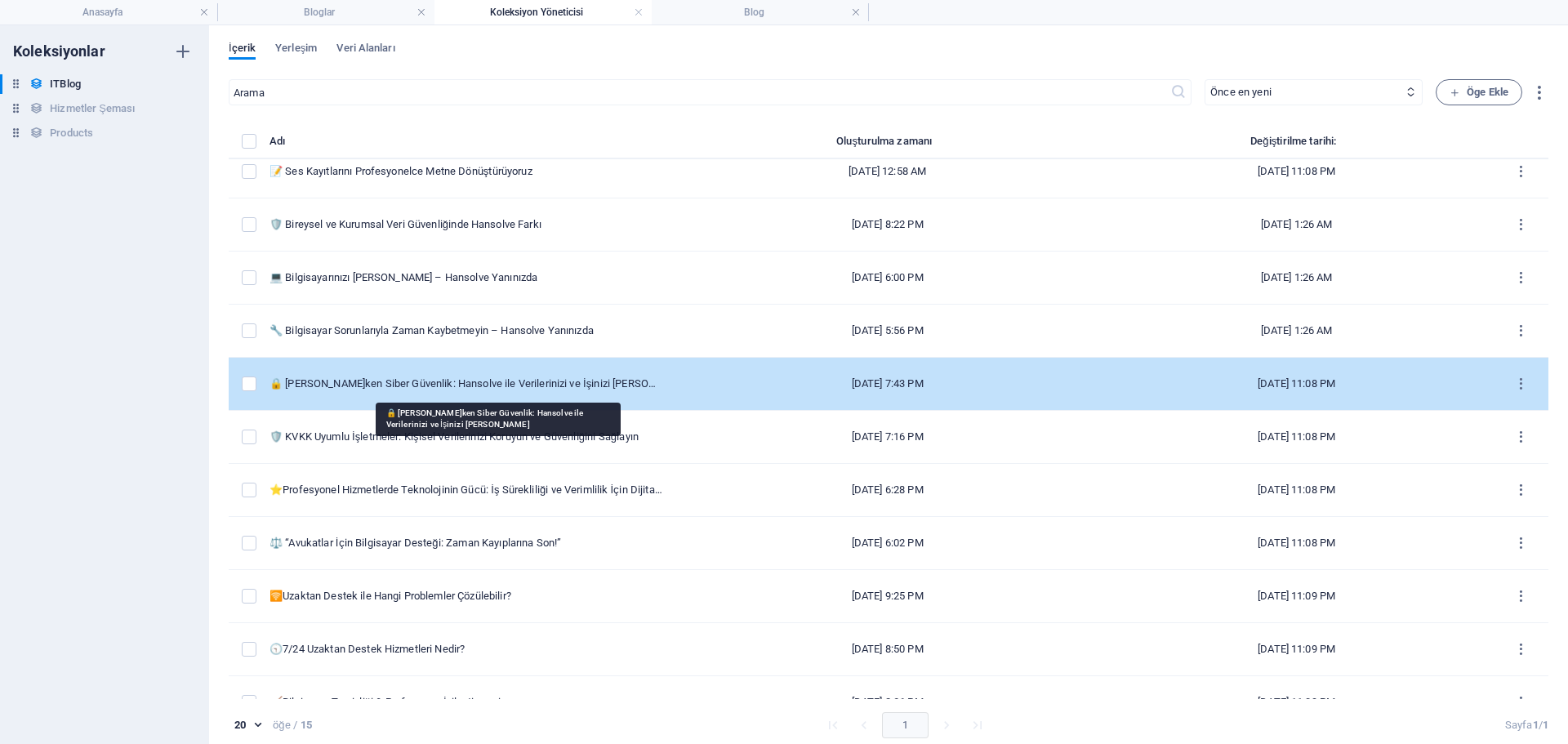
click at [469, 377] on div "🔒 [PERSON_NAME]ken Siber Güvenlik: Hansolve ile Verilerinizi ve İşinizi [PERSON…" at bounding box center [466, 384] width 393 height 15
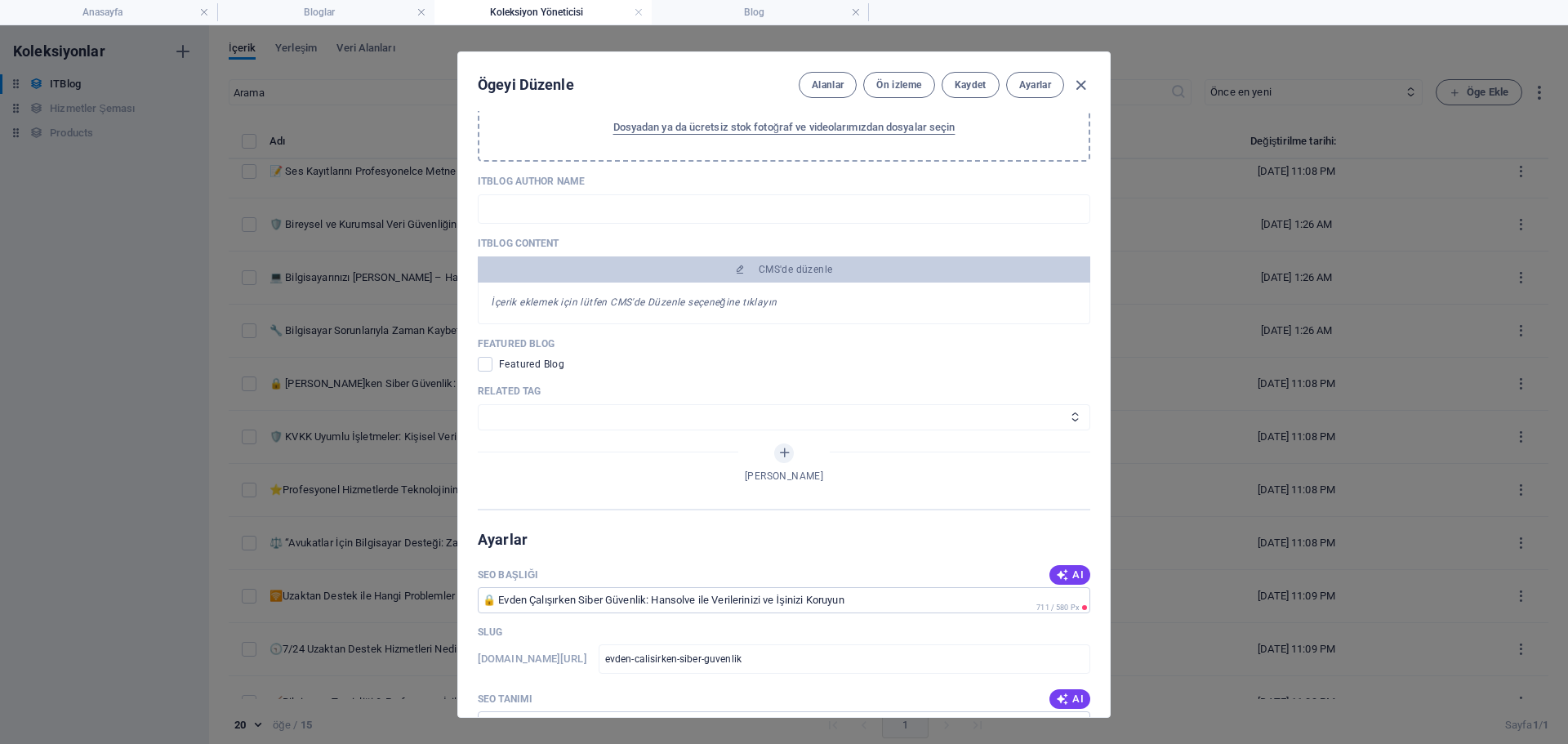
scroll to position [1225, 0]
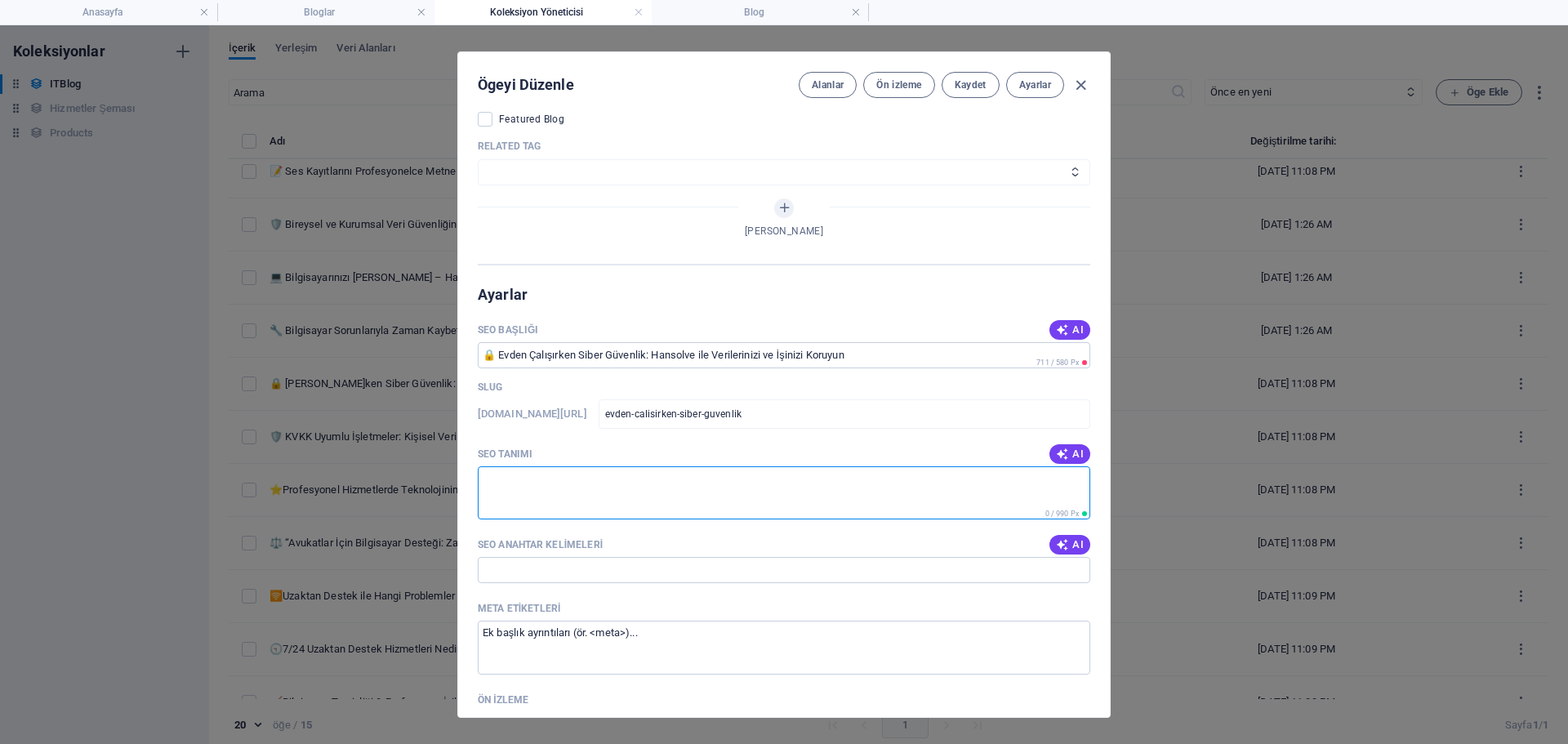
click at [552, 500] on textarea "SEO Tanımı" at bounding box center [784, 492] width 612 height 53
paste textarea "Evden çalışır[PERSON_NAME] siber güvenlik kritik önem taşır. Hansolve ile kişis…"
type textarea "Evden çalışır[PERSON_NAME] siber güvenlik kritik önem taşır. Hansolve ile kişis…"
click at [588, 568] on input "SEO Anahtar Kelimeleri" at bounding box center [784, 570] width 612 height 26
paste input "evden çalışma güvenliği, siber güvenlik, kişisel veri koruma, hansolve siber gü…"
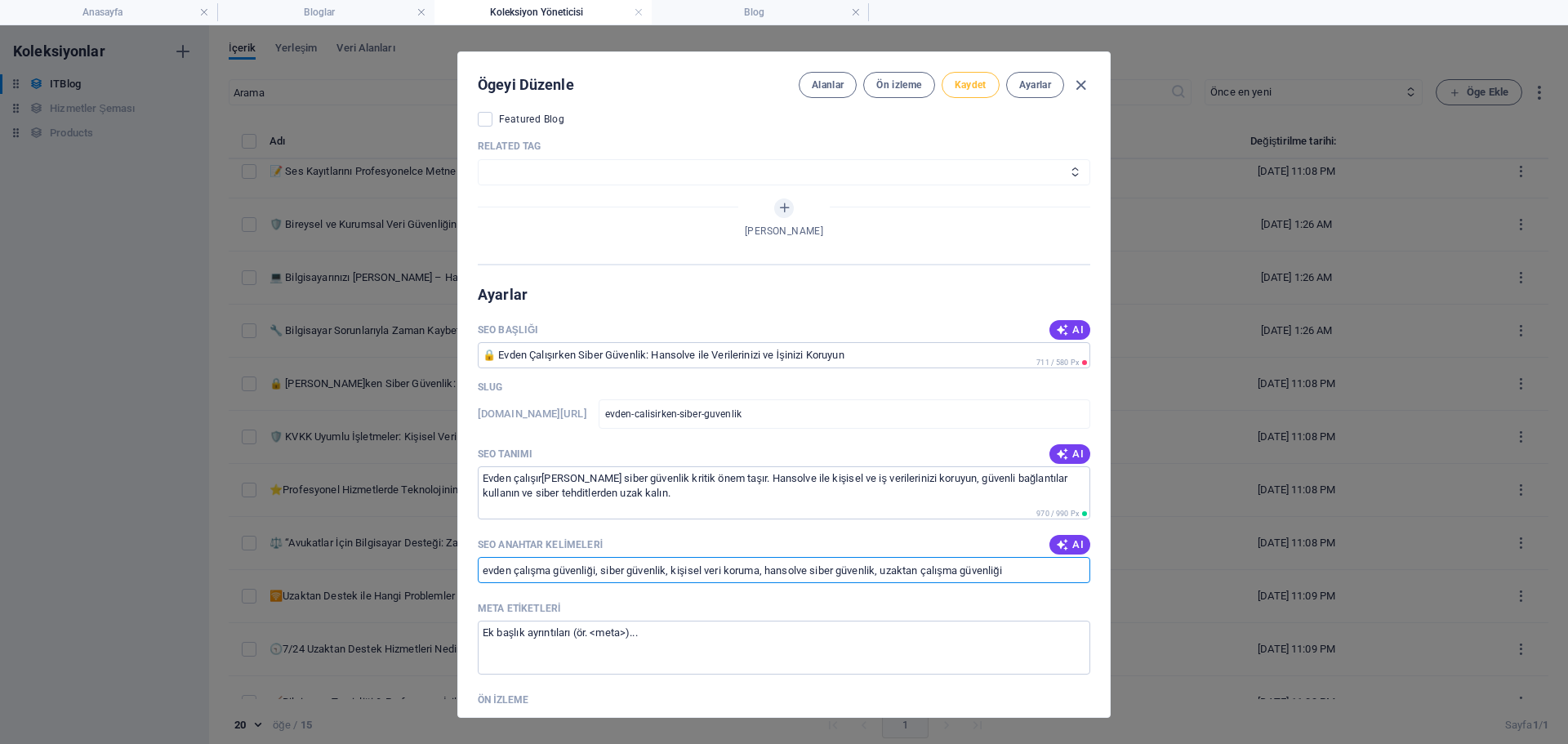
type input "evden çalışma güvenliği, siber güvenlik, kişisel veri koruma, hansolve siber gü…"
click at [955, 80] on span "Kaydet" at bounding box center [971, 85] width 32 height 13
click at [1080, 81] on icon "button" at bounding box center [1081, 85] width 18 height 18
type input "[DATE]"
type input "evden-cal-s-rken-siber-guevenlik-hansolve-ile-verilerinizi-ve-isinizi-koruyun"
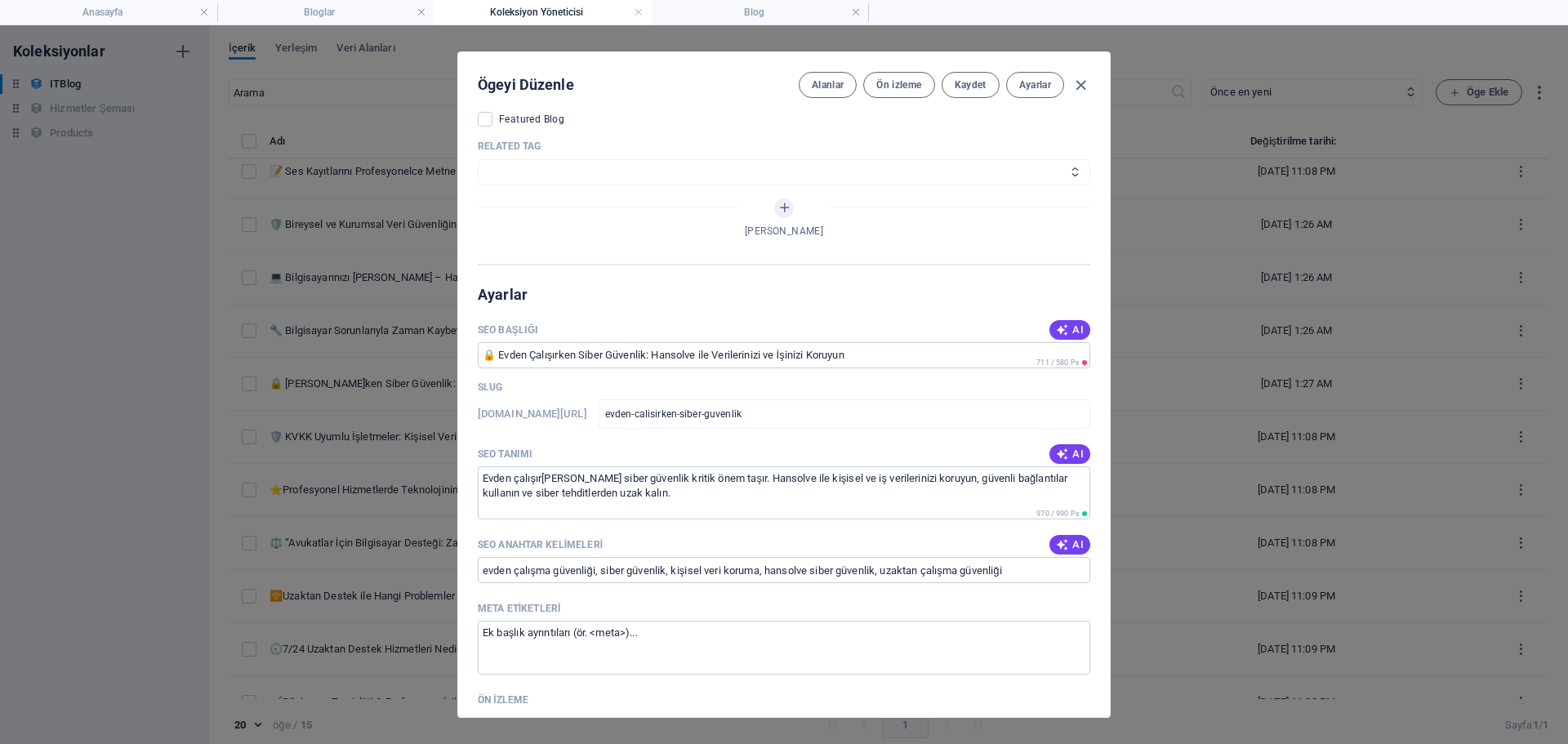
type input "evden-cal-s-rken-siber-guevenlik-hansolve-ile-verilerinizi-ve-isinizi-koruyun"
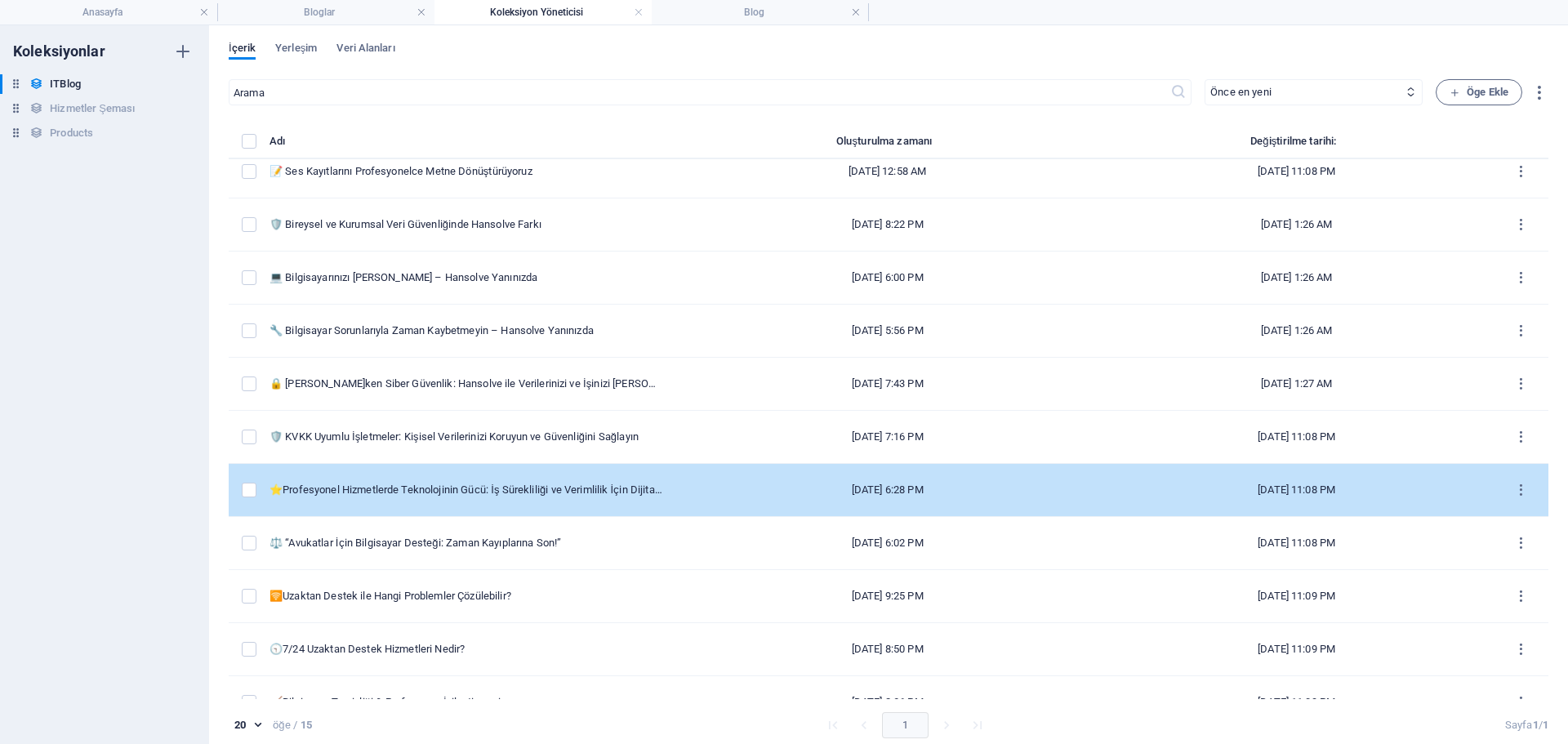
scroll to position [255, 0]
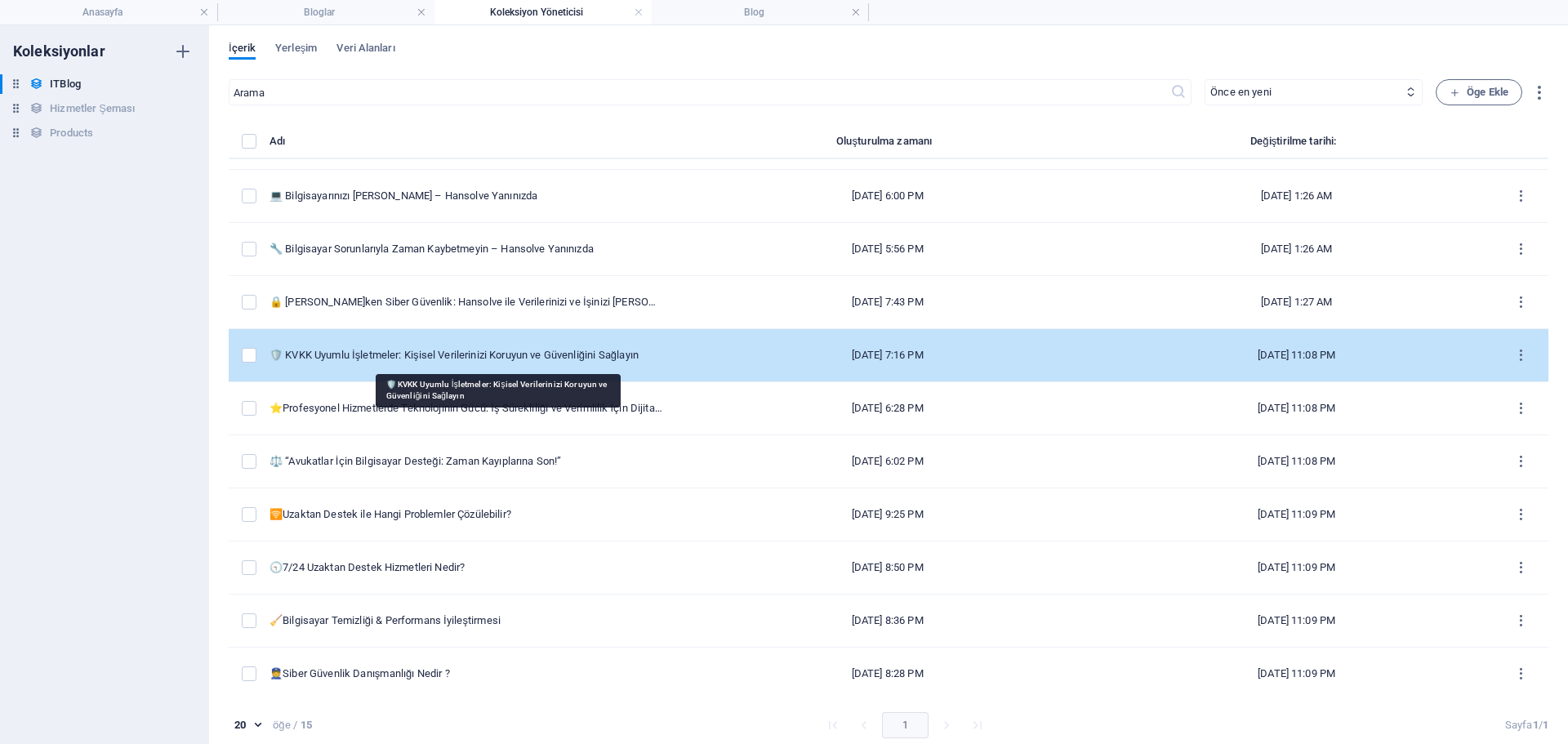
click at [499, 361] on div "🛡️ KVKK Uyumlu İşletmeler: Kişisel Verilerinizi Koruyun ve Güvenliğini Sağlayın" at bounding box center [466, 356] width 393 height 15
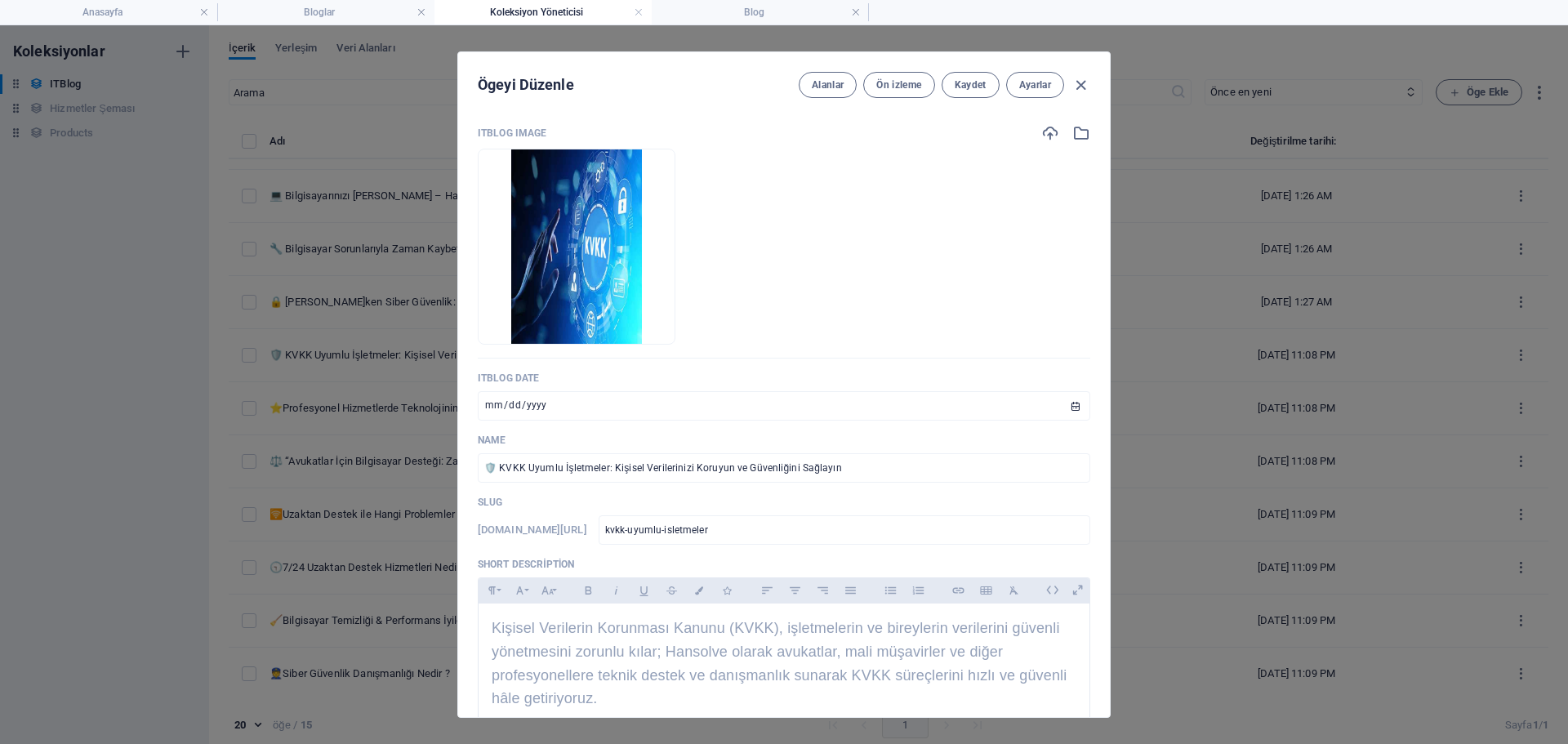
click at [359, 254] on div "Ögeyi Düzenle Alanlar Ön izleme Kaydet Ayarlar ITBlog Image Anında yüklemek içi…" at bounding box center [784, 384] width 1568 height 719
type input "[DATE]"
type input "kvkk-uyumlu-isletmeler-kisisel-verilerinizi-koruyun-ve-guevenligini-saglay-n"
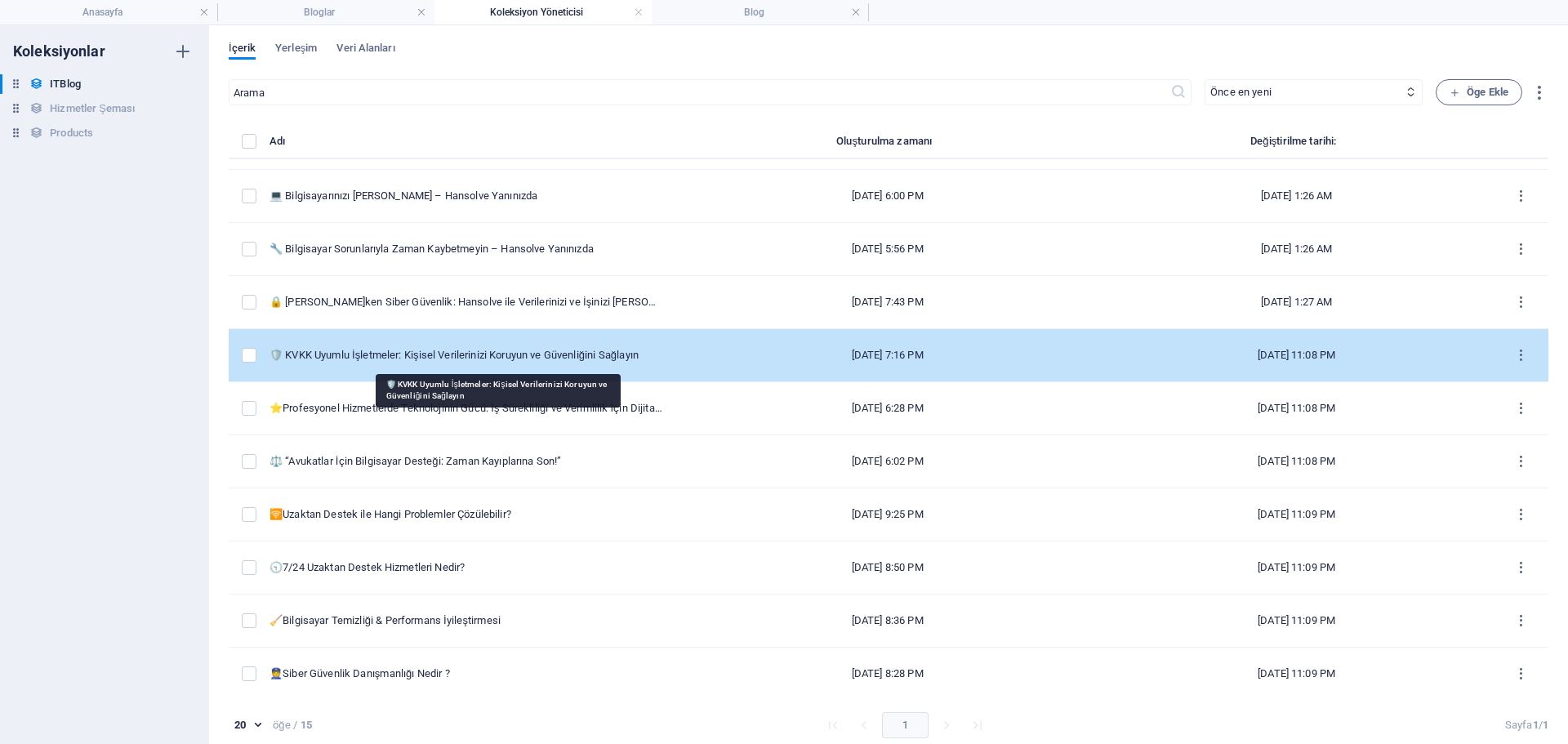
click at [385, 351] on div "🛡️ KVKK Uyumlu İşletmeler: Kişisel Verilerinizi Koruyun ve Güvenliğini Sağlayın" at bounding box center [466, 356] width 393 height 15
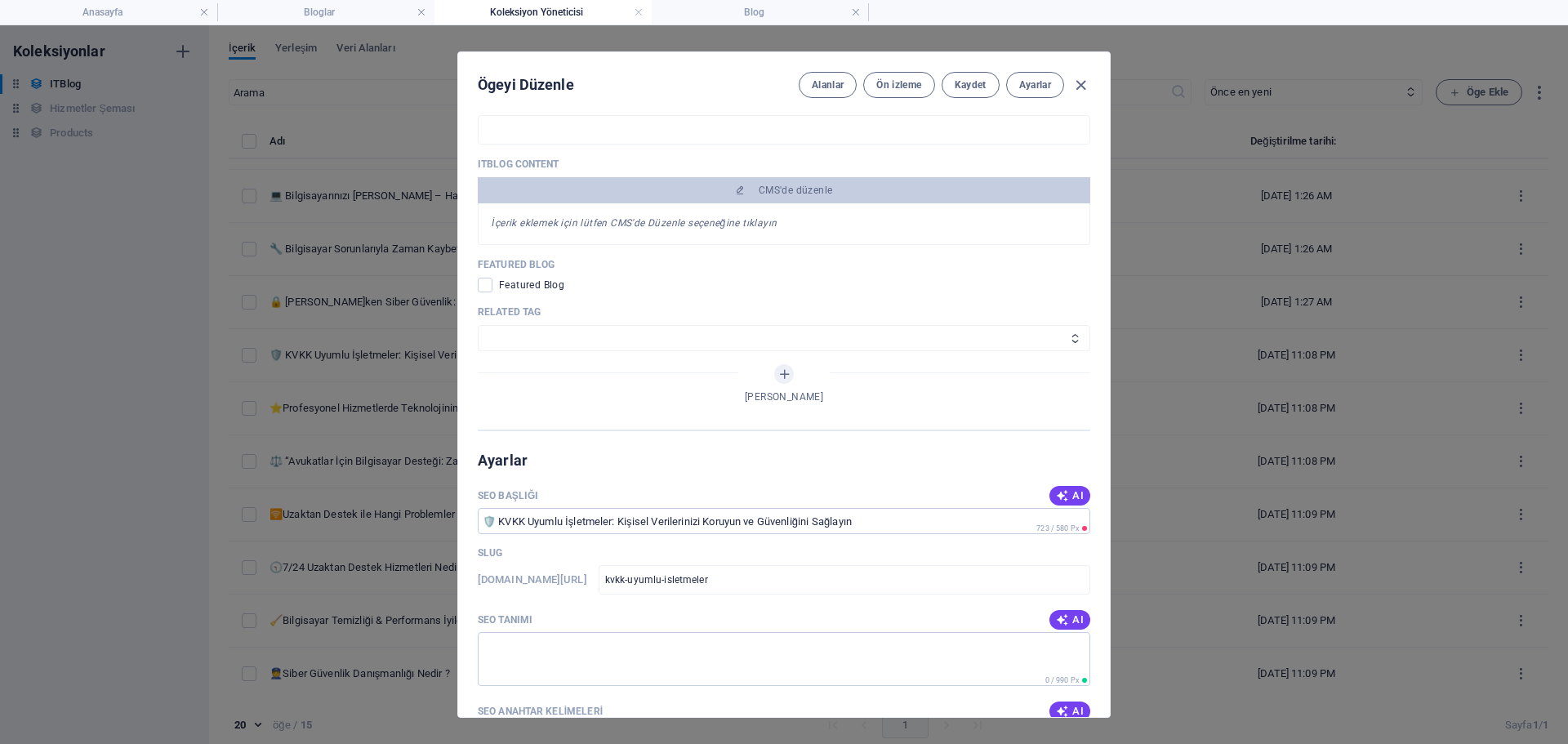
scroll to position [1225, 0]
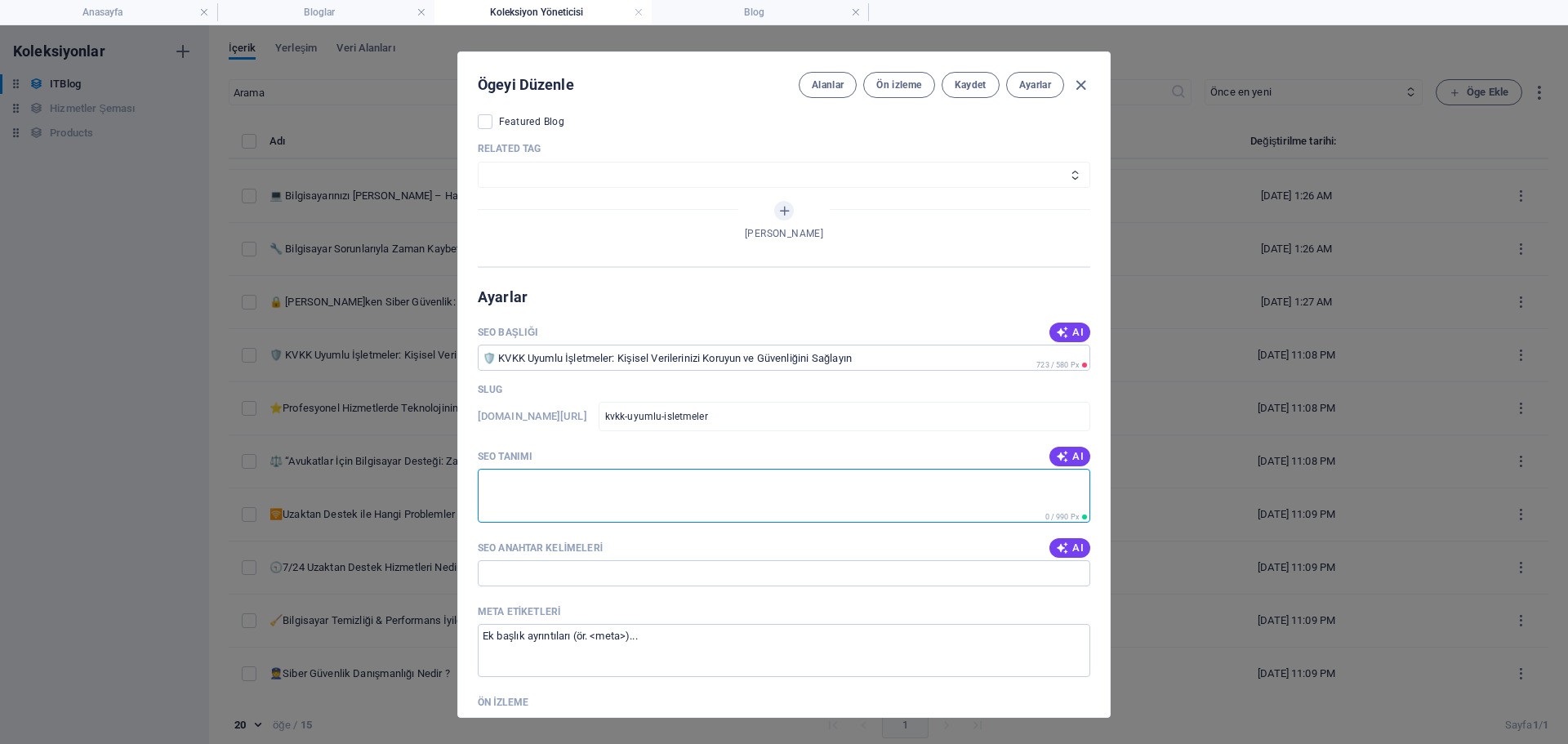
click at [558, 514] on textarea "SEO Tanımı" at bounding box center [784, 495] width 612 height 53
paste textarea "KVKK uyumlu işletmeler için veri güvenliği zorunluluktur. Hansolve ile kişisel …"
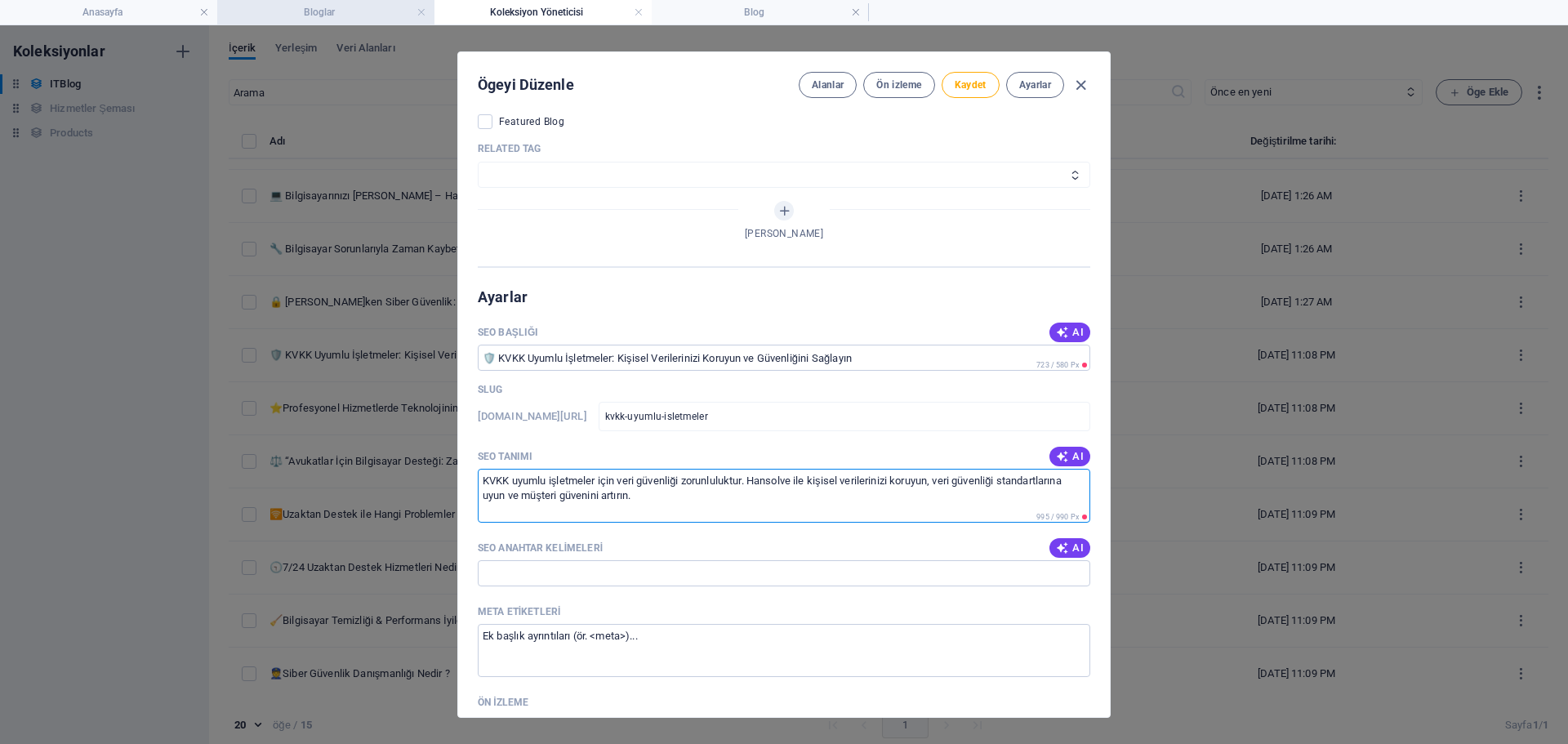
type textarea "KVKK uyumlu işletmeler için veri güvenliği zorunluluktur. Hansolve ile kişisel …"
click at [567, 563] on input "SEO Anahtar Kelimeleri" at bounding box center [784, 573] width 612 height 26
paste input "kvkk uyumu, kişisel veri güvenliği, veri koruma, hansolve kvkk, işletmeler için…"
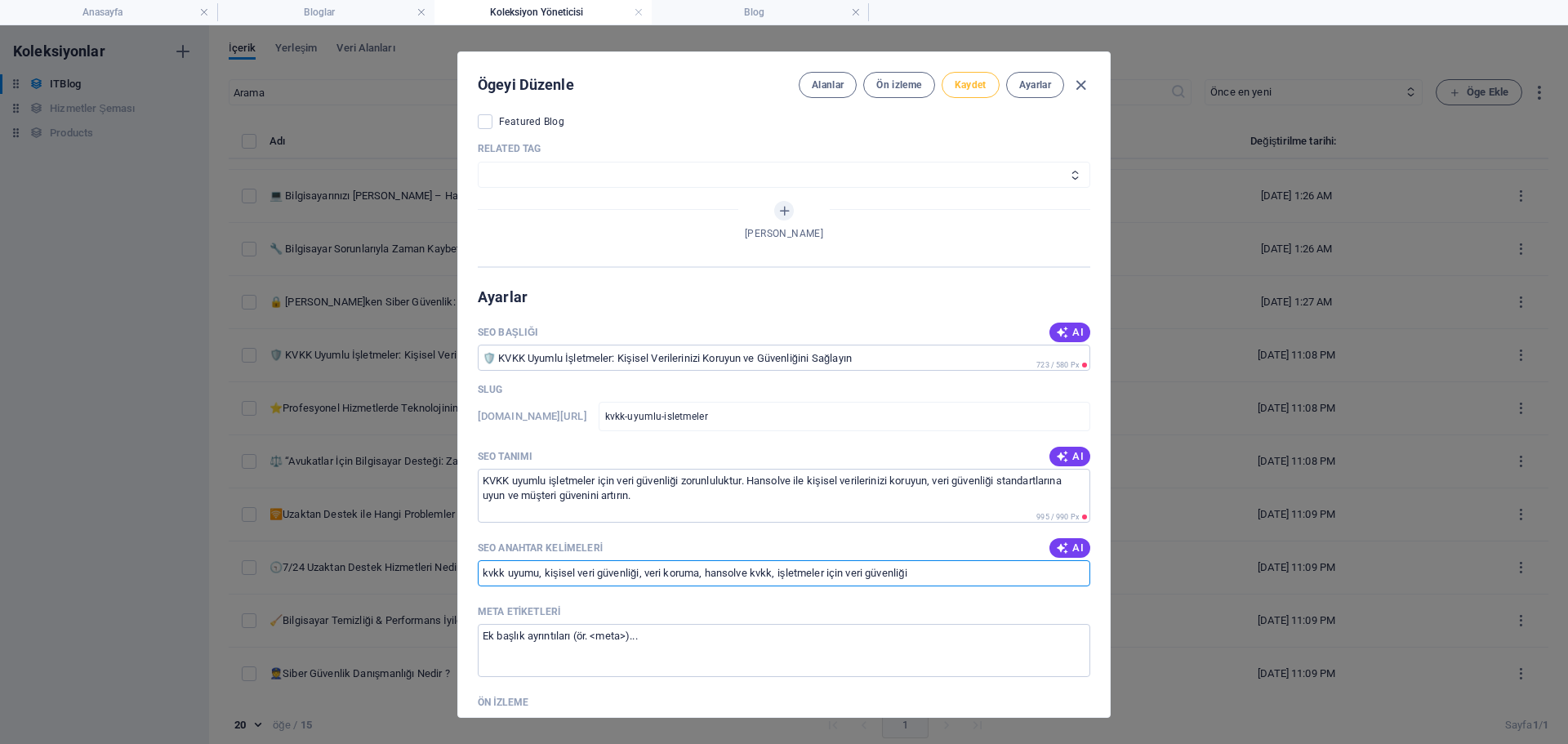
type input "kvkk uyumu, kişisel veri güvenliği, veri koruma, hansolve kvkk, işletmeler için…"
click at [971, 90] on span "Kaydet" at bounding box center [971, 85] width 32 height 13
click at [1074, 86] on icon "button" at bounding box center [1081, 85] width 18 height 18
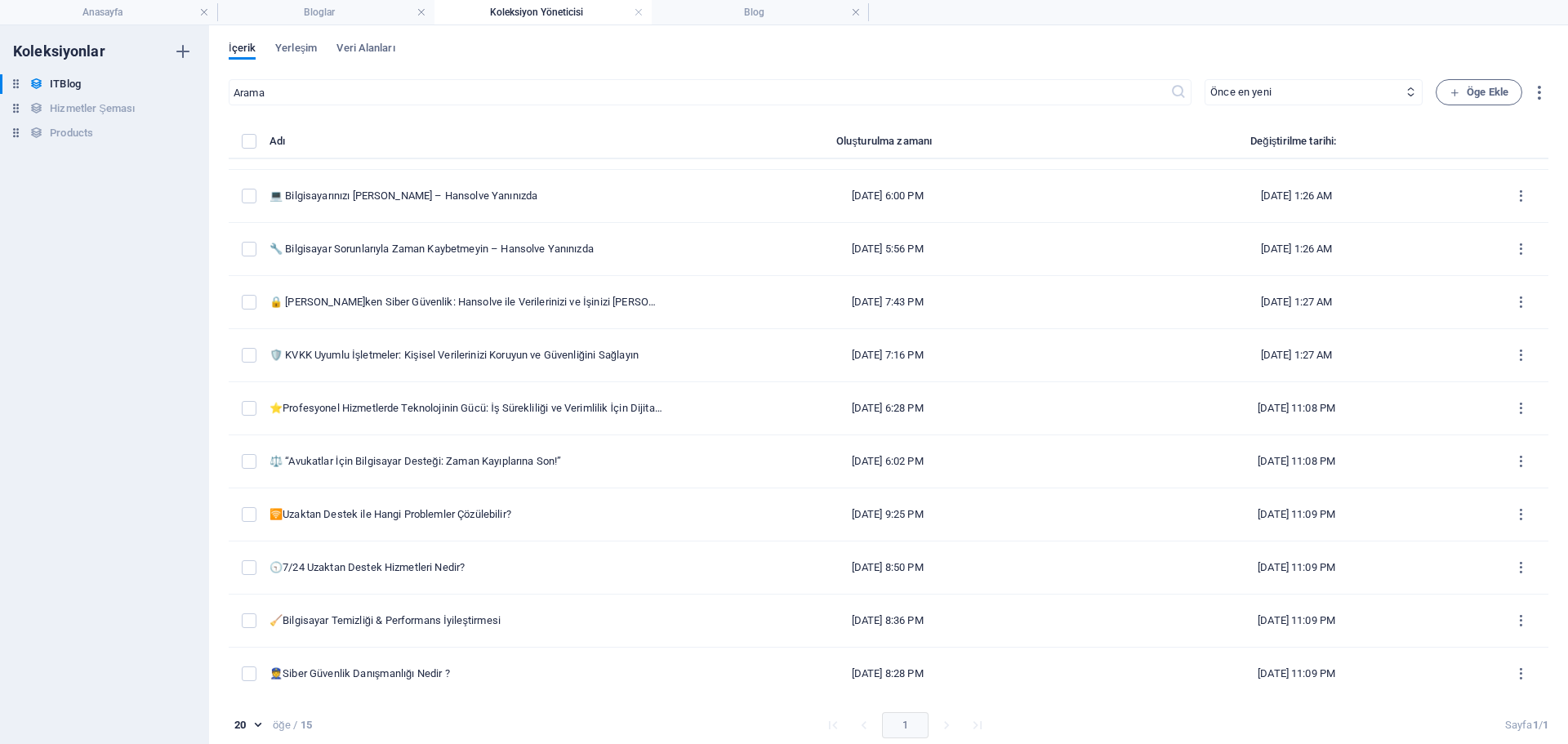
type input "[DATE]"
type input "kvkk-uyumlu-isletmeler-kisisel-verilerinizi-koruyun-ve-guevenligini-saglay-n"
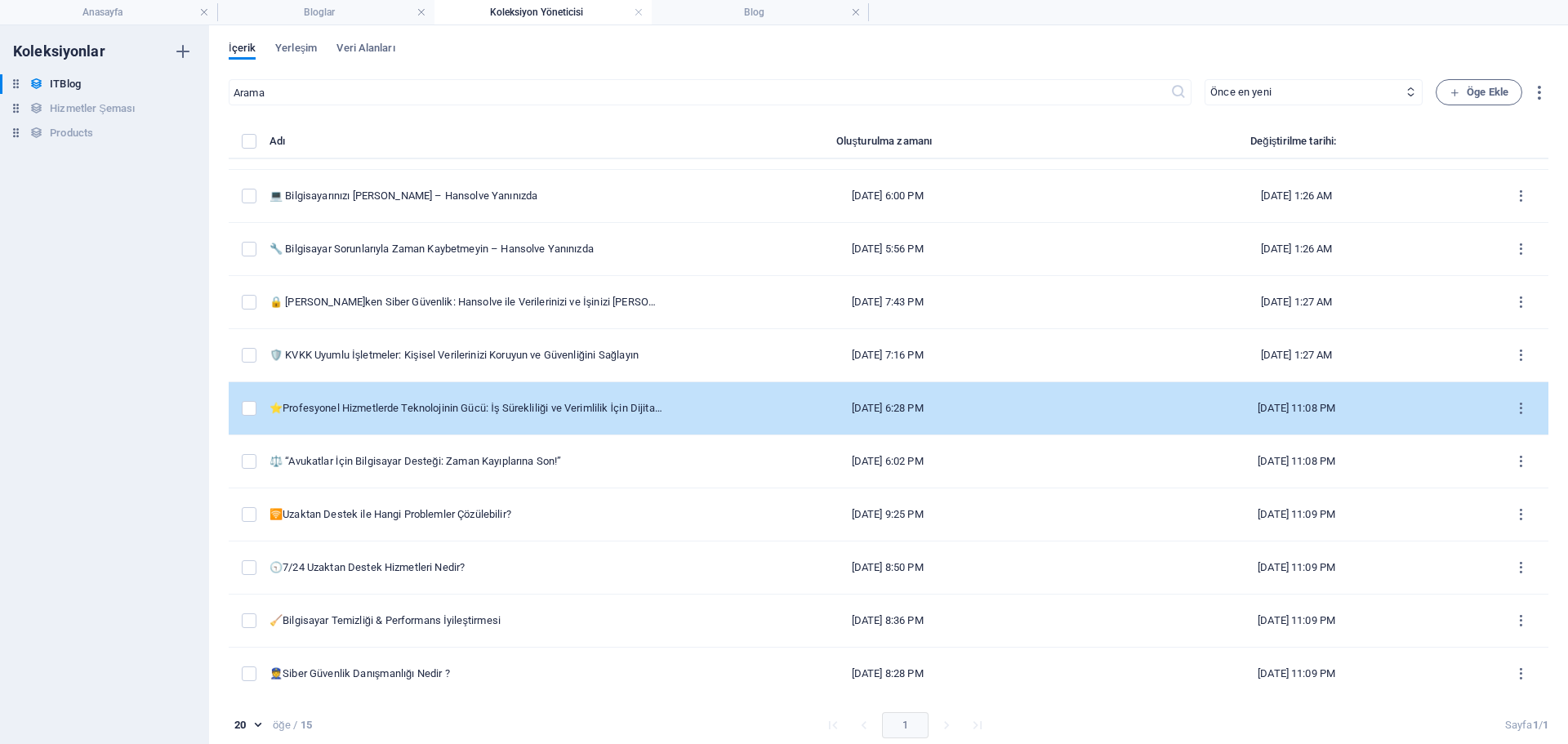
click at [416, 383] on td "⭐Profesyonel Hizmetlerde Teknolojinin Gücü: İş Sürekliliği ve Verimlilik İçin D…" at bounding box center [472, 408] width 406 height 53
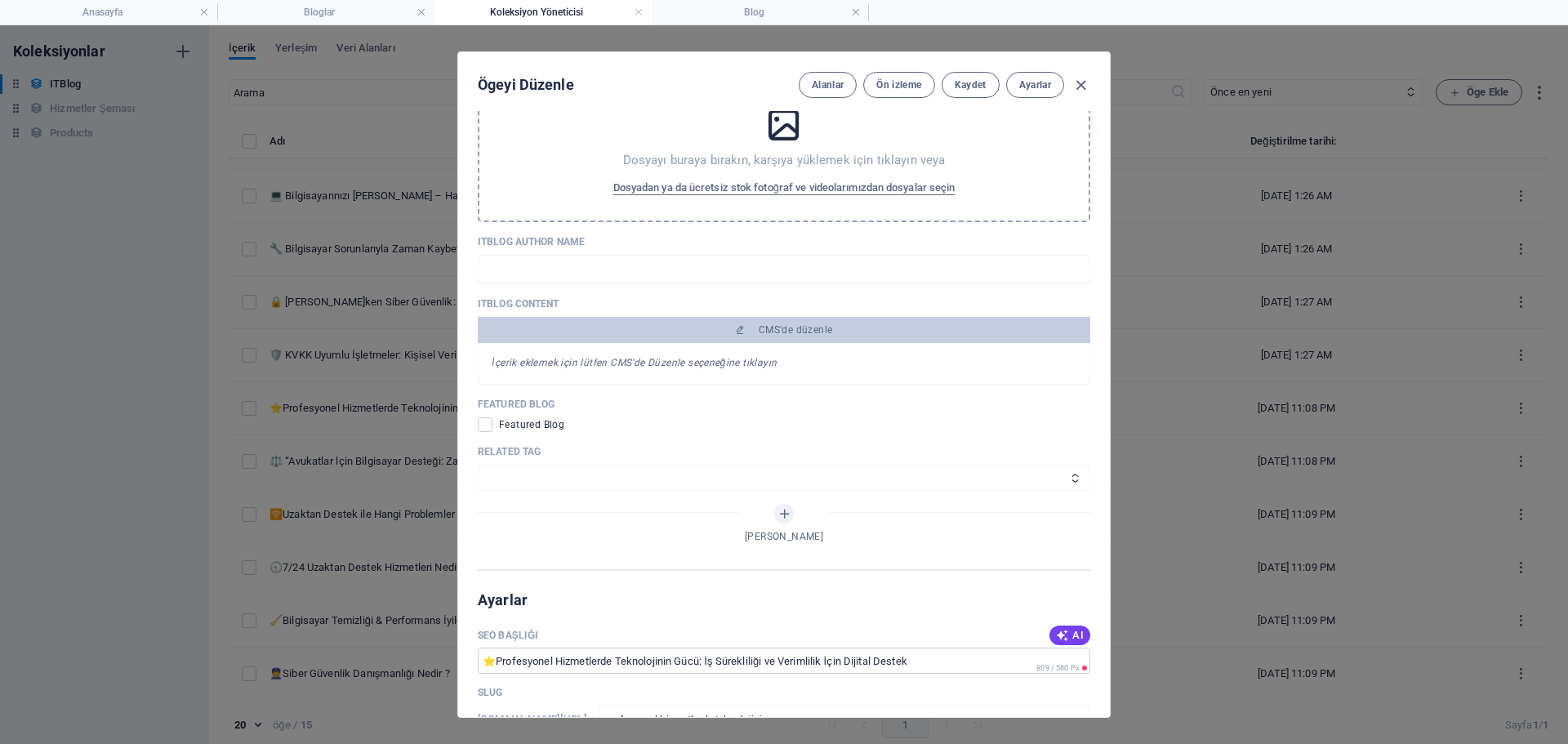
scroll to position [1062, 0]
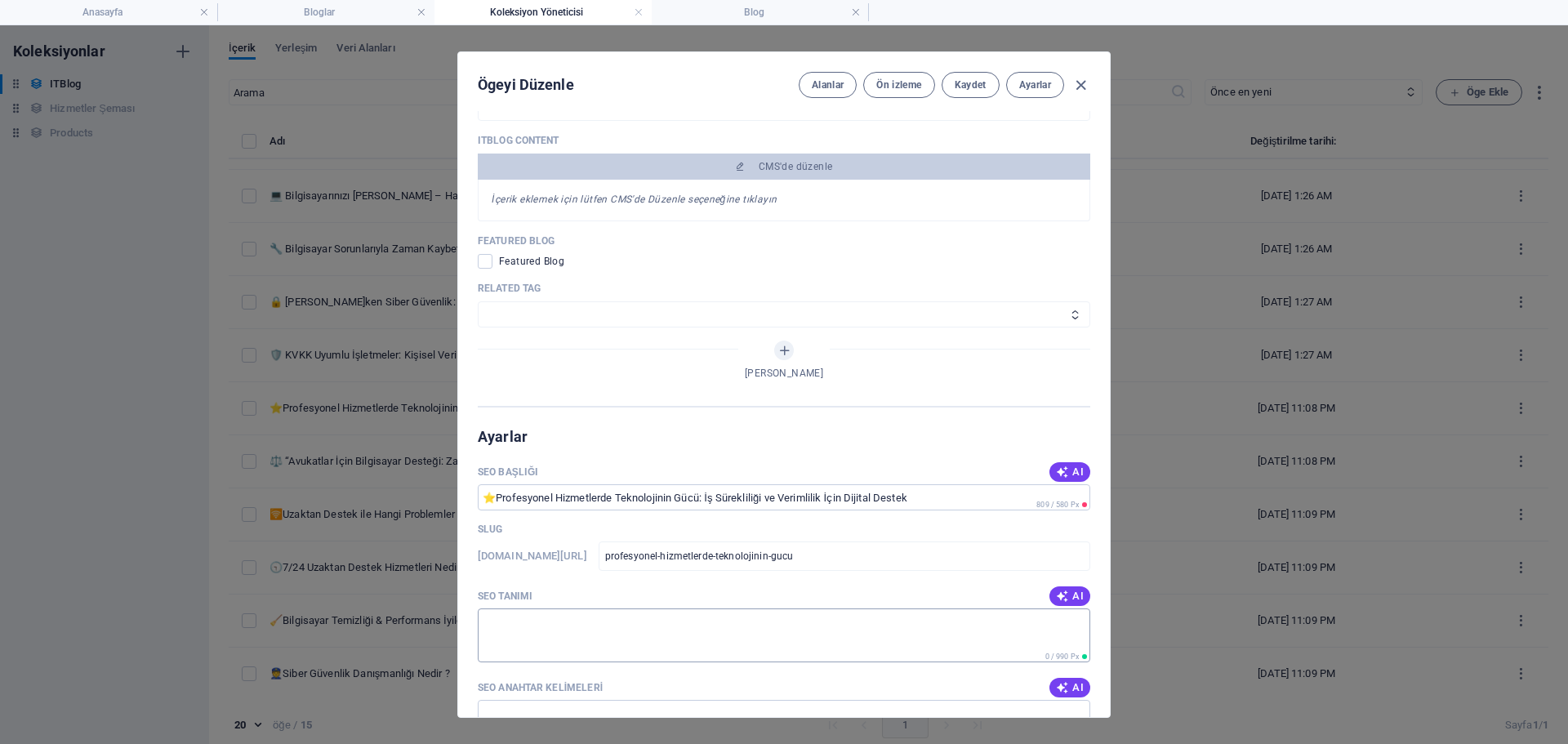
click at [571, 631] on textarea "SEO Tanımı" at bounding box center [784, 634] width 612 height 53
paste textarea "İş süreçlerinizde teknolojiyi doğru kullanarak verimliliği artırın. Hansolve il…"
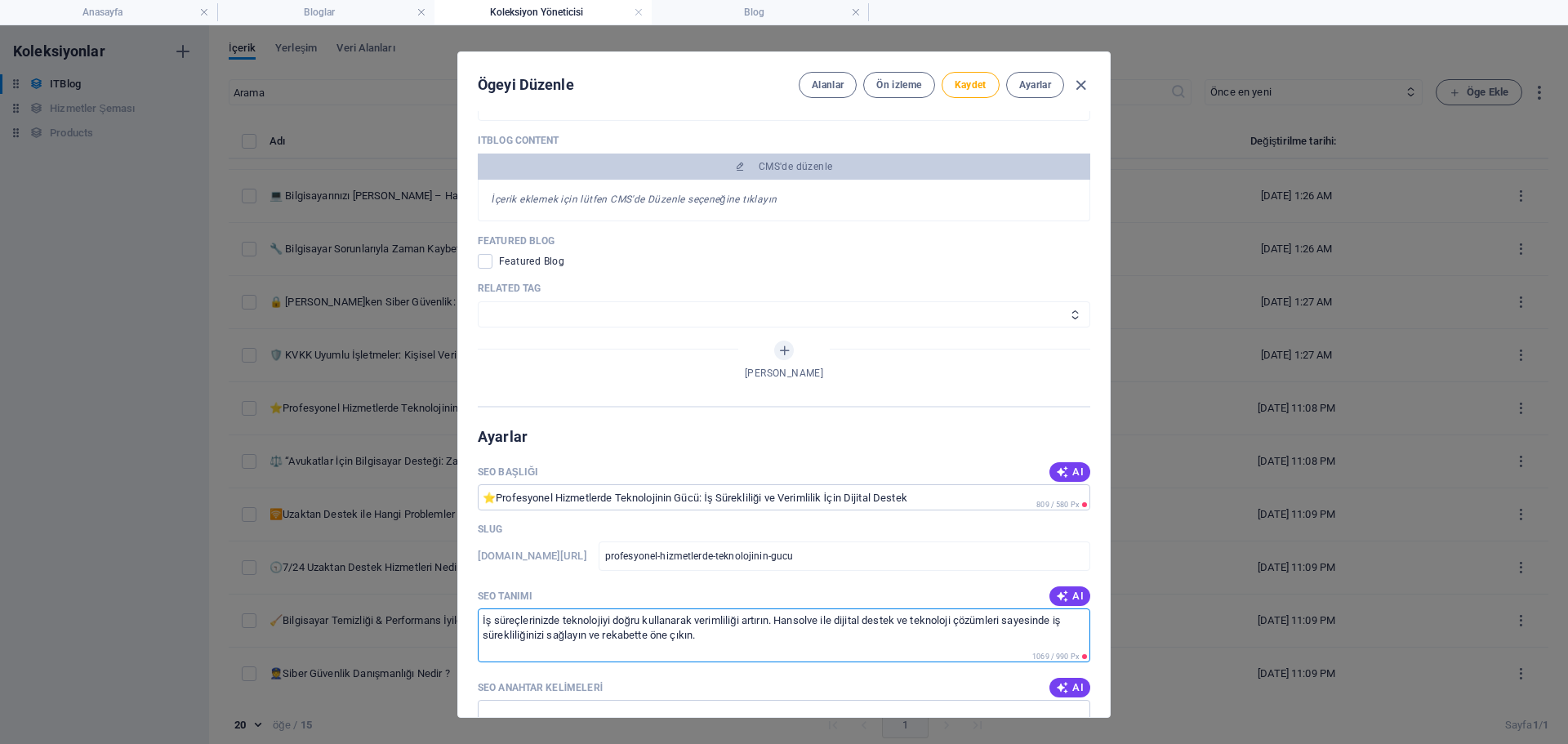
type textarea "İş süreçlerinizde teknolojiyi doğru kullanarak verimliliği artırın. Hansolve il…"
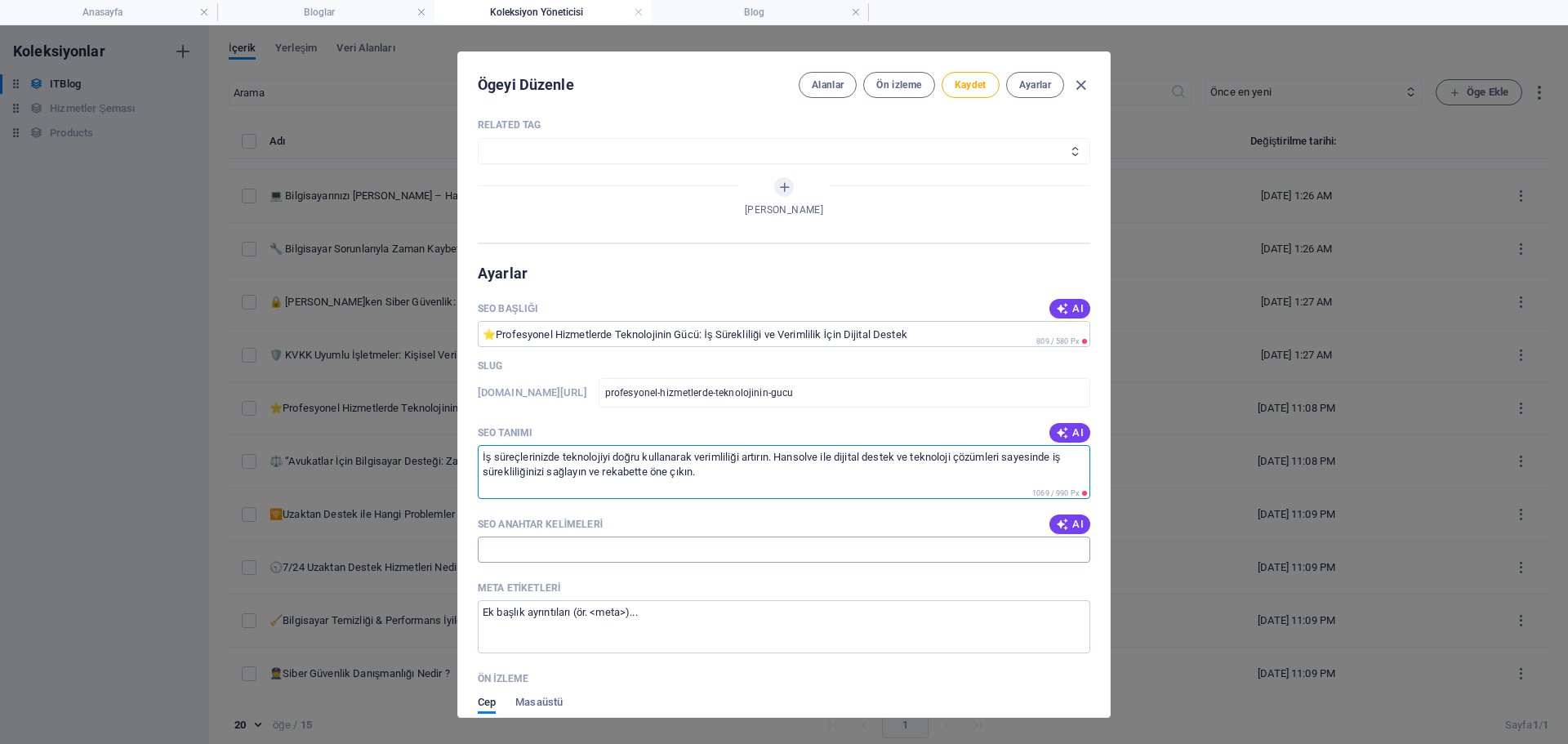
click at [545, 557] on input "SEO Anahtar Kelimeleri" at bounding box center [784, 549] width 612 height 26
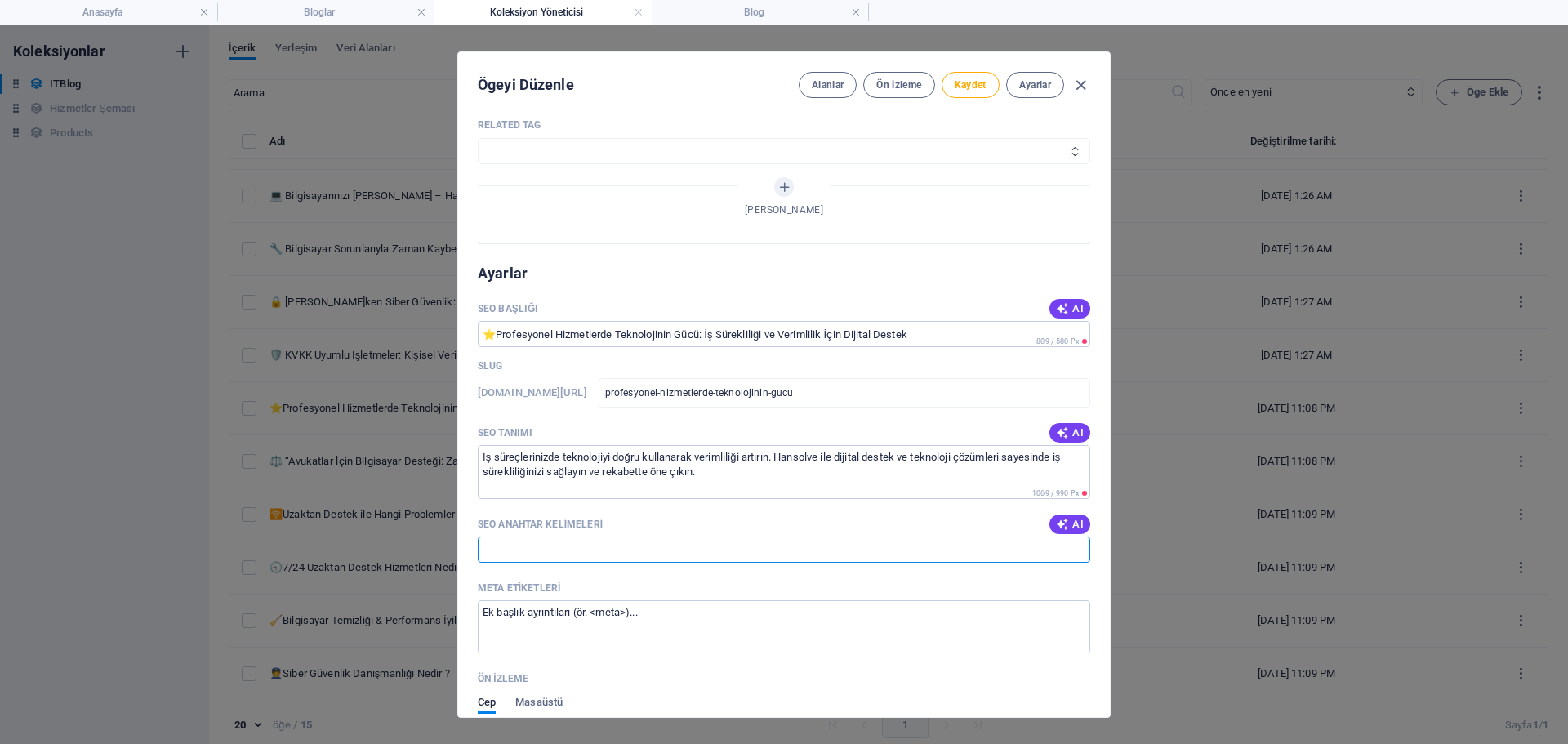
paste input "iş sürekliliği, dijital destek, teknoloji çözümleri, hansolve profesyonel hizme…"
type input "iş sürekliliği, dijital destek, teknoloji çözümleri, hansolve profesyonel hizme…"
click at [979, 85] on span "Kaydet" at bounding box center [971, 85] width 32 height 13
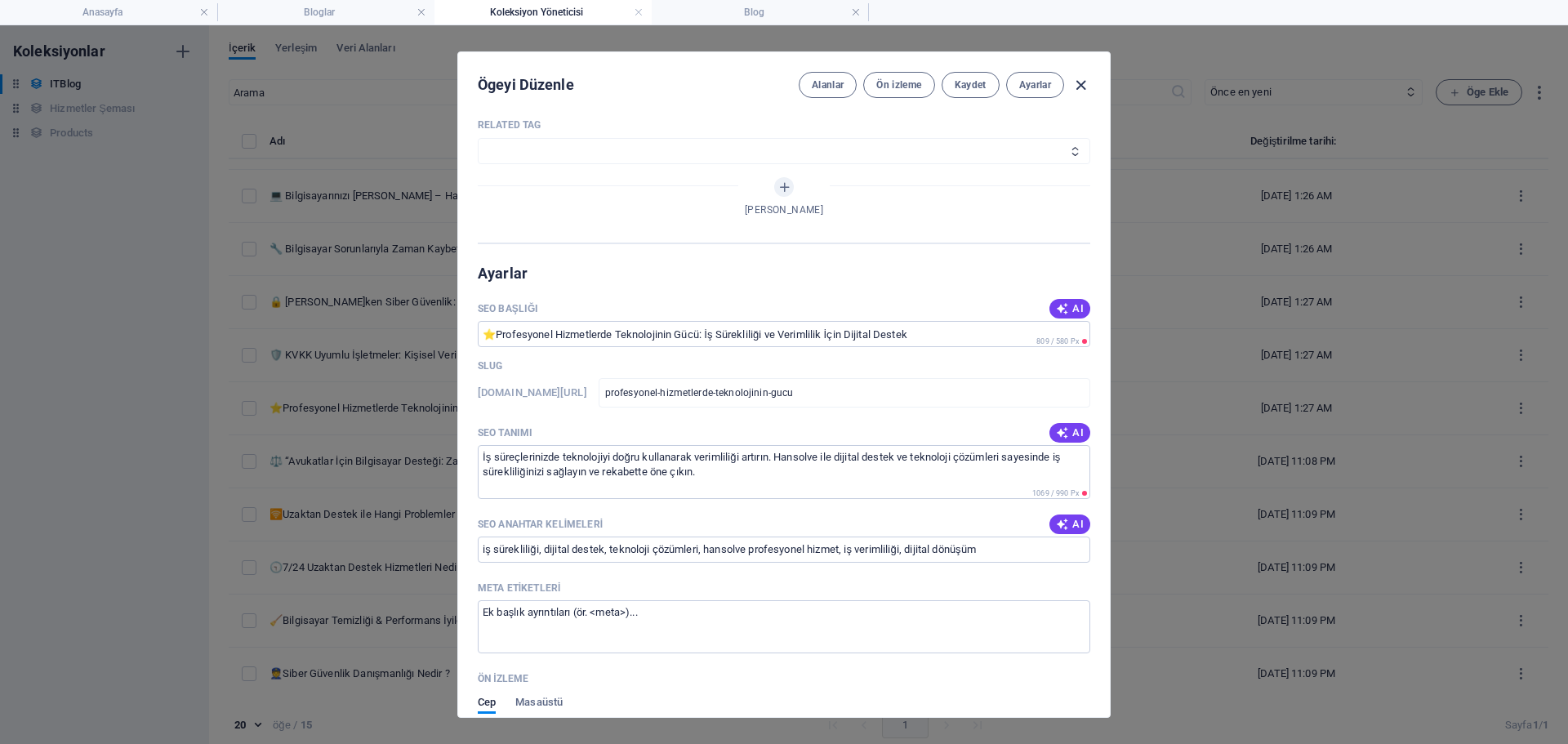
click at [1081, 90] on icon "button" at bounding box center [1081, 85] width 18 height 18
type input "[DATE]"
type input "profesyonel-hizmetlerde-teknolojinin-guecu-is-surekliligi-ve-verimlilik-icin-di…"
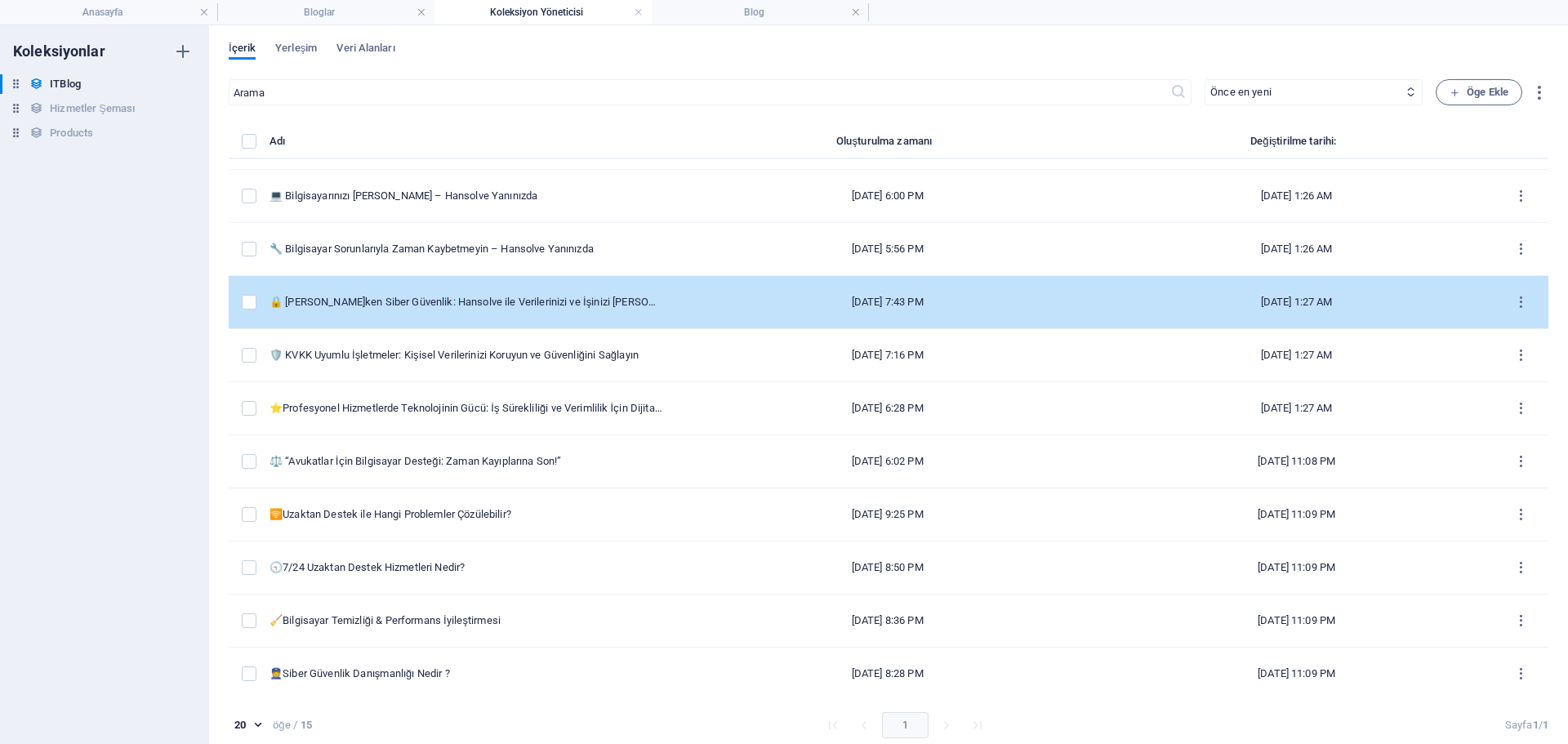
scroll to position [1161, 0]
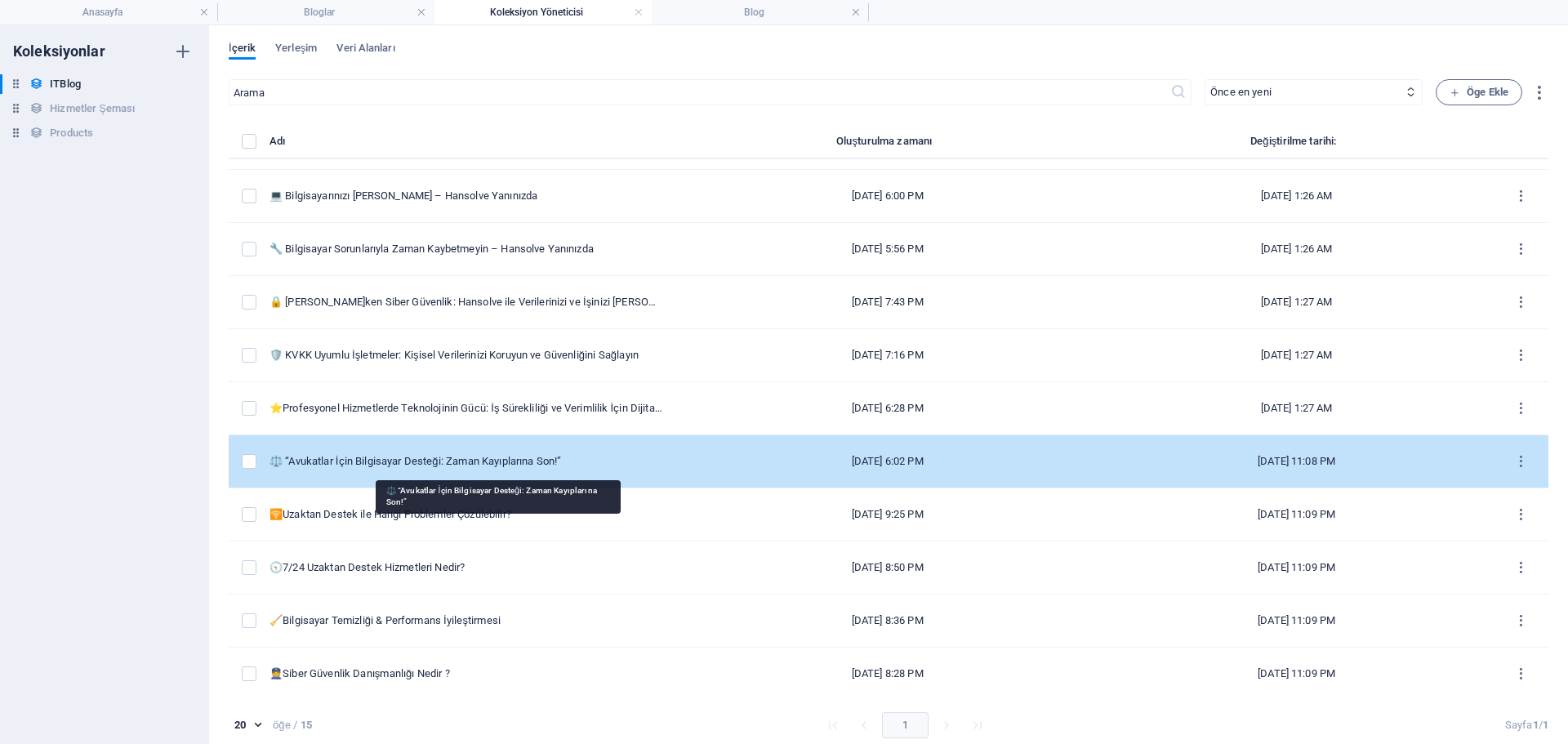
click at [622, 464] on div "⚖️ “Avukatlar İçin Bilgisayar Desteği: Zaman Kayıplarına Son!”" at bounding box center [466, 462] width 393 height 15
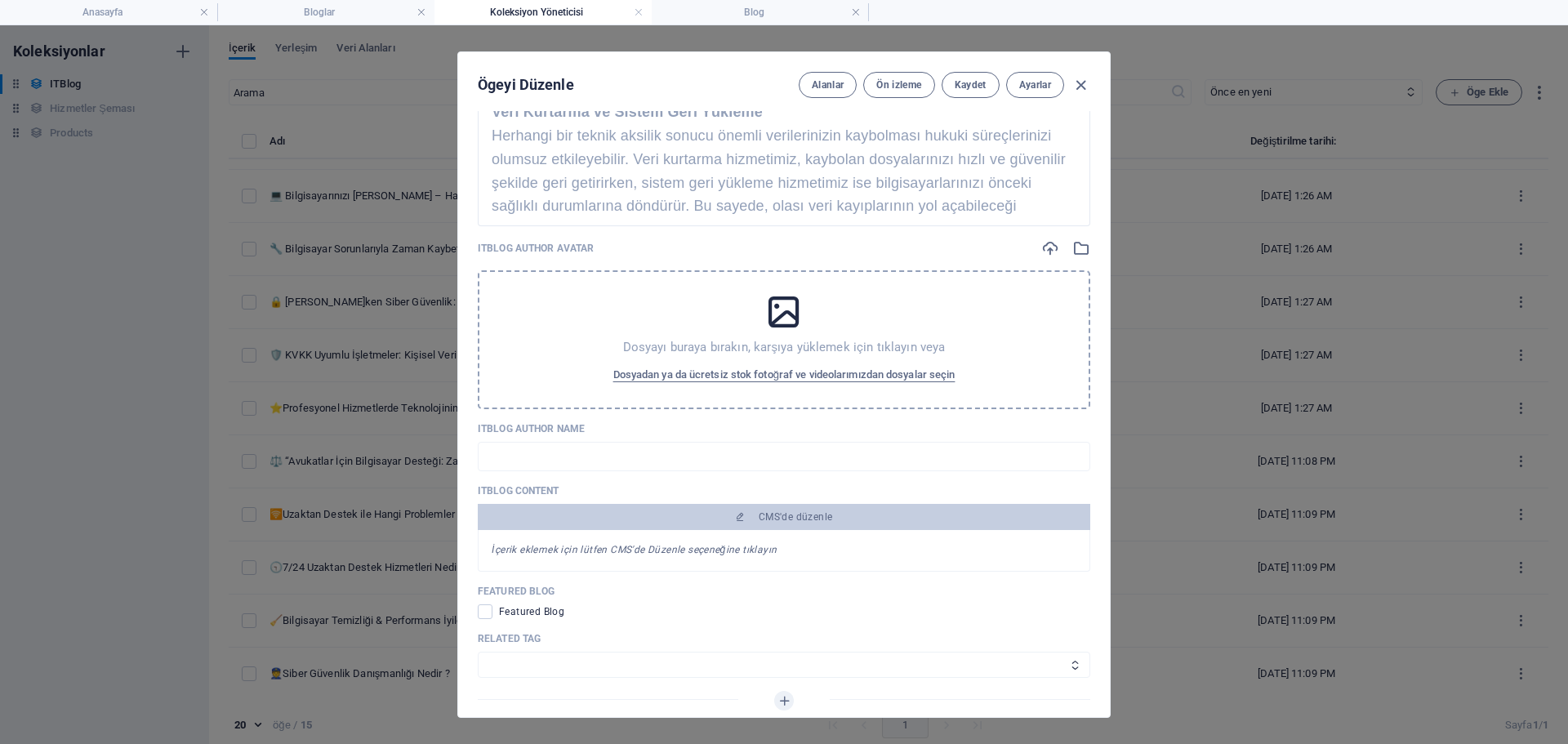
scroll to position [1062, 0]
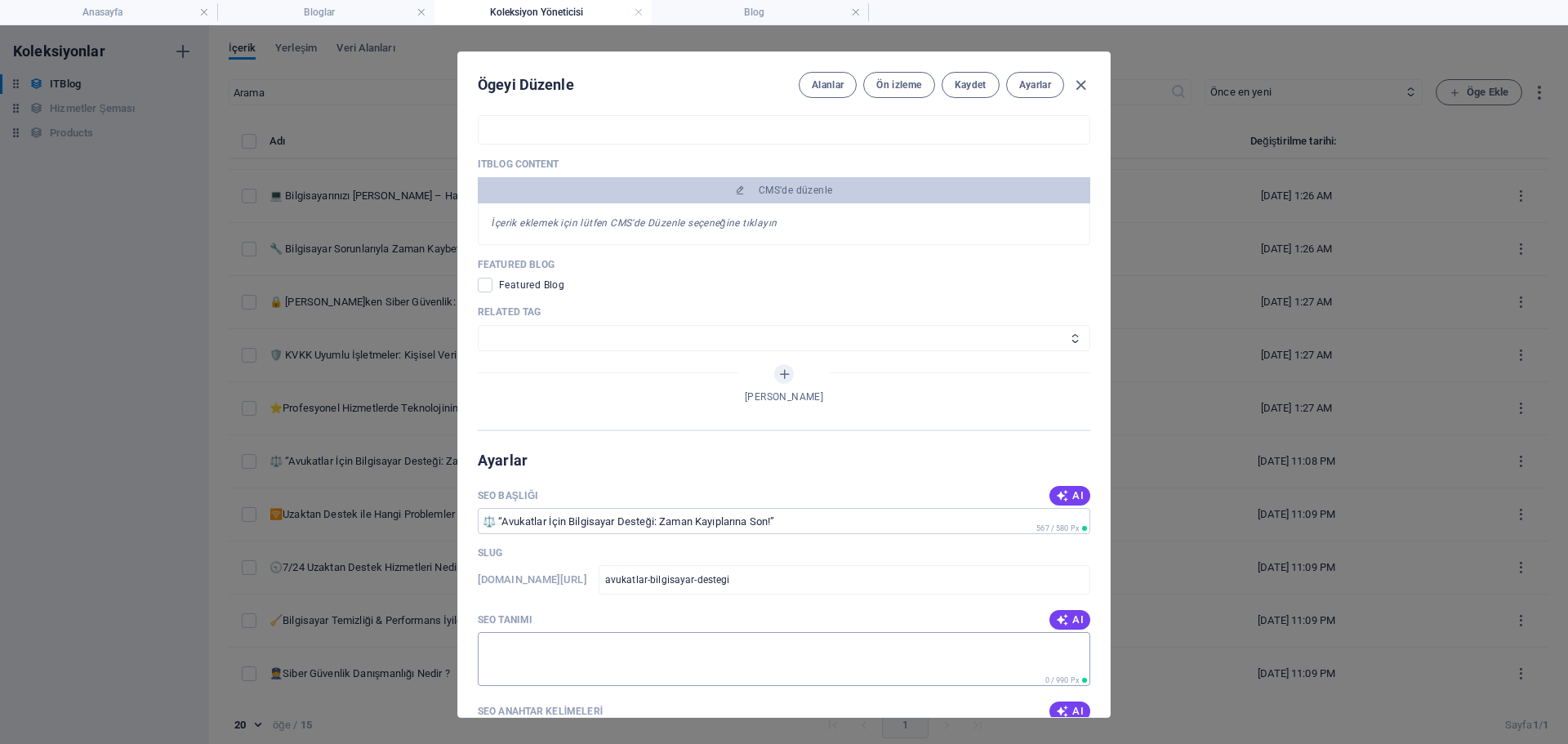
click at [570, 663] on textarea "SEO Tanımı" at bounding box center [784, 659] width 612 height 53
paste textarea "Hukuk profesyonelleri için bilgisayar desteği artık kritik. Hansolve ile belgel…"
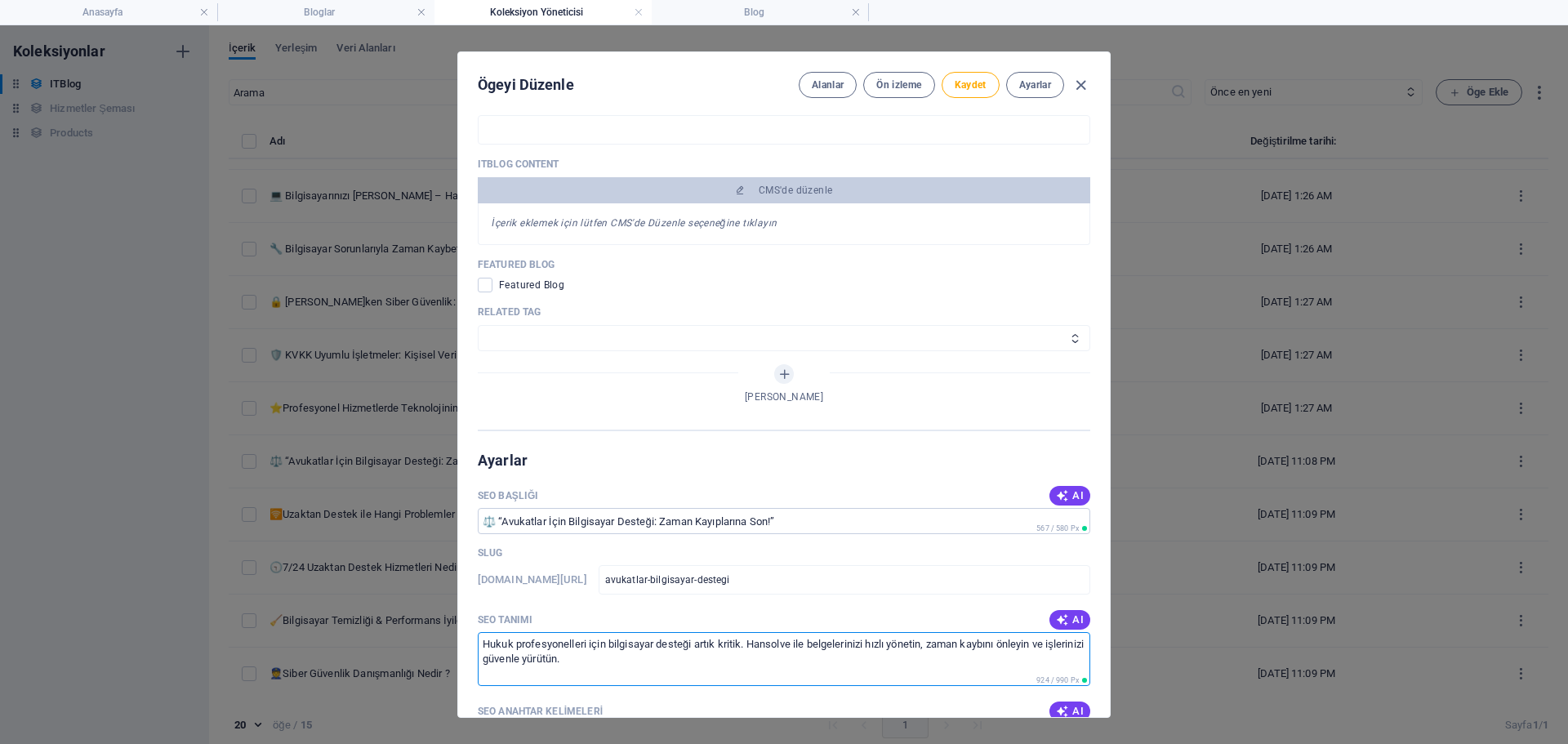
scroll to position [1225, 0]
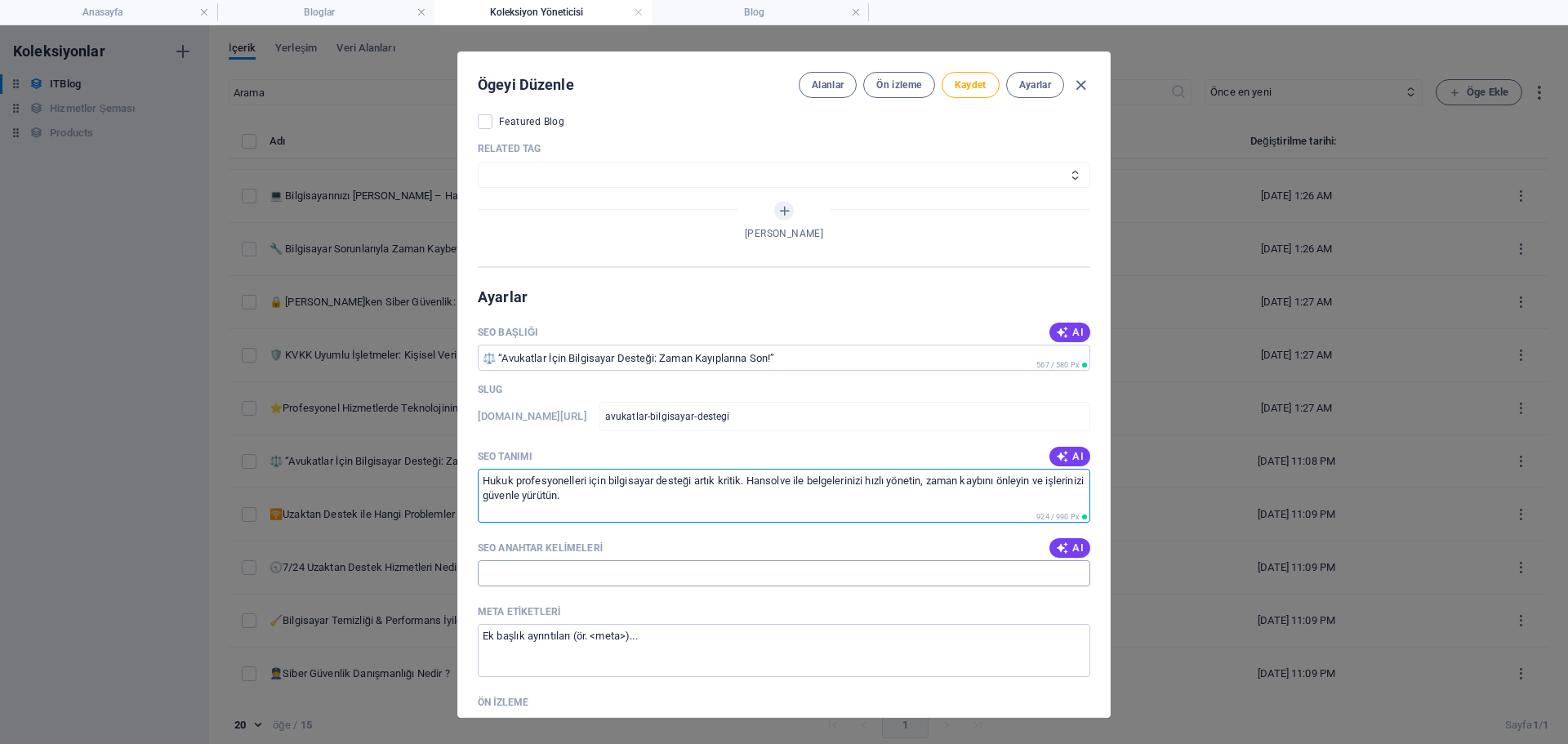
click at [599, 582] on input "SEO Anahtar Kelimeleri" at bounding box center [784, 573] width 612 height 26
paste input "avukat bilgisayar desteği, hukuk bürosu teknoloji, zaman yönetimi, hansolve huk…"
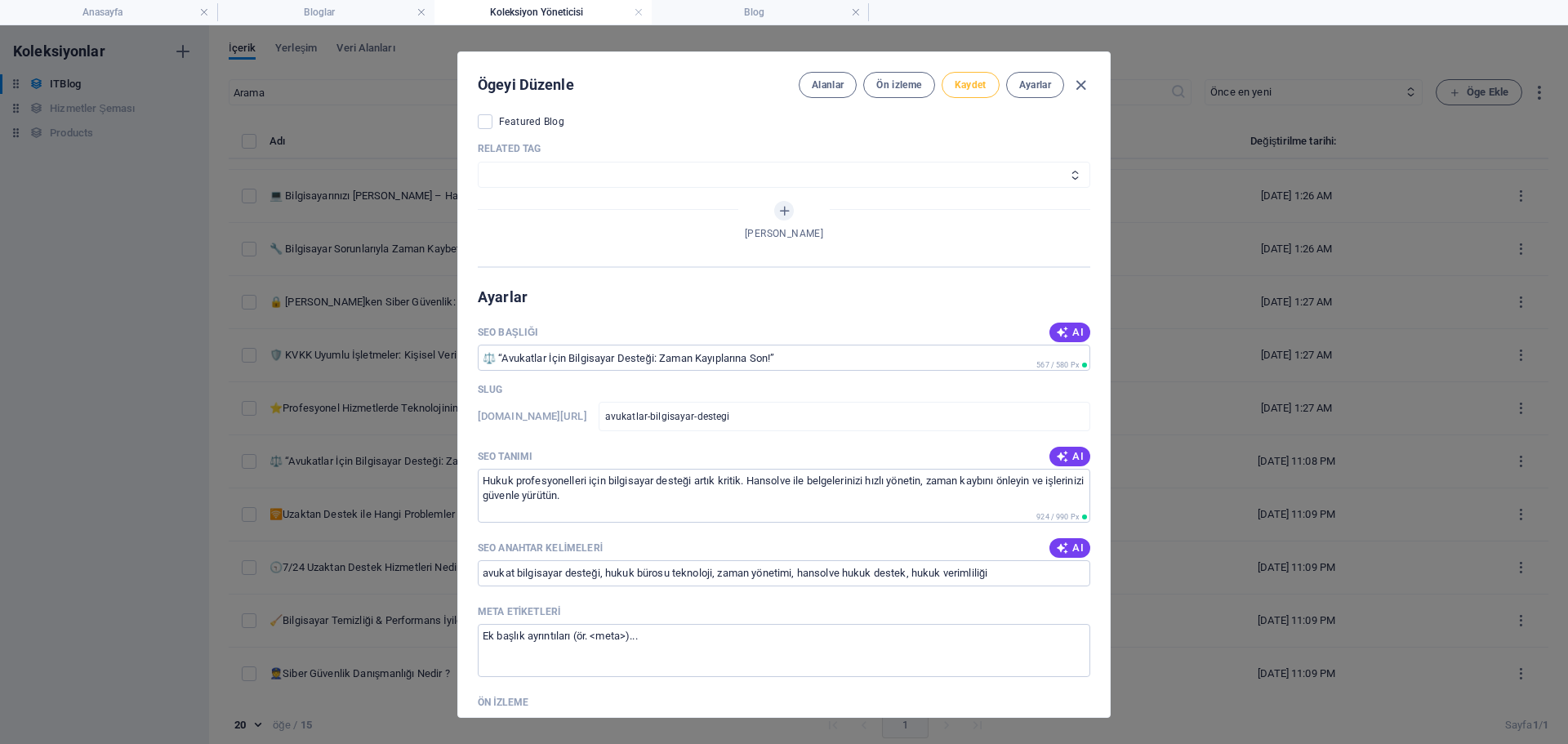
click at [966, 93] on button "Kaydet" at bounding box center [971, 85] width 58 height 26
click at [1078, 87] on icon "button" at bounding box center [1081, 85] width 18 height 18
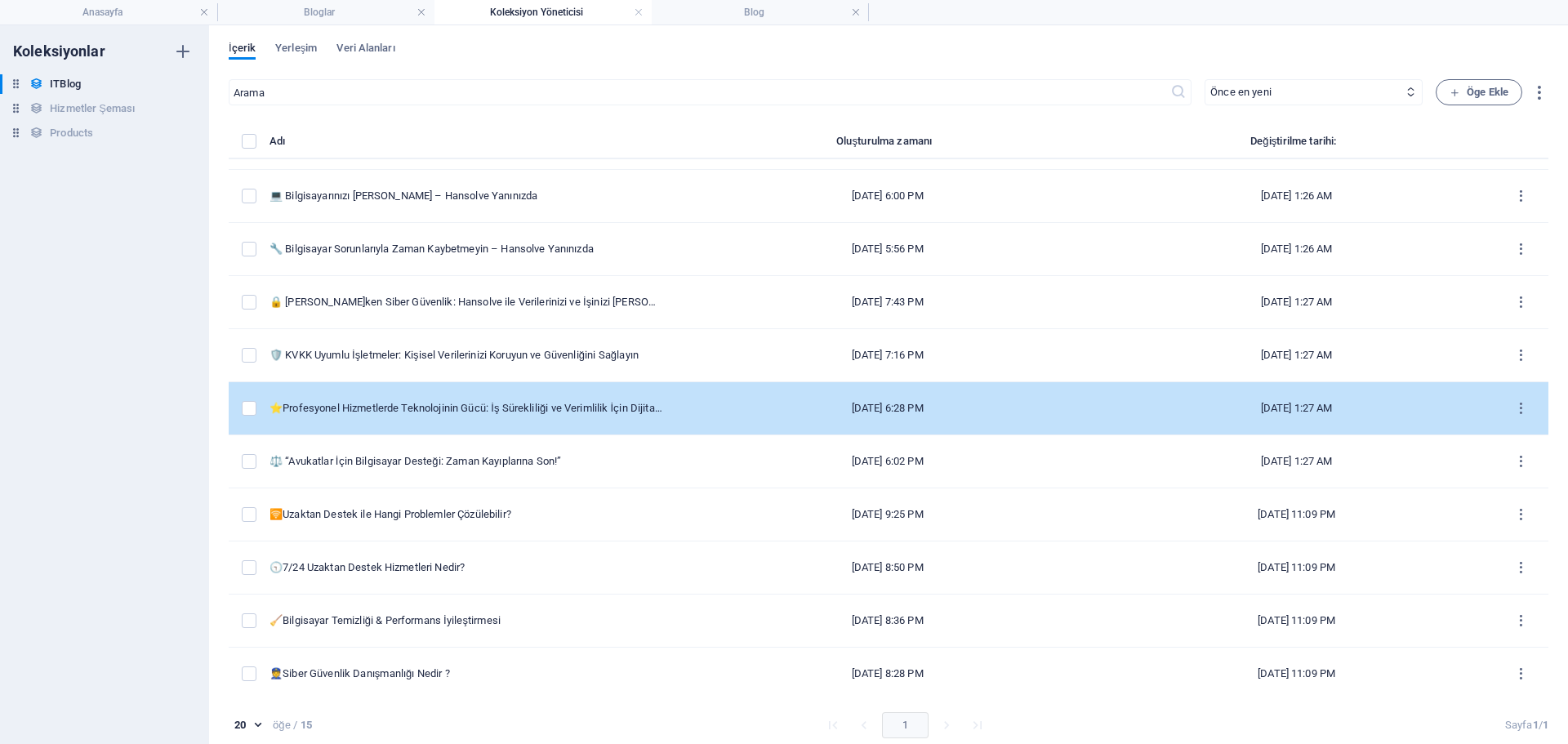
scroll to position [257, 0]
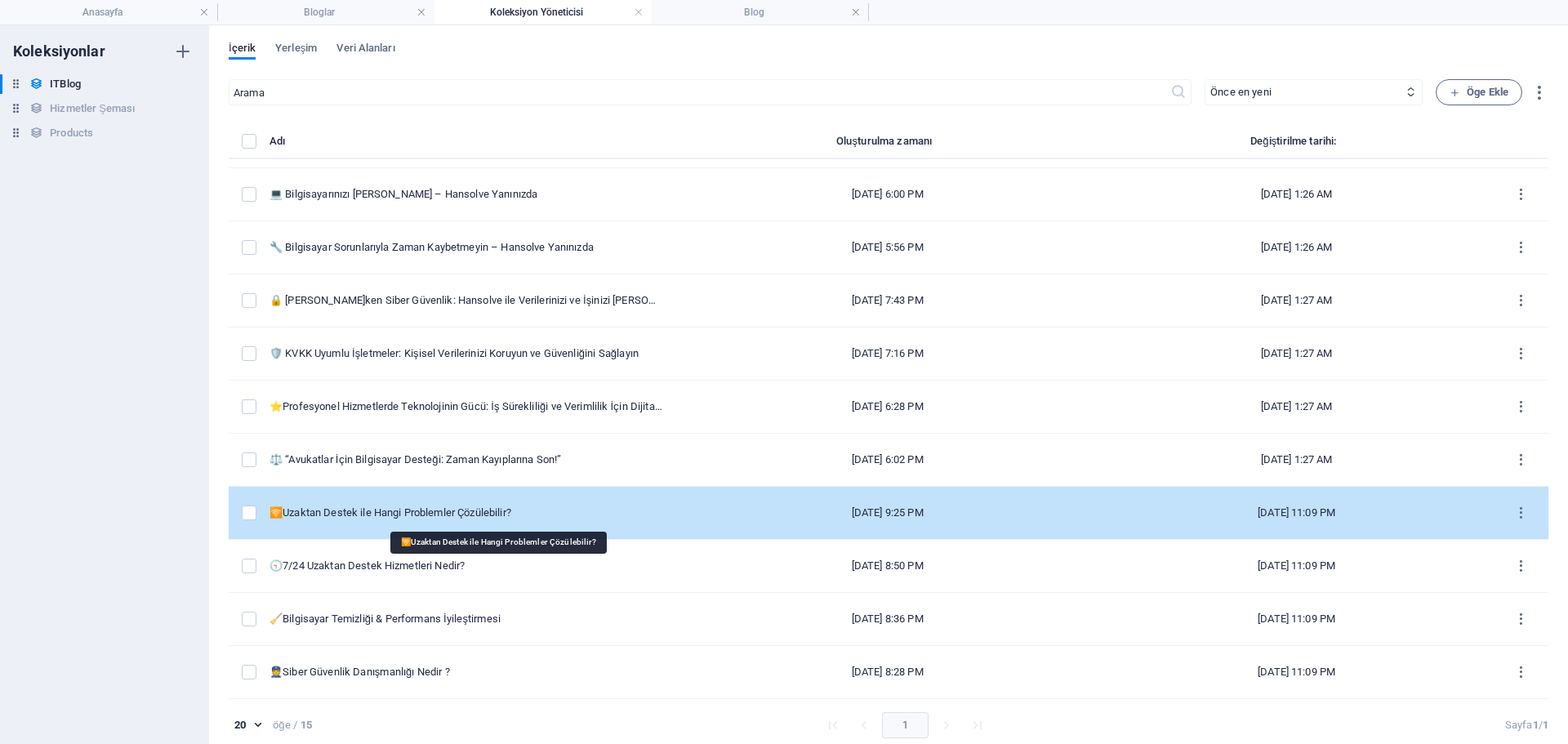
click at [402, 507] on div "🛜Uzaktan Destek ile Hangi Problemler Çözülebilir?" at bounding box center [466, 513] width 393 height 15
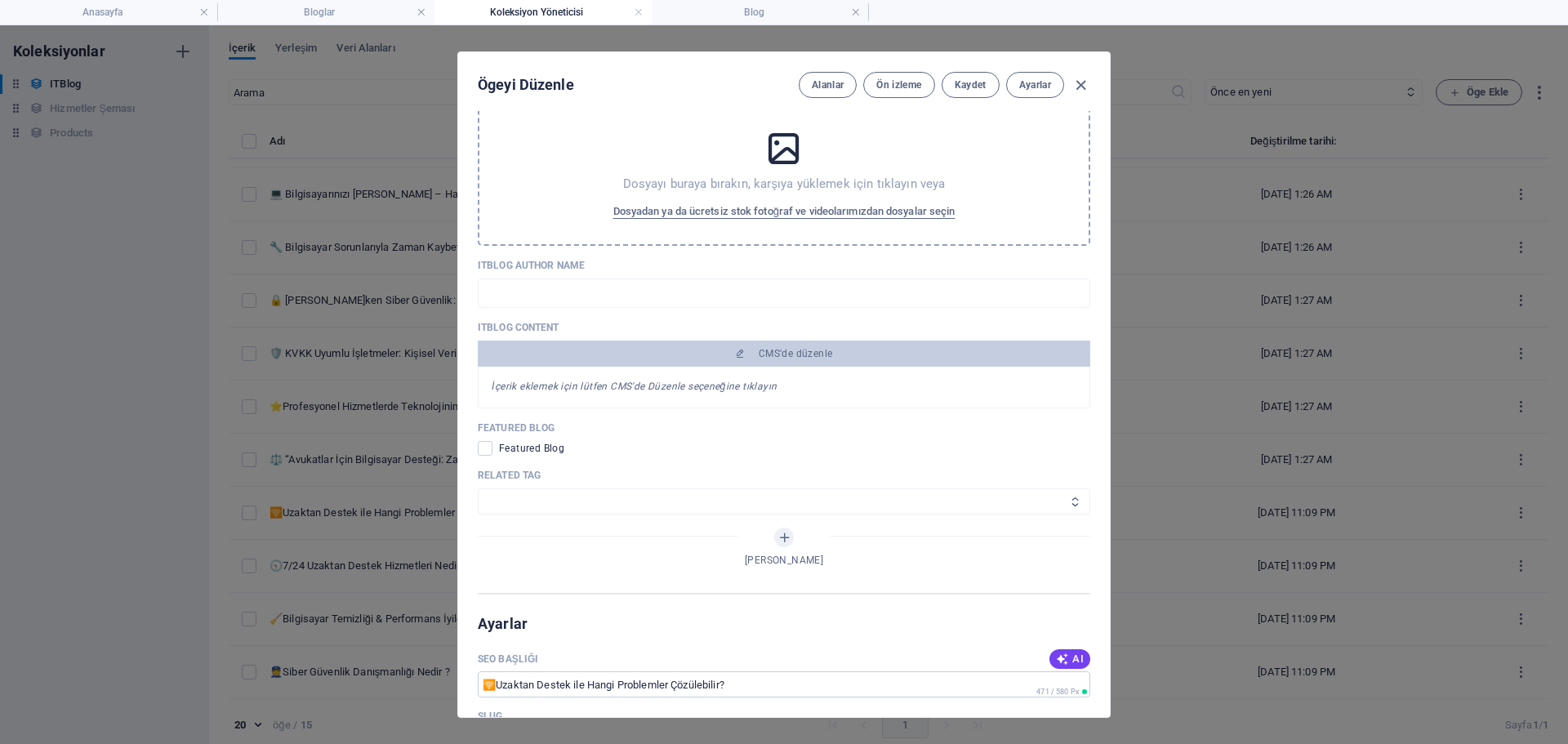
scroll to position [1144, 0]
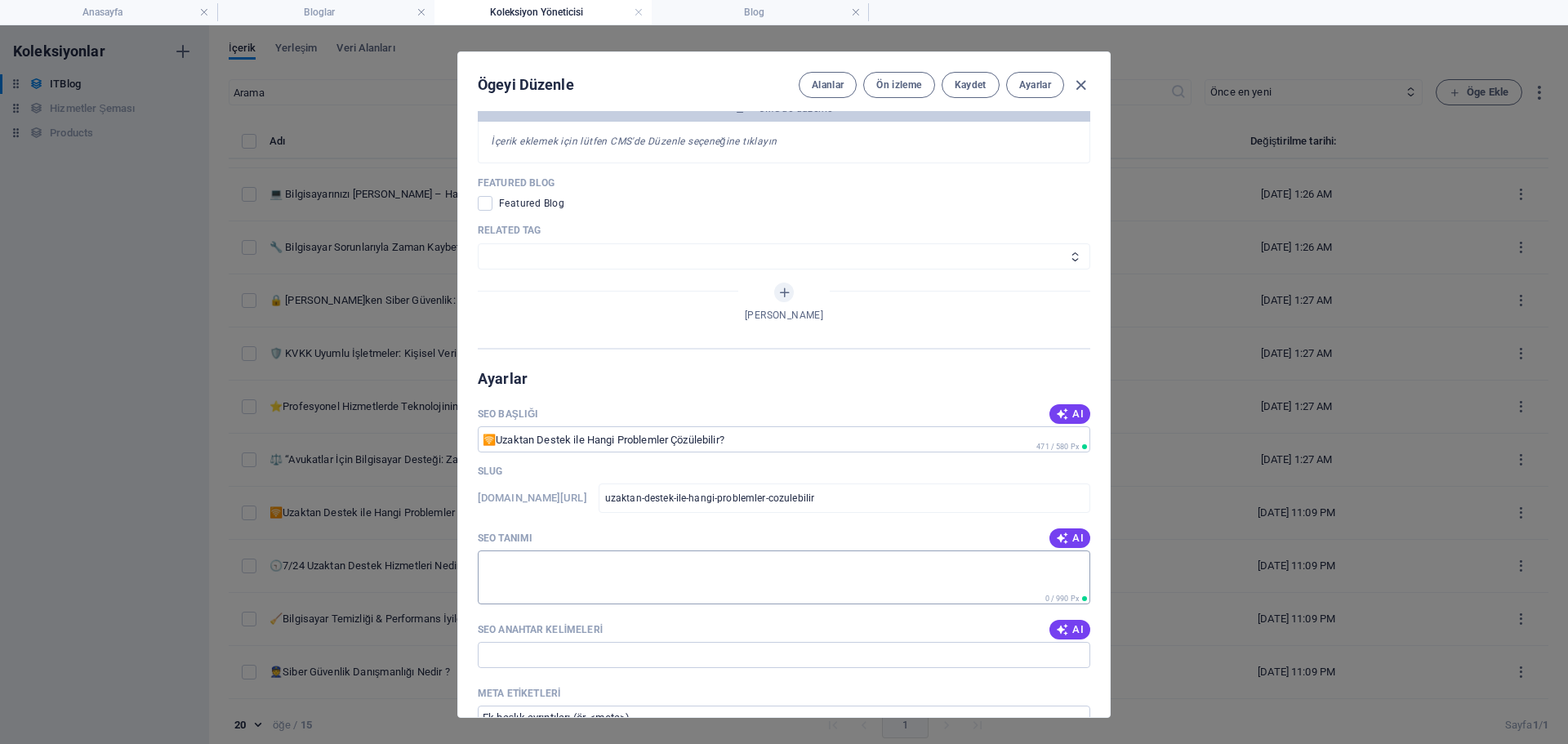
click at [587, 572] on textarea "SEO Tanımı" at bounding box center [784, 577] width 612 height 53
paste textarea "Uzaktan destek ile bilgisayar sorunlarınızı anında çözün. Hansolve, yazılım, do…"
click at [585, 658] on input "SEO Anahtar Kelimeleri" at bounding box center [784, 654] width 612 height 26
paste input "uzaktan destek, bilgisayar problemi çözümü, hansolve teknik destek, yazılım sor…"
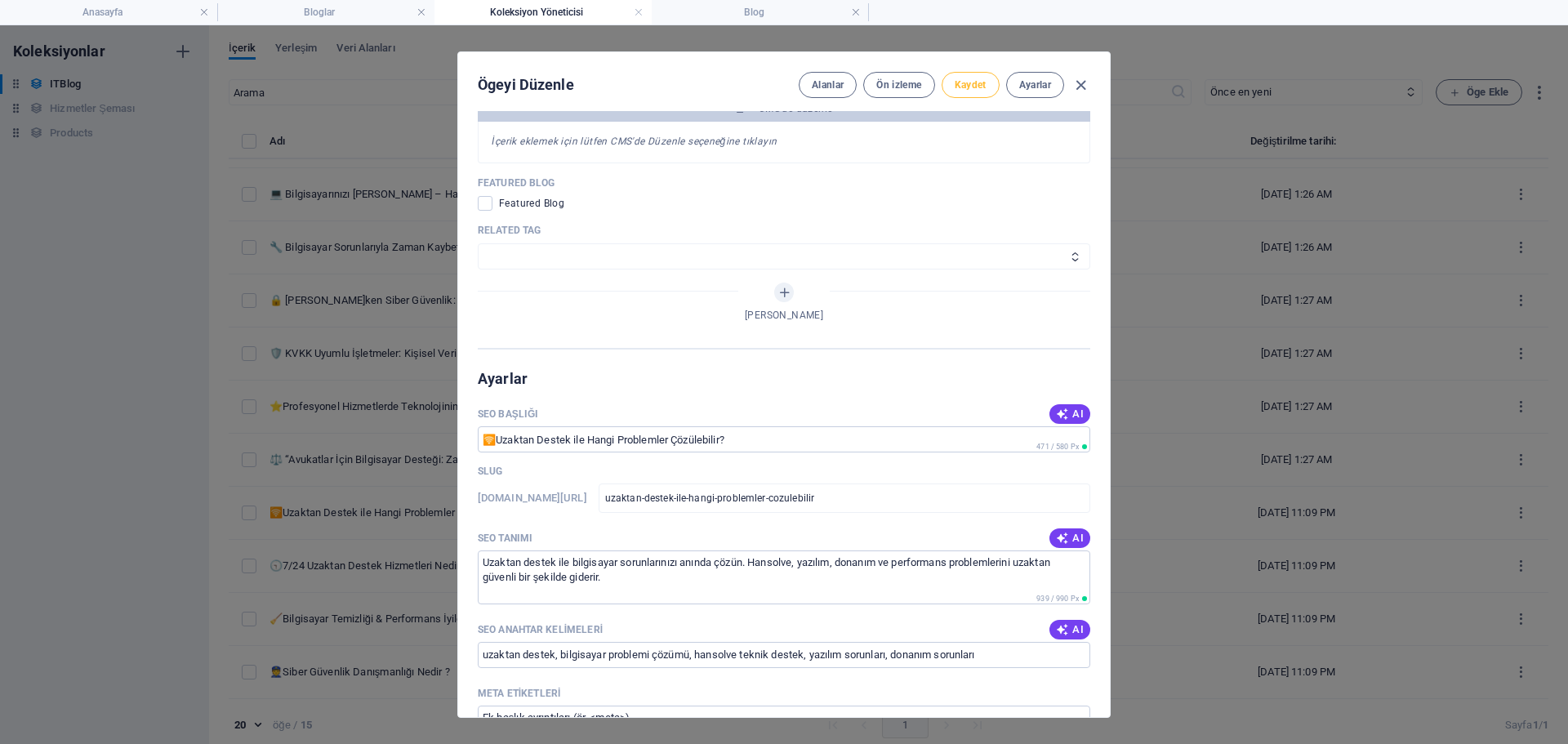
click at [965, 93] on button "Kaydet" at bounding box center [971, 85] width 58 height 26
click at [1084, 87] on icon "button" at bounding box center [1081, 85] width 18 height 18
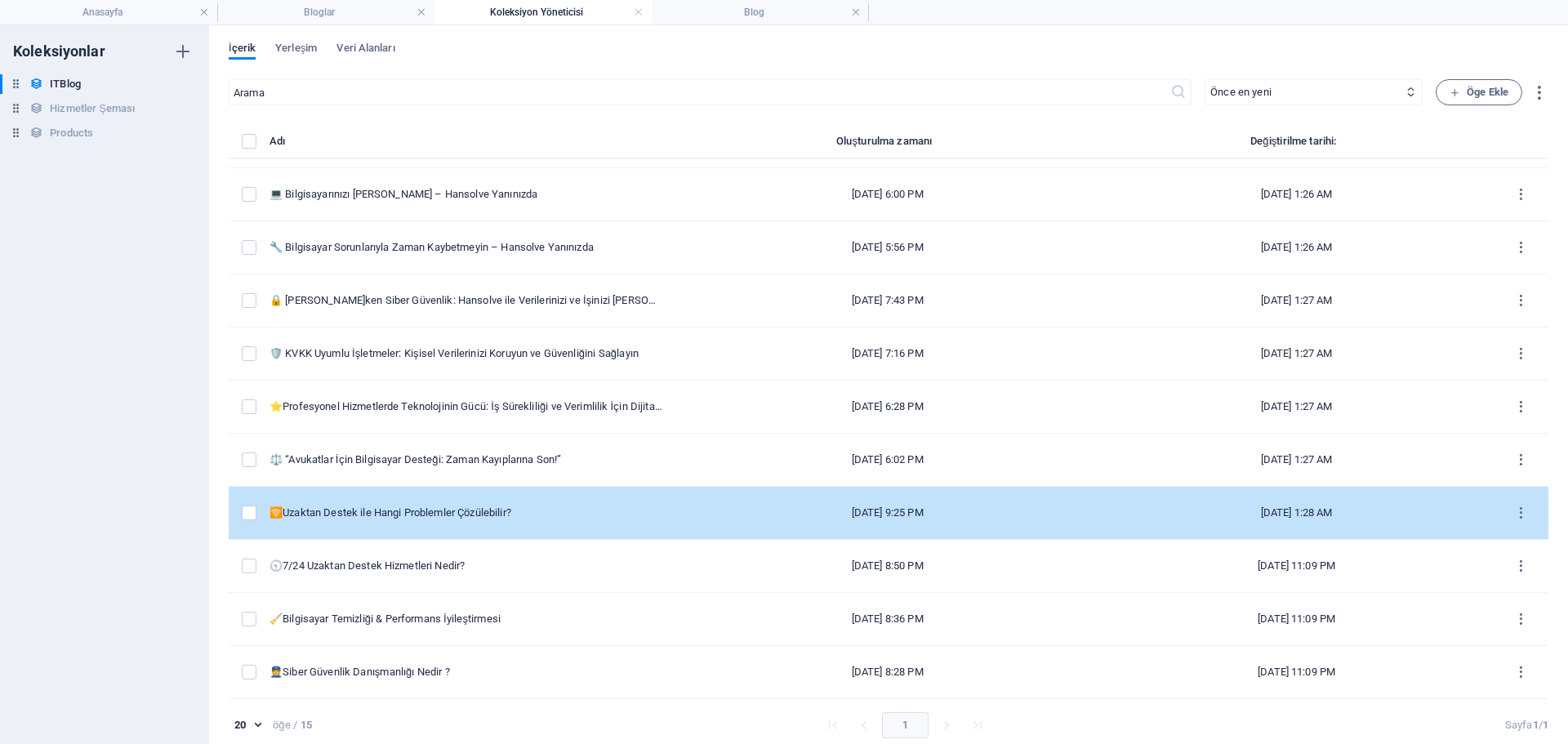
scroll to position [8, 0]
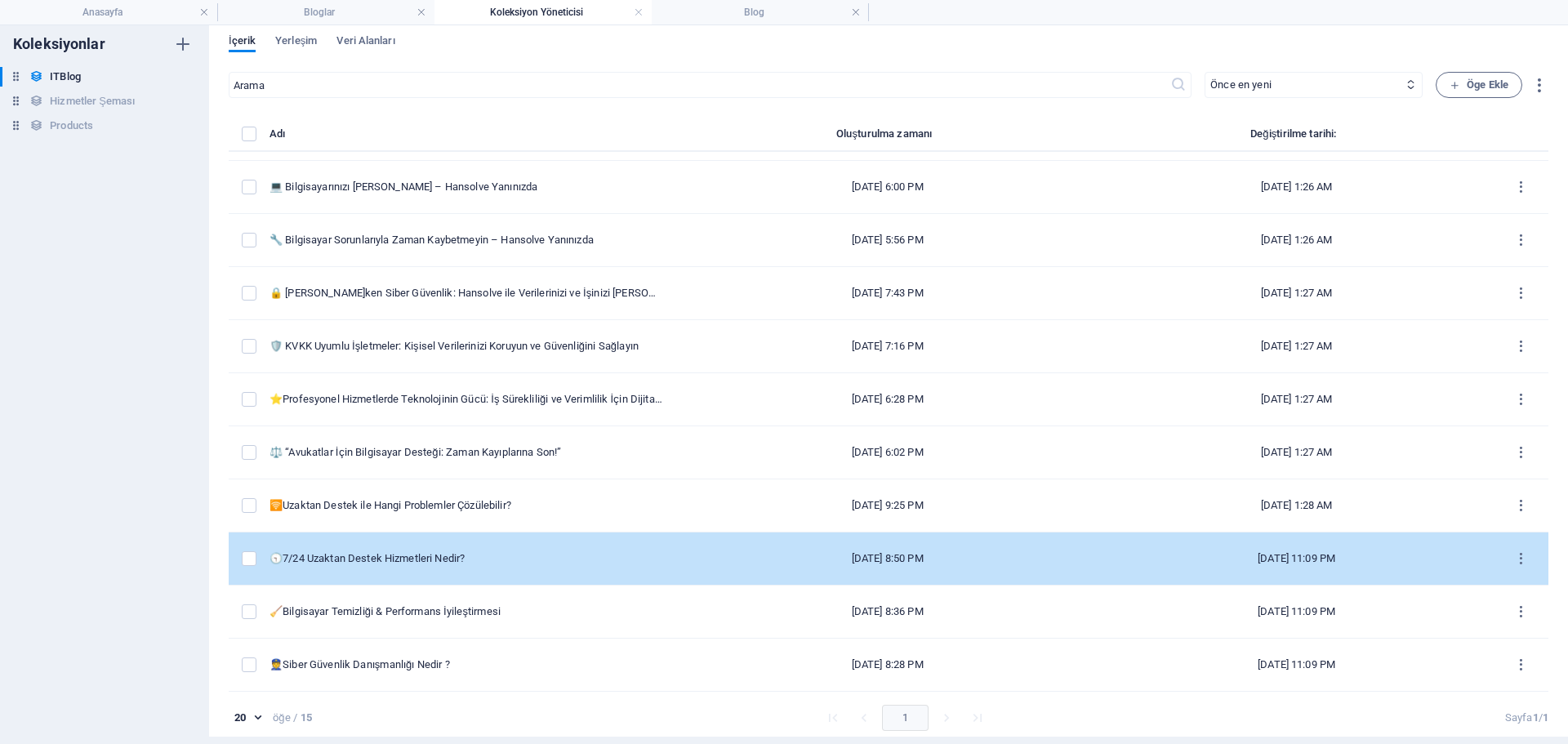
click at [452, 553] on div "🕤7/24 Uzaktan Destek Hizmetleri Nedir?" at bounding box center [466, 559] width 393 height 15
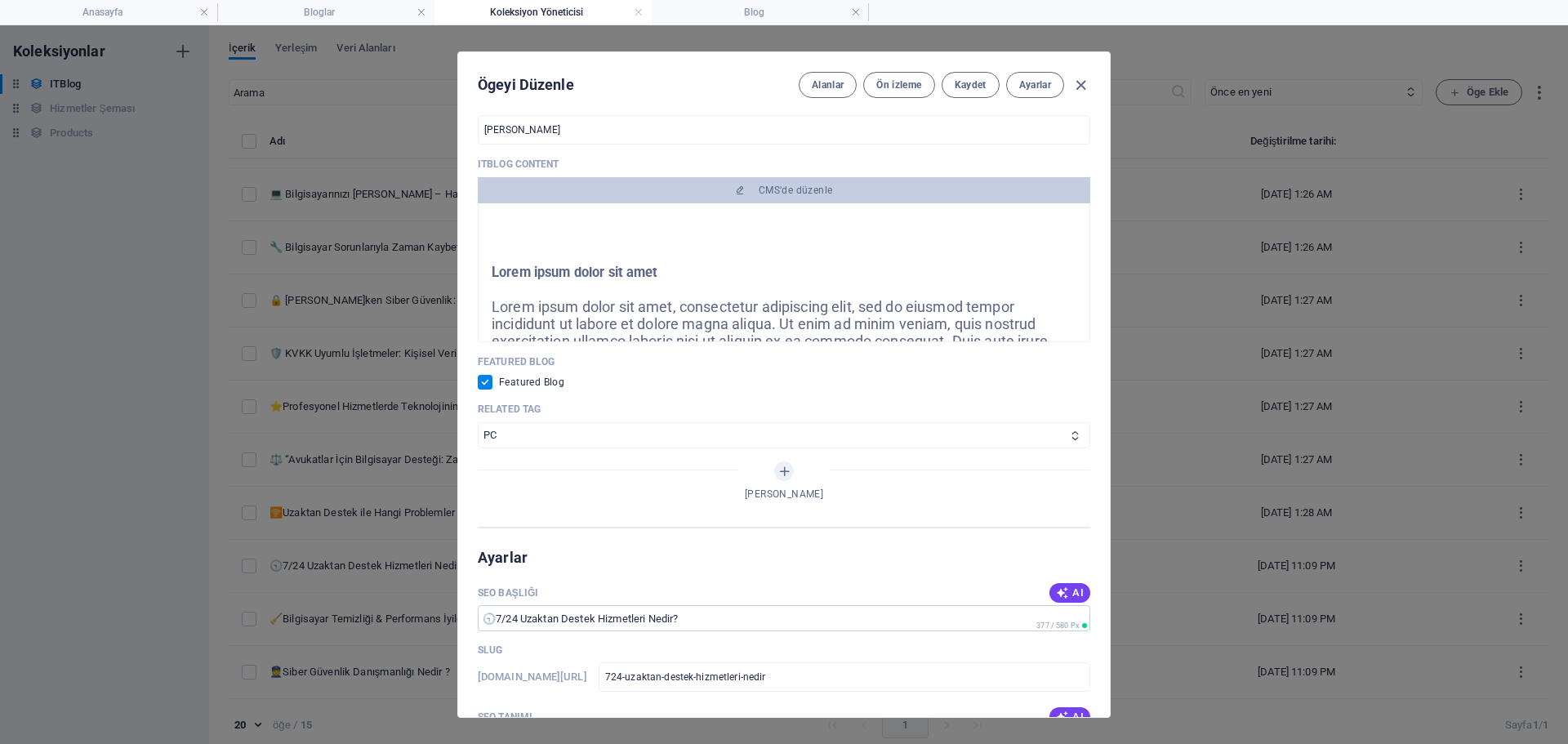
scroll to position [981, 0]
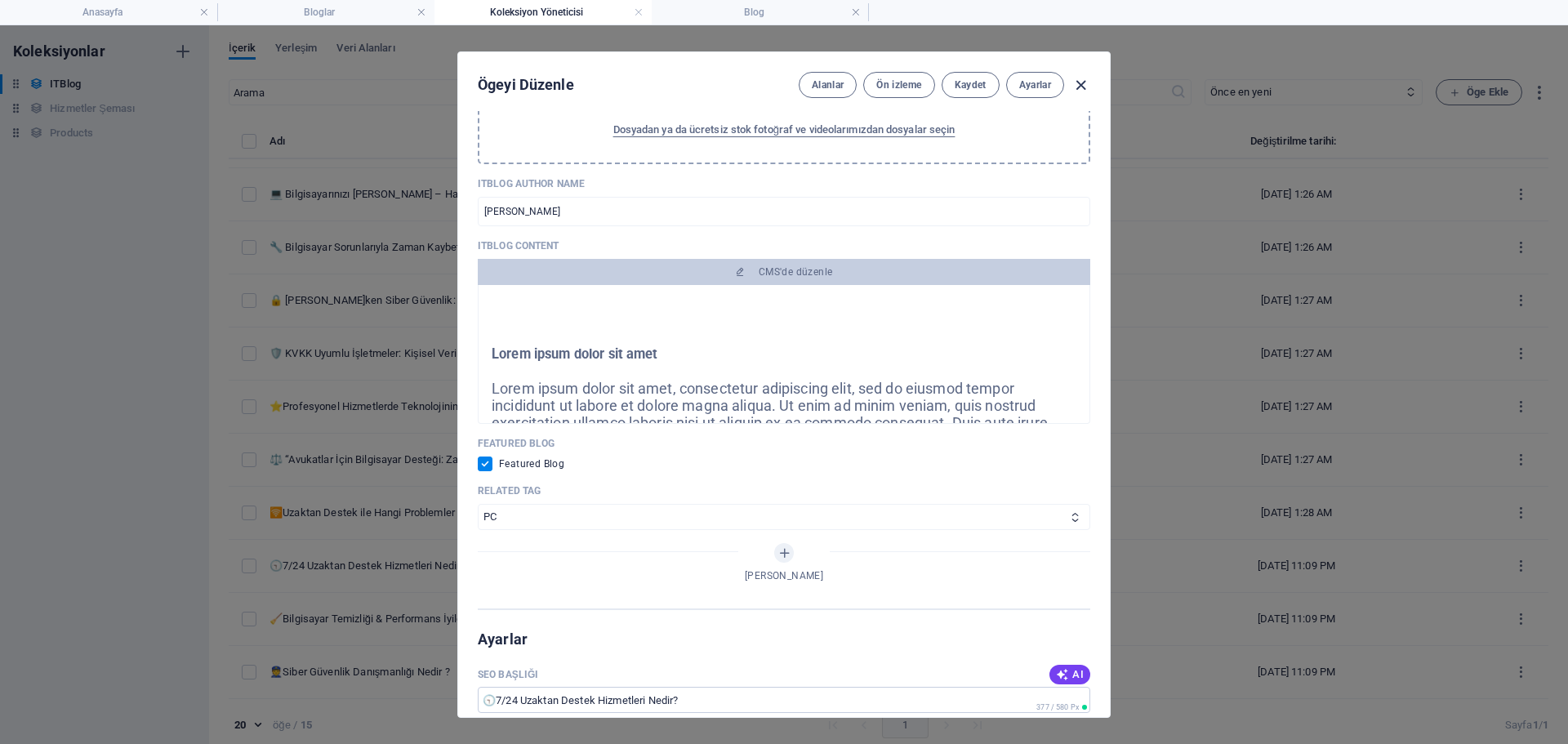
click at [1074, 85] on icon "button" at bounding box center [1081, 85] width 18 height 18
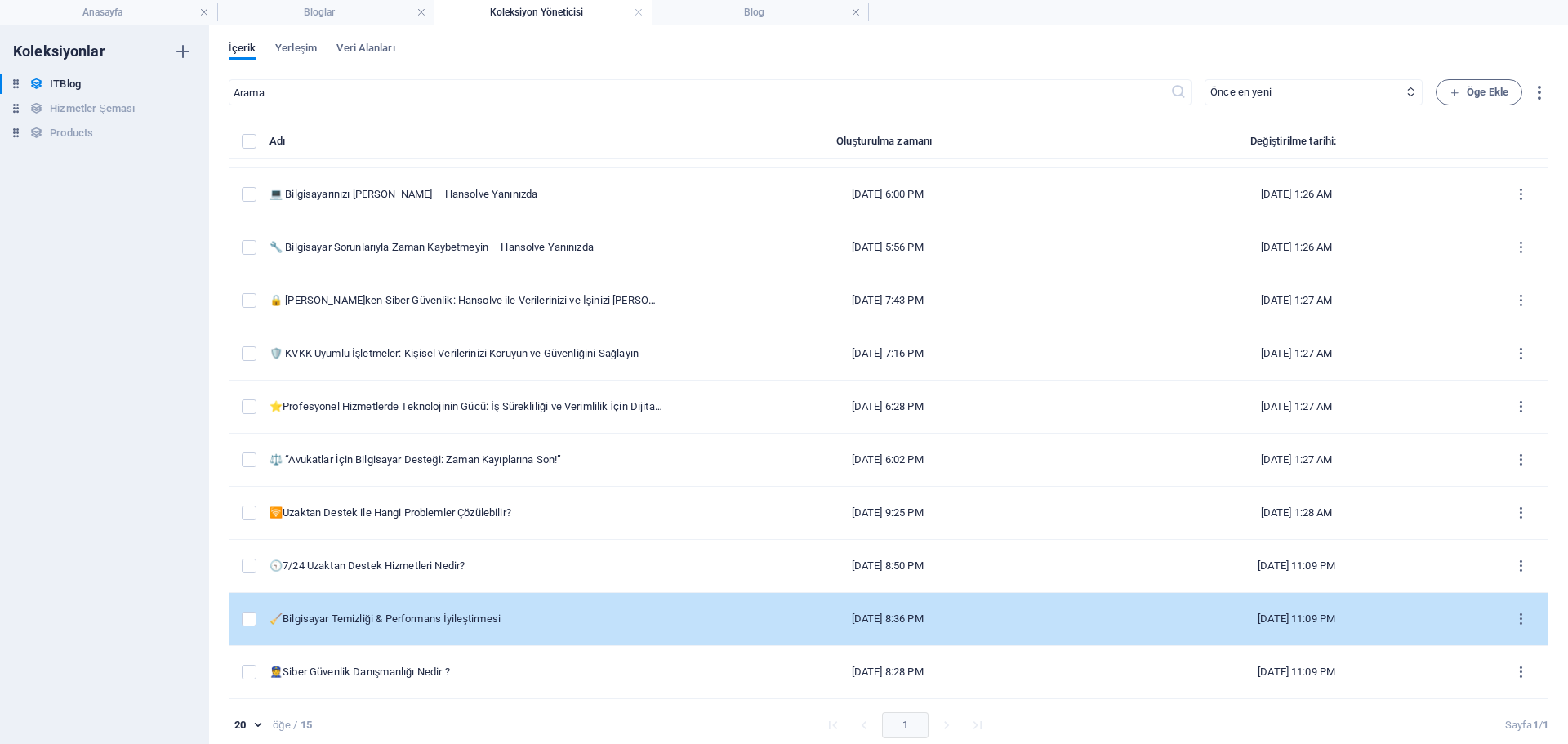
scroll to position [8, 0]
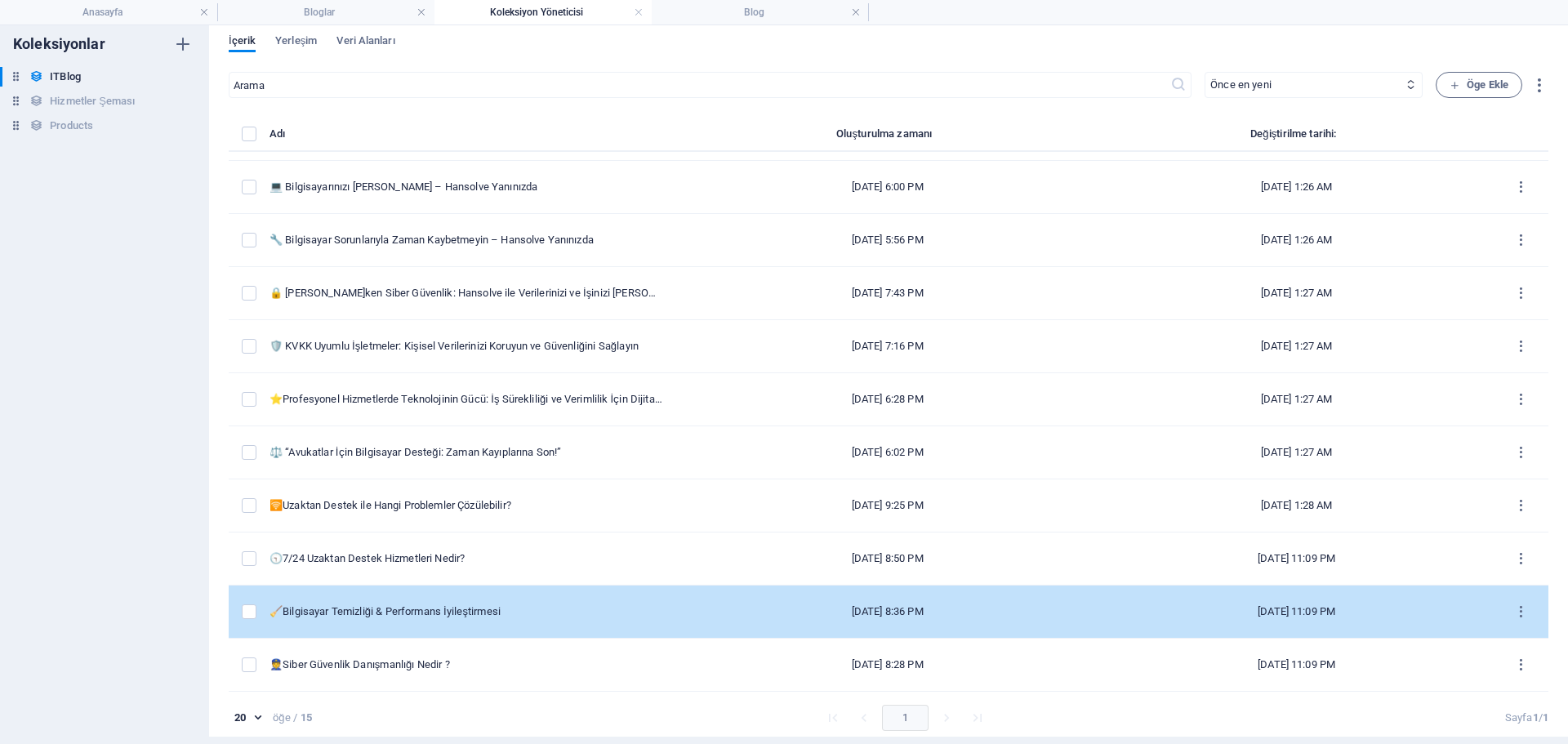
click at [468, 606] on div "🧹Bilgisayar Temizliği & Performans İyileştirmesi" at bounding box center [466, 612] width 393 height 15
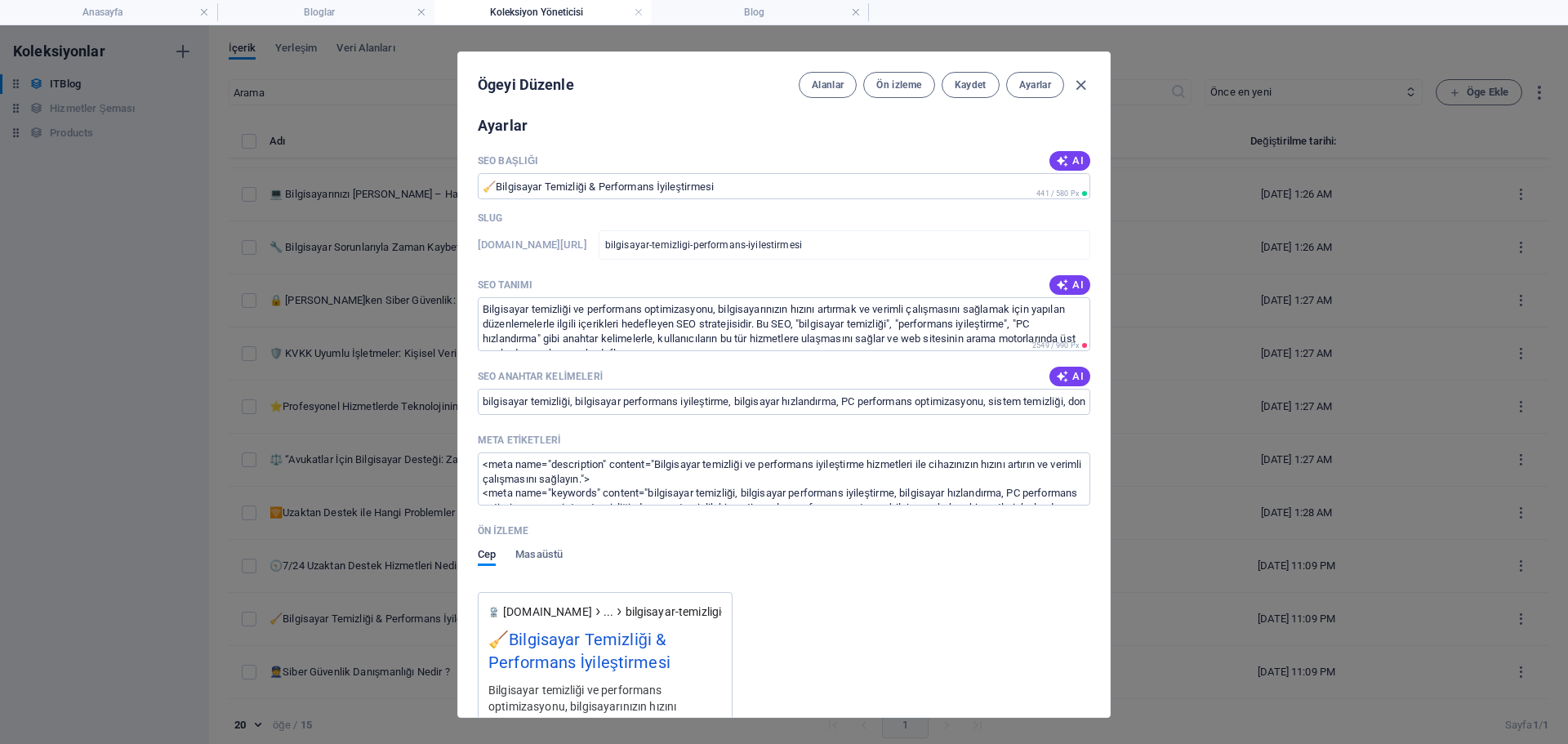
scroll to position [1634, 0]
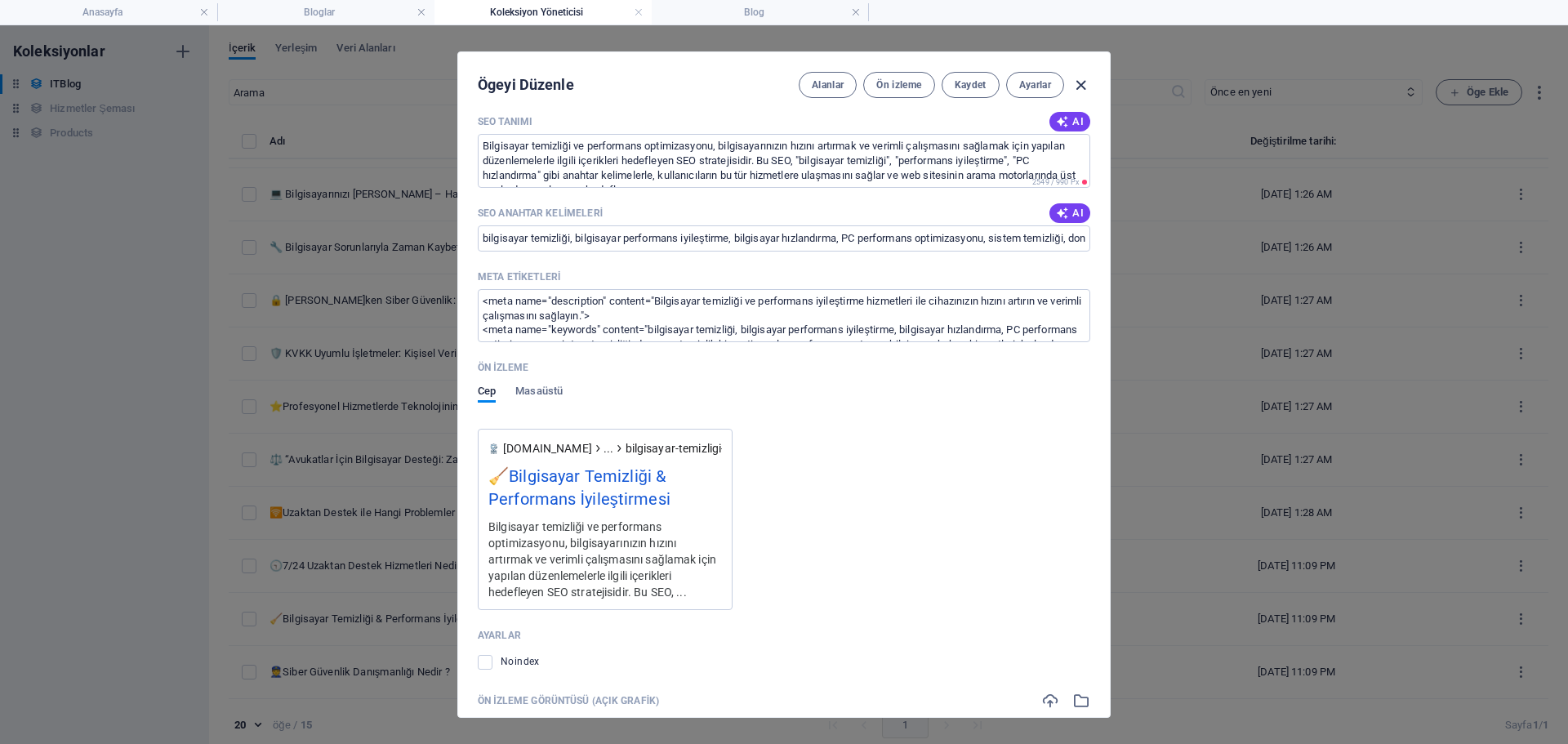
click at [1076, 84] on icon "button" at bounding box center [1081, 85] width 18 height 18
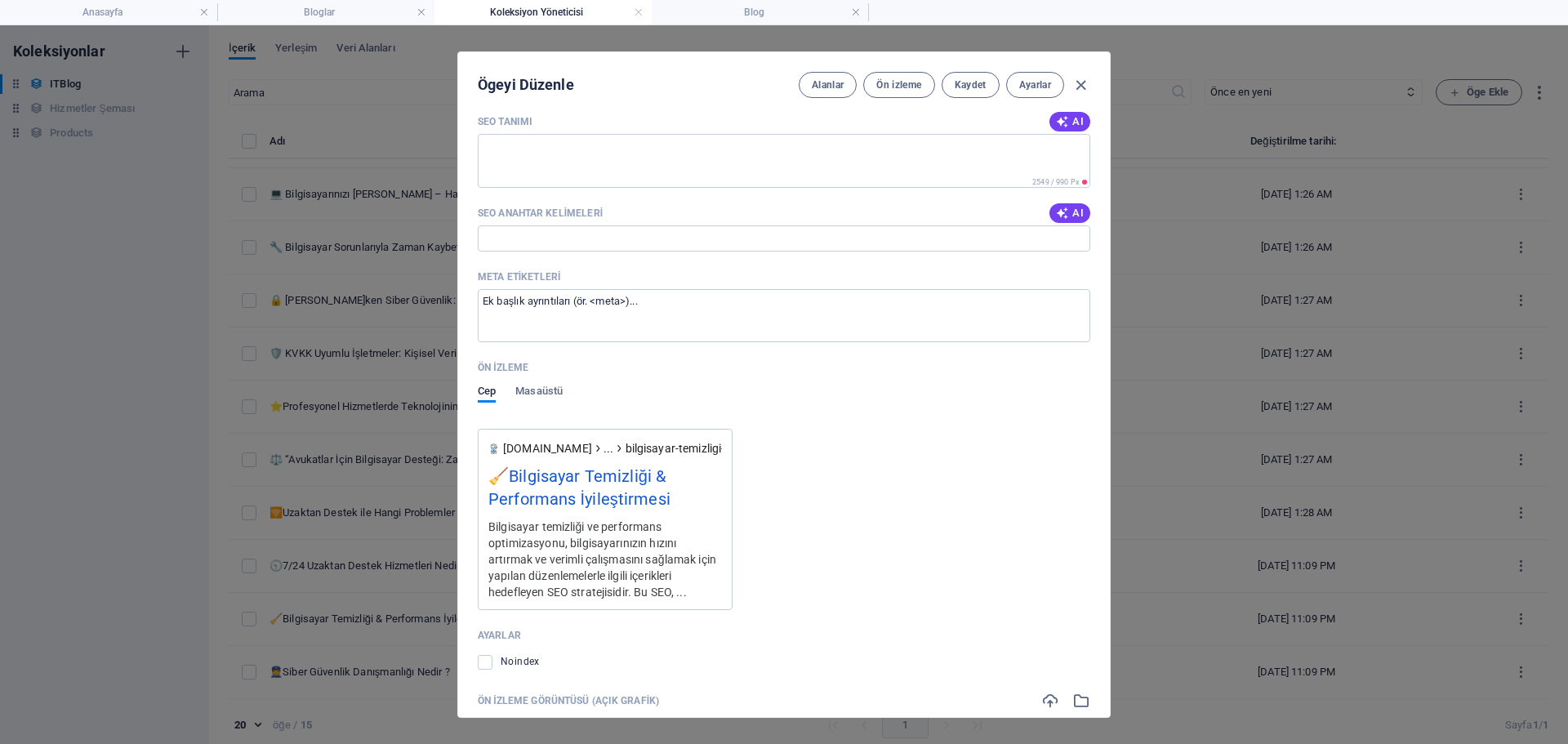
scroll to position [1472, 0]
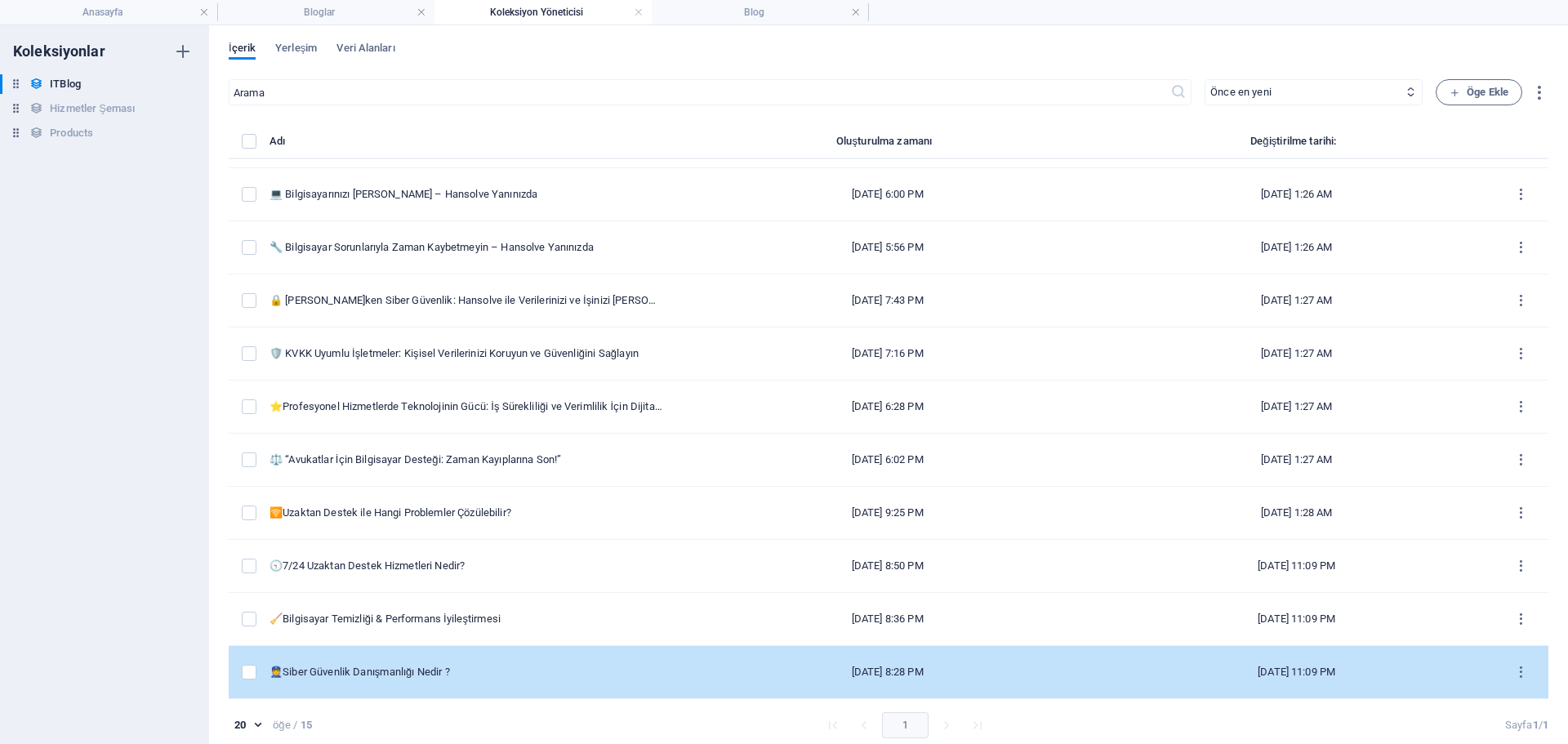
click at [423, 669] on div "👮Siber Güvenlik Danışmanlığı Nedir ?" at bounding box center [466, 673] width 393 height 15
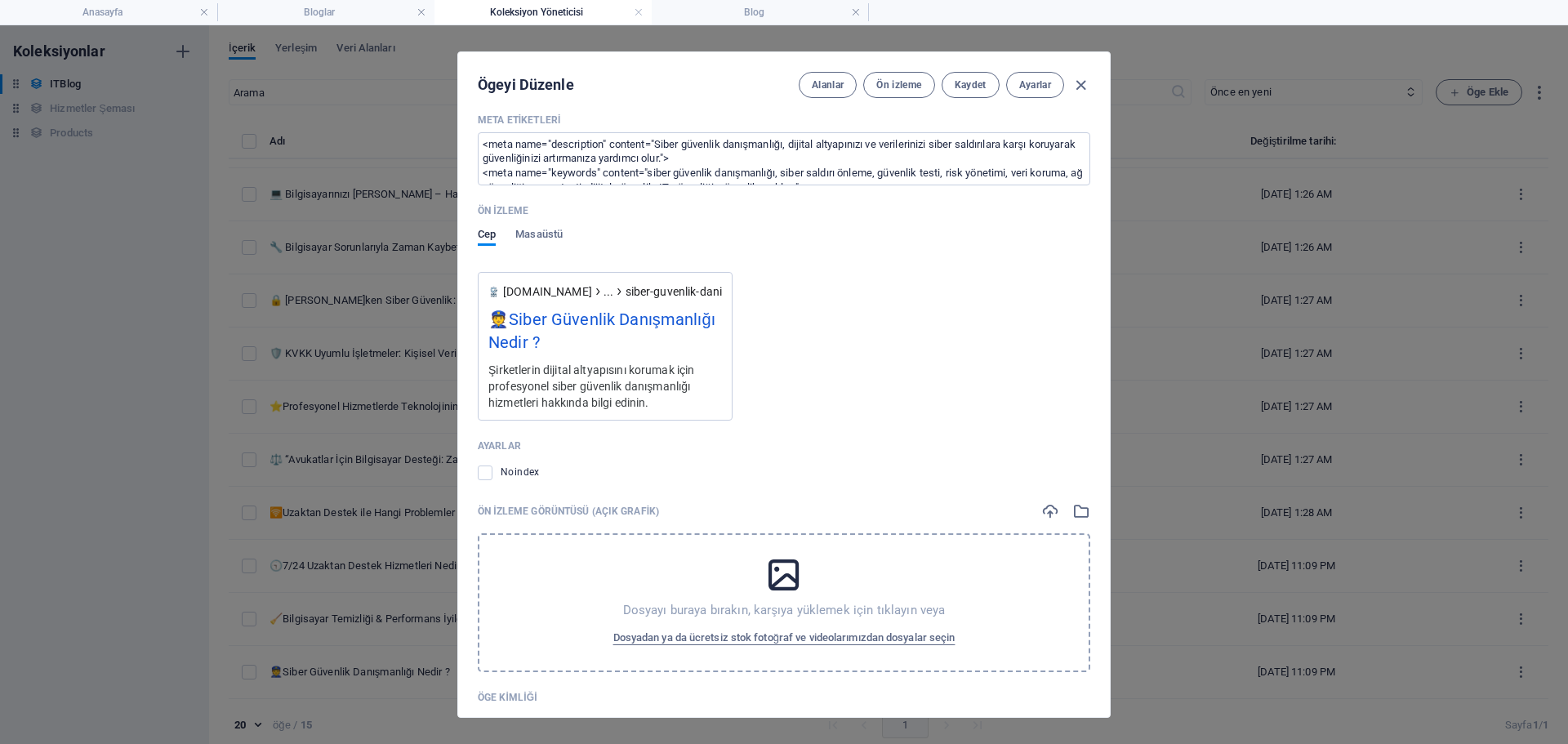
scroll to position [1798, 0]
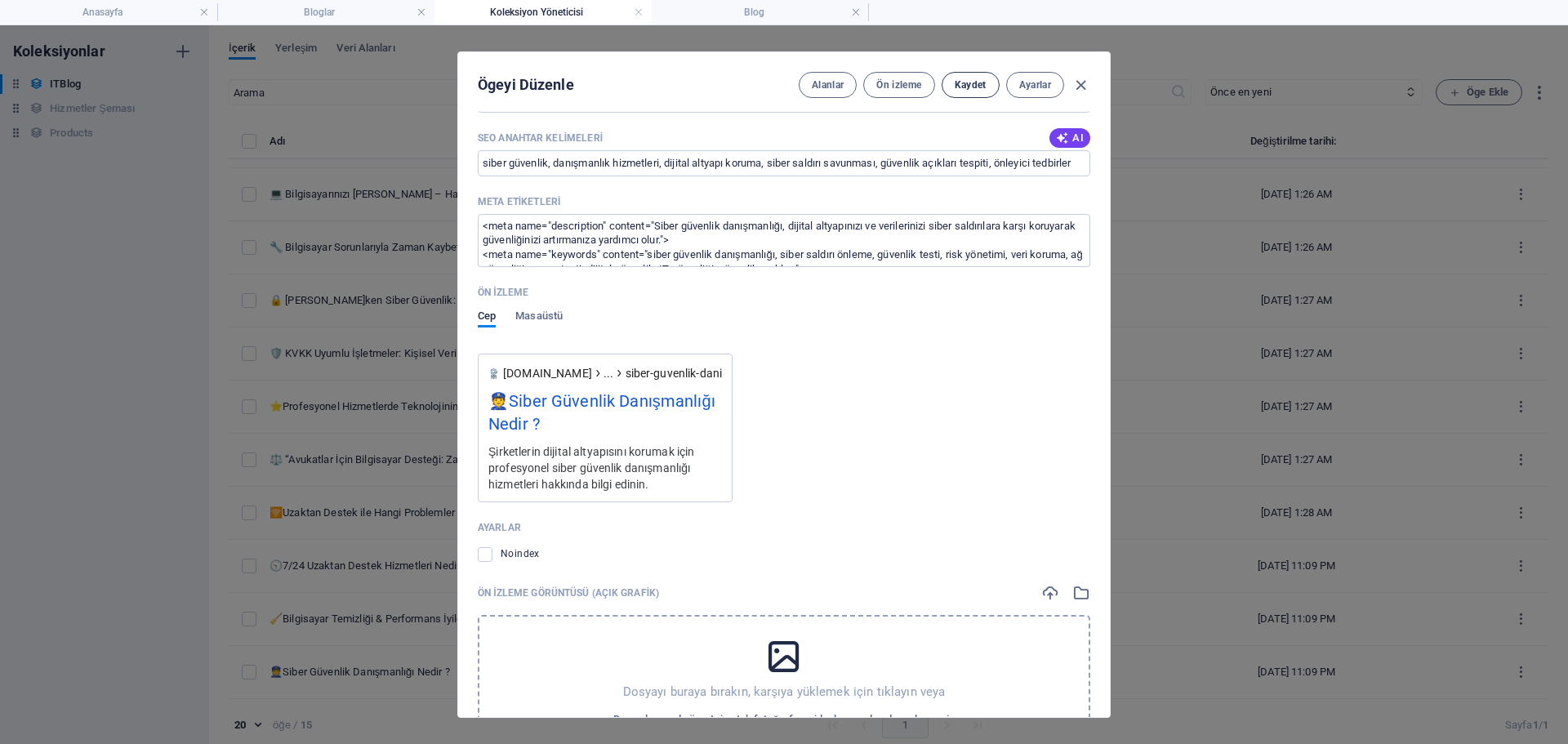
click at [992, 81] on button "Kaydet" at bounding box center [971, 85] width 58 height 26
click at [1073, 85] on icon "button" at bounding box center [1081, 85] width 18 height 18
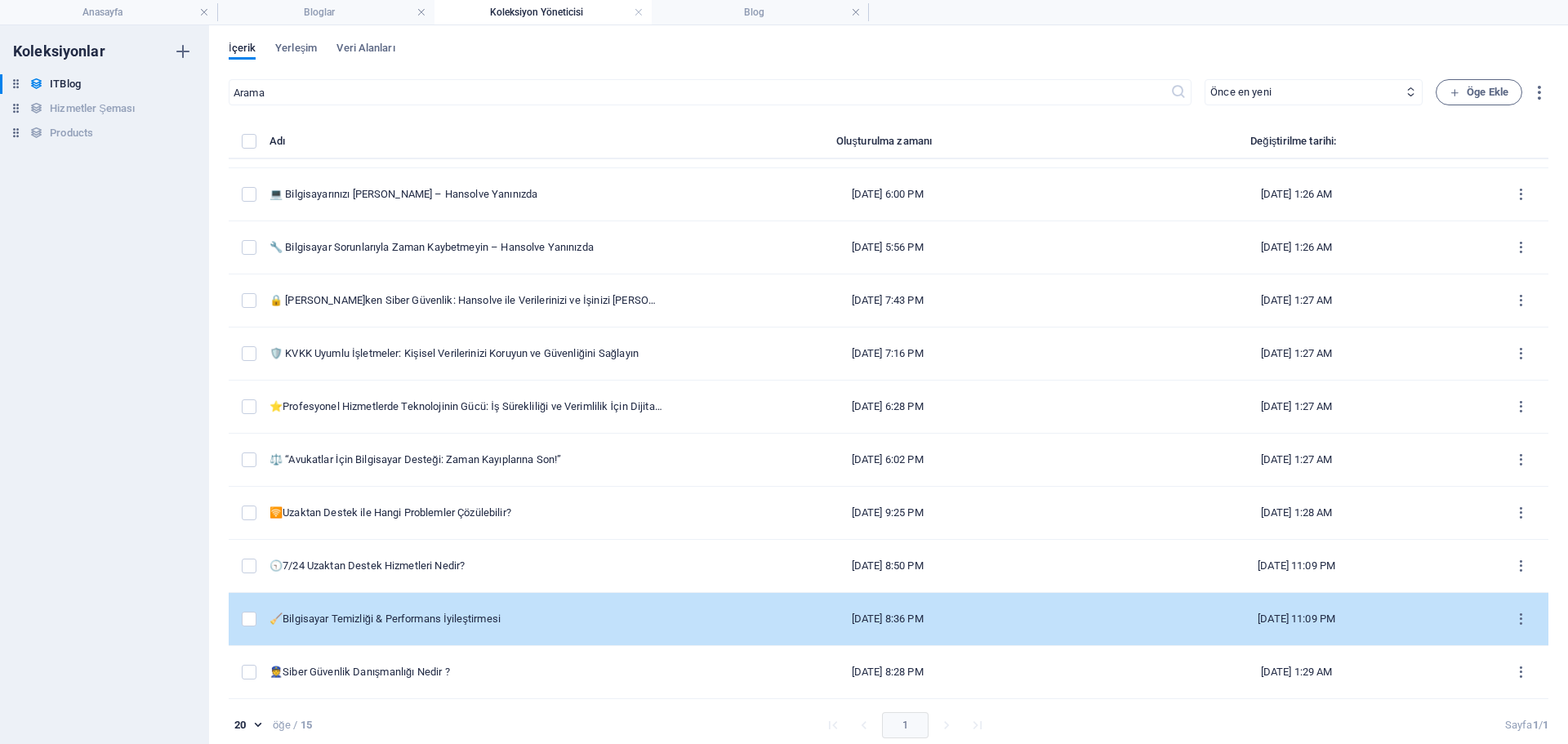
scroll to position [8, 0]
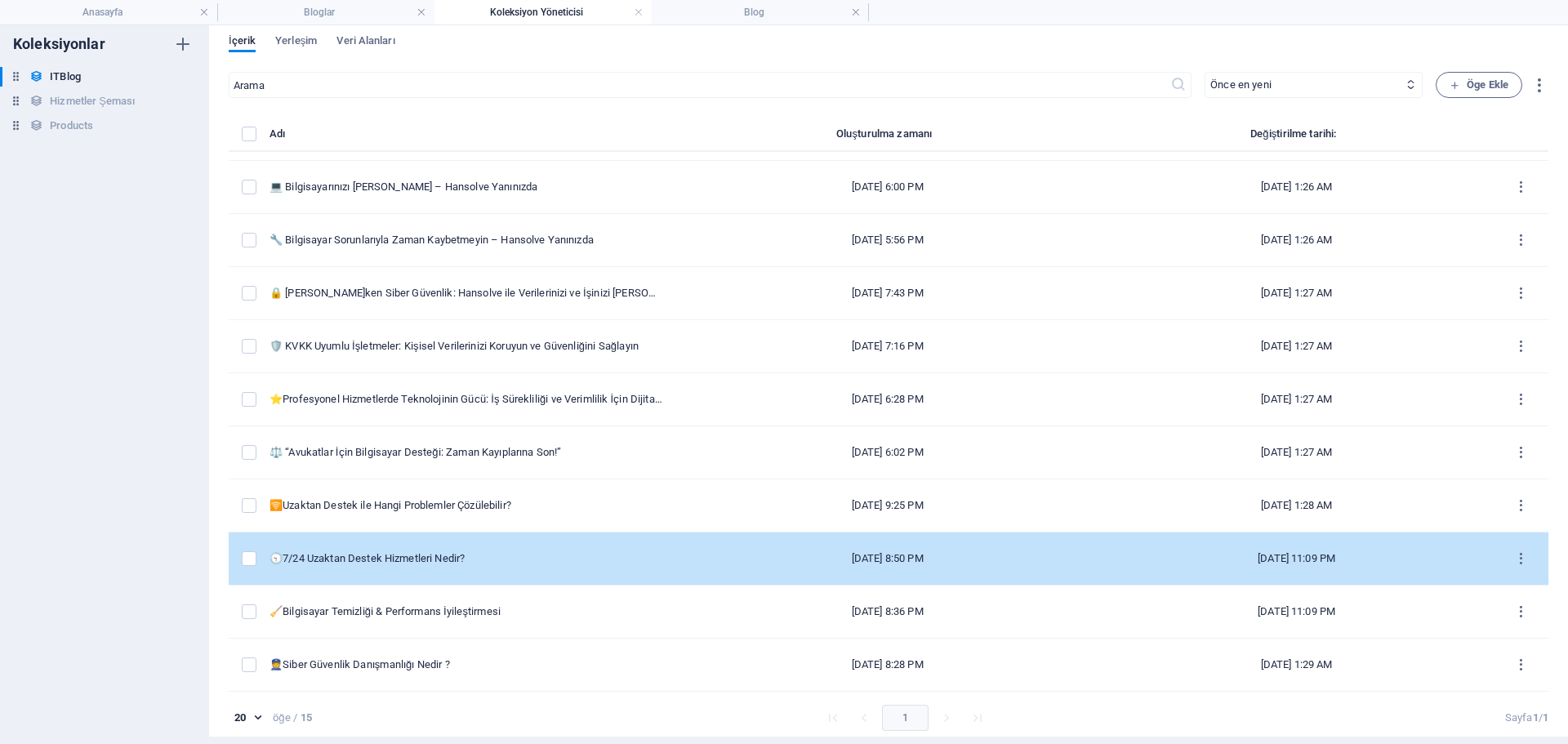
click at [439, 539] on td "🕤7/24 Uzaktan Destek Hizmetleri Nedir?" at bounding box center [472, 559] width 406 height 53
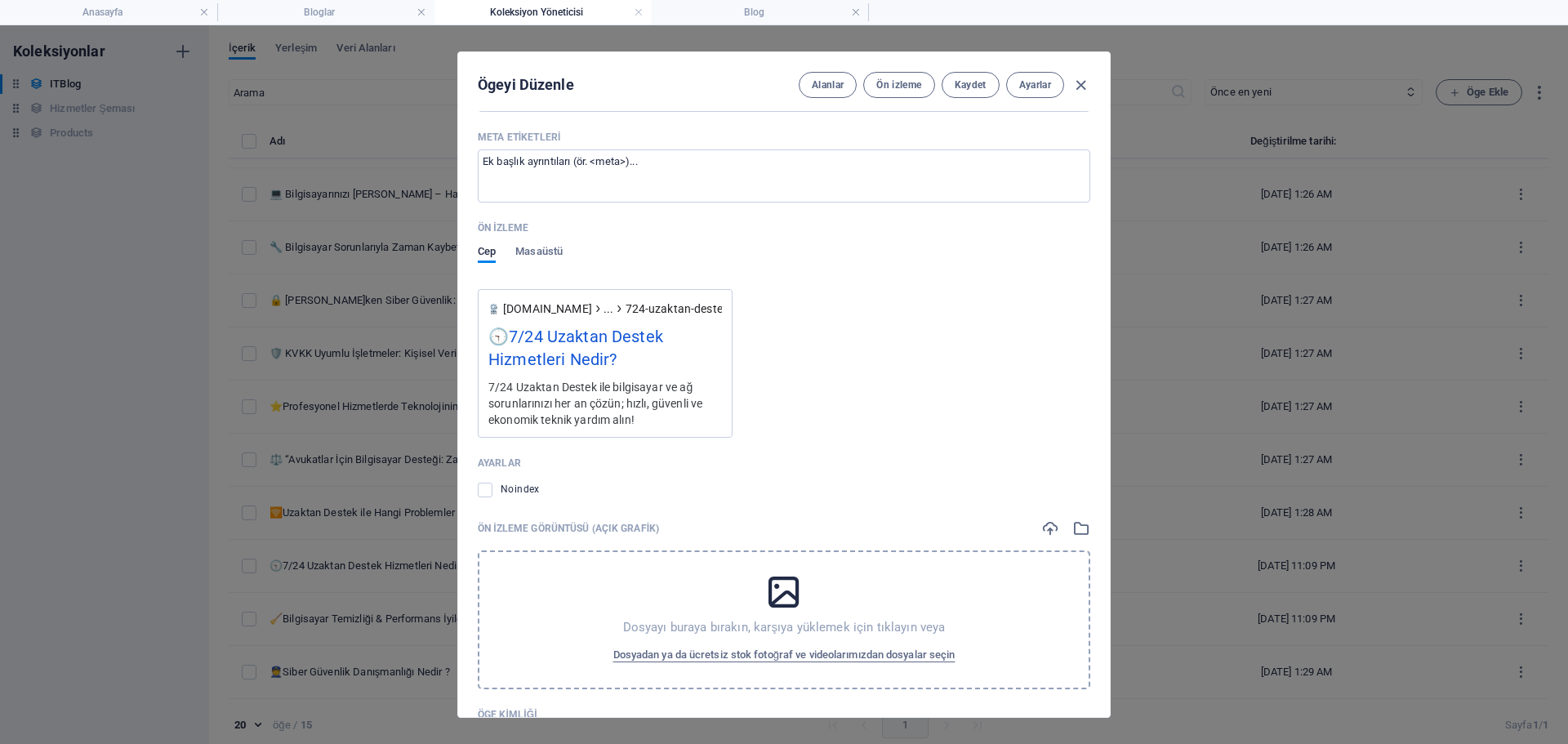
scroll to position [1592, 0]
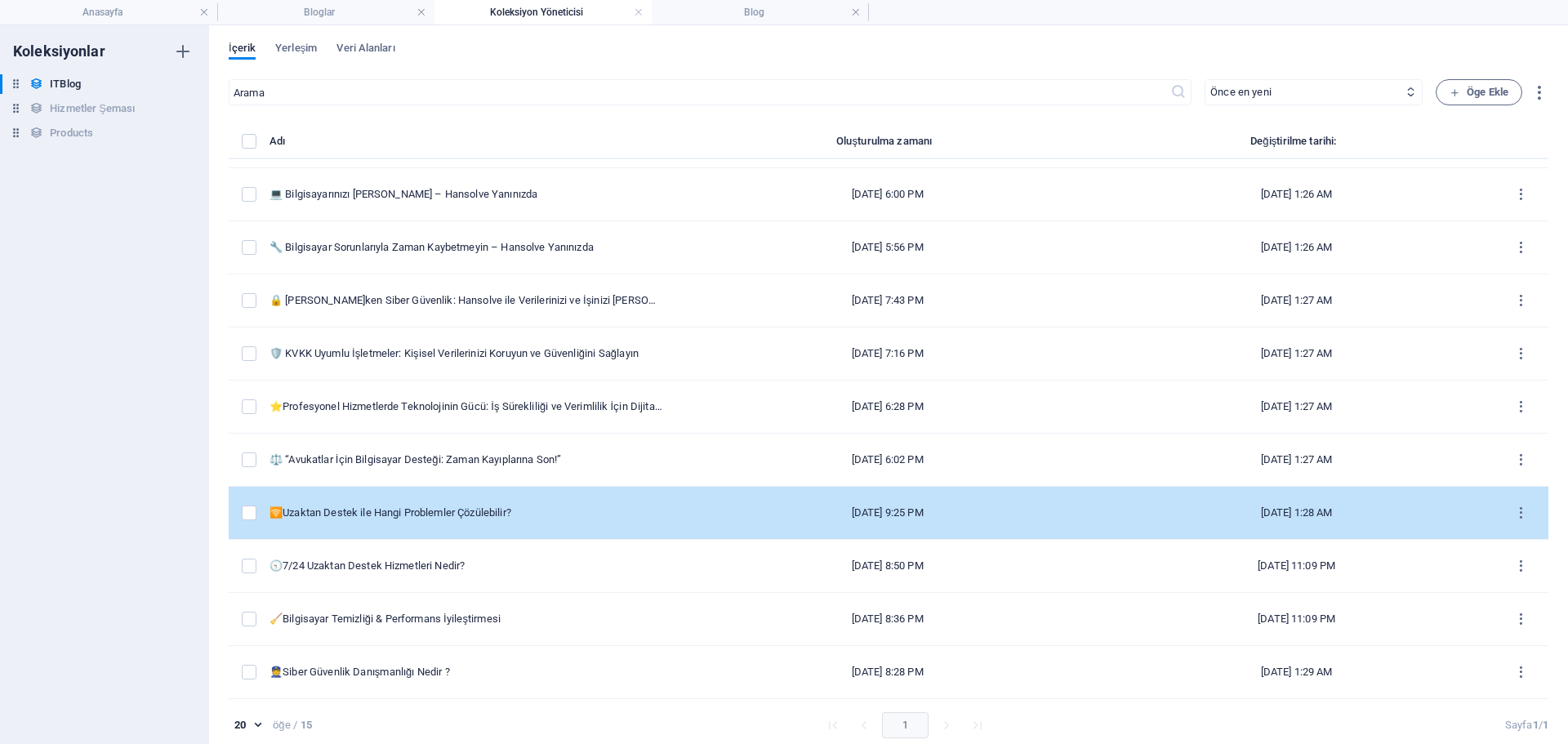
click at [461, 518] on div "🛜Uzaktan Destek ile Hangi Problemler Çözülebilir?" at bounding box center [466, 513] width 393 height 15
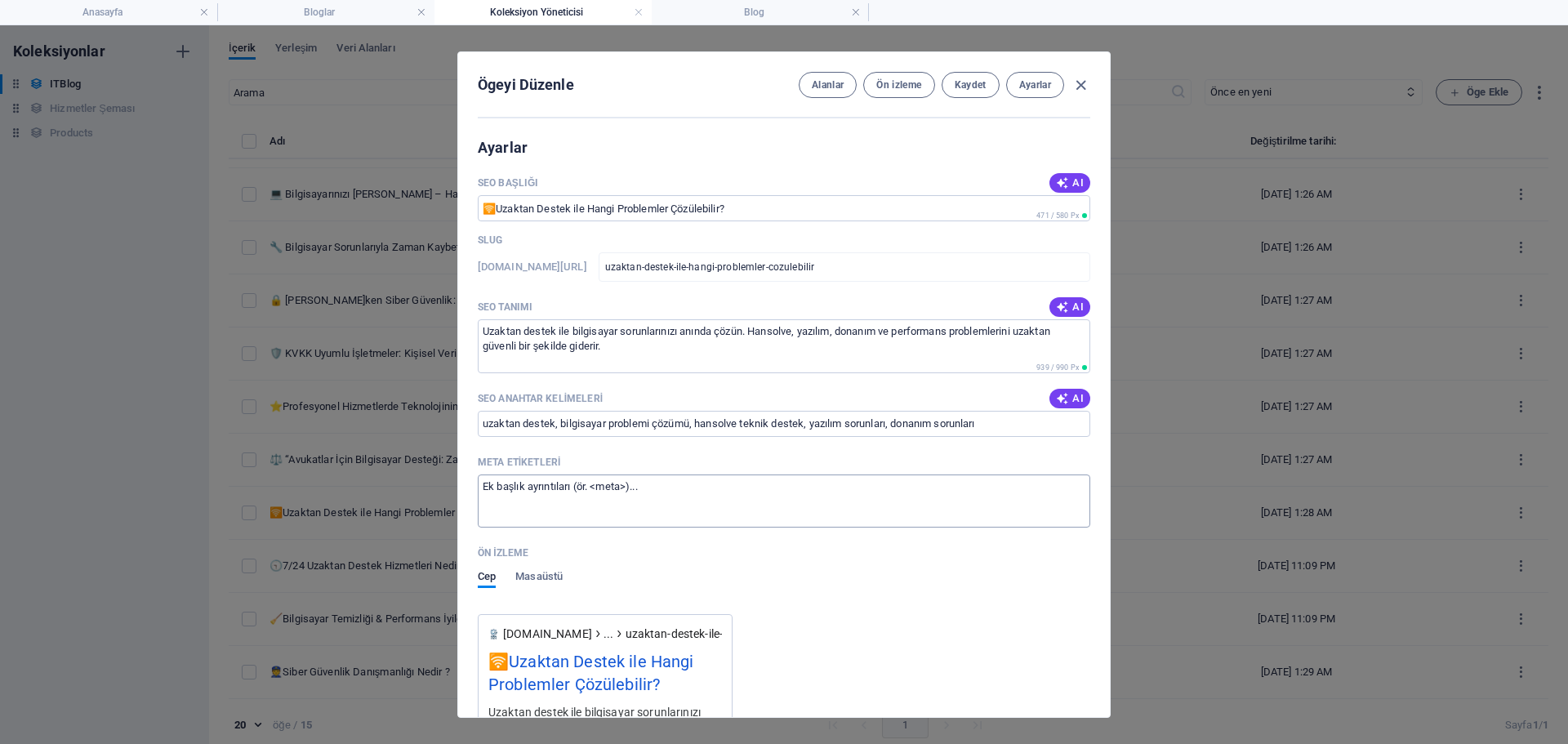
scroll to position [1538, 0]
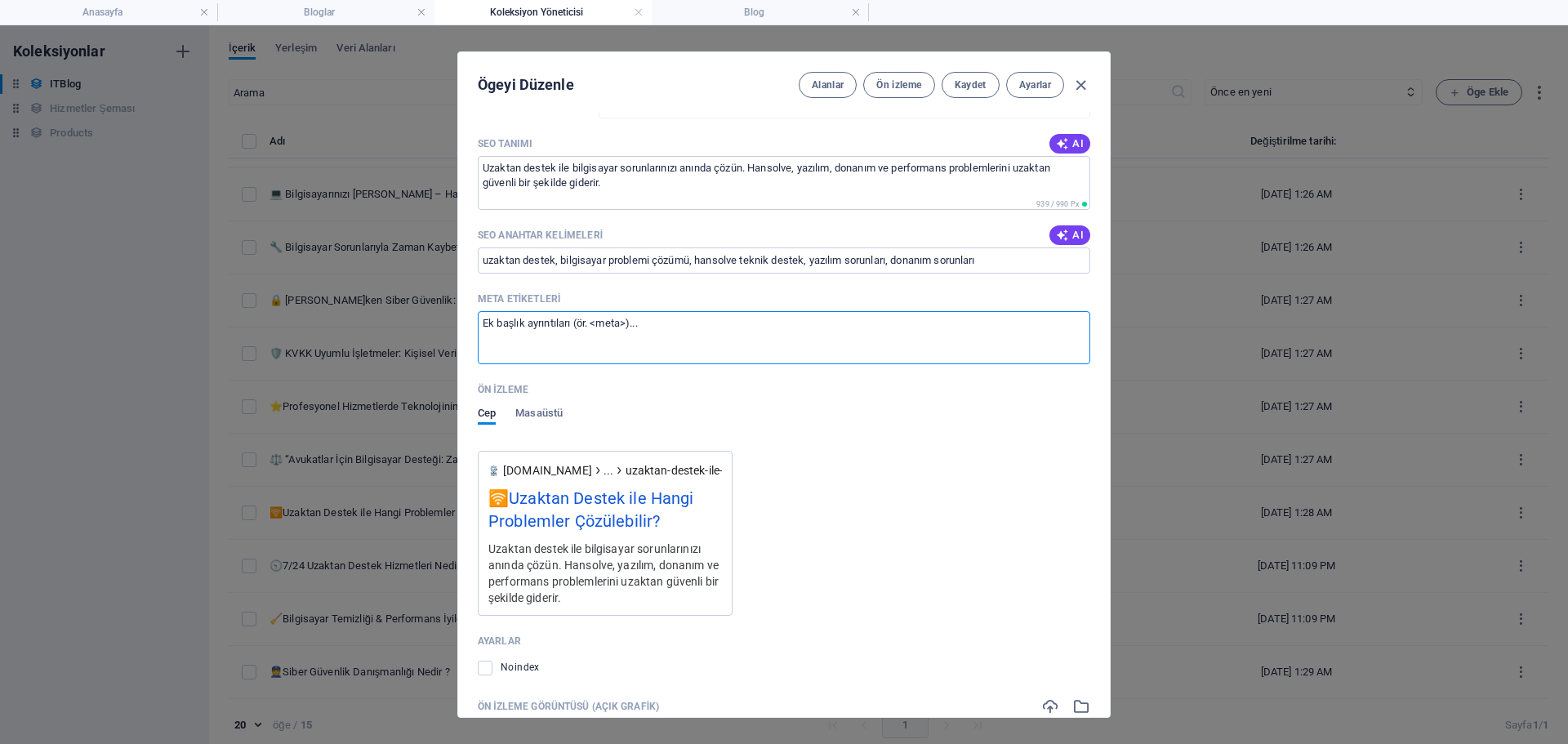
click at [684, 345] on textarea "Meta etiketleri ​" at bounding box center [784, 337] width 612 height 53
paste textarea "<title>[PERSON_NAME] ile Bilgisayar Problemleri – Hansolve</title> <meta name="…"
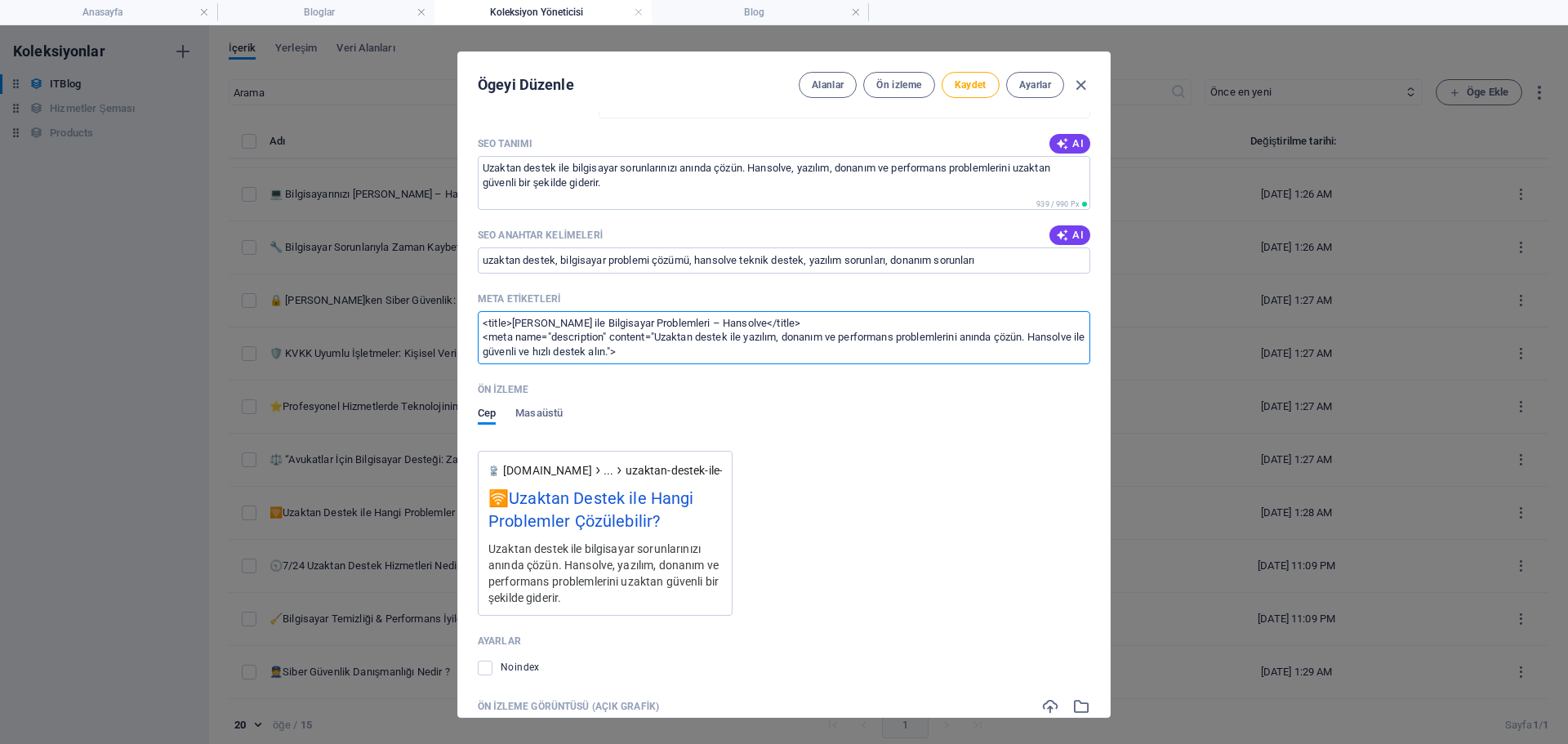
scroll to position [0, 0]
click at [955, 81] on span "Kaydet" at bounding box center [971, 85] width 32 height 13
click at [1074, 83] on icon "button" at bounding box center [1081, 85] width 18 height 18
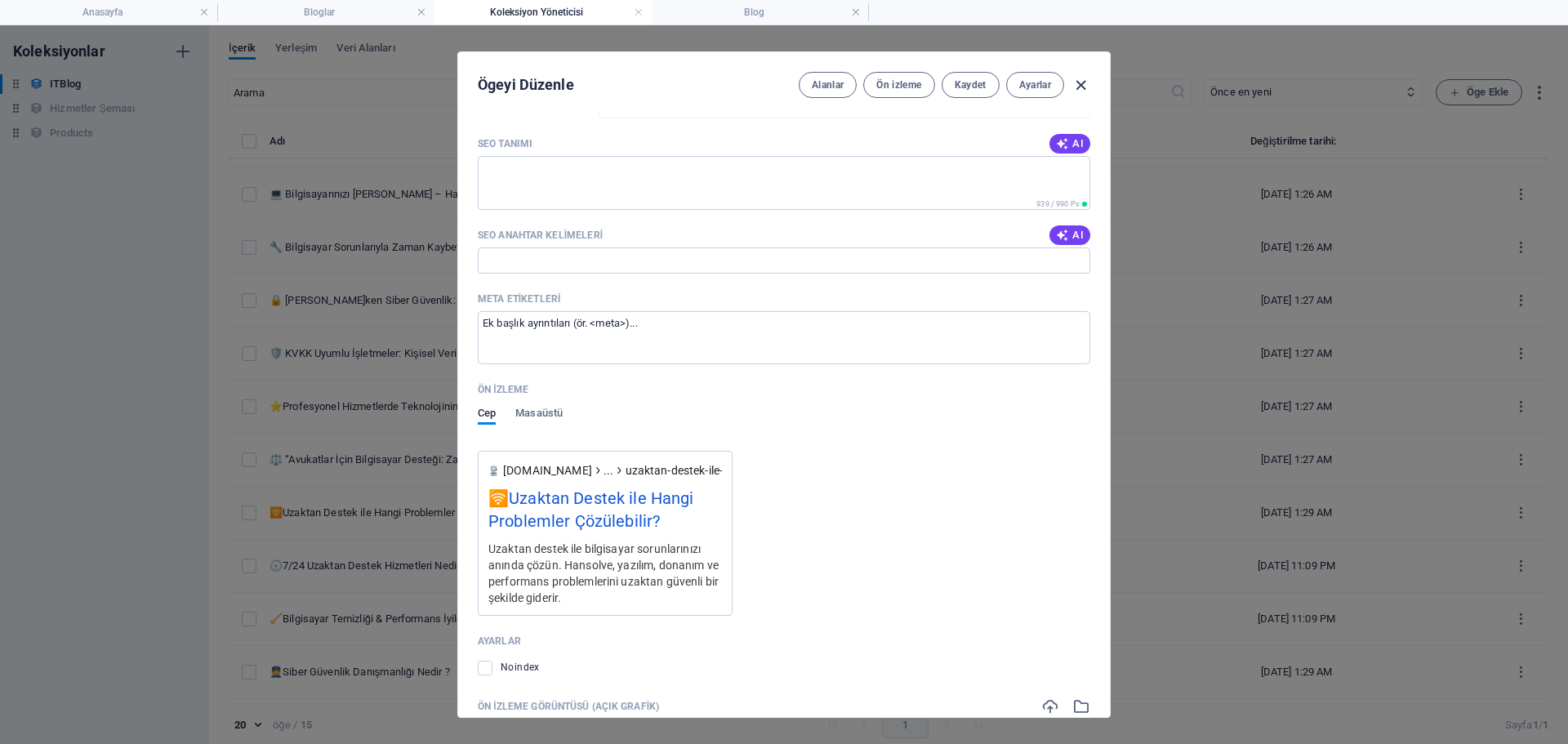
scroll to position [1474, 0]
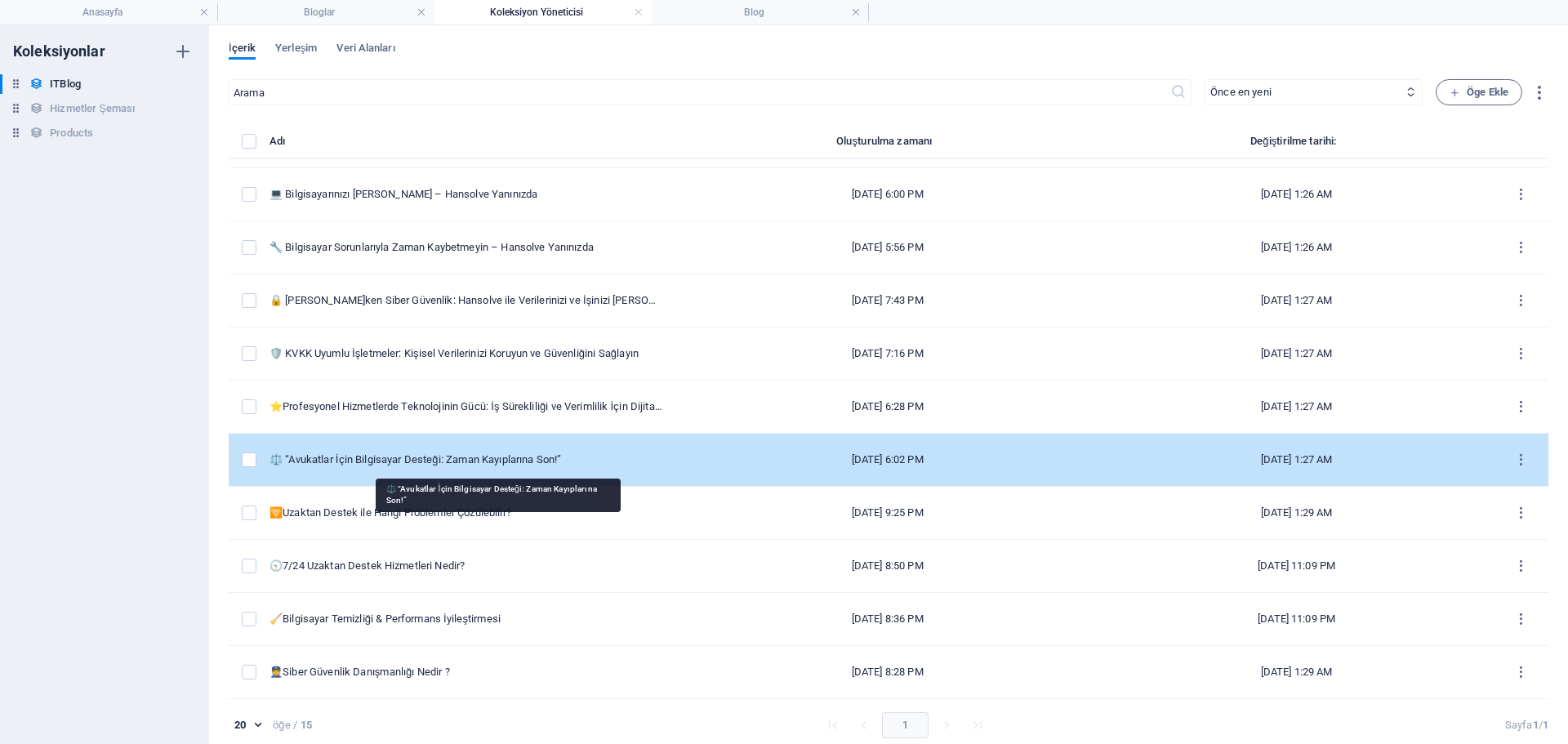
click at [458, 464] on div "⚖️ “Avukatlar İçin Bilgisayar Desteği: Zaman Kayıplarına Son!”" at bounding box center [466, 460] width 393 height 15
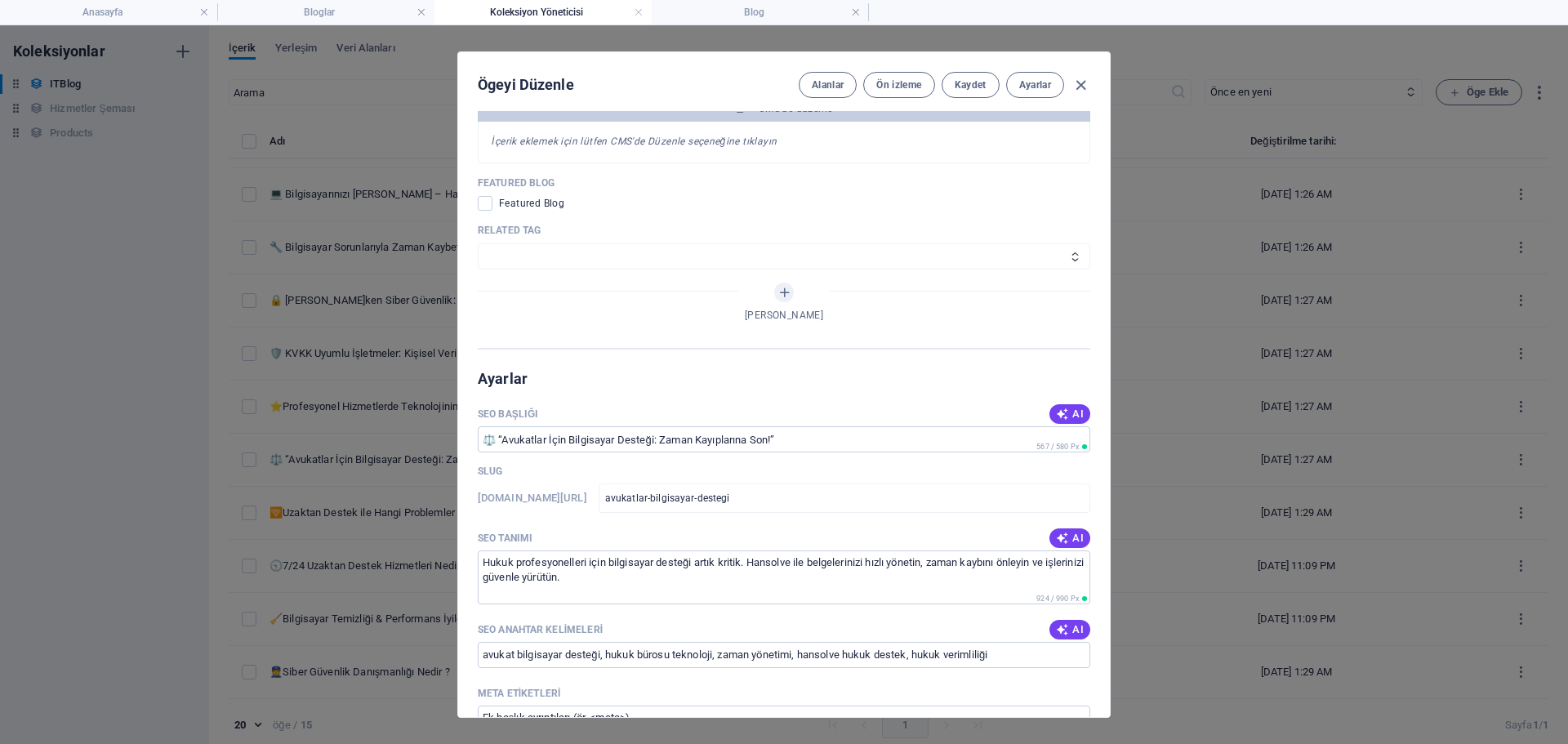
scroll to position [1552, 0]
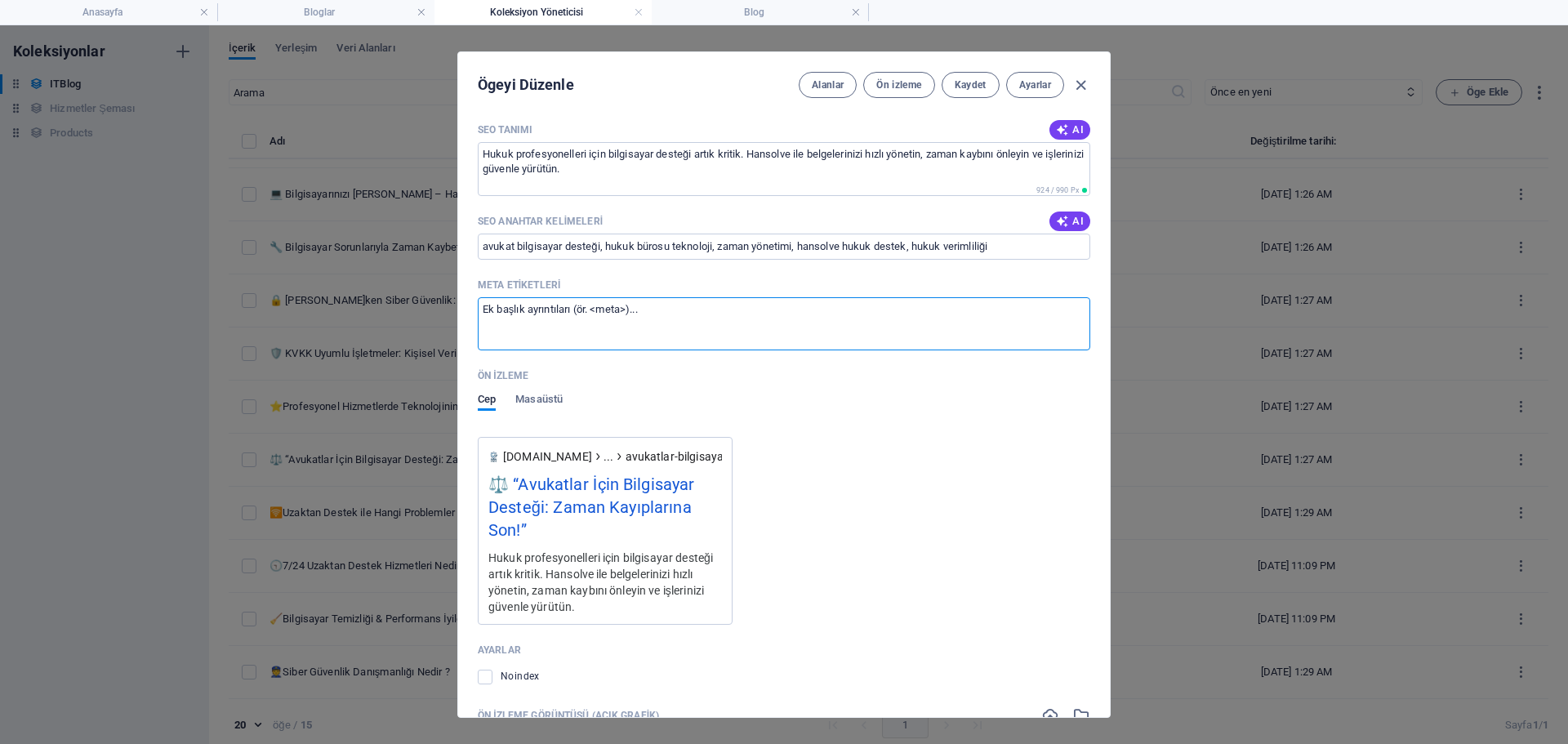
click at [670, 337] on textarea "Meta etiketleri ​" at bounding box center [784, 323] width 612 height 53
paste textarea "<title>Avukatlar İçin Bilgisayar Desteği – Hansolve</title> <meta name="descrip…"
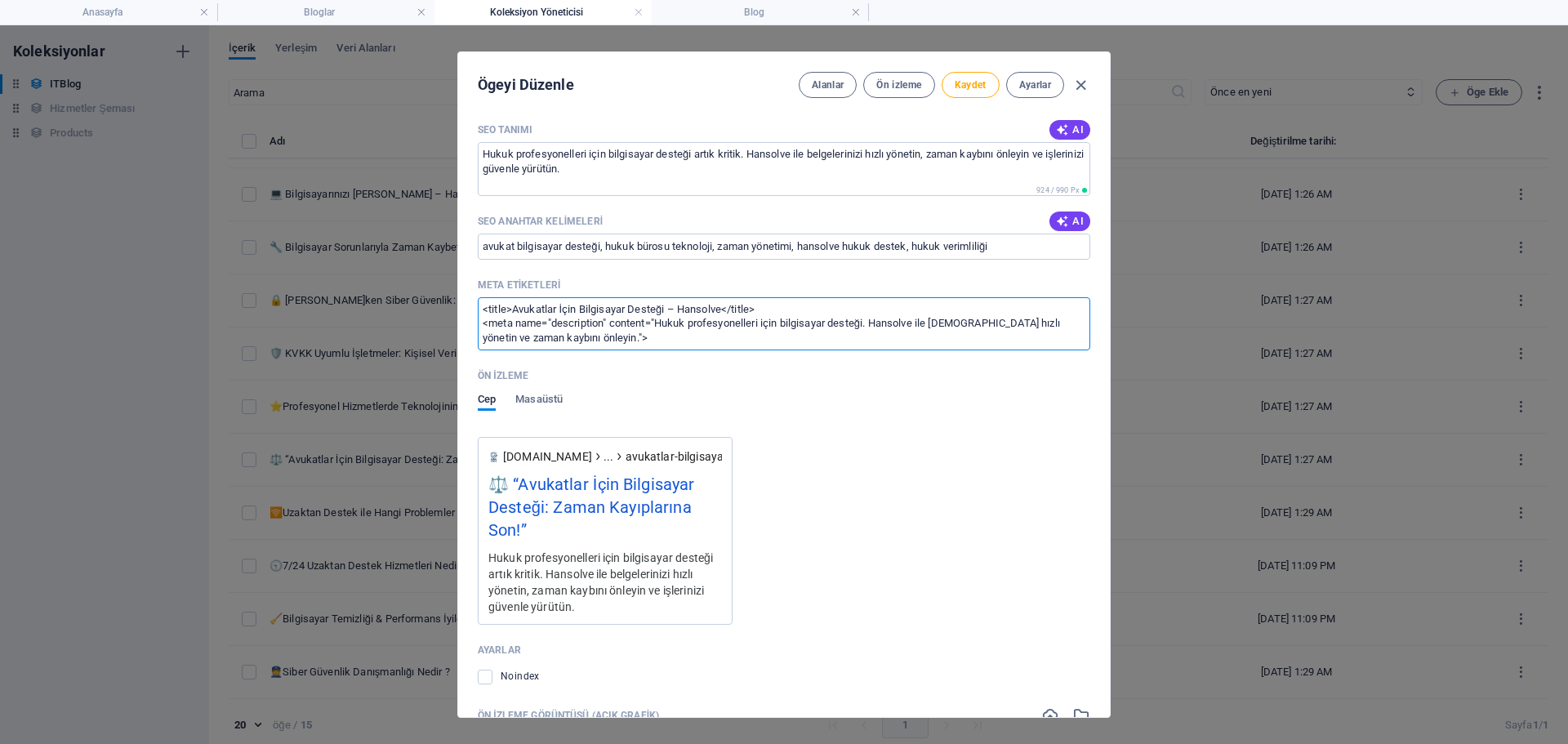
scroll to position [0, 0]
click at [950, 90] on button "Kaydet" at bounding box center [971, 85] width 58 height 26
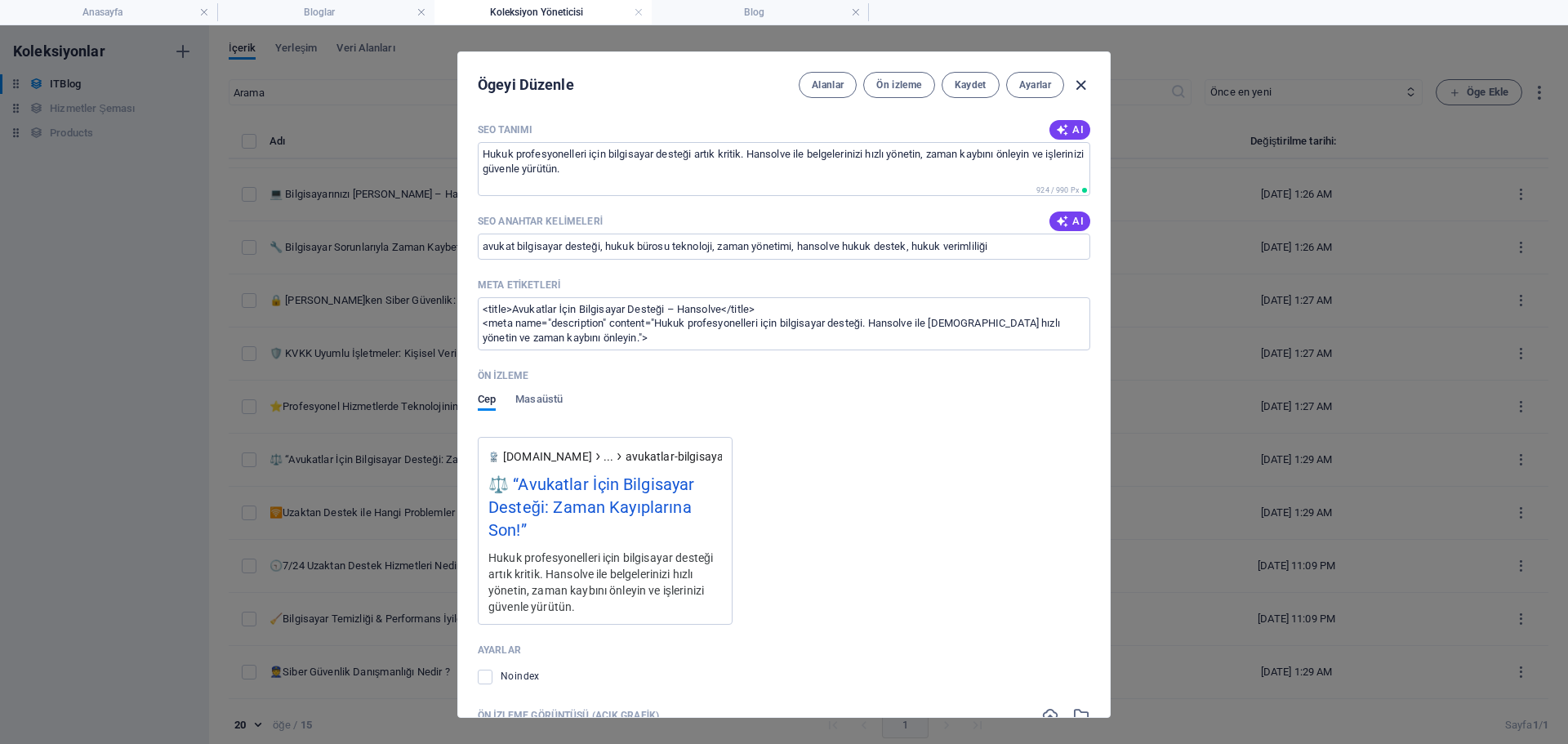
click at [1075, 81] on icon "button" at bounding box center [1081, 85] width 18 height 18
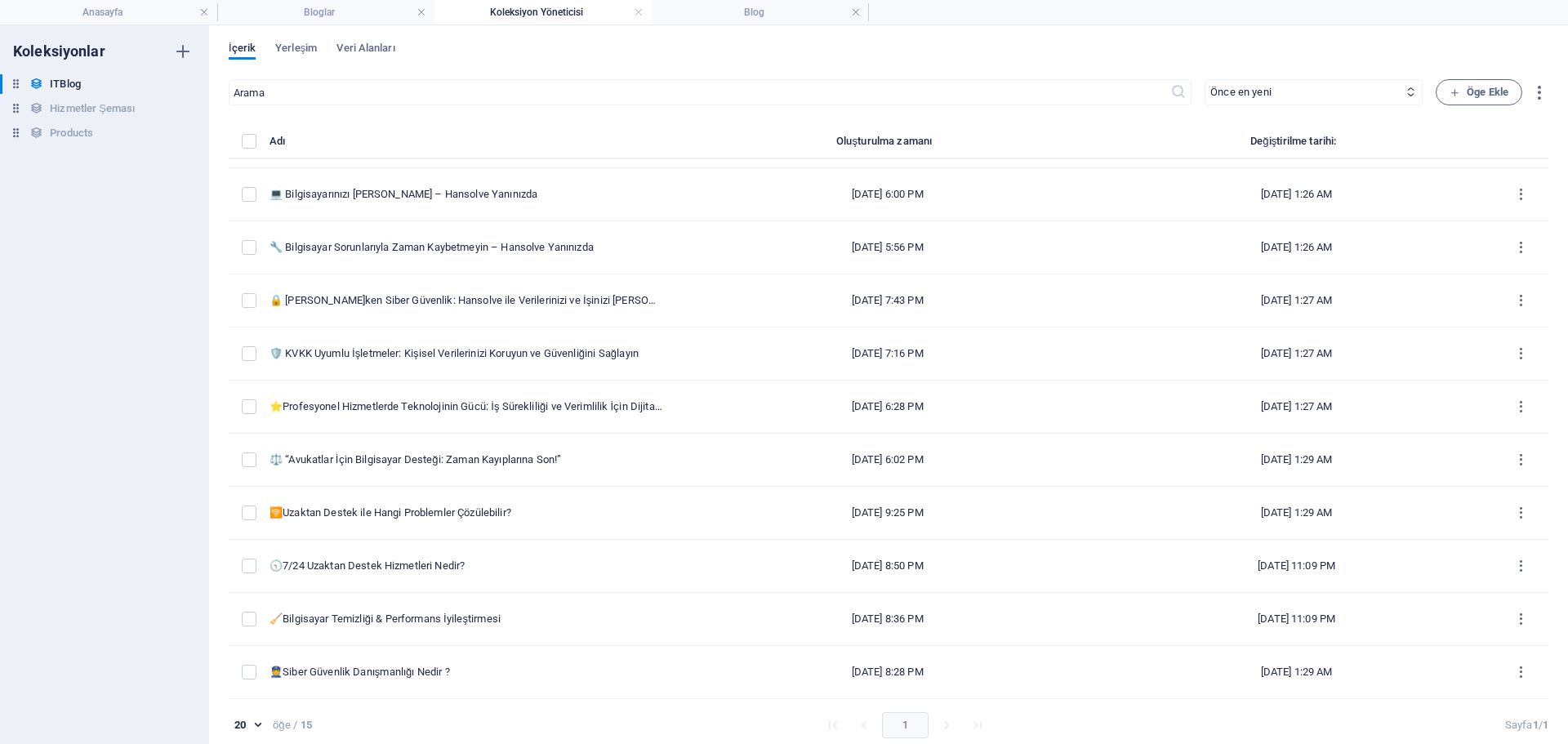
scroll to position [1488, 0]
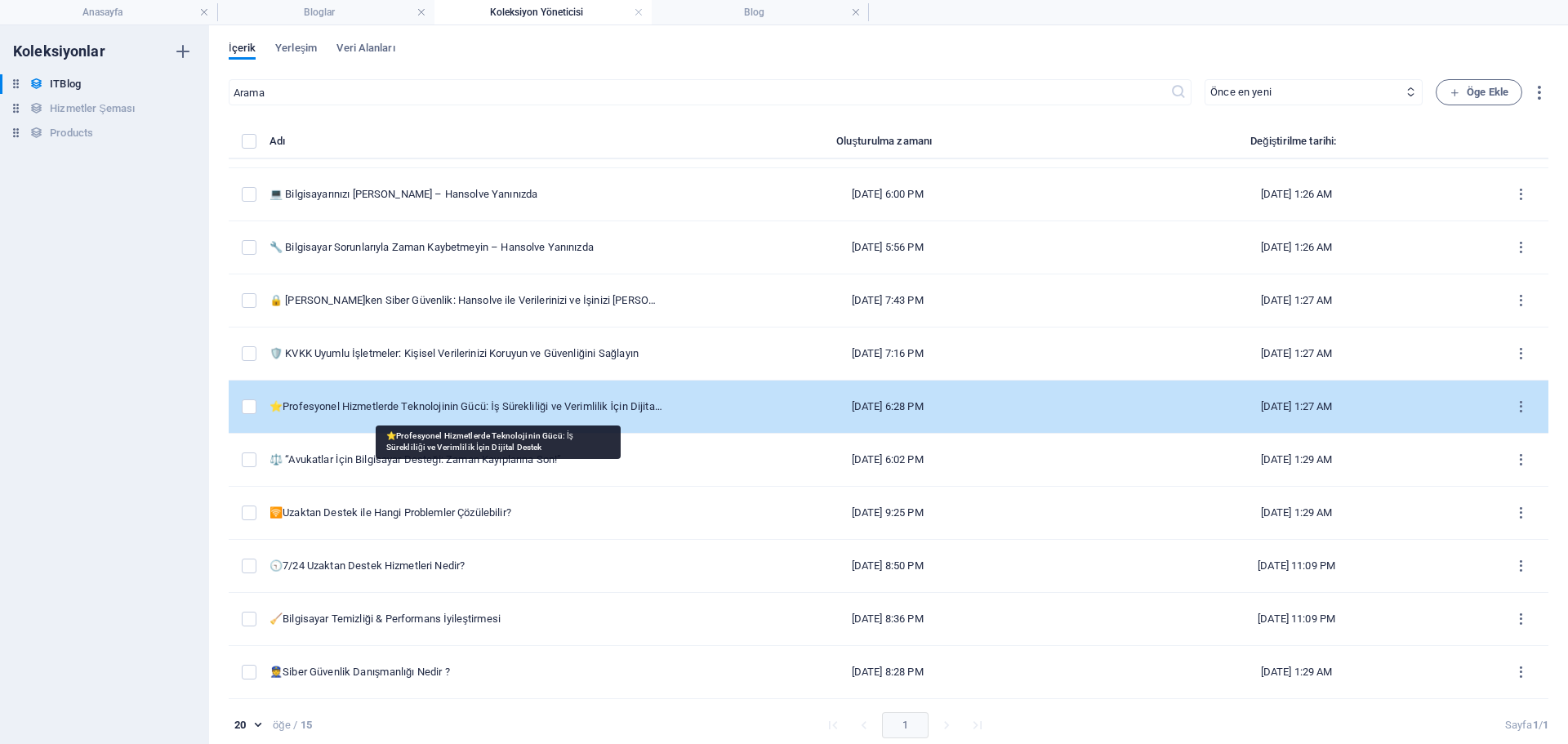
click at [447, 406] on div "⭐Profesyonel Hizmetlerde Teknolojinin Gücü: İş Sürekliliği ve Verimlilik İçin D…" at bounding box center [466, 407] width 393 height 15
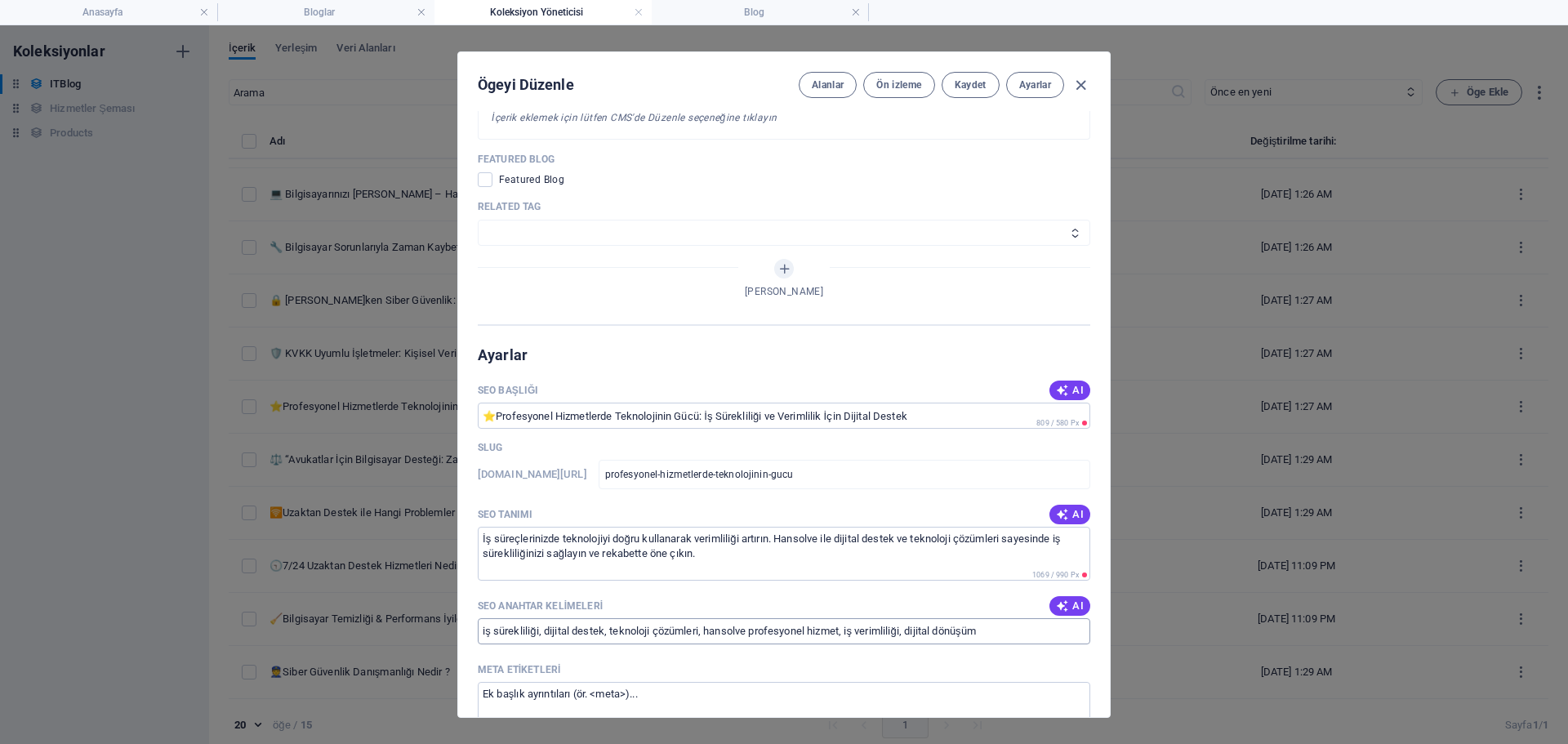
scroll to position [1389, 0]
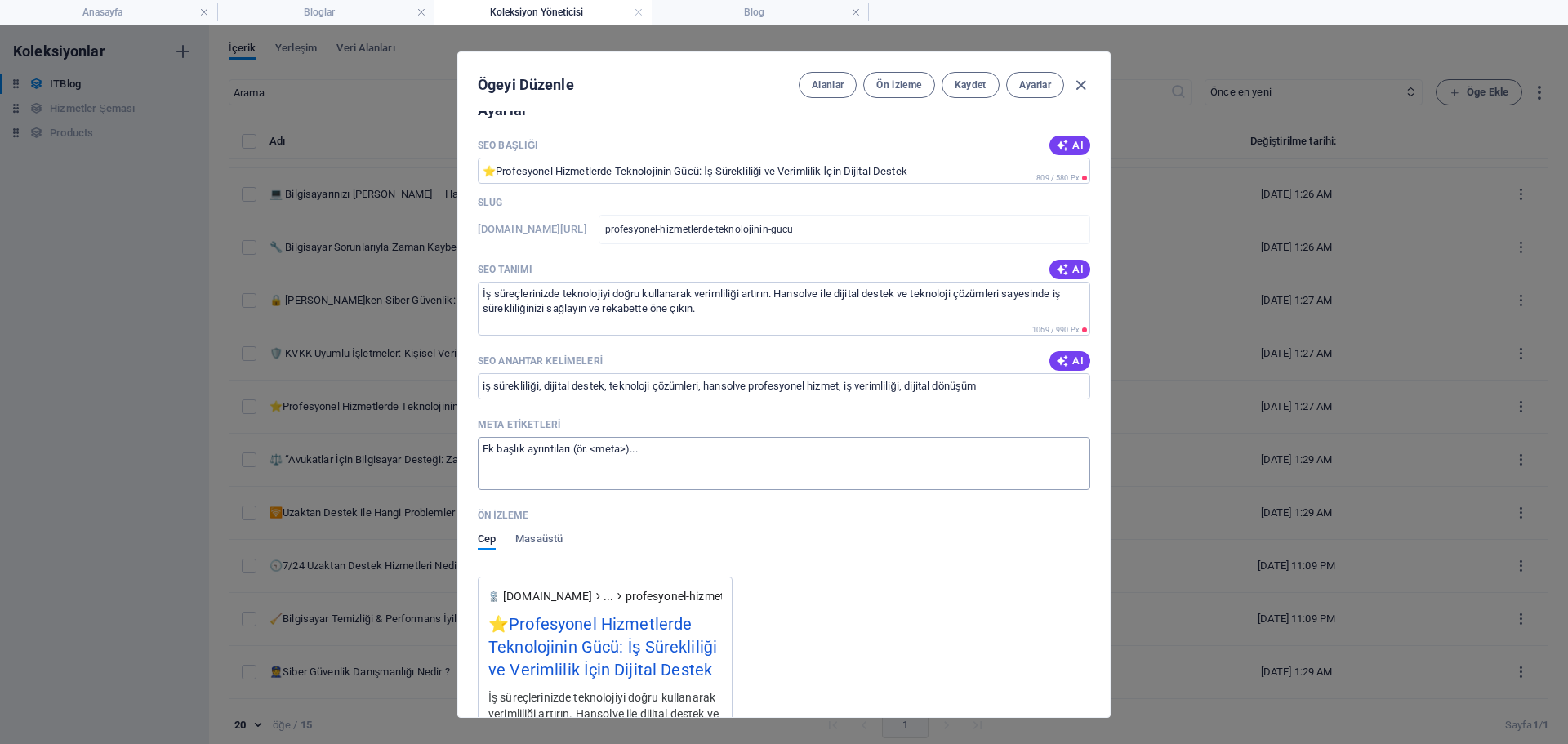
click at [665, 474] on textarea "Meta etiketleri ​" at bounding box center [784, 463] width 612 height 53
paste textarea "<title>Profesyonel Hizmetlerde Dijital Destek – Hansolve</title> <meta name="de…"
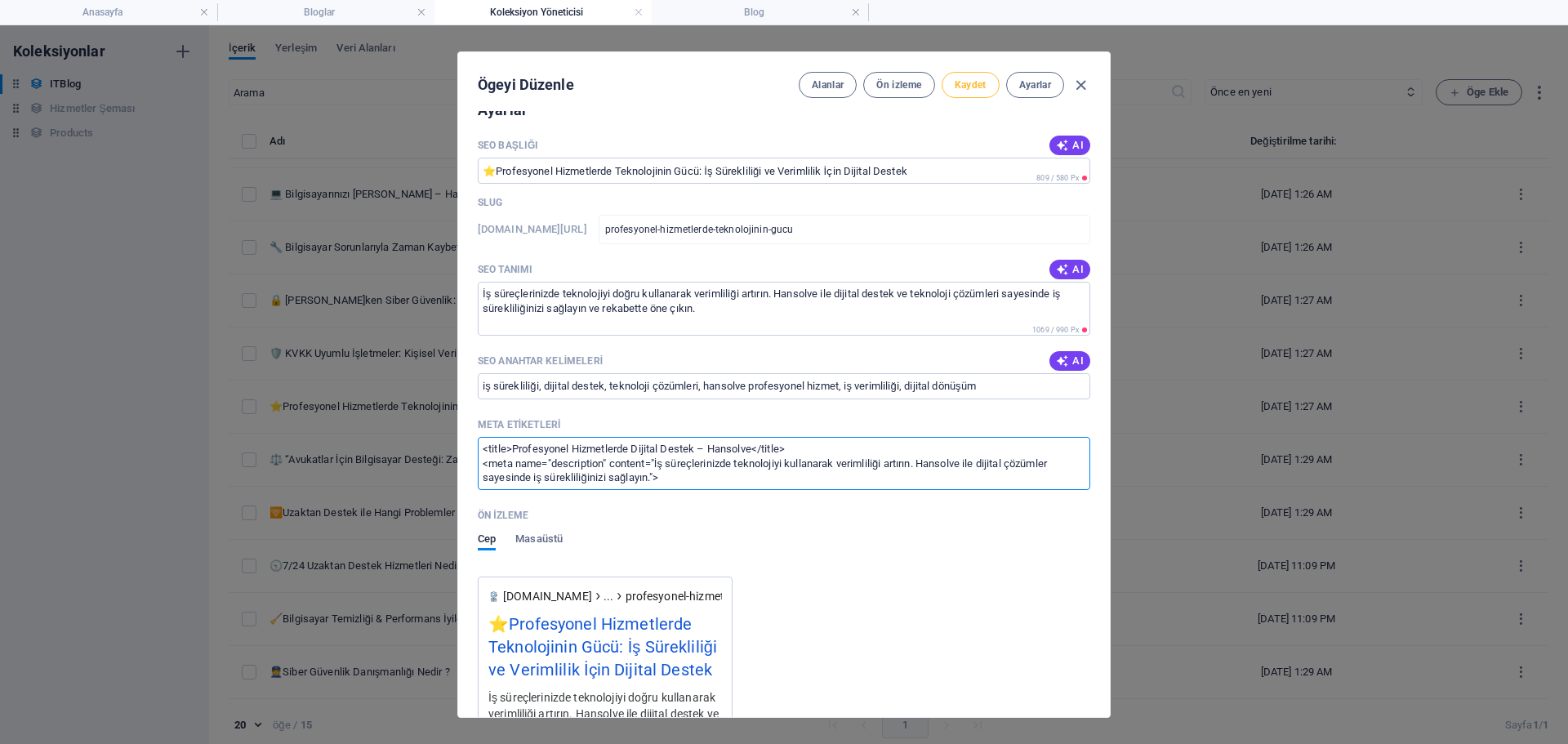
scroll to position [0, 0]
click at [975, 90] on span "Kaydet" at bounding box center [971, 85] width 32 height 13
click at [1084, 84] on icon "button" at bounding box center [1081, 85] width 18 height 18
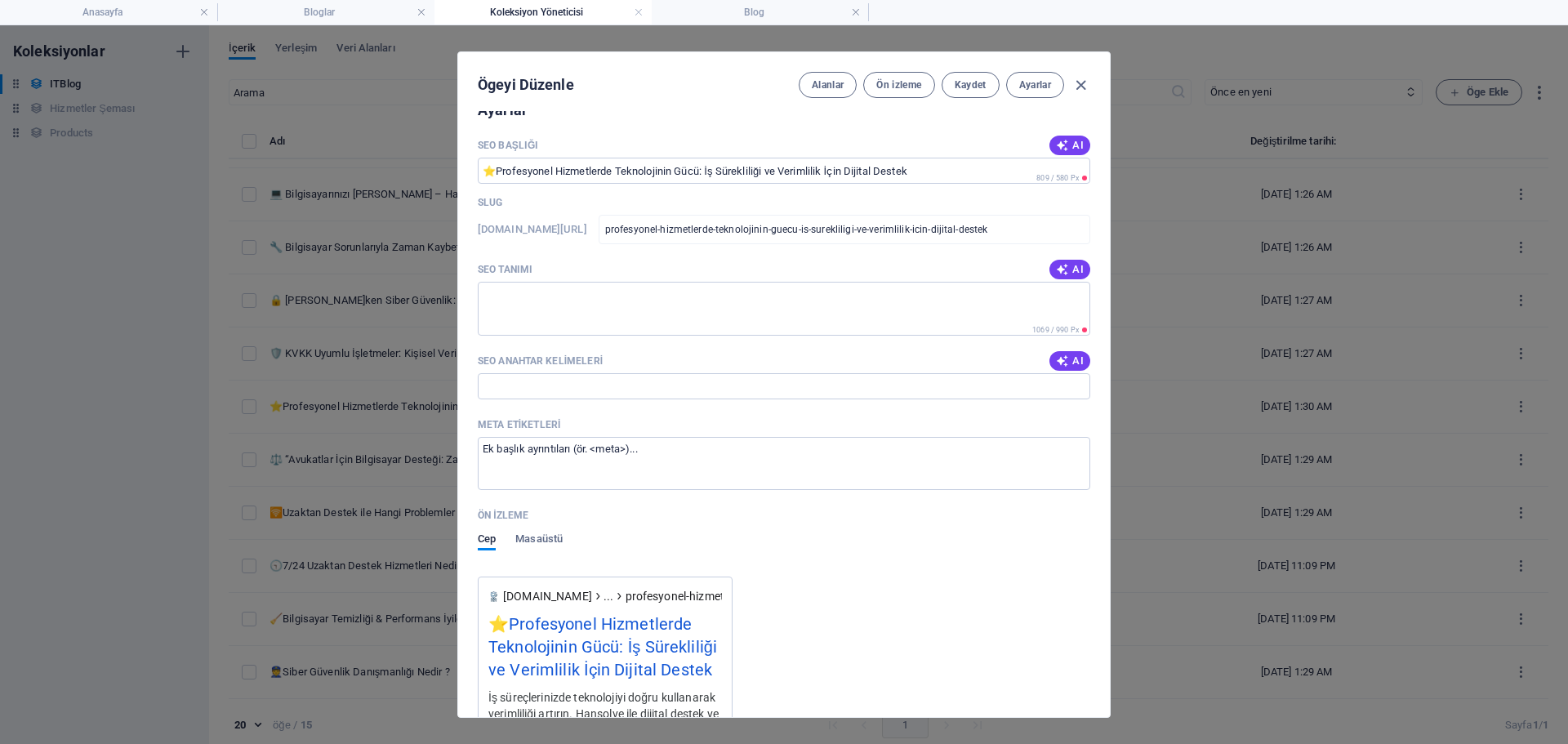
scroll to position [1325, 0]
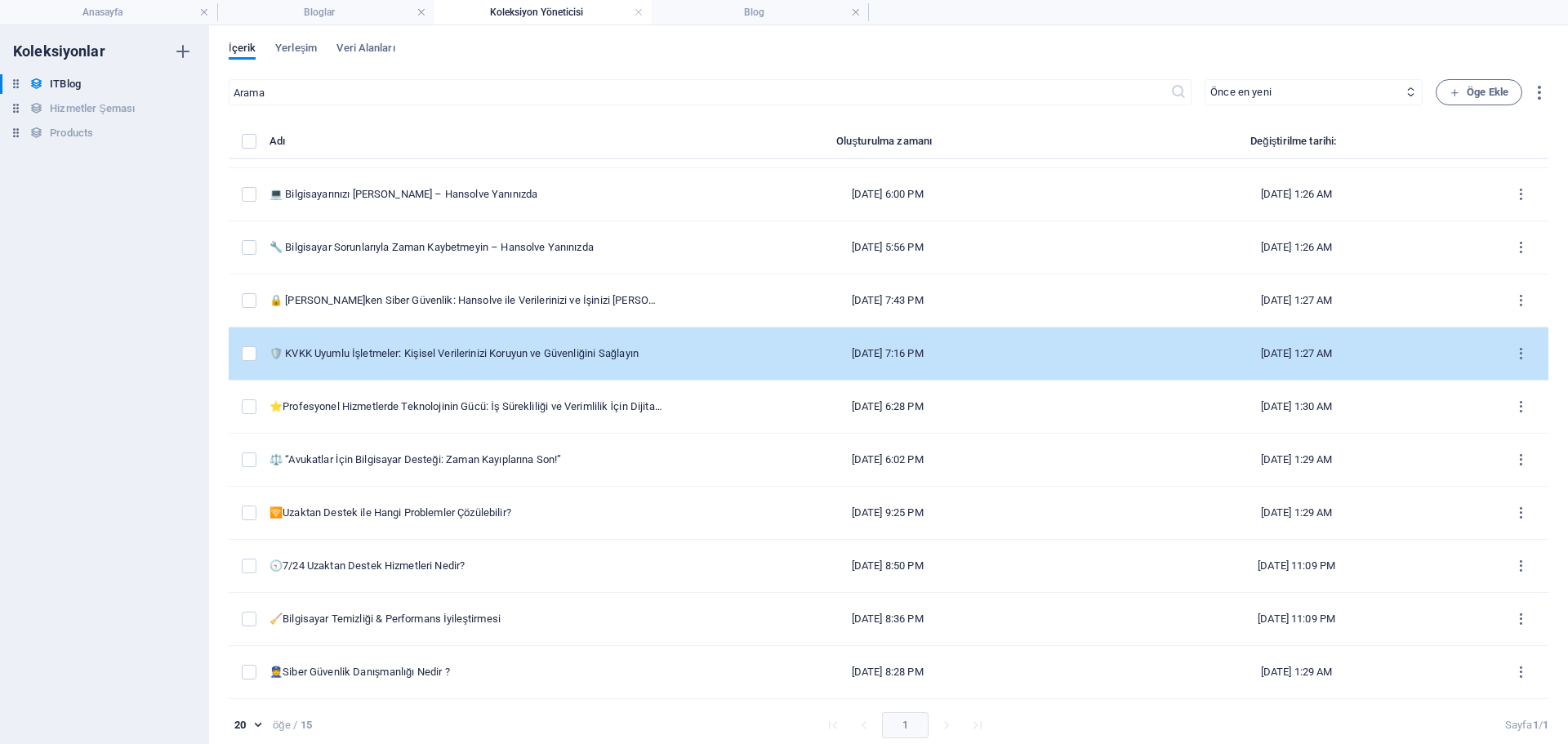
click at [651, 336] on td "🛡️ KVKK Uyumlu İşletmeler: Kişisel Verilerinizi Koruyun ve Güvenliğini Sağlayın" at bounding box center [472, 353] width 406 height 53
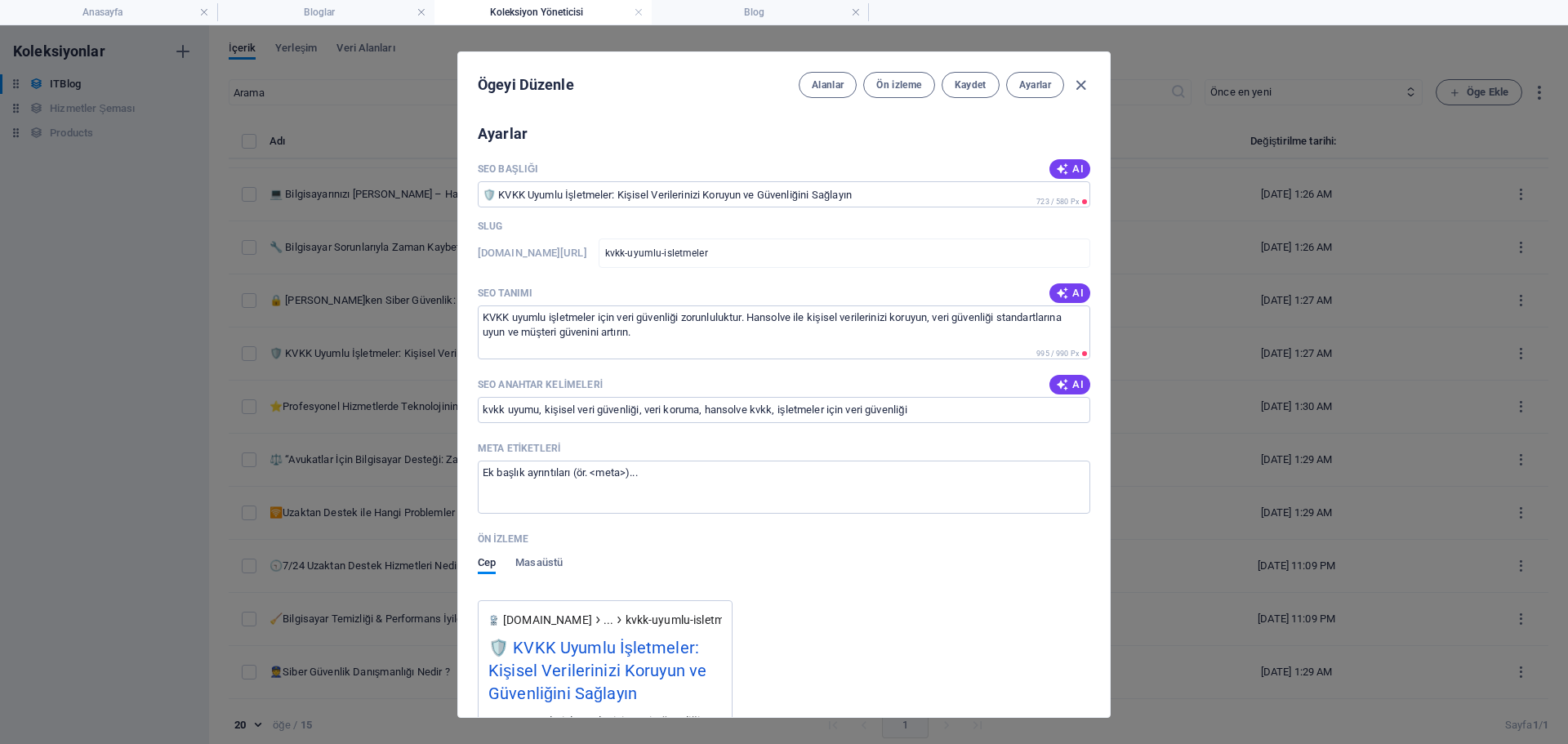
scroll to position [1552, 0]
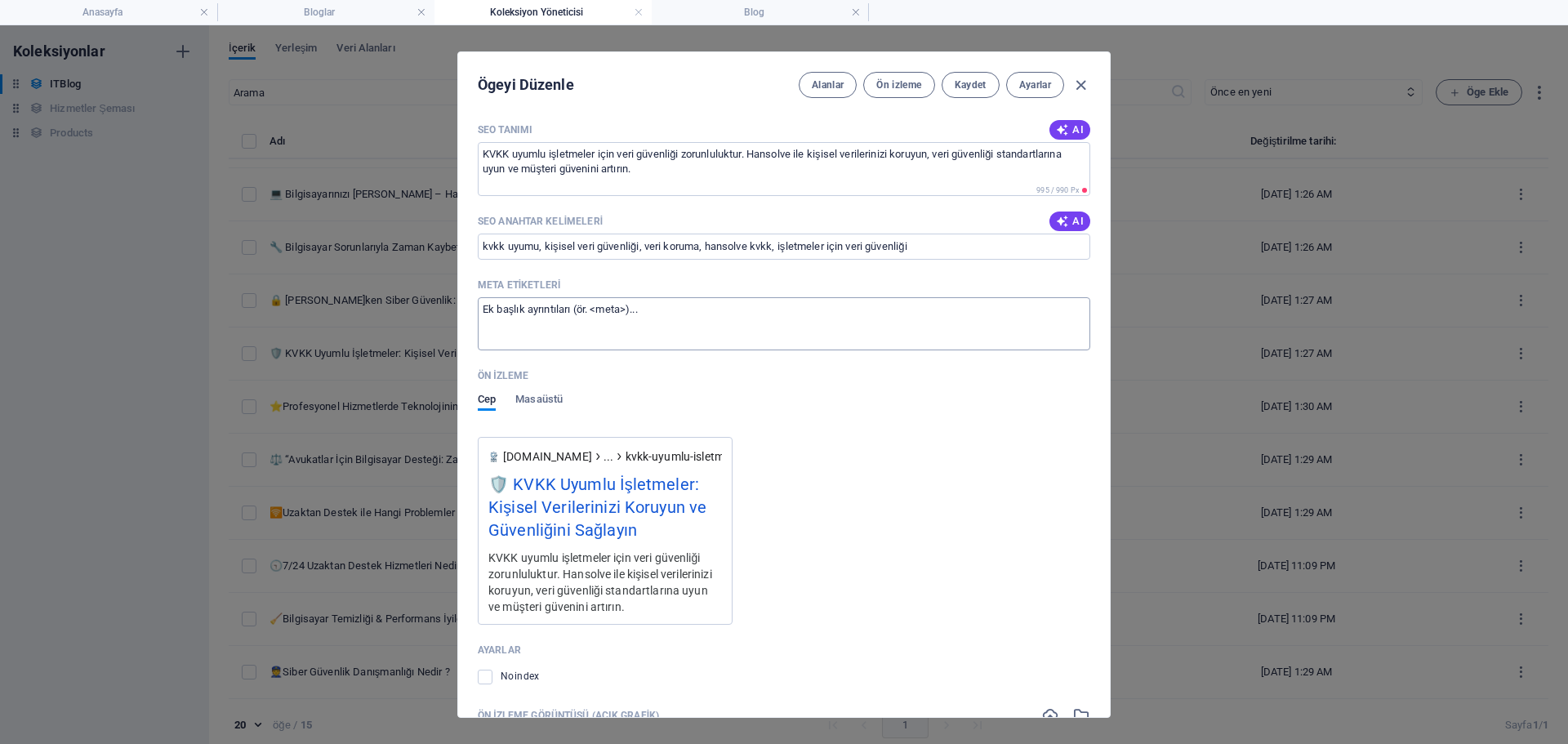
click at [607, 336] on textarea "Meta etiketleri ​" at bounding box center [784, 323] width 612 height 53
paste textarea "<title>KVKK Uyumlu Veri Güvenliği – Hansolve</title> <meta name="description" c…"
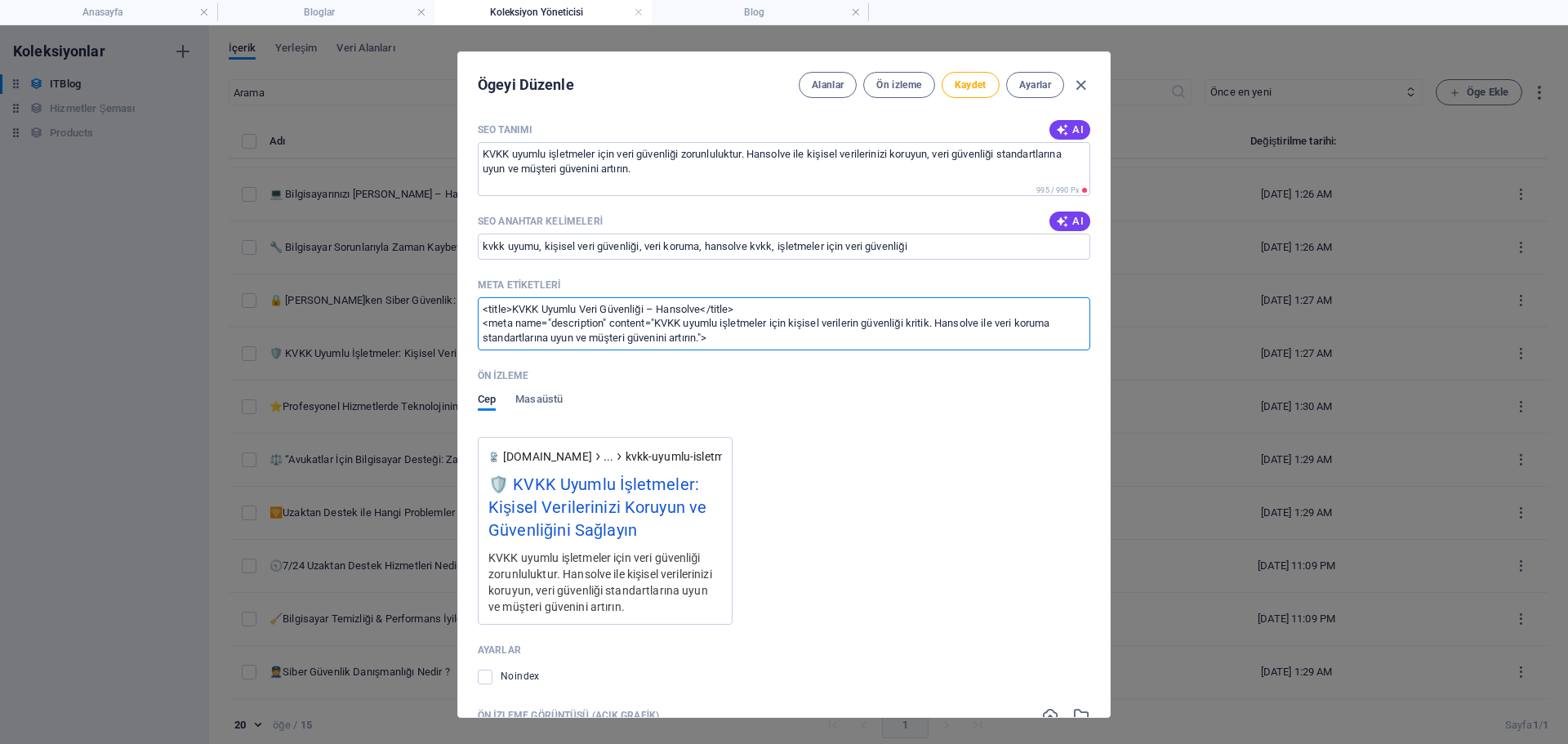
scroll to position [0, 0]
click at [983, 95] on button "Kaydet" at bounding box center [971, 85] width 58 height 26
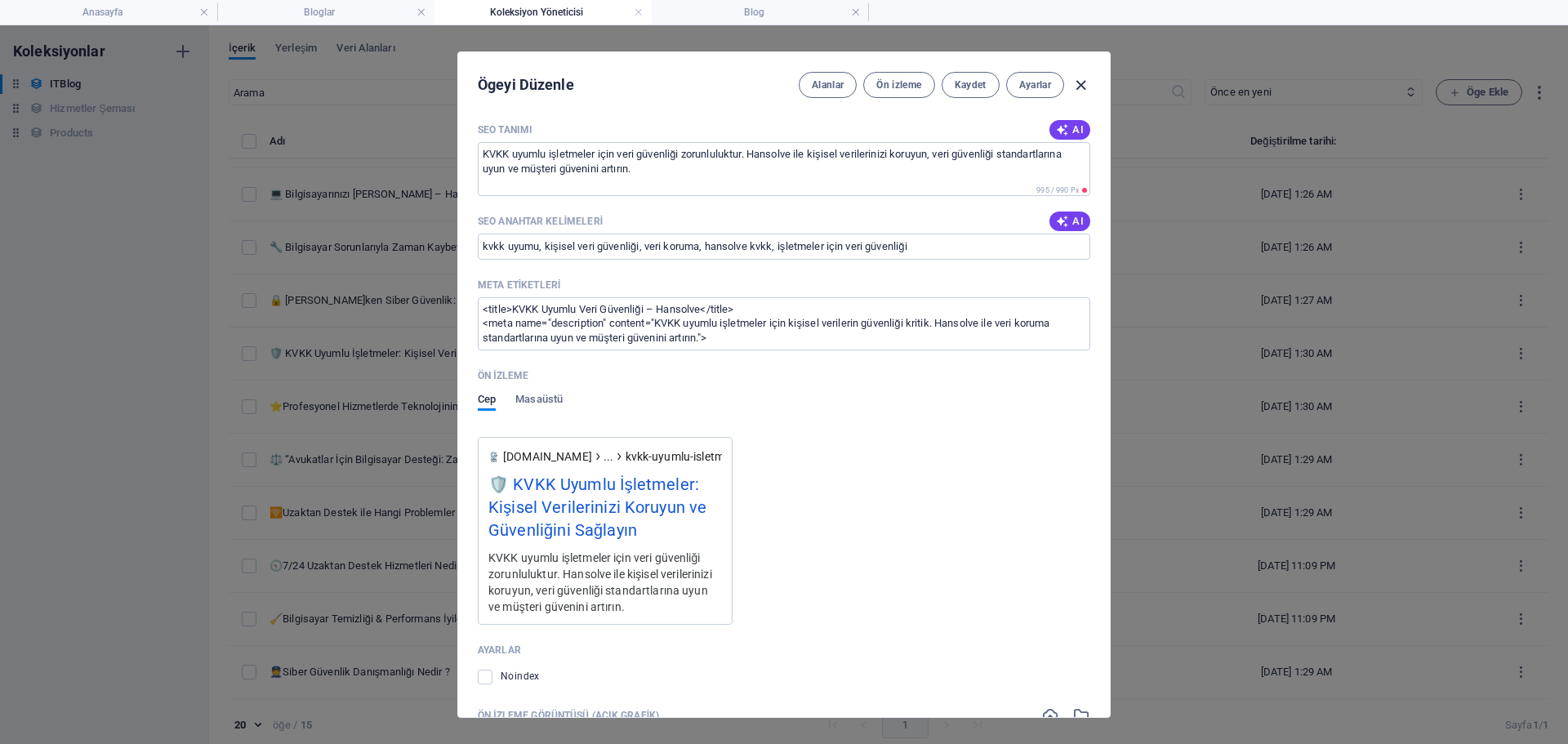
click at [1075, 90] on icon "button" at bounding box center [1081, 85] width 18 height 18
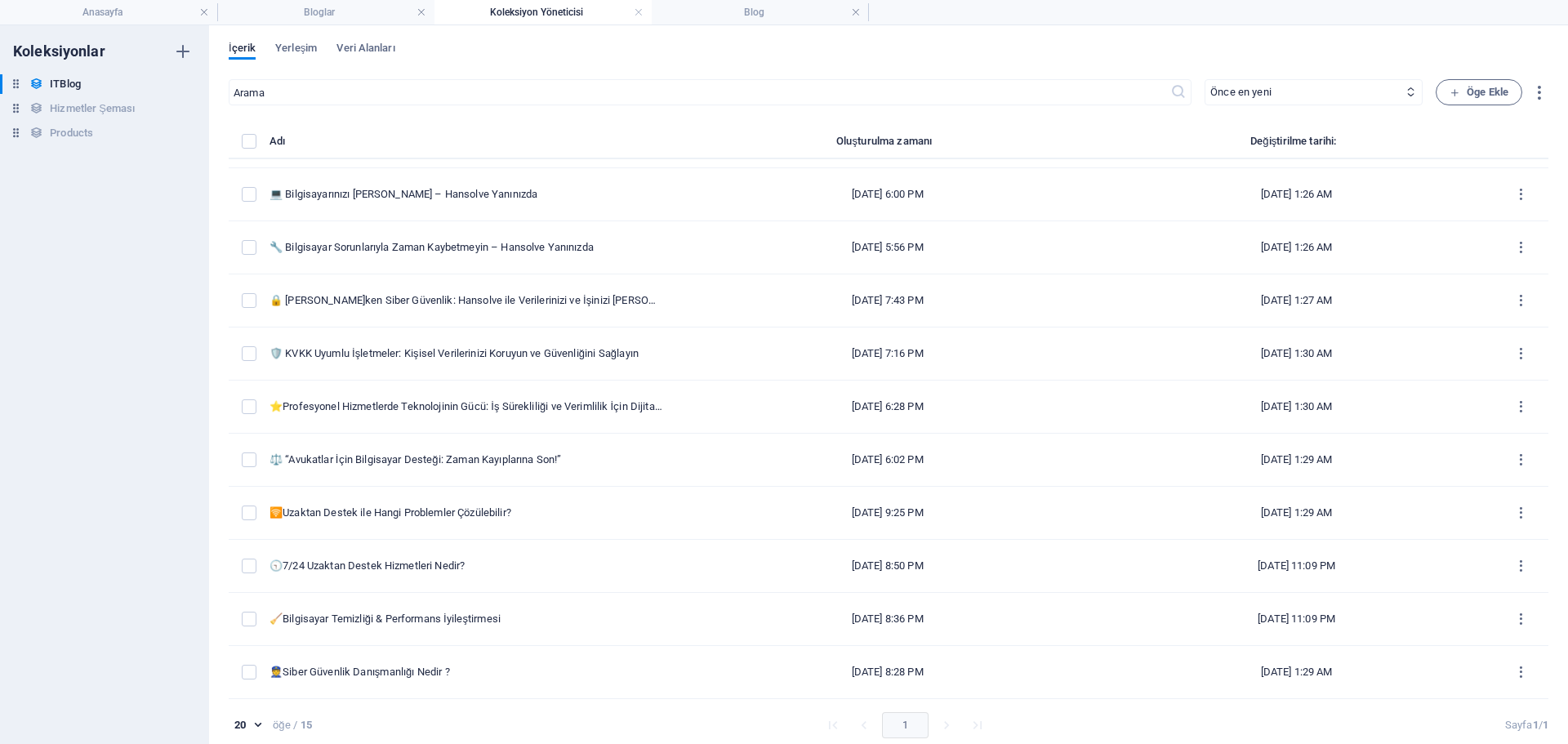
scroll to position [1488, 0]
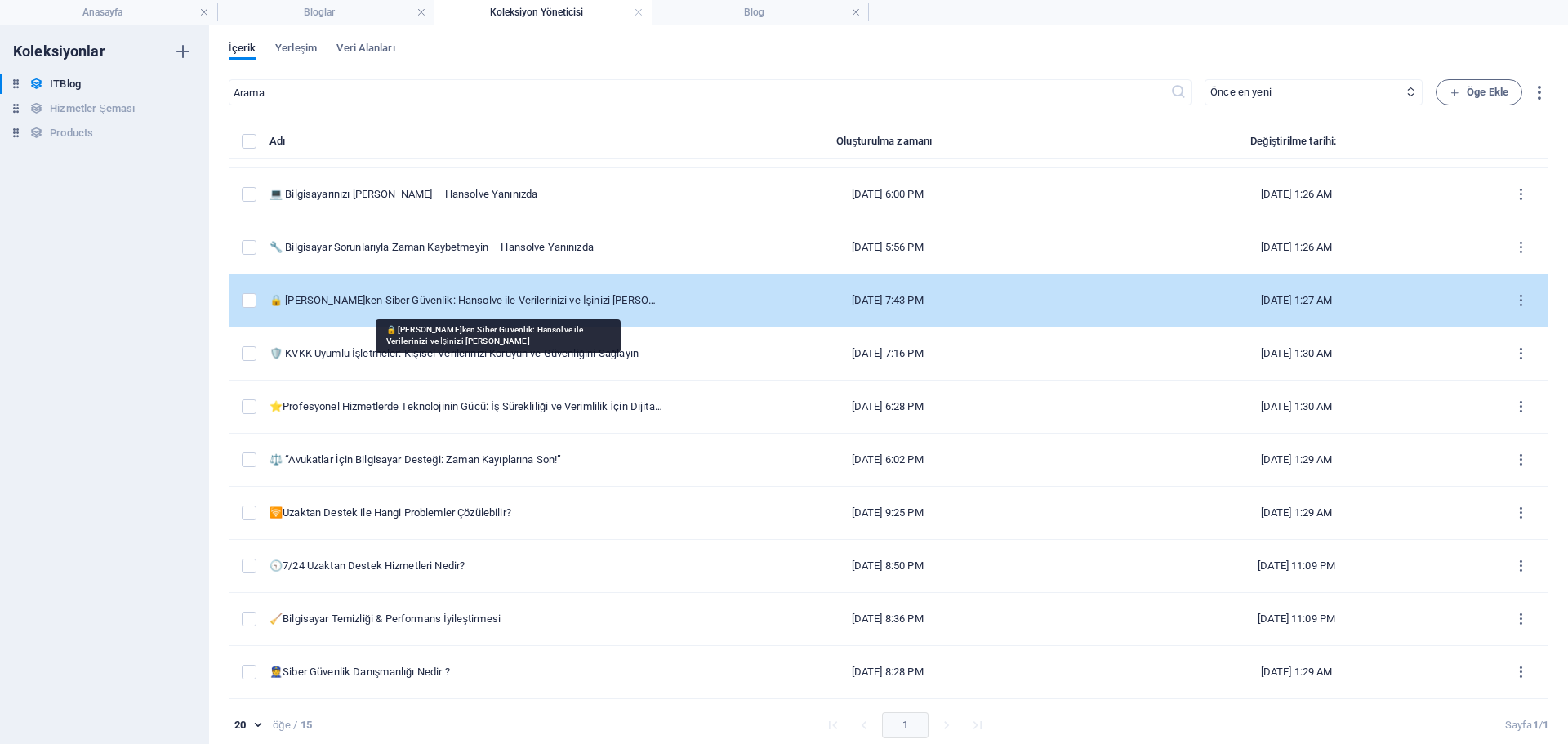
click at [488, 300] on div "🔒 [PERSON_NAME]ken Siber Güvenlik: Hansolve ile Verilerinizi ve İşinizi [PERSON…" at bounding box center [466, 300] width 393 height 15
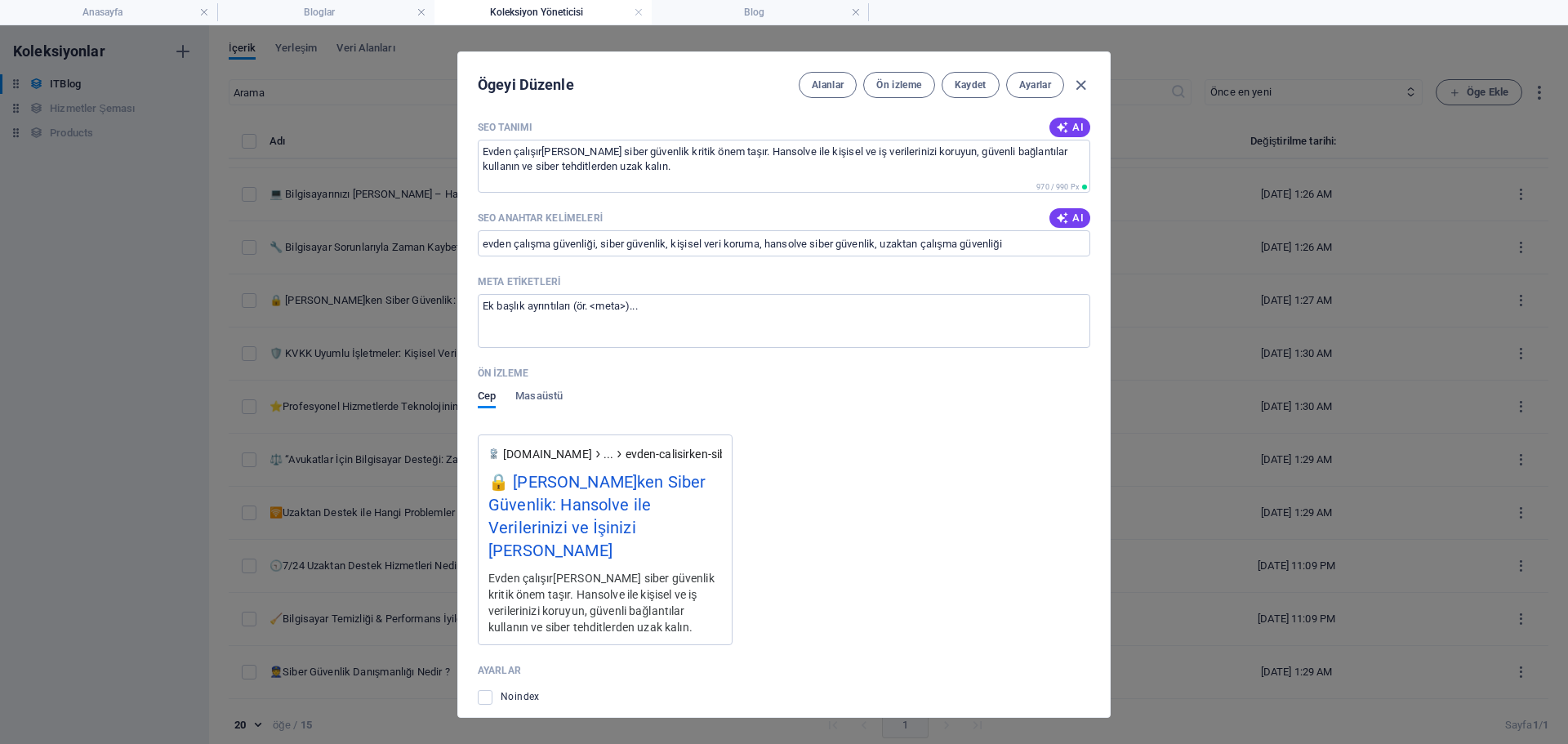
scroll to position [1634, 0]
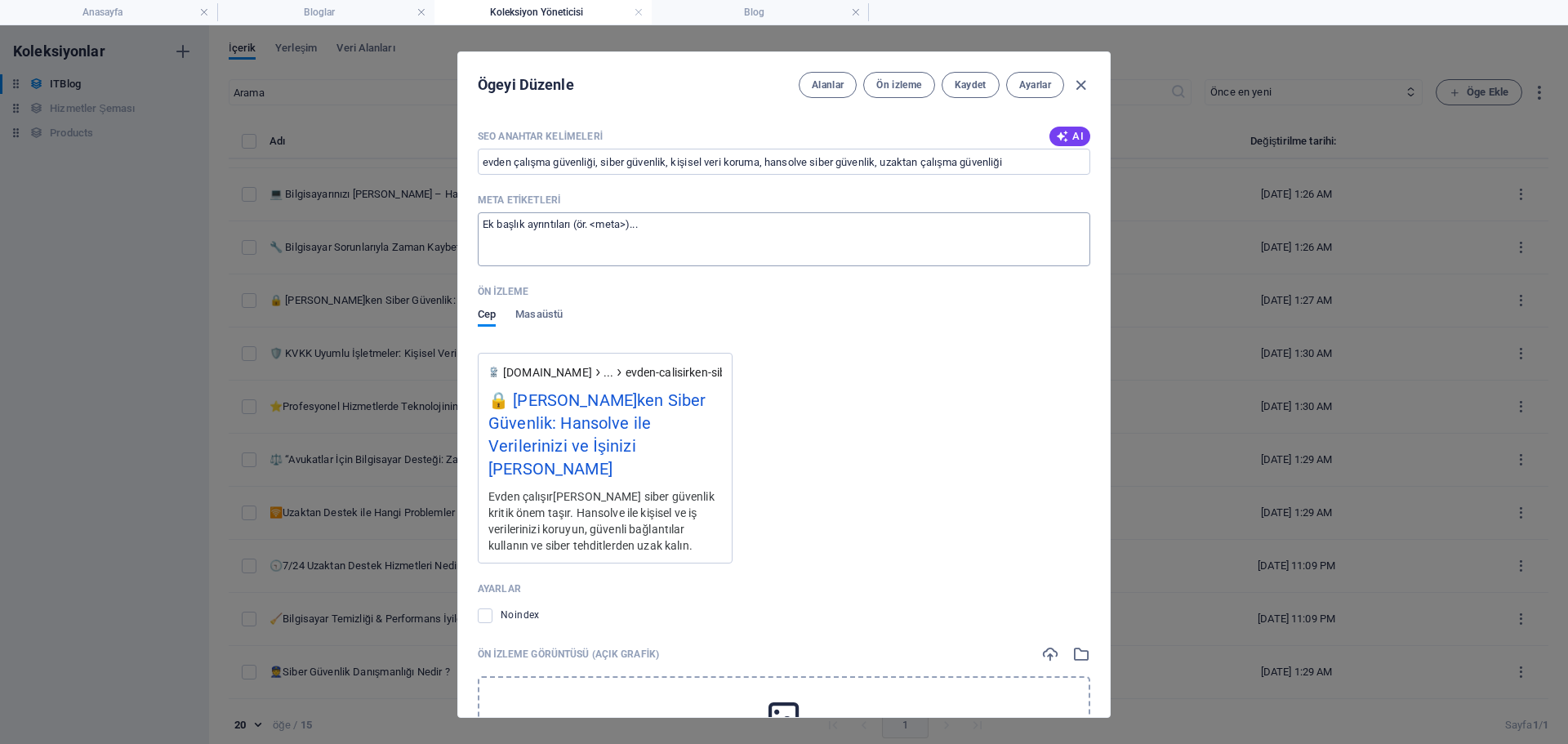
click at [591, 232] on textarea "Meta etiketleri ​" at bounding box center [784, 239] width 612 height 53
paste textarea "<title>[PERSON_NAME]ma ve Siber Güvenlik – Hansolve</title> <meta name="descrip…"
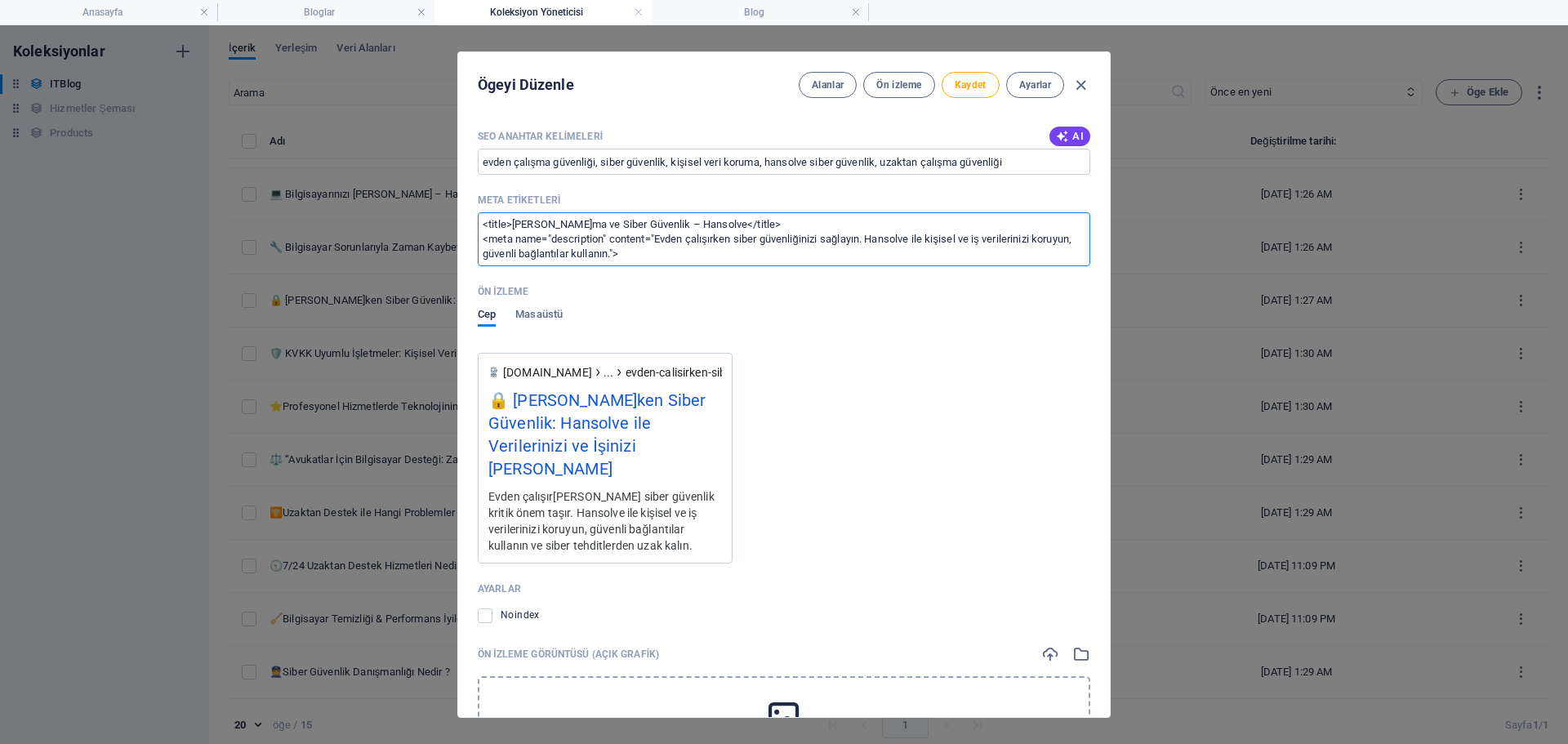
scroll to position [0, 0]
click at [985, 88] on button "Kaydet" at bounding box center [971, 85] width 58 height 26
click at [1079, 90] on icon "button" at bounding box center [1081, 85] width 18 height 18
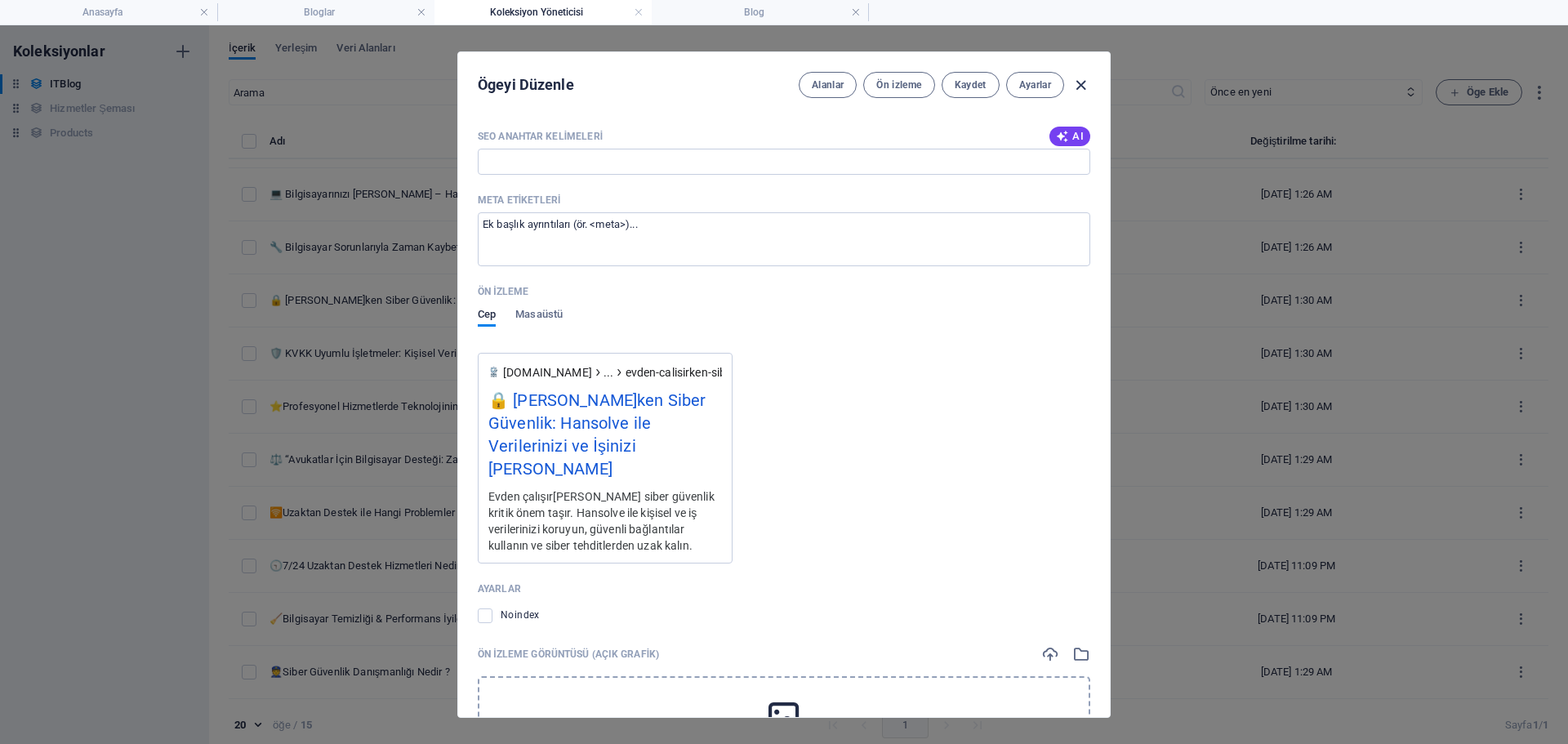
scroll to position [1569, 0]
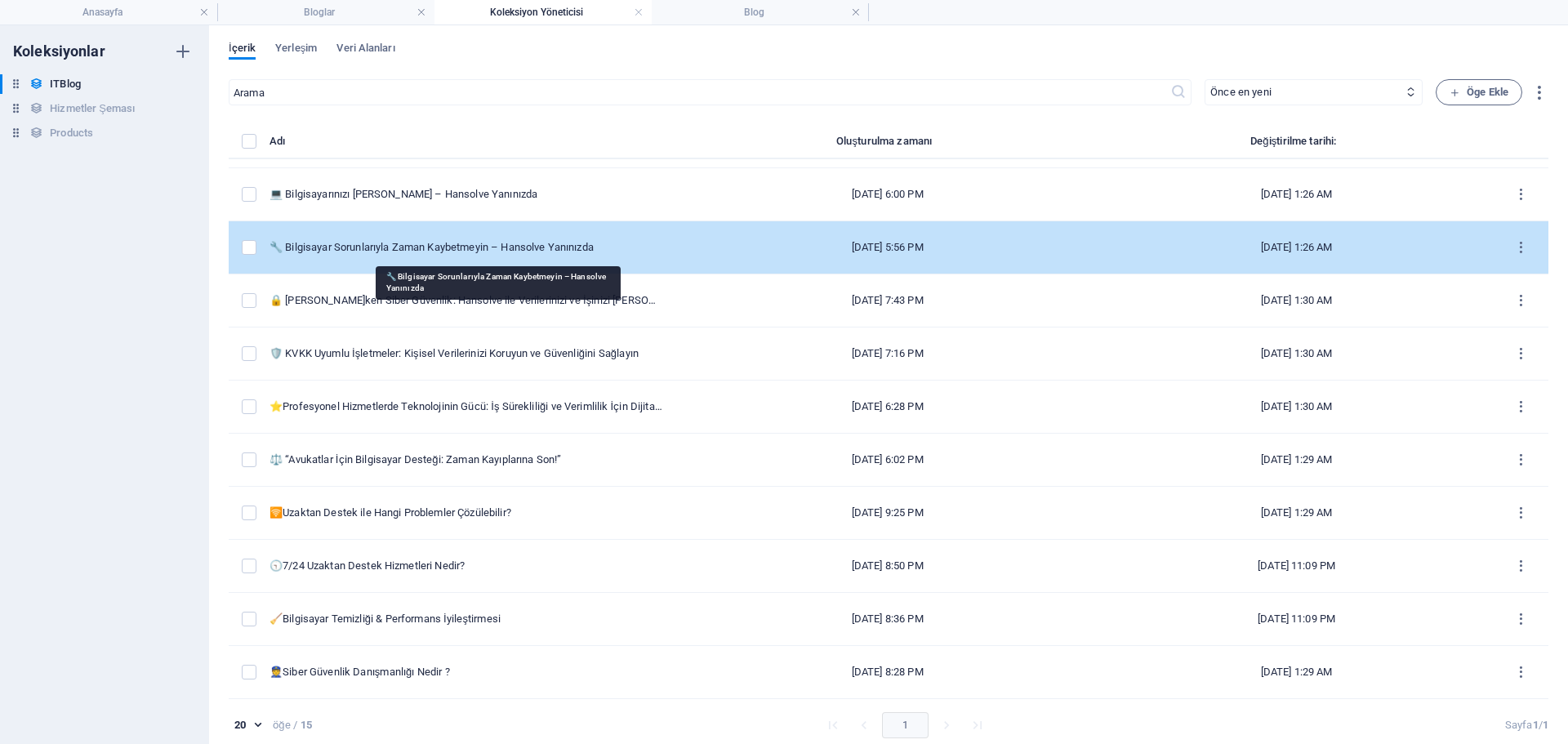
click at [523, 245] on div "🔧 Bilgisayar Sorunlarıyla Zaman Kaybetmeyin – Hansolve Yanınızda" at bounding box center [466, 248] width 393 height 15
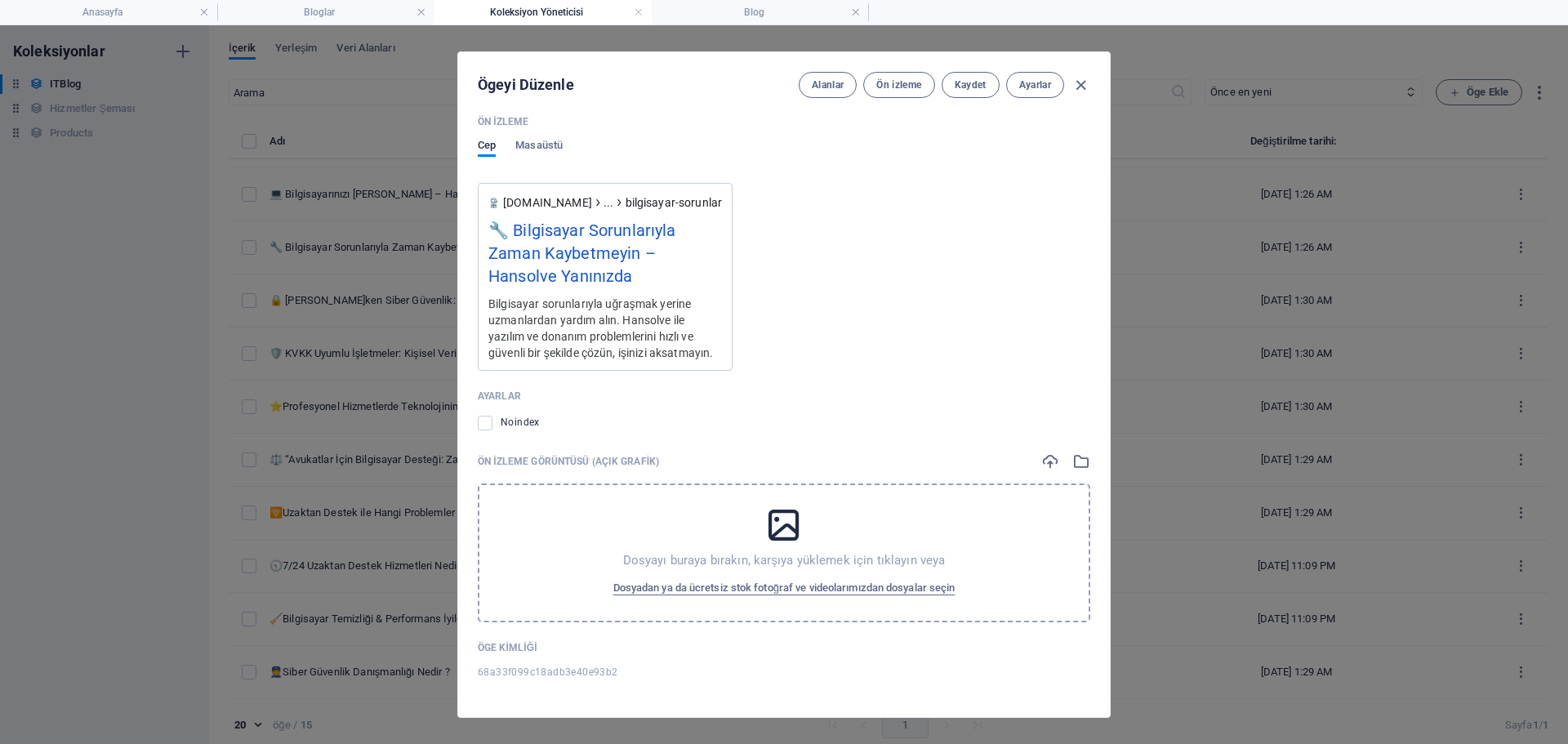
scroll to position [1540, 0]
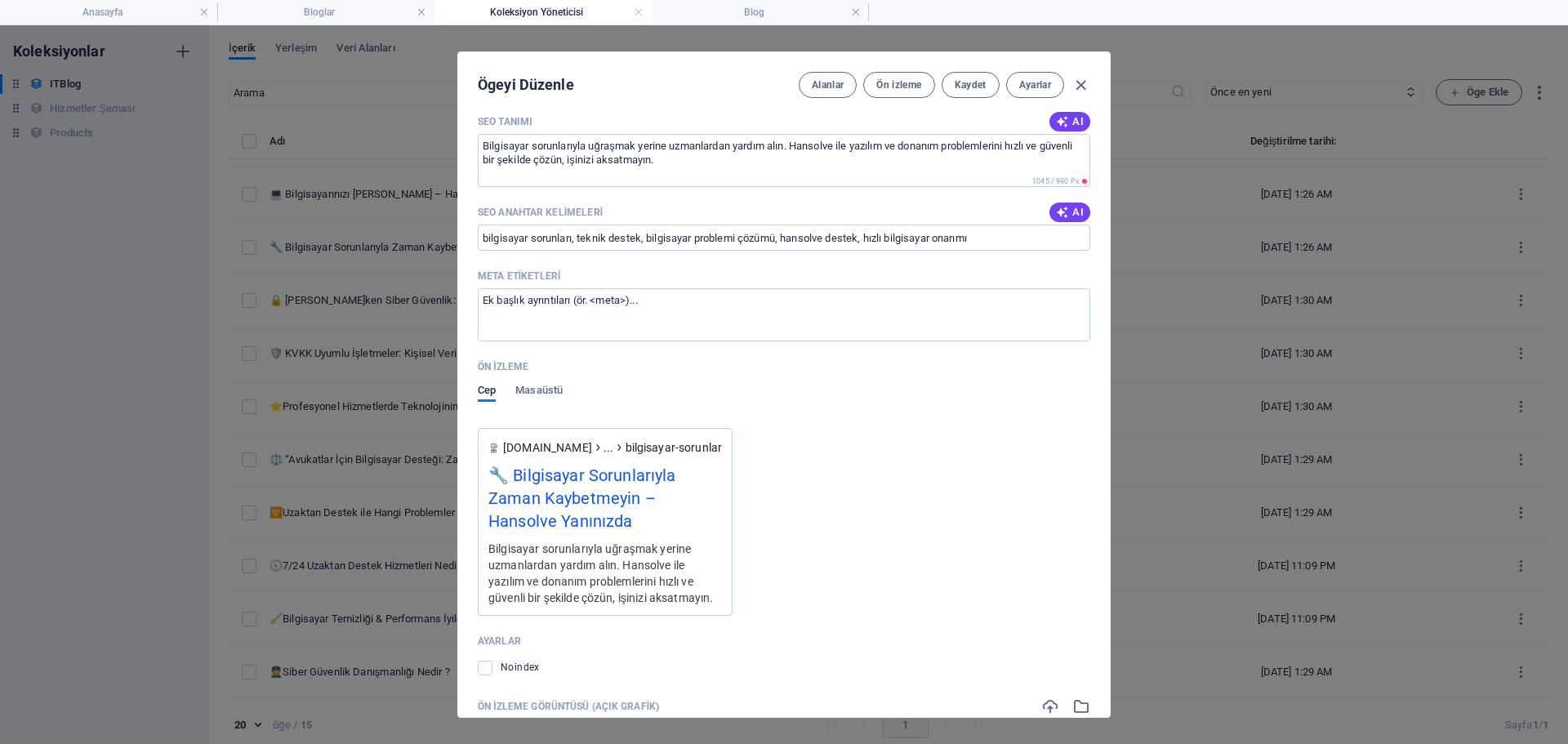
click at [627, 287] on div "Meta etiketleri" at bounding box center [784, 275] width 612 height 24
click at [627, 289] on textarea "Meta etiketleri ​" at bounding box center [784, 315] width 612 height 53
click at [630, 306] on textarea "Meta etiketleri ​" at bounding box center [784, 315] width 612 height 53
paste textarea "<title>Bilgisayar Sorunları ve Teknik Destek – Hansolve</title> <meta name="des…"
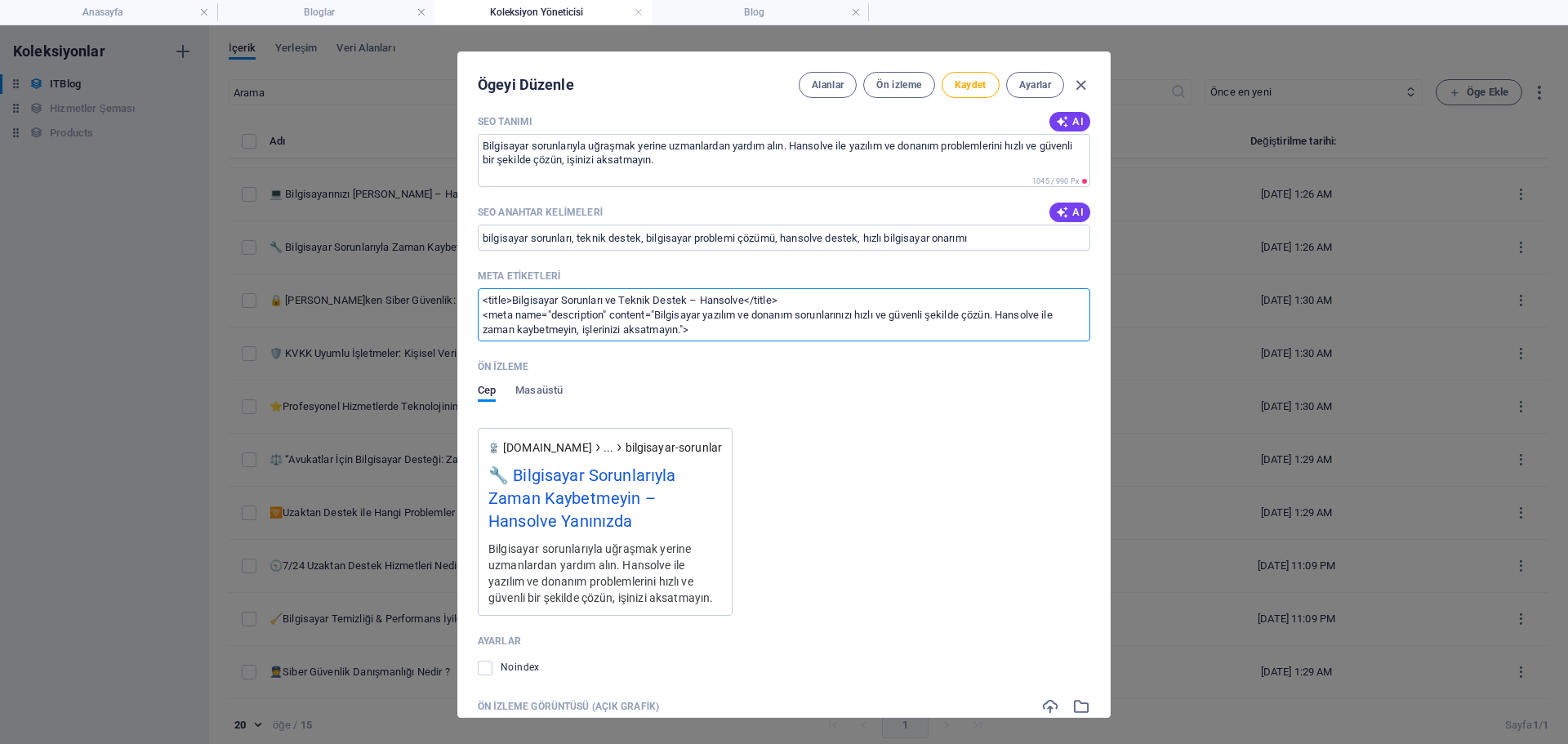
scroll to position [0, 0]
click at [979, 83] on span "Kaydet" at bounding box center [971, 85] width 32 height 13
click at [1087, 86] on icon "button" at bounding box center [1081, 85] width 18 height 18
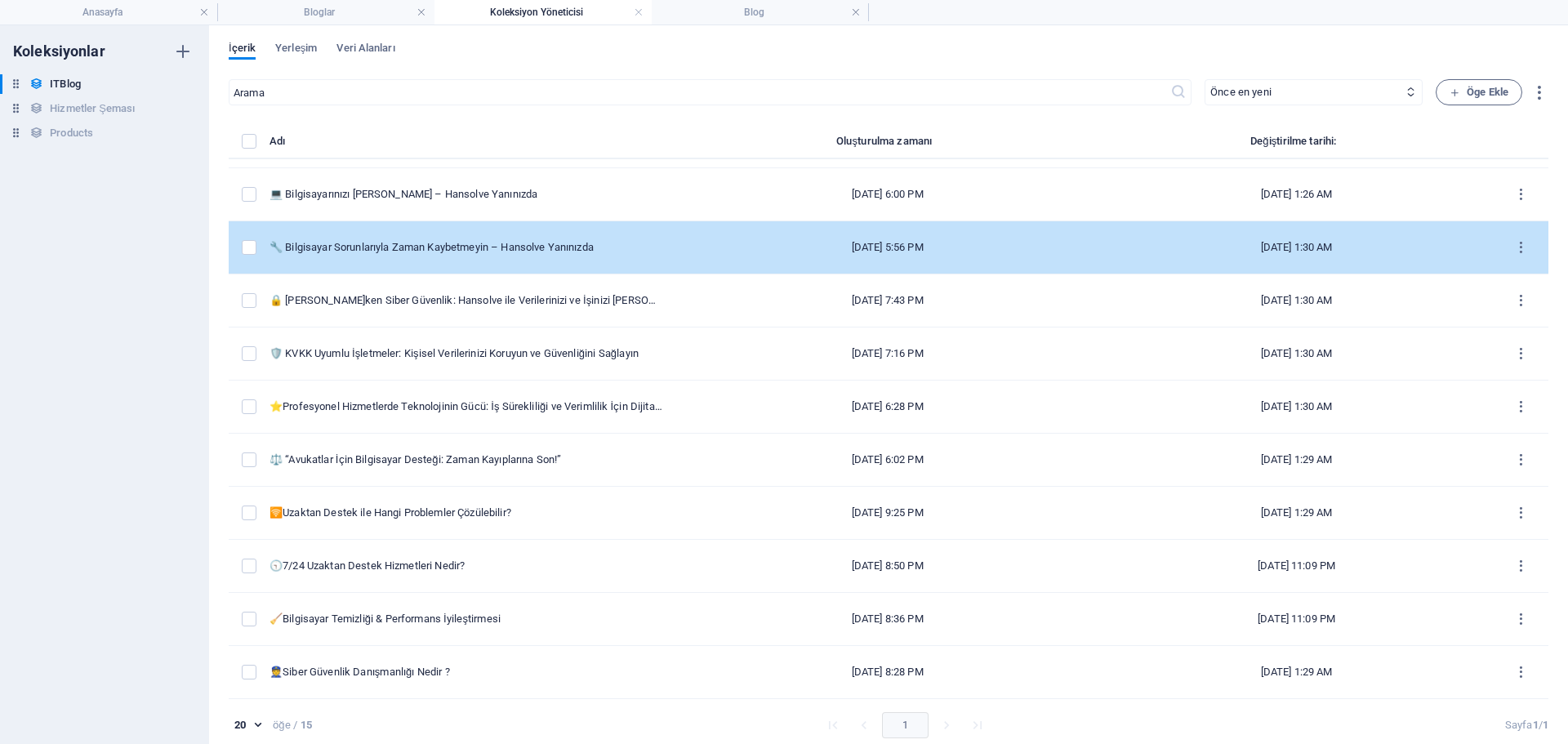
scroll to position [175, 0]
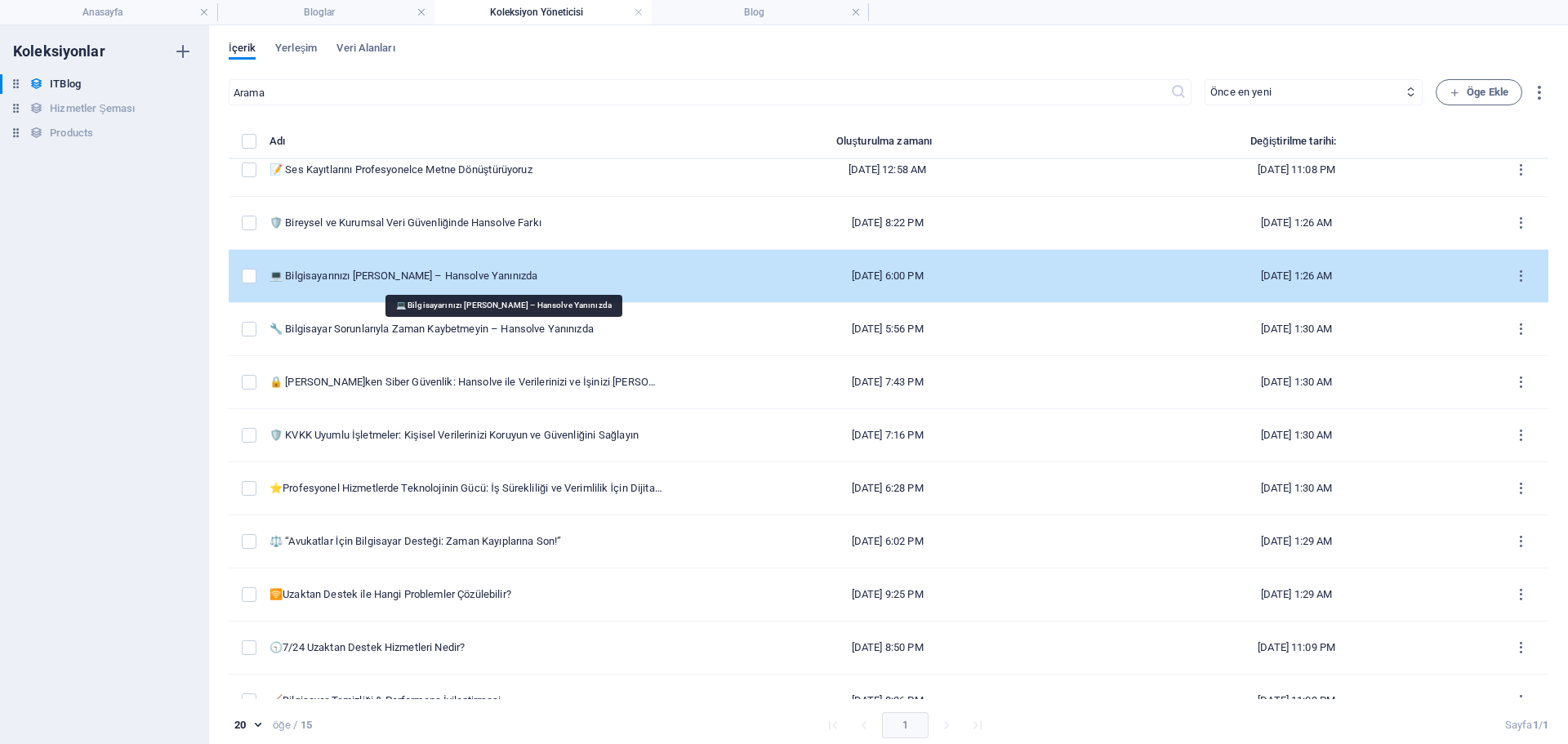
click at [628, 271] on div "💻 Bilgisayarınızı [PERSON_NAME] – Hansolve Yanınızda" at bounding box center [466, 276] width 393 height 15
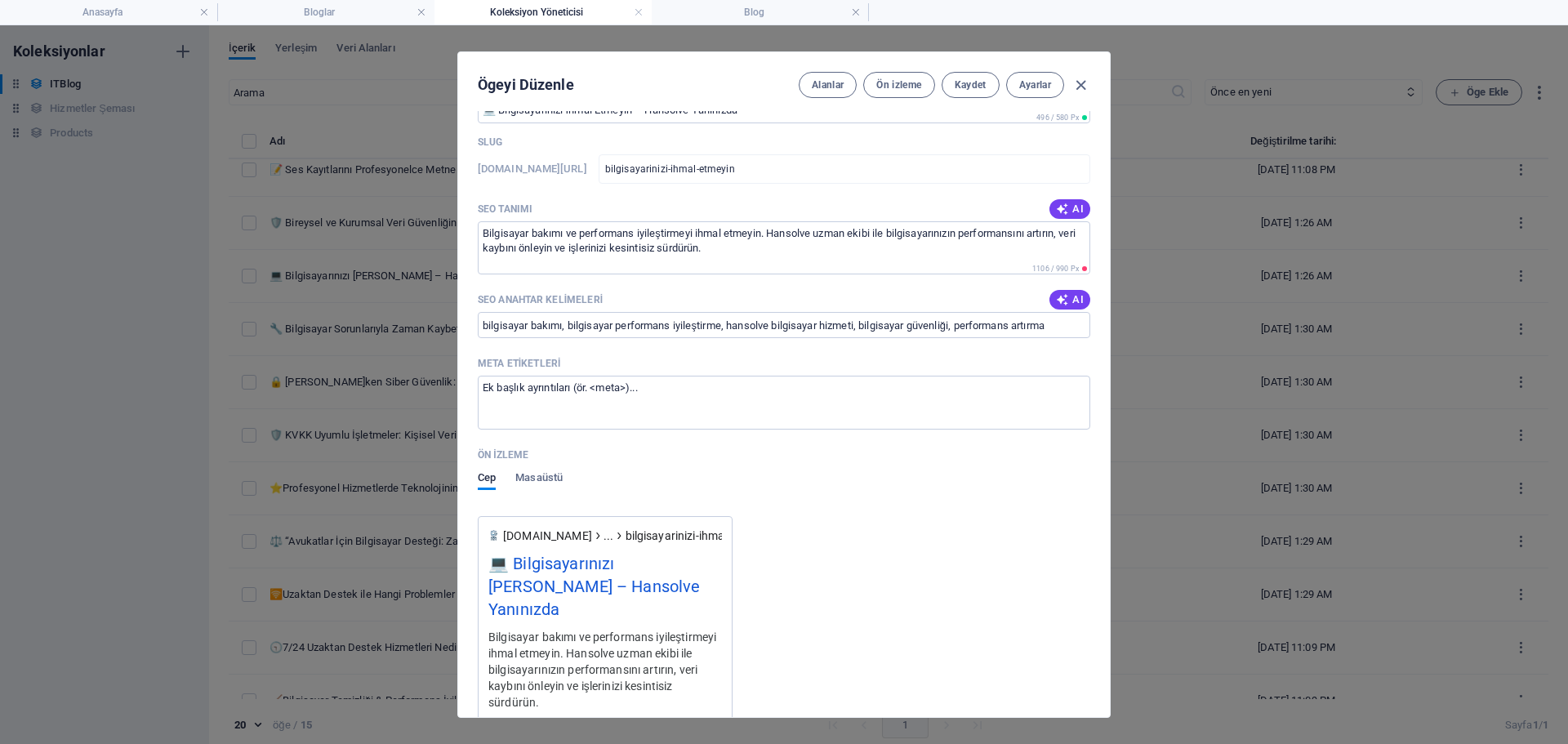
scroll to position [1307, 0]
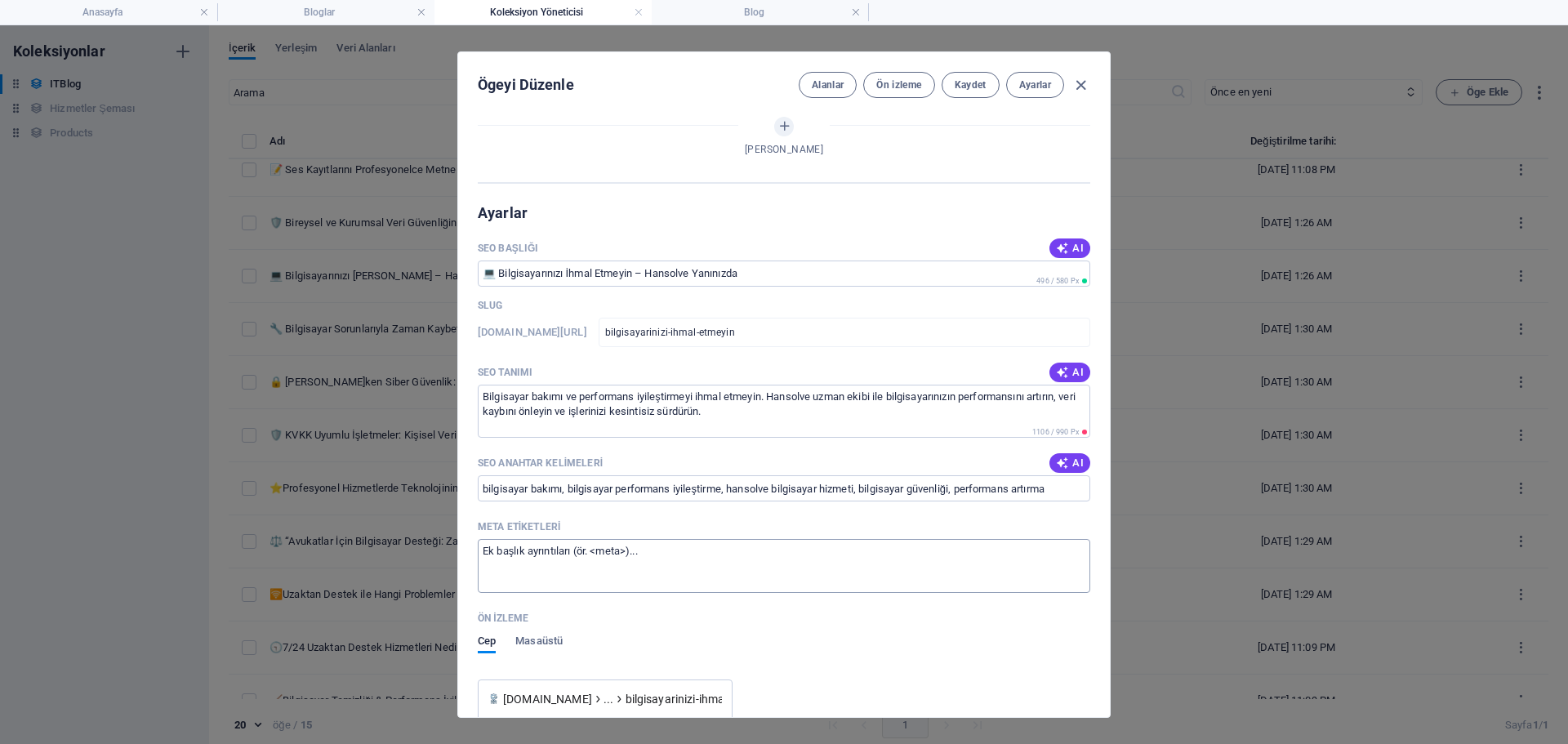
click at [736, 562] on textarea "Meta etiketleri ​" at bounding box center [784, 565] width 612 height 53
paste textarea "<title>Bilgisayar Bakımı ve Performans – Hansolve</title> <meta name="descripti…"
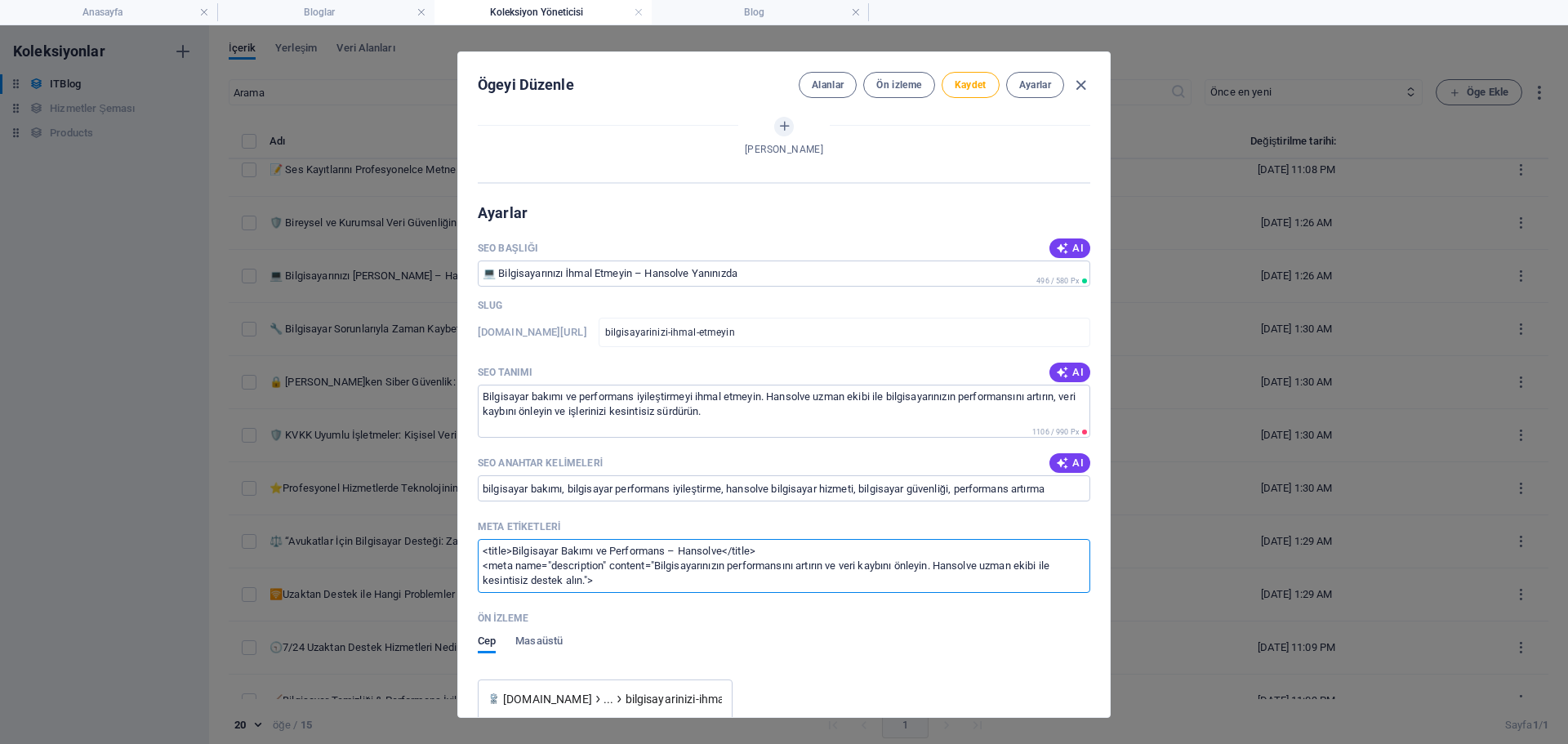
scroll to position [0, 0]
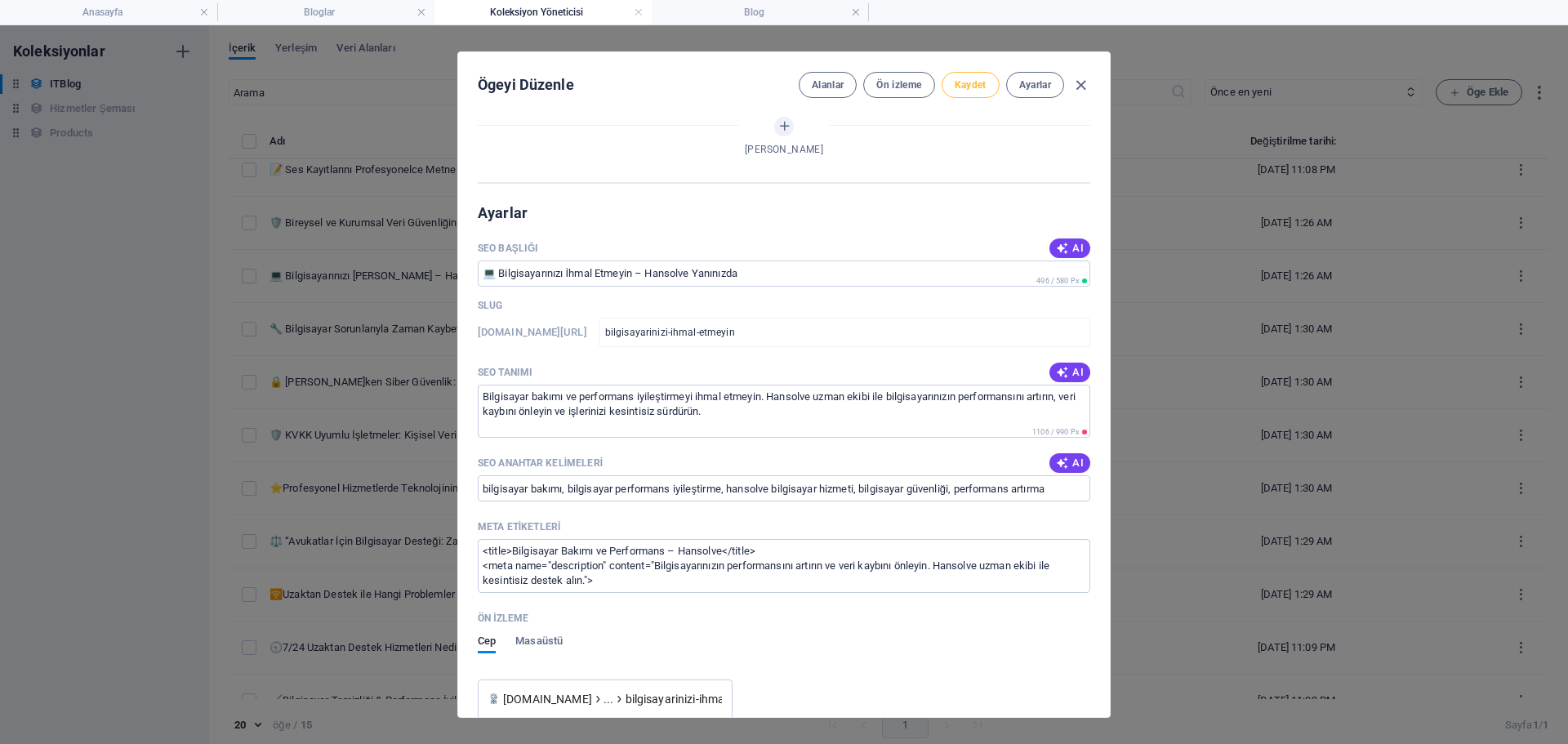
click at [981, 88] on span "Kaydet" at bounding box center [971, 85] width 32 height 13
click at [1075, 86] on icon "button" at bounding box center [1081, 85] width 18 height 18
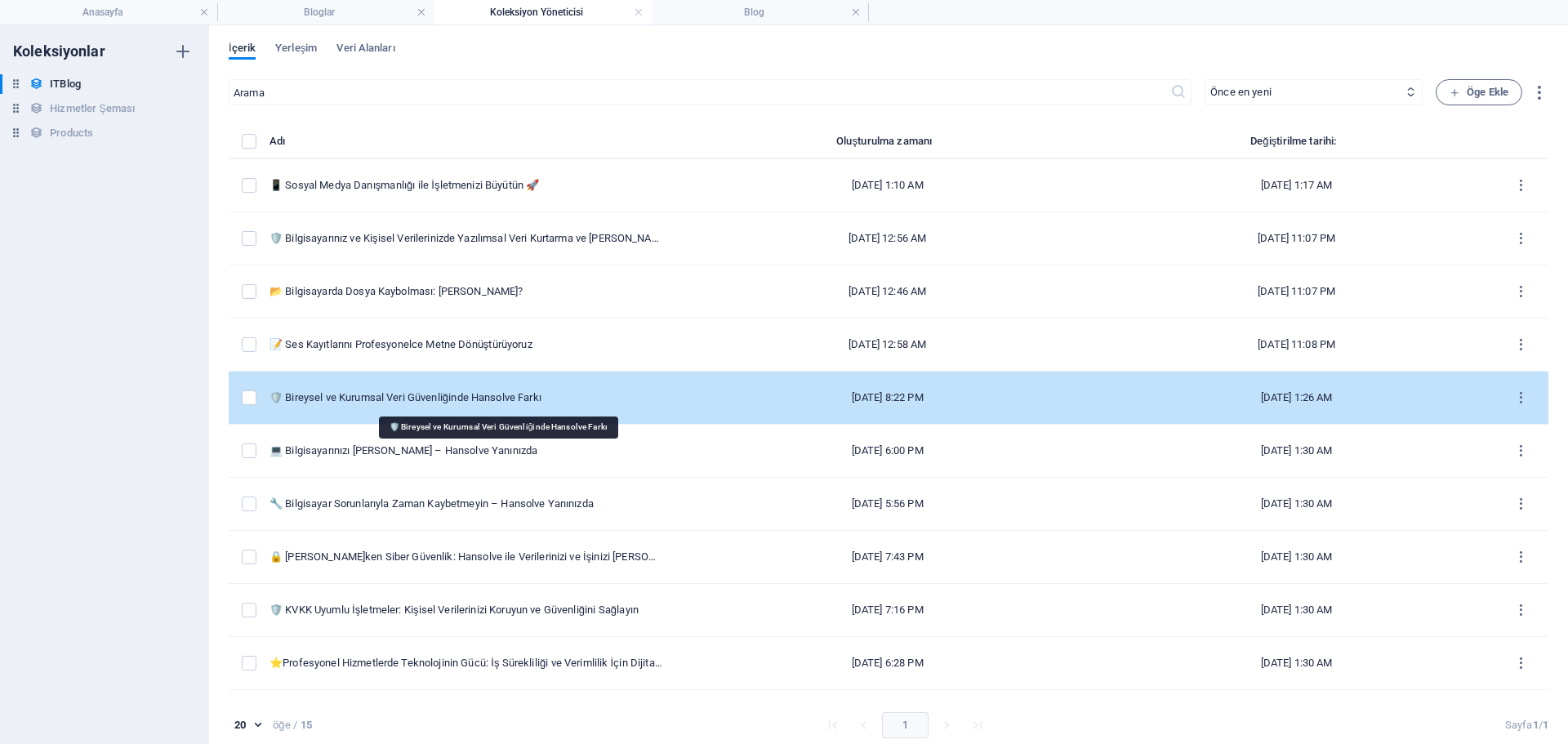
click at [653, 396] on div "🛡️ Bireysel ve Kurumsal Veri Güvenliğinde Hansolve Farkı" at bounding box center [466, 398] width 393 height 15
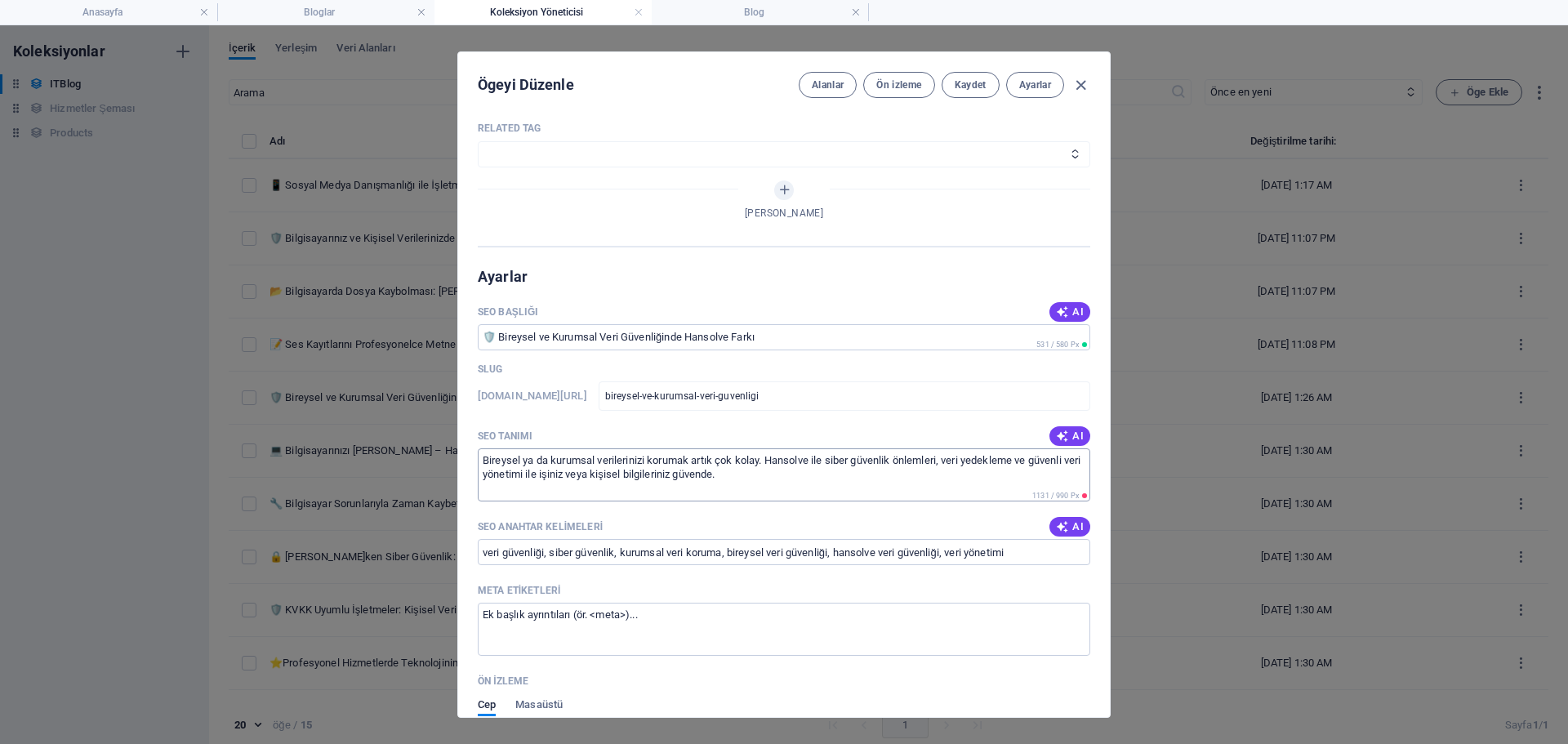
scroll to position [1307, 0]
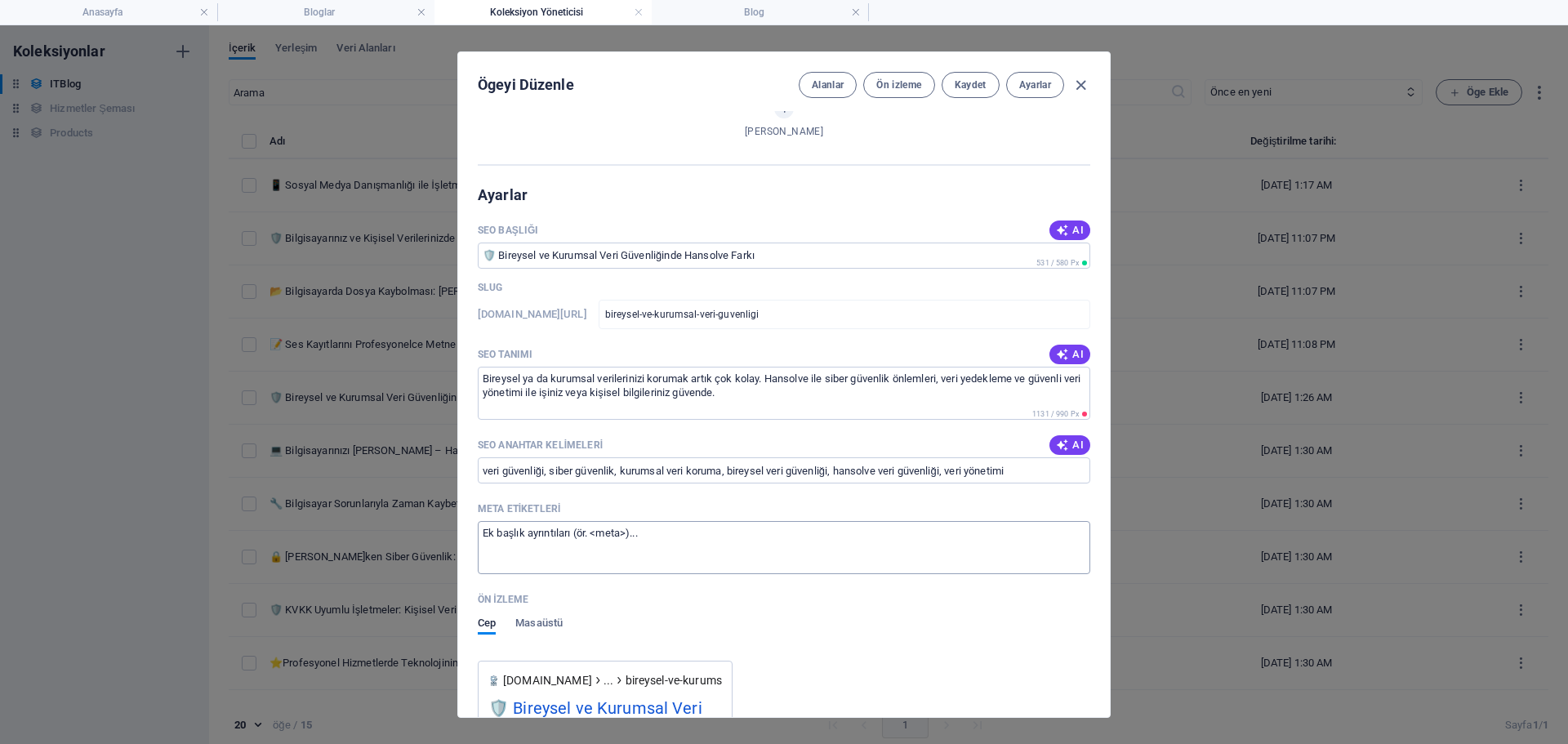
click at [649, 563] on textarea "Meta etiketleri ​" at bounding box center [784, 547] width 612 height 53
paste textarea "<title>Bireysel ve Kurumsal Veri Güvenliği – Hansolve</title> <meta name="descr…"
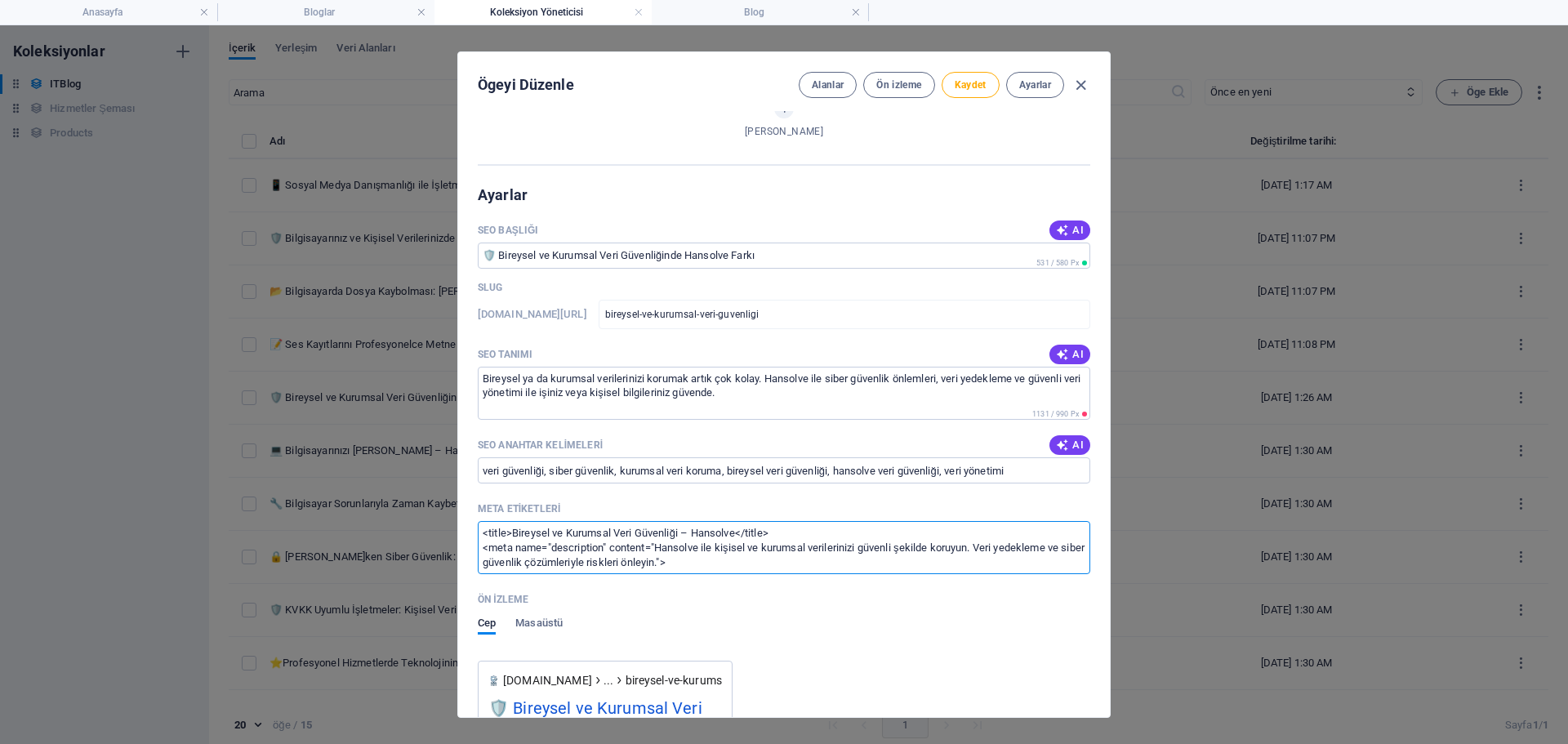
scroll to position [0, 0]
click at [986, 74] on button "Kaydet" at bounding box center [971, 85] width 58 height 26
click at [1077, 85] on icon "button" at bounding box center [1081, 85] width 18 height 18
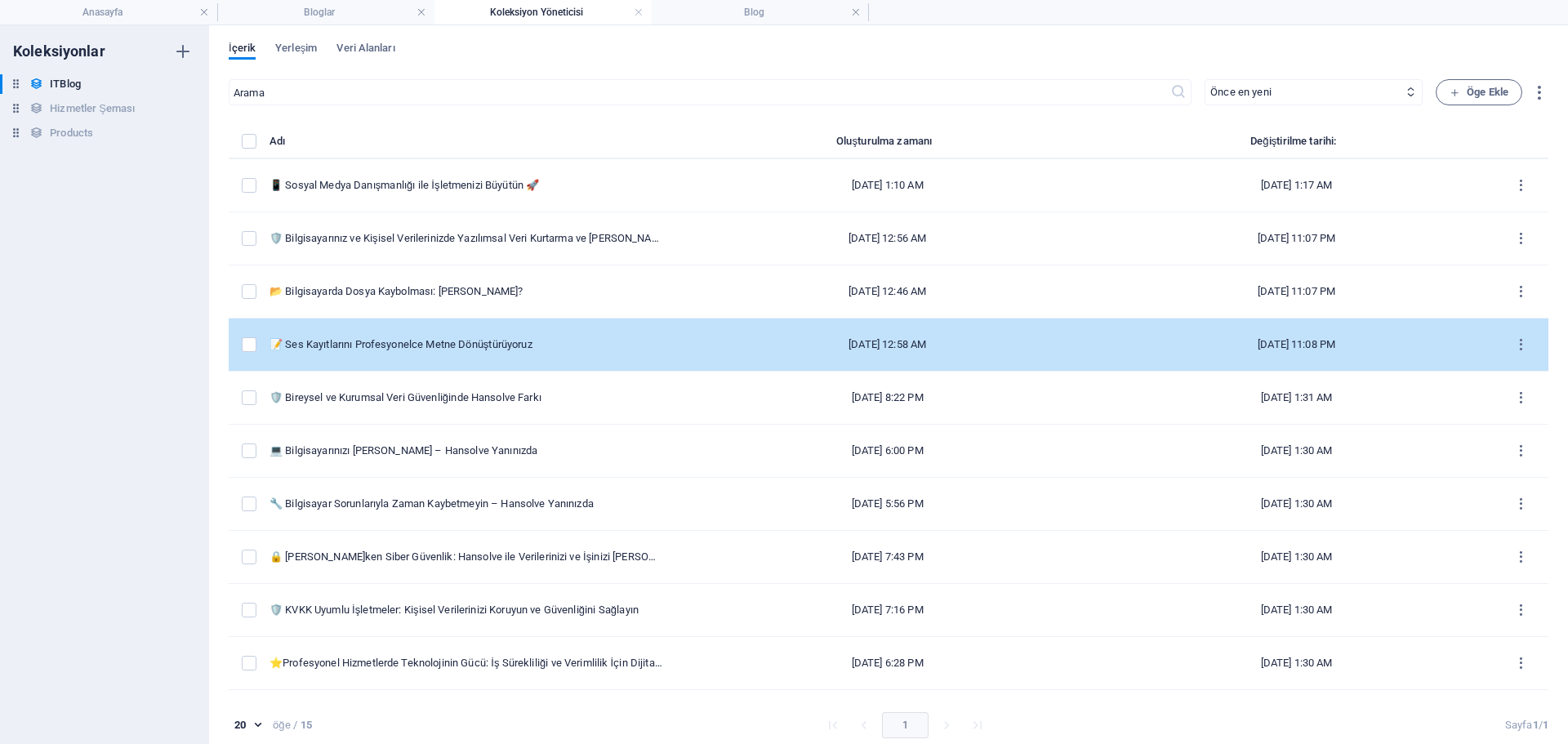
scroll to position [1243, 0]
click at [516, 329] on td "📝 Ses Kayıtlarını Profesyonelce Metne Dönüştürüyoruz" at bounding box center [472, 345] width 406 height 53
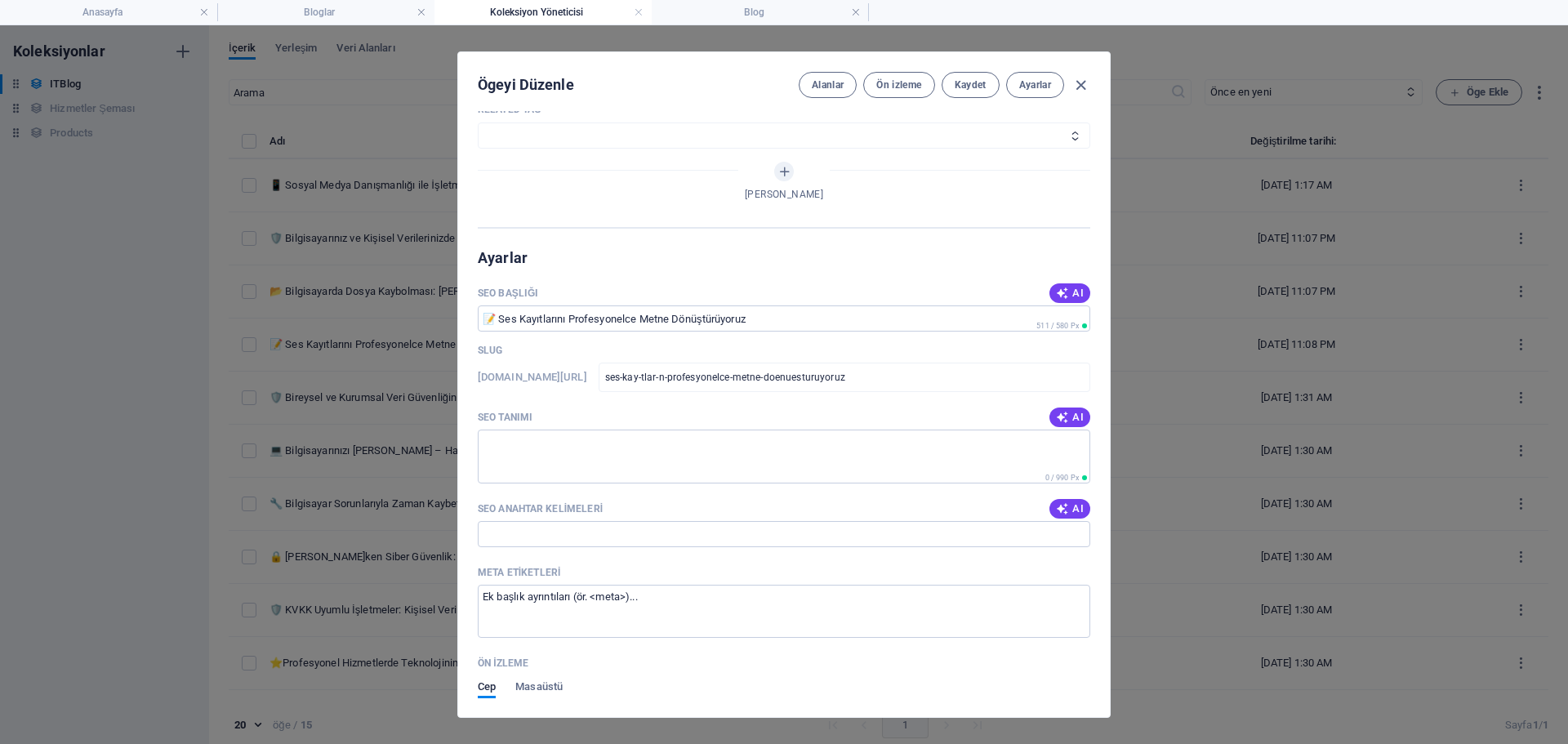
scroll to position [1307, 0]
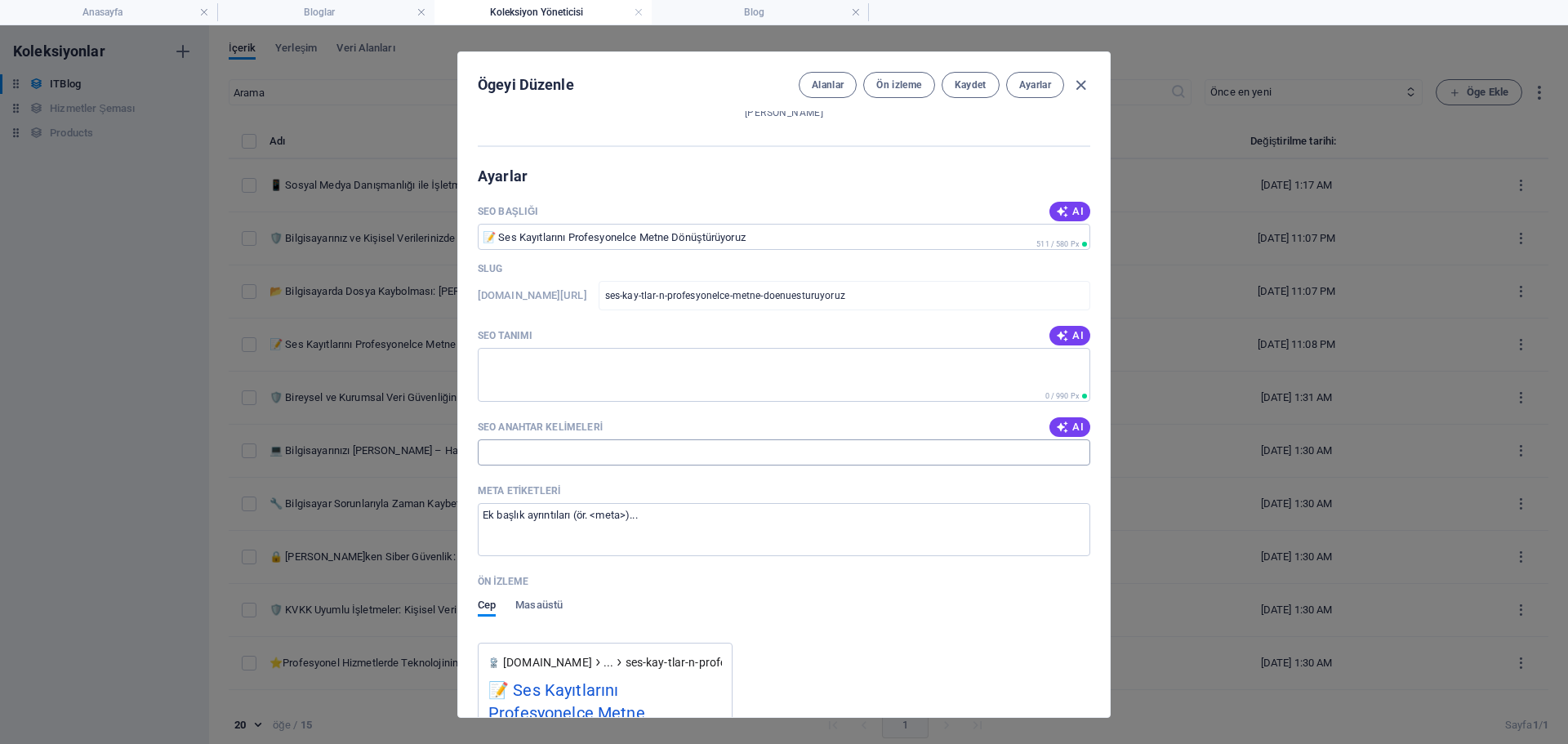
click at [591, 459] on input "SEO Anahtar Kelimeleri" at bounding box center [784, 452] width 612 height 26
paste input "<title>Ses Kayıtlarını Metne Dönüştürme – Hansolve</title> <meta name="descript…"
click at [637, 510] on textarea "Meta etiketleri ​" at bounding box center [784, 529] width 612 height 53
paste textarea "<title>Ses Kayıtlarını Metne Dönüştürme – Hansolve</title> <meta name="descript…"
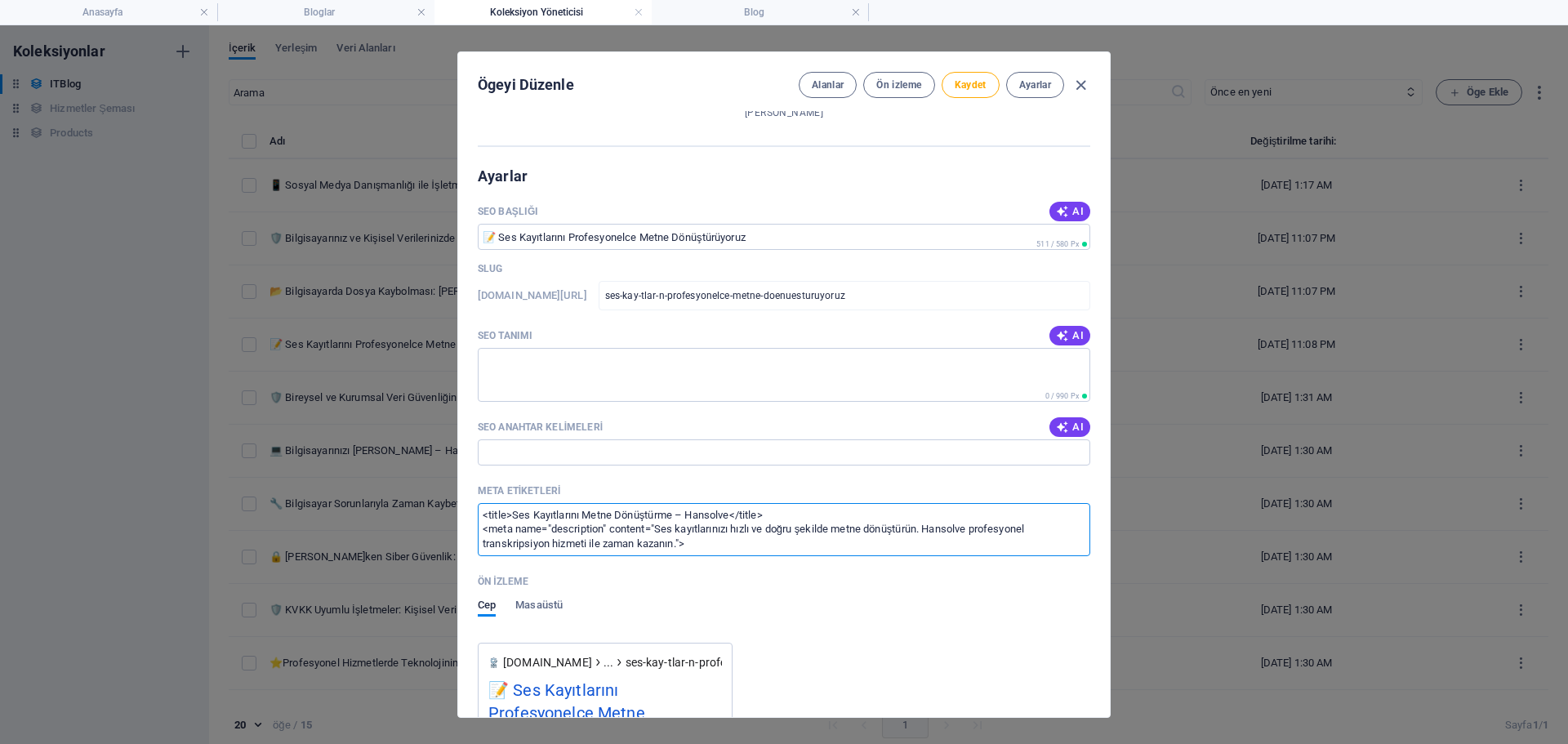
scroll to position [9, 0]
click at [592, 380] on textarea "SEO Tanımı" at bounding box center [784, 374] width 612 height 53
paste textarea "Ses kayıtlarınızı hızlı ve doğru bir şekilde yazıya dönüştürmek ister misiniz? …"
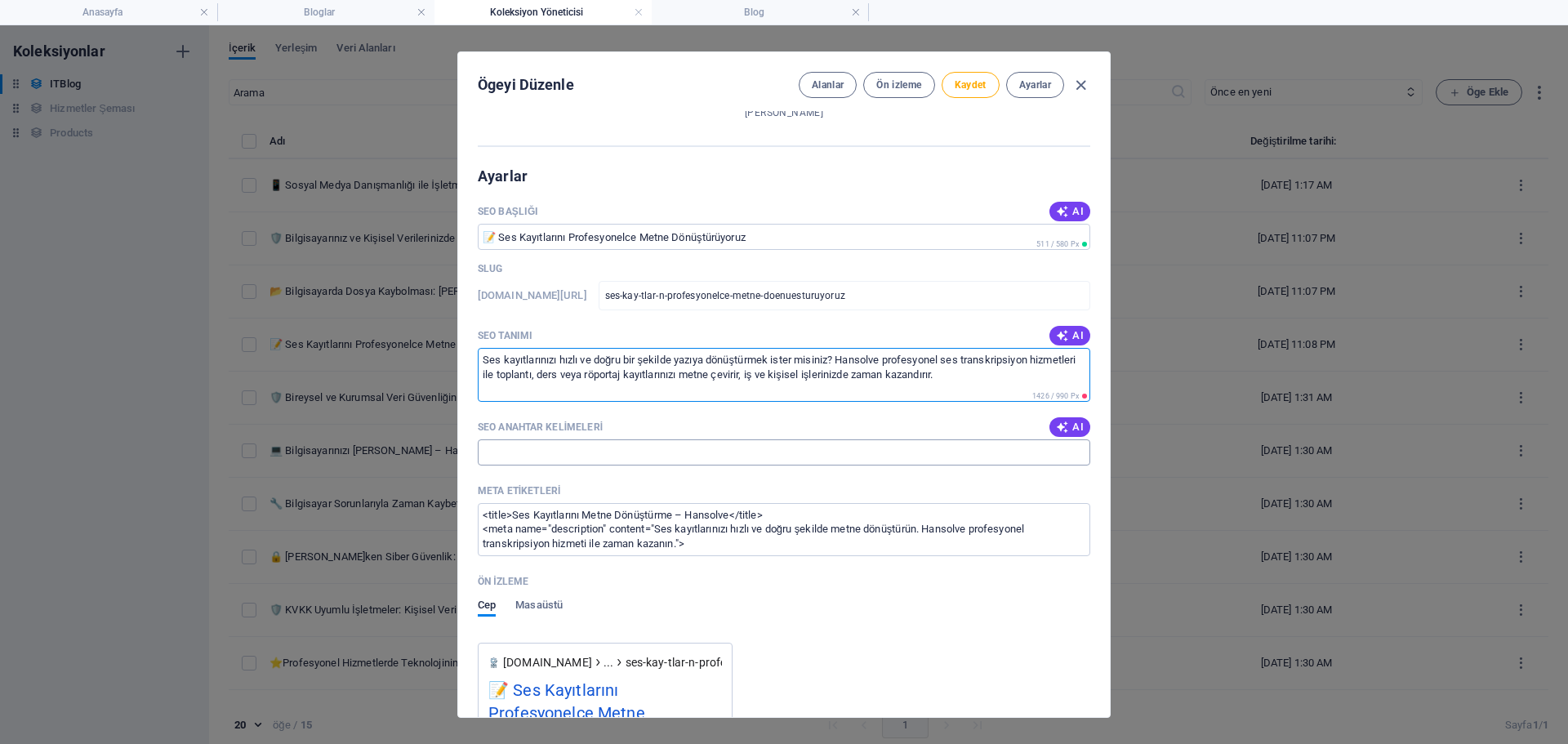
click at [659, 453] on input "SEO Anahtar Kelimeleri" at bounding box center [784, 452] width 612 height 26
paste input "ses kayıtlarını metne dönüştürme, transkripsiyon hizmeti, profesyonel ses metni…"
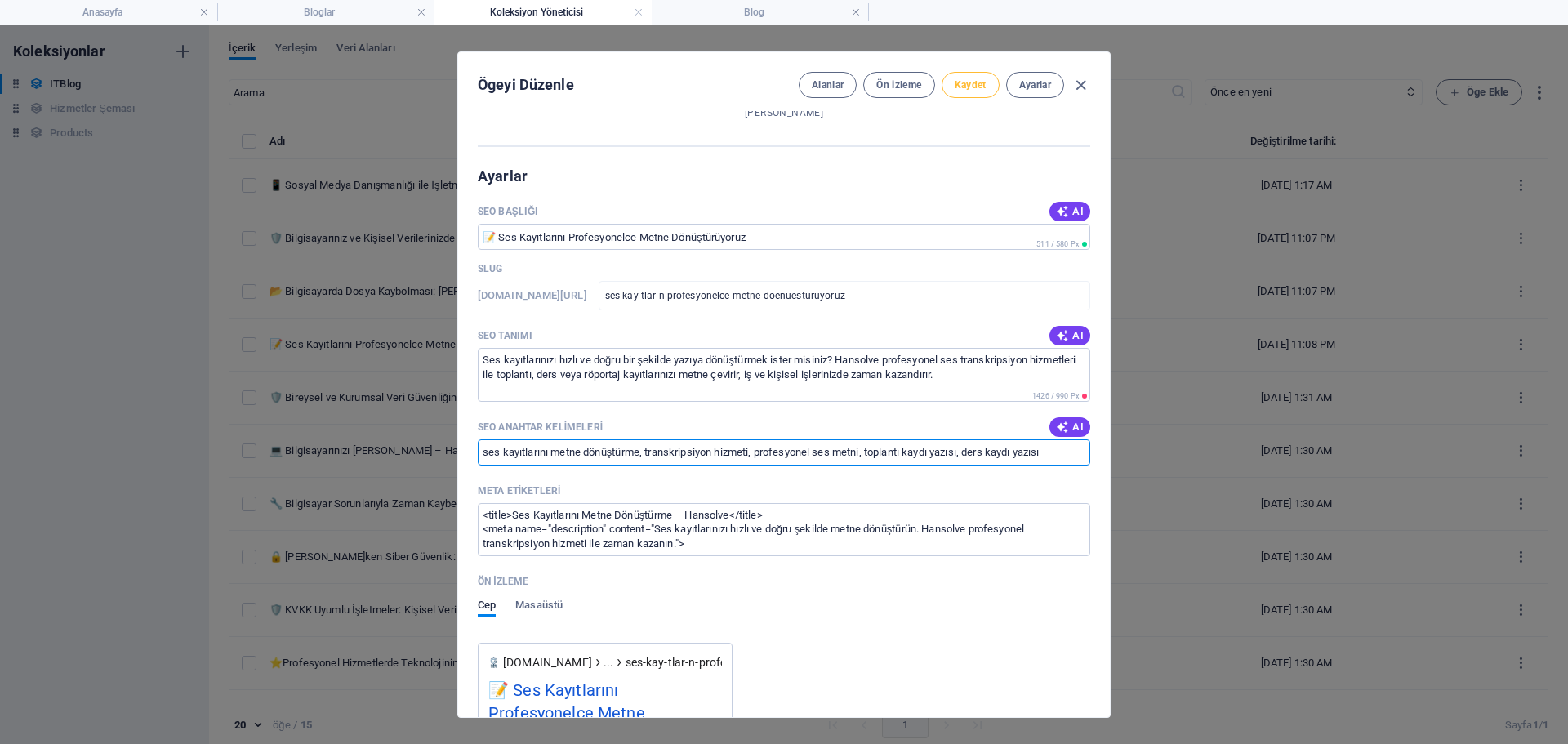
click at [986, 84] on button "Kaydet" at bounding box center [971, 85] width 58 height 26
click at [1081, 82] on icon "button" at bounding box center [1081, 85] width 18 height 18
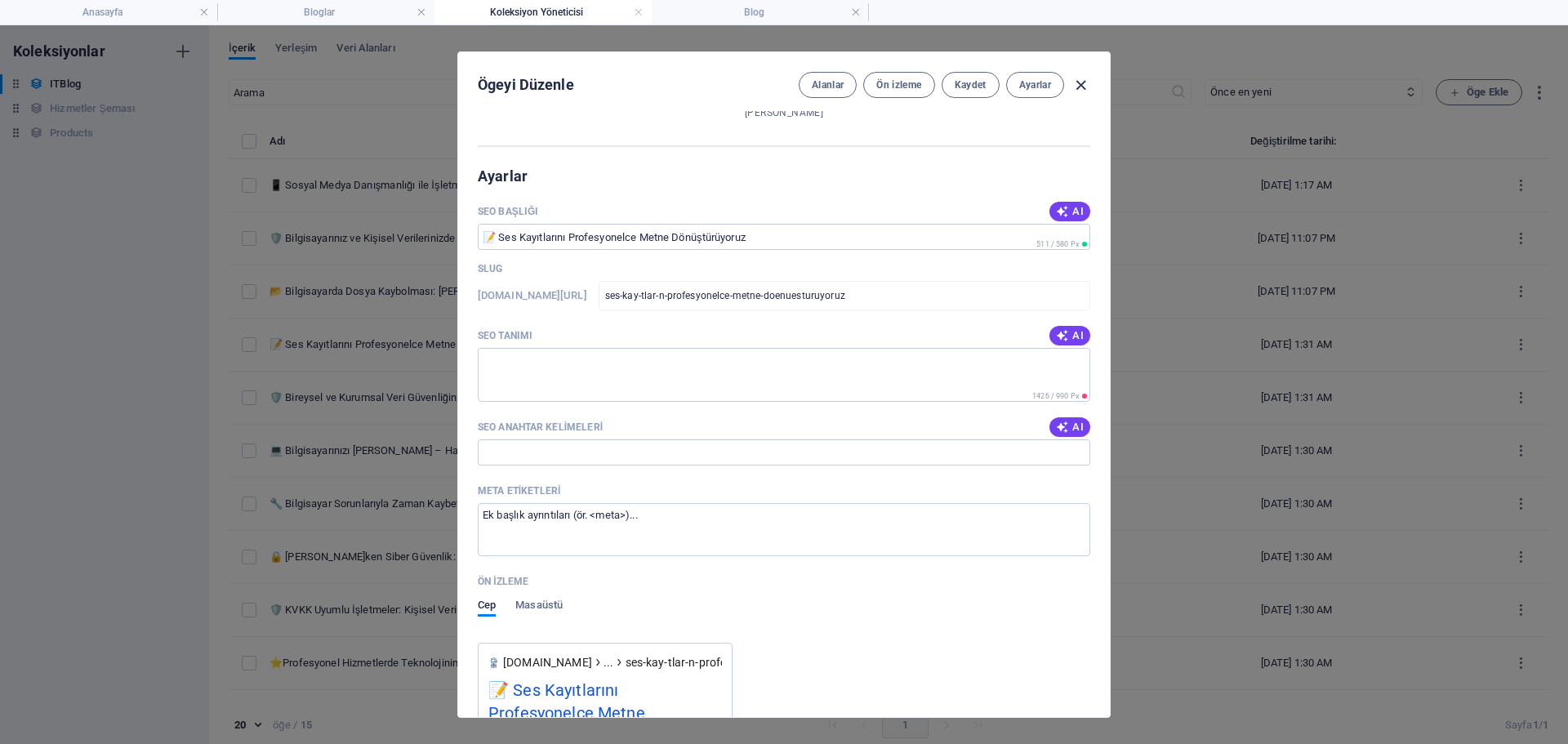
scroll to position [1243, 0]
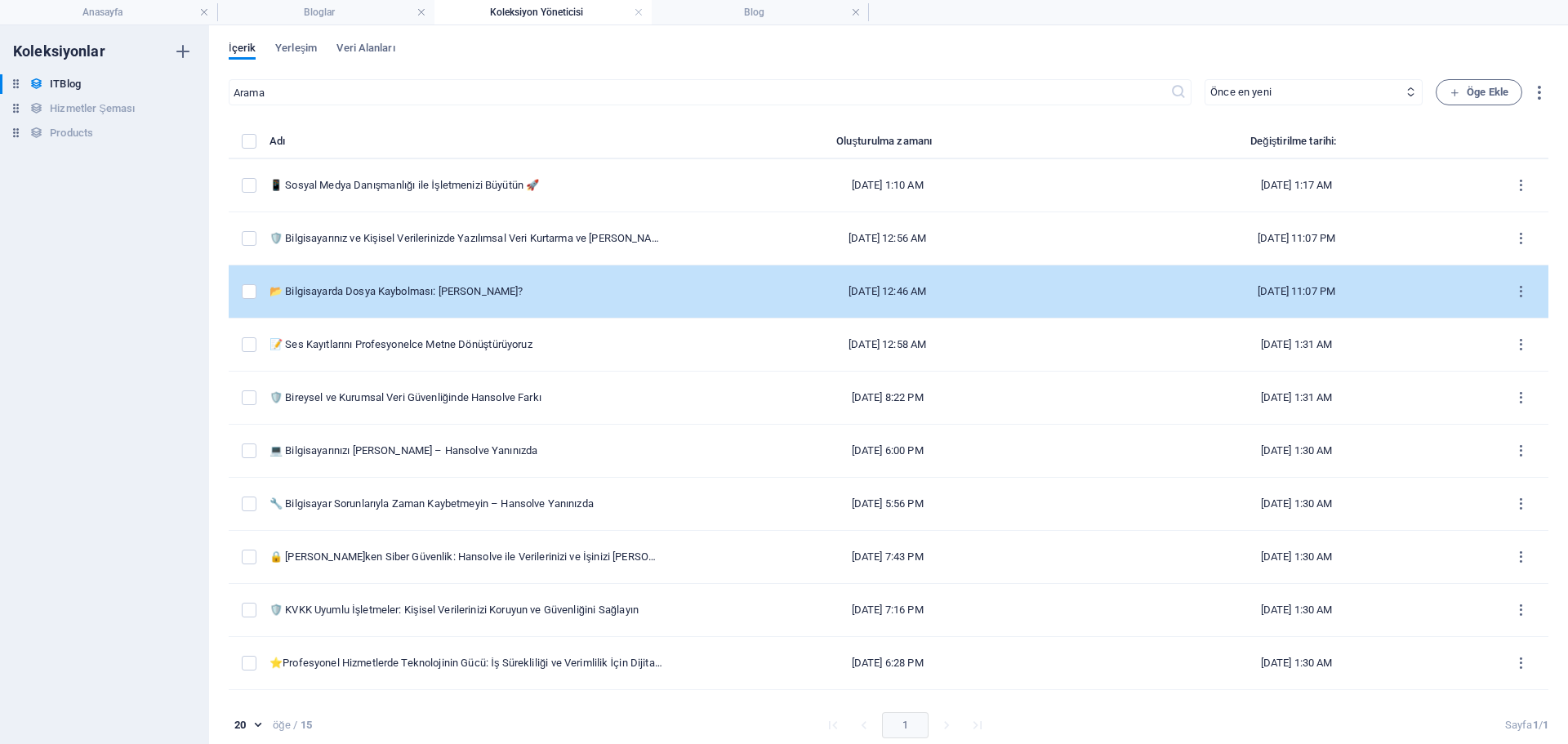
click at [535, 305] on td "📂 Bilgisayarda Dosya Kaybolması: [PERSON_NAME]?" at bounding box center [472, 291] width 406 height 53
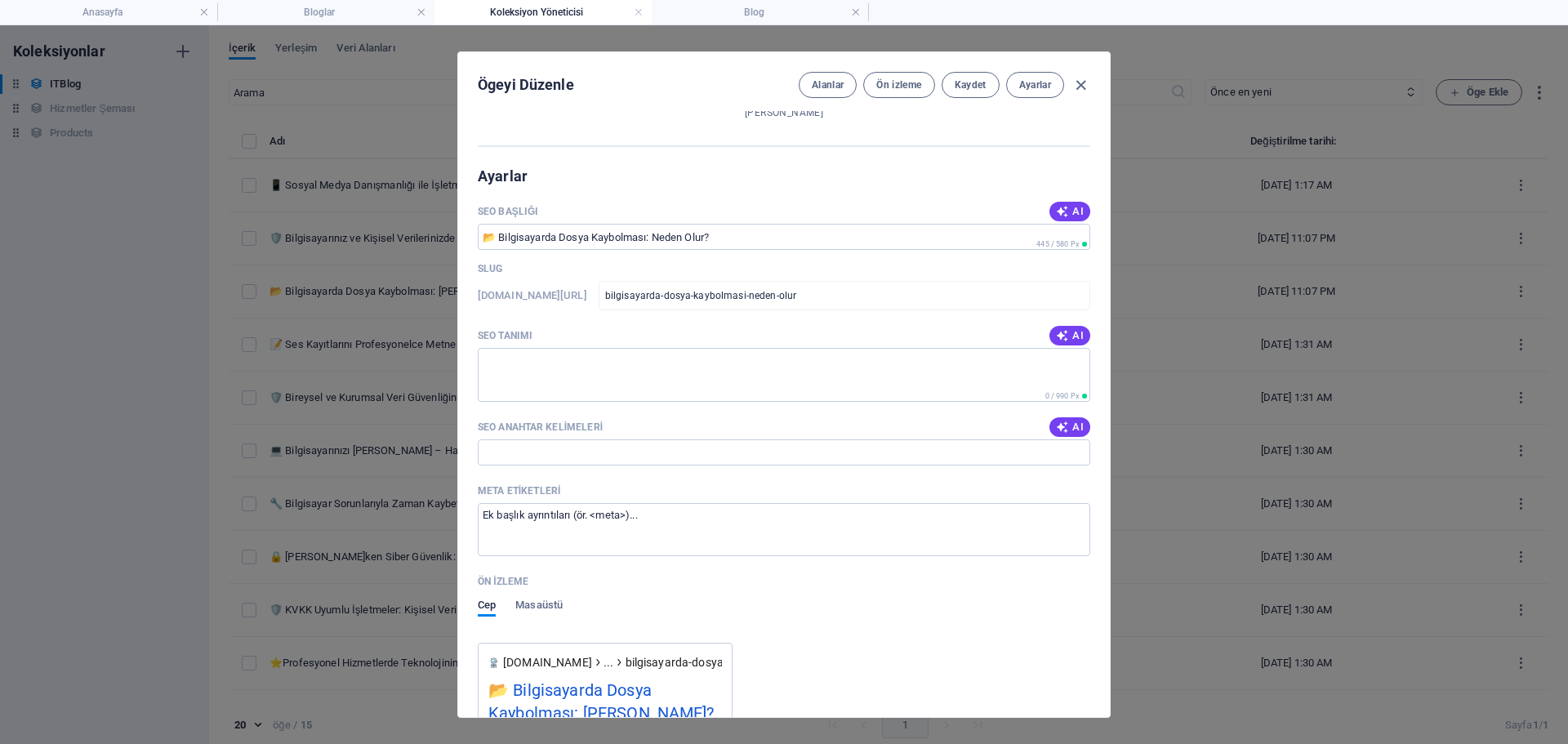
scroll to position [1389, 0]
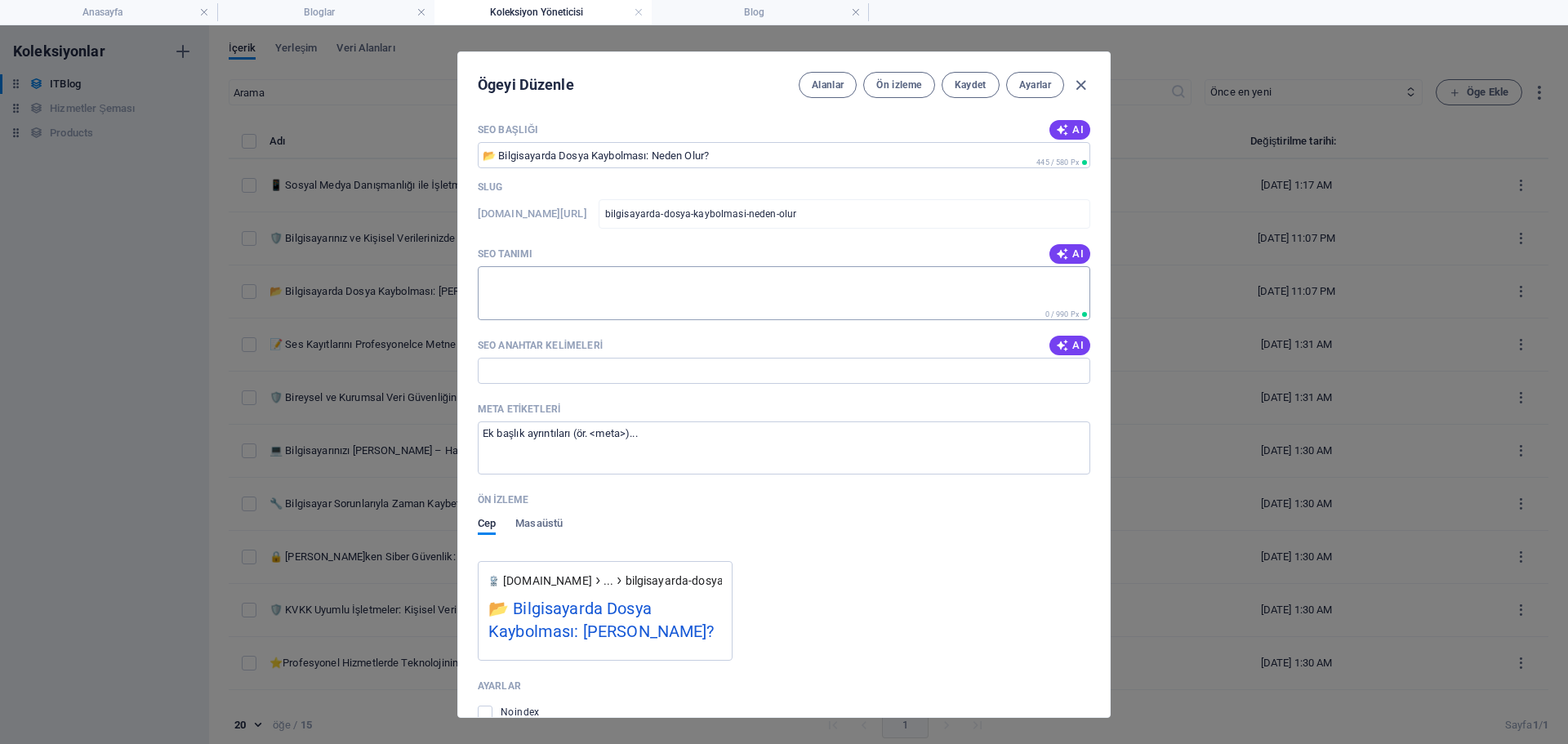
click at [632, 282] on textarea "SEO Tanımı" at bounding box center [784, 292] width 612 height 53
paste textarea "Bilgisayarınızdaki dosyaların kaybolmasının sebeplerini öğrenin ve veri kaybını…"
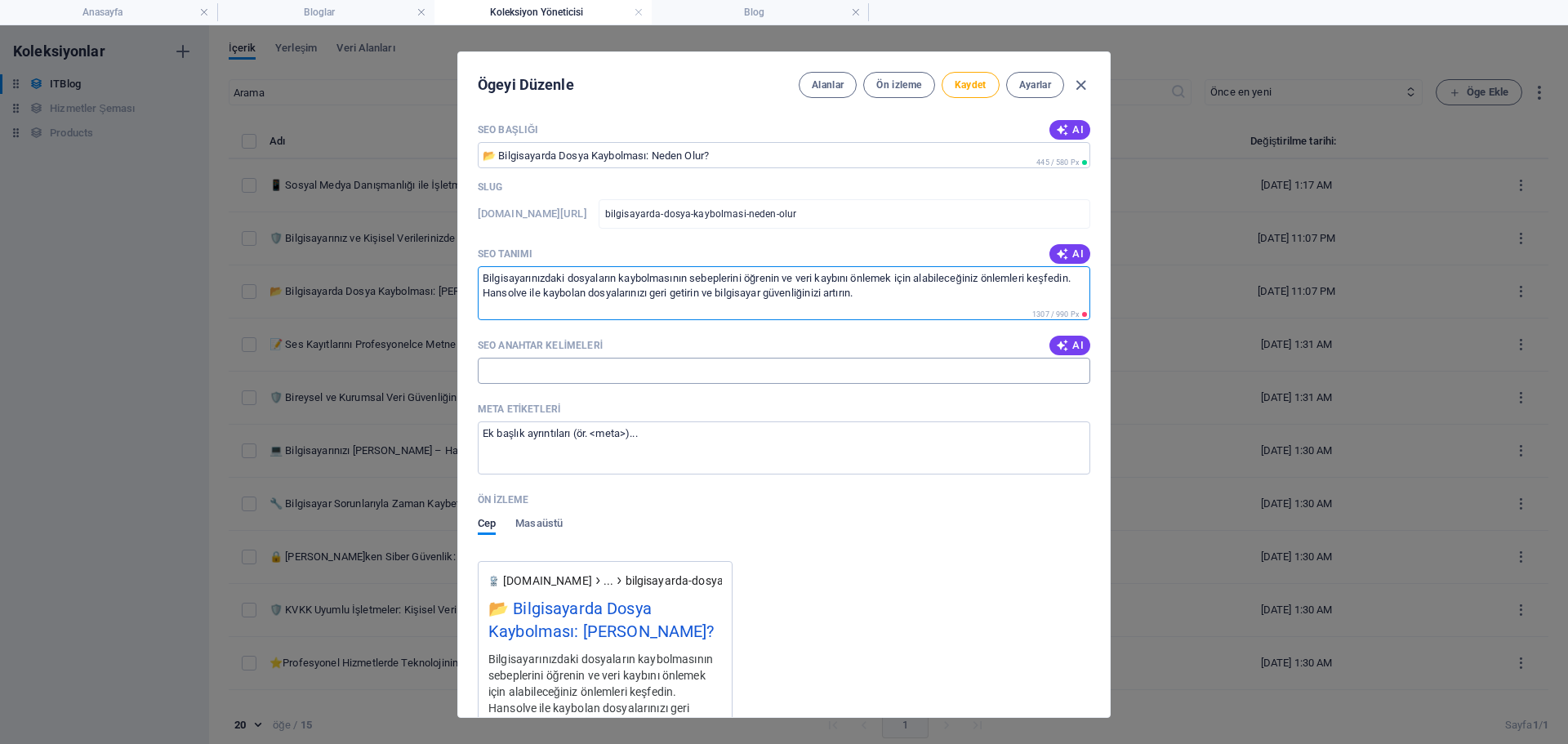
click at [594, 365] on input "SEO Anahtar Kelimeleri" at bounding box center [784, 371] width 612 height 26
paste input "bilgisayarda dosya kaybolması, dosya kurtarma, veri kaybı nedenleri, bilgisayar…"
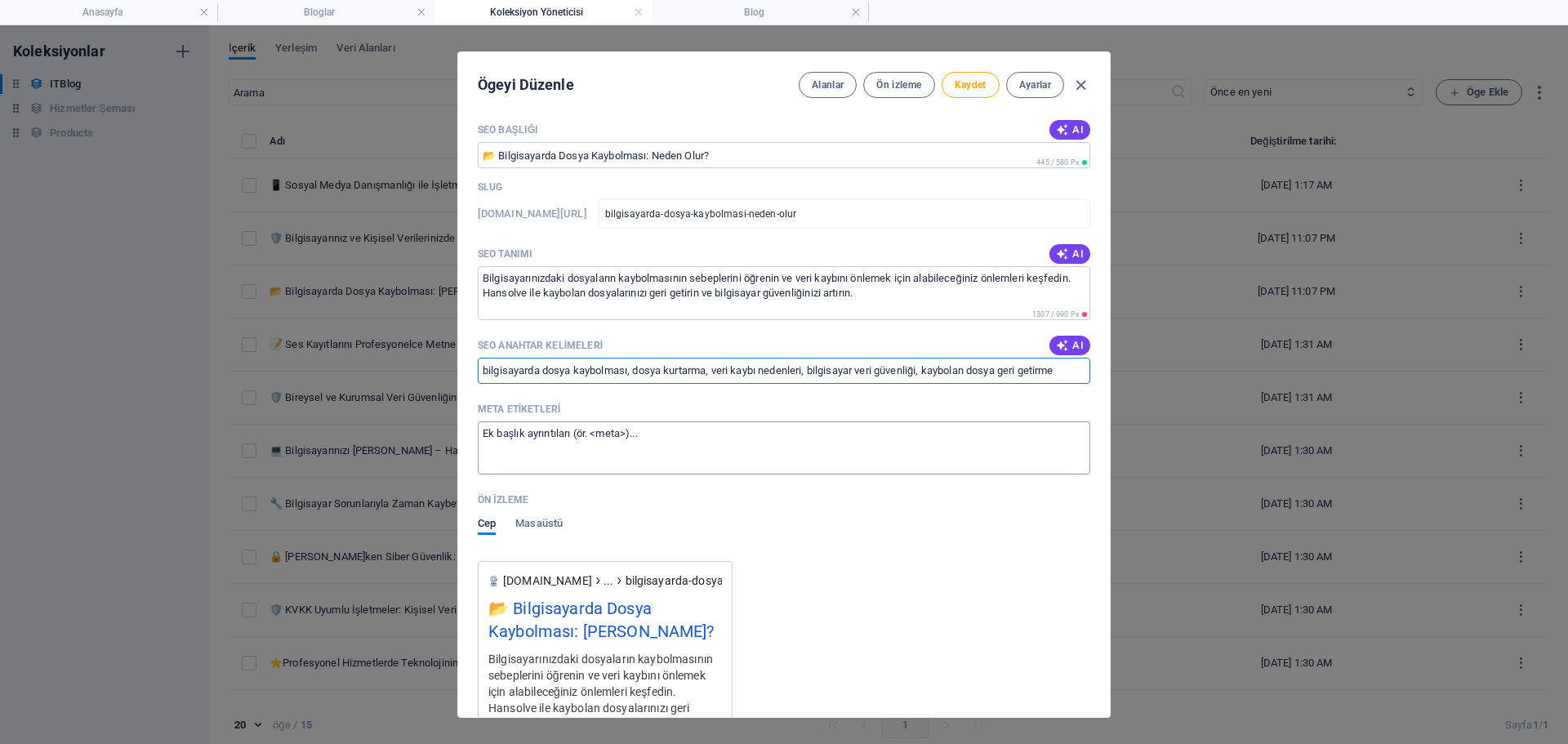
click at [587, 459] on textarea "Meta etiketleri ​" at bounding box center [784, 448] width 612 height 53
paste textarea "<title>Bilgisayarda Dosya Kaybolması [PERSON_NAME]? – Hansolve</title> <meta na…"
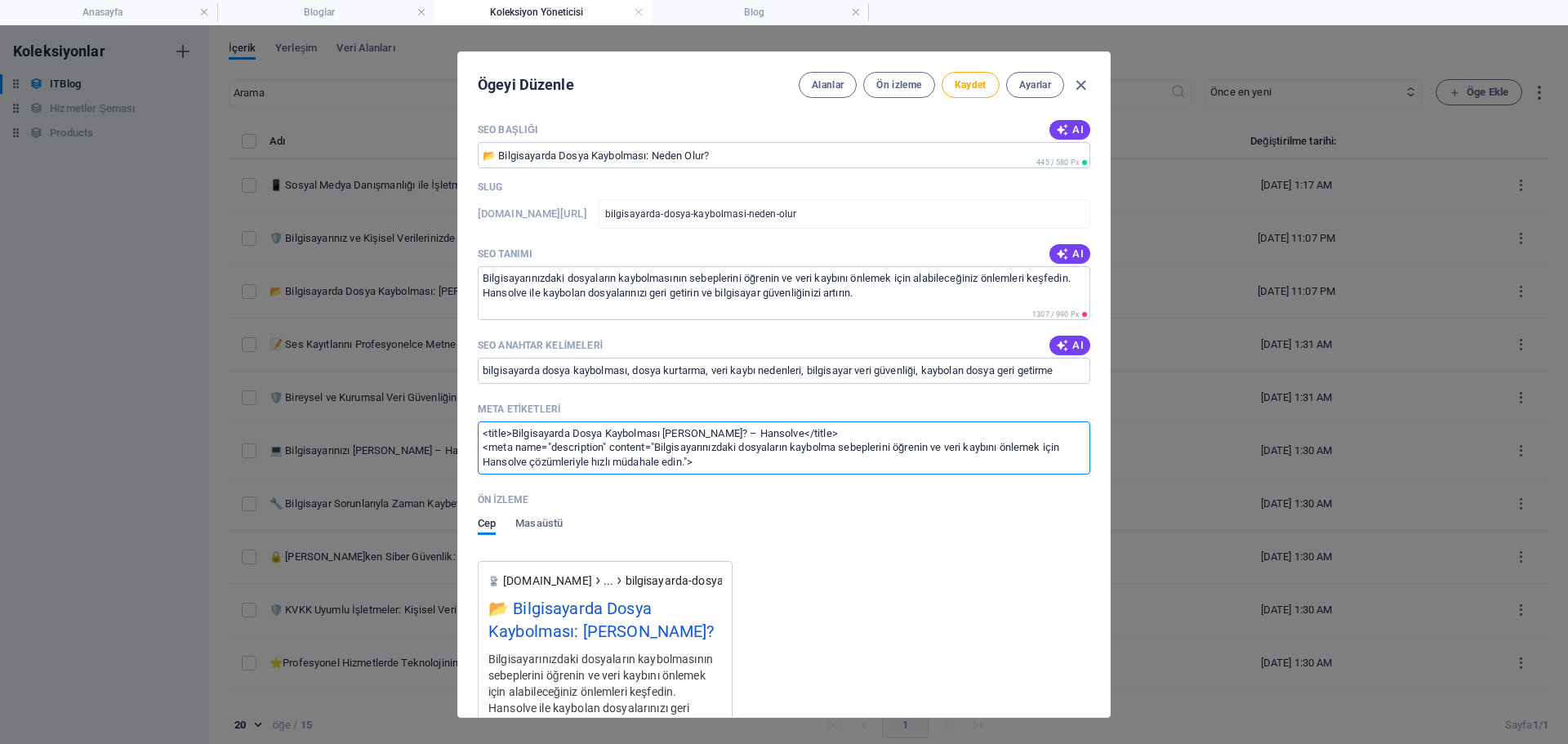
scroll to position [0, 0]
click at [969, 84] on span "Kaydet" at bounding box center [971, 85] width 32 height 13
click at [1088, 85] on icon "button" at bounding box center [1081, 85] width 18 height 18
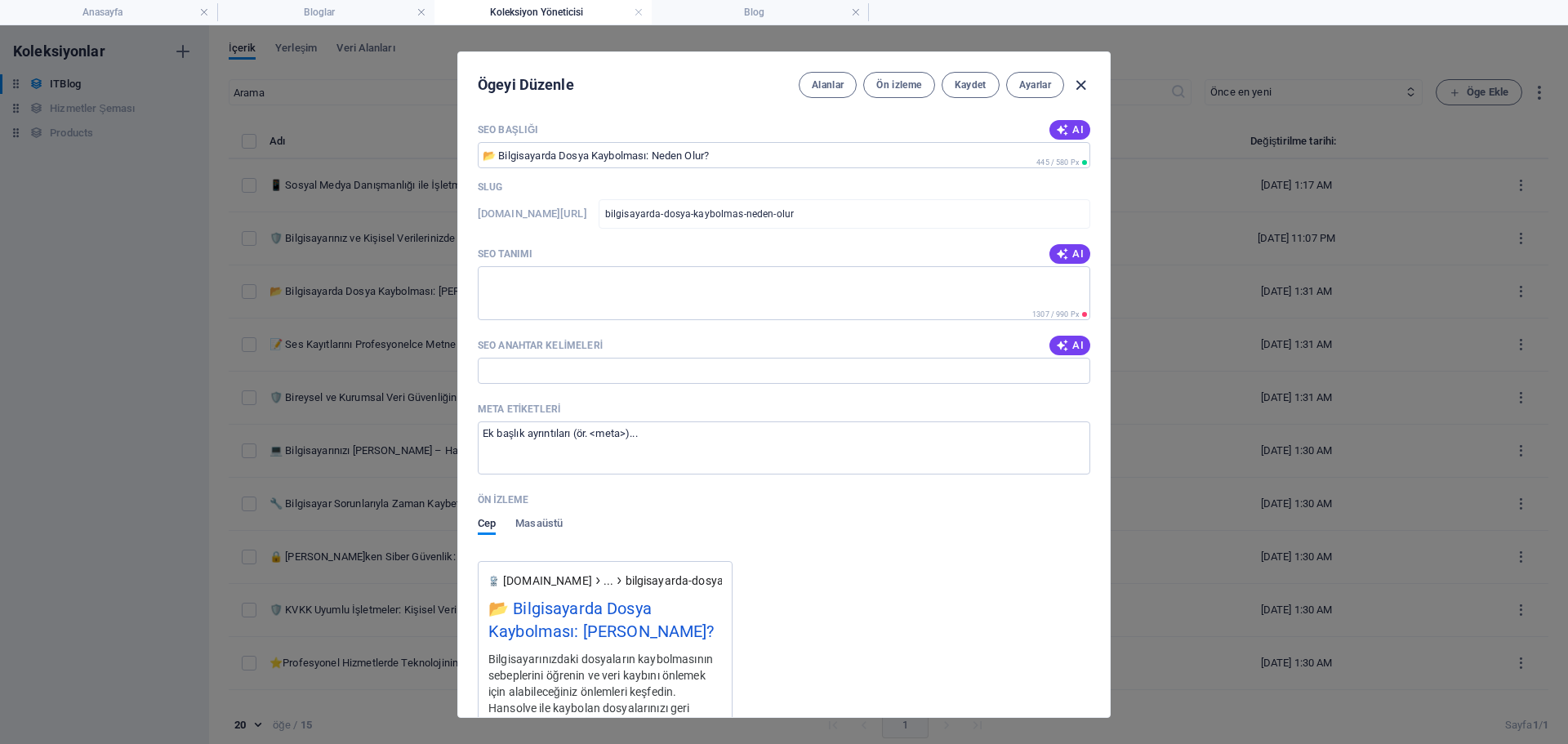
scroll to position [1325, 0]
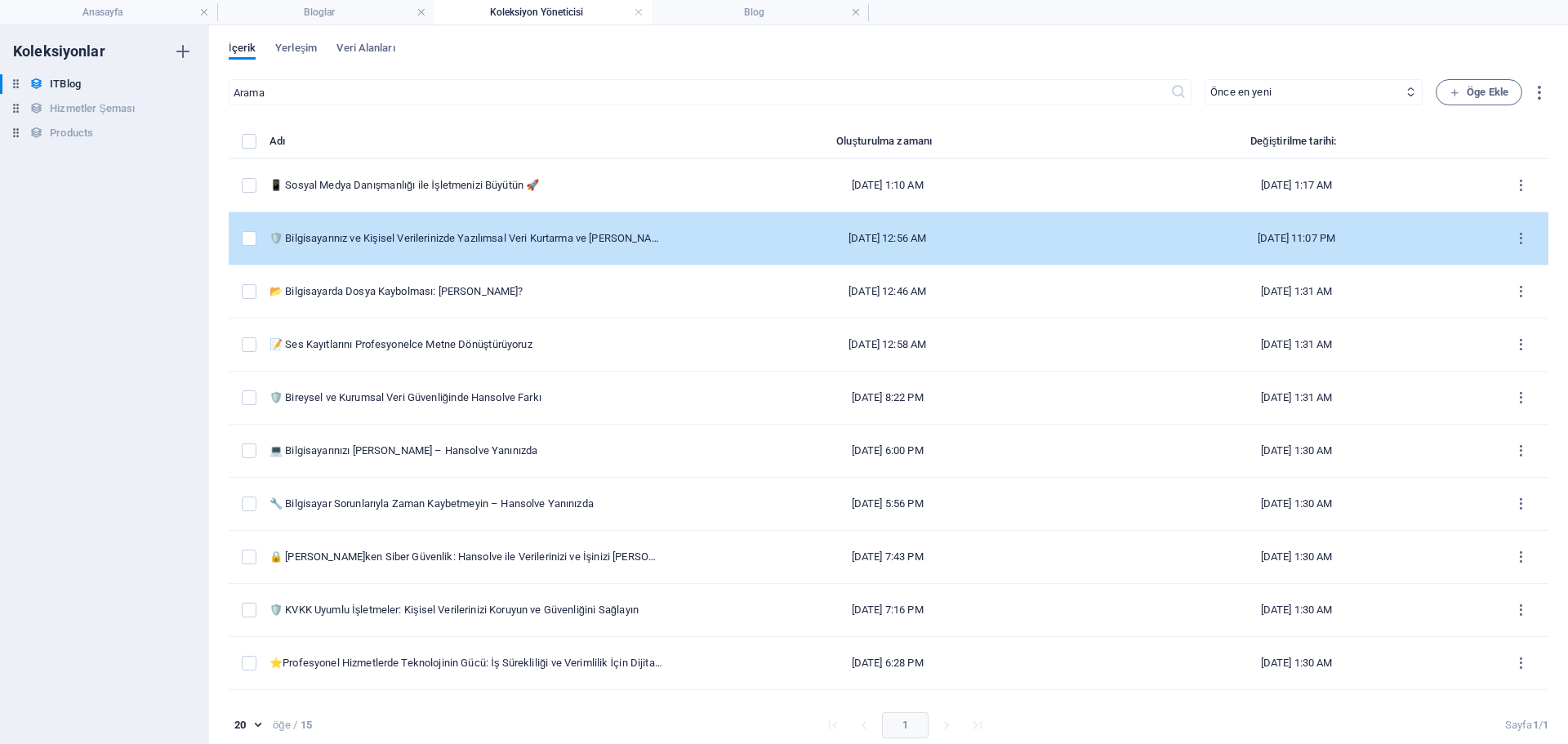
click at [700, 248] on td "[DATE] 12:56 AM" at bounding box center [888, 239] width 425 height 53
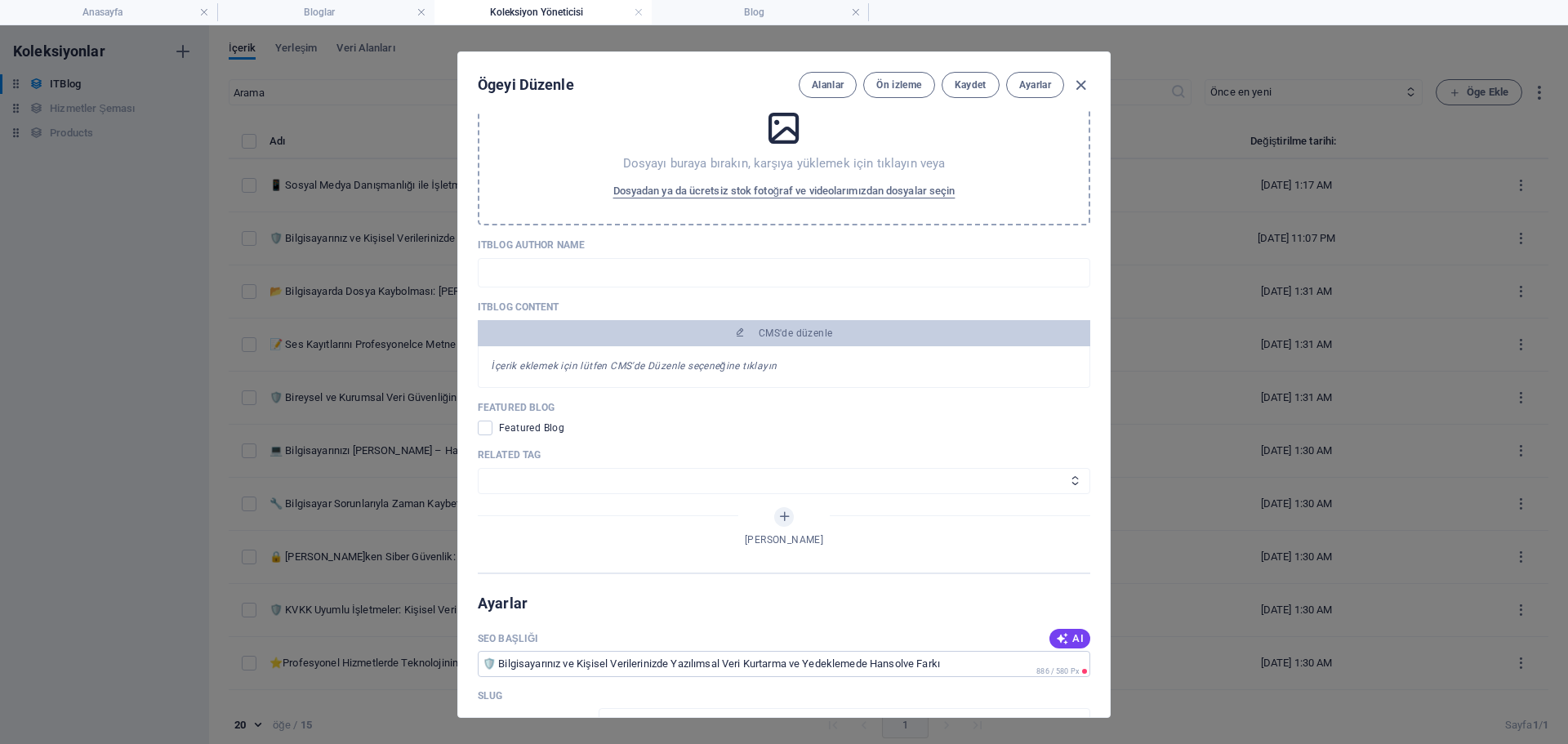
scroll to position [1307, 0]
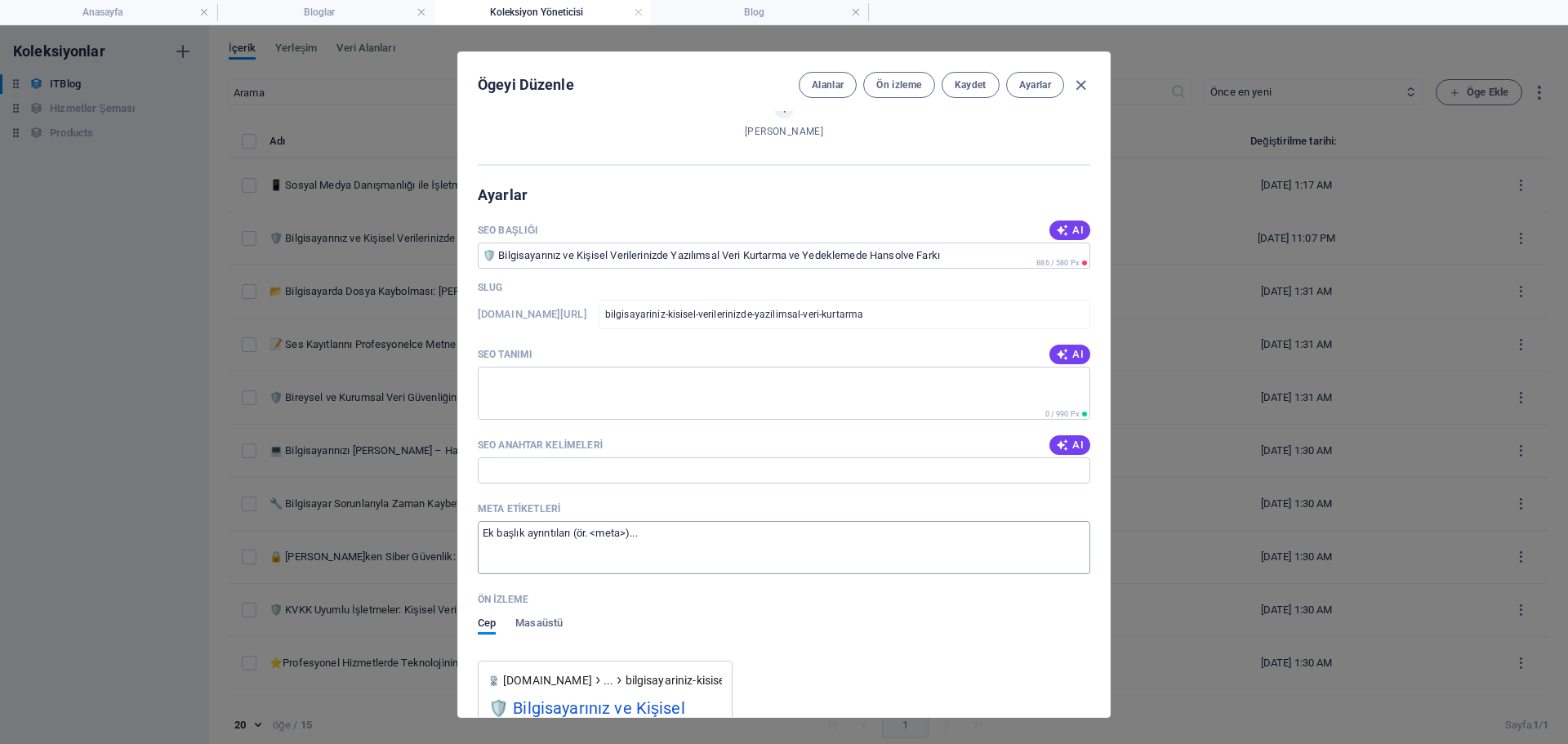
click at [604, 560] on textarea "Meta etiketleri ​" at bounding box center [784, 547] width 612 height 53
paste textarea "<title>Bilgisayar Veri Kurtarma ve Yedekleme – Hansolve</title> <meta name="des…"
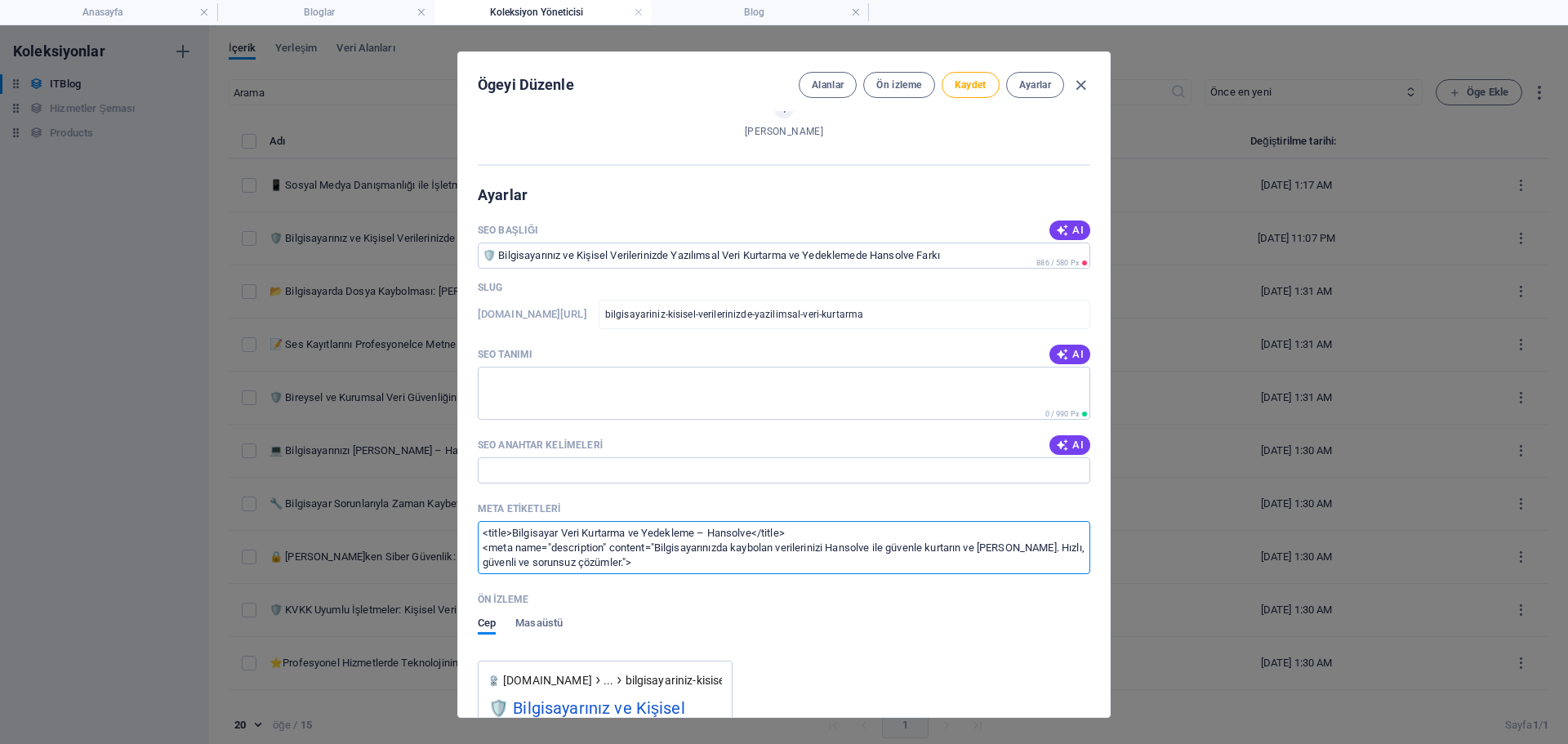
scroll to position [0, 0]
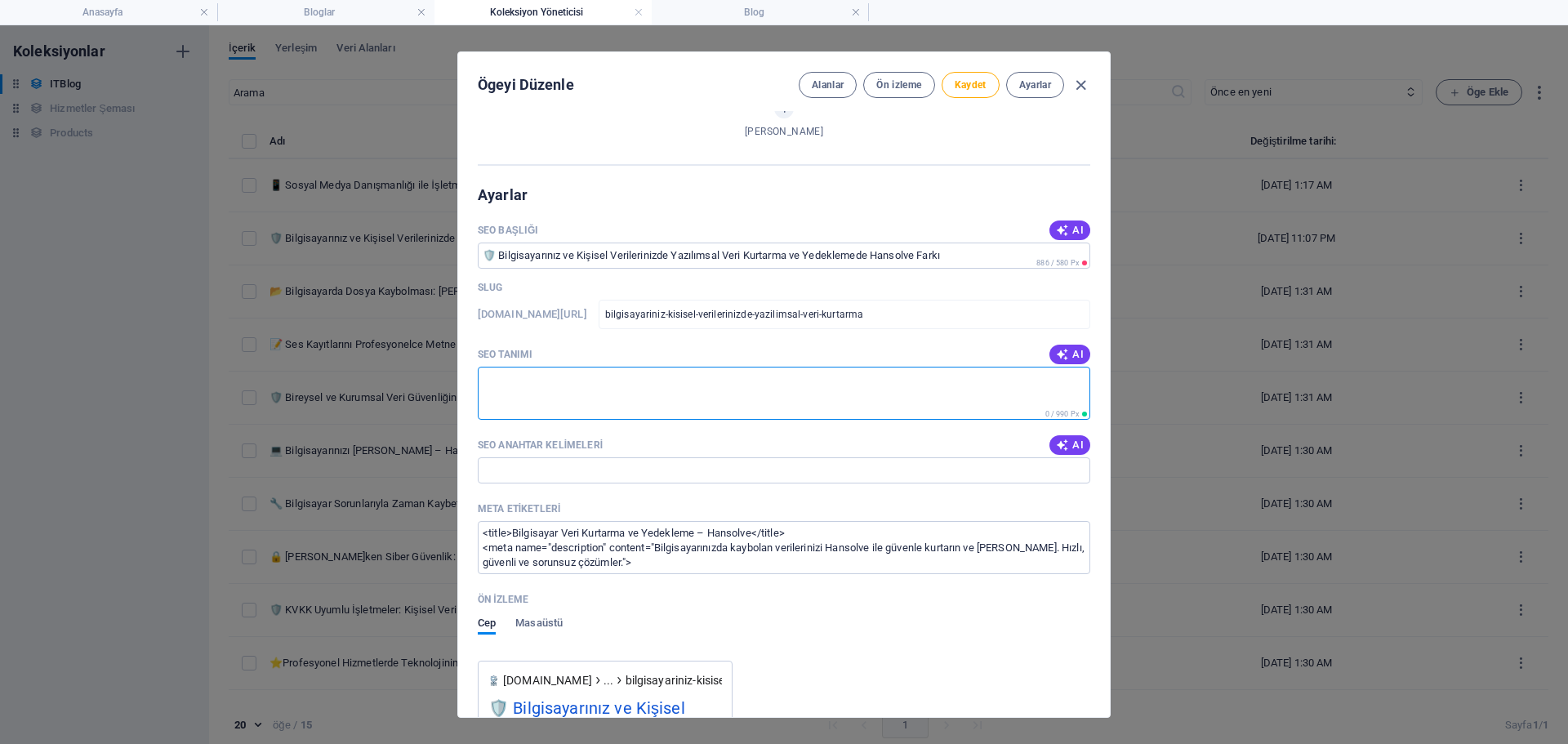
click at [623, 390] on textarea "SEO Tanımı" at bounding box center [784, 393] width 612 height 53
paste textarea "Bilgisayarınızda kaybolan verileriniz için güvenilir yazılımsal veri kurtarma v…"
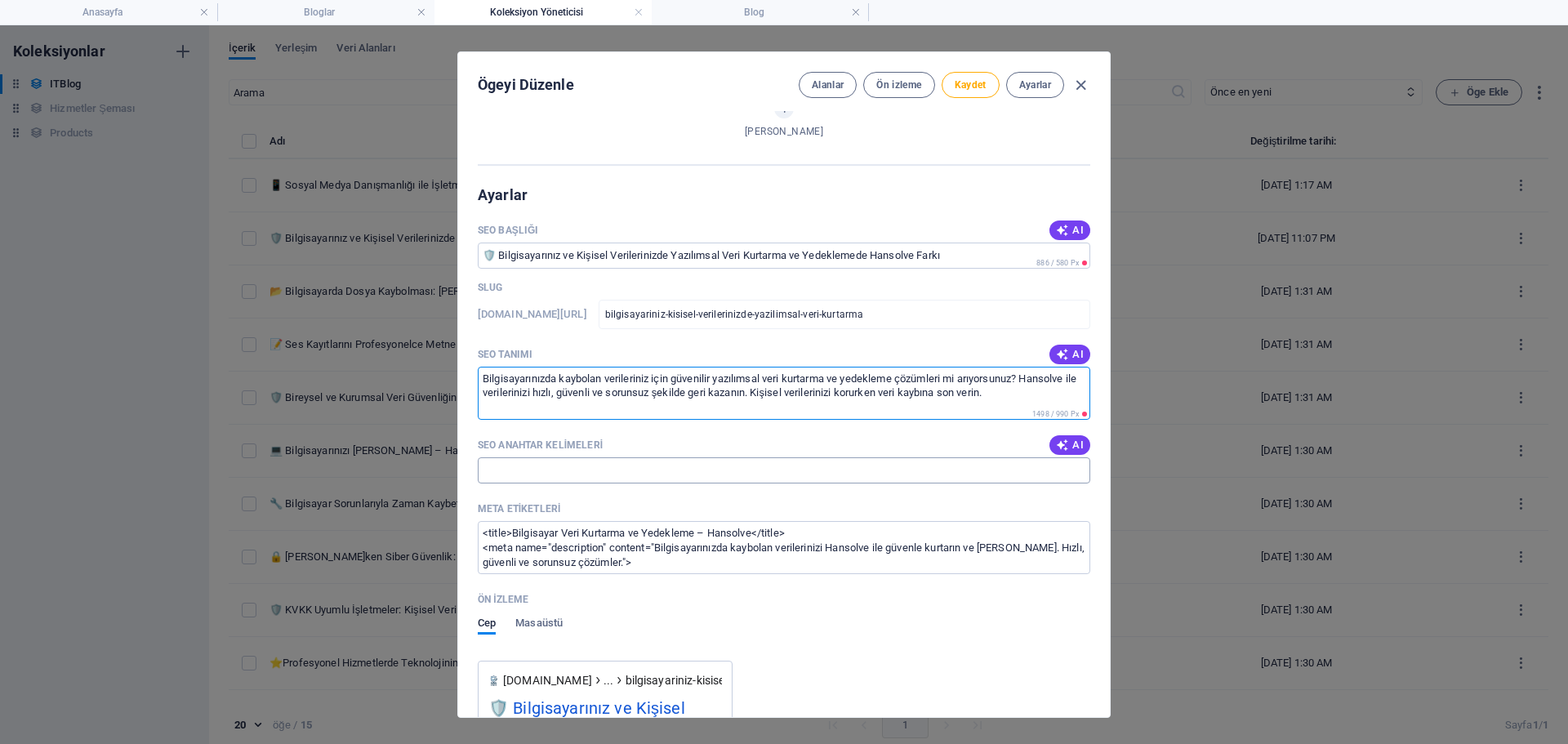
click at [619, 474] on input "SEO Anahtar Kelimeleri" at bounding box center [784, 470] width 612 height 26
paste input "bilgisayar veri kurtarma, dosya yedekleme, kişisel veri güvenliği, hansolve far…"
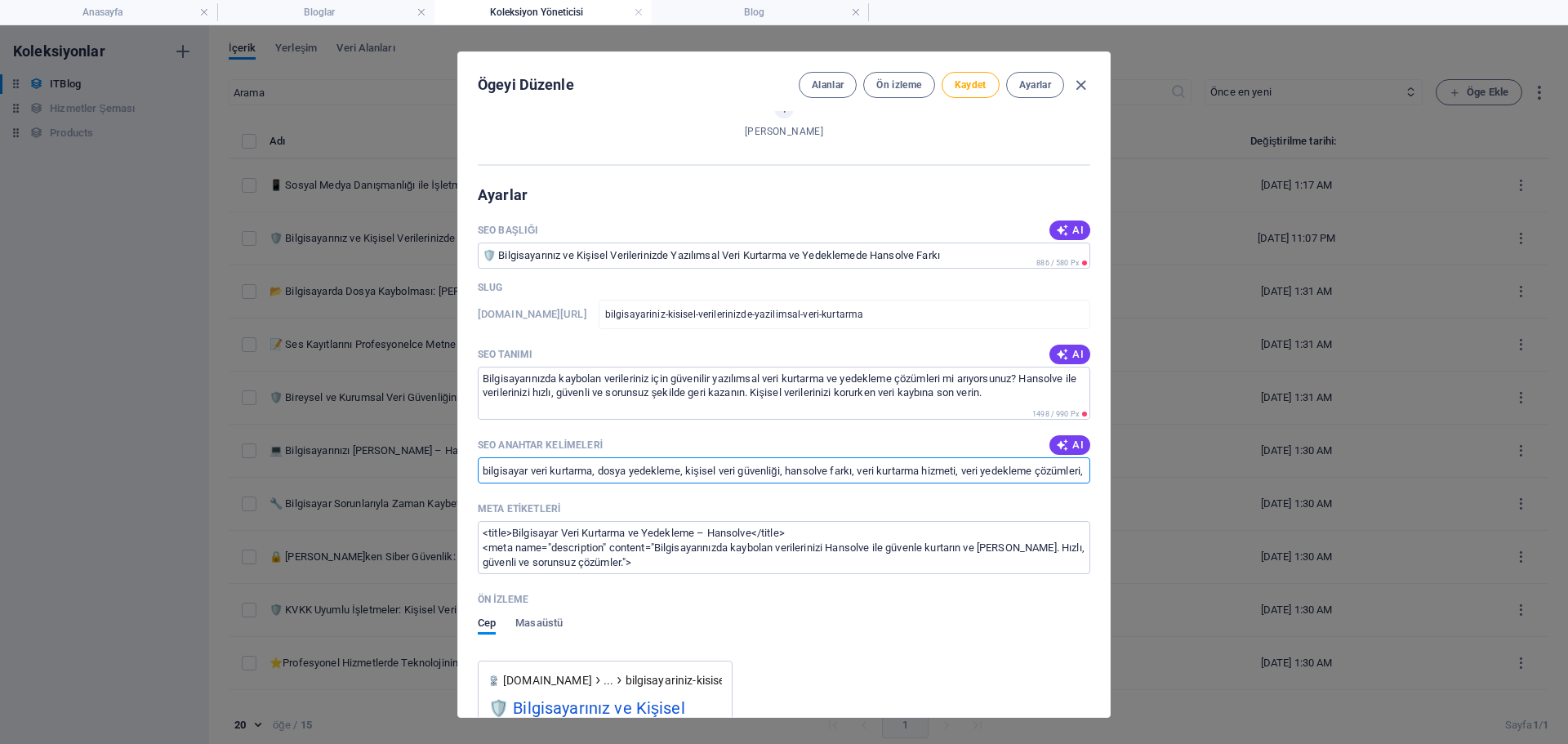
scroll to position [0, 99]
click at [974, 85] on span "Kaydet" at bounding box center [971, 85] width 32 height 13
click at [1072, 82] on icon "button" at bounding box center [1081, 85] width 18 height 18
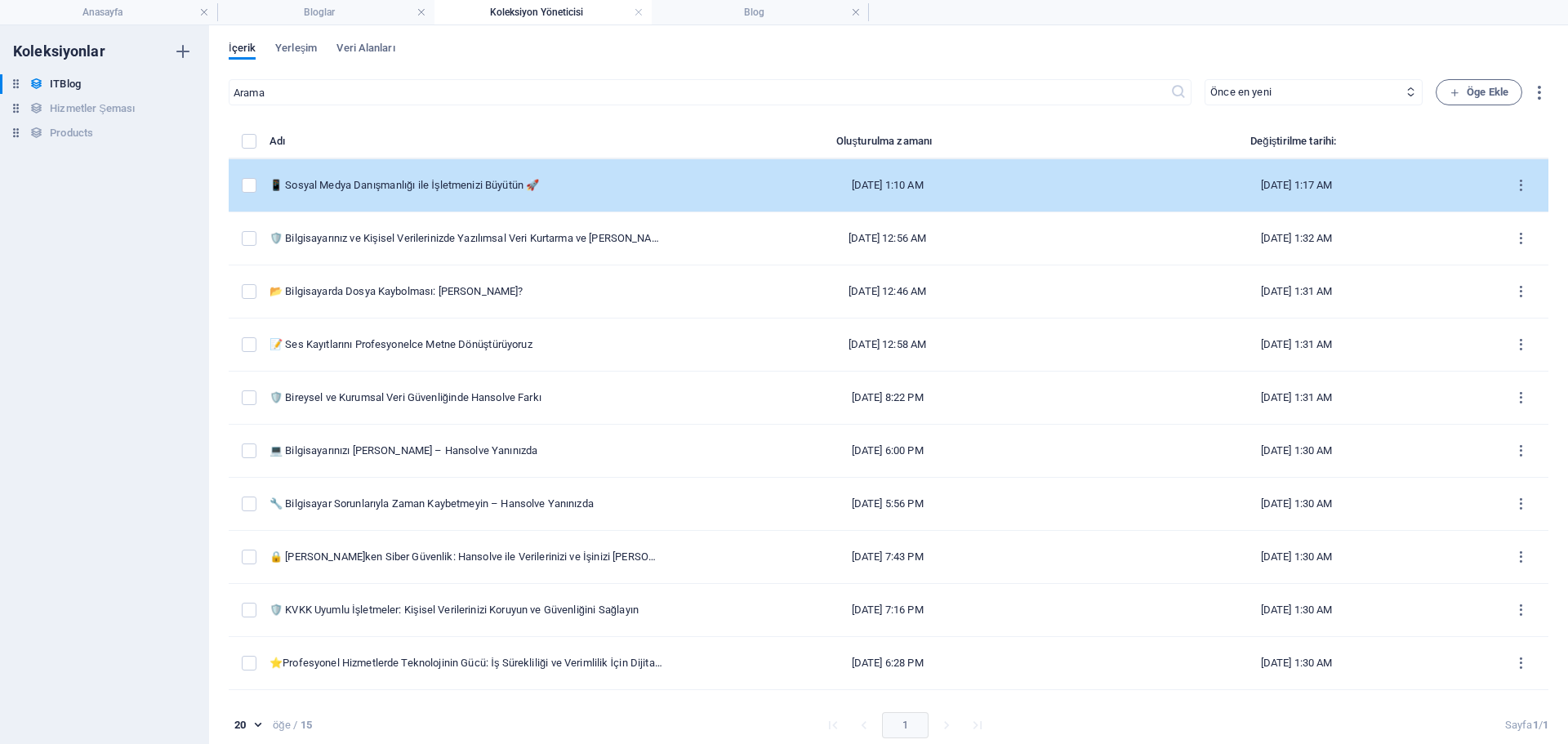
scroll to position [1243, 0]
click at [526, 184] on div "📱 Sosyal Medya Danışmanlığı ile İşletmenizi Büyütün 🚀" at bounding box center [466, 186] width 393 height 15
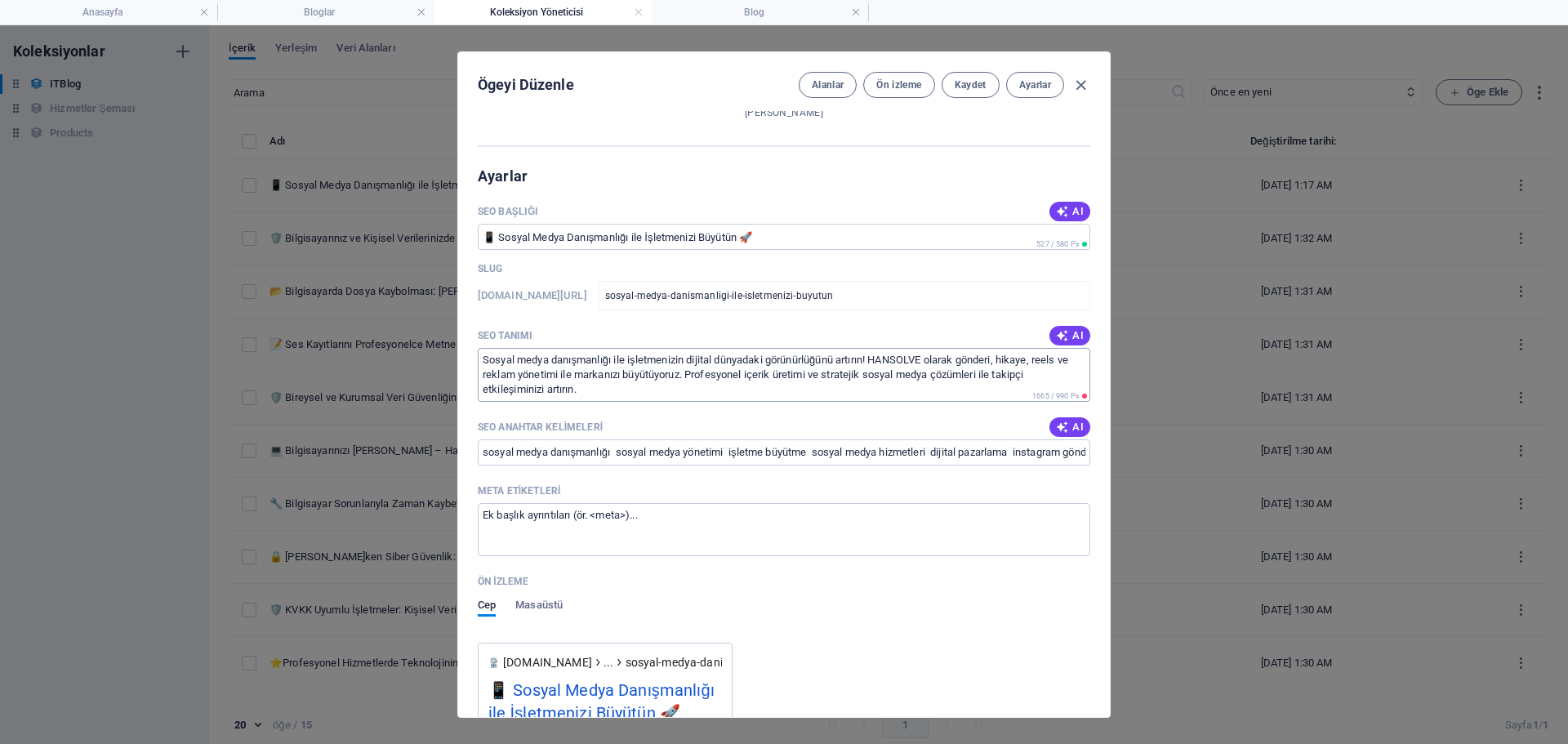
scroll to position [1389, 0]
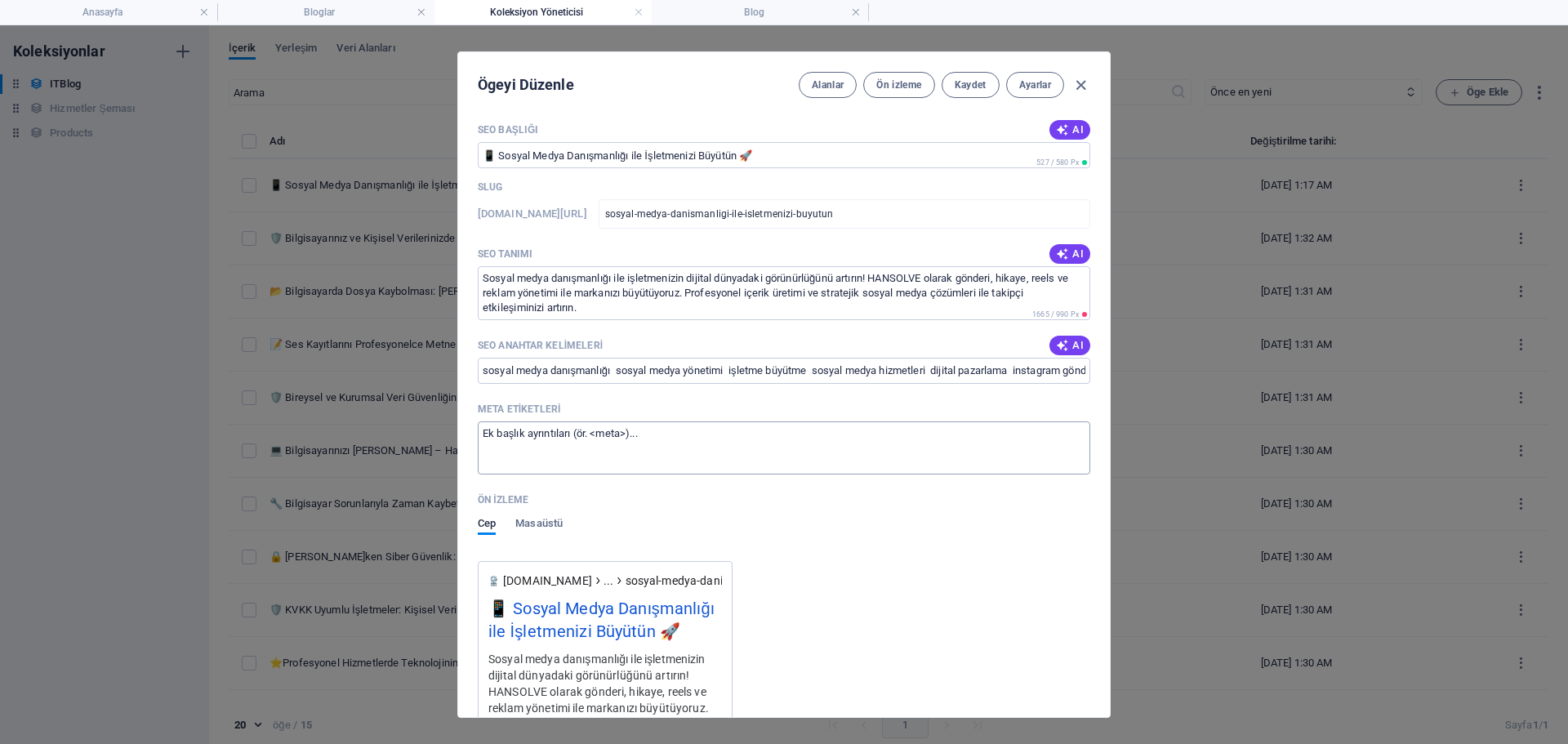
click at [678, 431] on textarea "Meta etiketleri ​" at bounding box center [784, 448] width 612 height 53
paste textarea "<title>Sosyal Medya Danışmanlığı ile İşinizi Büyütün – Hansolve</title> <meta n…"
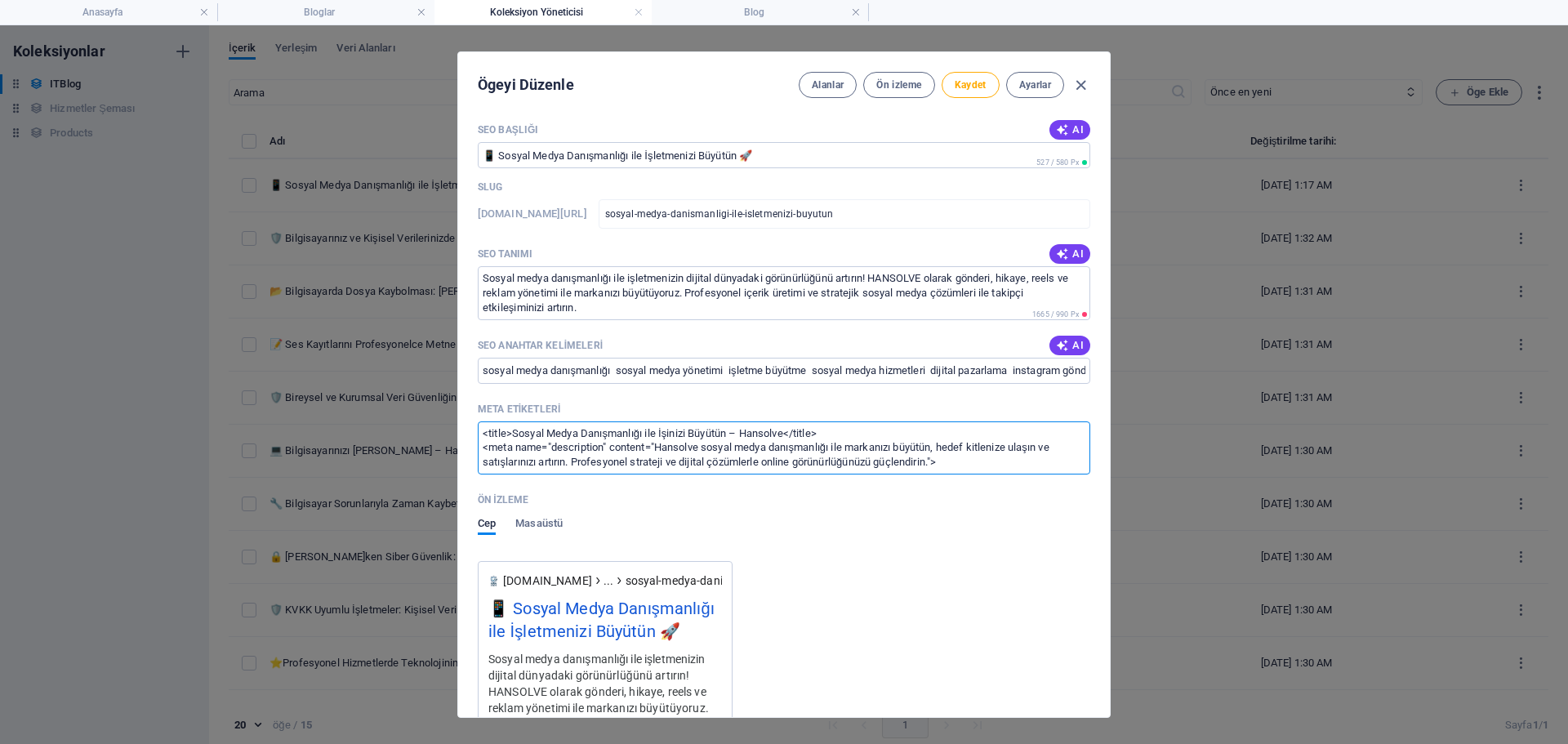
scroll to position [0, 0]
click at [997, 101] on div "Ögeyi Düzenle Alanlar Ön izleme Kaydet Ayarlar" at bounding box center [784, 81] width 652 height 59
click at [979, 86] on span "Kaydet" at bounding box center [971, 85] width 32 height 13
click at [1081, 90] on icon "button" at bounding box center [1081, 85] width 18 height 18
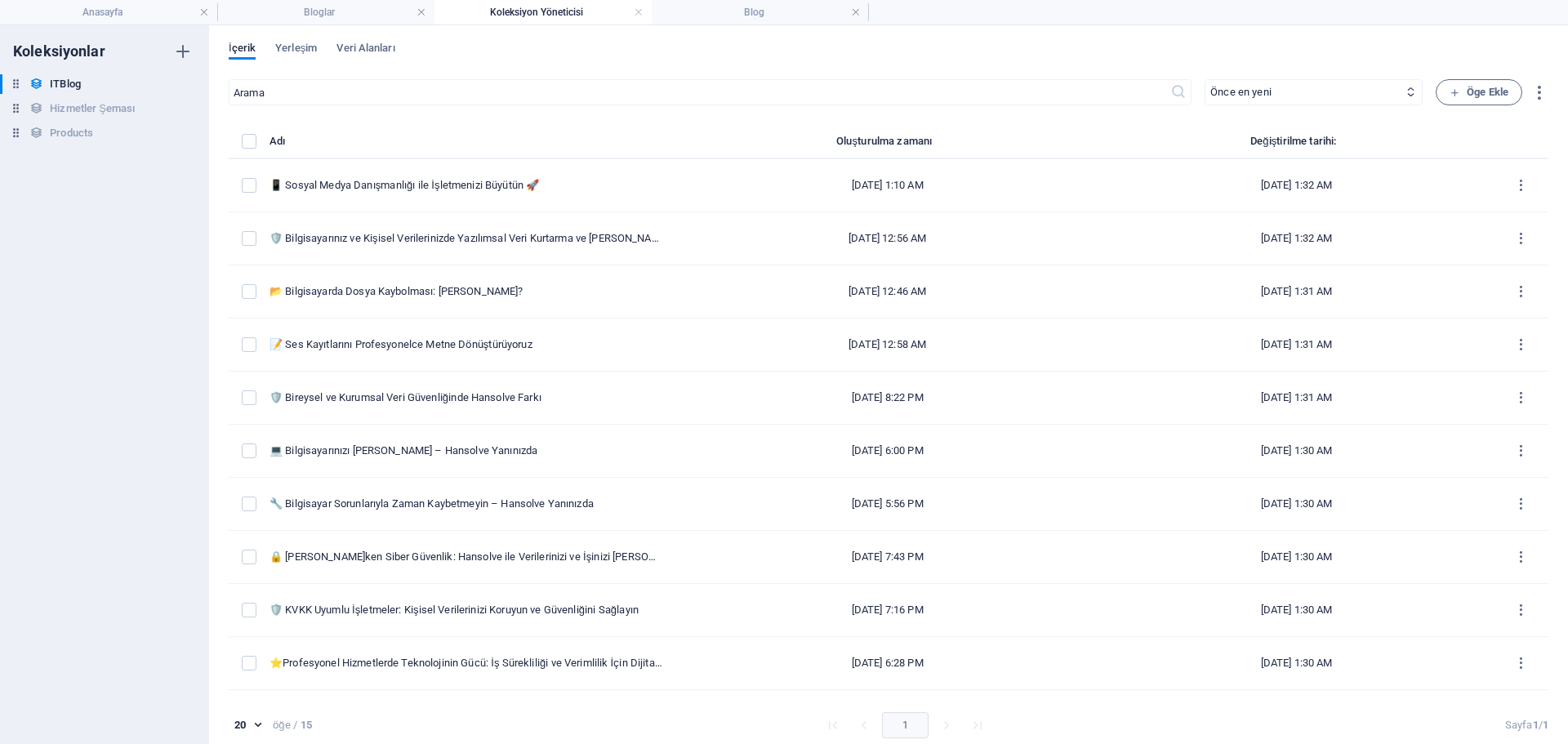
scroll to position [1325, 0]
click at [374, 10] on h4 "Bloglar" at bounding box center [326, 12] width 218 height 18
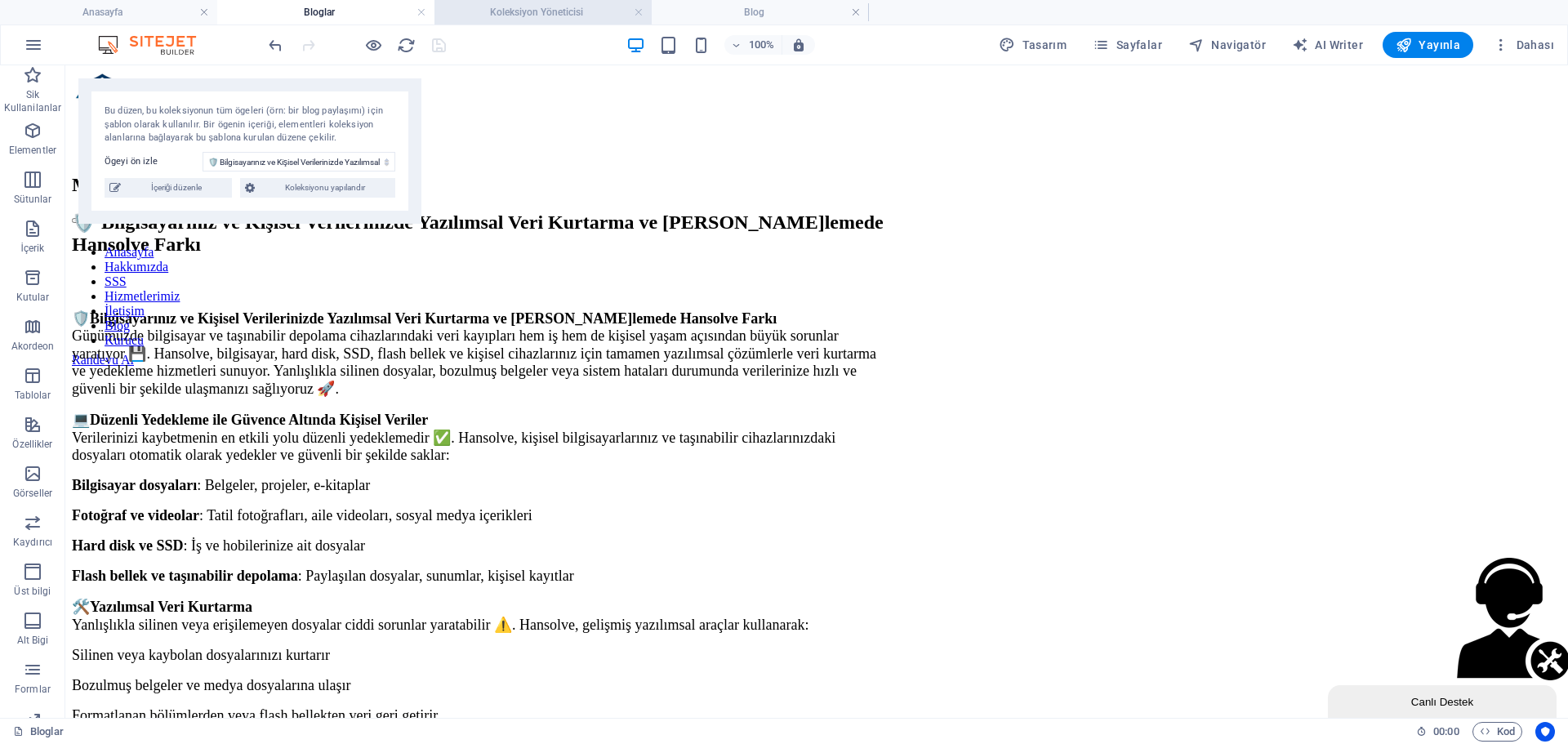
click at [561, 23] on li "Koleksiyon Yöneticisi" at bounding box center [543, 12] width 218 height 24
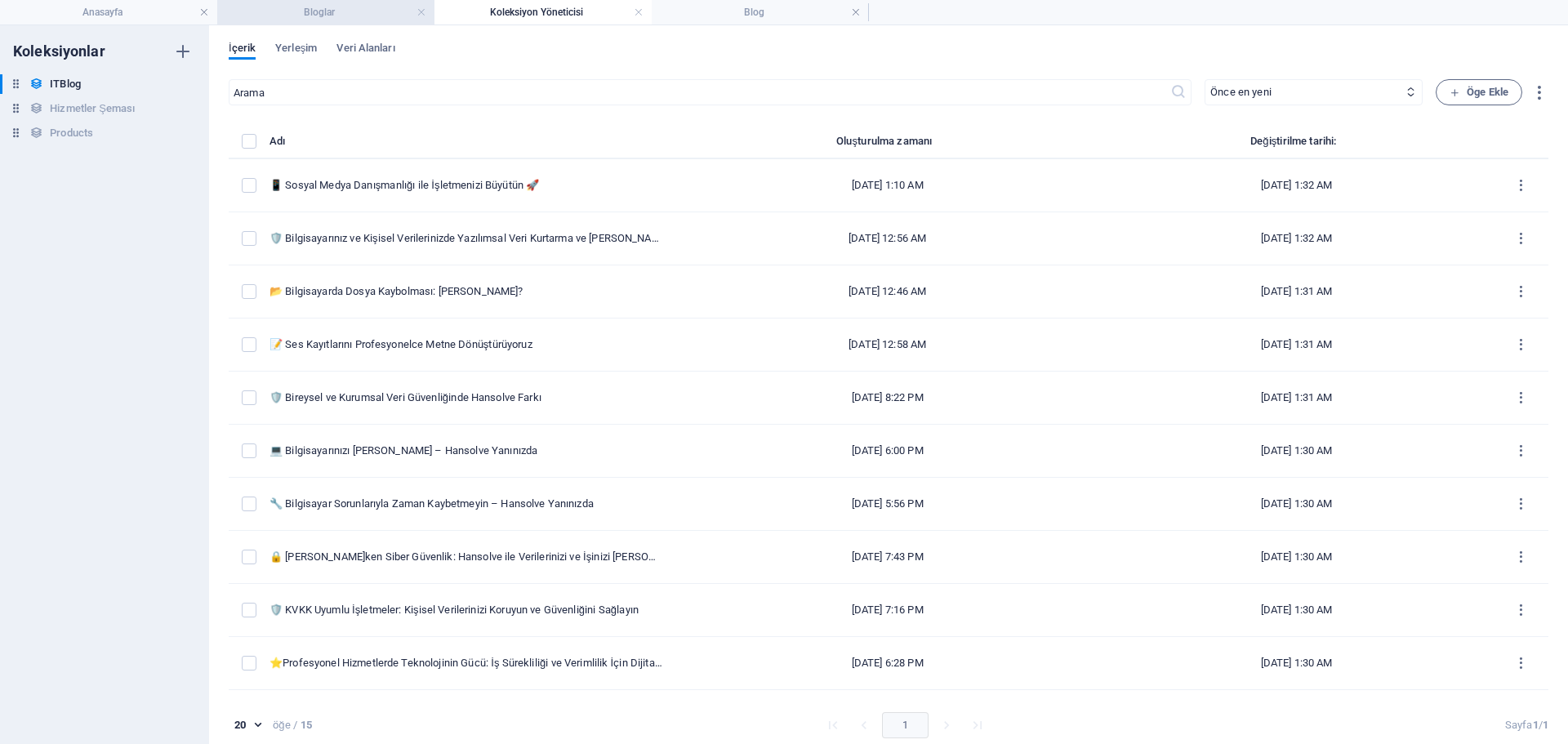
click at [344, 8] on h4 "Bloglar" at bounding box center [326, 12] width 218 height 18
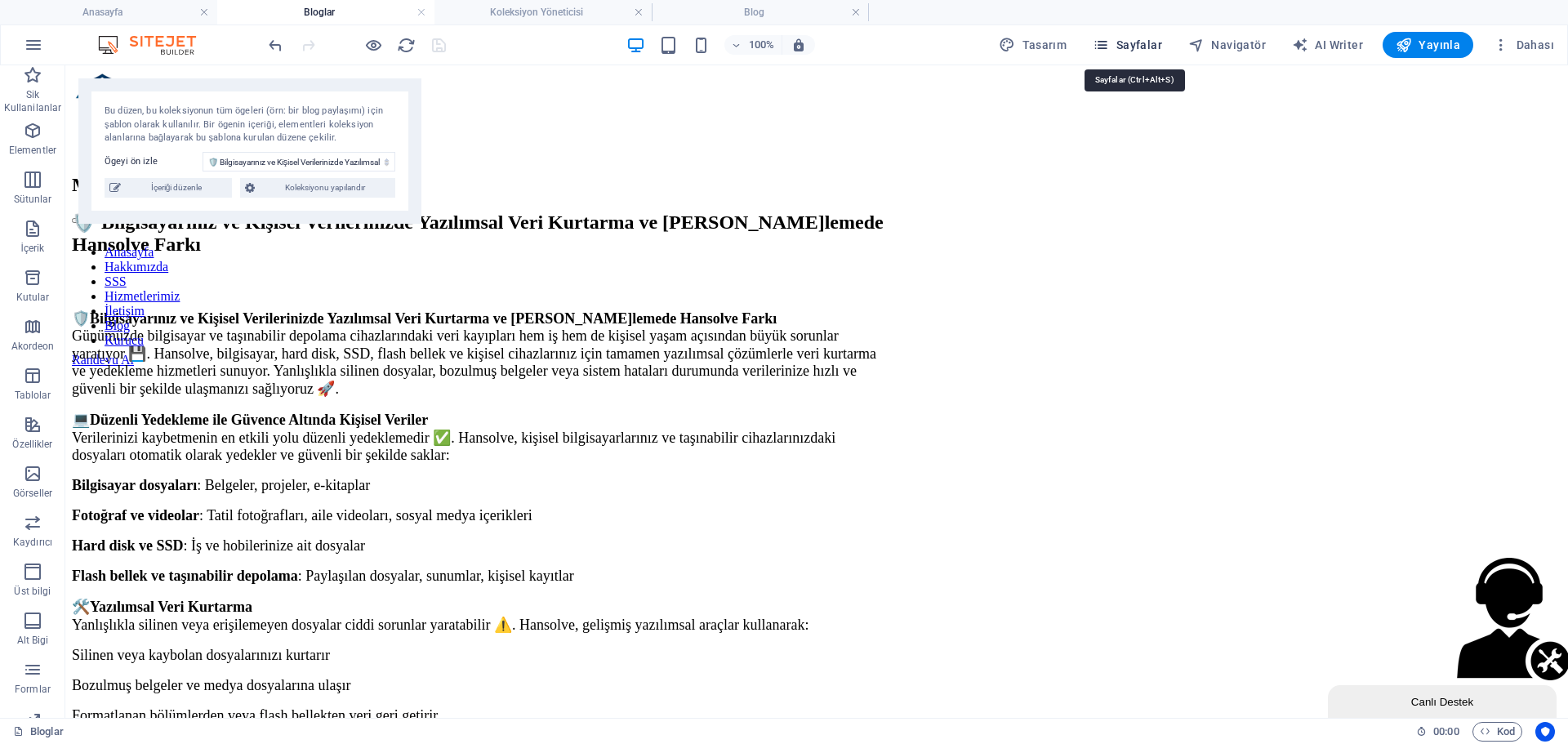
click at [1139, 42] on span "Sayfalar" at bounding box center [1127, 45] width 69 height 17
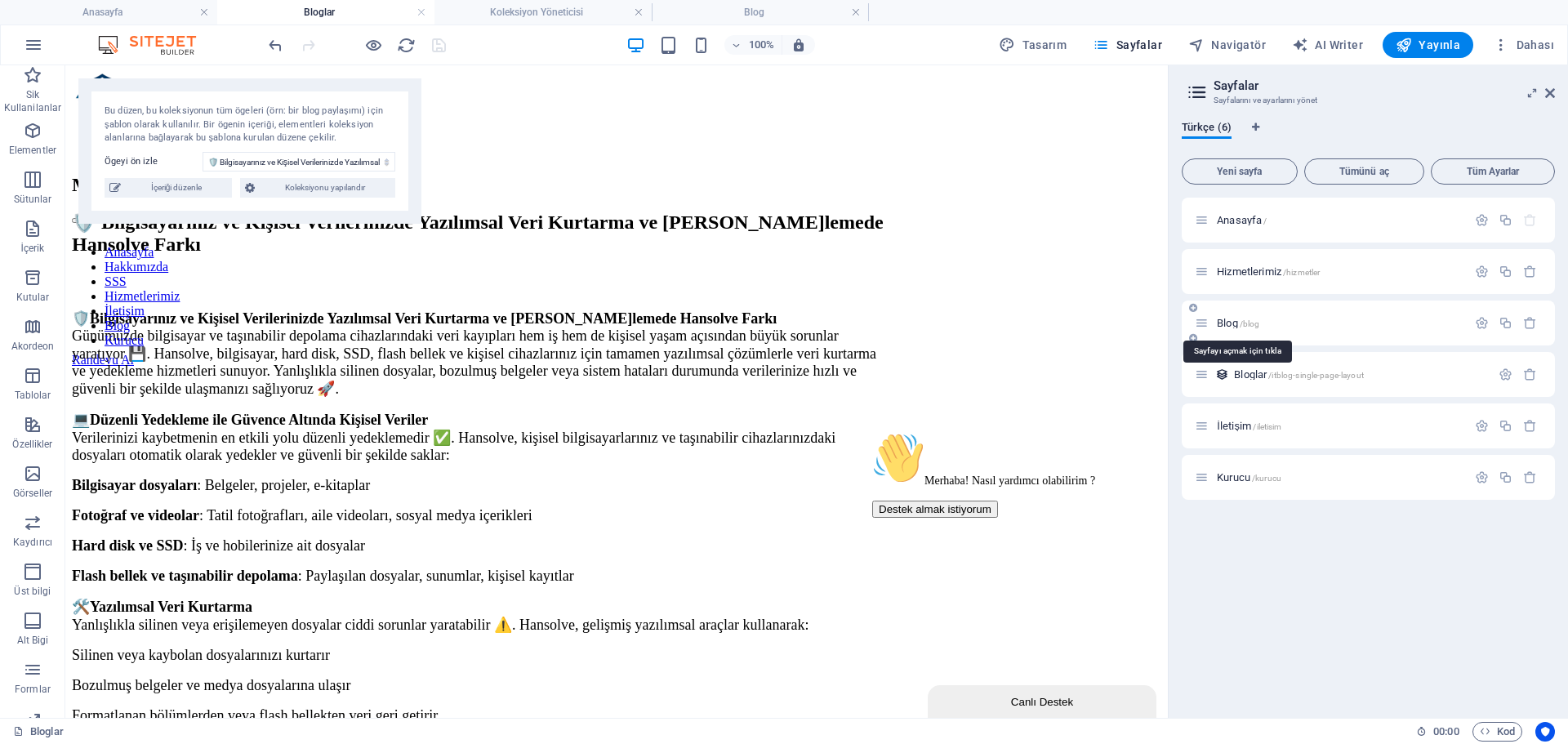
click at [1235, 321] on span "Blog /blog" at bounding box center [1238, 323] width 43 height 13
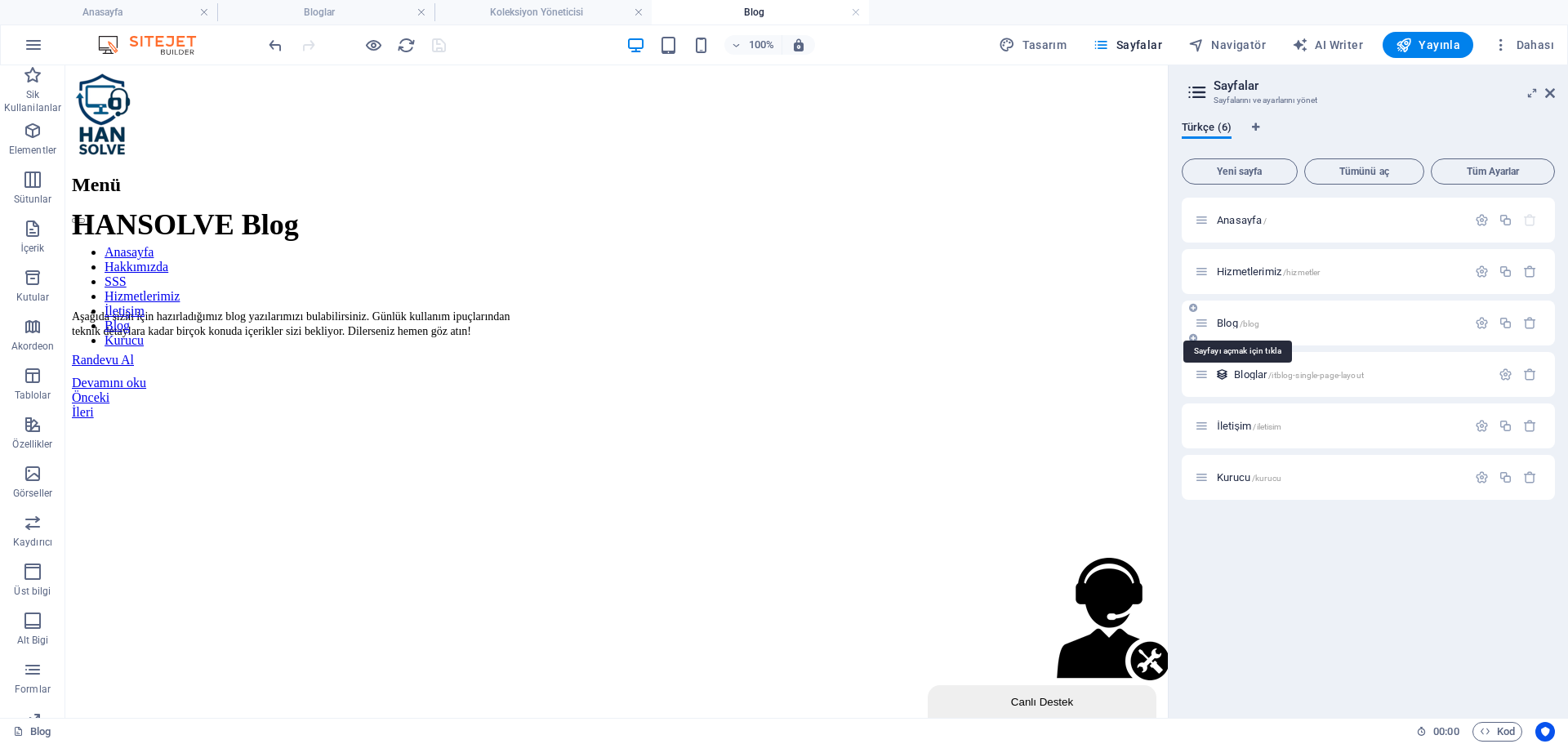
scroll to position [5229, 0]
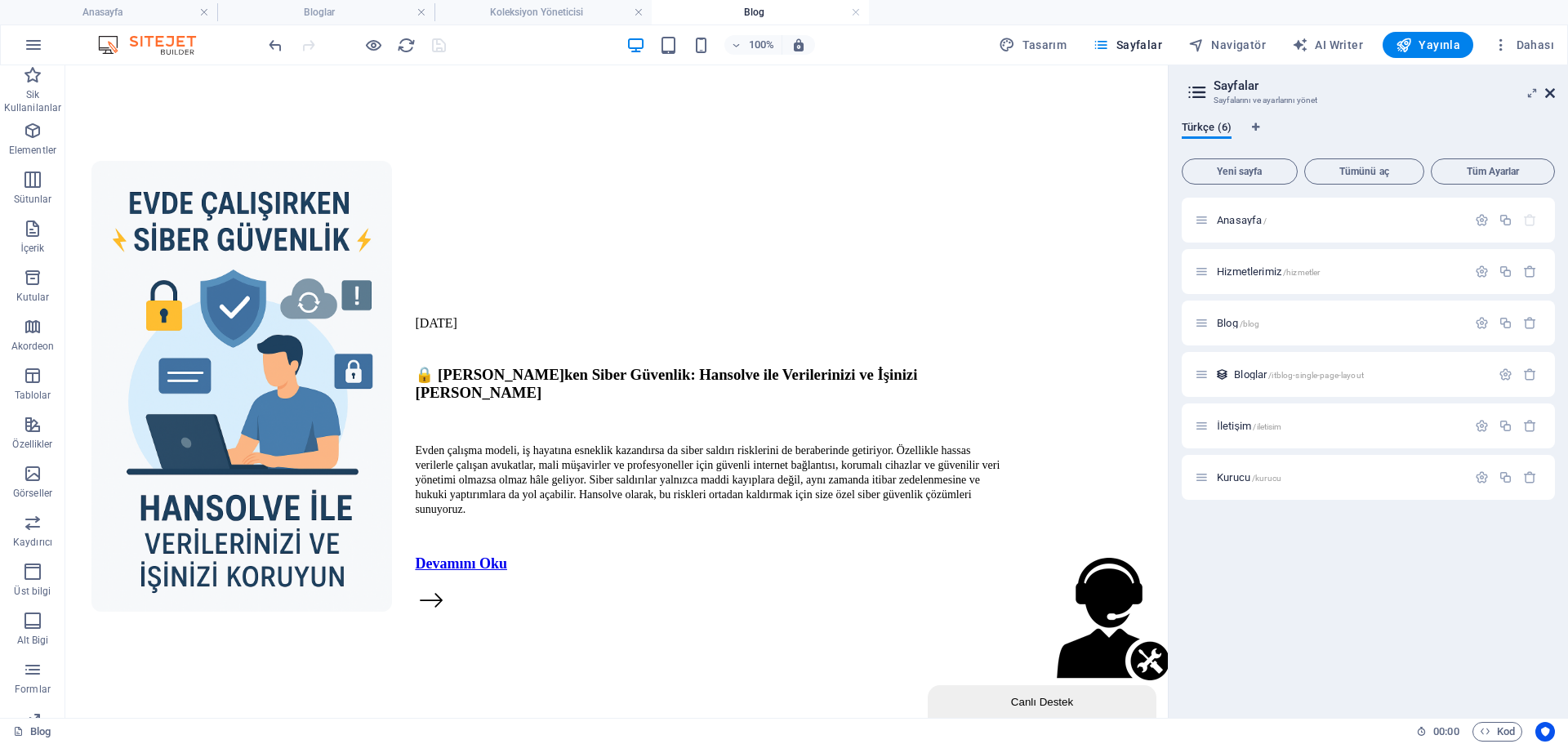
click at [1550, 89] on icon at bounding box center [1550, 93] width 10 height 13
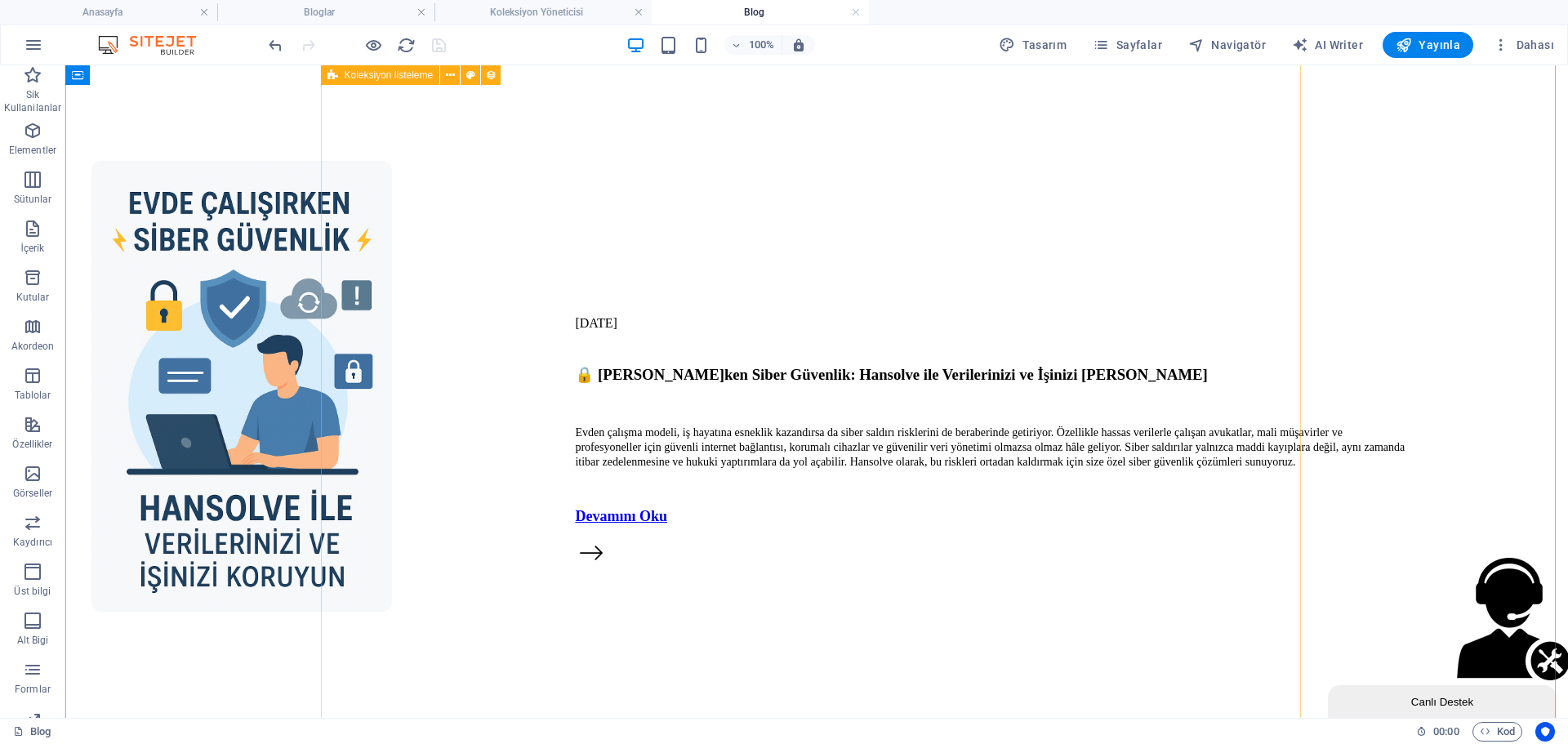
scroll to position [4984, 0]
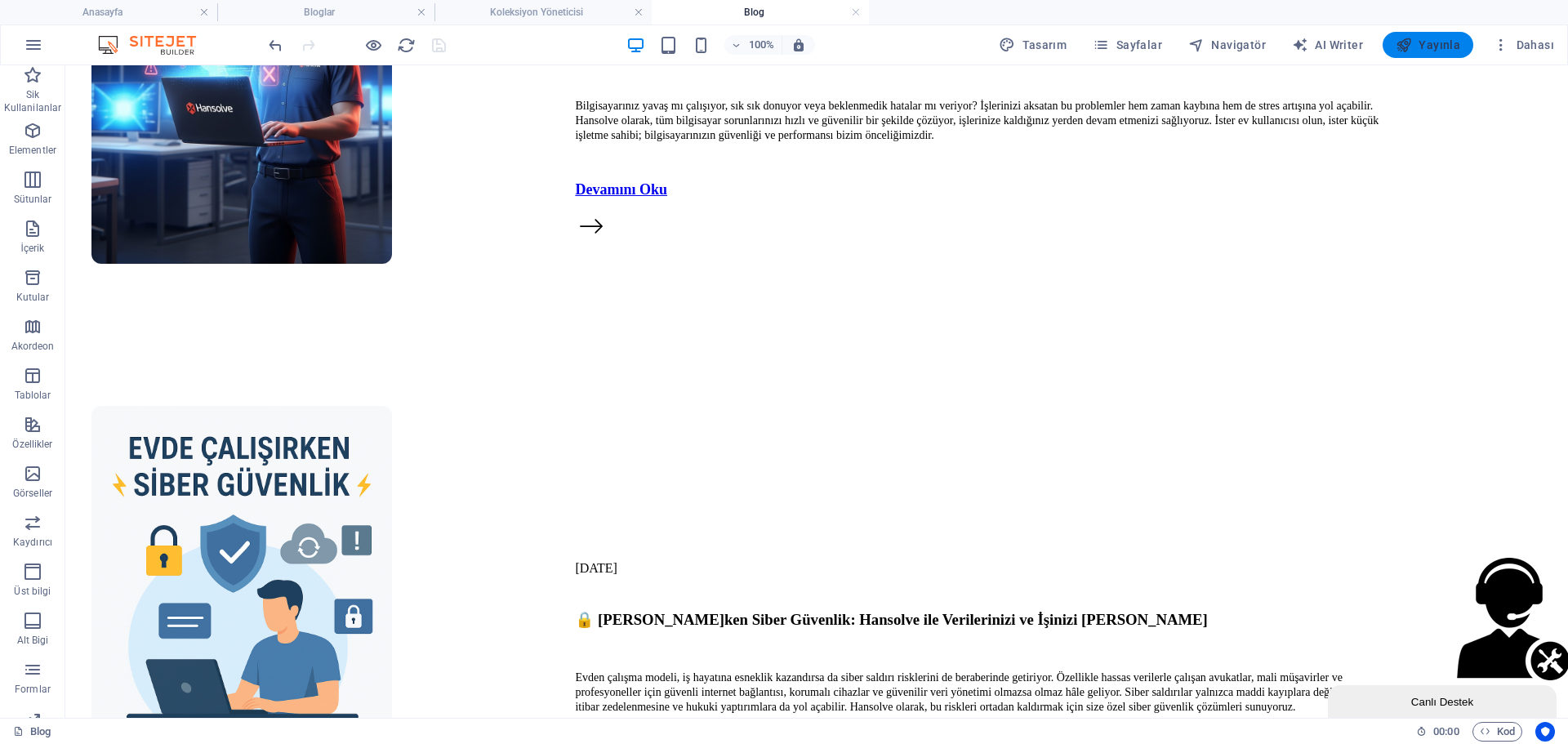
click at [1418, 43] on span "Yayınla" at bounding box center [1427, 45] width 64 height 17
